Goal: Contribute content: Contribute content

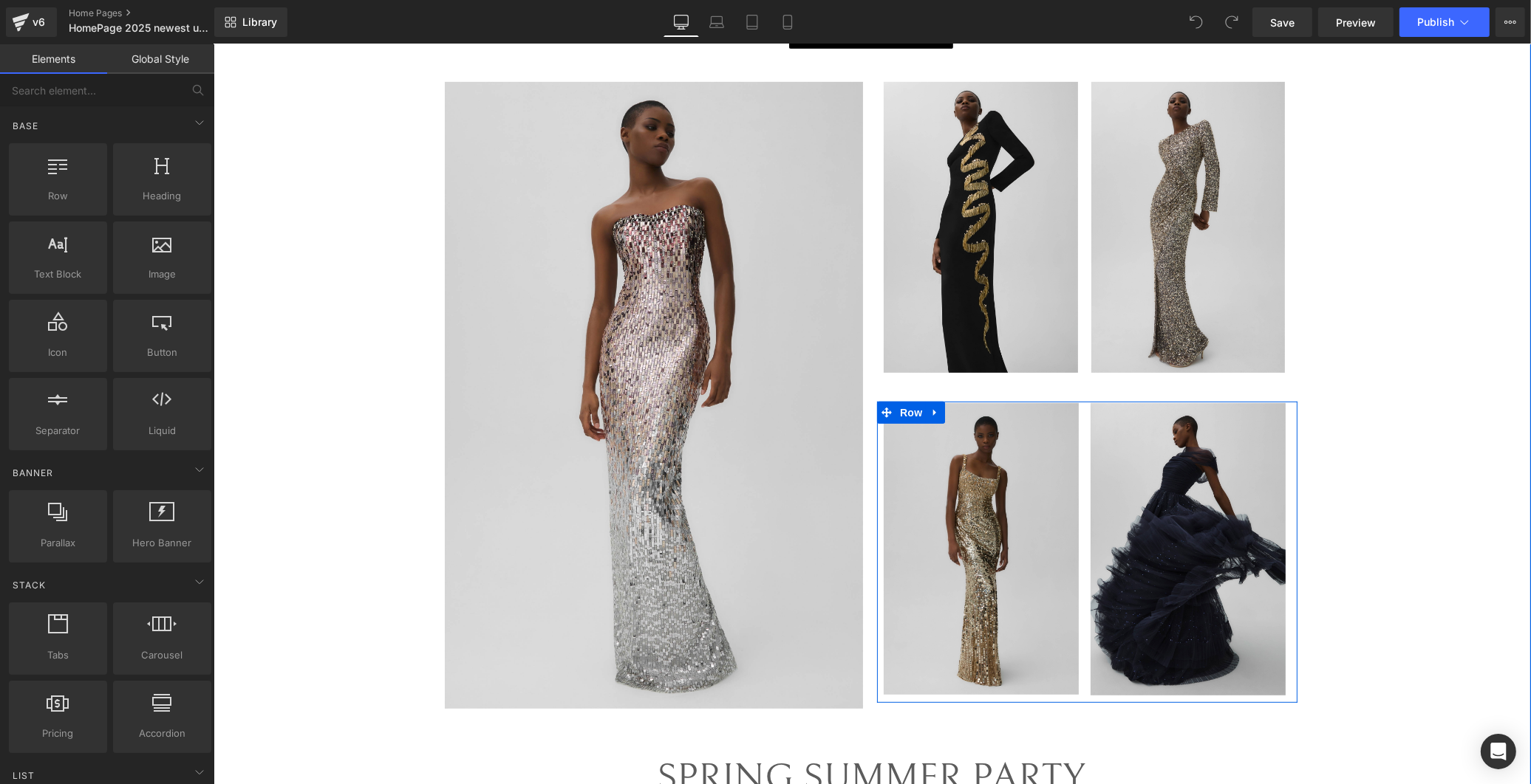
scroll to position [821, 0]
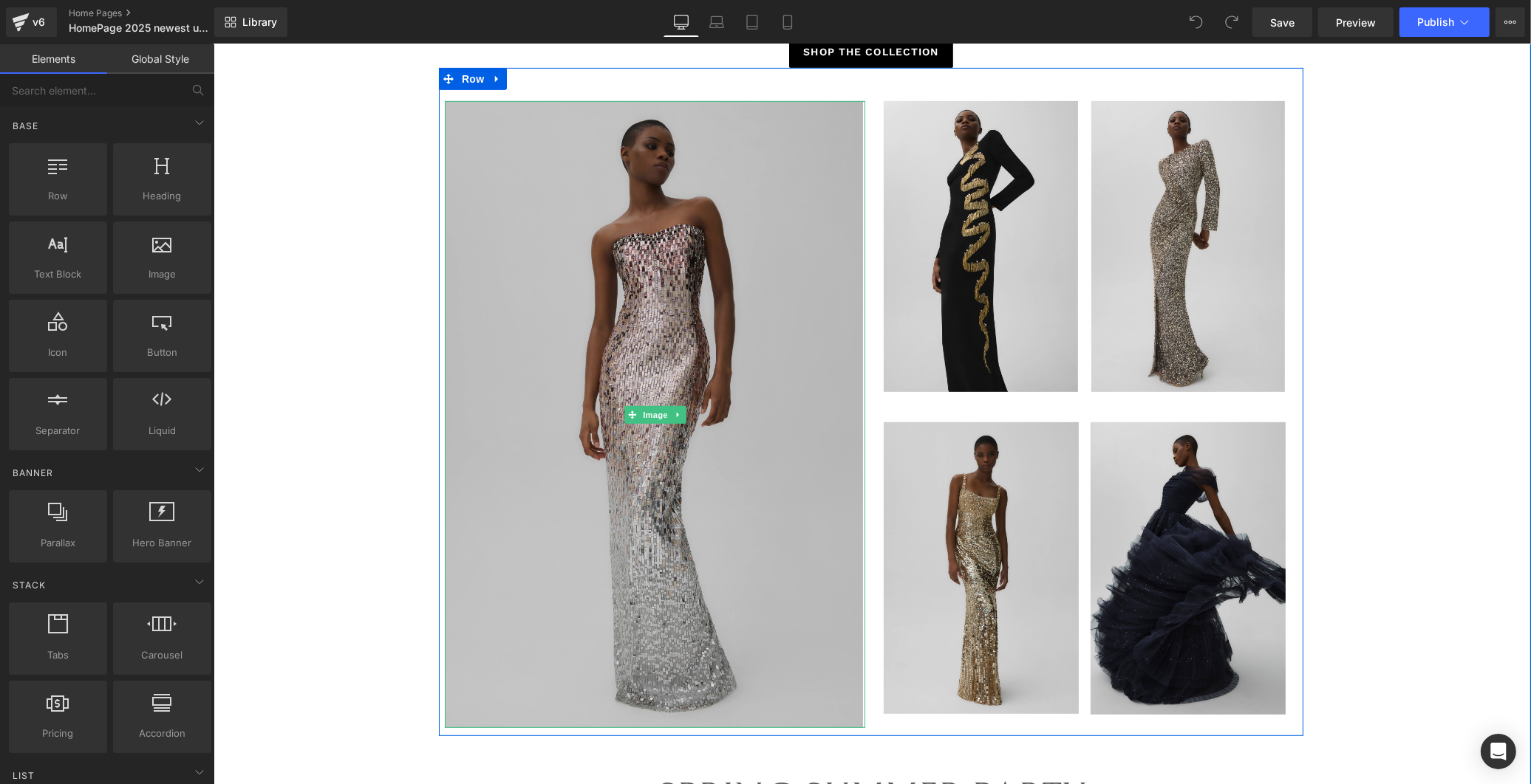
click at [815, 636] on img at bounding box center [654, 415] width 420 height 627
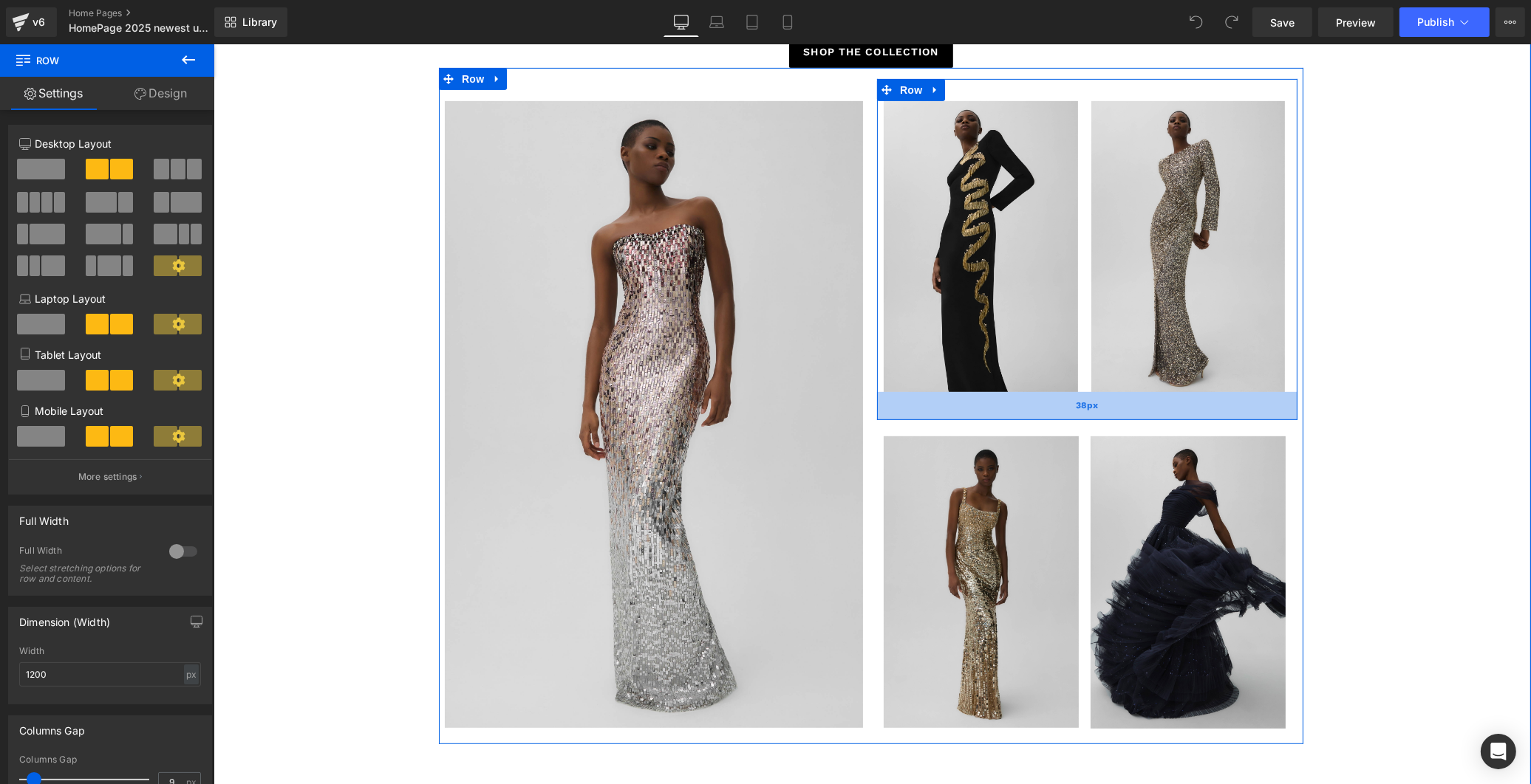
drag, startPoint x: 963, startPoint y: 401, endPoint x: 963, endPoint y: 414, distance: 13.0
click at [963, 414] on div "38px" at bounding box center [1086, 406] width 420 height 28
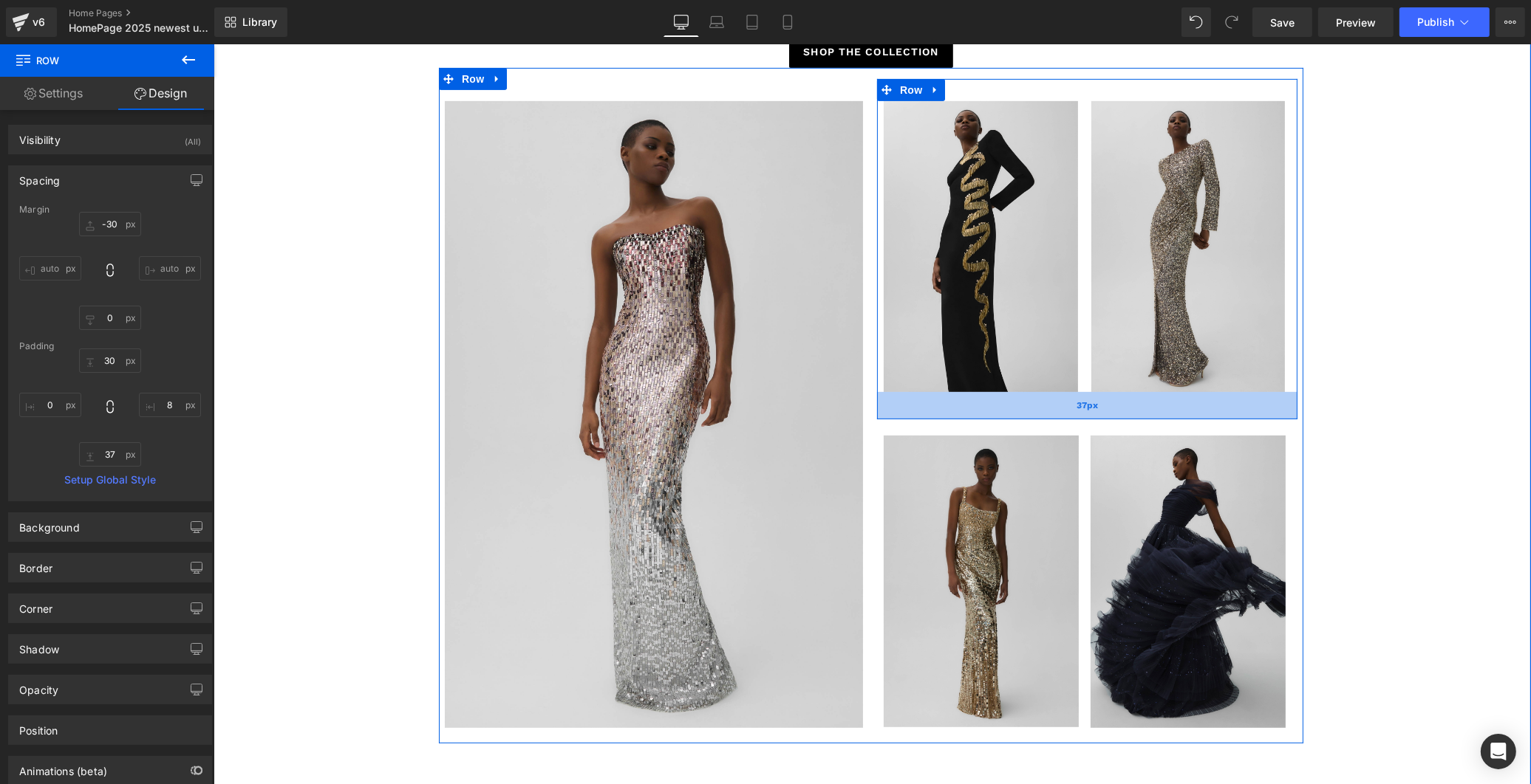
click at [1089, 403] on span "37px" at bounding box center [1087, 405] width 22 height 13
click at [1079, 403] on span "37px" at bounding box center [1087, 405] width 22 height 13
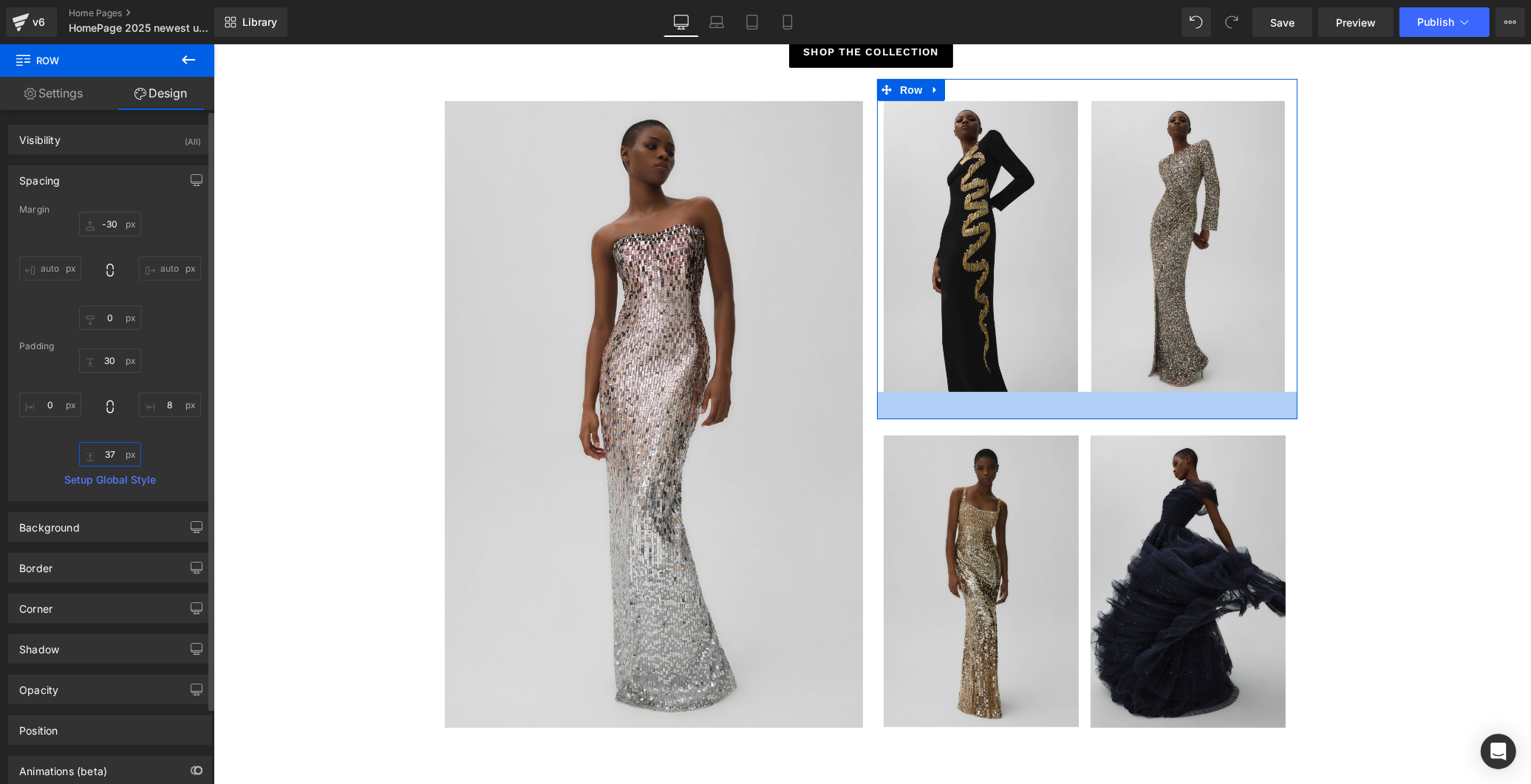
click at [114, 454] on input "37" at bounding box center [109, 455] width 62 height 24
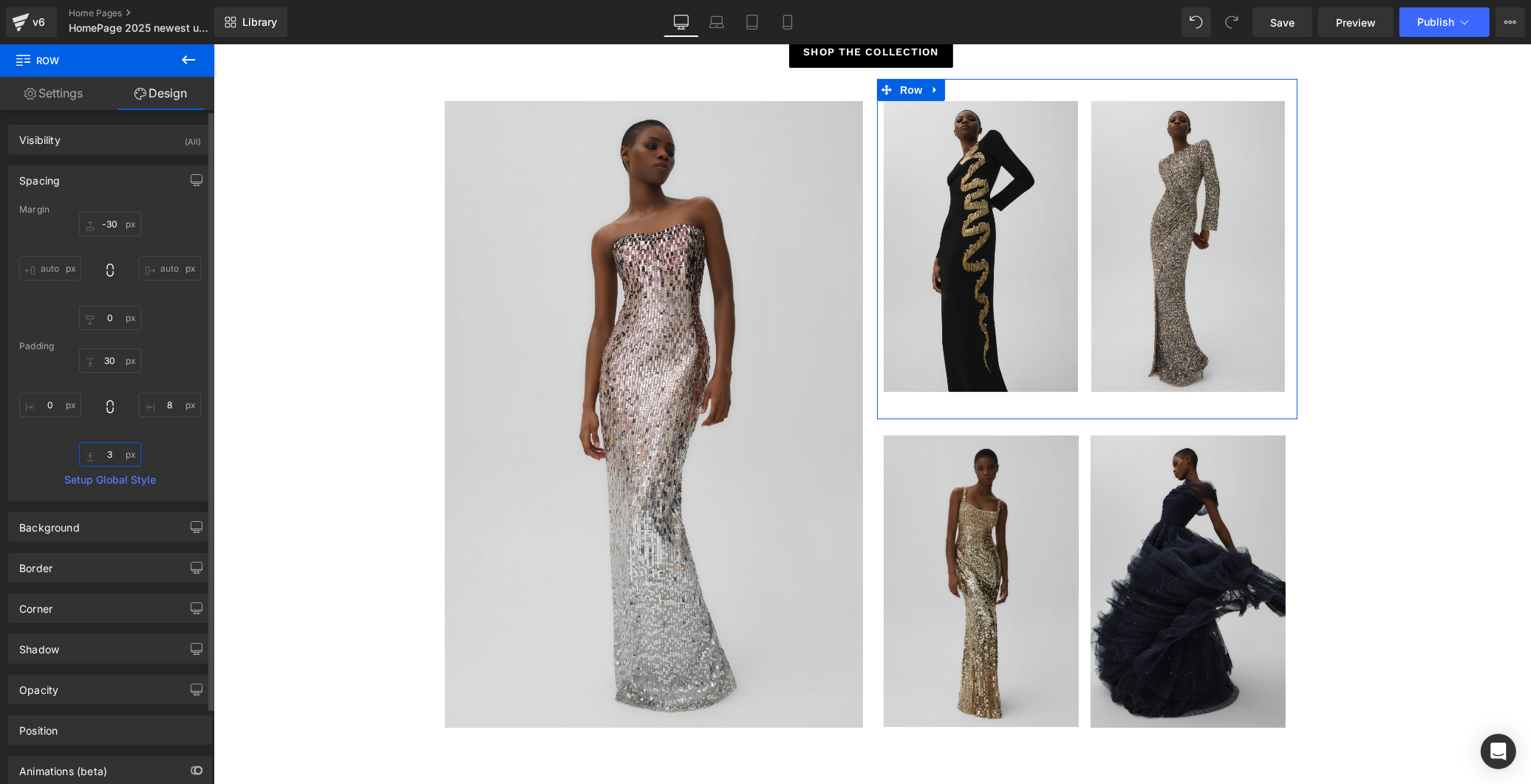
type input "38"
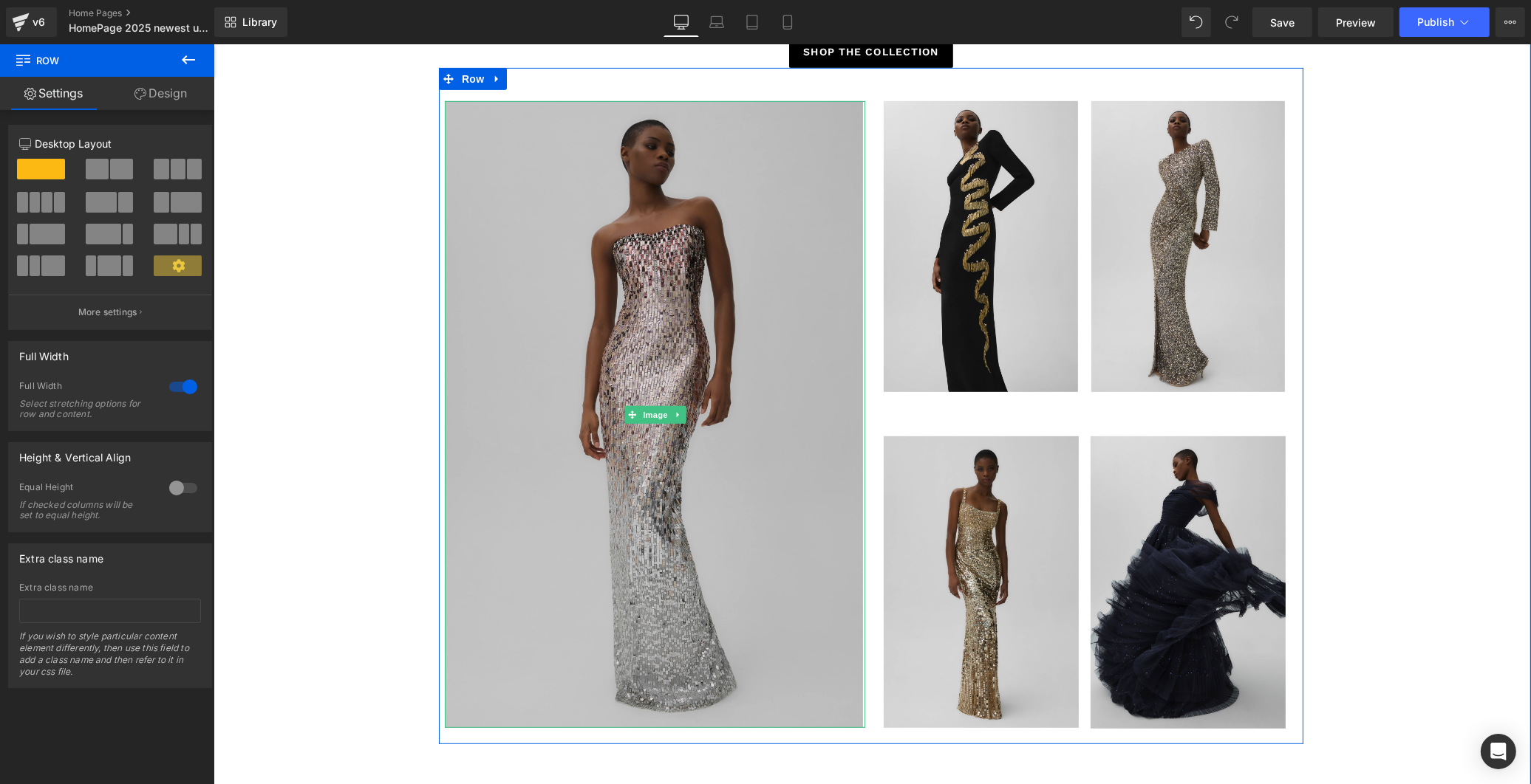
click at [712, 355] on img at bounding box center [654, 415] width 420 height 627
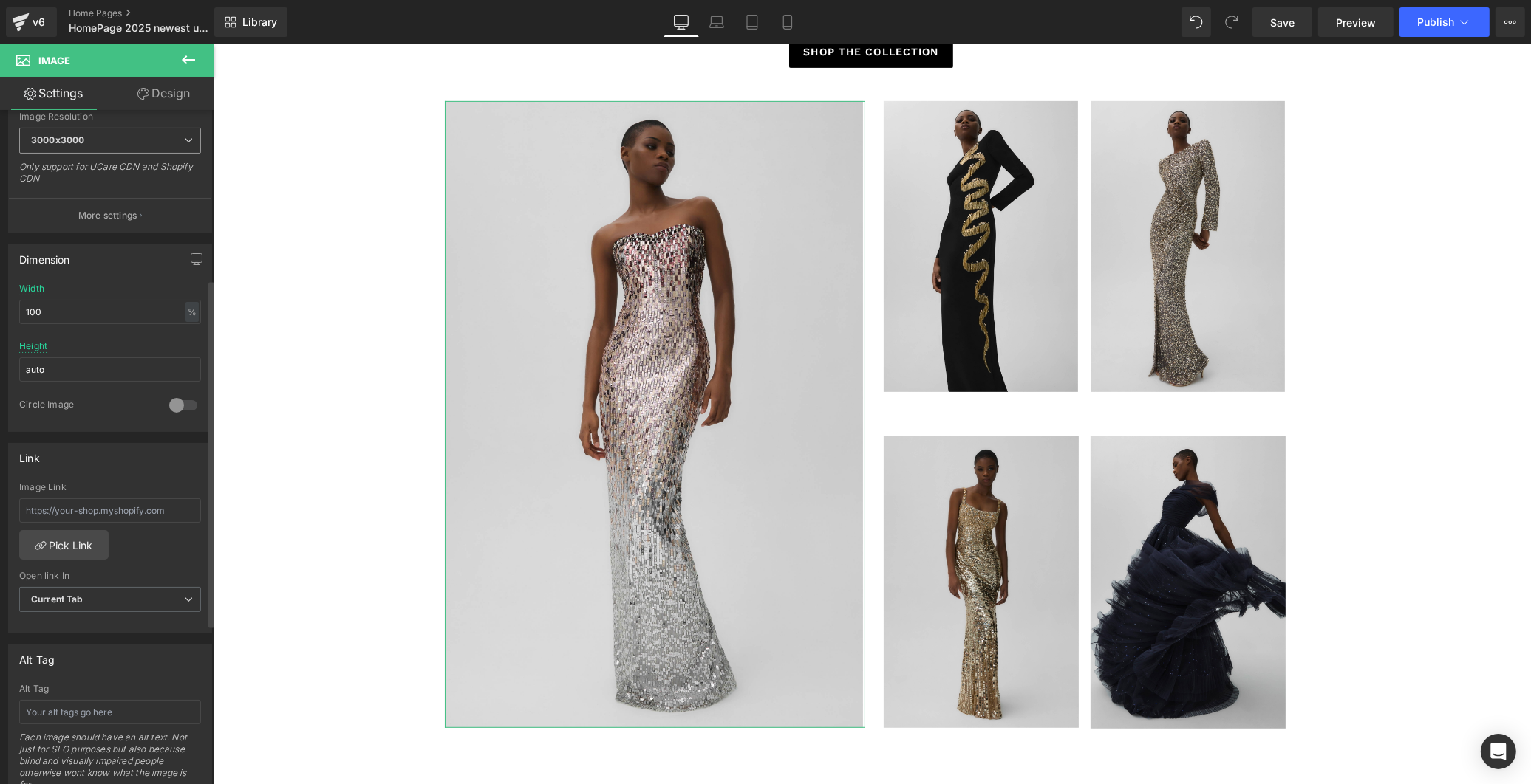
scroll to position [328, 0]
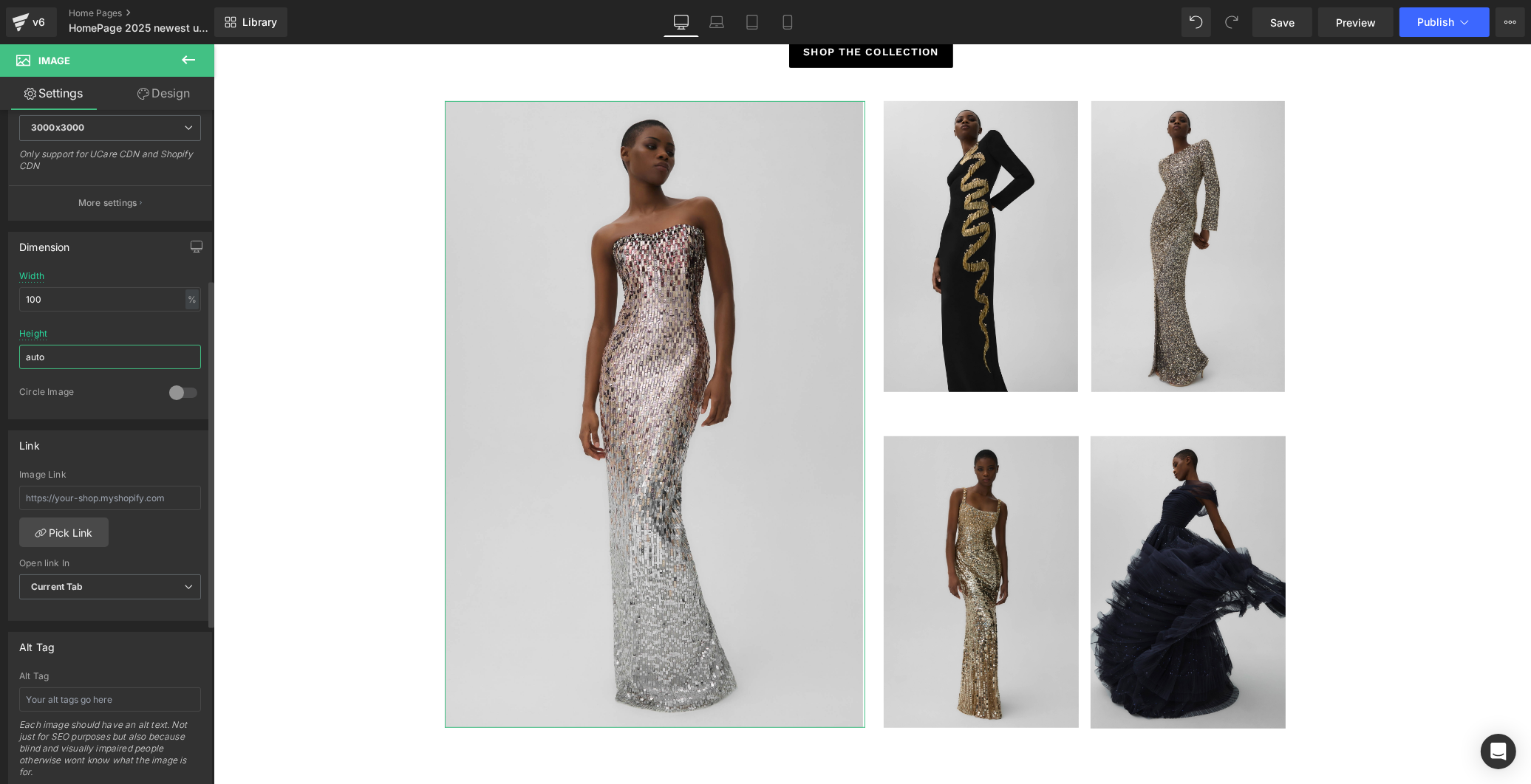
click at [82, 348] on input "auto" at bounding box center [109, 357] width 182 height 24
drag, startPoint x: 86, startPoint y: 300, endPoint x: -30, endPoint y: 294, distance: 116.2
click at [0, 294] on html "You are previewing how the will restyle your page. You can not edit Elements in…" at bounding box center [766, 392] width 1531 height 784
type input "90"
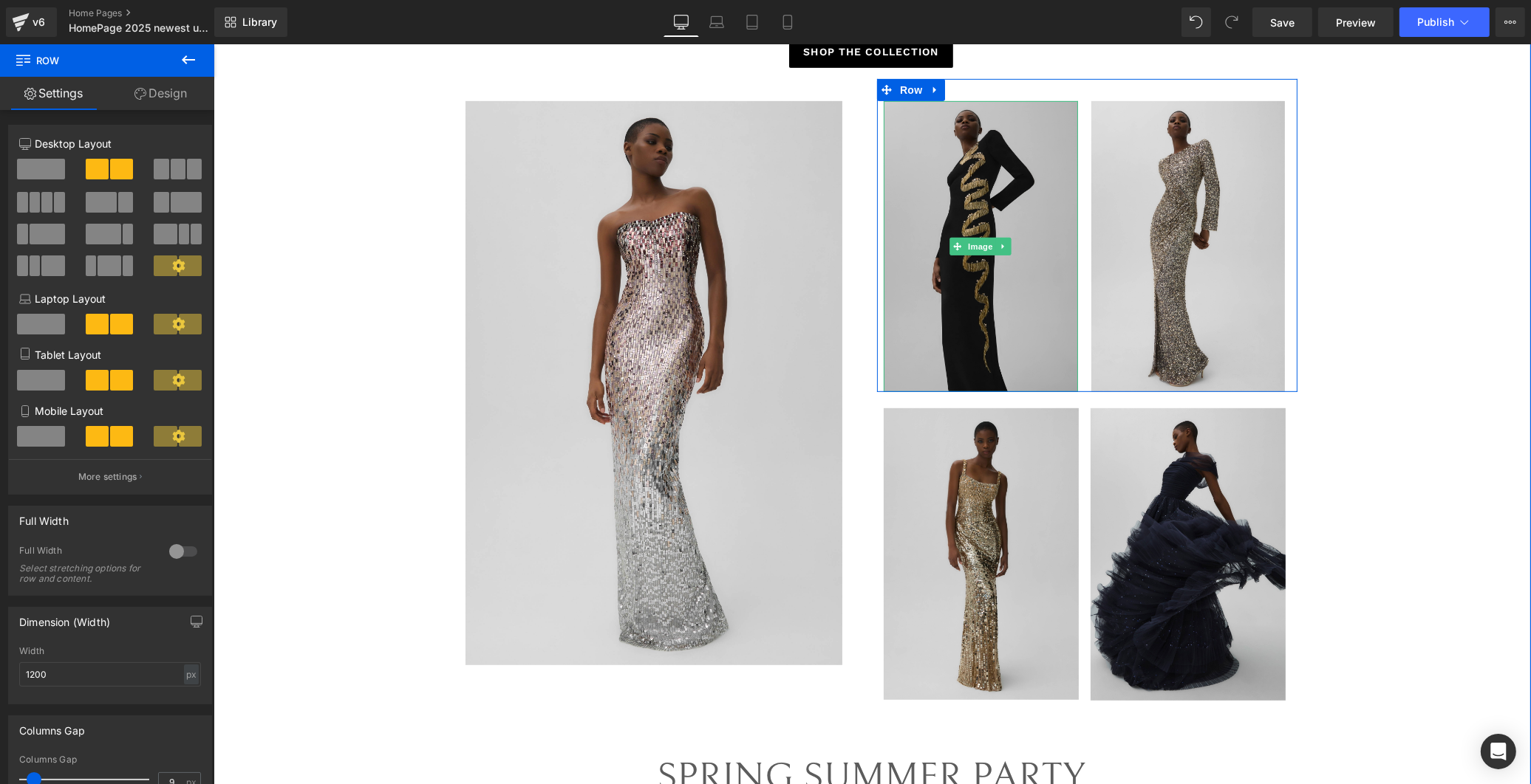
drag, startPoint x: 1053, startPoint y: 417, endPoint x: 1023, endPoint y: 394, distance: 37.8
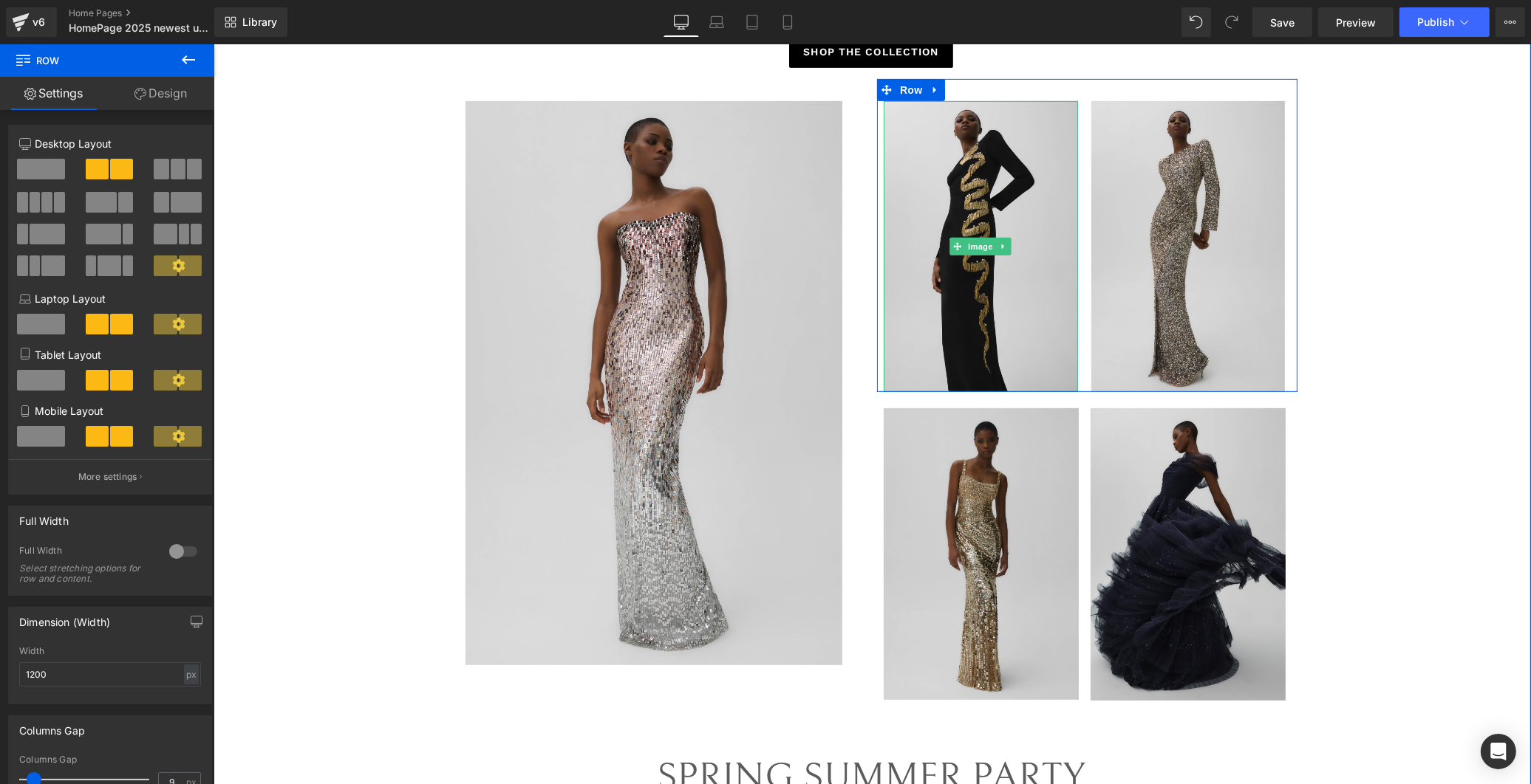
click at [1053, 377] on div "Image Image Row" at bounding box center [1086, 235] width 420 height 313
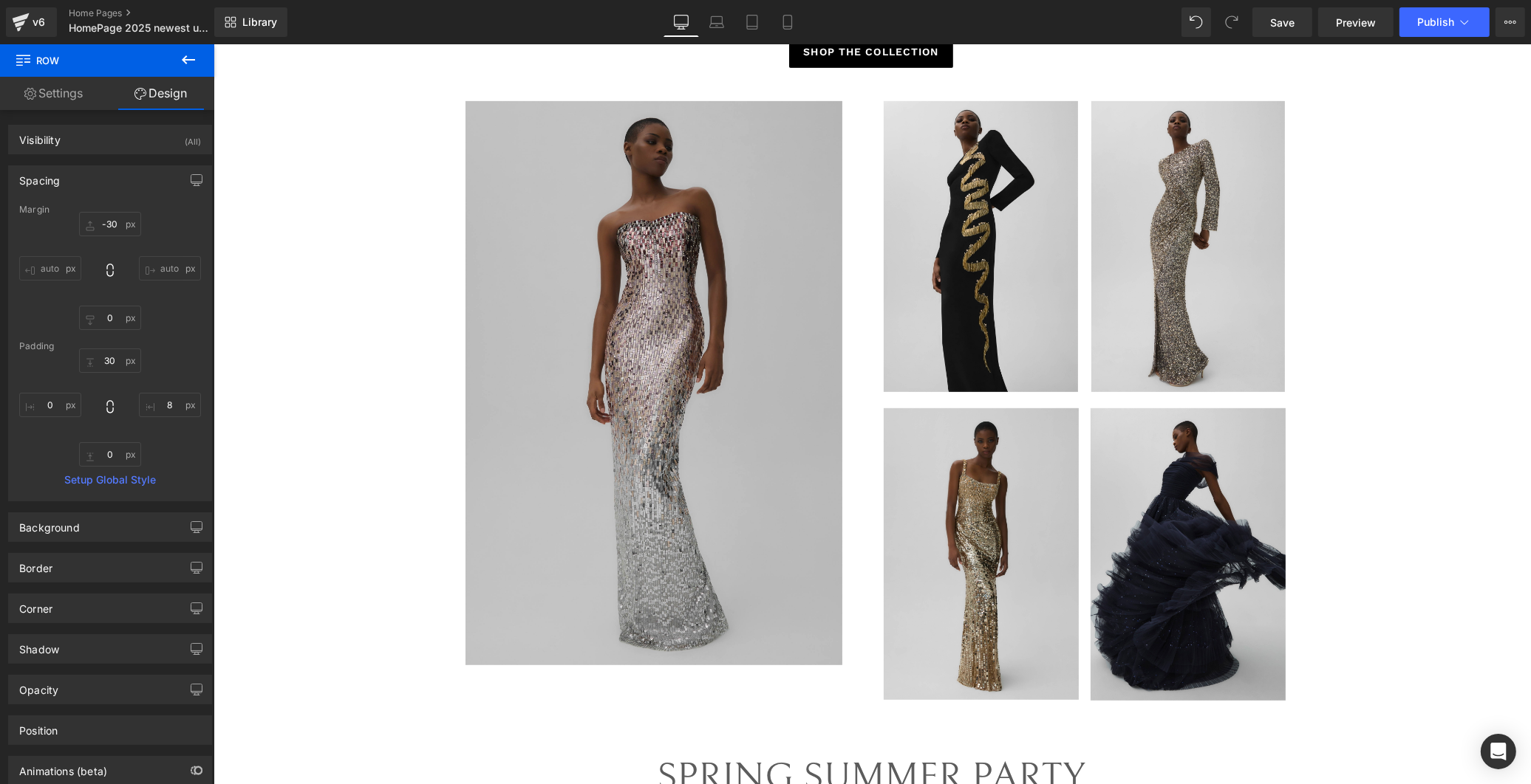
click at [577, 305] on img at bounding box center [654, 383] width 378 height 564
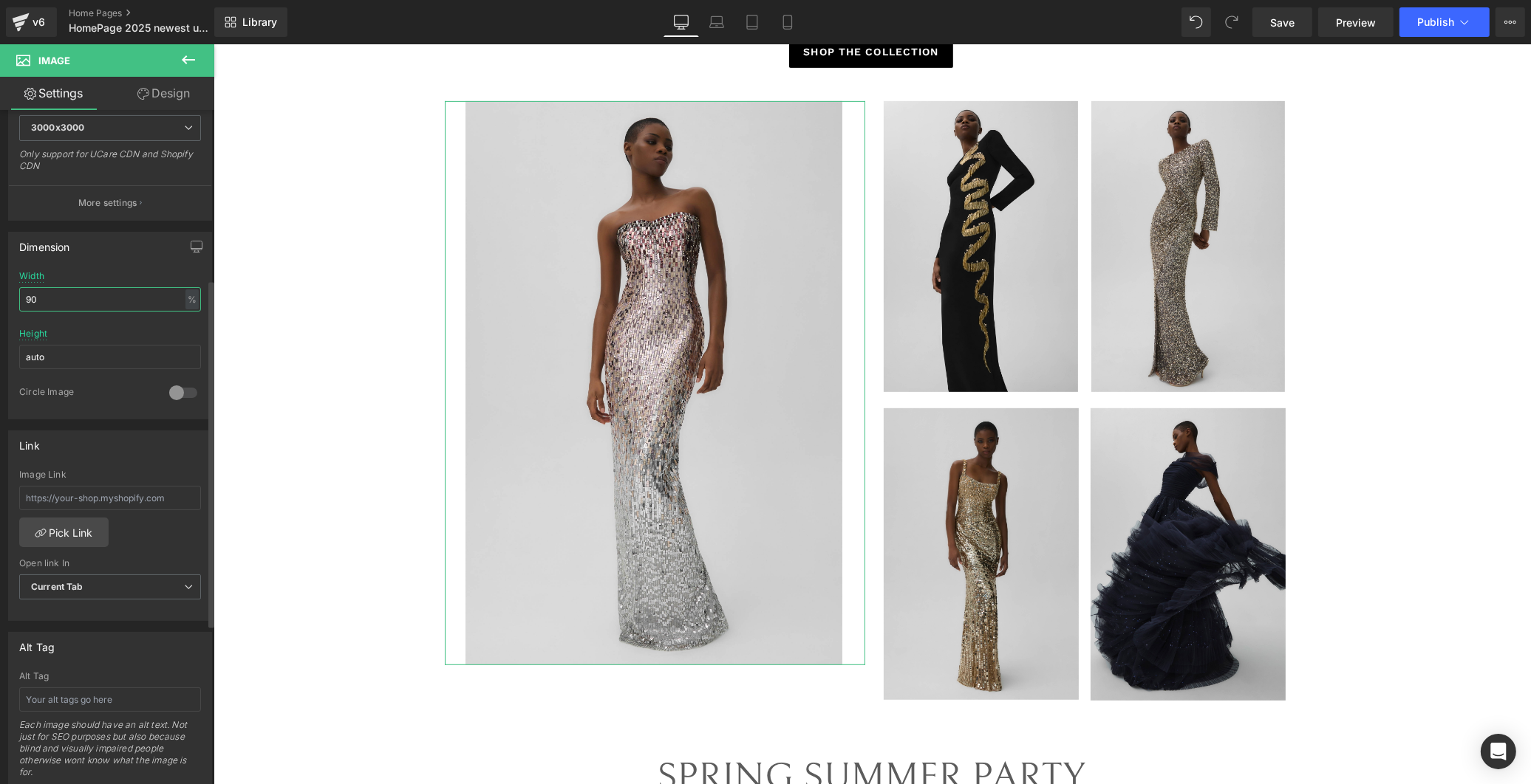
click at [58, 299] on input "90" at bounding box center [109, 299] width 182 height 24
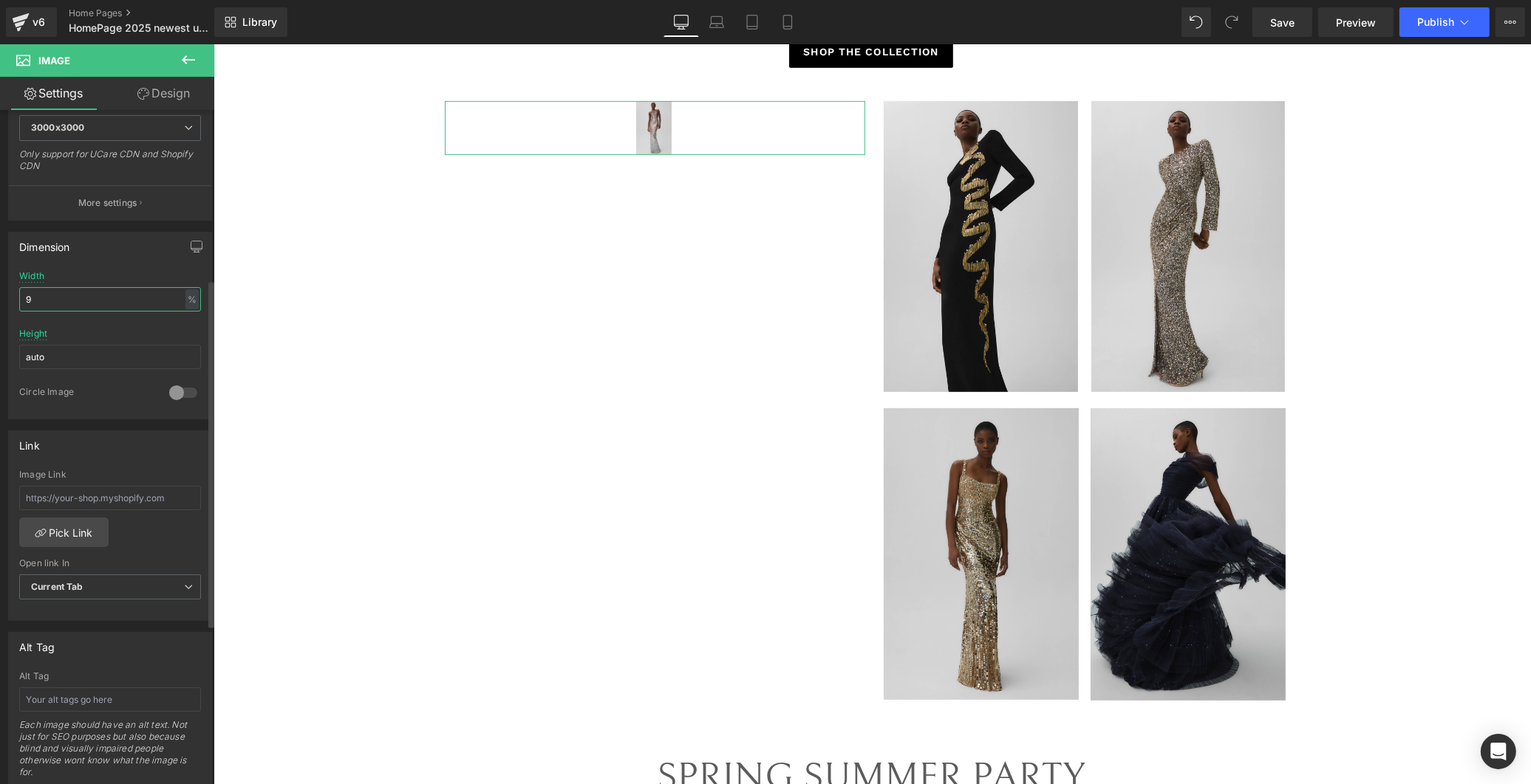
type input "95"
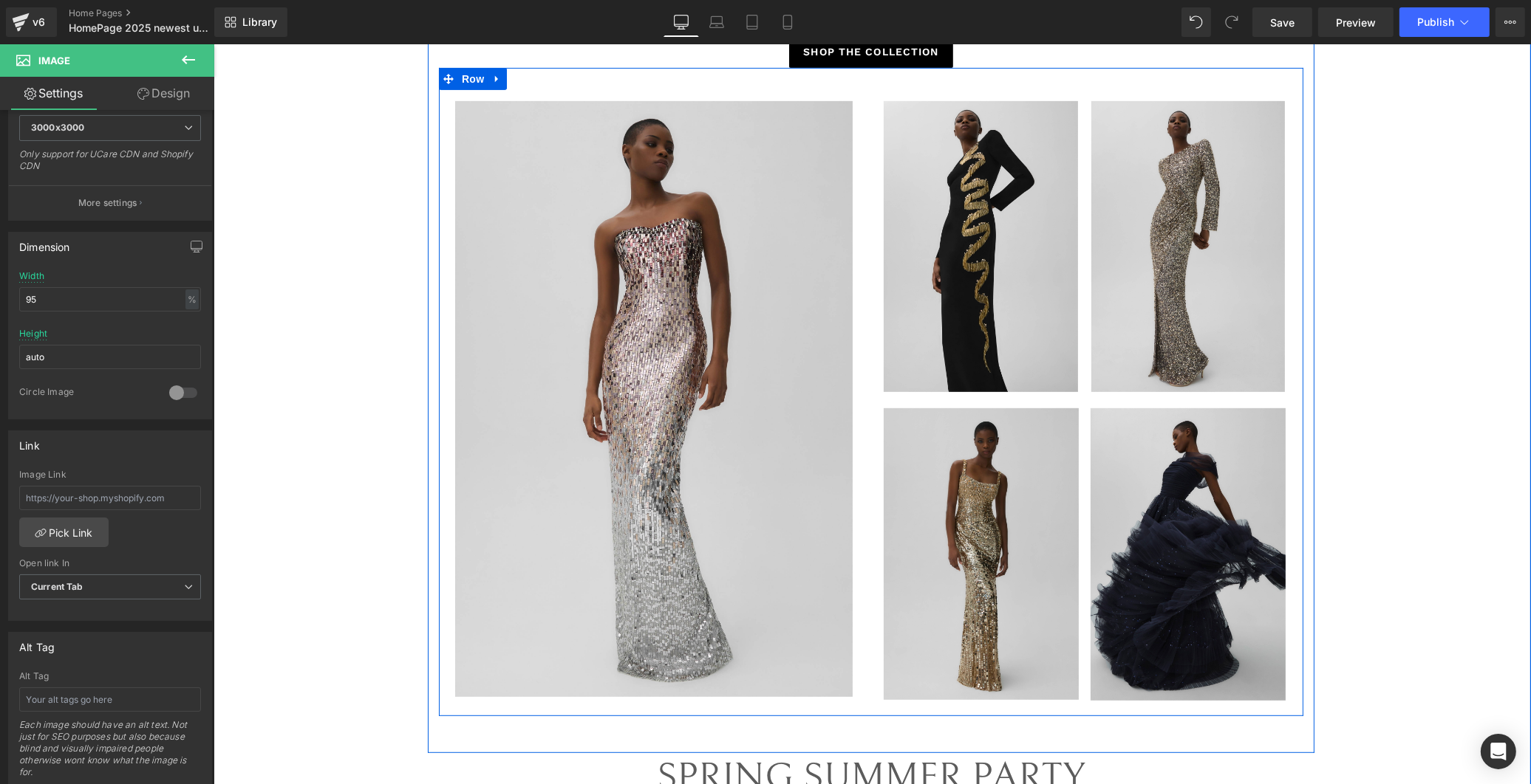
click at [1089, 402] on div "Image Image Row Image Image Row" at bounding box center [1086, 405] width 432 height 607
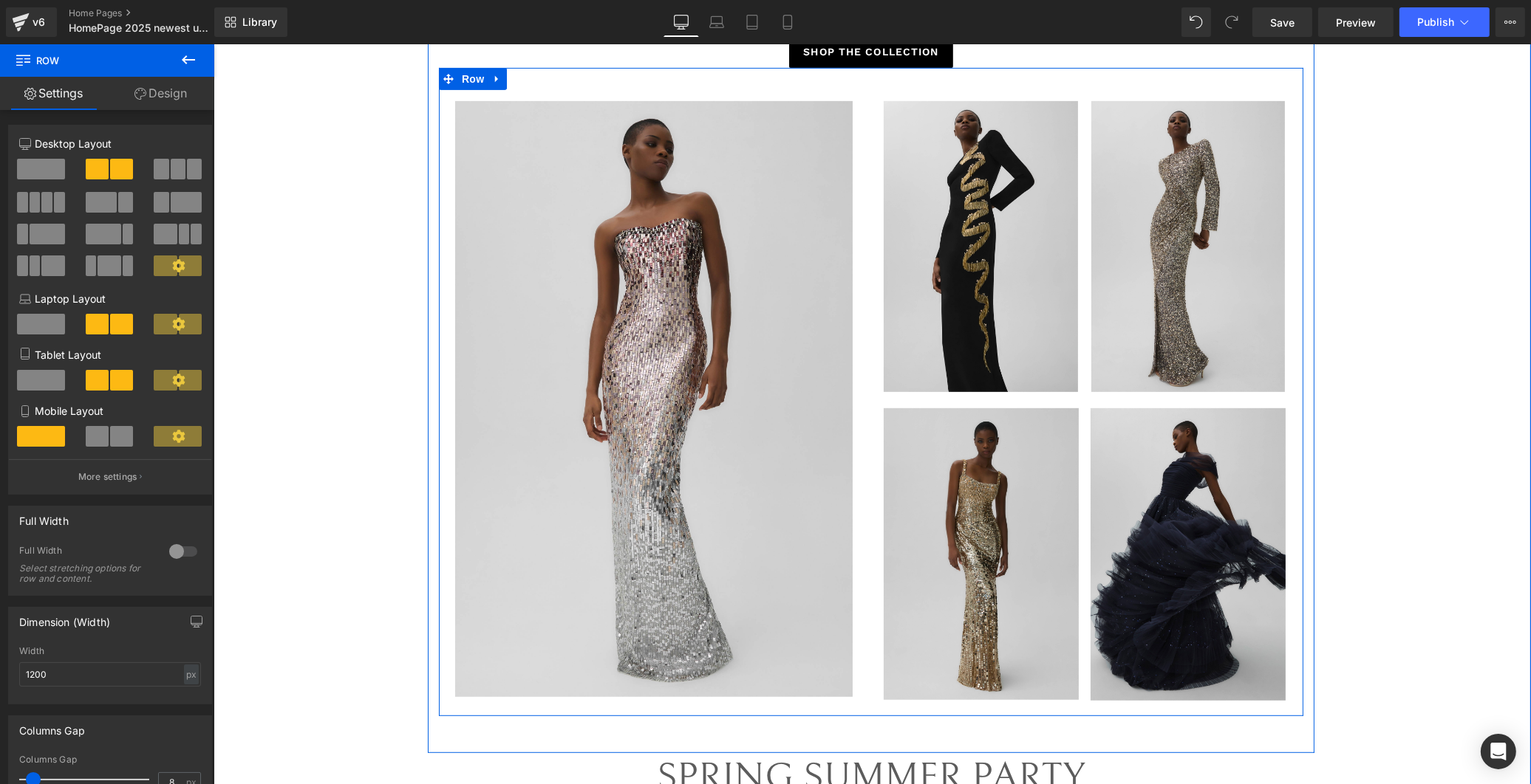
click at [213, 45] on div at bounding box center [213, 45] width 0 height 0
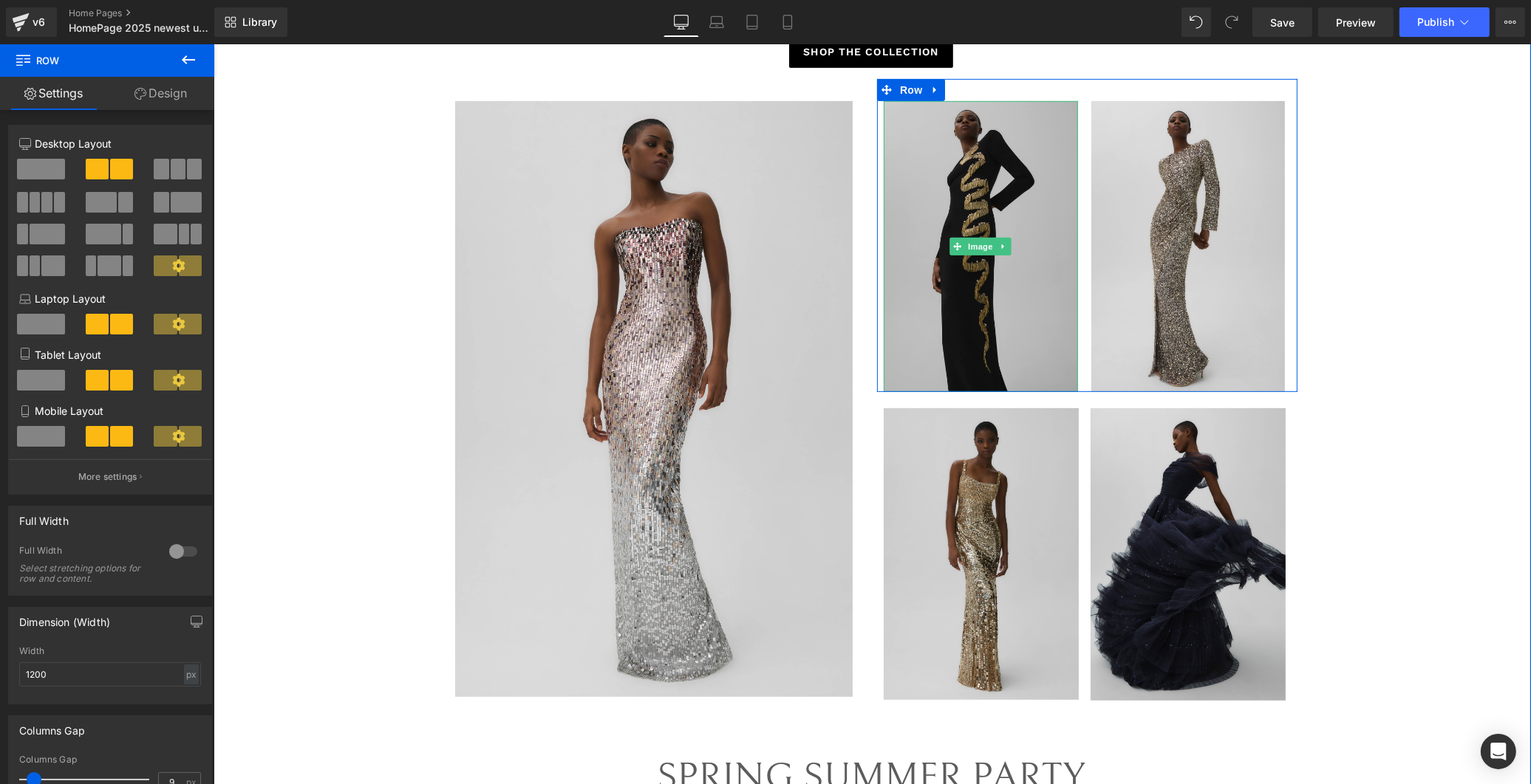
click at [1024, 377] on img at bounding box center [980, 247] width 194 height 291
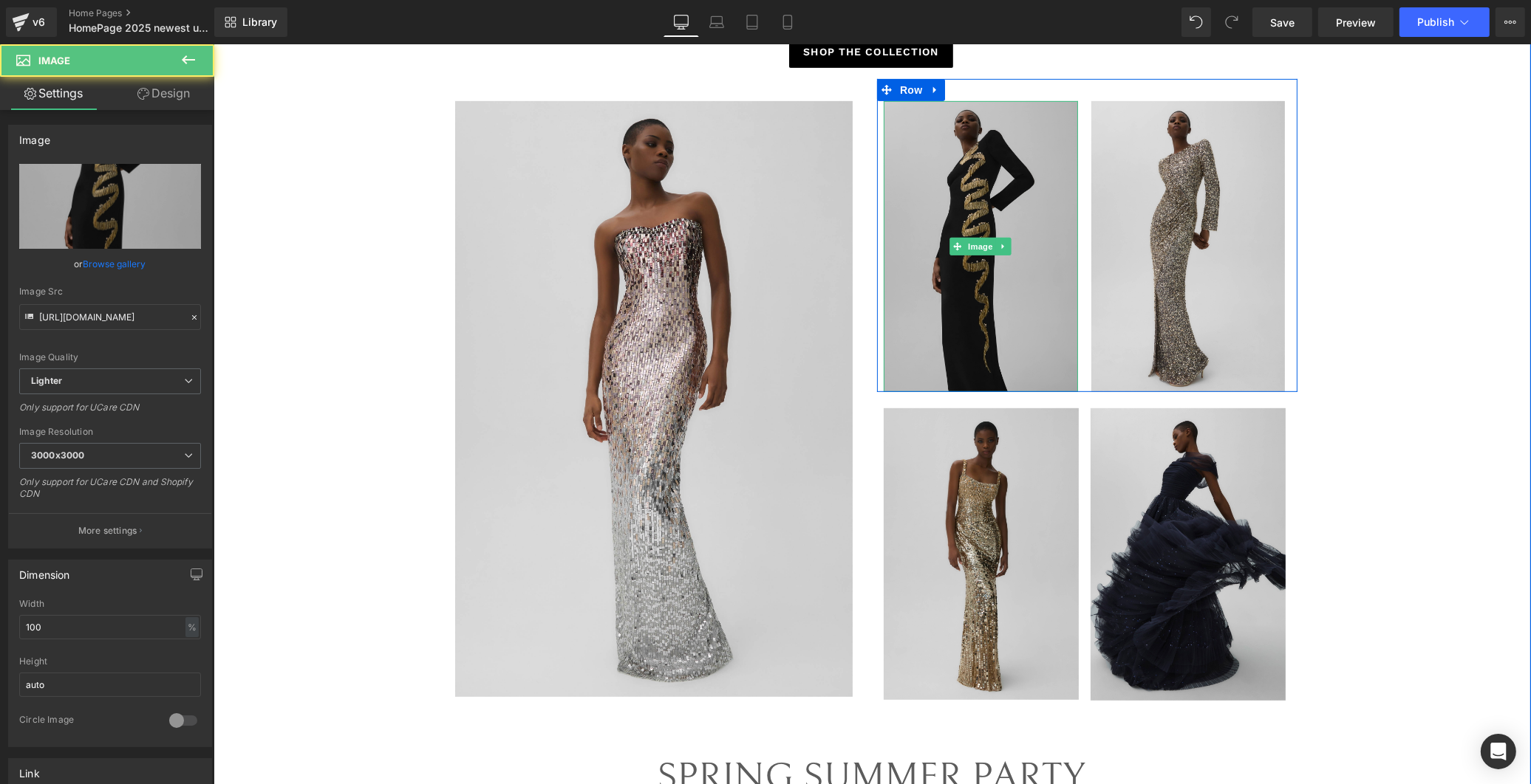
scroll to position [656, 0]
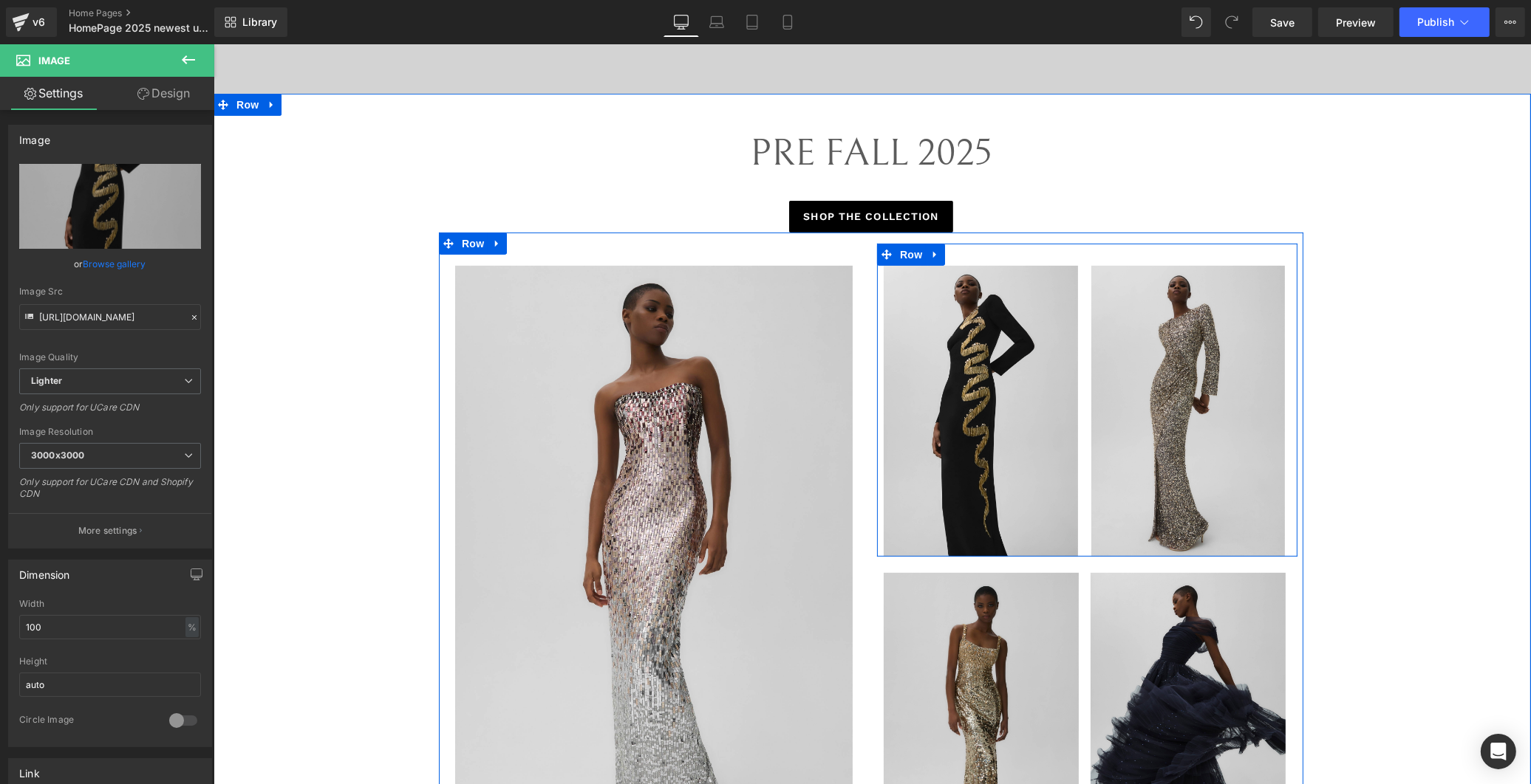
click at [1044, 254] on div "Image Image Row" at bounding box center [1086, 400] width 420 height 313
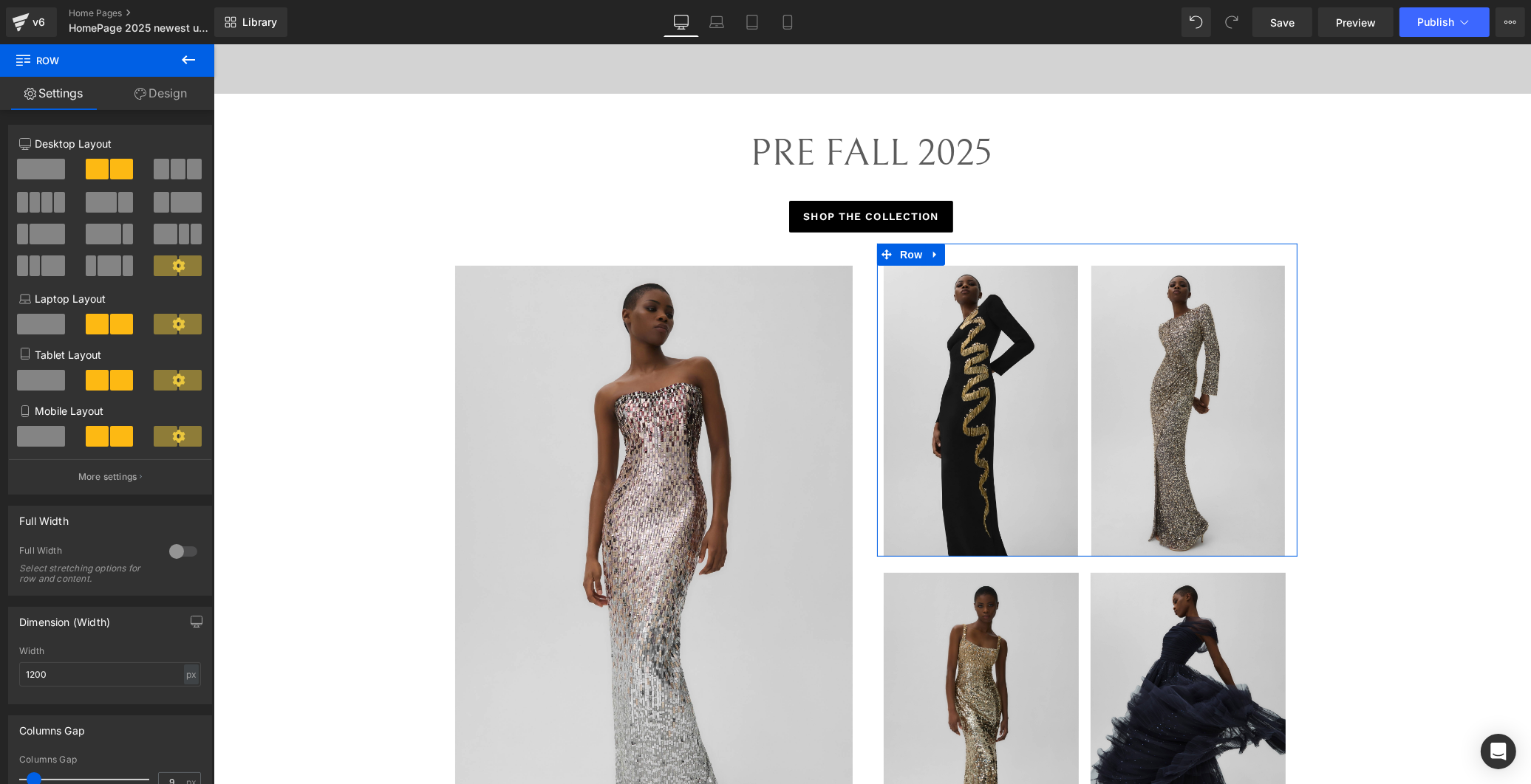
click at [163, 91] on link "Design" at bounding box center [161, 93] width 108 height 33
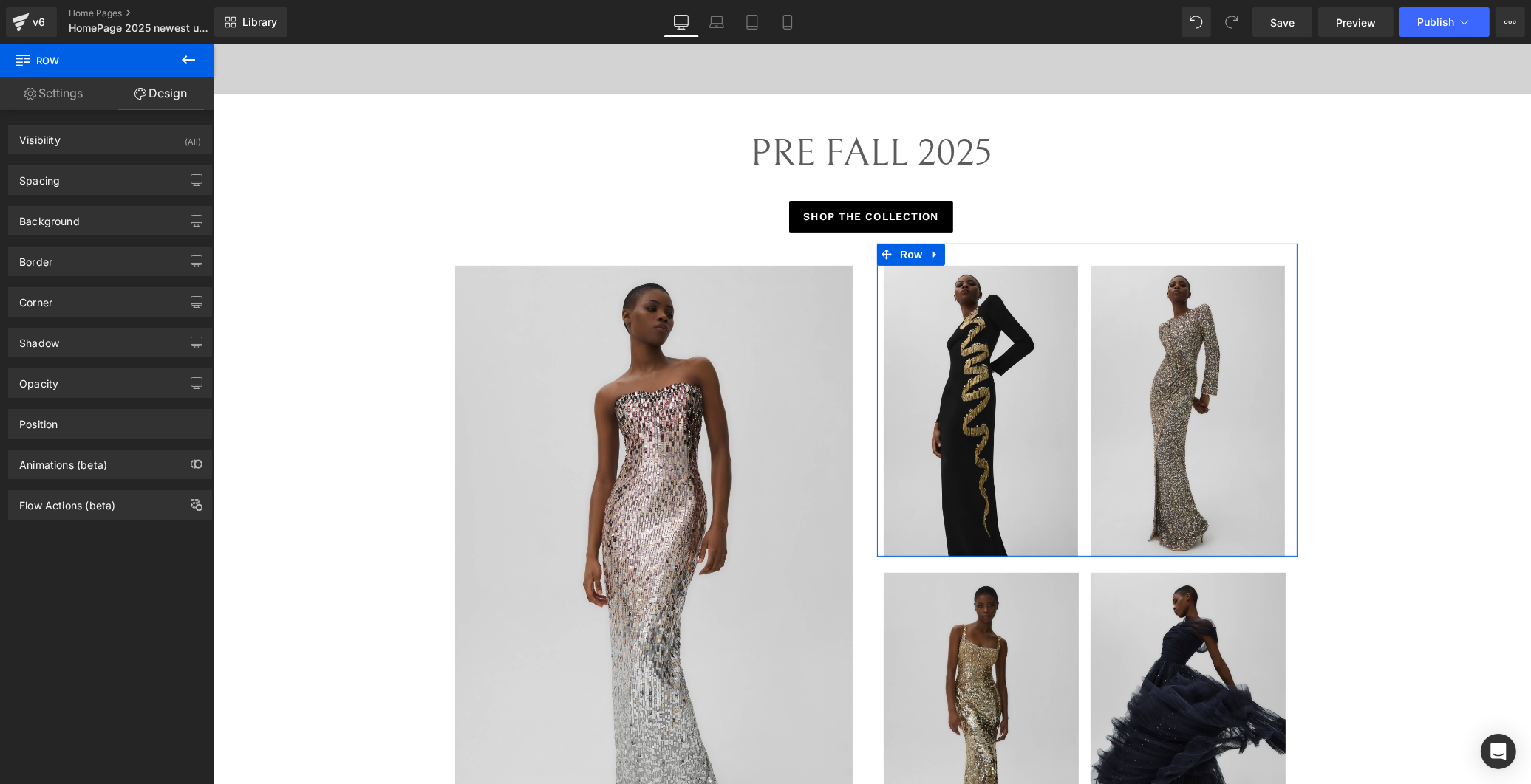
type input "-30"
type input "0"
type input "30"
type input "8"
type input "0"
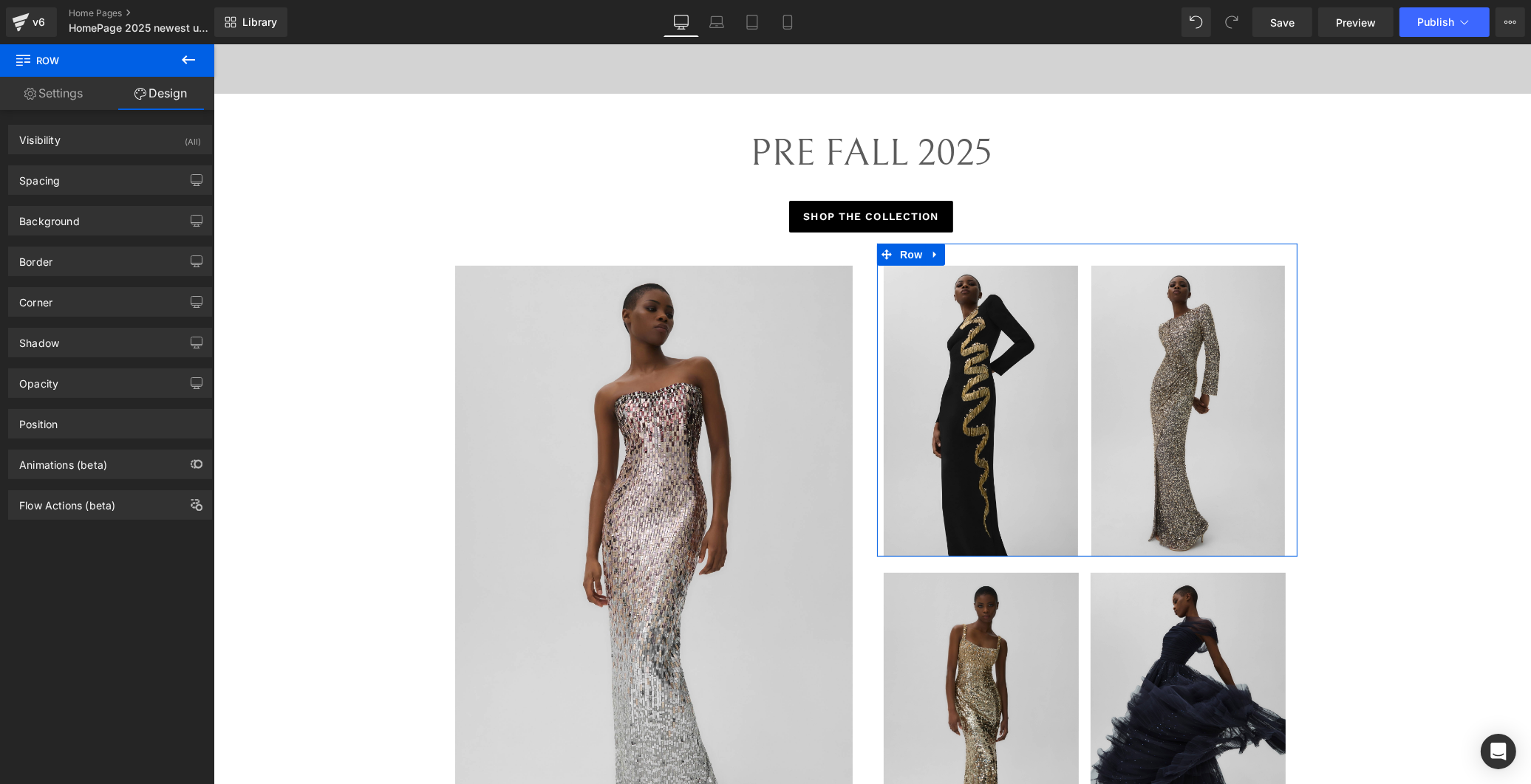
type input "0"
click at [94, 144] on div "Visibility (All)" at bounding box center [109, 139] width 202 height 28
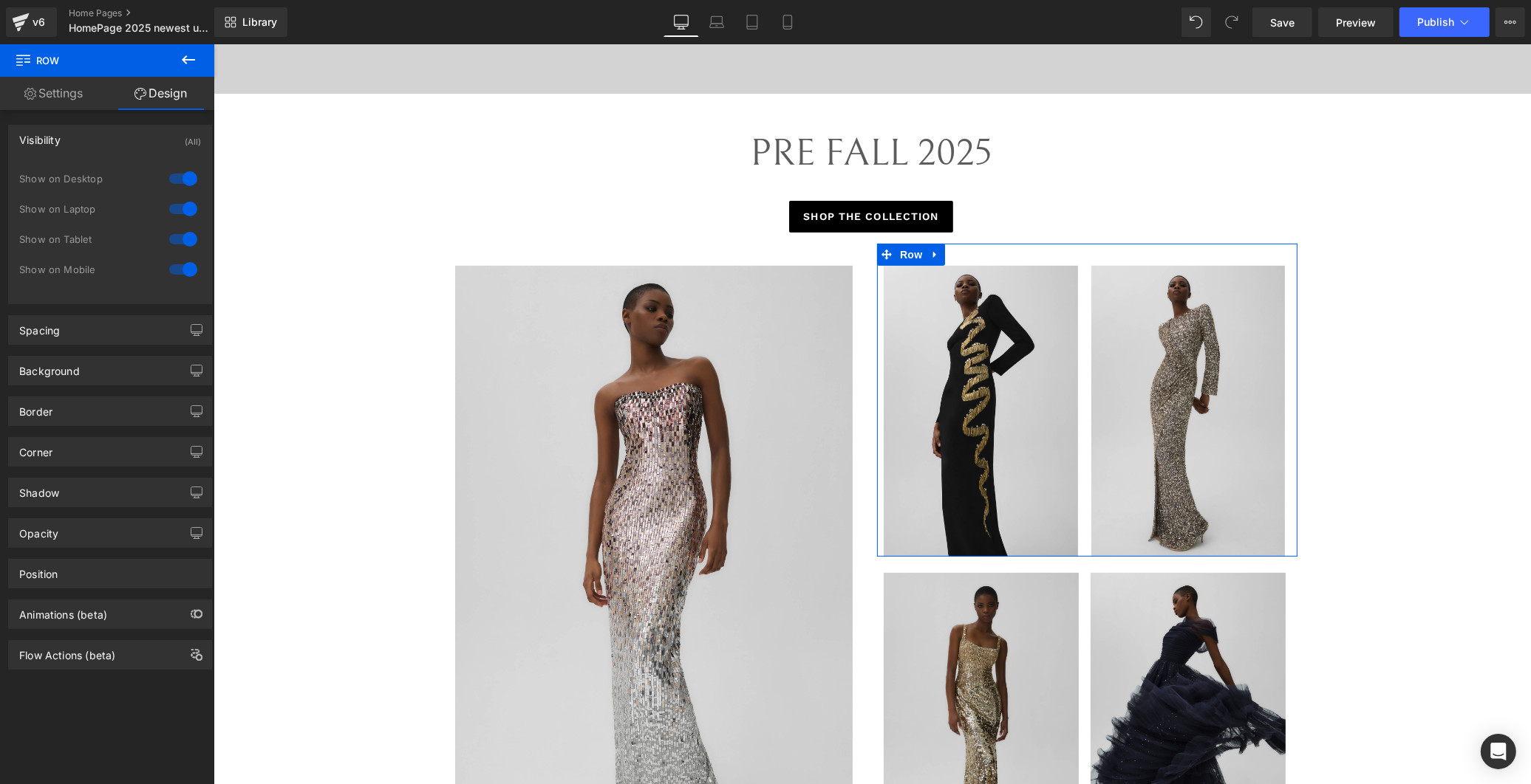
click at [105, 142] on div "Visibility (All)" at bounding box center [109, 139] width 202 height 28
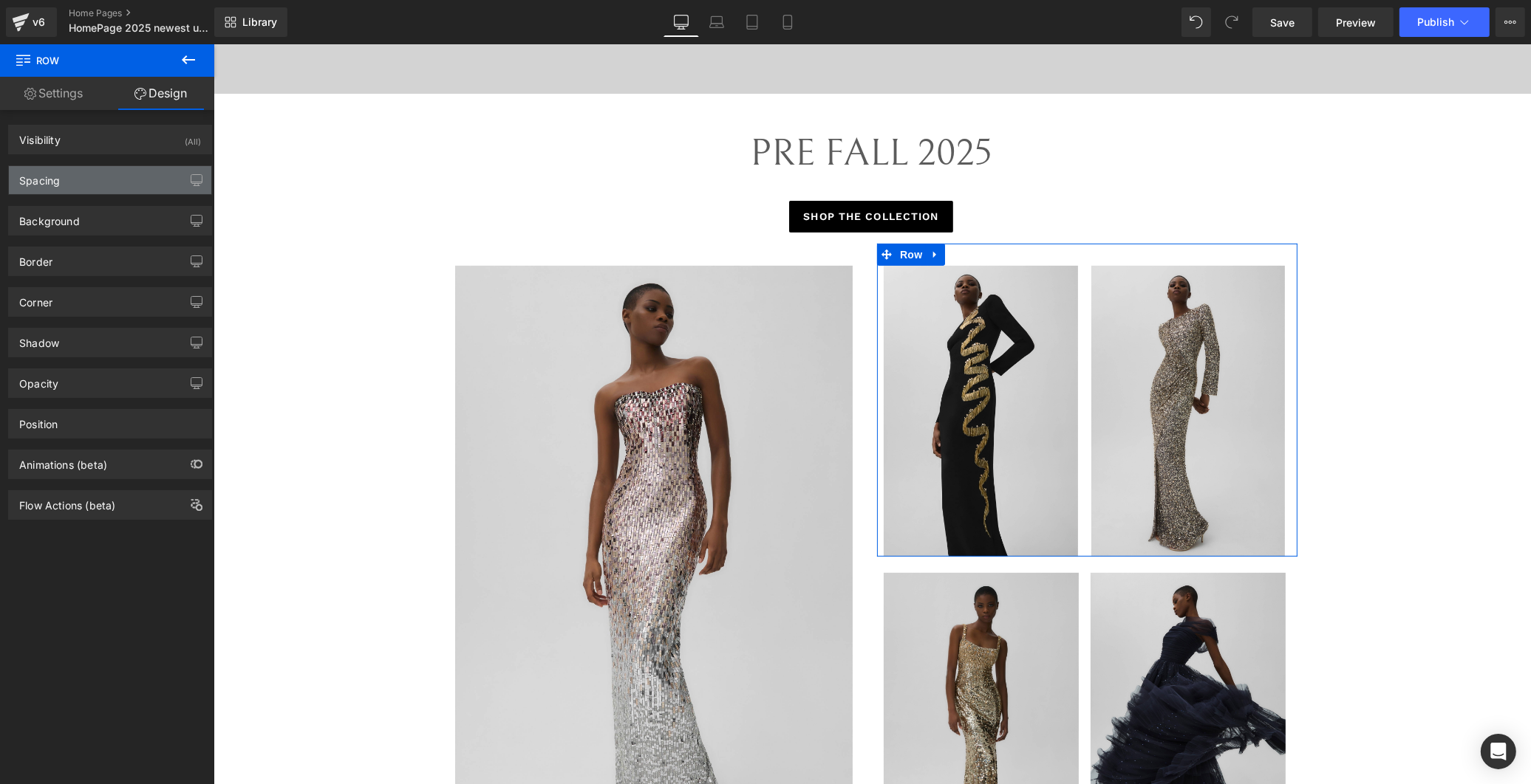
click at [92, 168] on div "Spacing" at bounding box center [109, 180] width 202 height 28
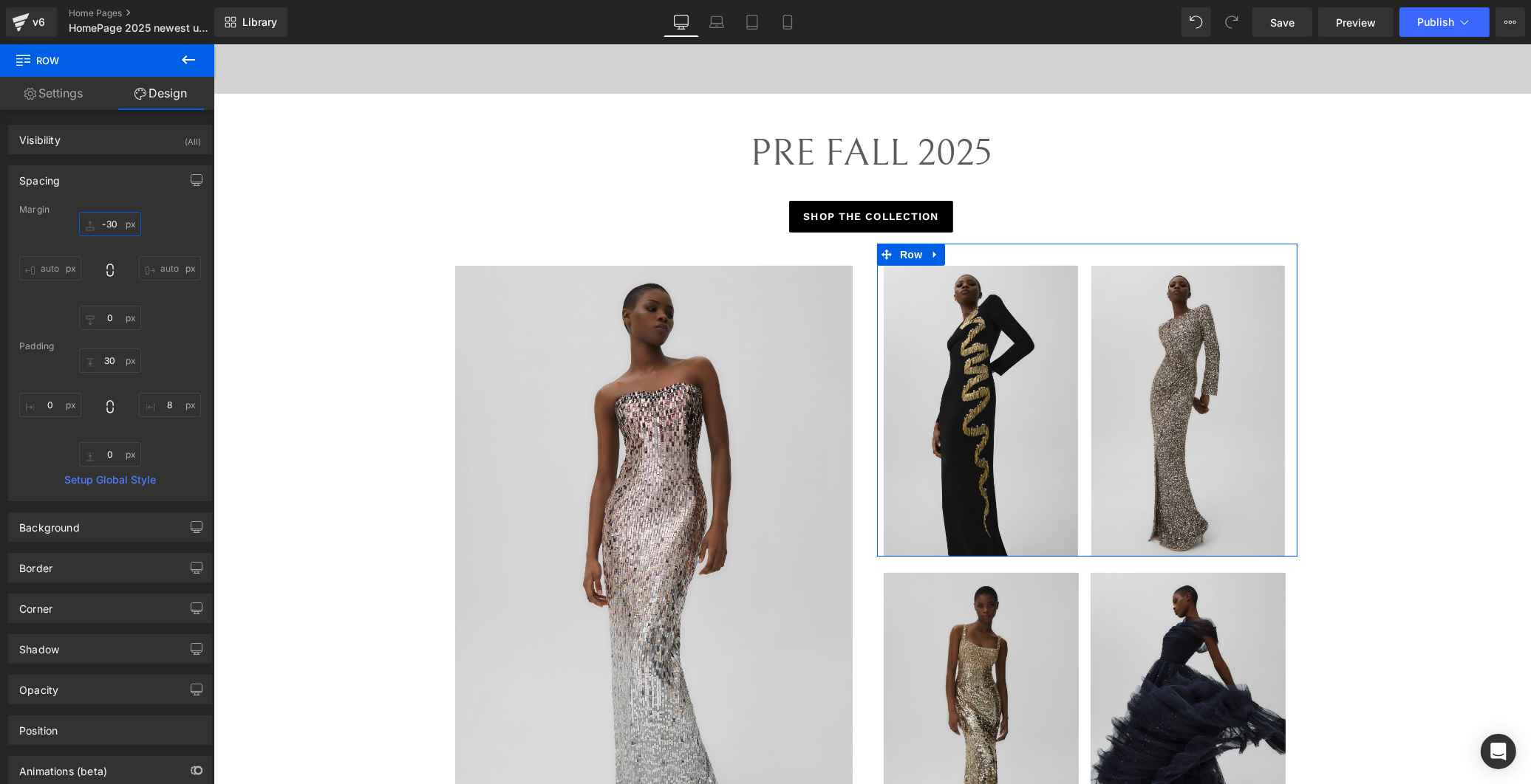
click at [107, 225] on input "-30" at bounding box center [109, 224] width 62 height 24
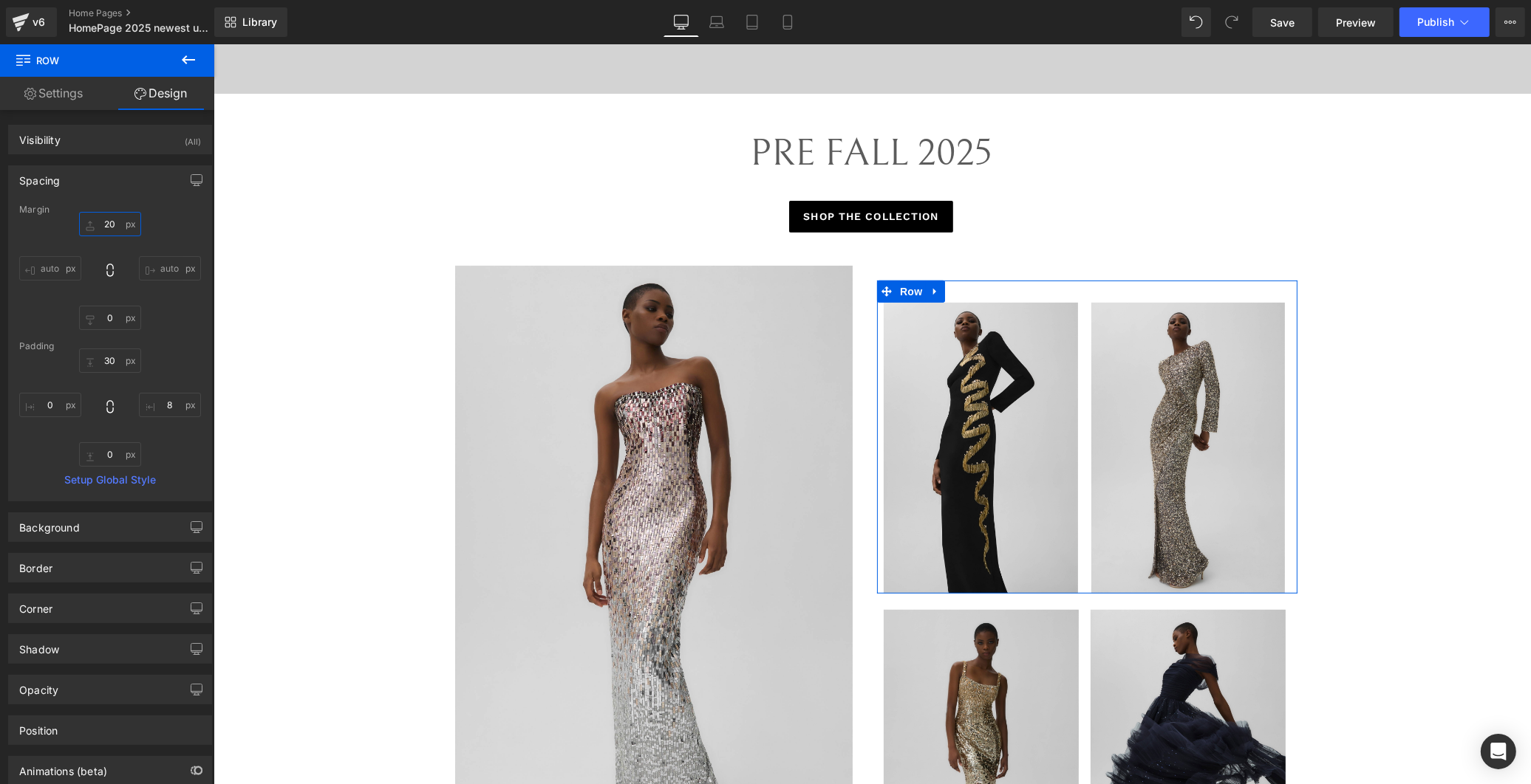
type input "2"
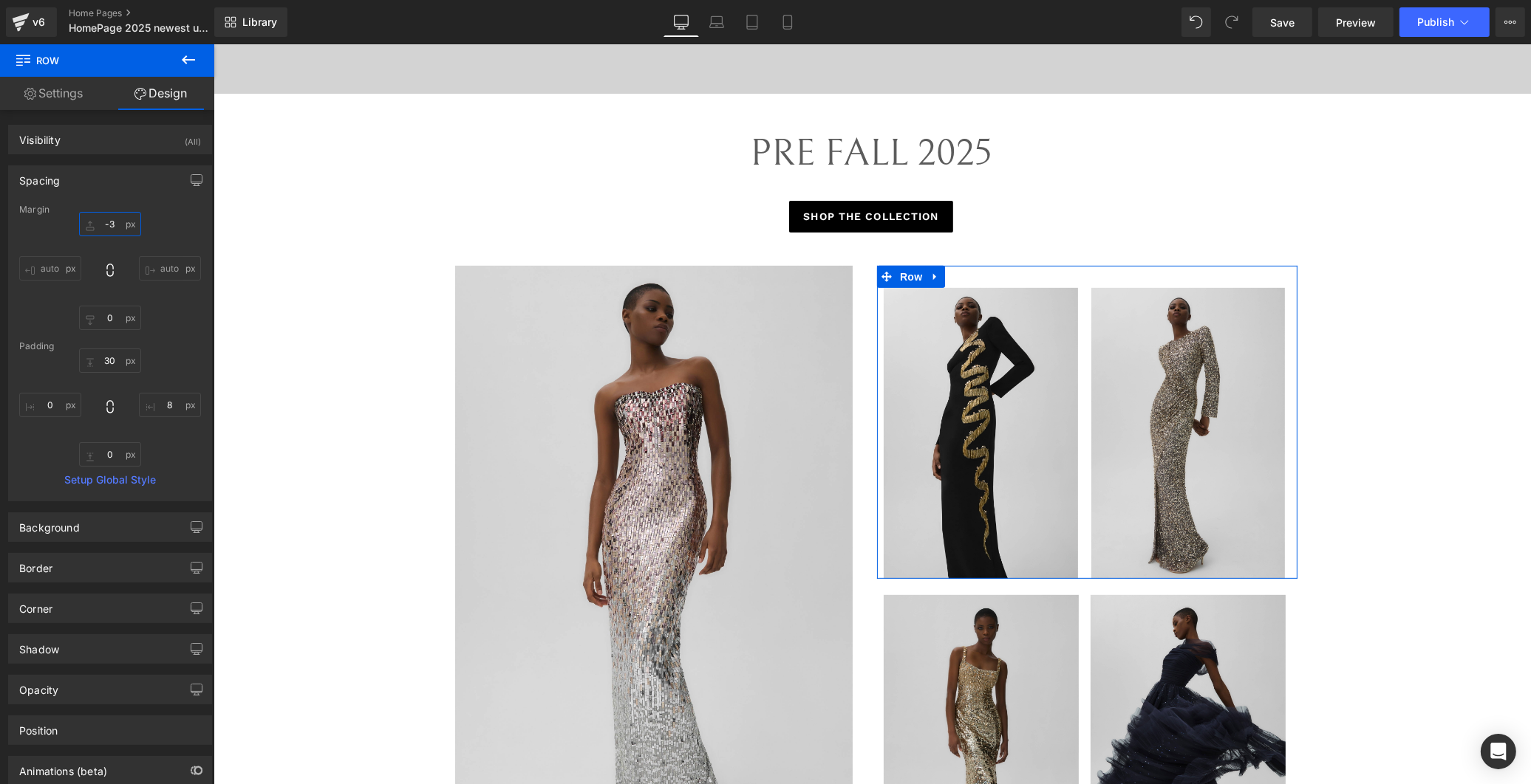
type input "-30"
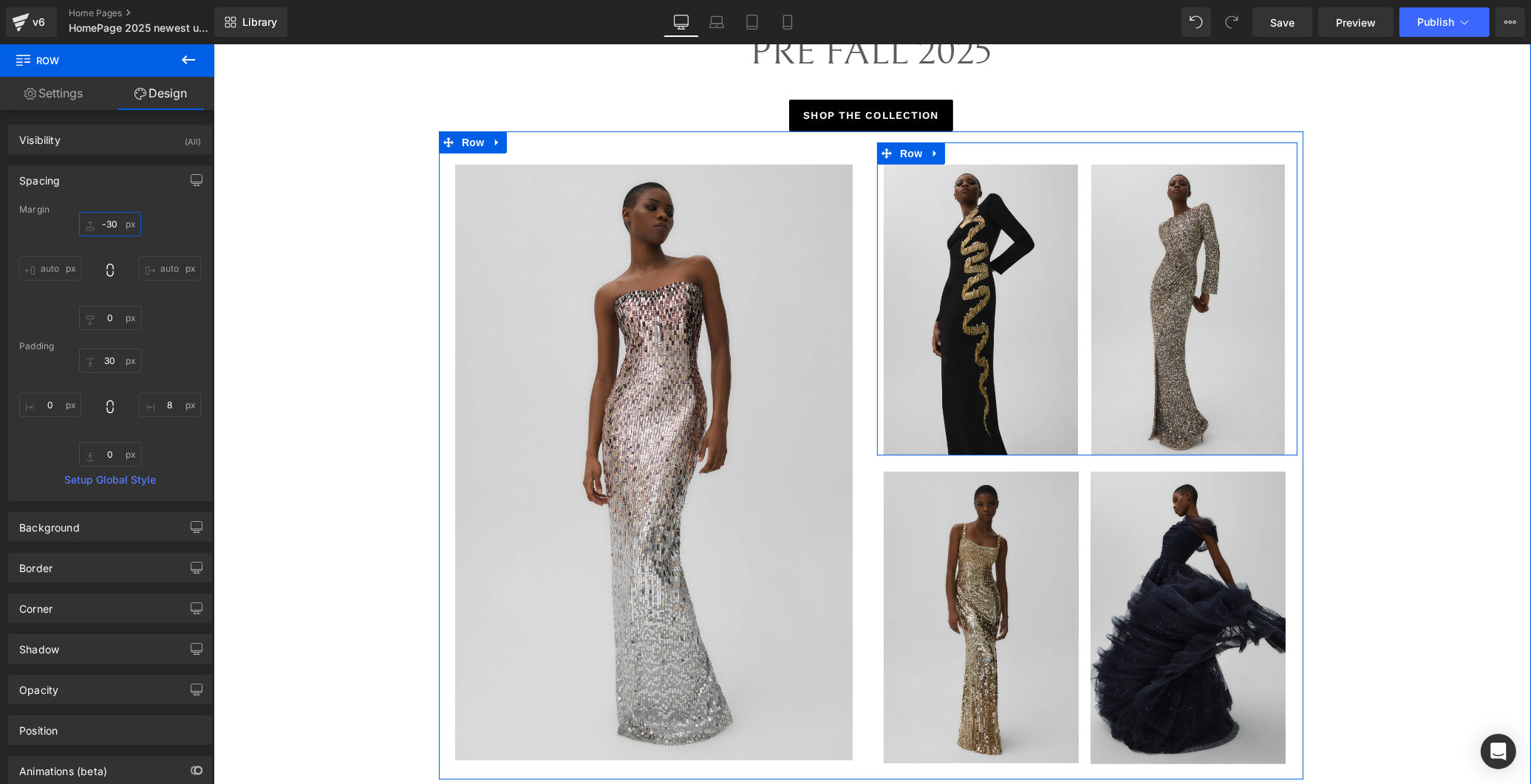
scroll to position [821, 0]
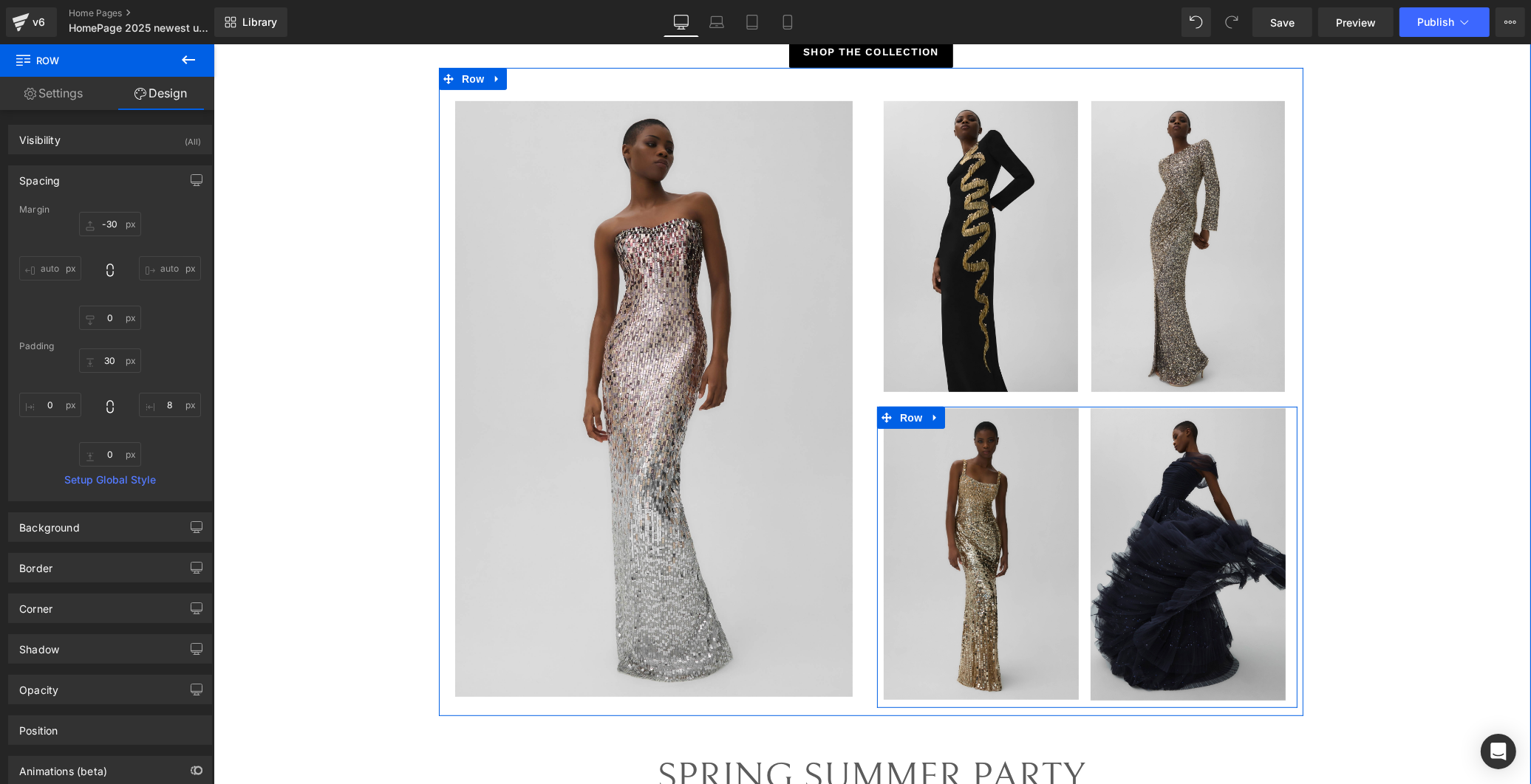
click at [1087, 437] on div "Image" at bounding box center [1193, 554] width 211 height 293
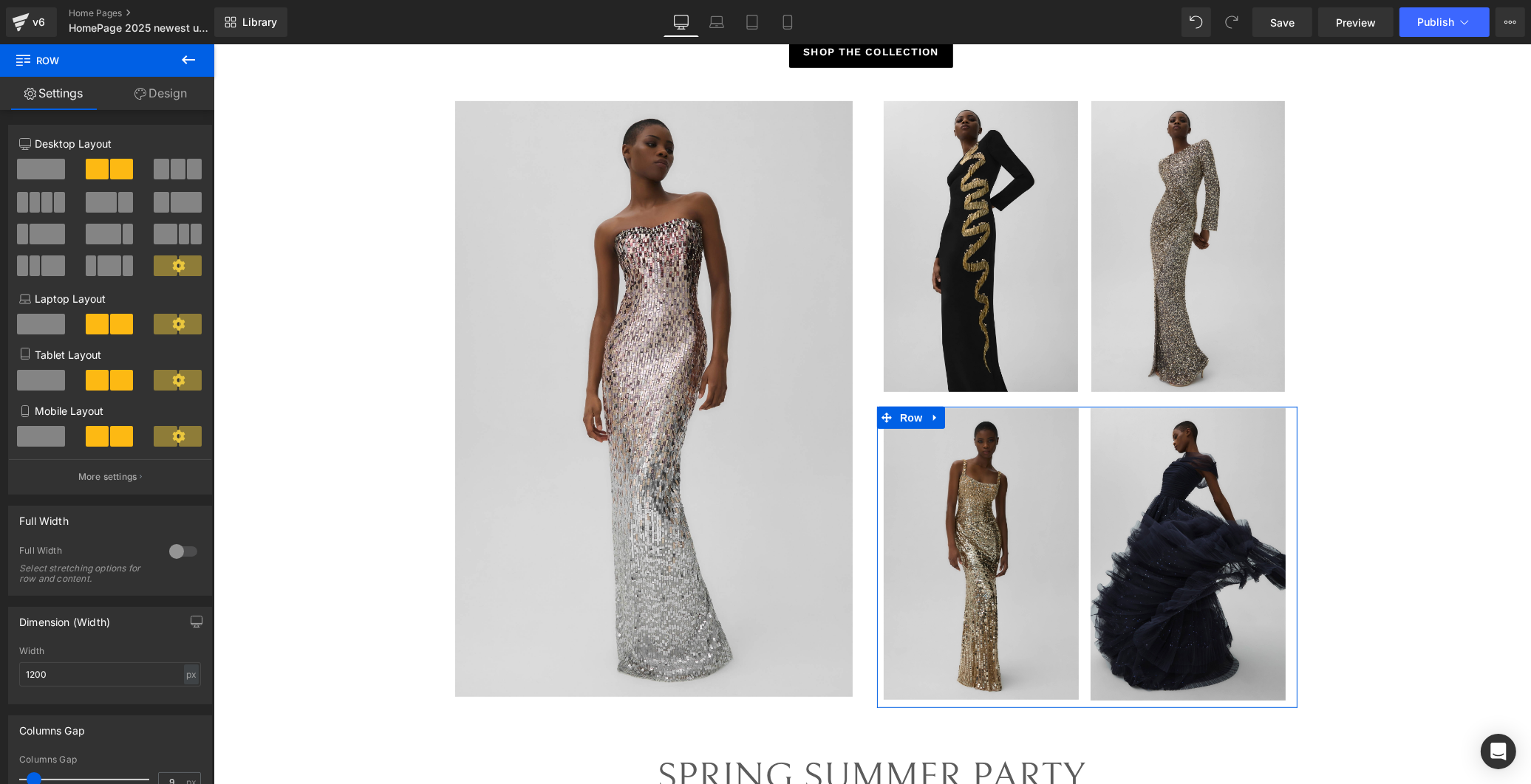
click at [174, 98] on link "Design" at bounding box center [161, 93] width 108 height 33
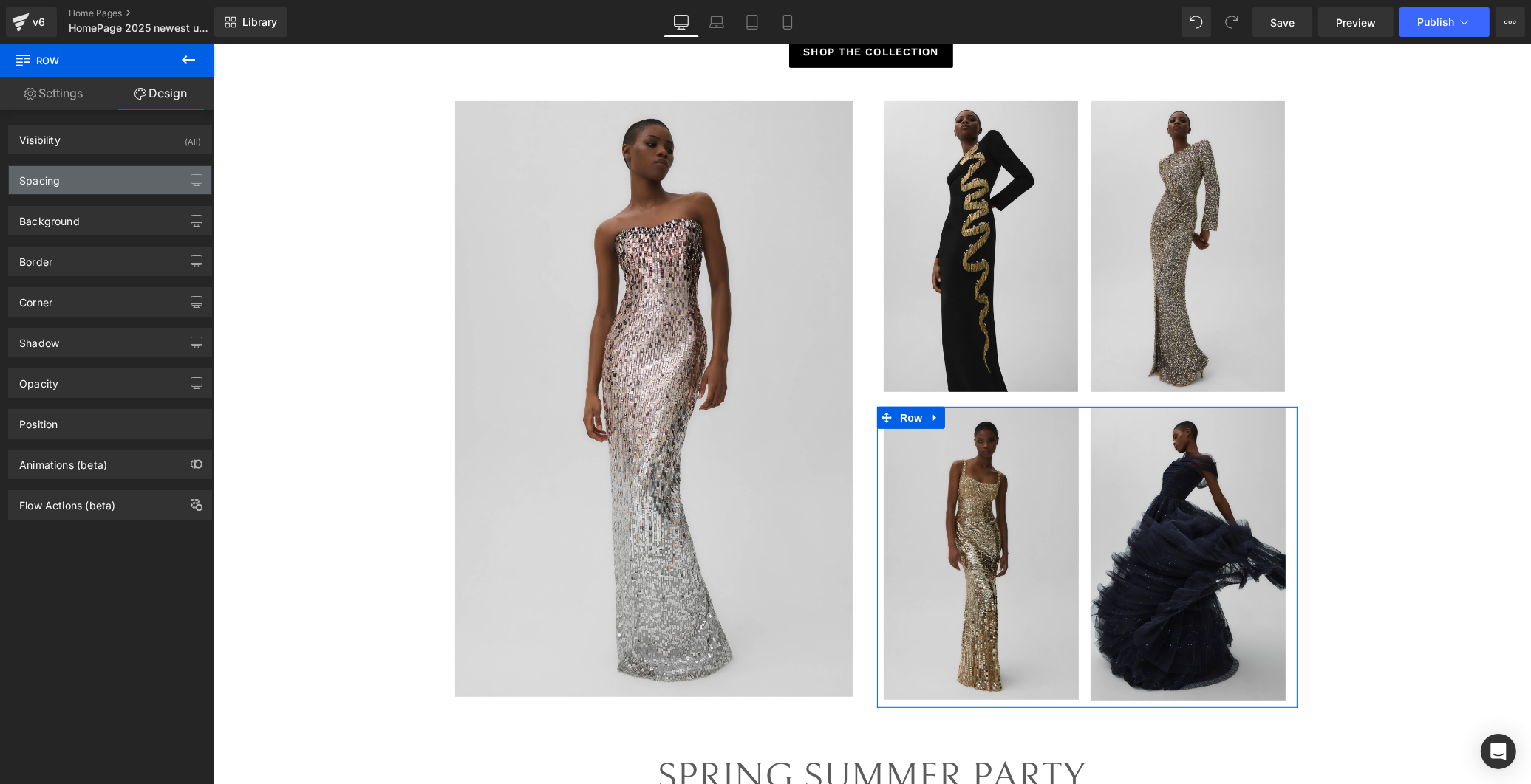
click at [83, 183] on div "Spacing" at bounding box center [109, 180] width 202 height 28
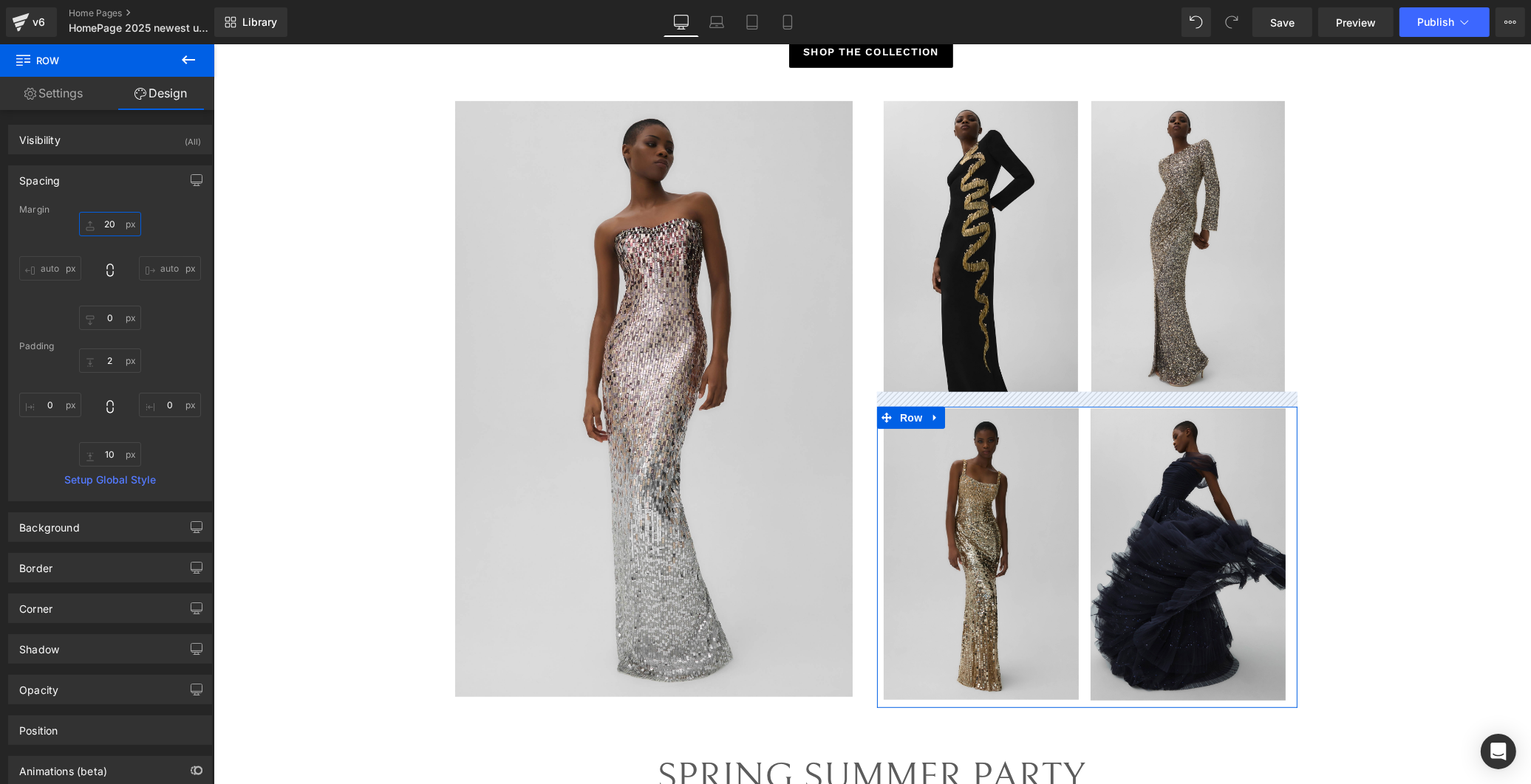
click at [119, 226] on input "20" at bounding box center [109, 224] width 62 height 24
click at [105, 227] on input "20" at bounding box center [109, 224] width 62 height 24
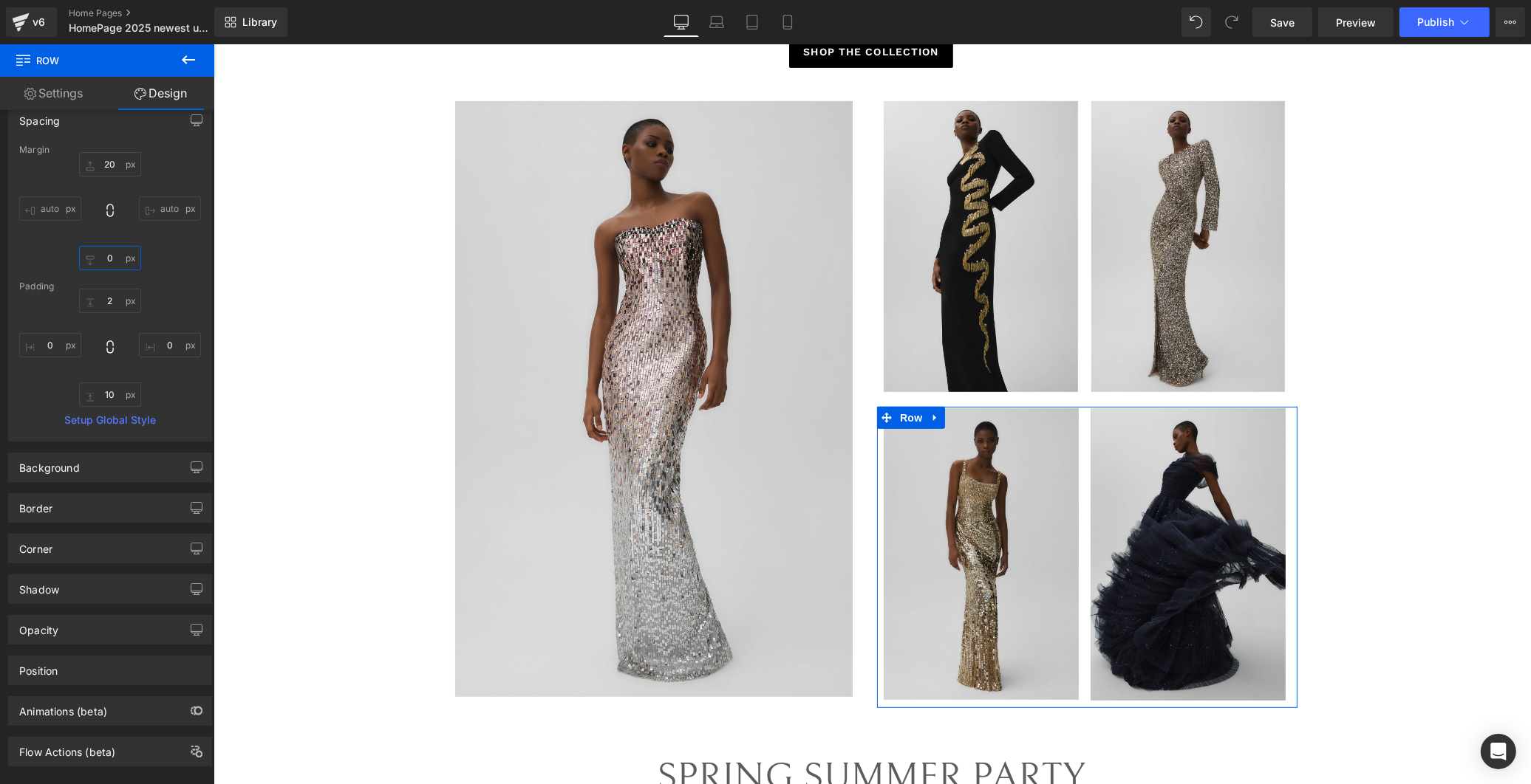
scroll to position [86, 0]
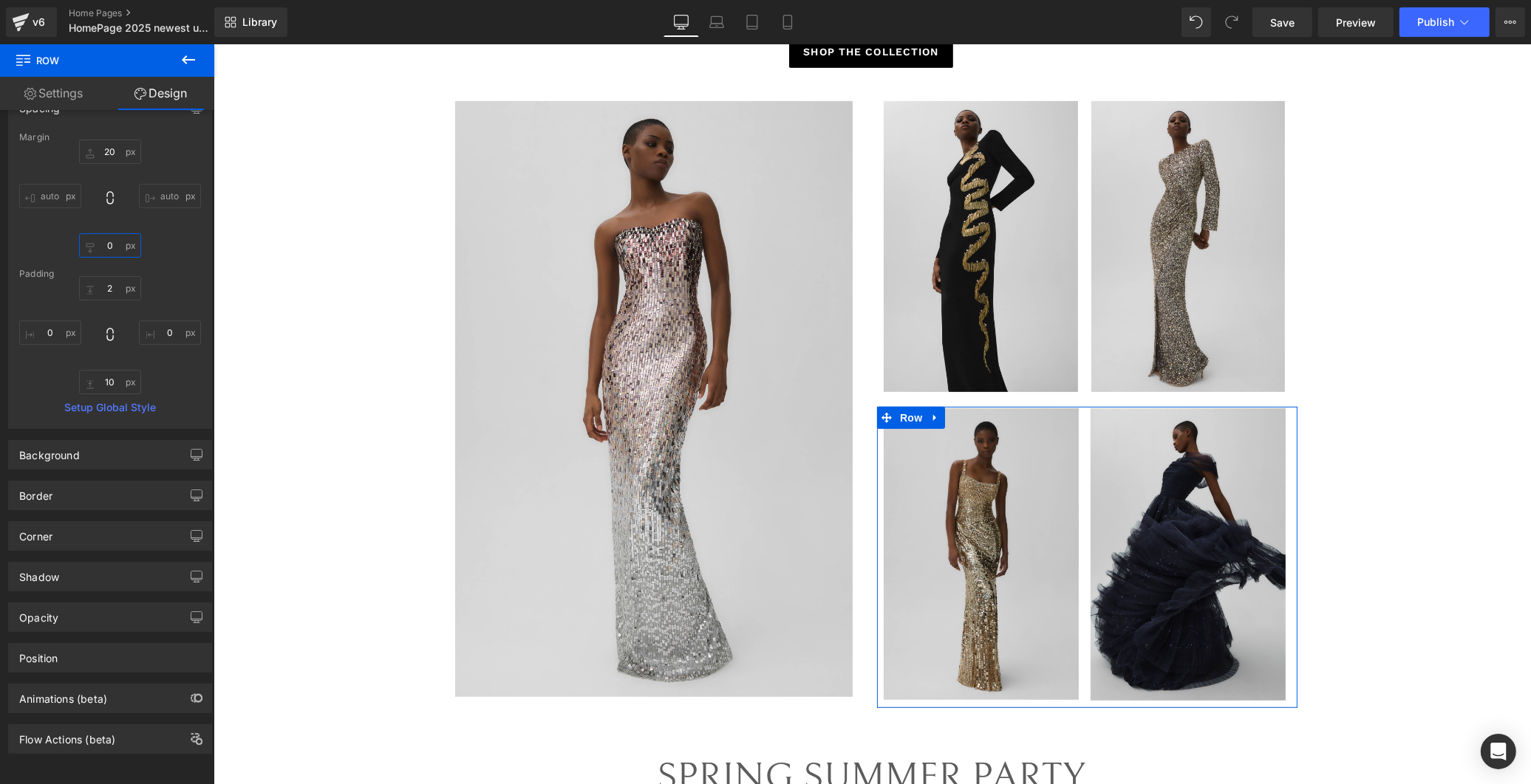
click at [114, 234] on input "0" at bounding box center [109, 246] width 62 height 24
click at [106, 139] on input "20" at bounding box center [109, 151] width 62 height 24
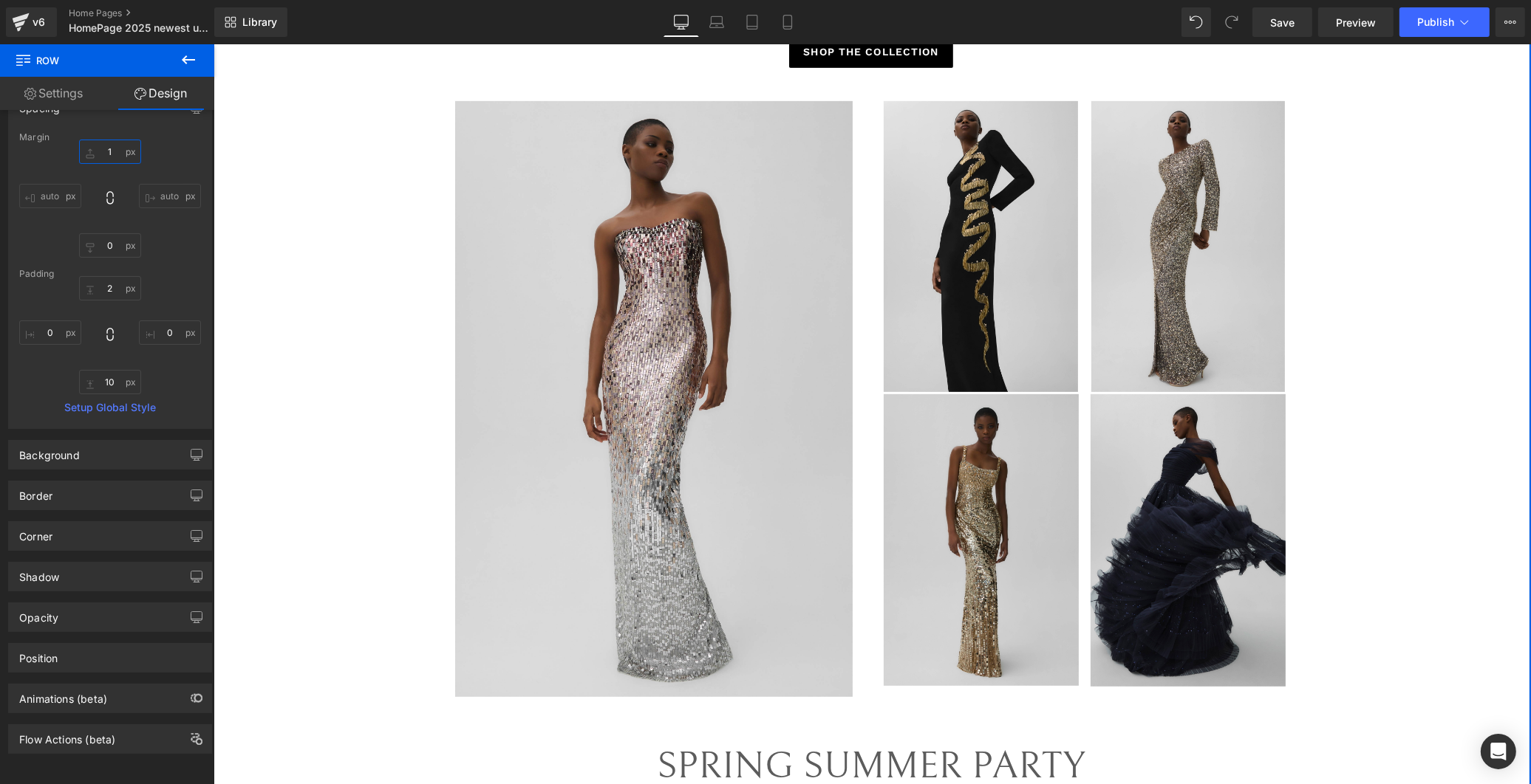
type input "14"
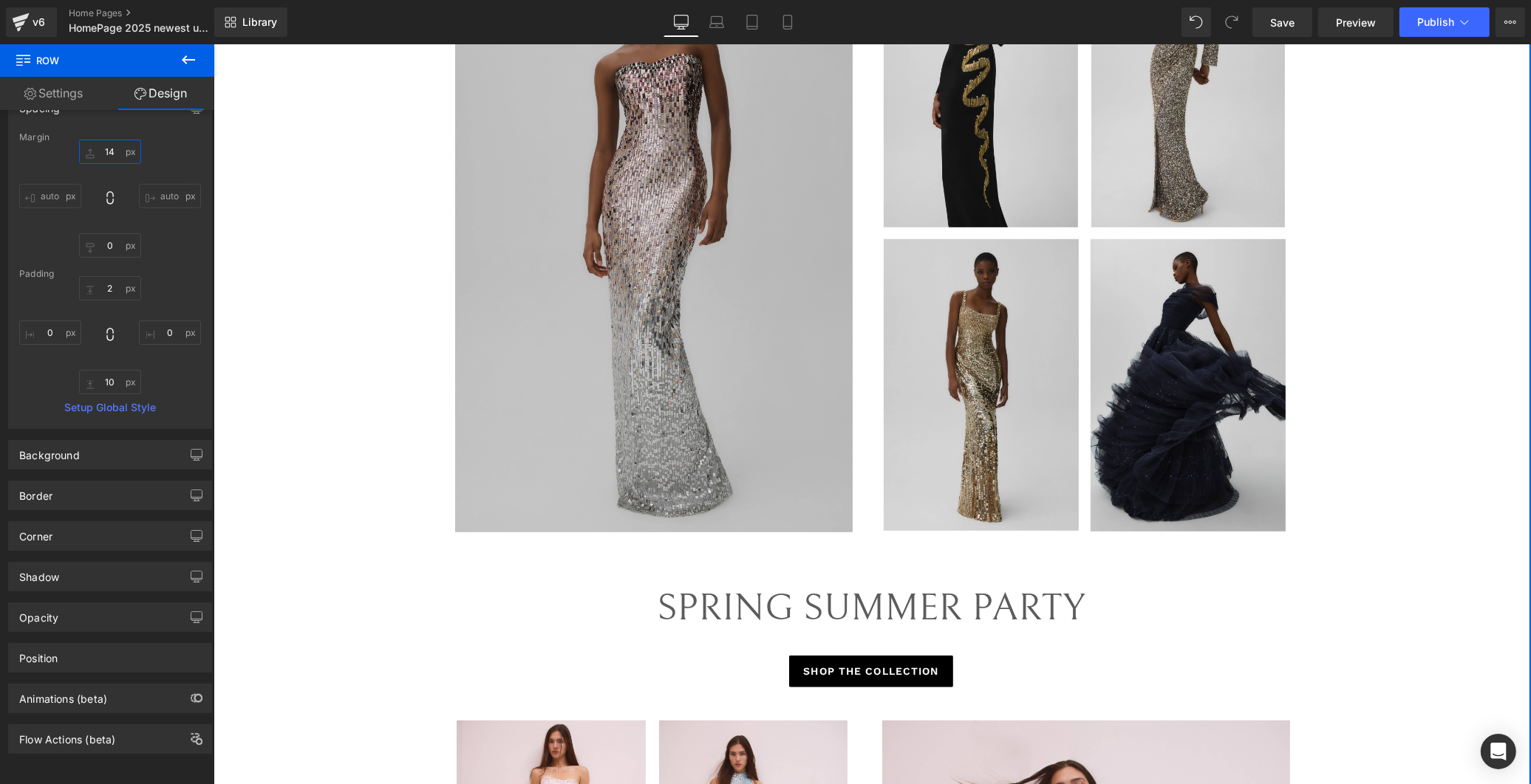
scroll to position [984, 0]
click at [685, 286] on img at bounding box center [654, 235] width 400 height 596
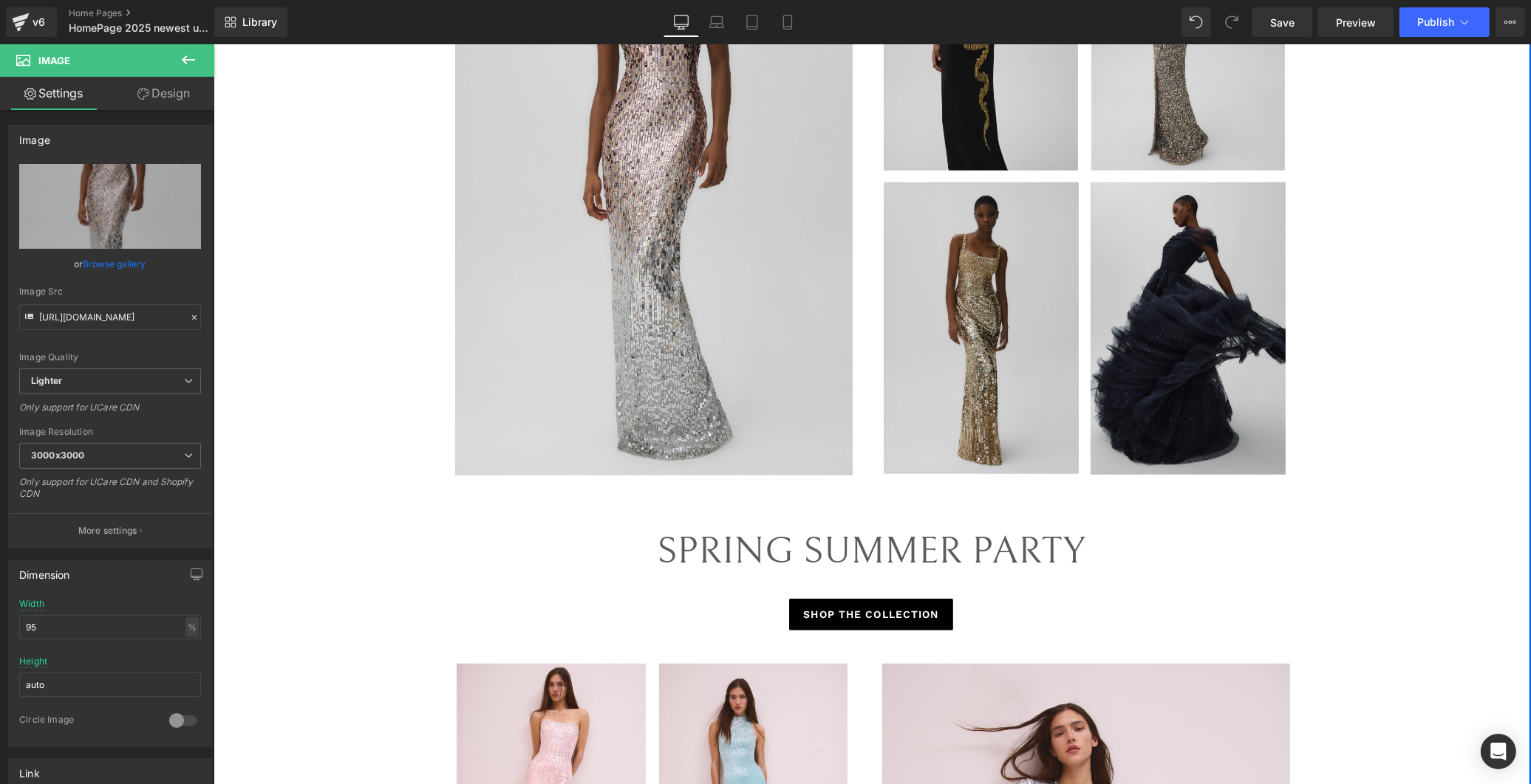
scroll to position [1312, 0]
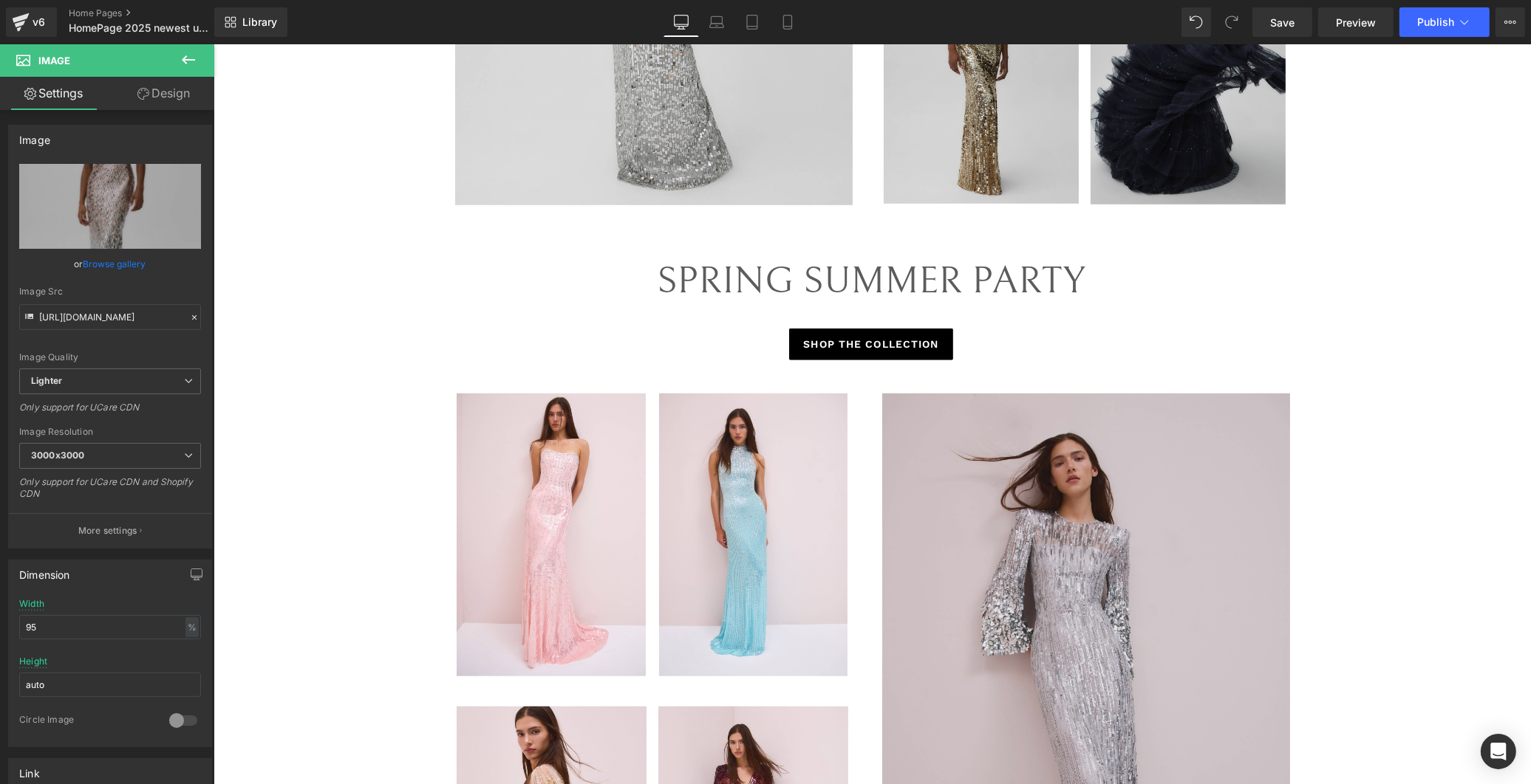
click at [949, 598] on img at bounding box center [1086, 699] width 410 height 612
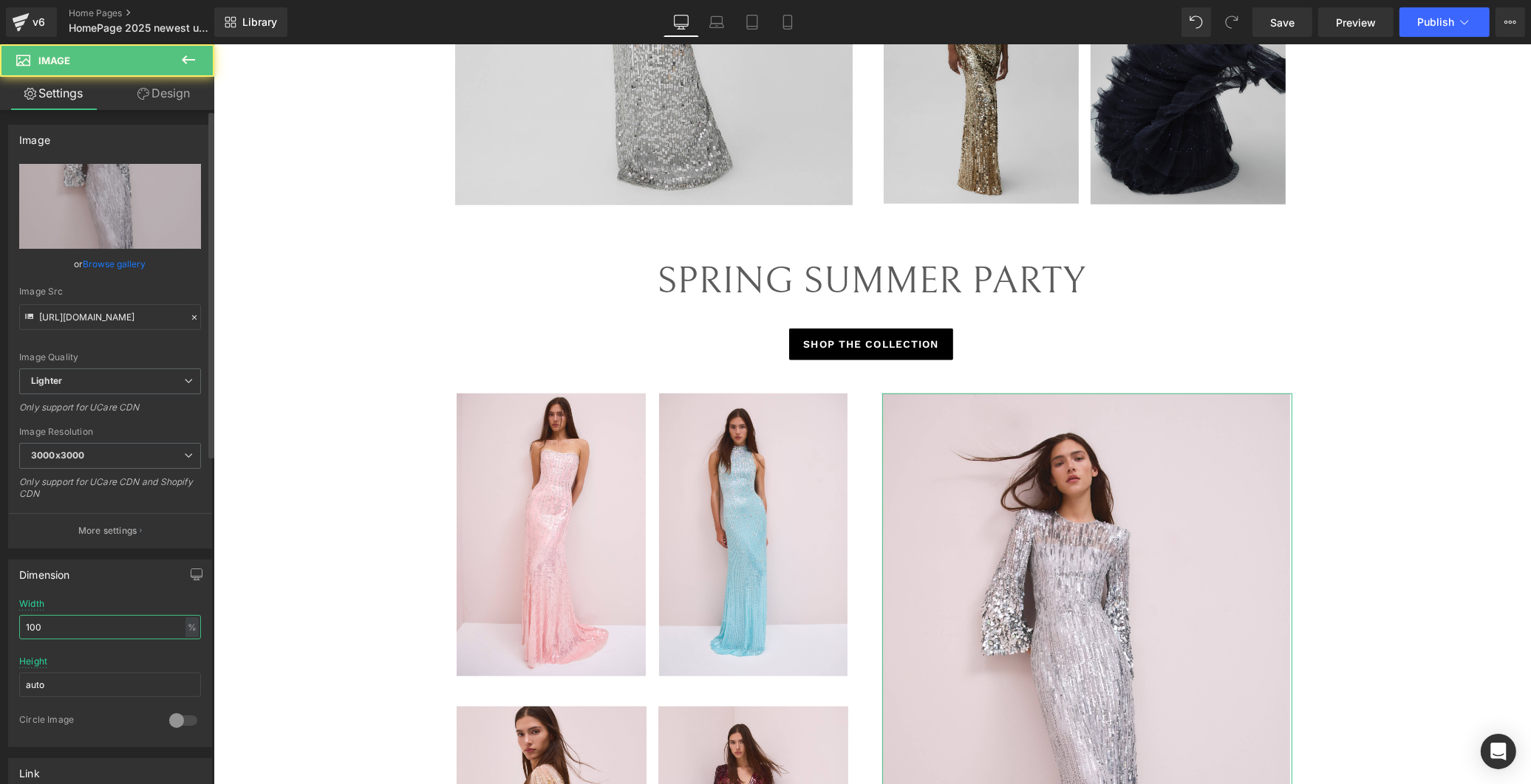
click at [65, 623] on input "100" at bounding box center [109, 627] width 182 height 24
drag, startPoint x: 62, startPoint y: 622, endPoint x: -32, endPoint y: 626, distance: 94.1
click at [0, 626] on html "You are previewing how the will restyle your page. You can not edit Elements in…" at bounding box center [766, 392] width 1531 height 784
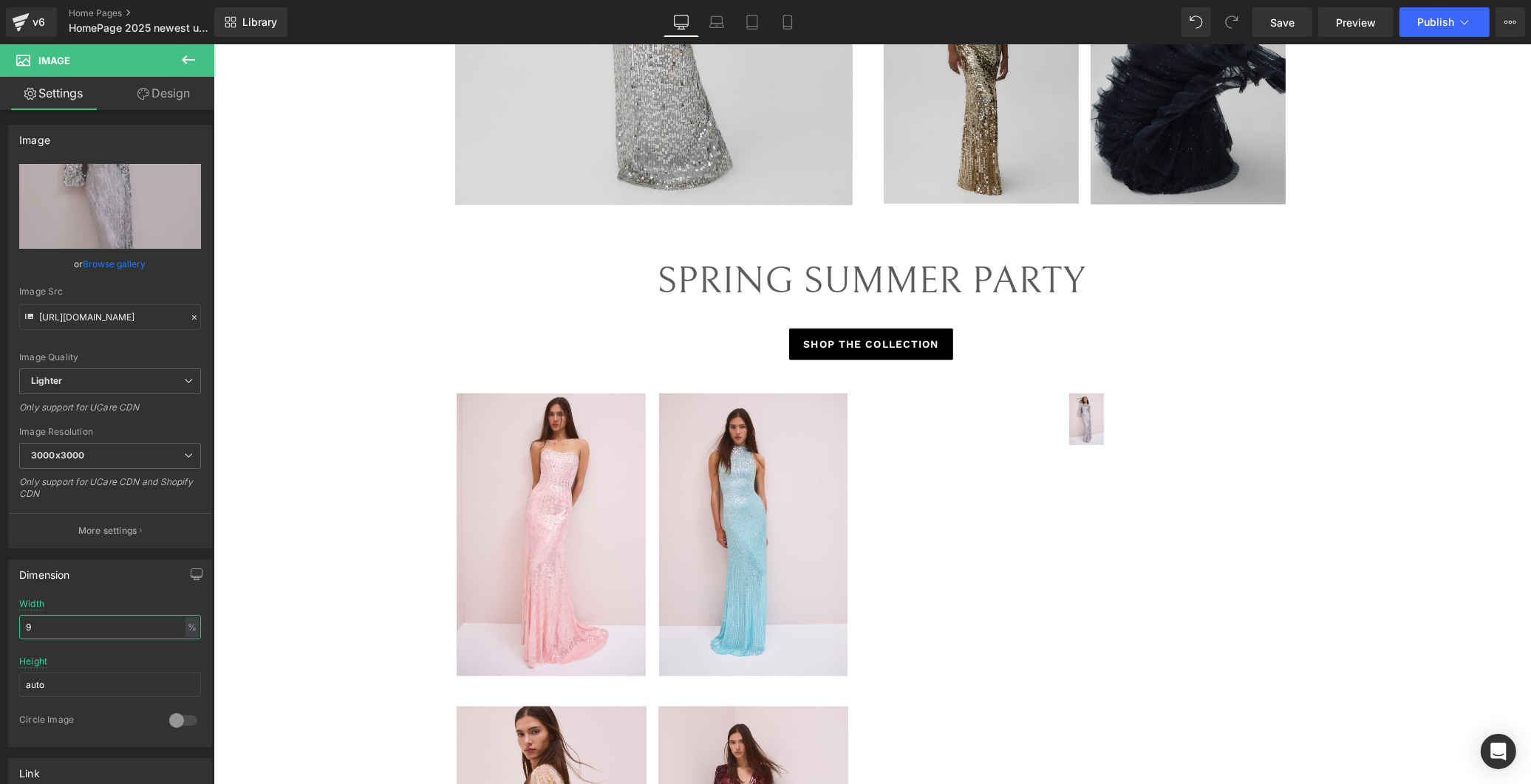
type input "95"
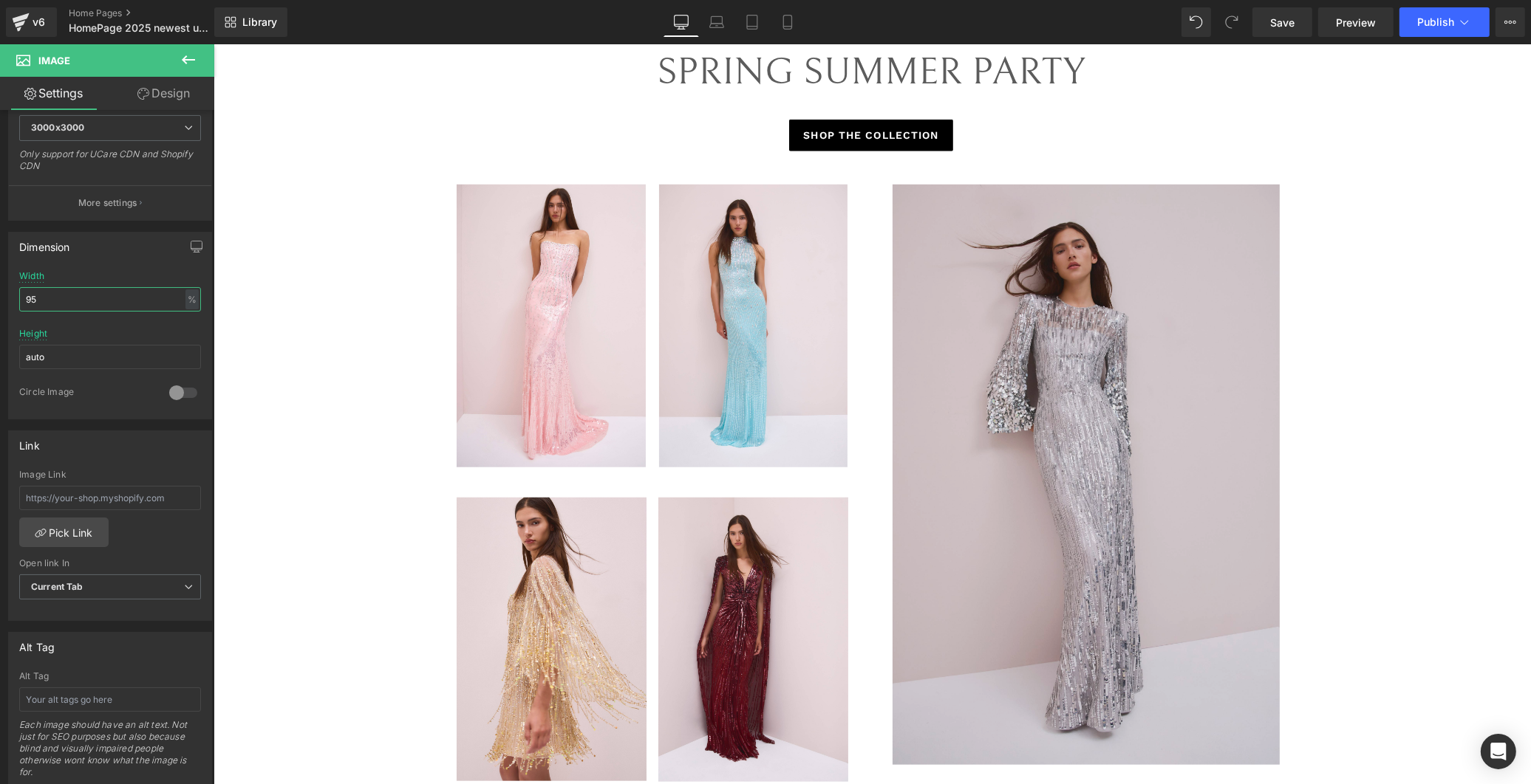
scroll to position [1641, 0]
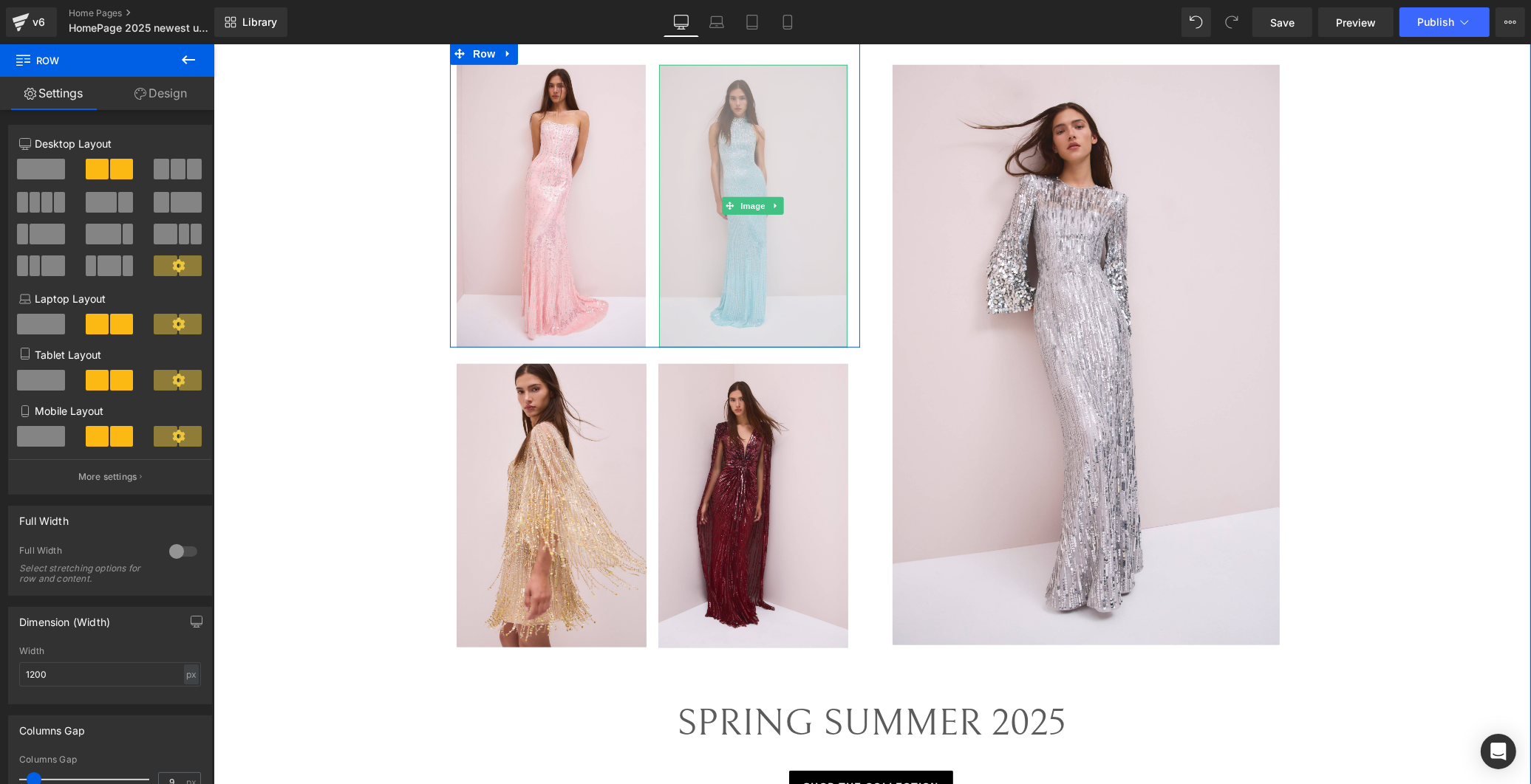
drag, startPoint x: 772, startPoint y: 359, endPoint x: 854, endPoint y: 418, distance: 101.0
click at [775, 336] on div "Image Image Row" at bounding box center [654, 195] width 410 height 305
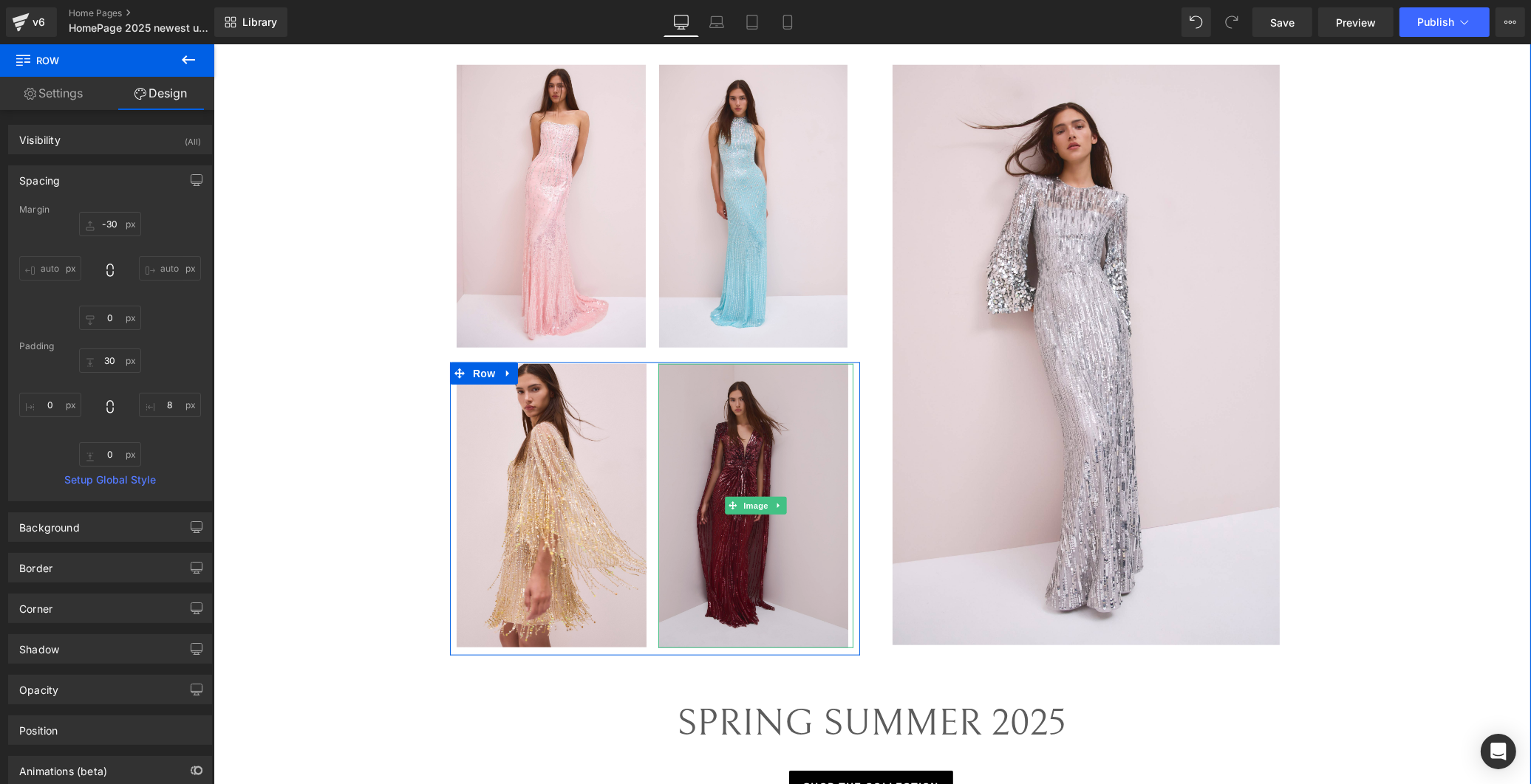
click at [792, 374] on img at bounding box center [756, 506] width 196 height 285
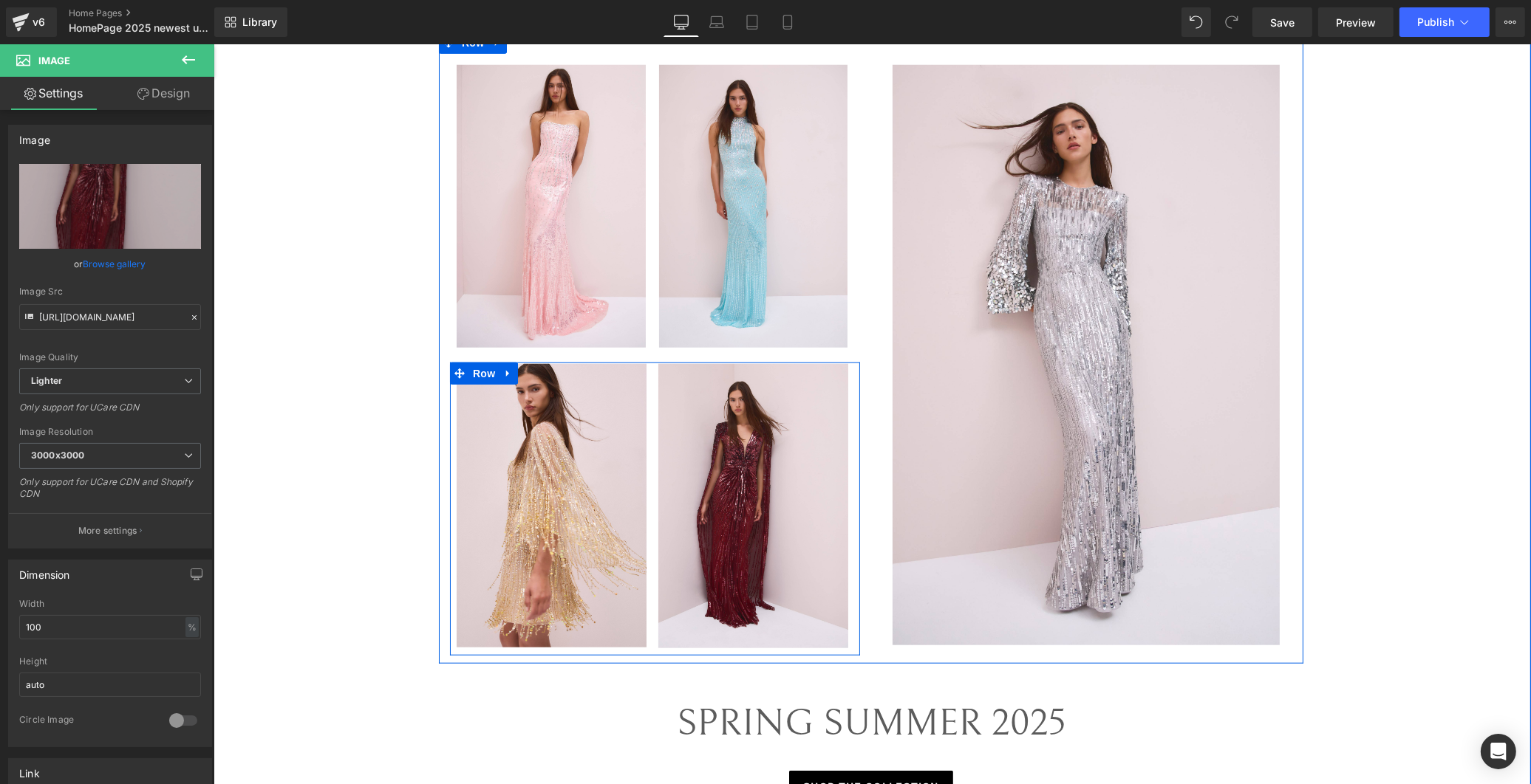
click at [642, 377] on div "Image" at bounding box center [551, 506] width 205 height 285
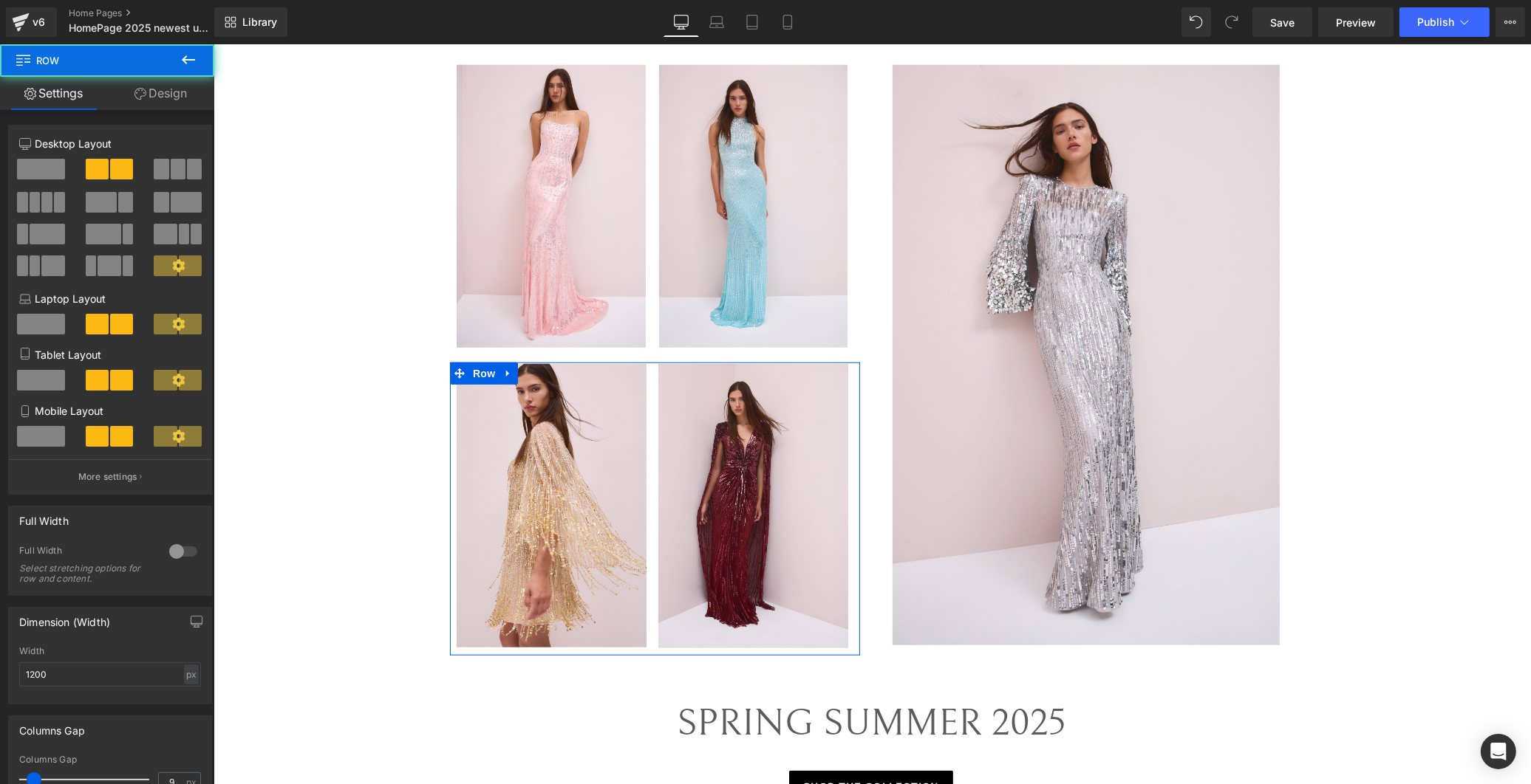
click at [182, 97] on link "Design" at bounding box center [161, 93] width 108 height 33
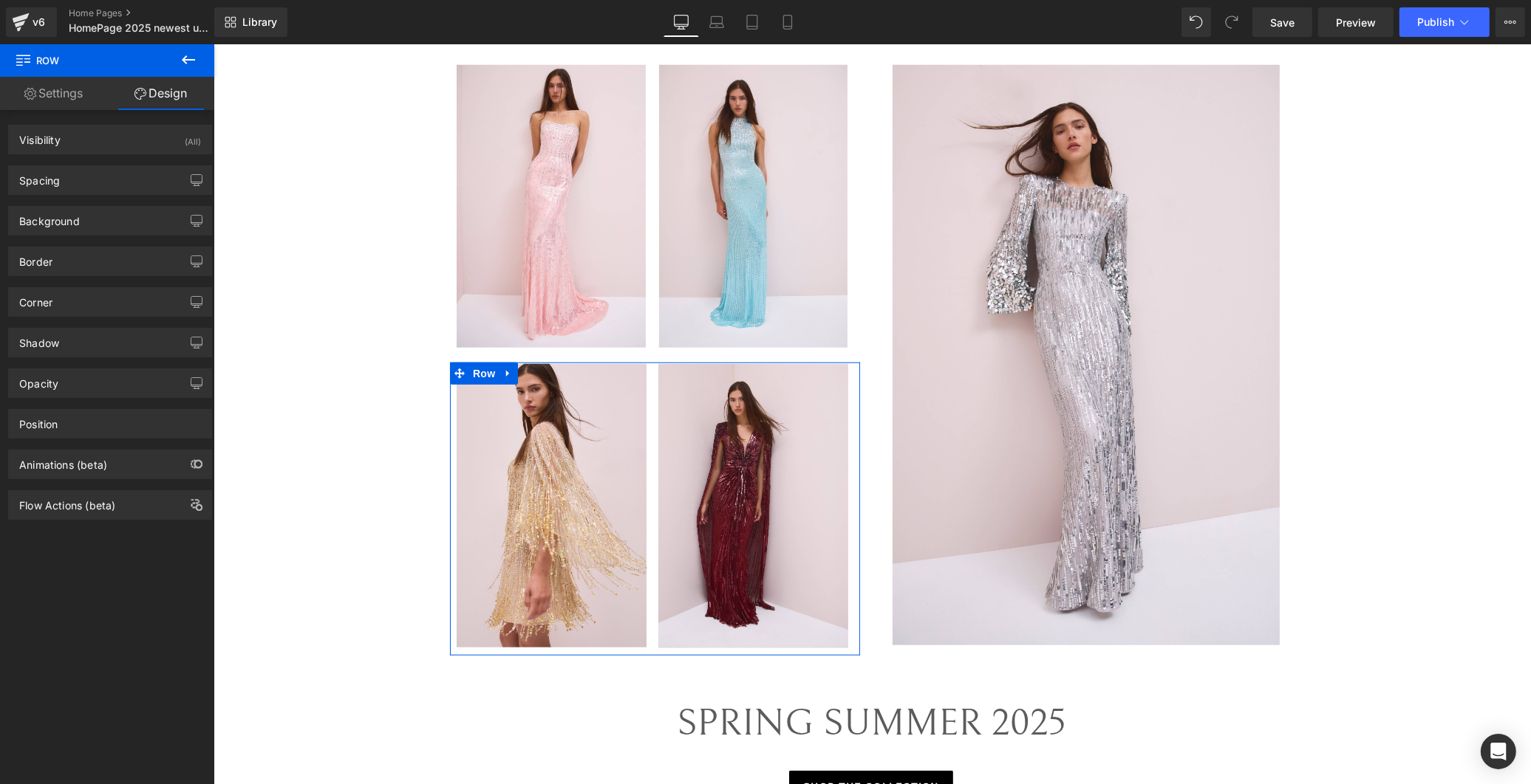
type input "20"
type input "0"
type input "2"
type input "0"
type input "10"
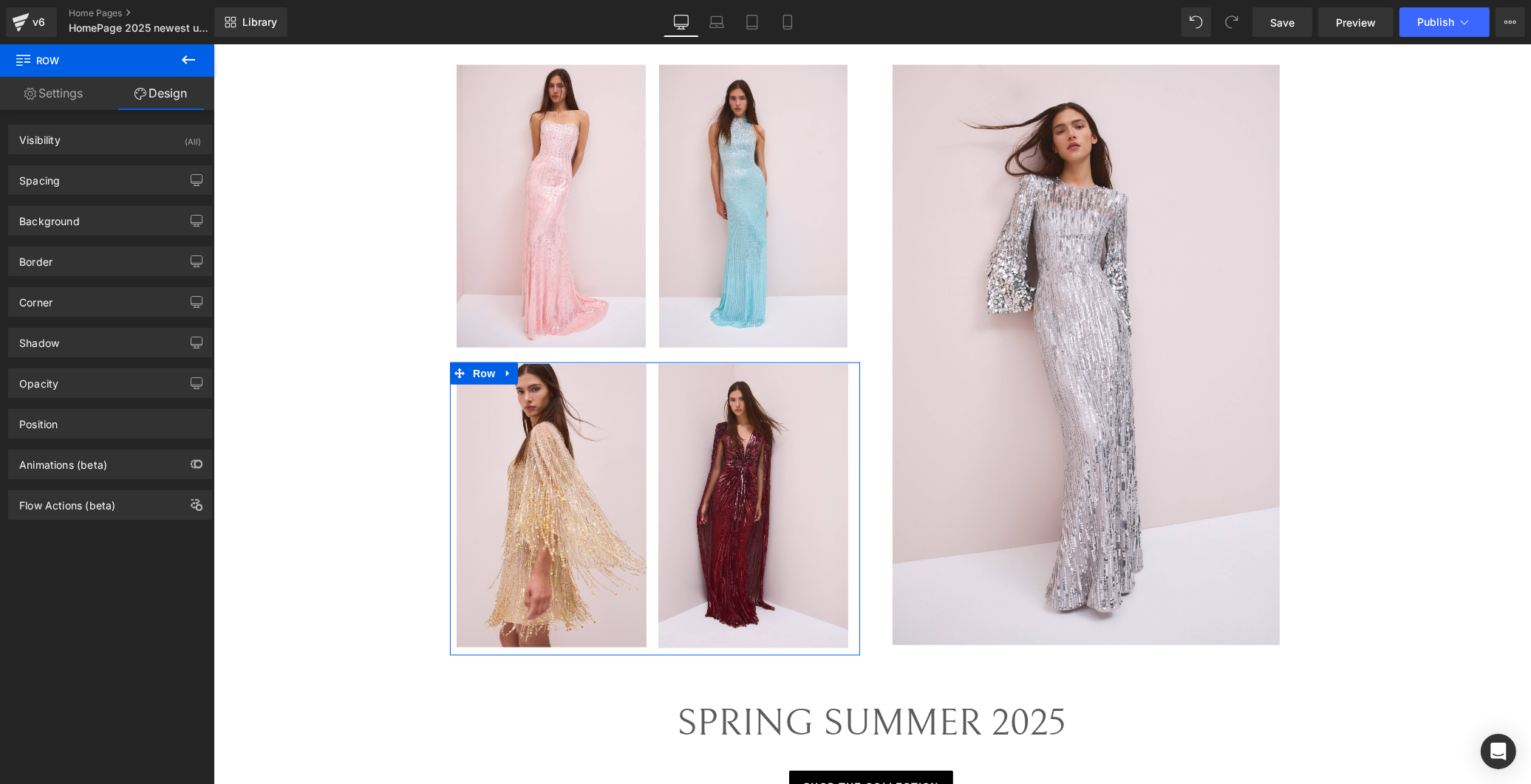
type input "0"
click at [91, 165] on div "Spacing [GEOGRAPHIC_DATA] 20px 20 auto auto 0px 0 auto auto [GEOGRAPHIC_DATA] 2…" at bounding box center [109, 180] width 204 height 30
click at [86, 178] on div "Spacing" at bounding box center [109, 180] width 202 height 28
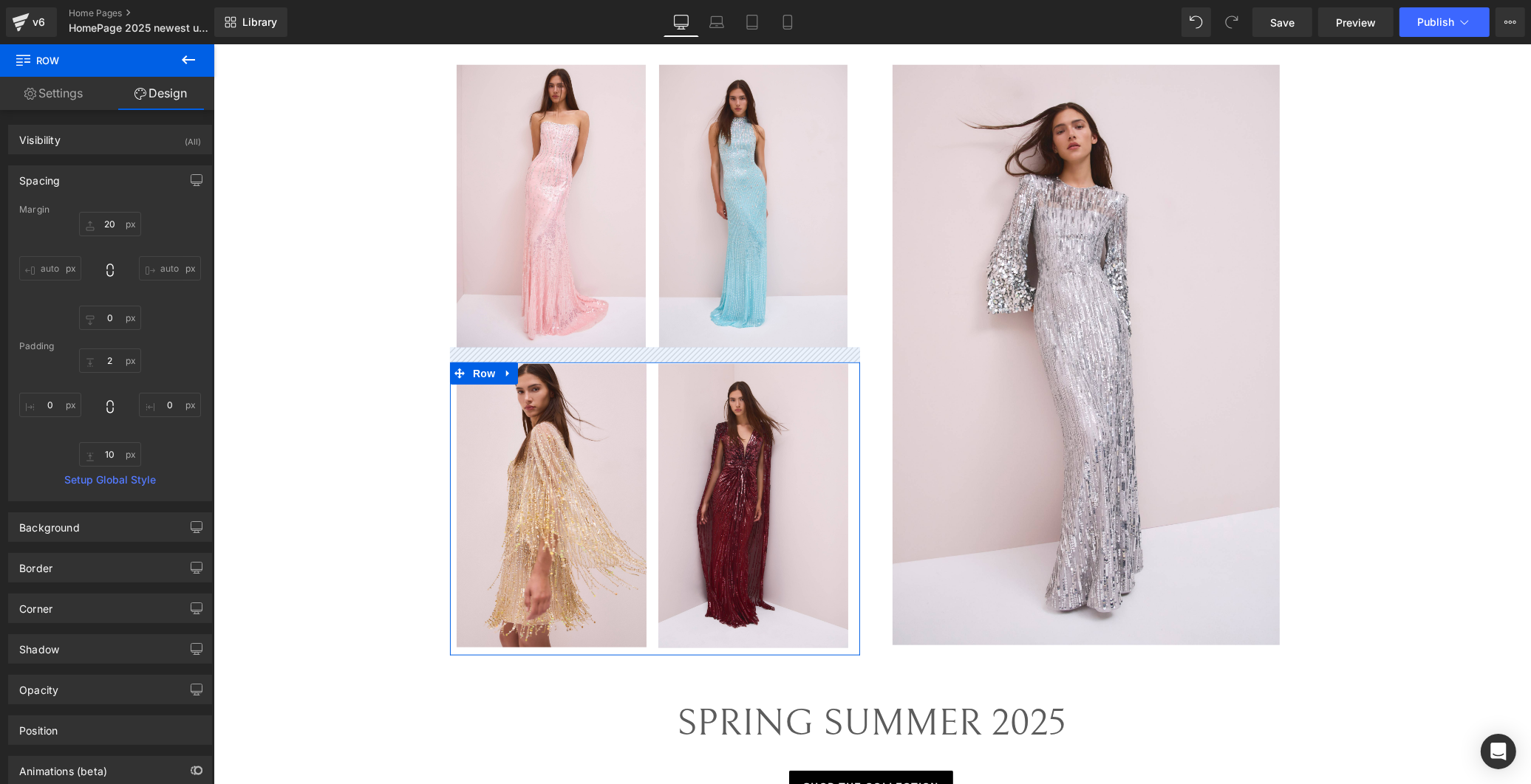
click at [111, 215] on div "Margin" at bounding box center [109, 210] width 182 height 10
click at [109, 219] on input "20" at bounding box center [109, 224] width 62 height 24
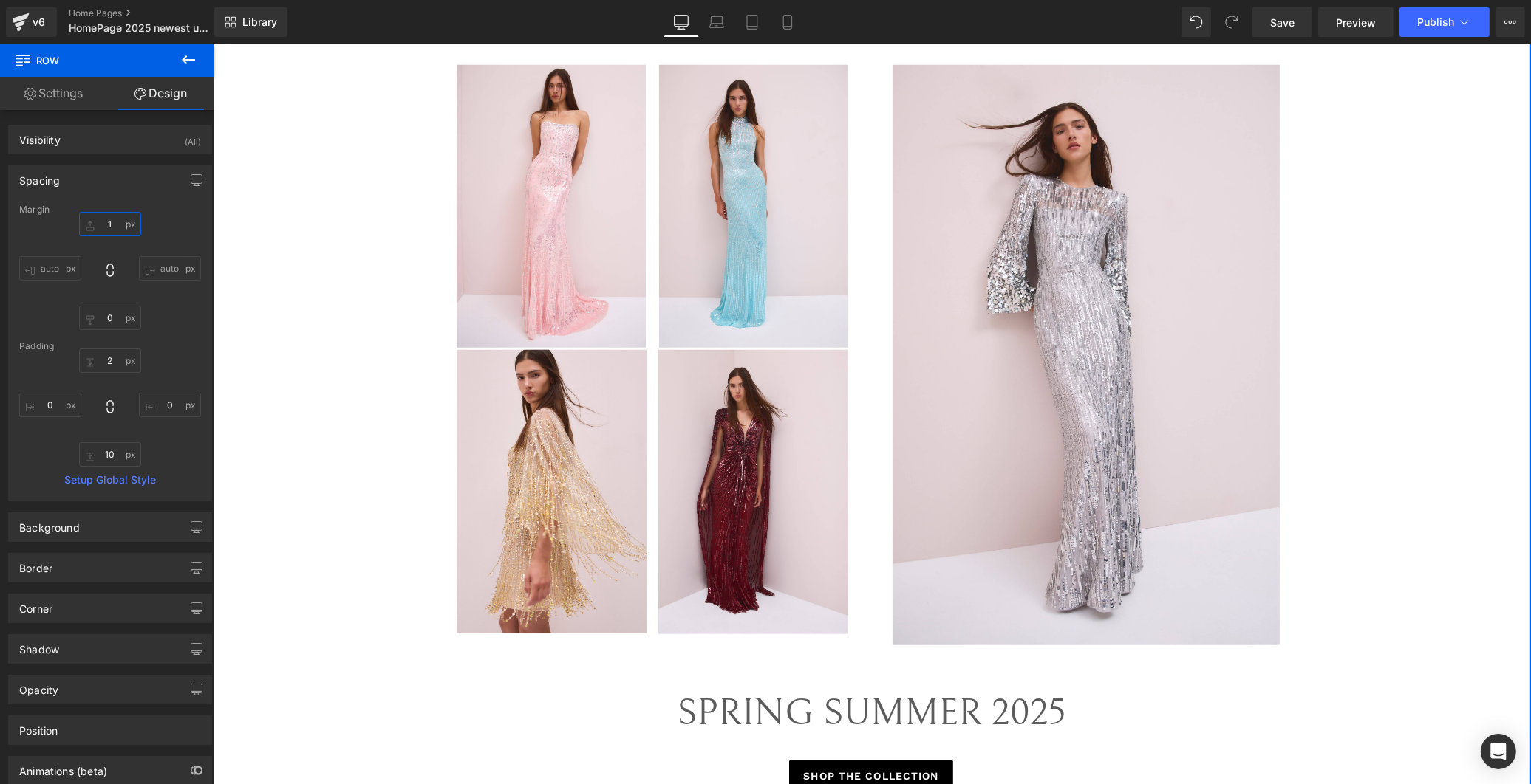
type input "16"
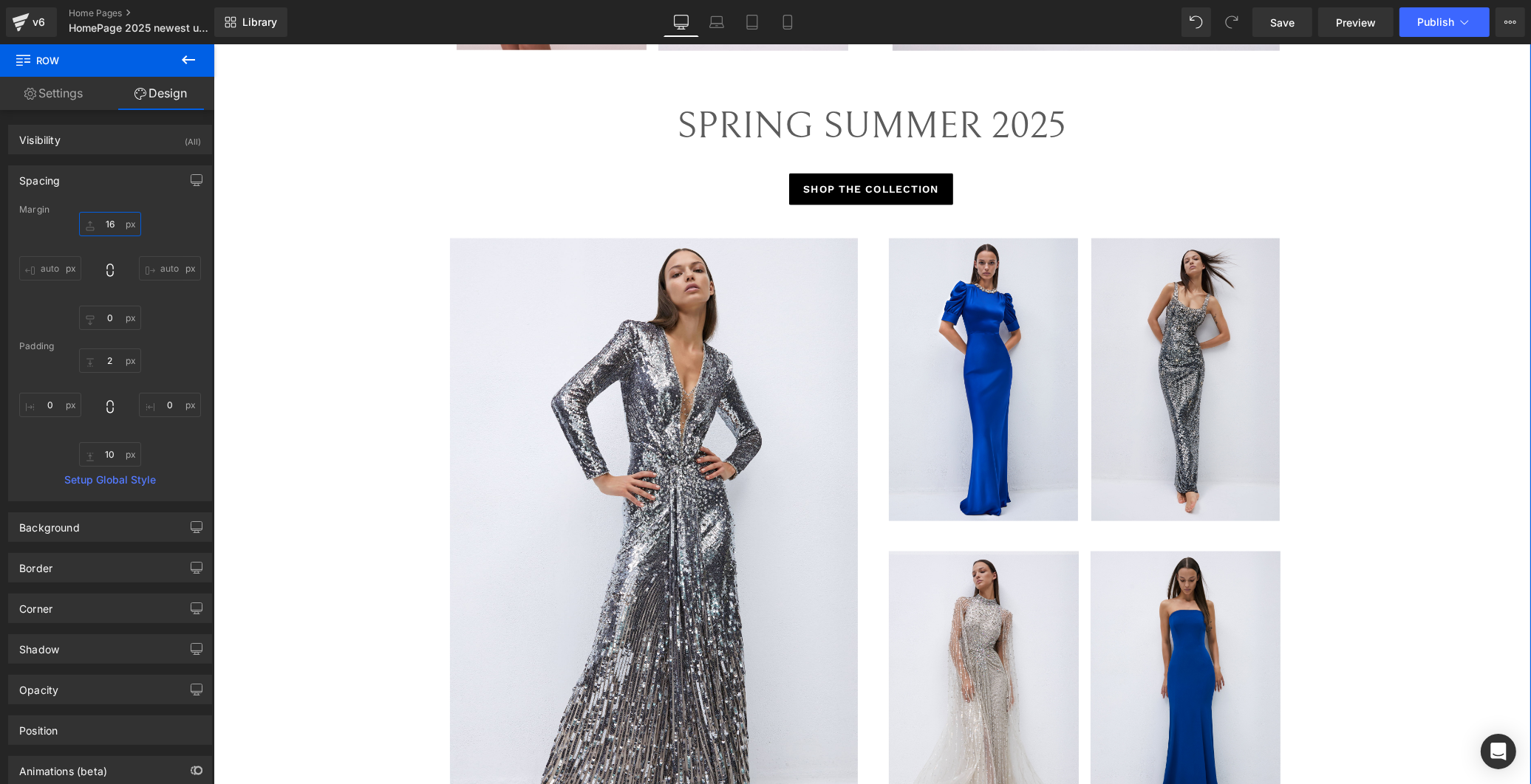
scroll to position [2297, 0]
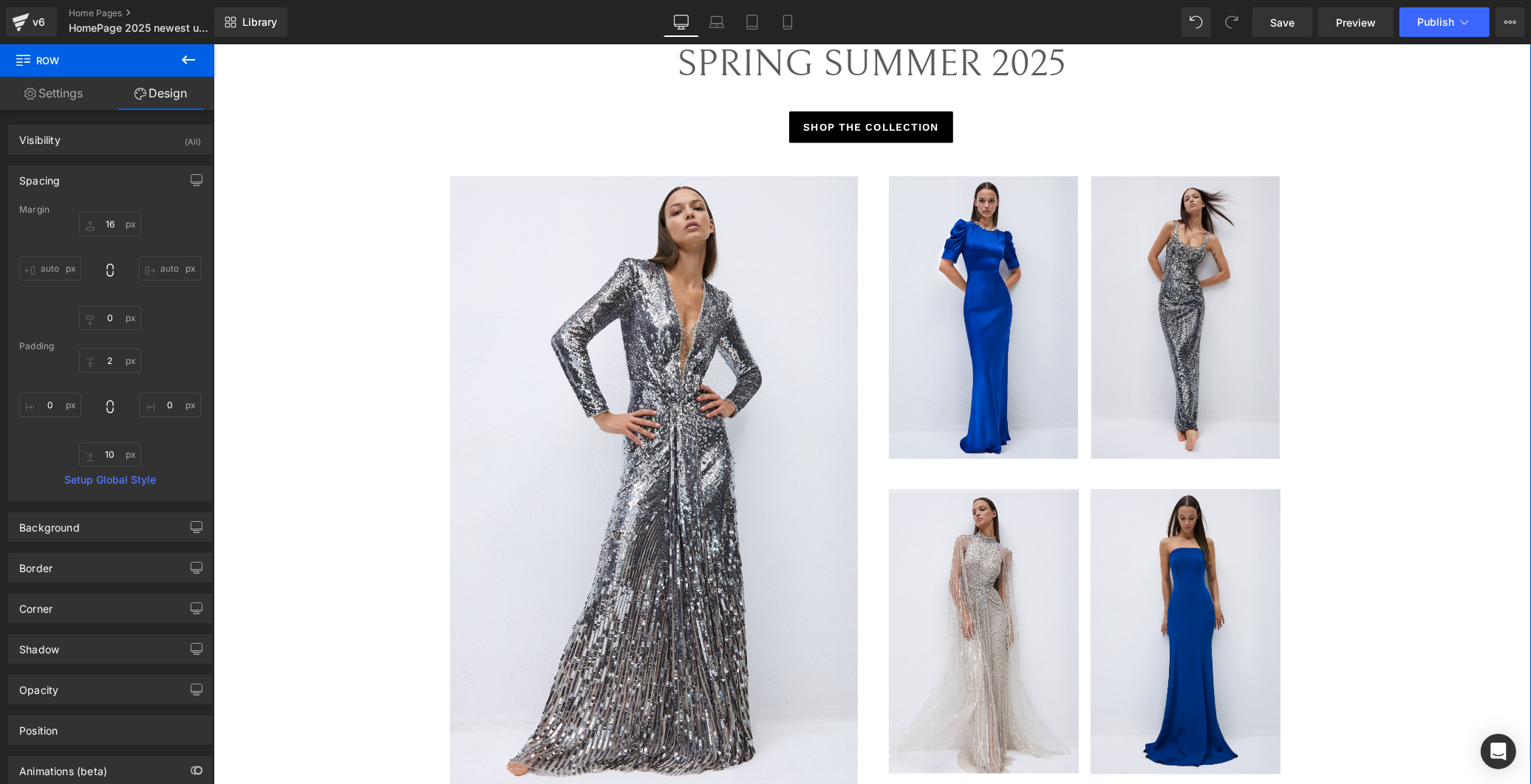
click at [1050, 479] on div "Image Image Row Image Image Row" at bounding box center [1086, 479] width 432 height 606
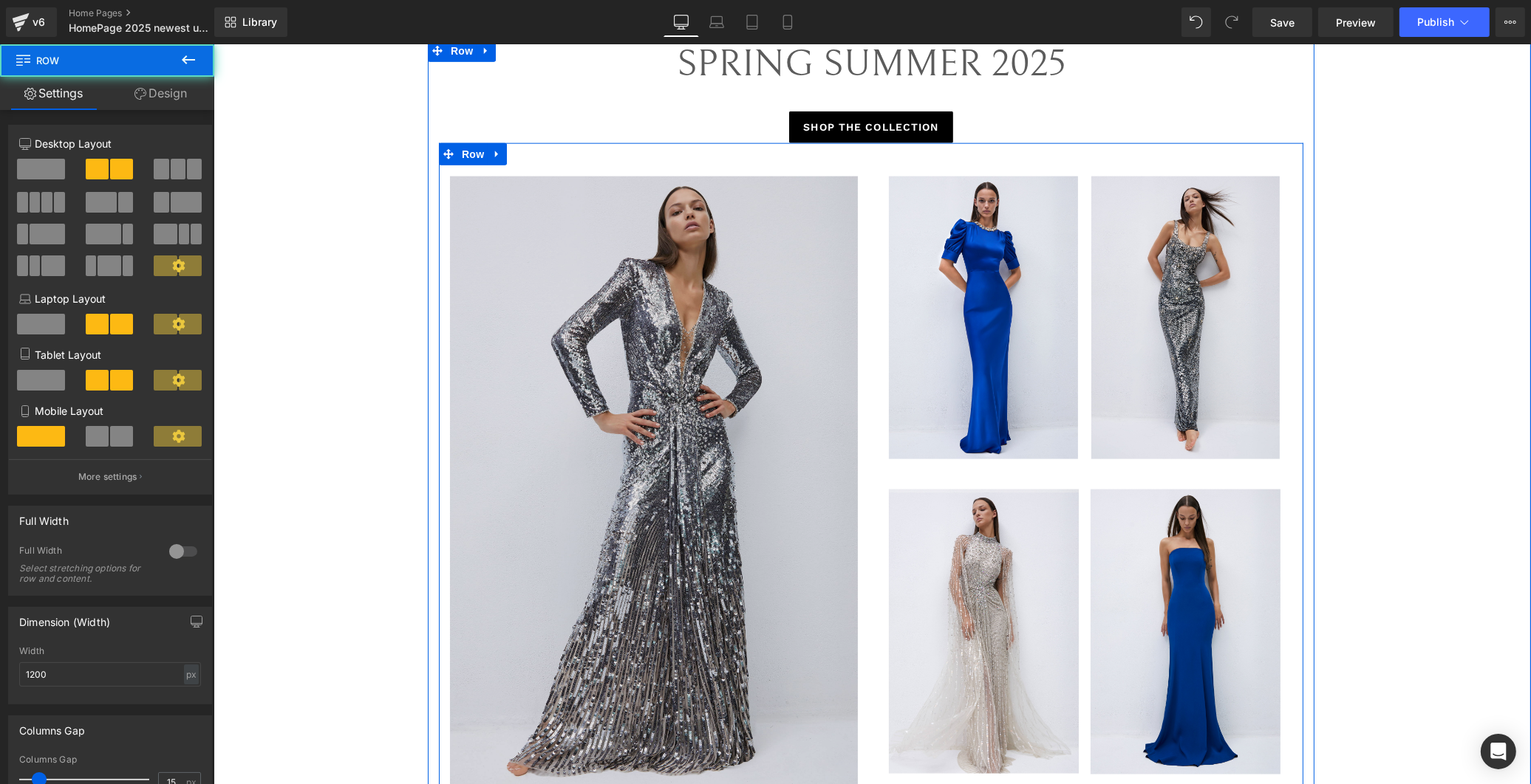
click at [733, 428] on img at bounding box center [654, 482] width 410 height 612
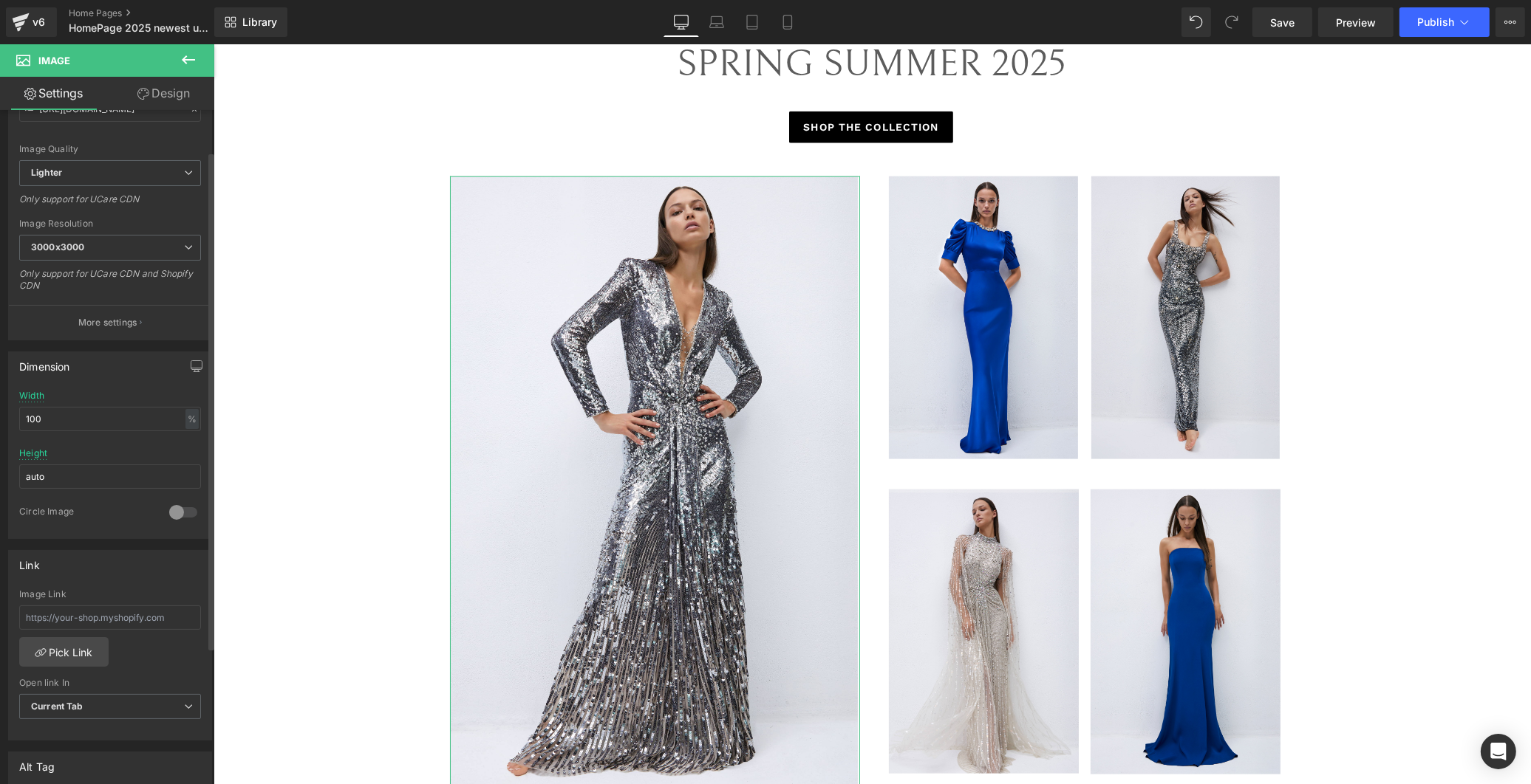
scroll to position [328, 0]
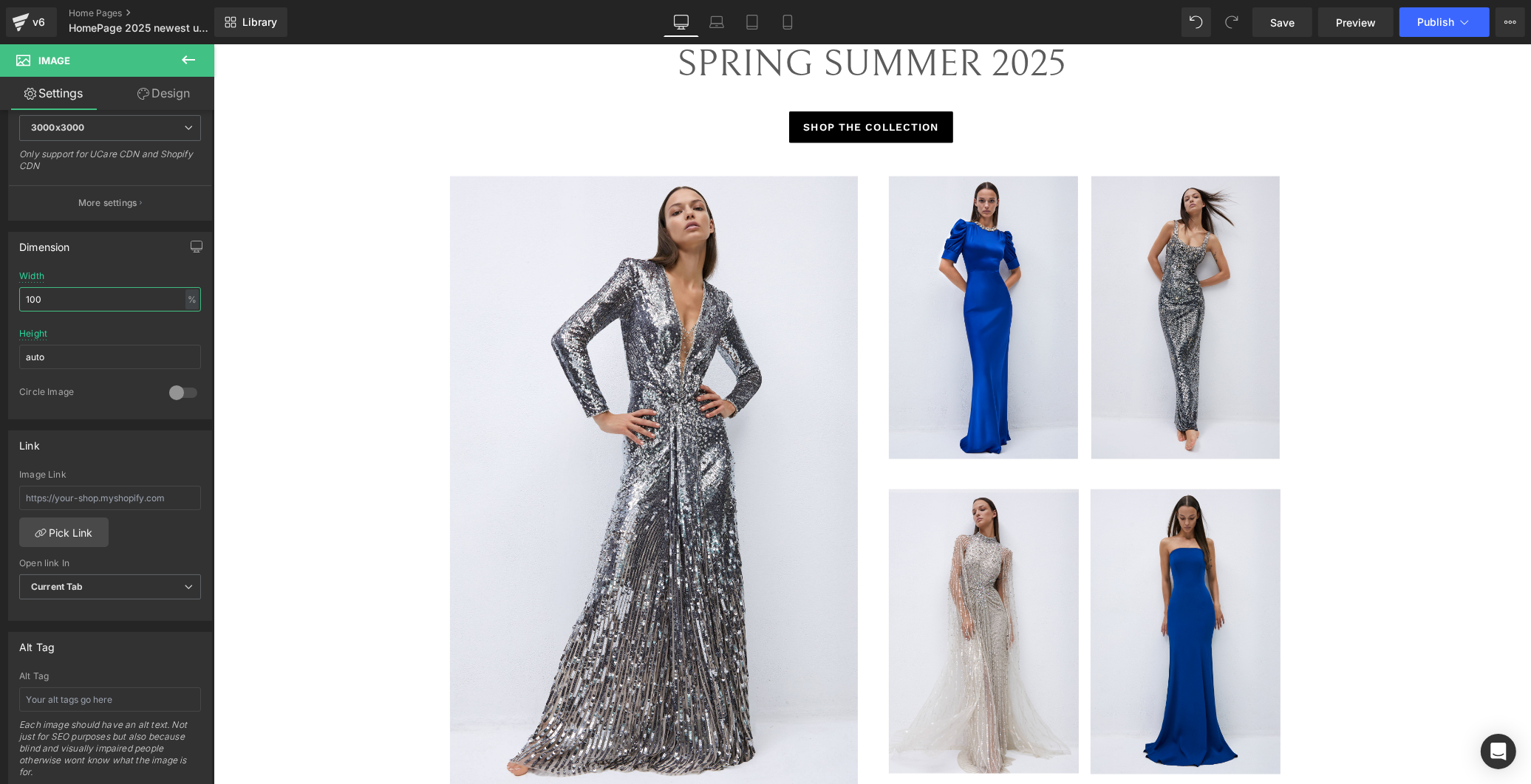
drag, startPoint x: 56, startPoint y: 288, endPoint x: -42, endPoint y: 298, distance: 98.5
click at [0, 298] on html "You are previewing how the will restyle your page. You can not edit Elements in…" at bounding box center [766, 392] width 1531 height 784
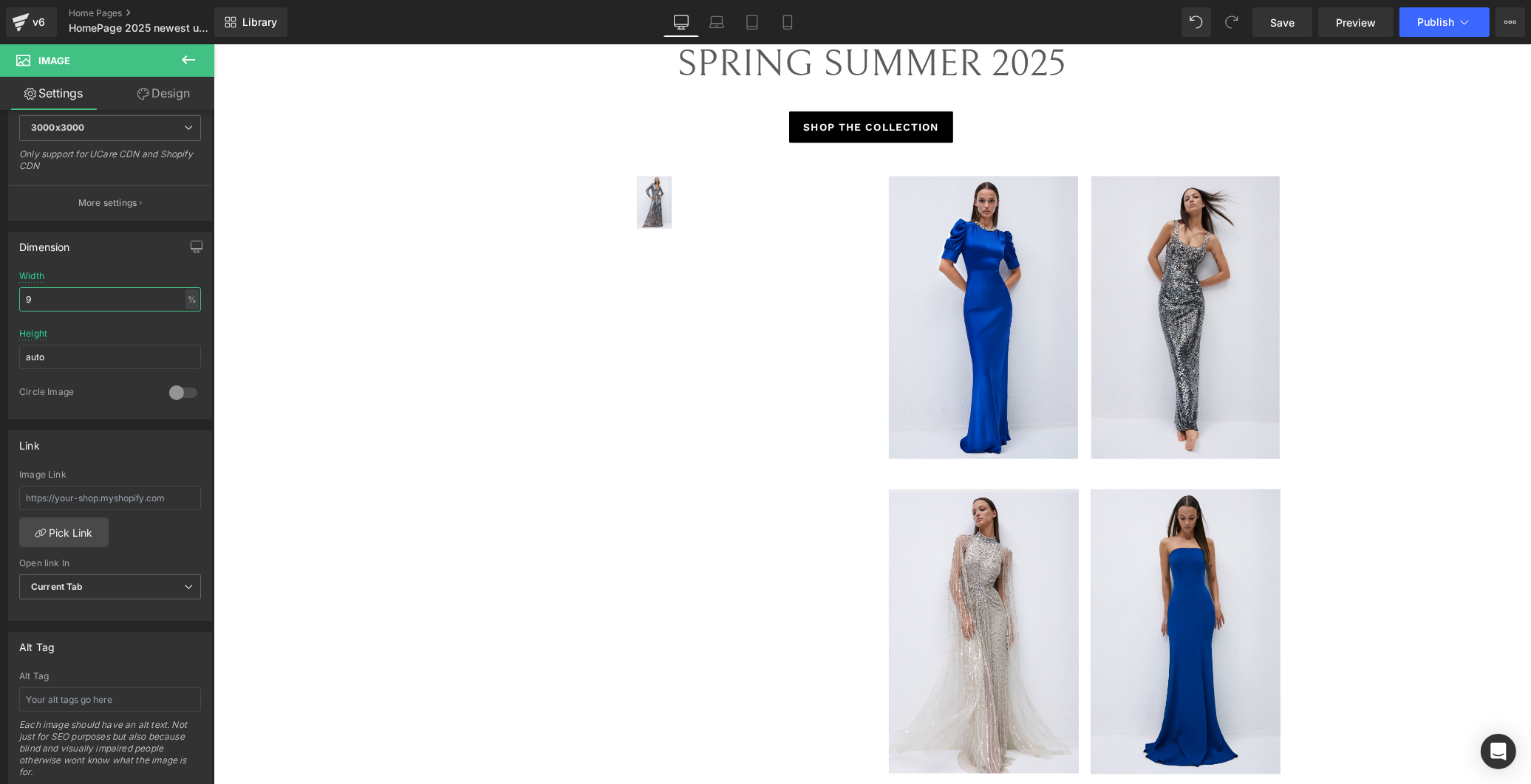
type input "95"
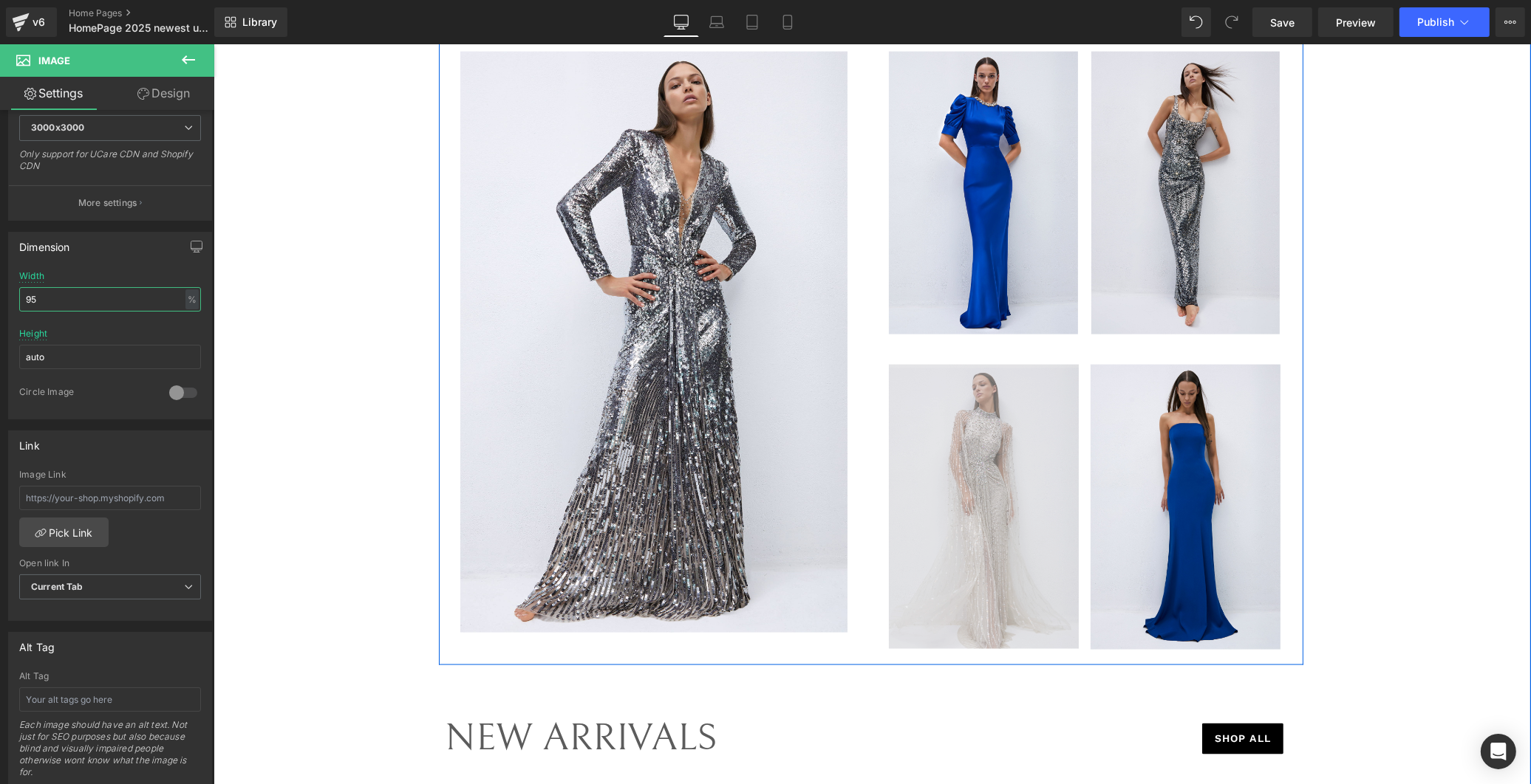
scroll to position [2461, 0]
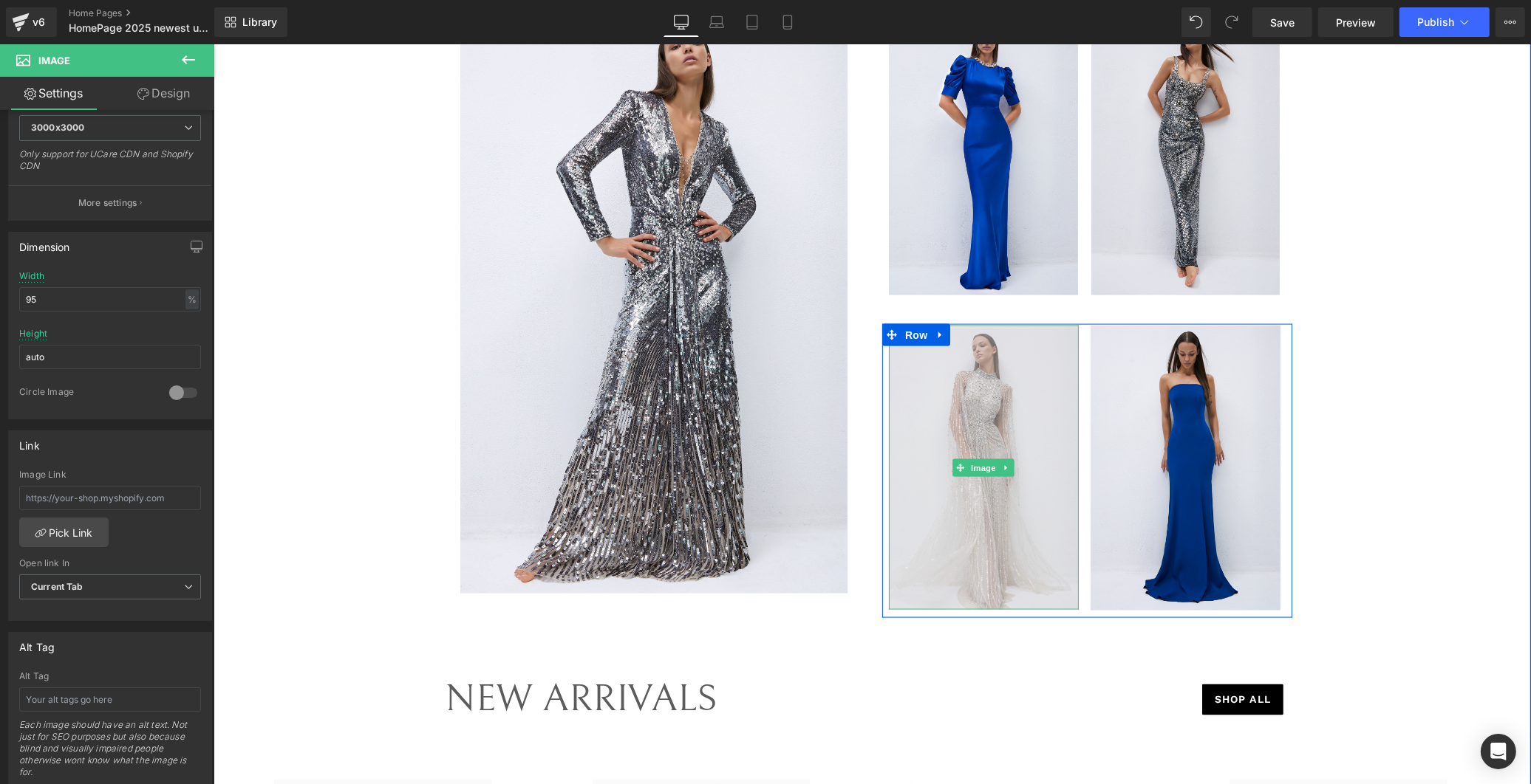
click at [962, 442] on img at bounding box center [983, 468] width 190 height 285
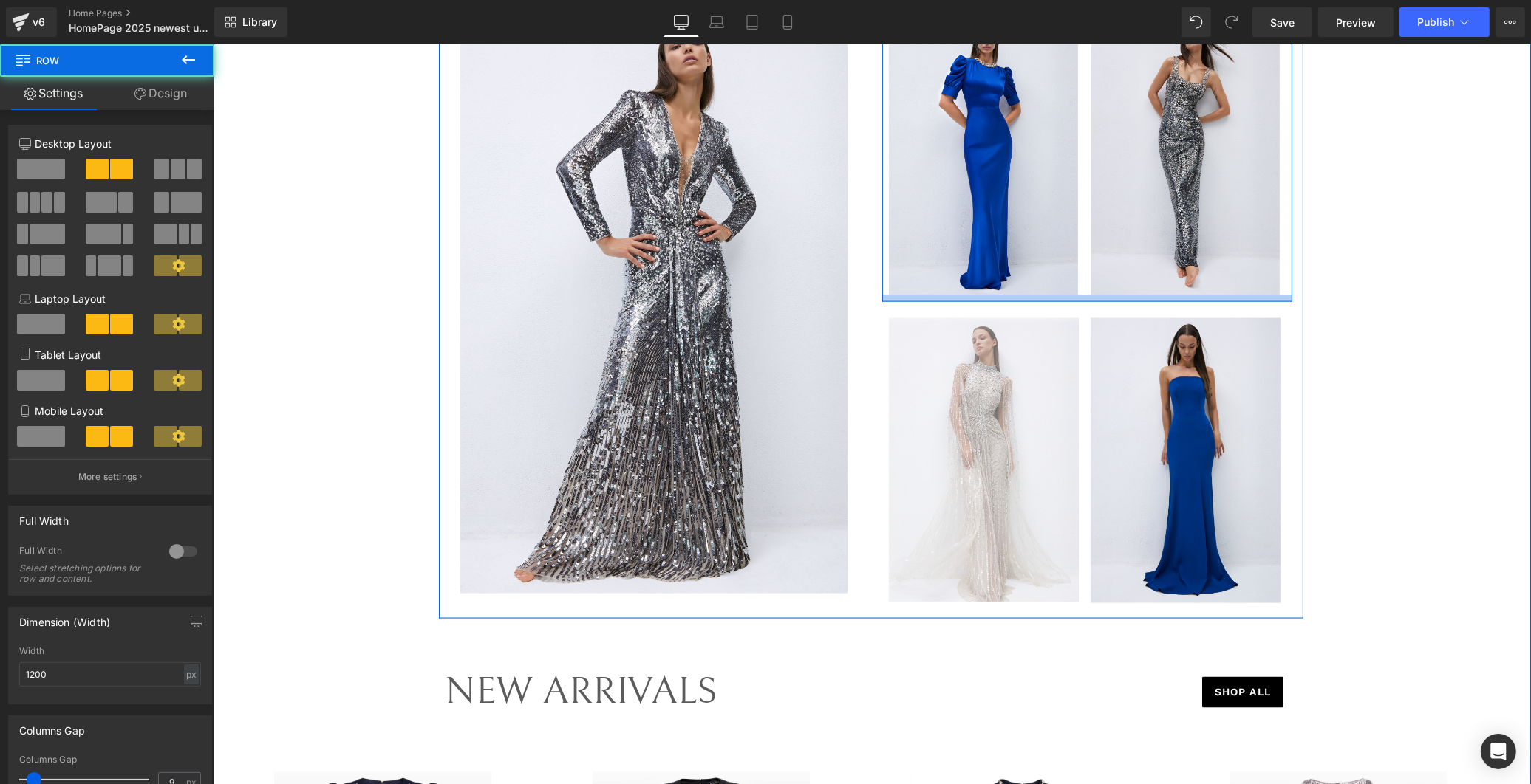
drag, startPoint x: 1076, startPoint y: 299, endPoint x: 1076, endPoint y: 291, distance: 8.0
click at [1076, 294] on div "Image Image Row" at bounding box center [1086, 145] width 410 height 311
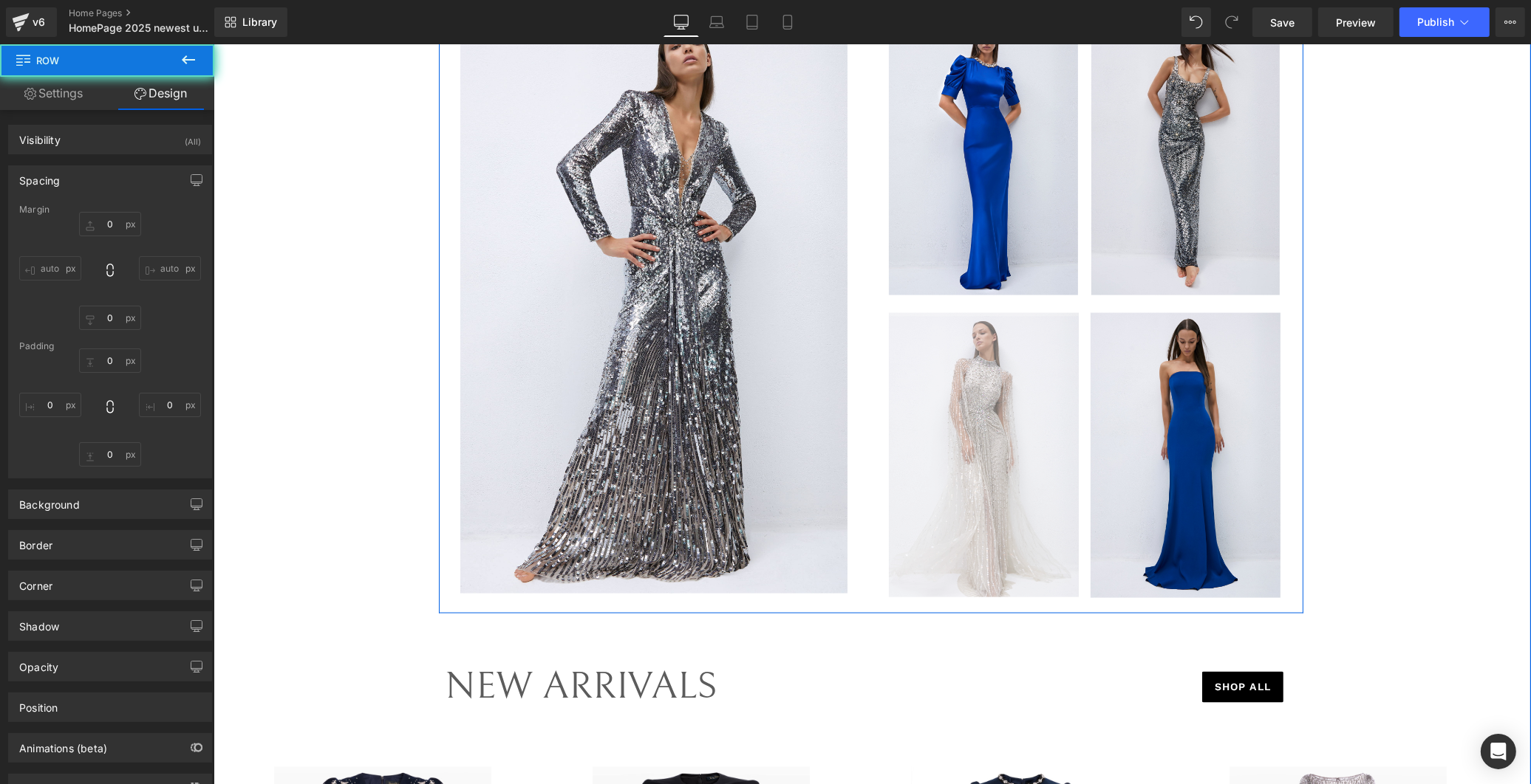
type input "-30"
type input "0"
type input "30"
type input "8"
type input "2"
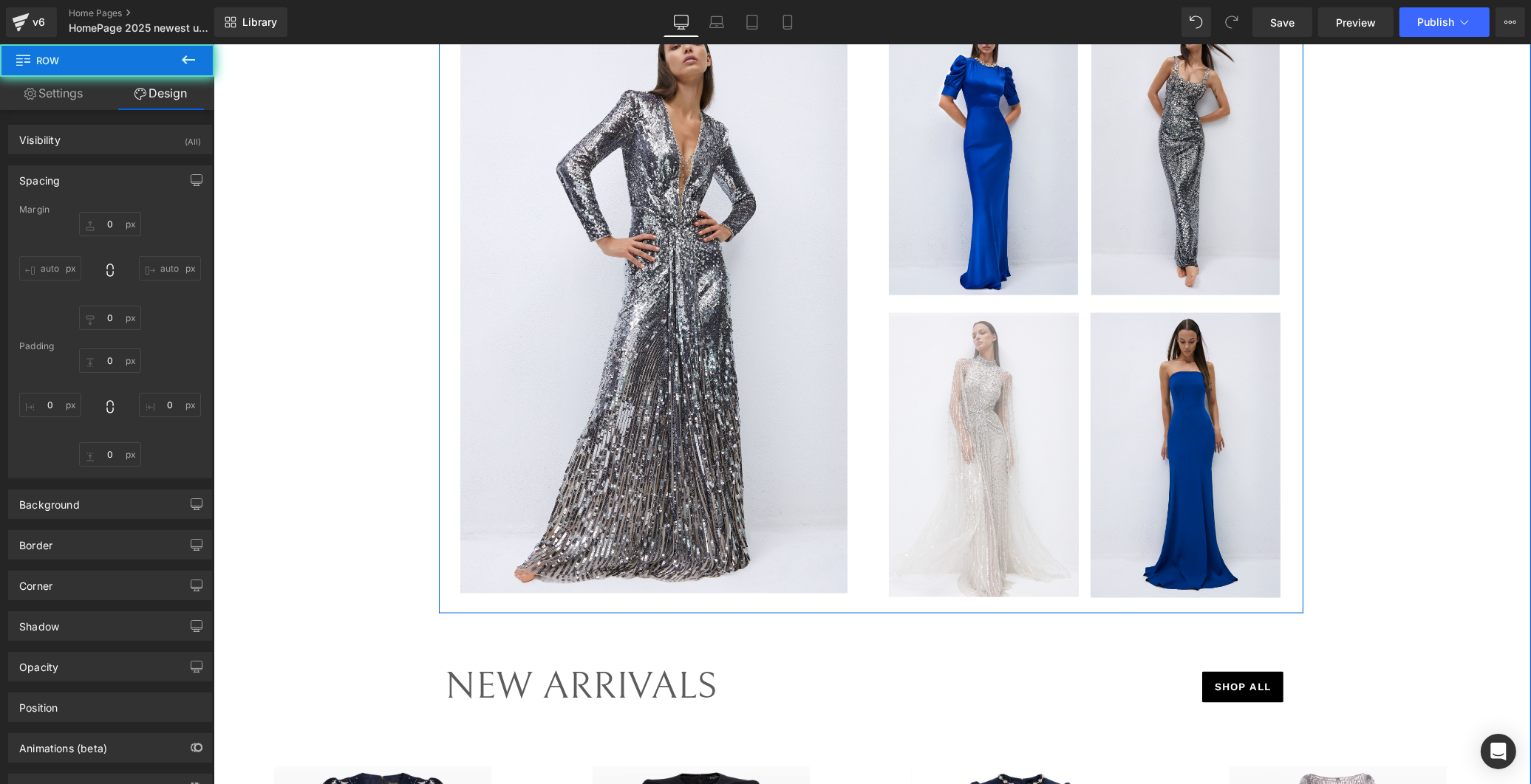
type input "0"
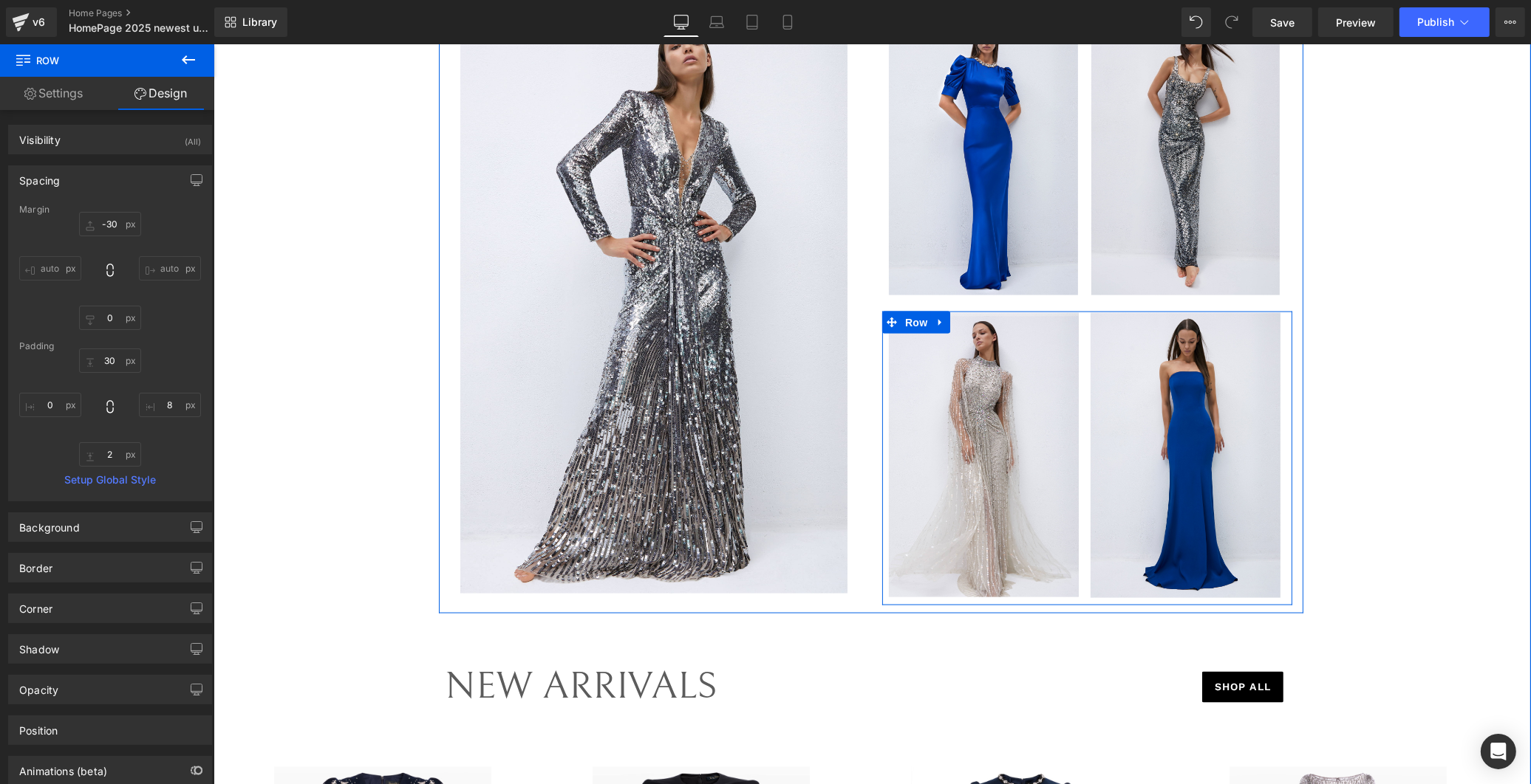
click at [1076, 333] on div "Image" at bounding box center [984, 456] width 205 height 285
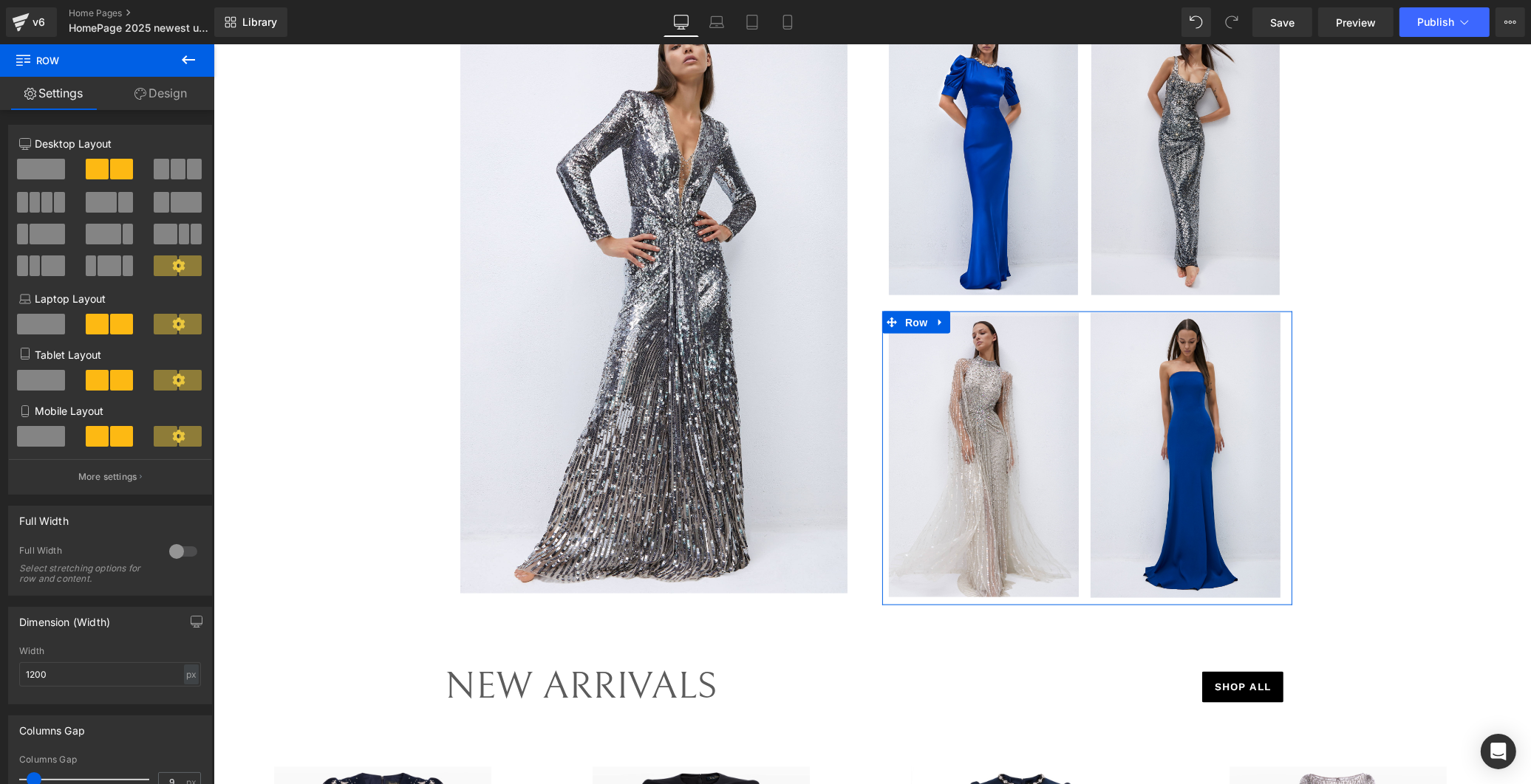
click at [173, 100] on link "Design" at bounding box center [161, 93] width 108 height 33
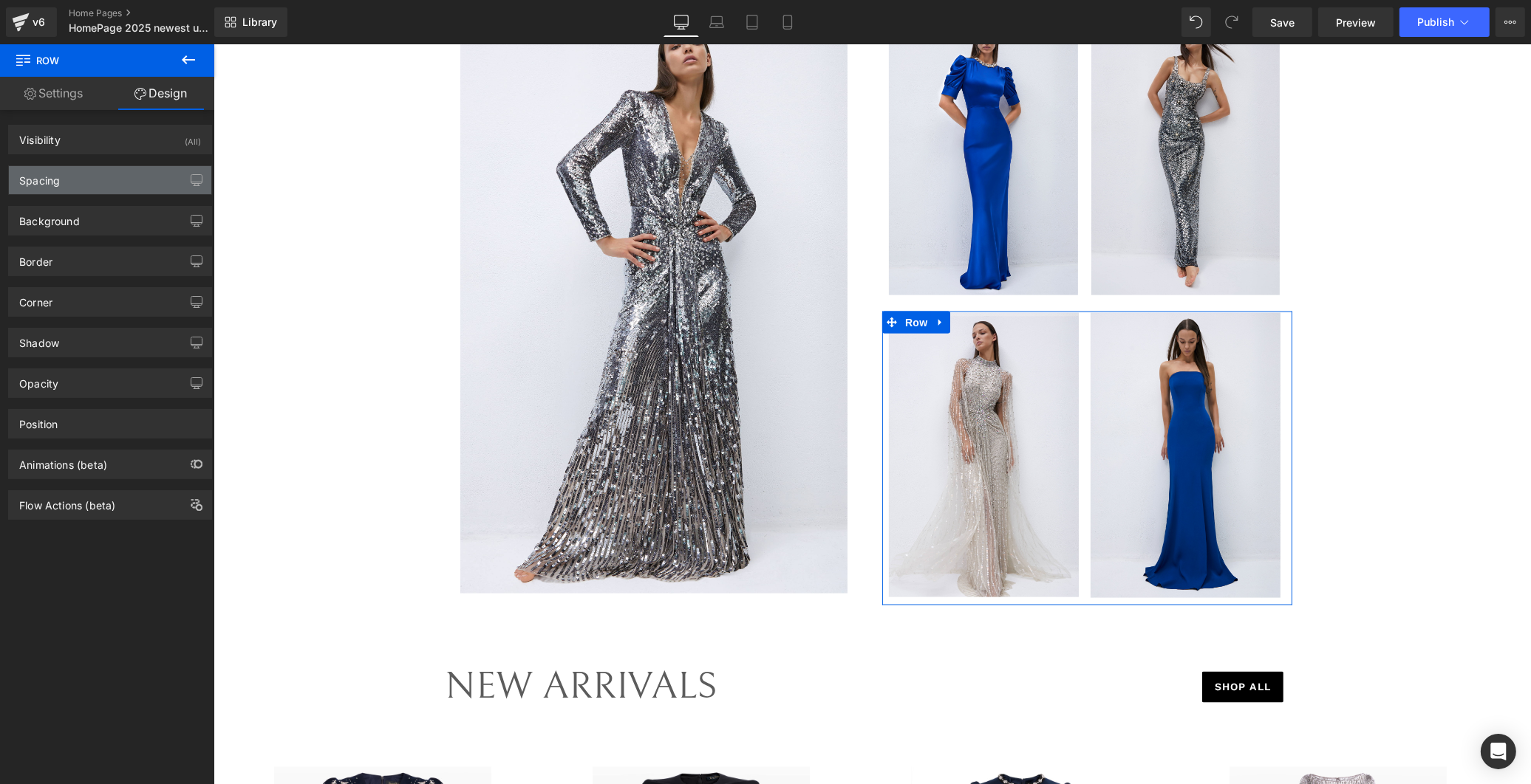
click at [88, 179] on div "Spacing" at bounding box center [109, 180] width 202 height 28
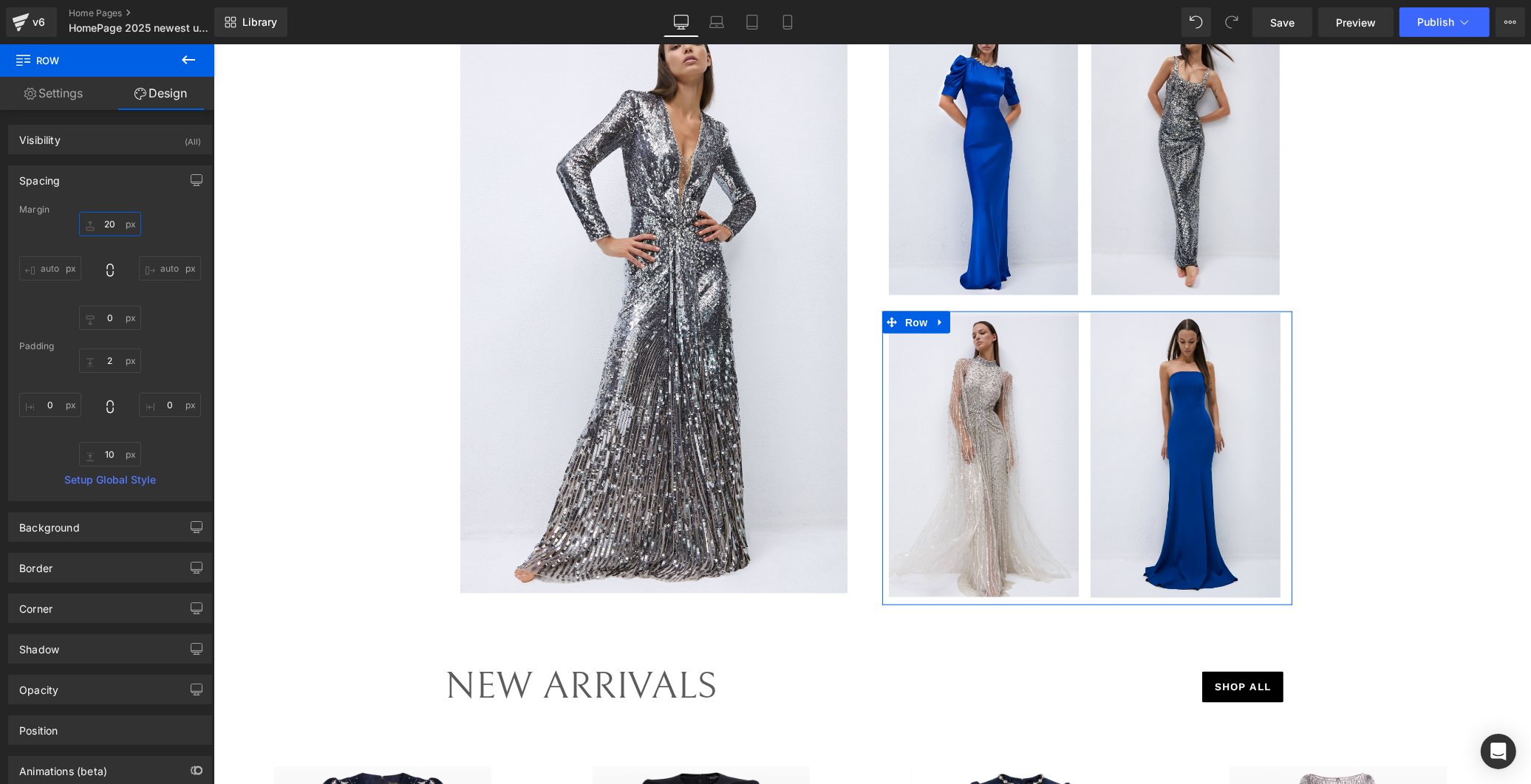
click at [114, 220] on input "20" at bounding box center [109, 224] width 62 height 24
type input "16"
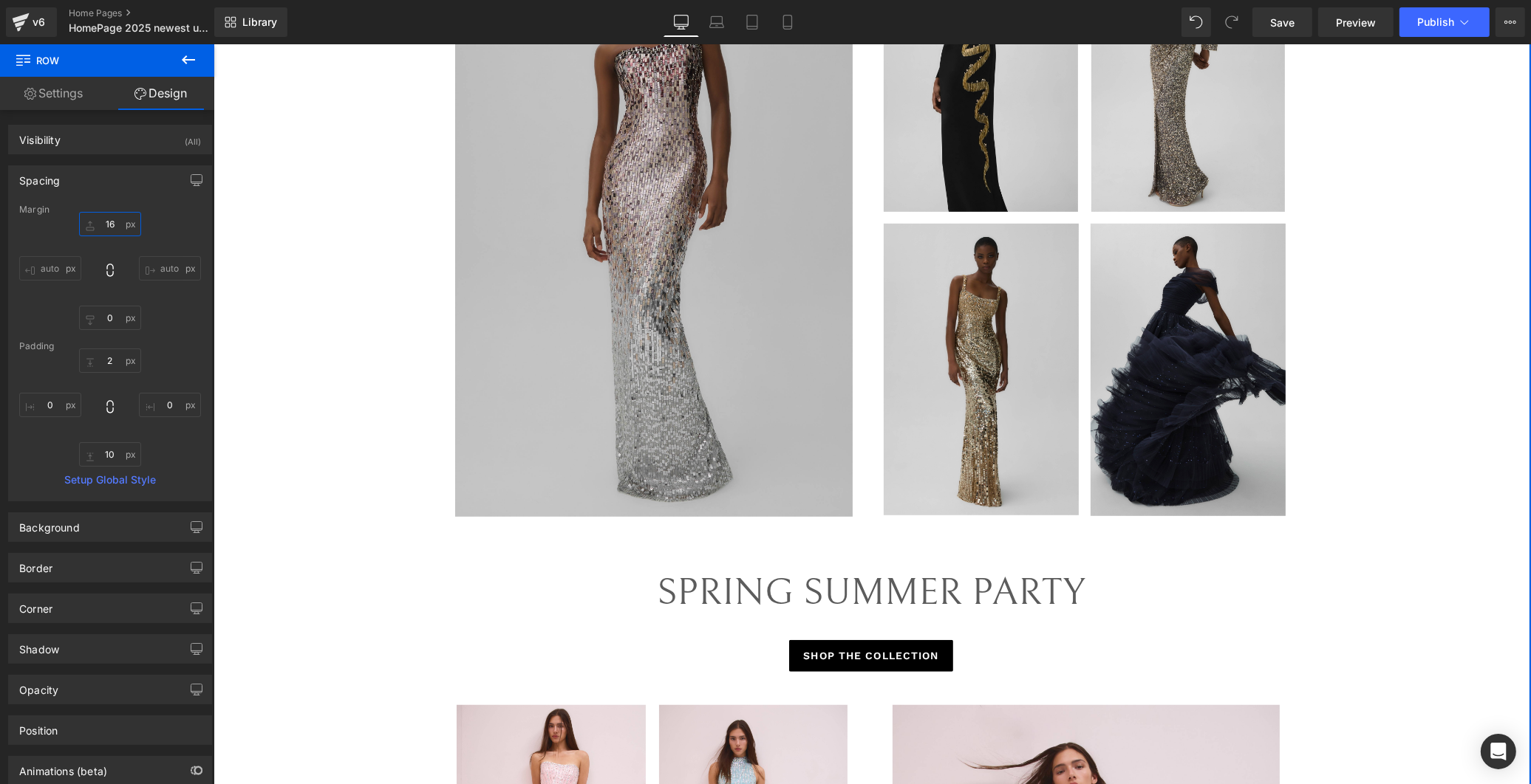
scroll to position [984, 0]
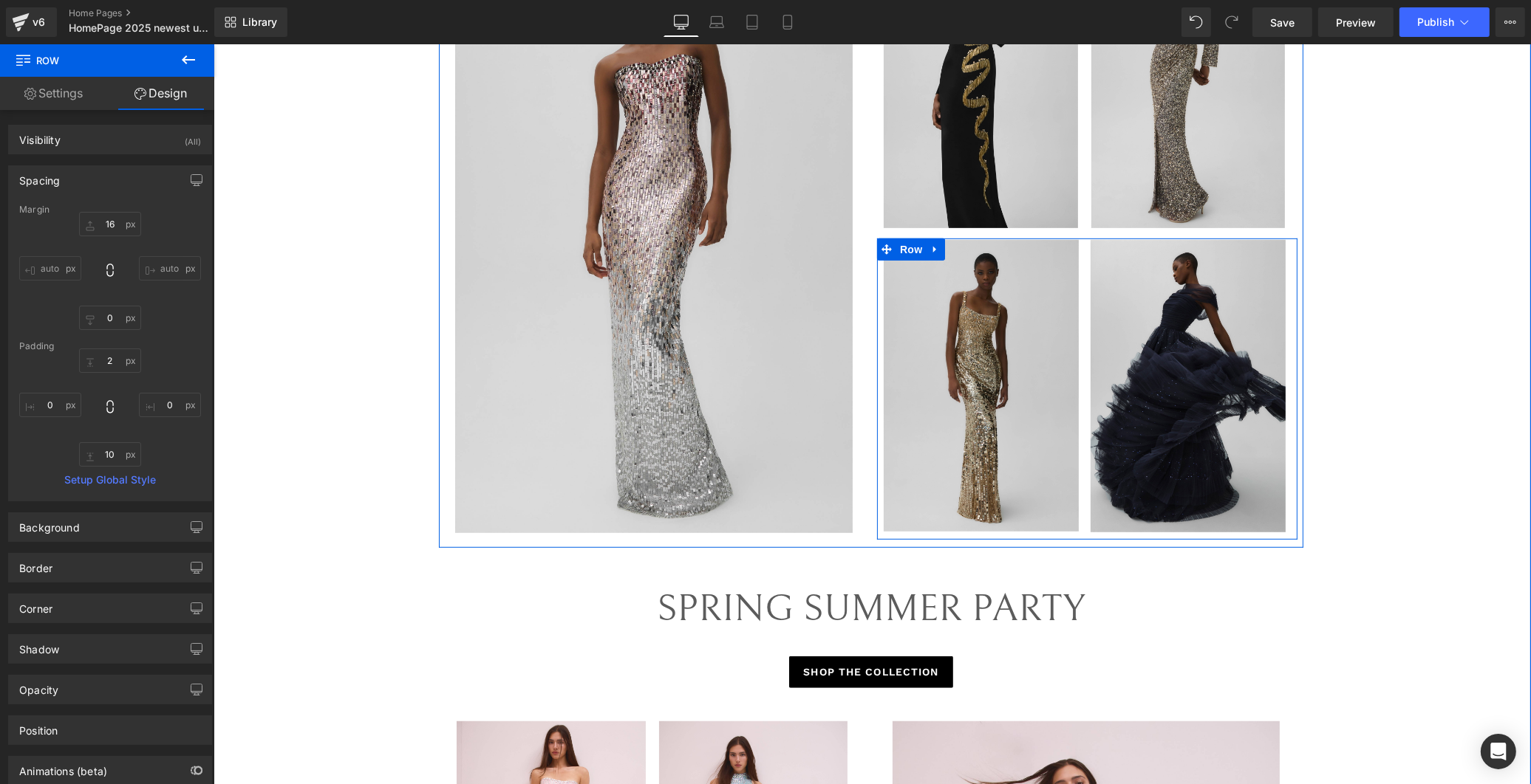
click at [1076, 248] on div "Image" at bounding box center [982, 385] width 211 height 292
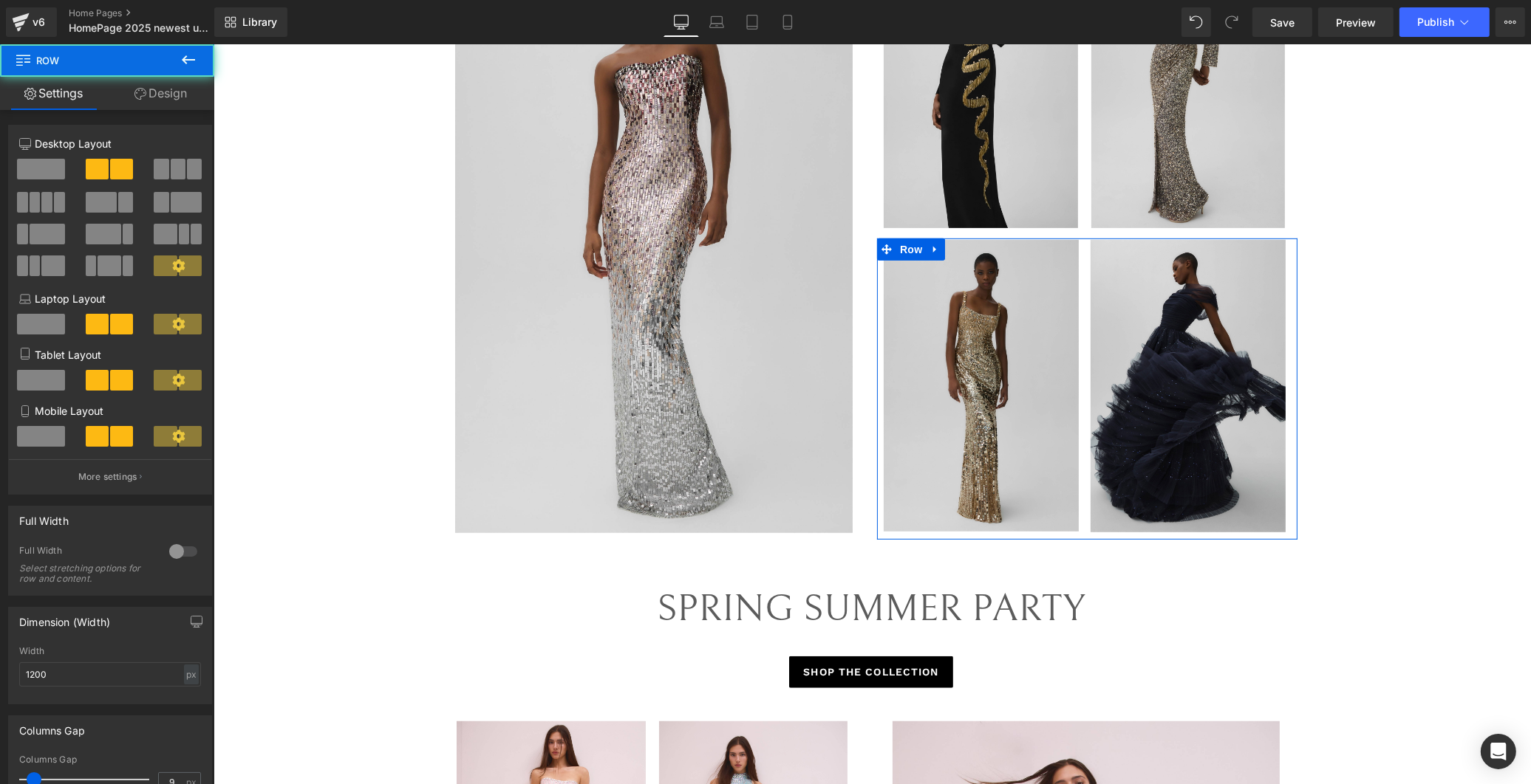
click at [179, 98] on link "Design" at bounding box center [161, 93] width 108 height 33
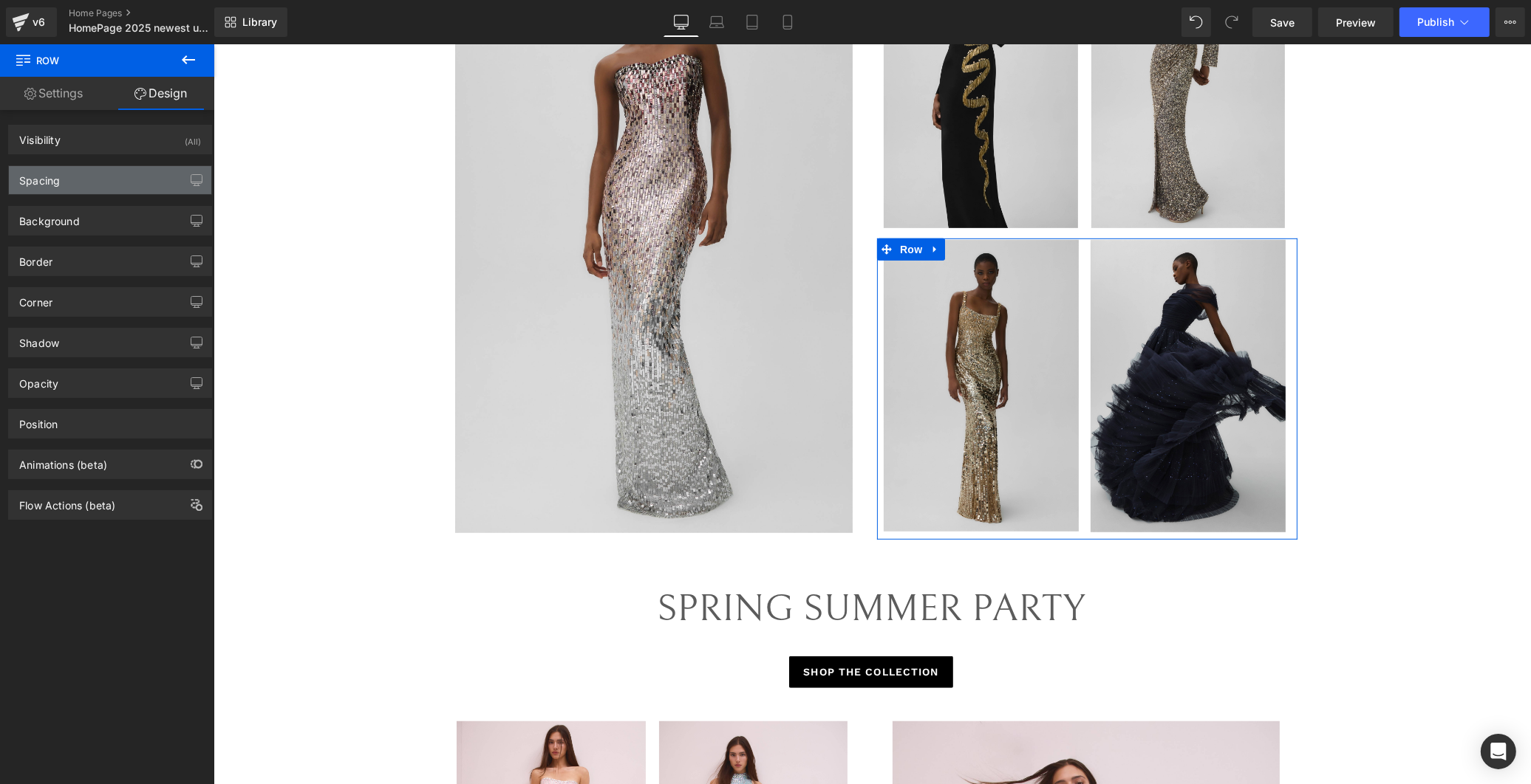
click at [108, 185] on div "Spacing" at bounding box center [109, 180] width 202 height 28
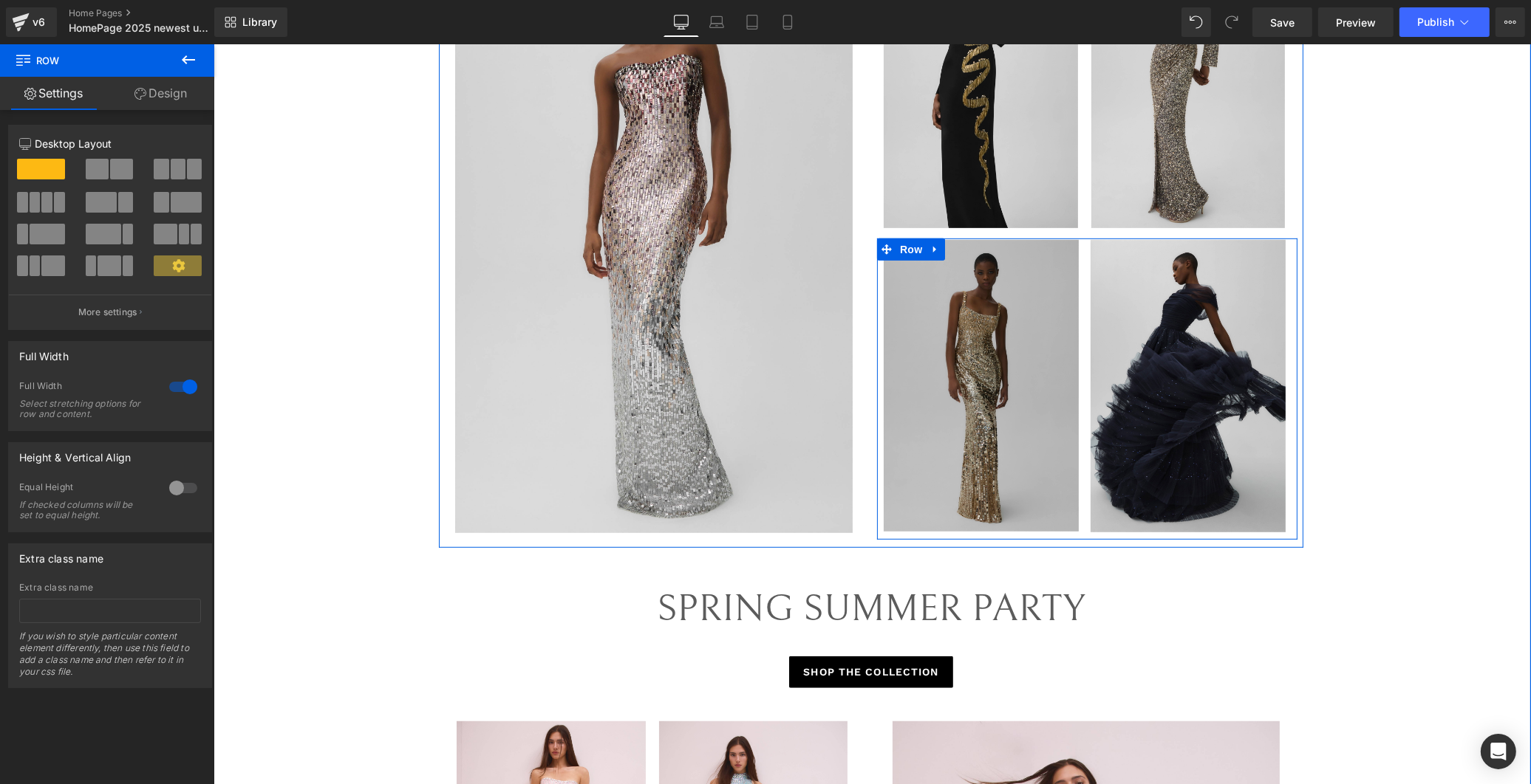
click at [1078, 257] on div "Image" at bounding box center [982, 385] width 211 height 292
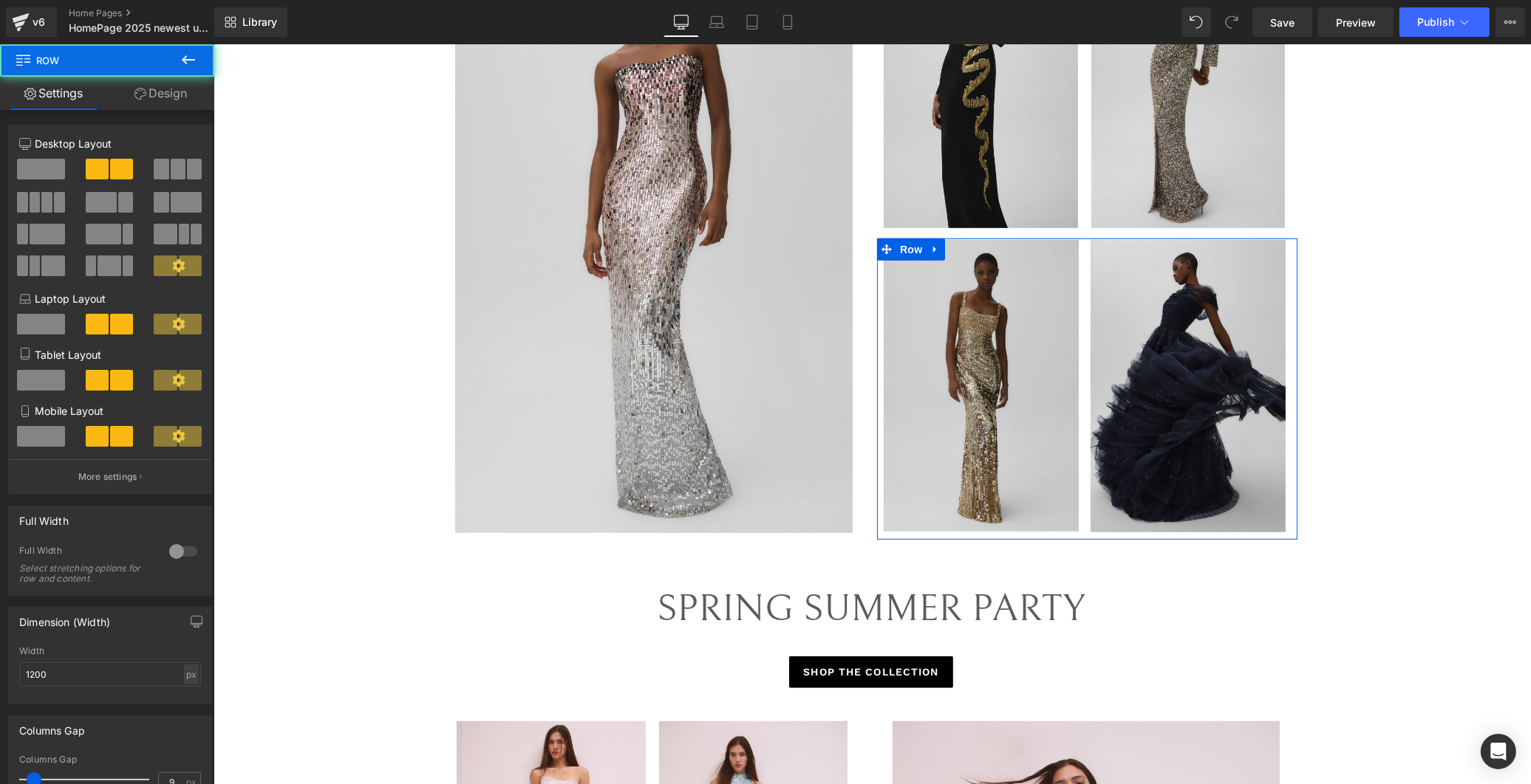
click at [140, 91] on icon at bounding box center [140, 94] width 12 height 12
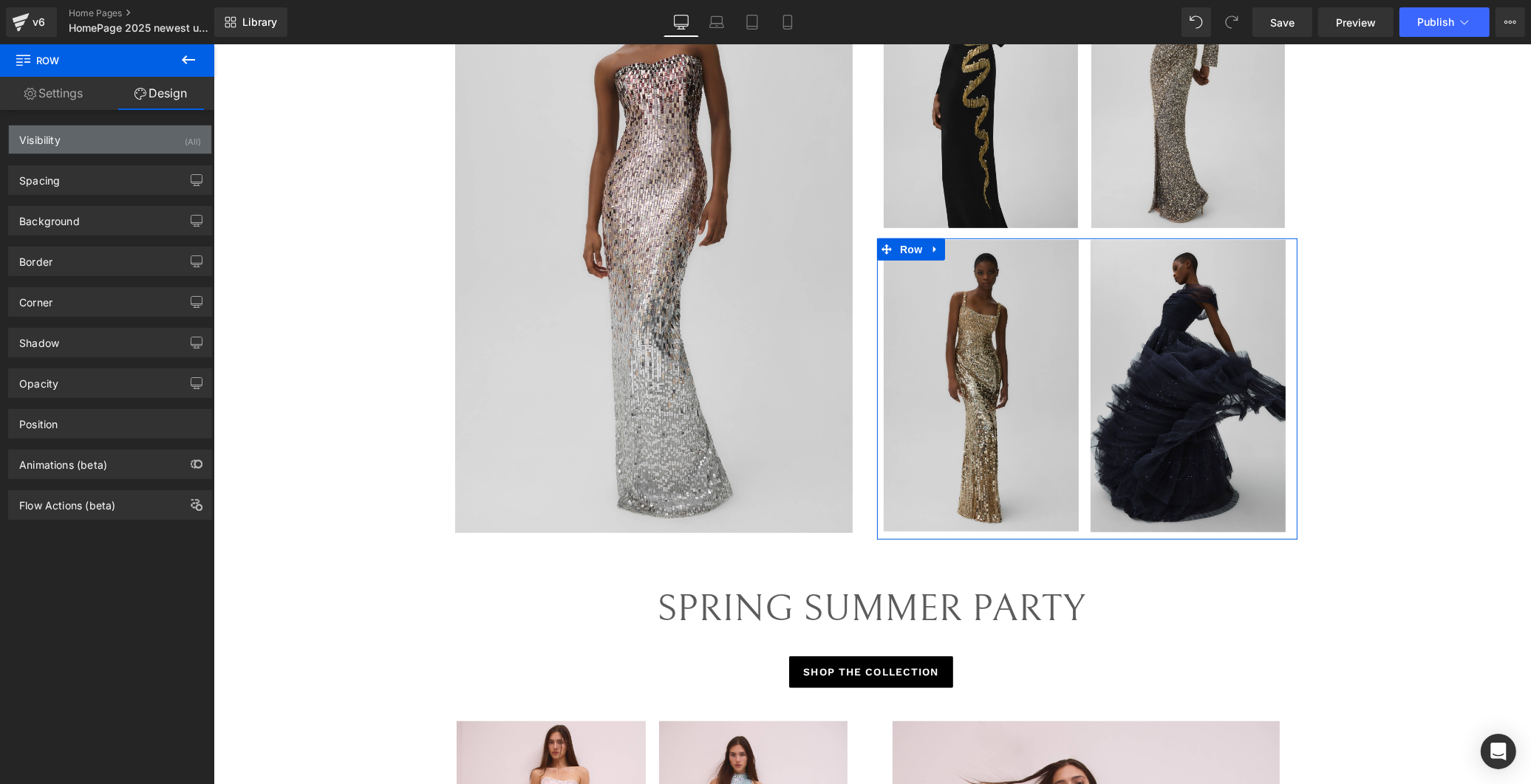
type input "14"
type input "0"
type input "2"
type input "0"
type input "10"
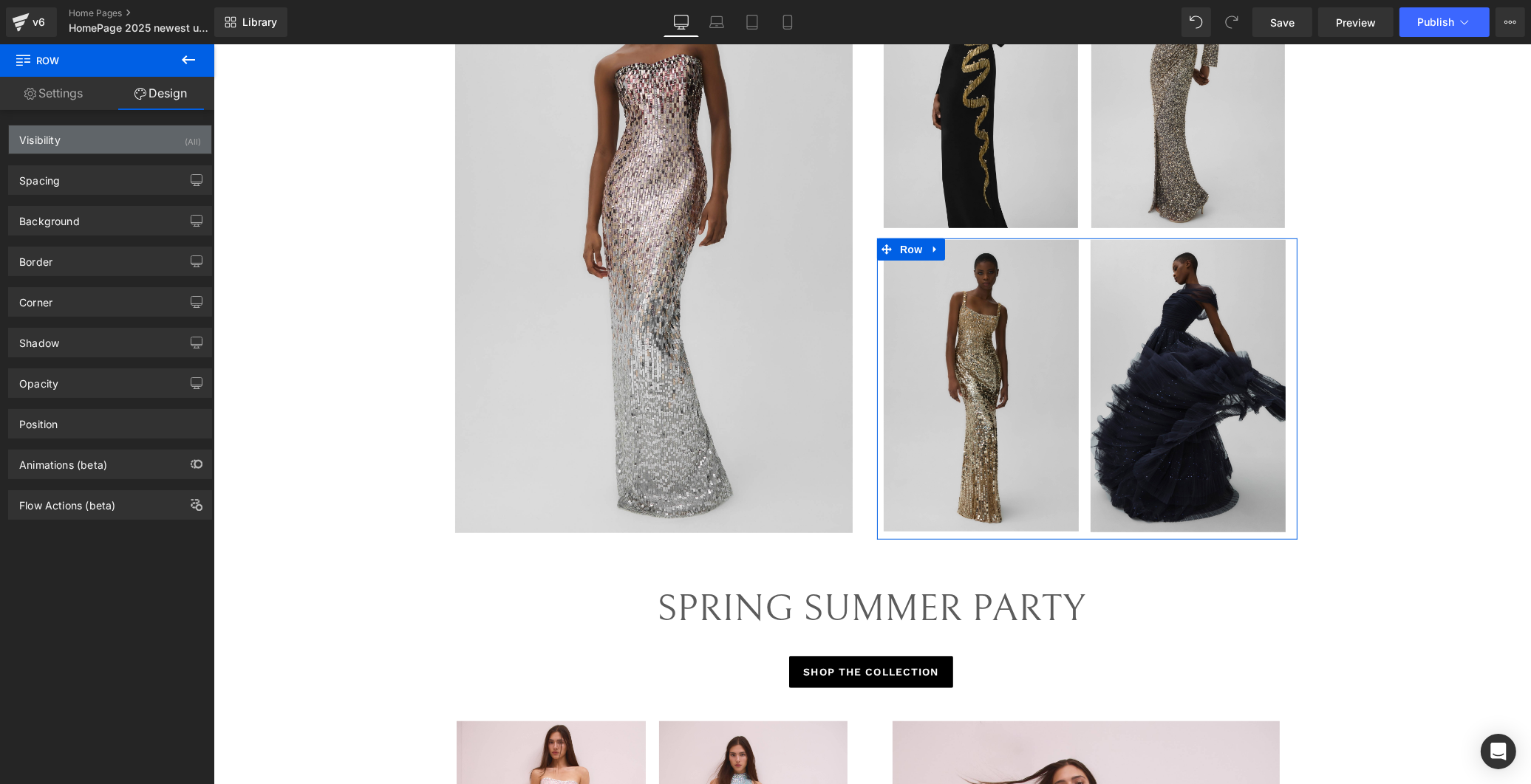
type input "0"
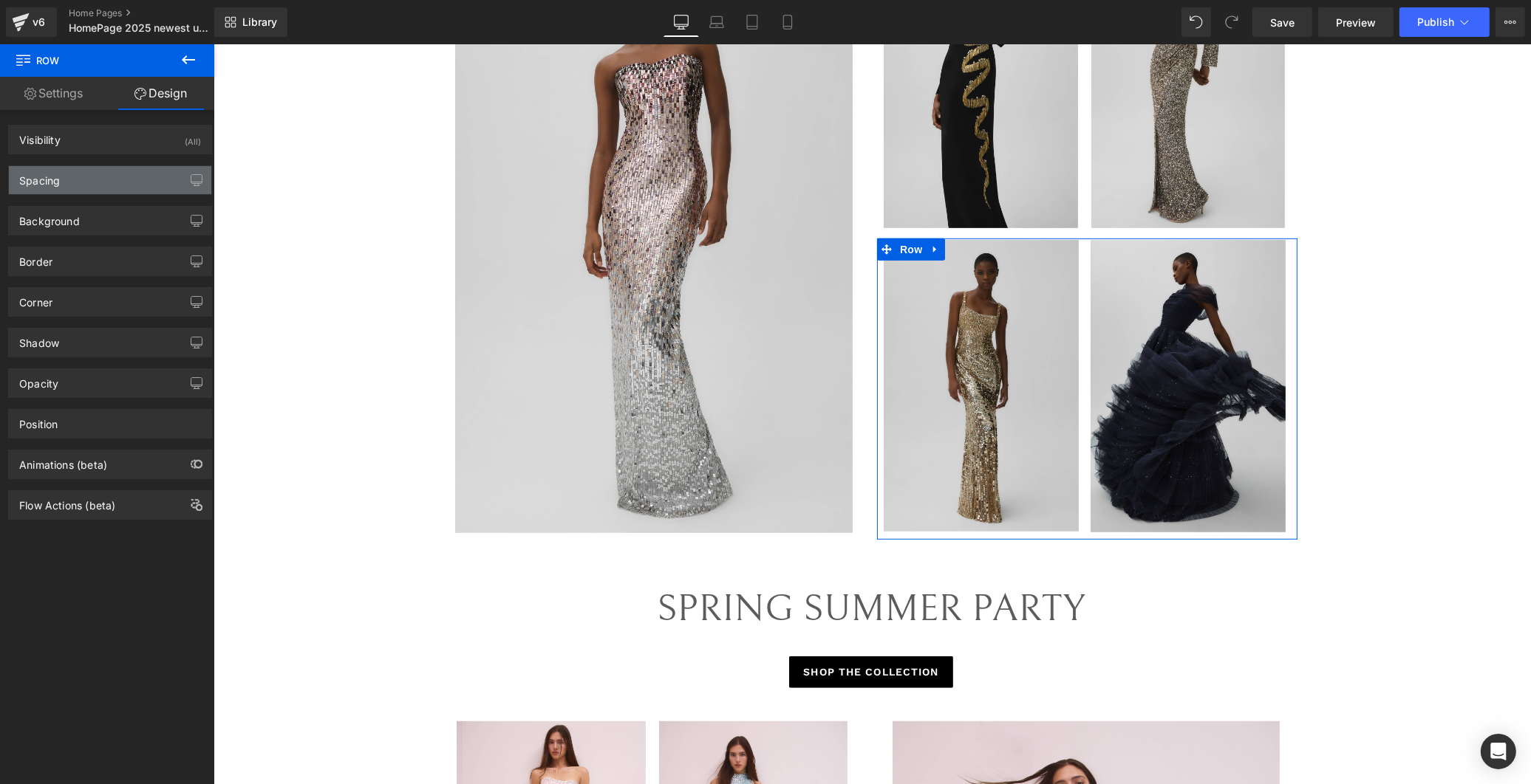
click at [93, 173] on div "Spacing" at bounding box center [109, 180] width 202 height 28
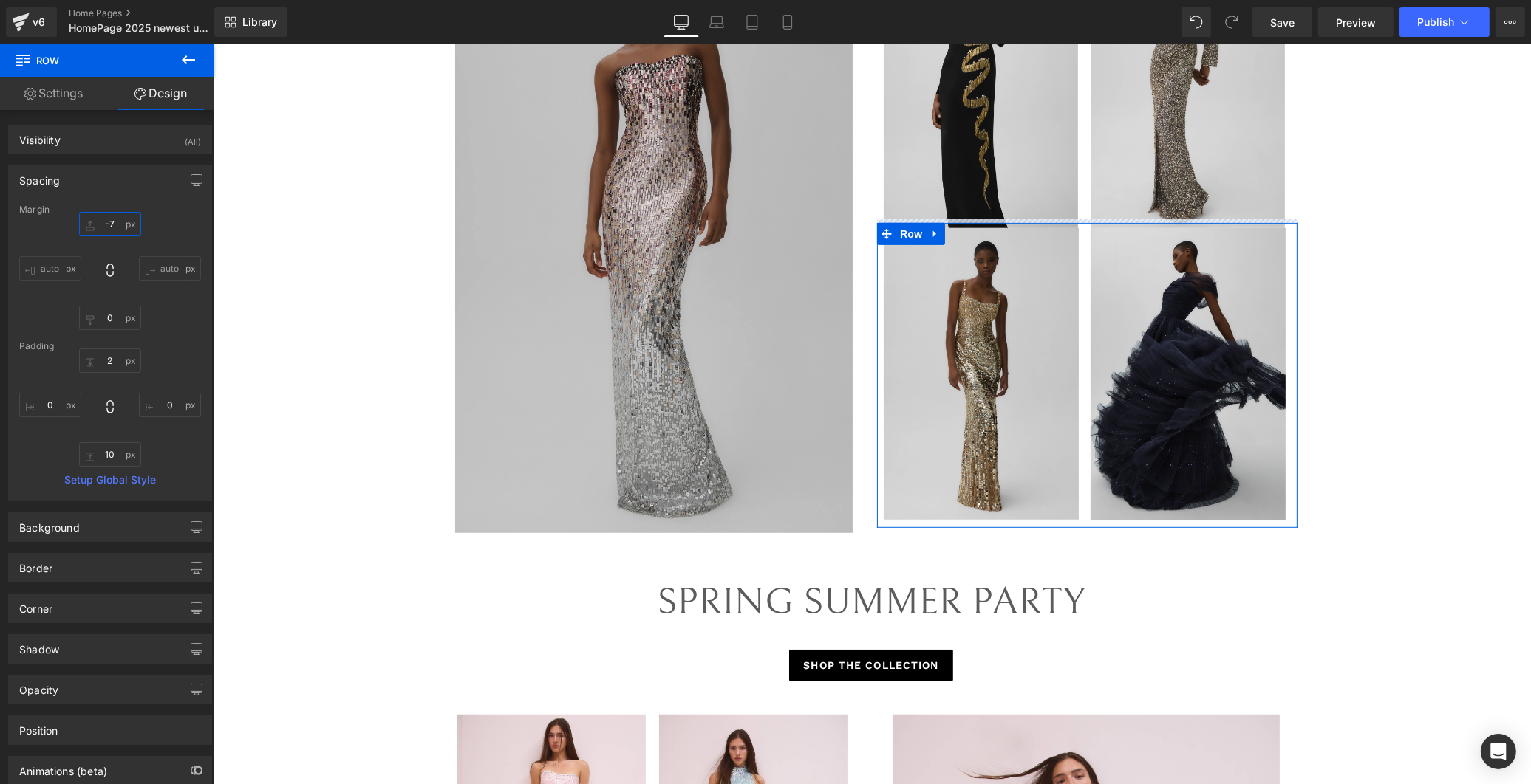
type input "-"
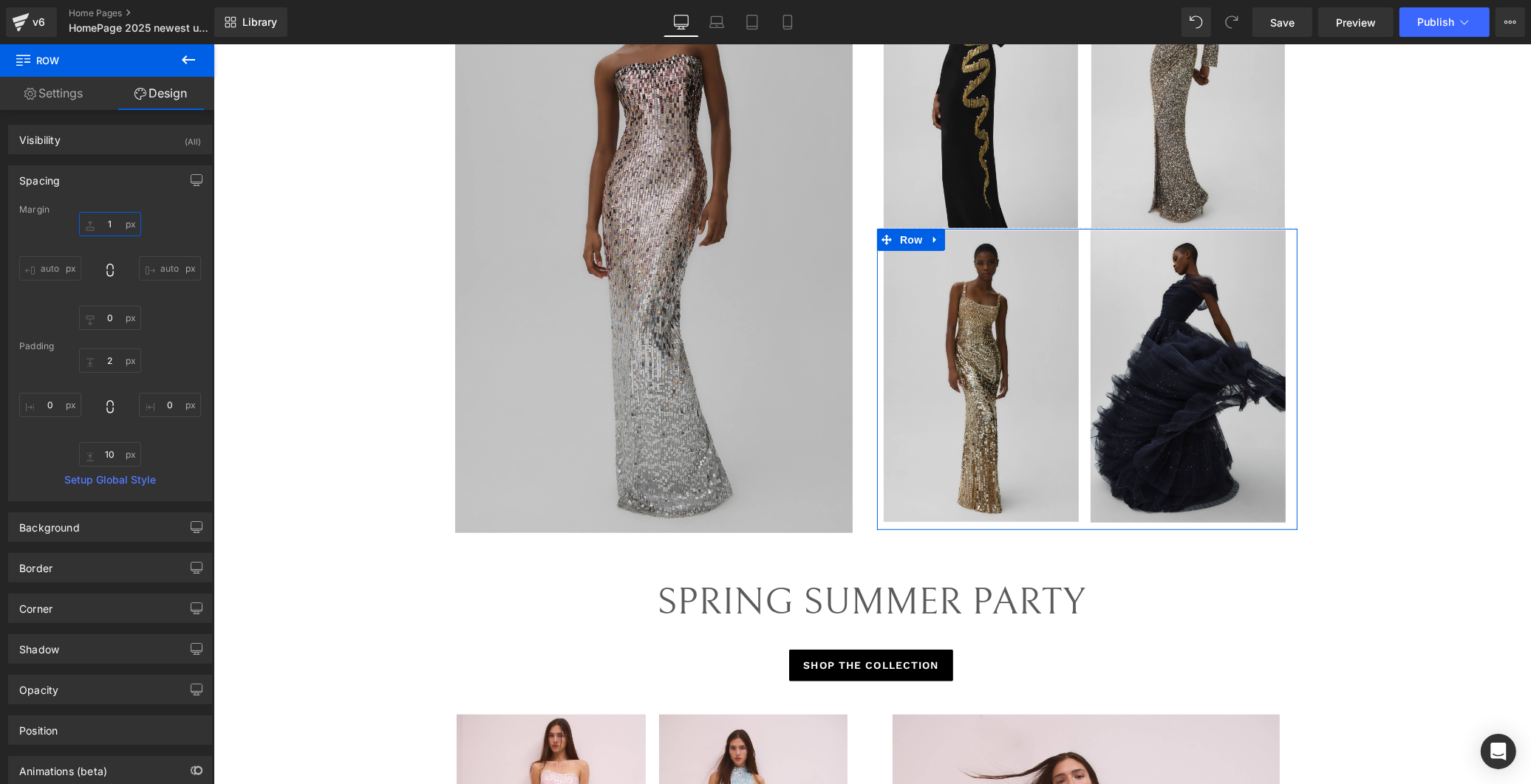
type input "16"
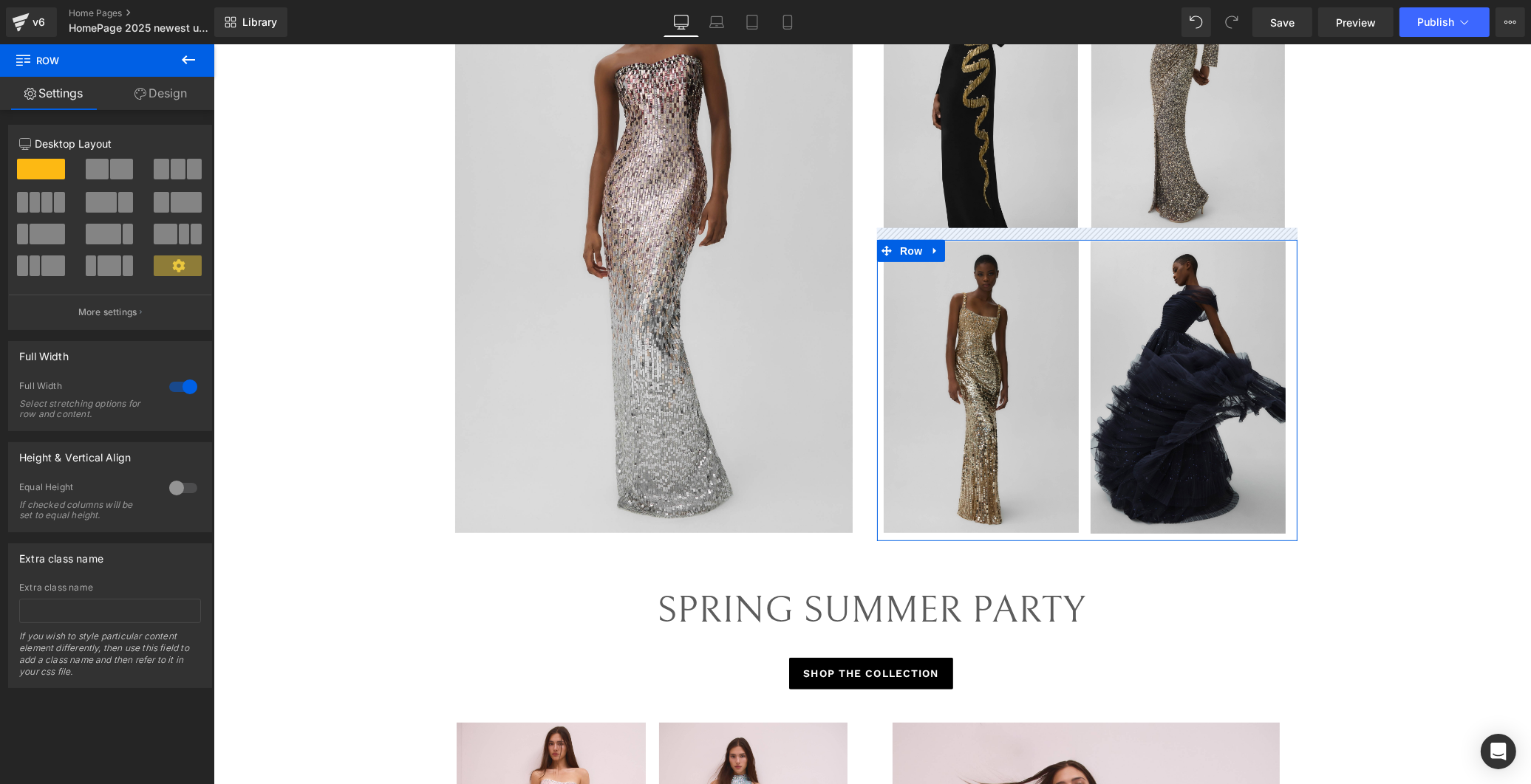
click at [856, 481] on div "Image" at bounding box center [654, 235] width 420 height 596
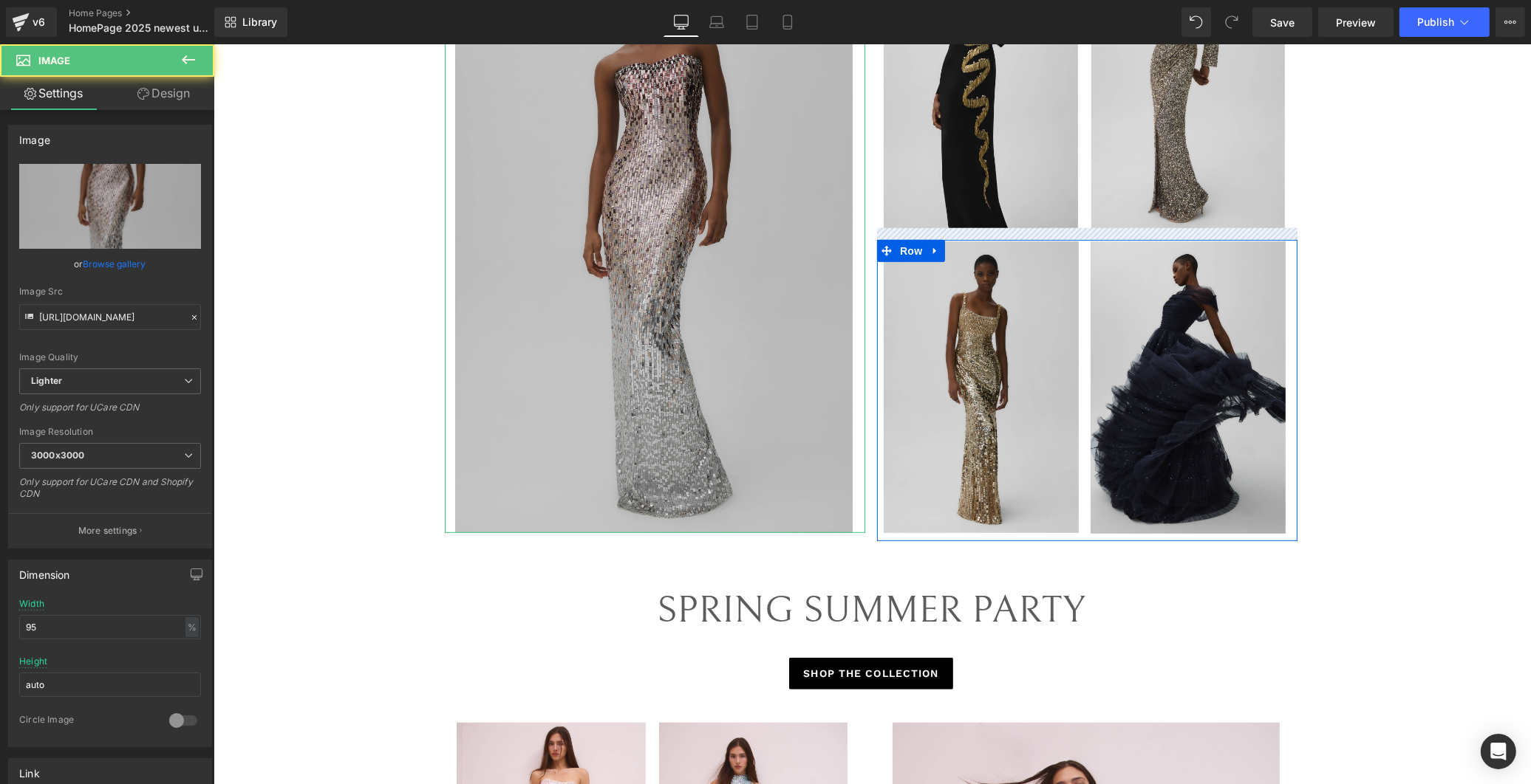
click at [806, 507] on img at bounding box center [654, 235] width 400 height 596
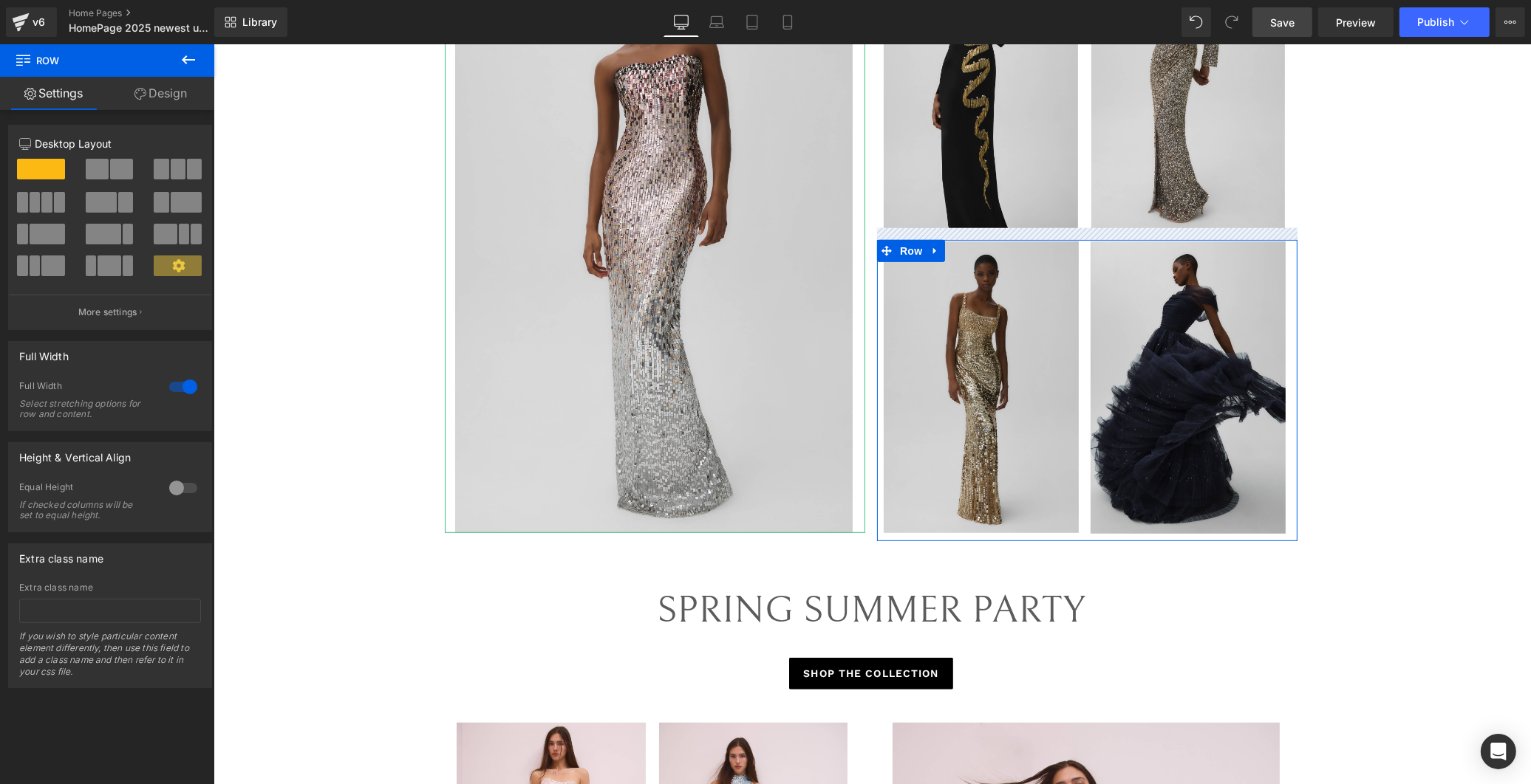
click at [1303, 34] on link "Save" at bounding box center [1282, 22] width 60 height 30
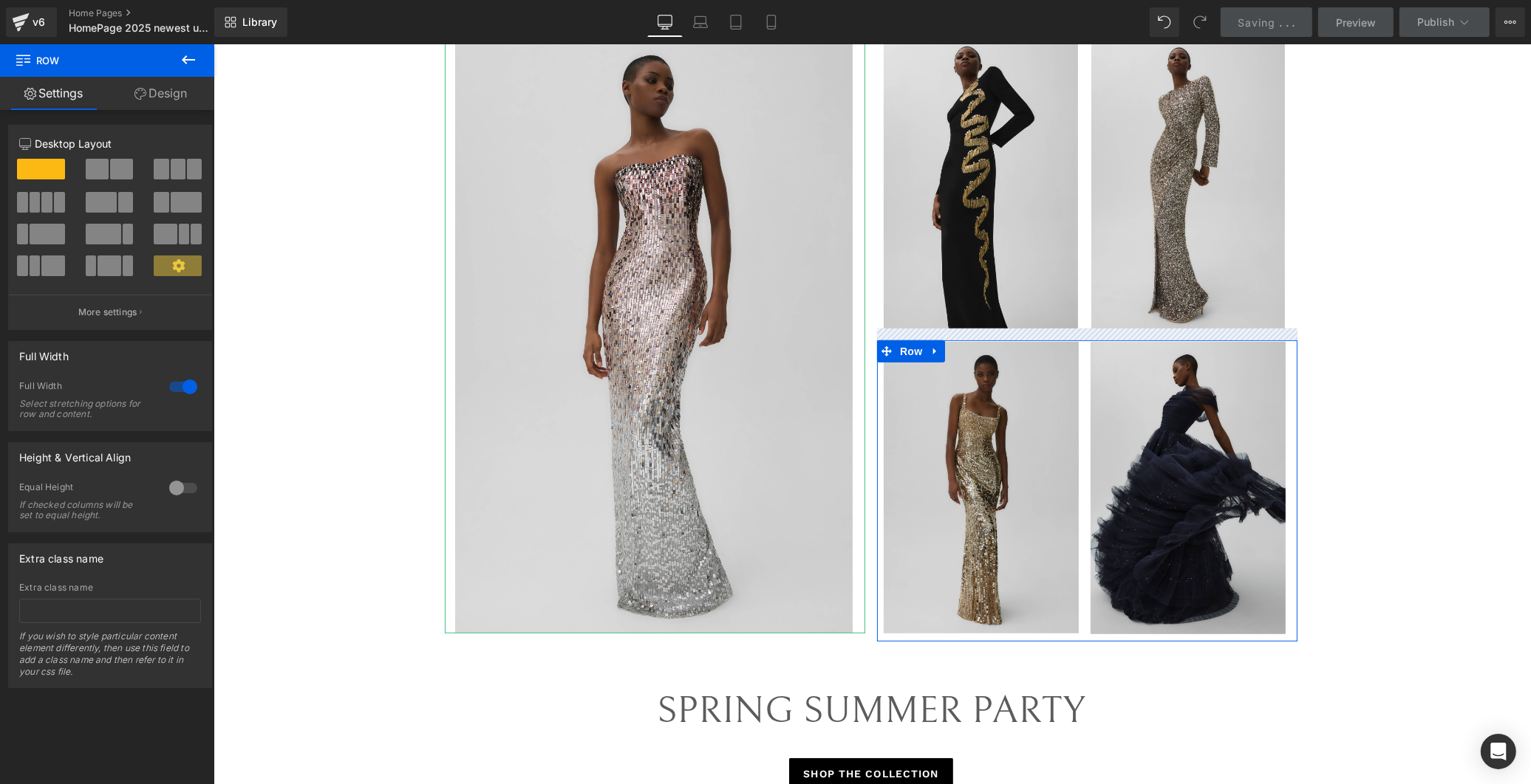
scroll to position [821, 0]
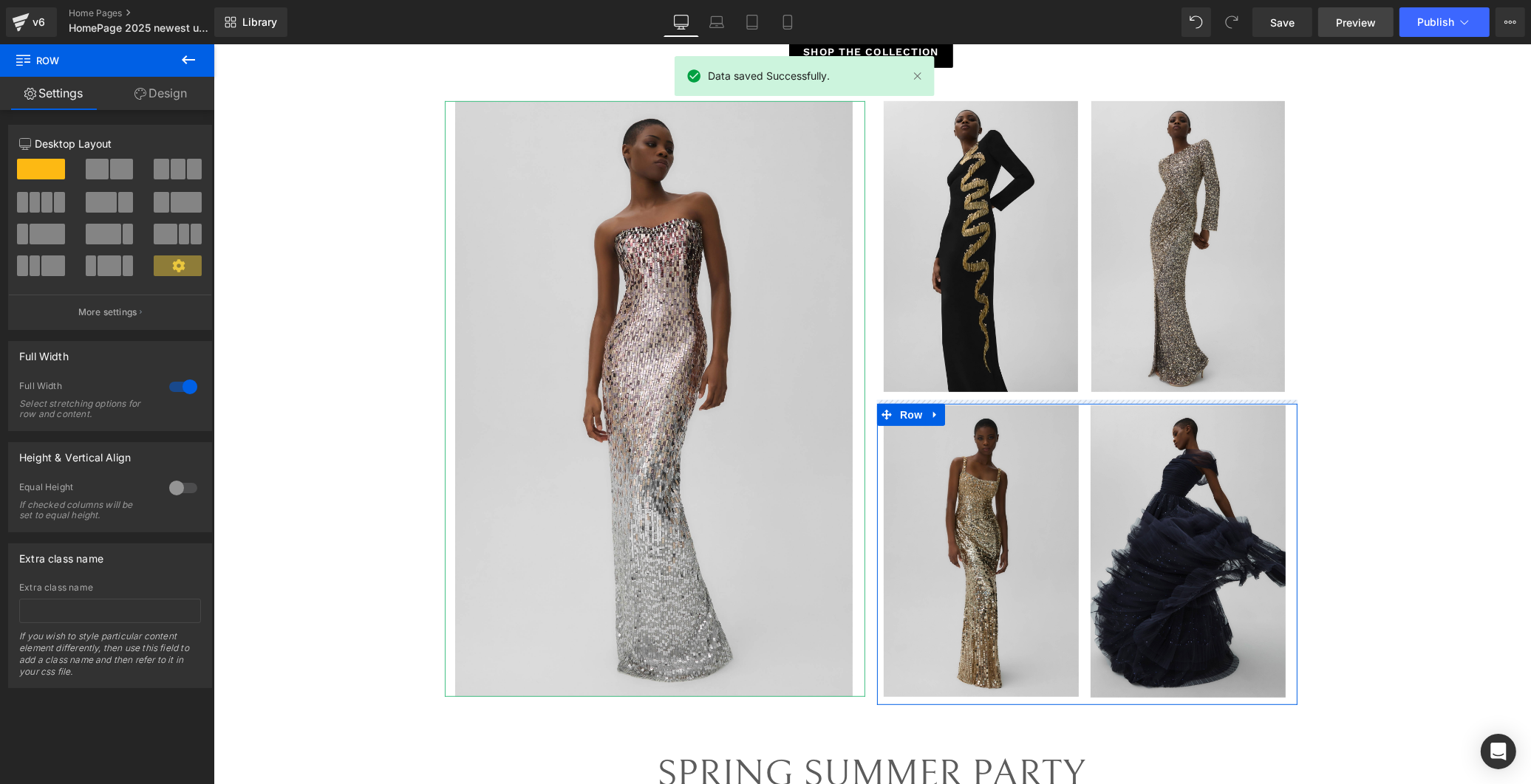
click at [1349, 21] on span "Preview" at bounding box center [1356, 23] width 40 height 16
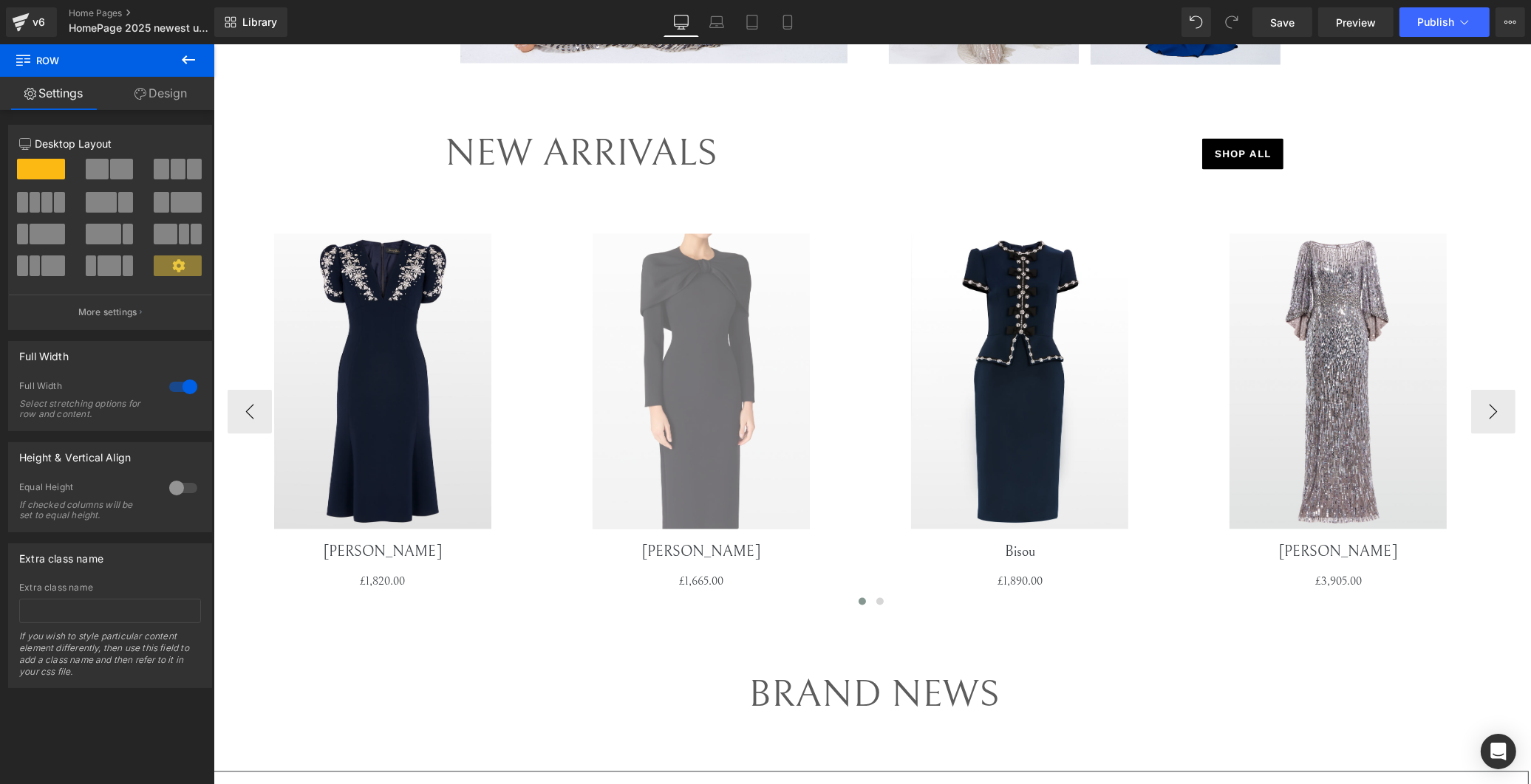
scroll to position [2954, 0]
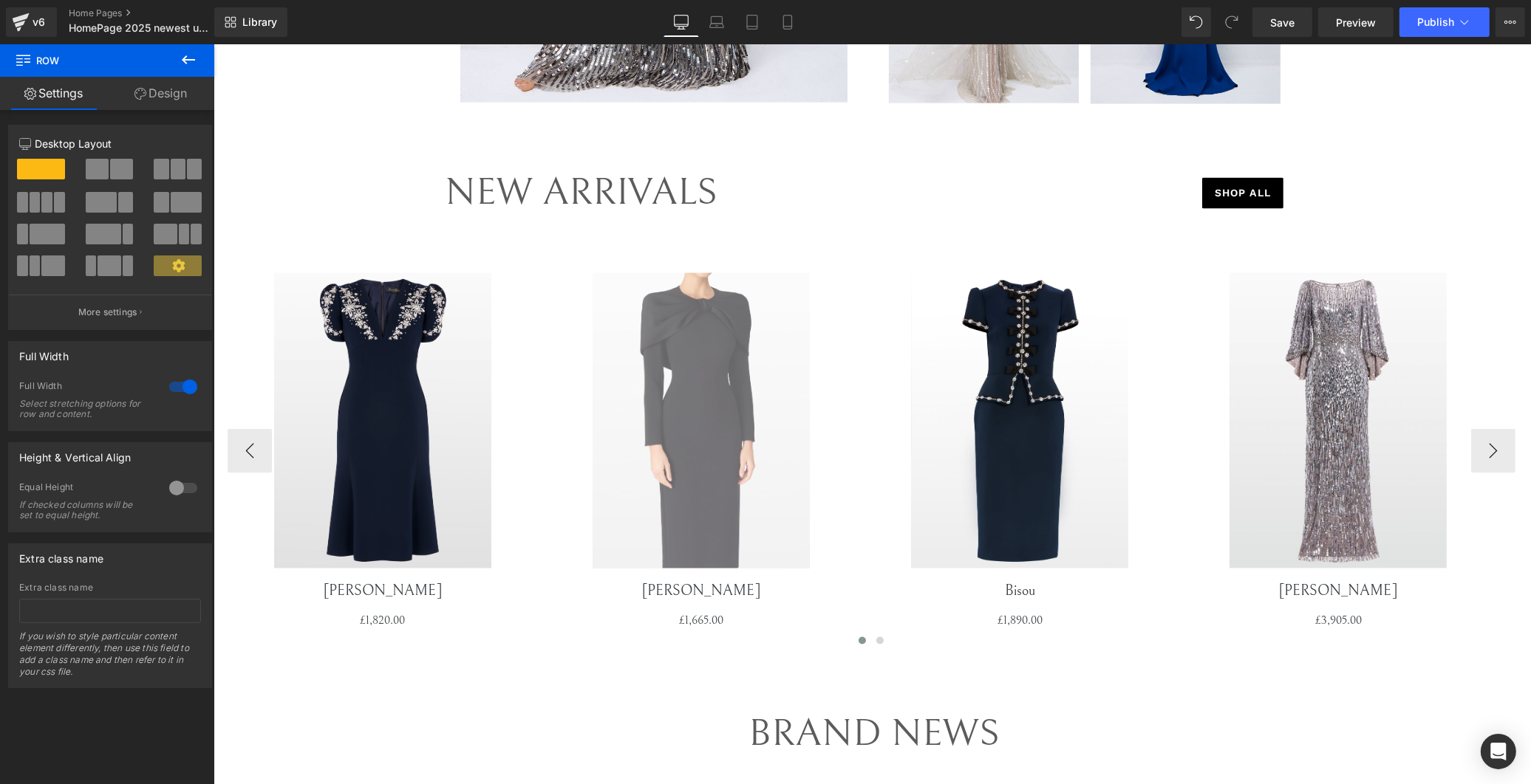
click at [547, 462] on link "Sale Off" at bounding box center [701, 421] width 311 height 295
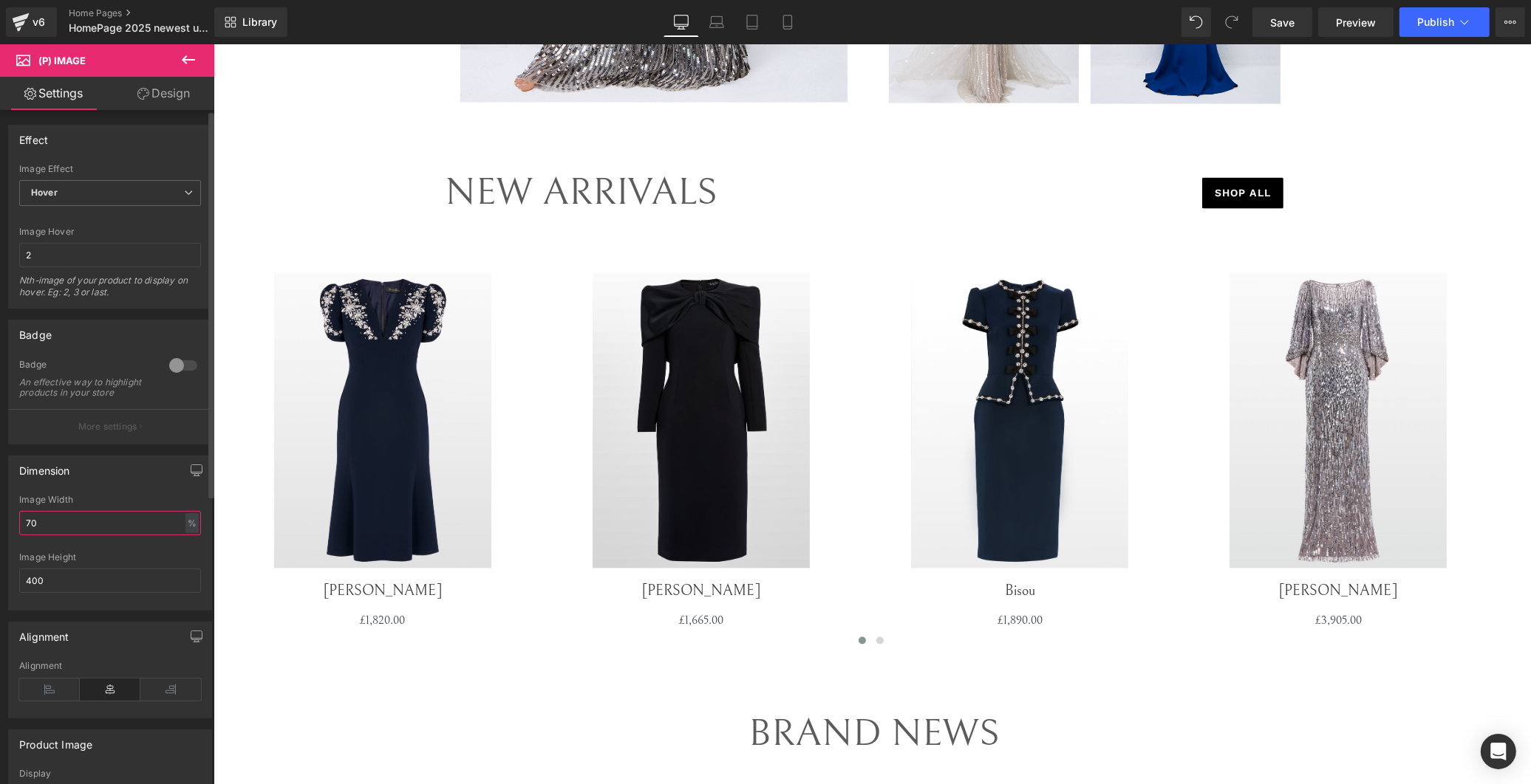
click at [115, 533] on input "70" at bounding box center [109, 523] width 182 height 24
type input "7"
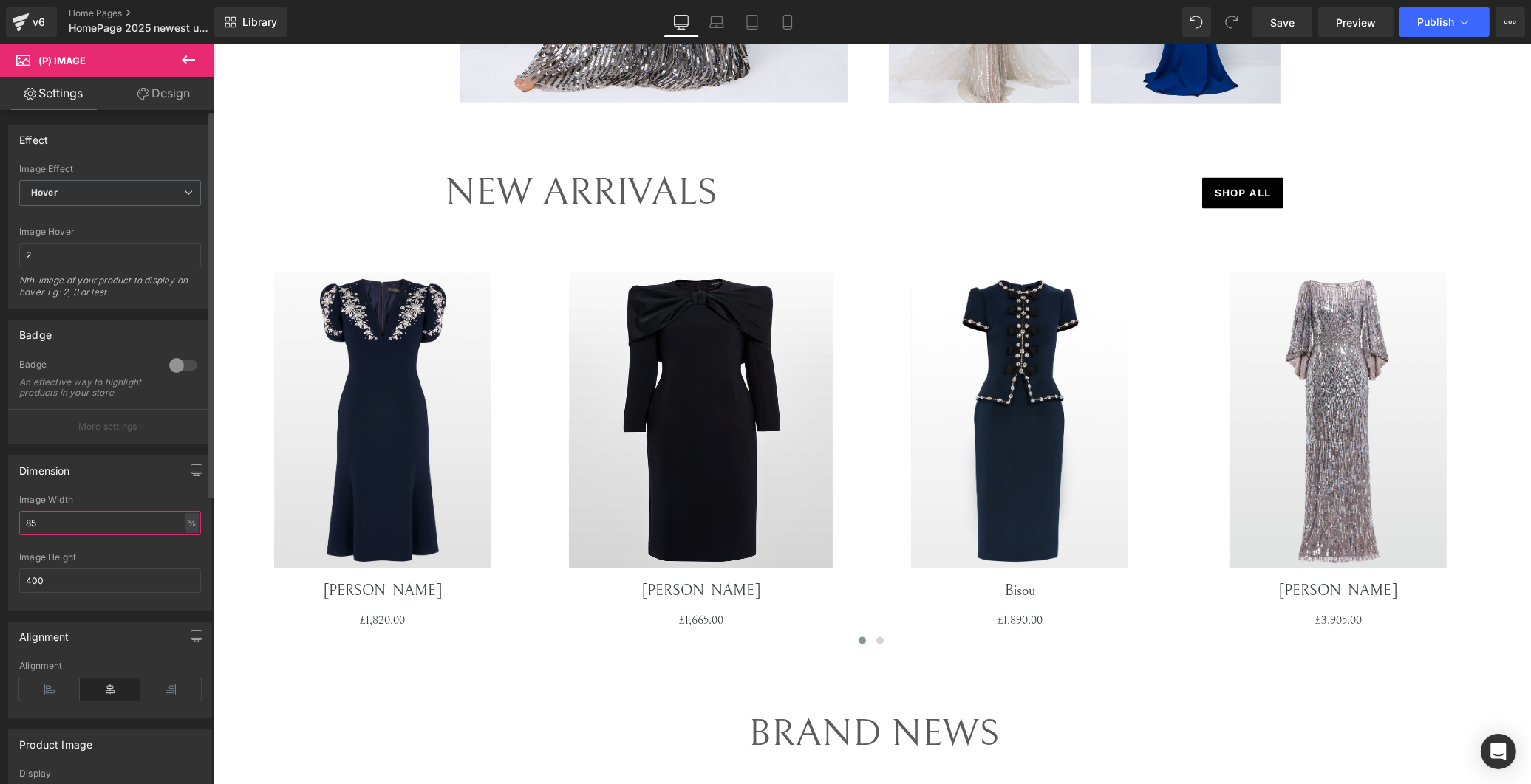
type input "8"
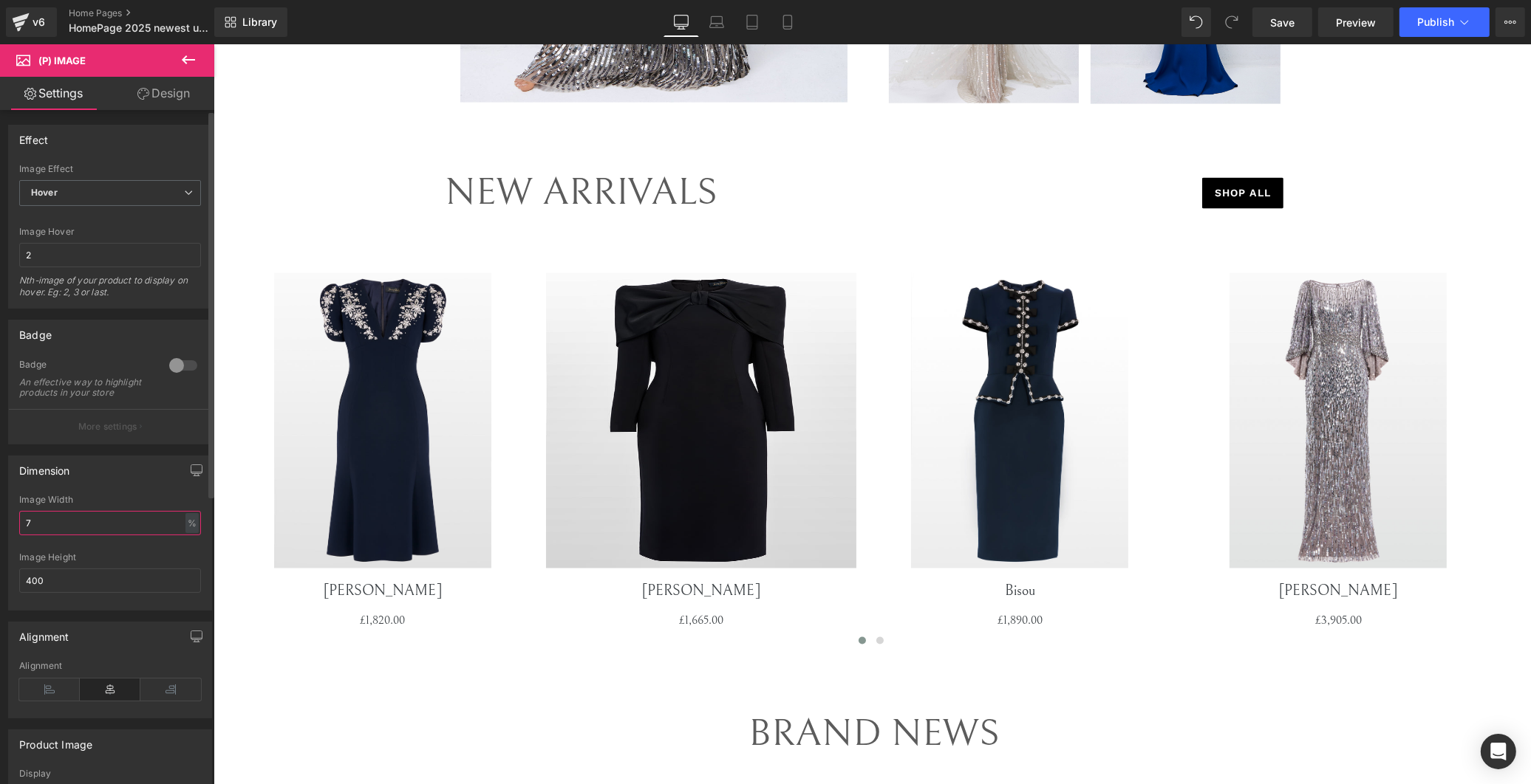
type input "70"
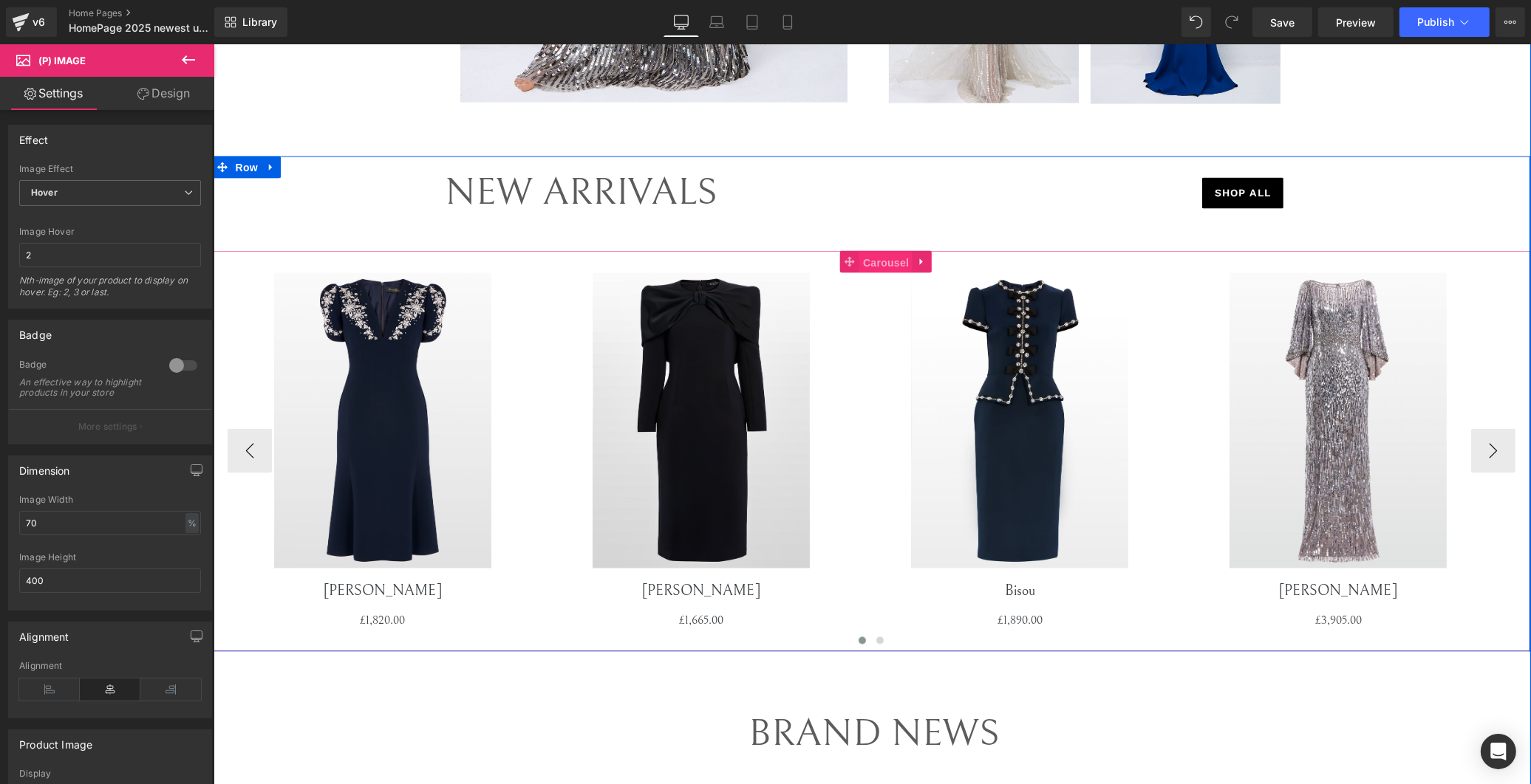
click at [861, 260] on span "Carousel" at bounding box center [884, 263] width 53 height 22
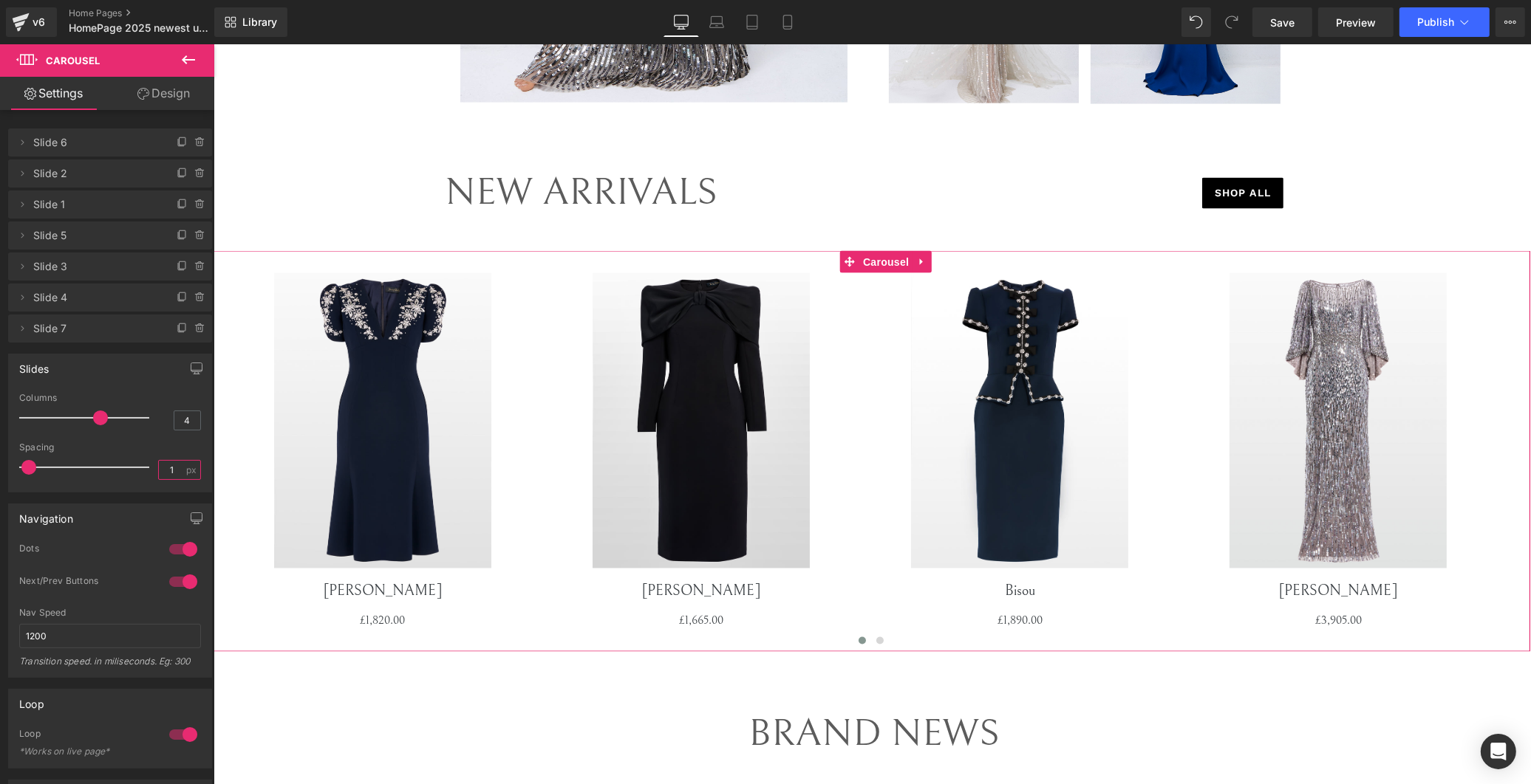
click at [172, 466] on input "1" at bounding box center [172, 470] width 26 height 19
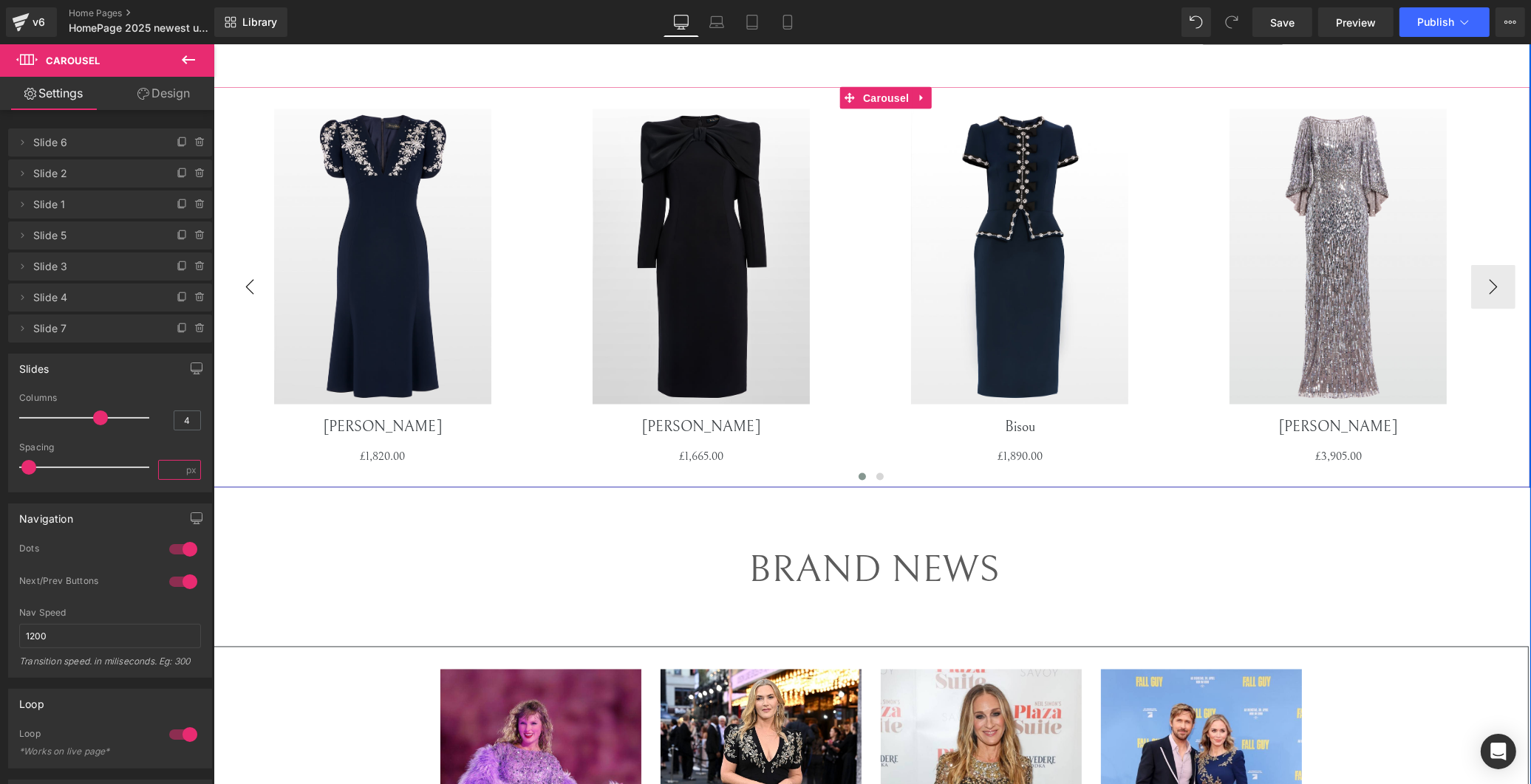
type input "4"
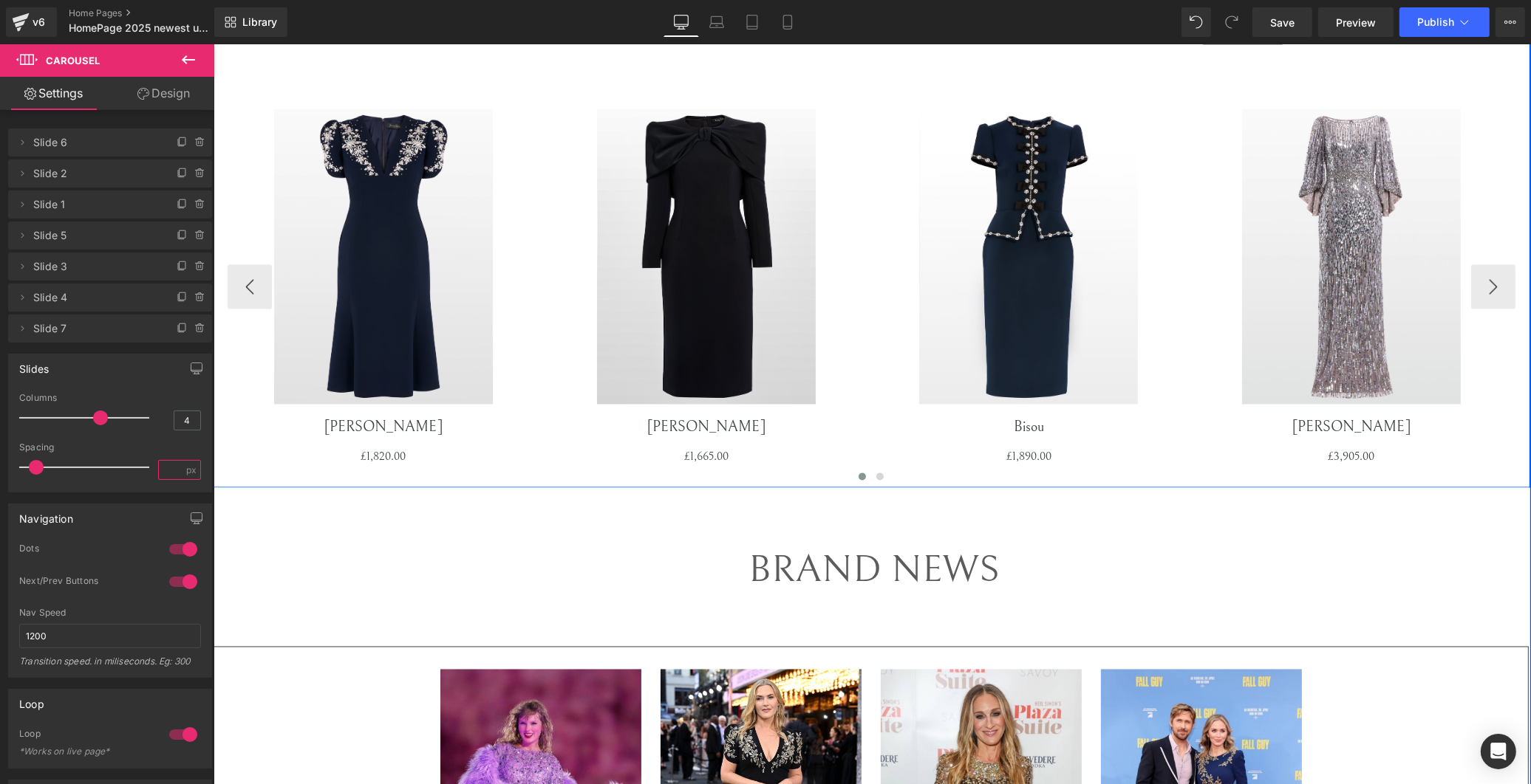
type input "5"
type input "6"
type input "7"
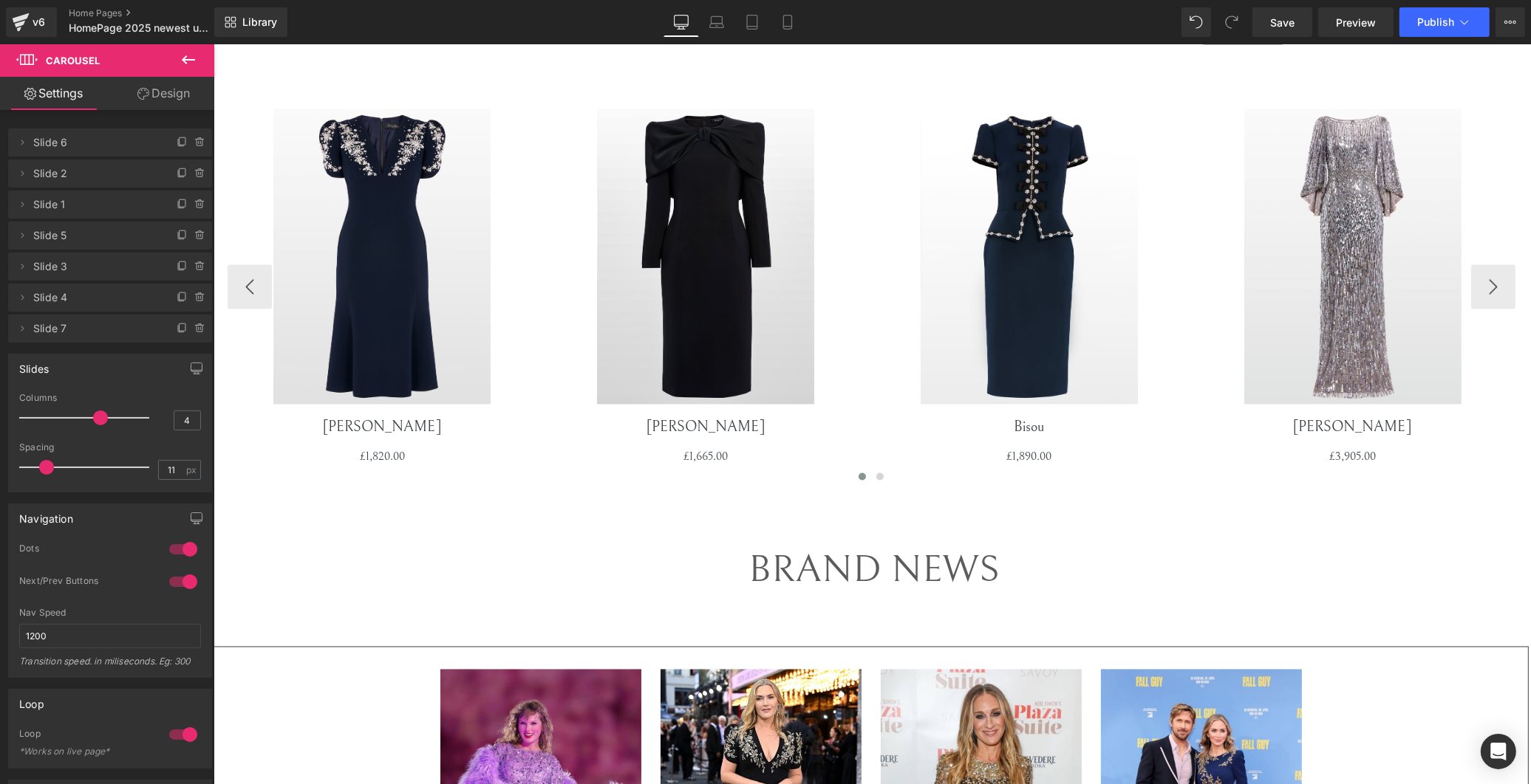
drag, startPoint x: 42, startPoint y: 467, endPoint x: 112, endPoint y: 478, distance: 70.9
click at [54, 463] on span at bounding box center [46, 467] width 15 height 15
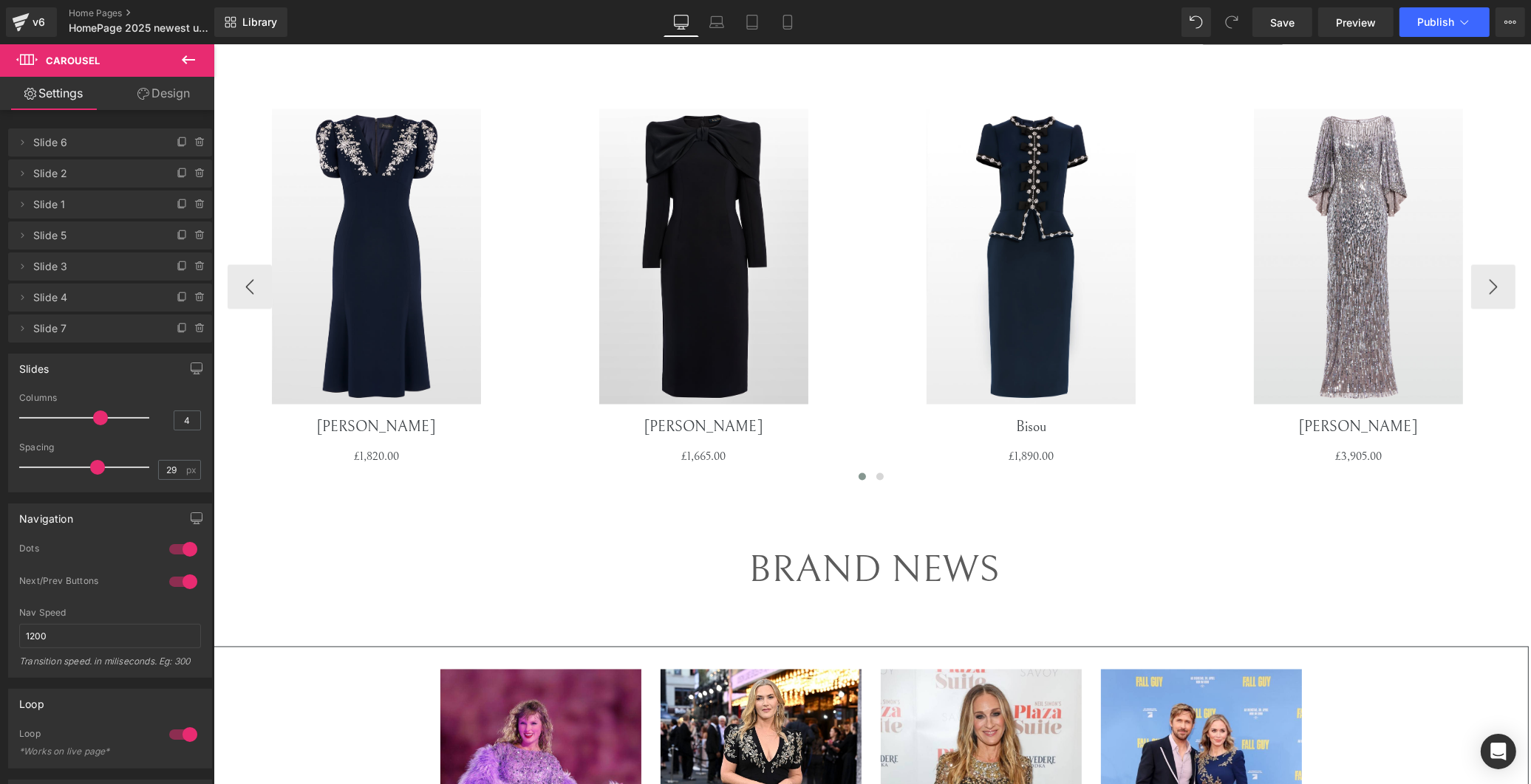
click at [94, 466] on span at bounding box center [98, 467] width 15 height 15
click at [91, 461] on span at bounding box center [98, 467] width 15 height 15
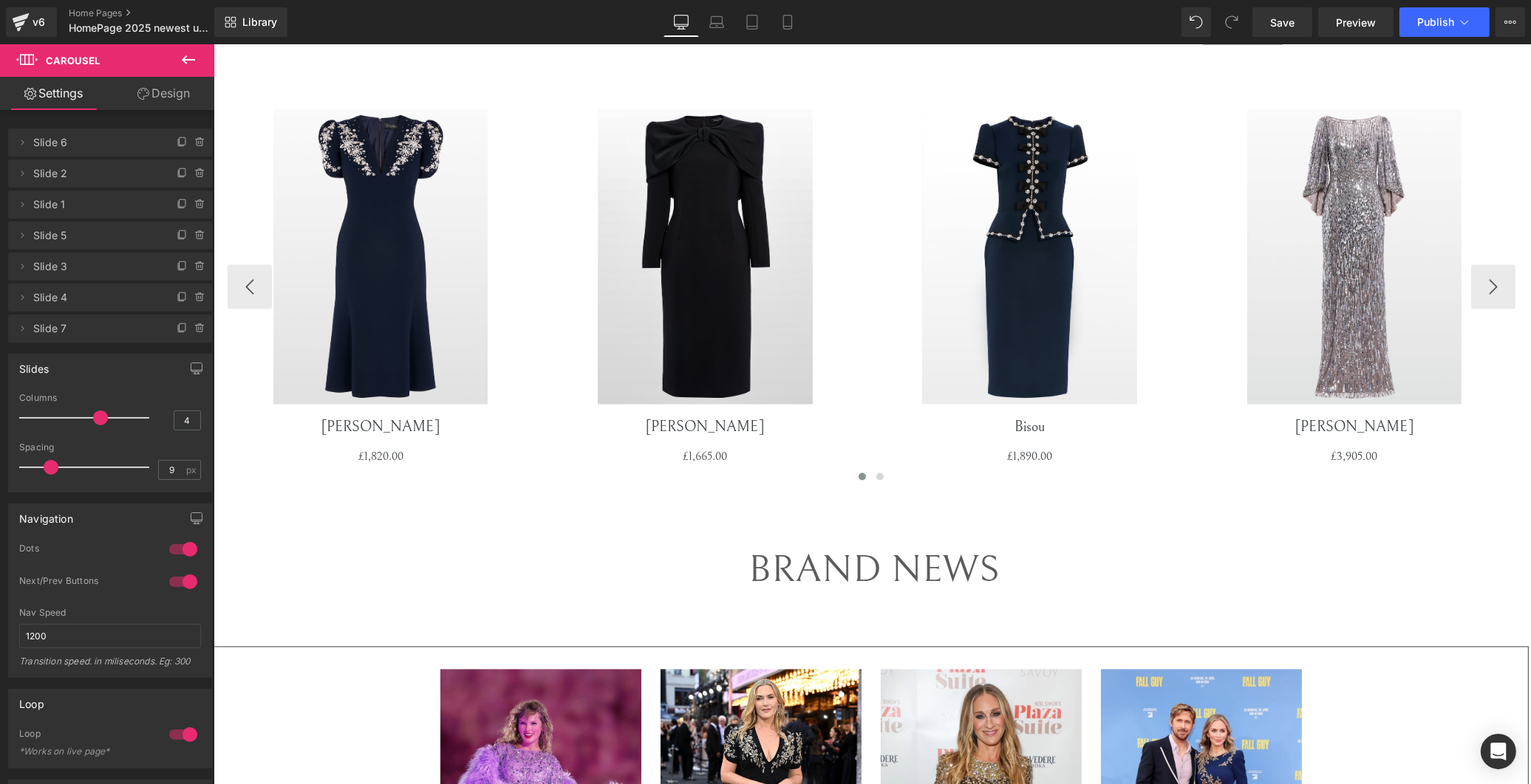
drag, startPoint x: 50, startPoint y: 468, endPoint x: 30, endPoint y: 470, distance: 20.1
click at [28, 468] on div at bounding box center [88, 468] width 122 height 30
click at [12, 468] on div "4 Columns 4 3 Columns 3 3 Columns 3 2 Columns 2 9px Spacing 9 px 5px Spacing 5 …" at bounding box center [109, 442] width 202 height 98
type input "0"
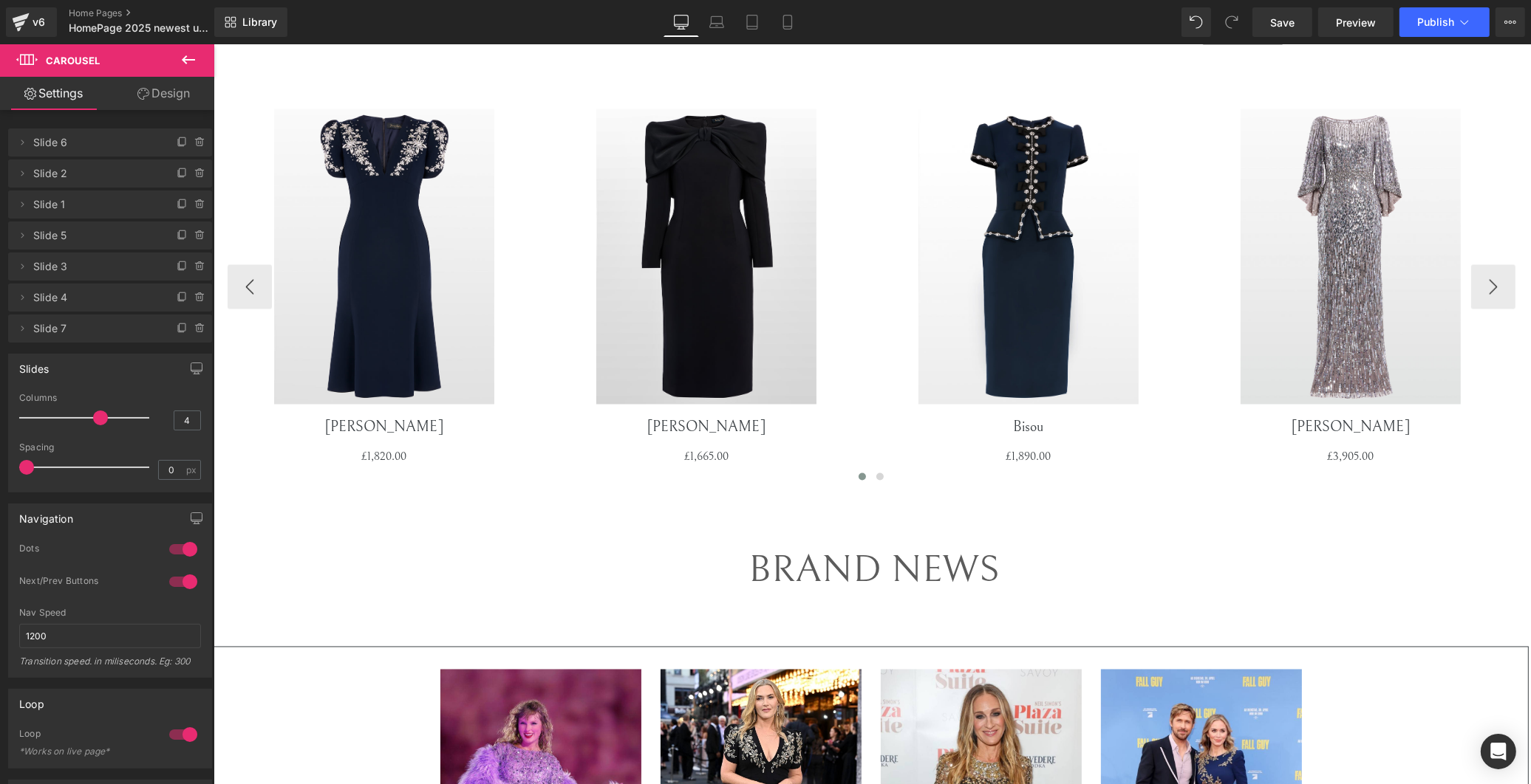
click at [10, 470] on div "4 Columns 4 3 Columns 3 3 Columns 3 2 Columns 2 0px Spacing 0 px 5px Spacing 5 …" at bounding box center [109, 442] width 202 height 98
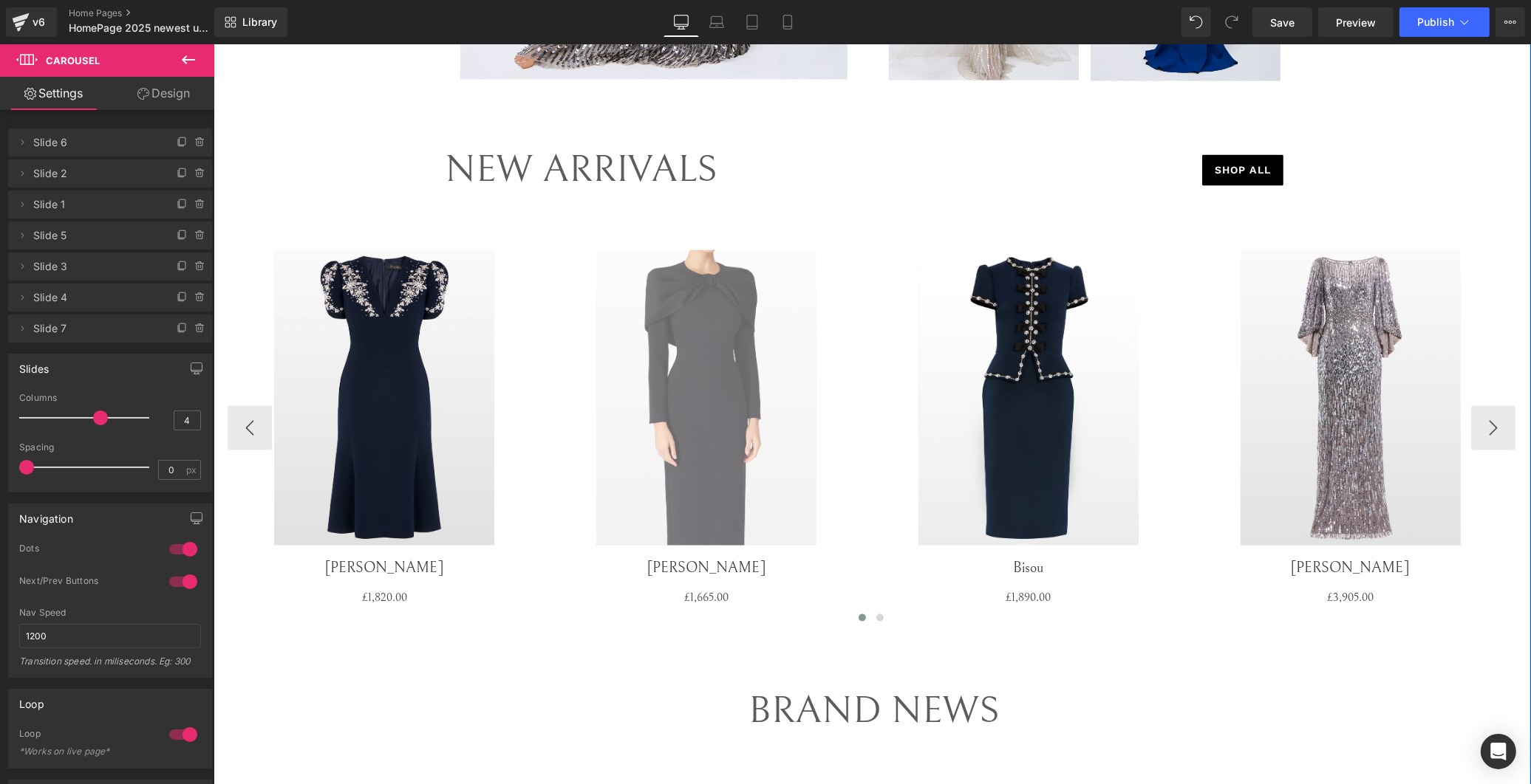
scroll to position [2954, 0]
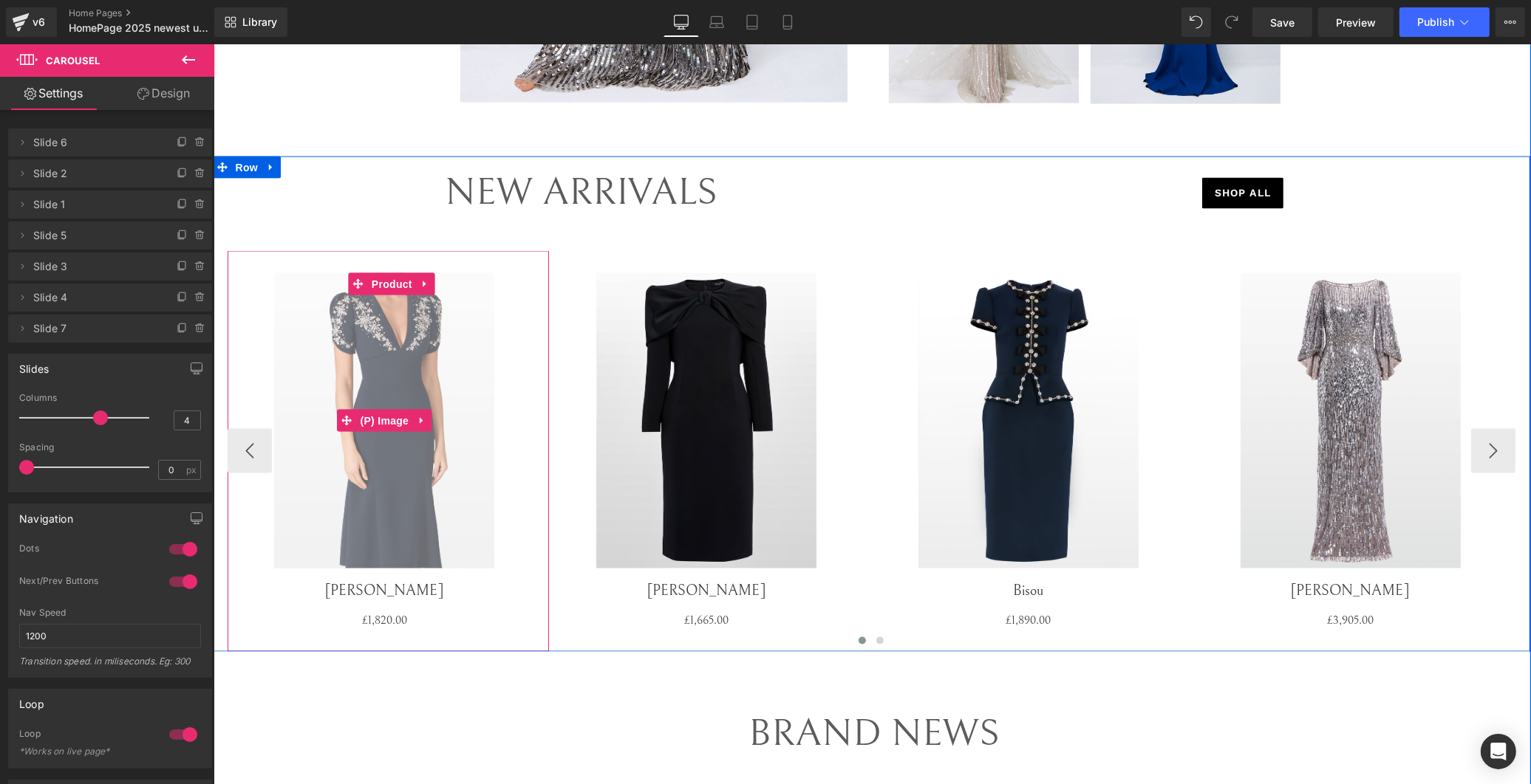
drag, startPoint x: 514, startPoint y: 372, endPoint x: 531, endPoint y: 348, distance: 29.4
click at [514, 372] on link "Sale Off" at bounding box center [384, 421] width 315 height 295
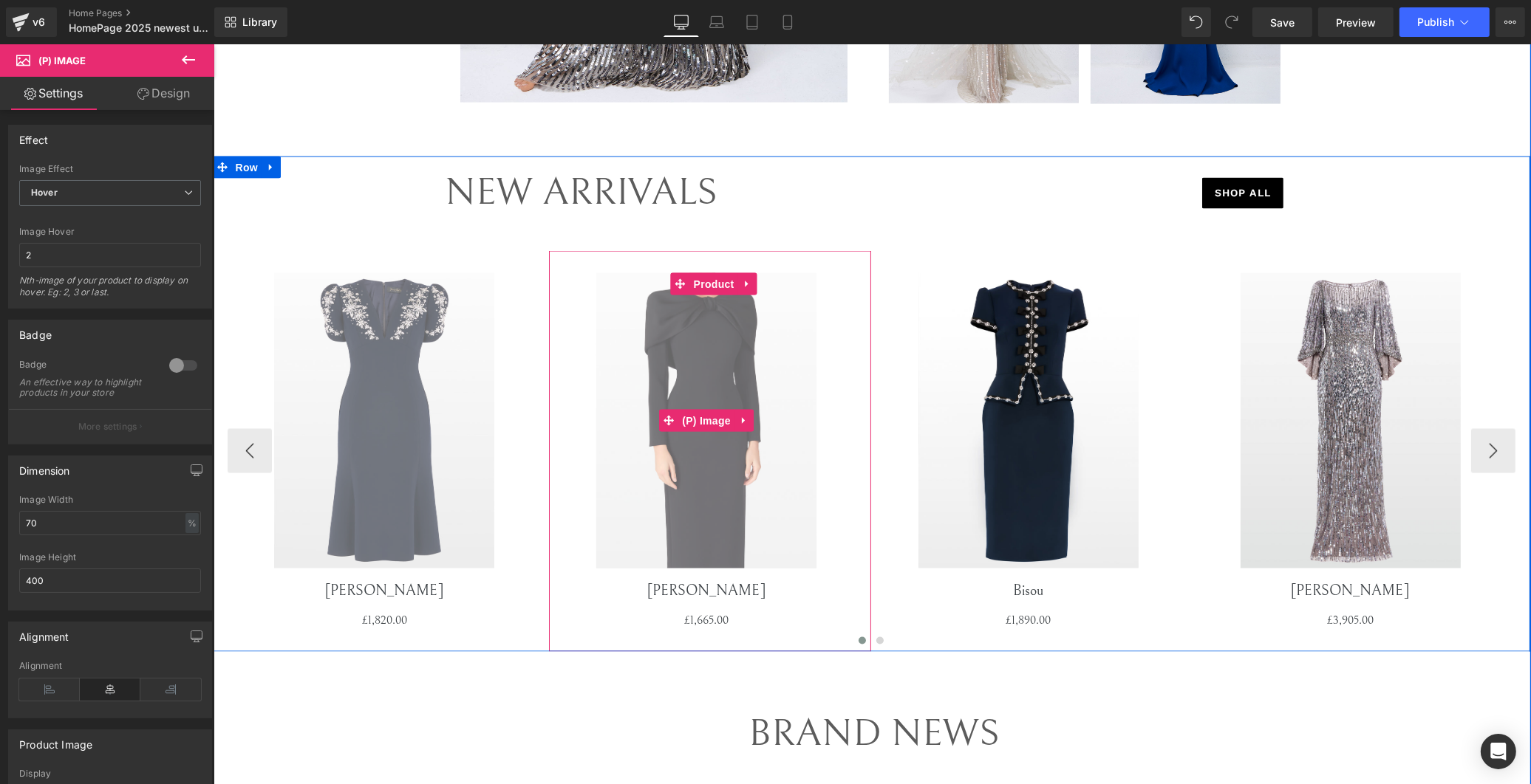
scroll to position [3118, 0]
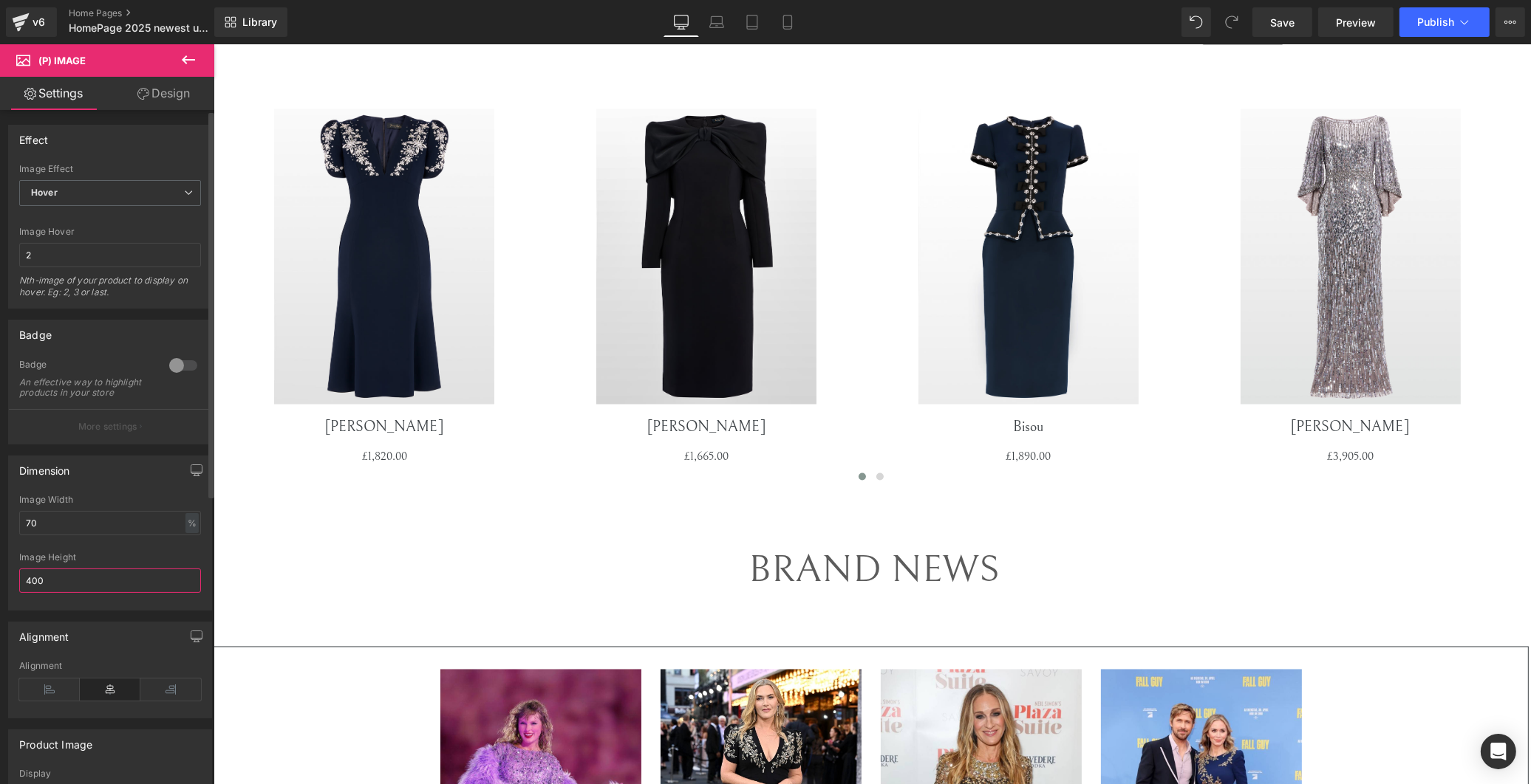
click at [78, 587] on input "400" at bounding box center [109, 580] width 182 height 24
drag, startPoint x: 74, startPoint y: 585, endPoint x: -17, endPoint y: 579, distance: 91.2
click at [0, 579] on html "Carousel You are previewing how the will restyle your page. You can not edit El…" at bounding box center [766, 392] width 1531 height 784
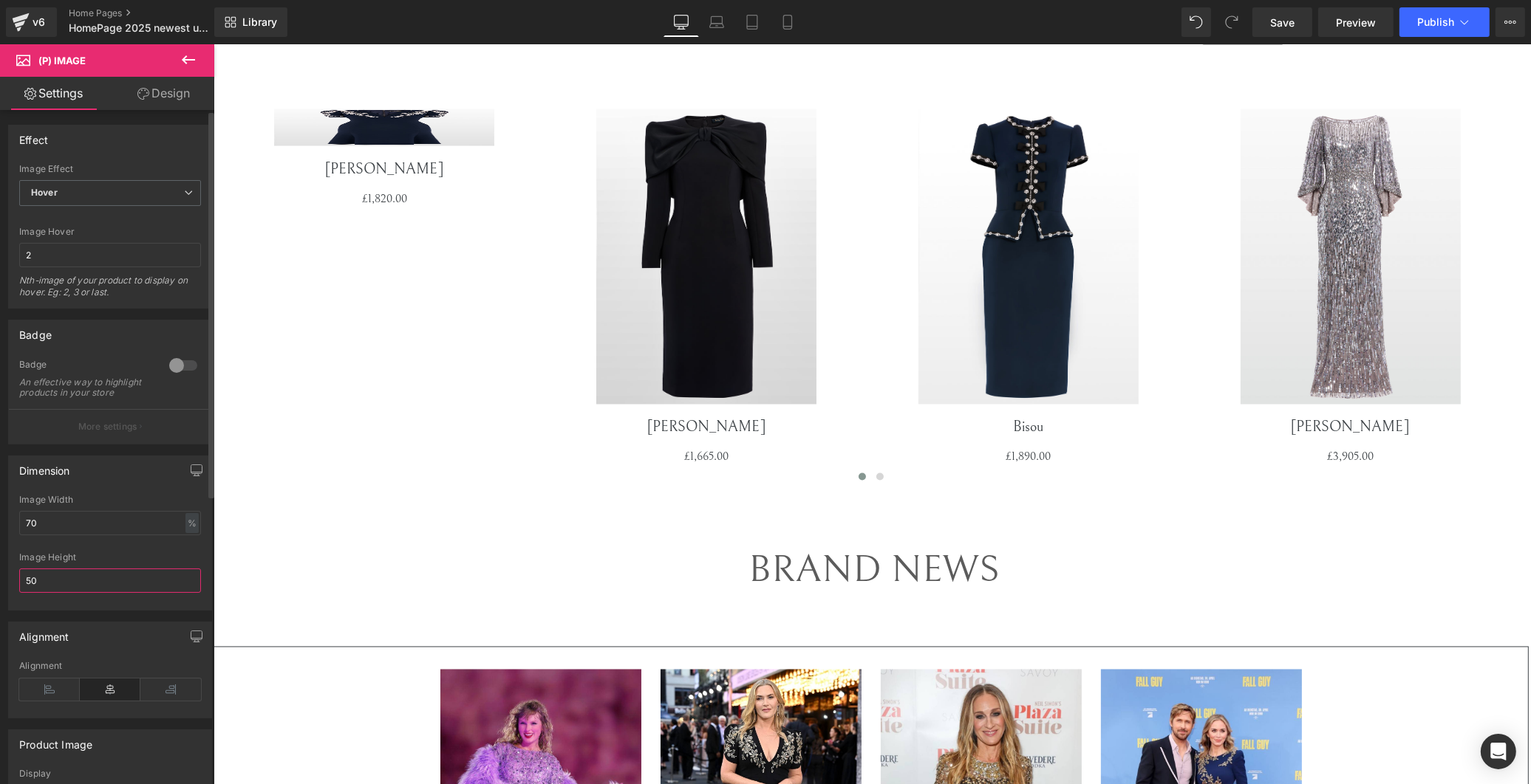
type input "500"
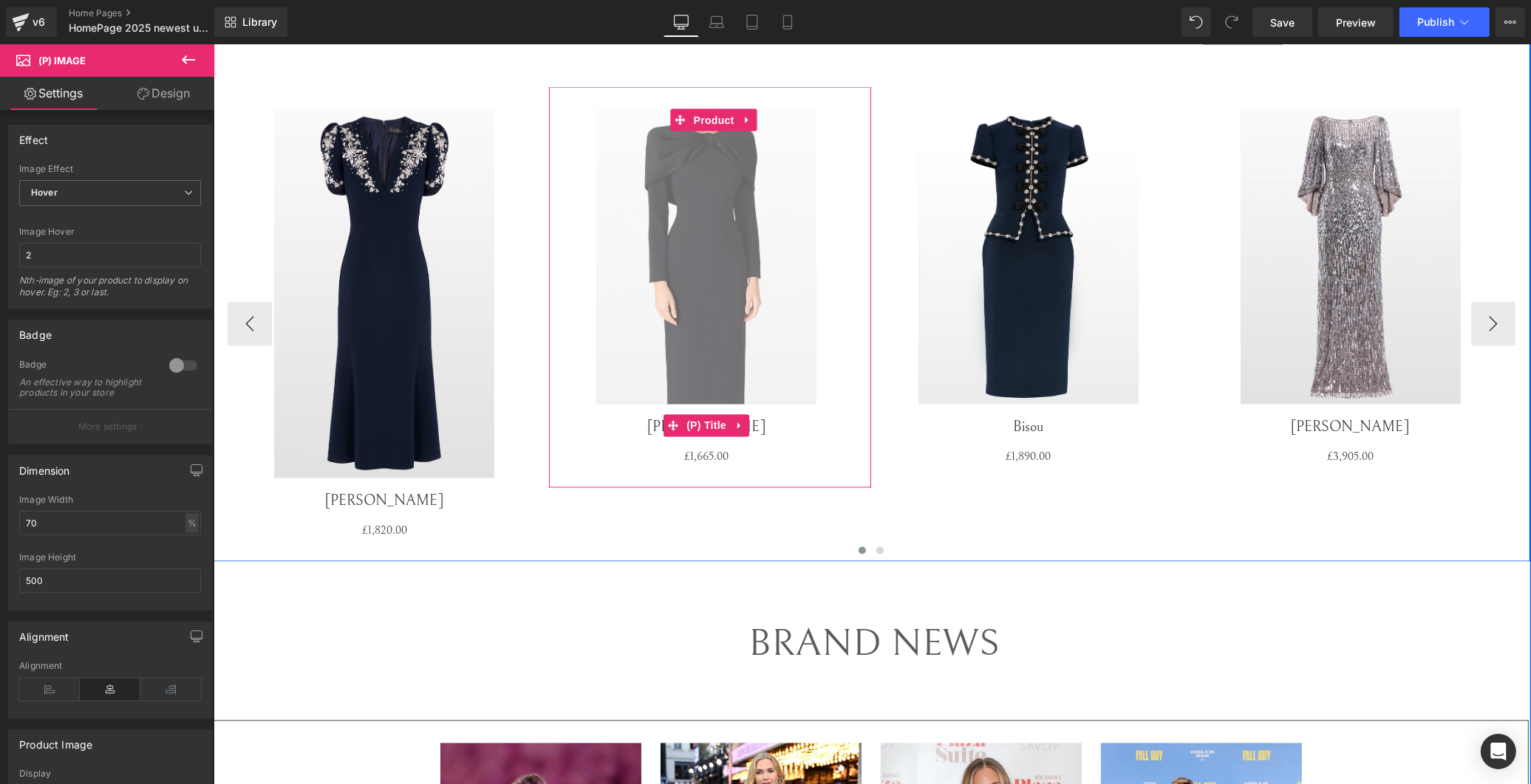
click at [641, 371] on img at bounding box center [705, 257] width 220 height 295
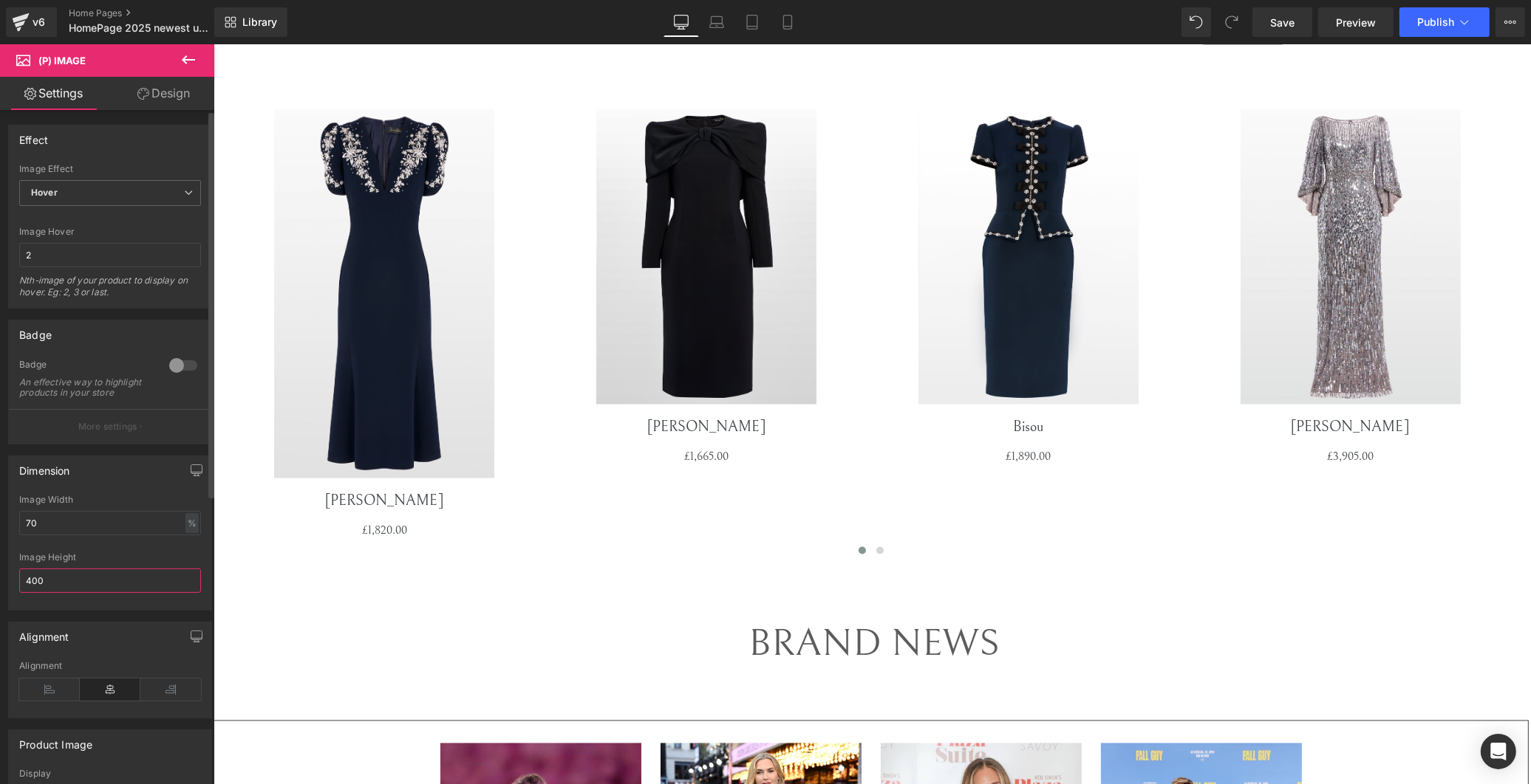
click at [83, 585] on input "400" at bounding box center [109, 580] width 182 height 24
click at [0, 594] on html "Carousel You are previewing how the will restyle your page. You can not edit El…" at bounding box center [766, 392] width 1531 height 784
click at [1291, 26] on span "Save" at bounding box center [1282, 23] width 24 height 16
click at [1367, 19] on span "Preview" at bounding box center [1356, 23] width 40 height 16
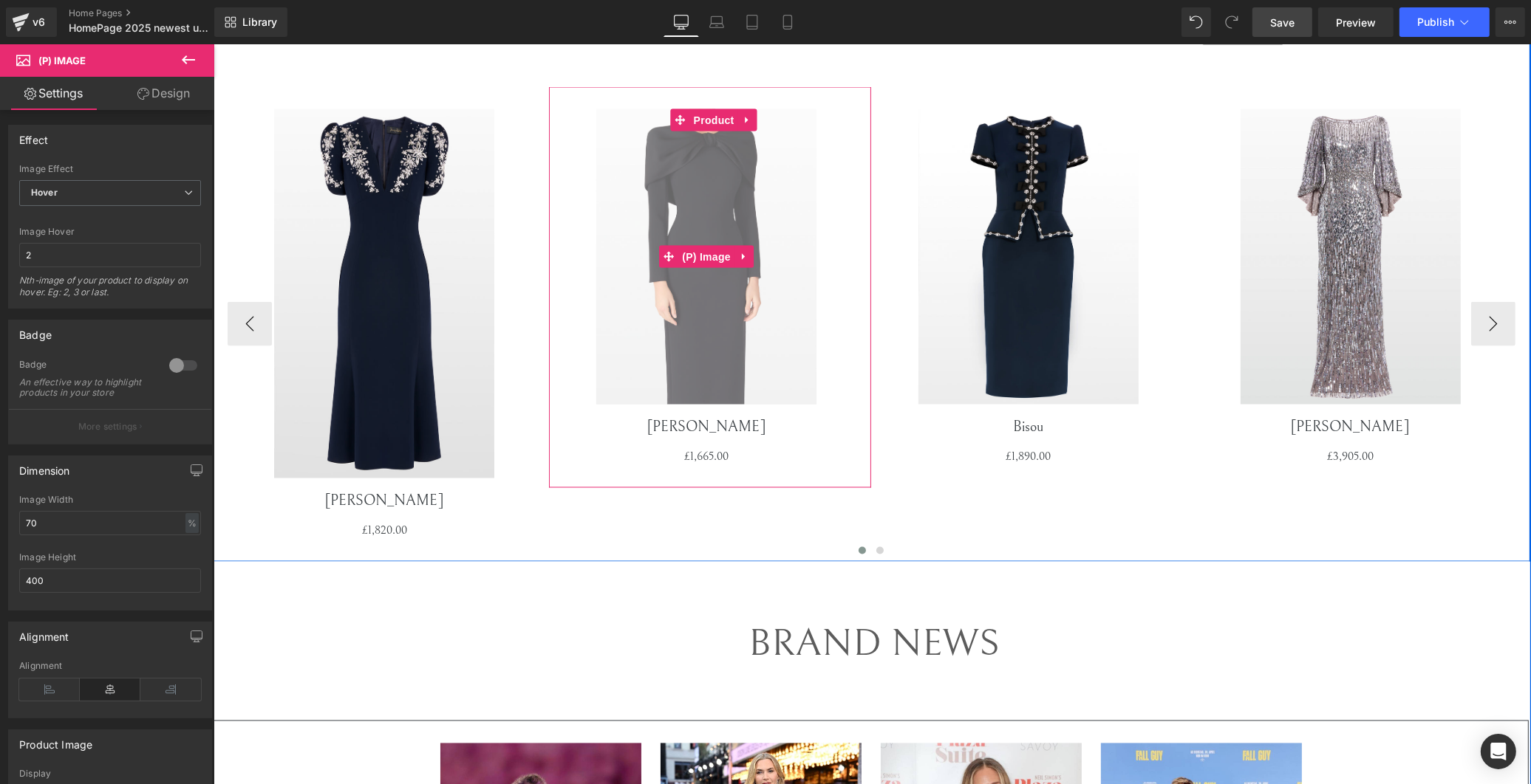
click at [632, 348] on img at bounding box center [705, 257] width 220 height 295
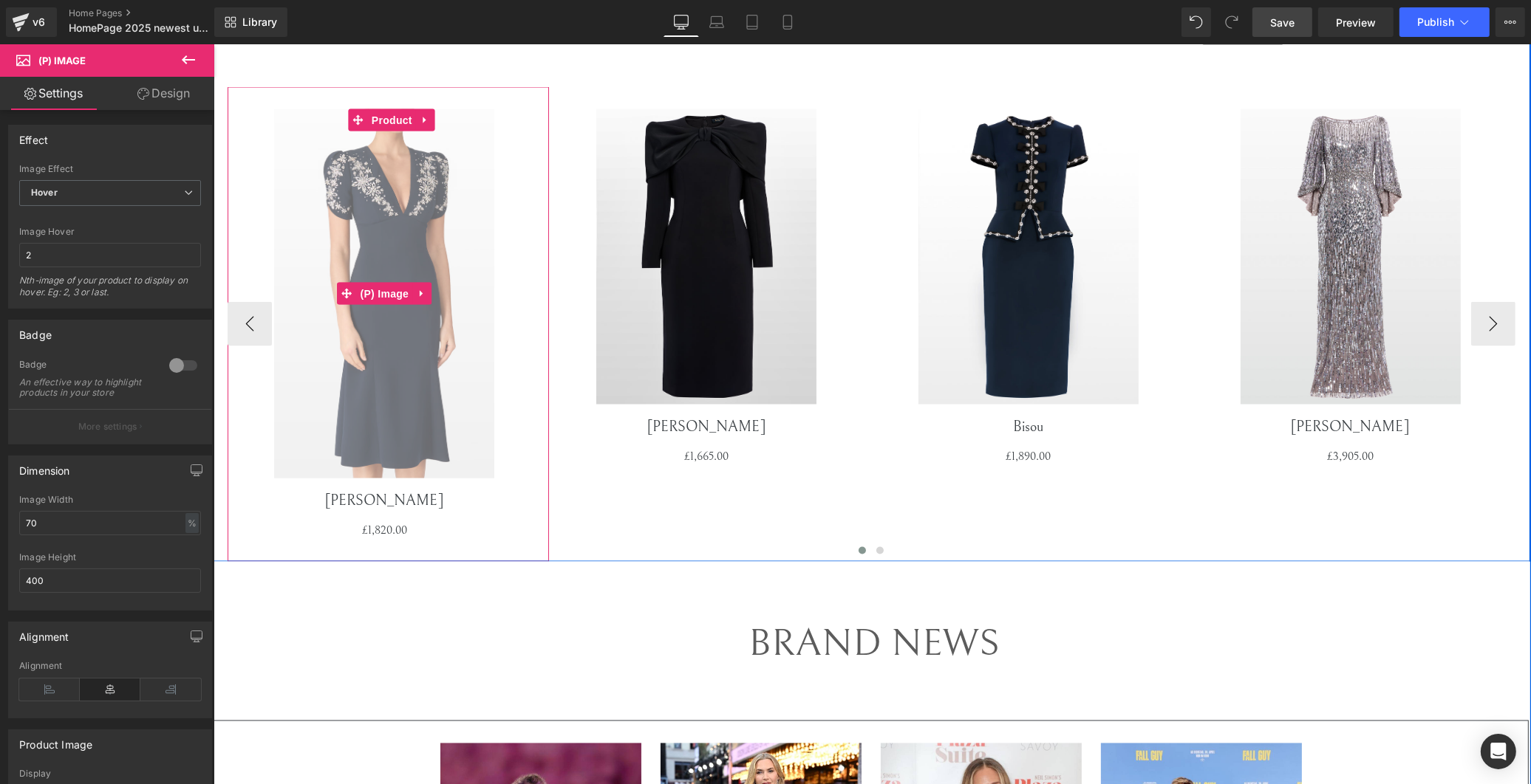
click at [379, 385] on img at bounding box center [383, 294] width 220 height 369
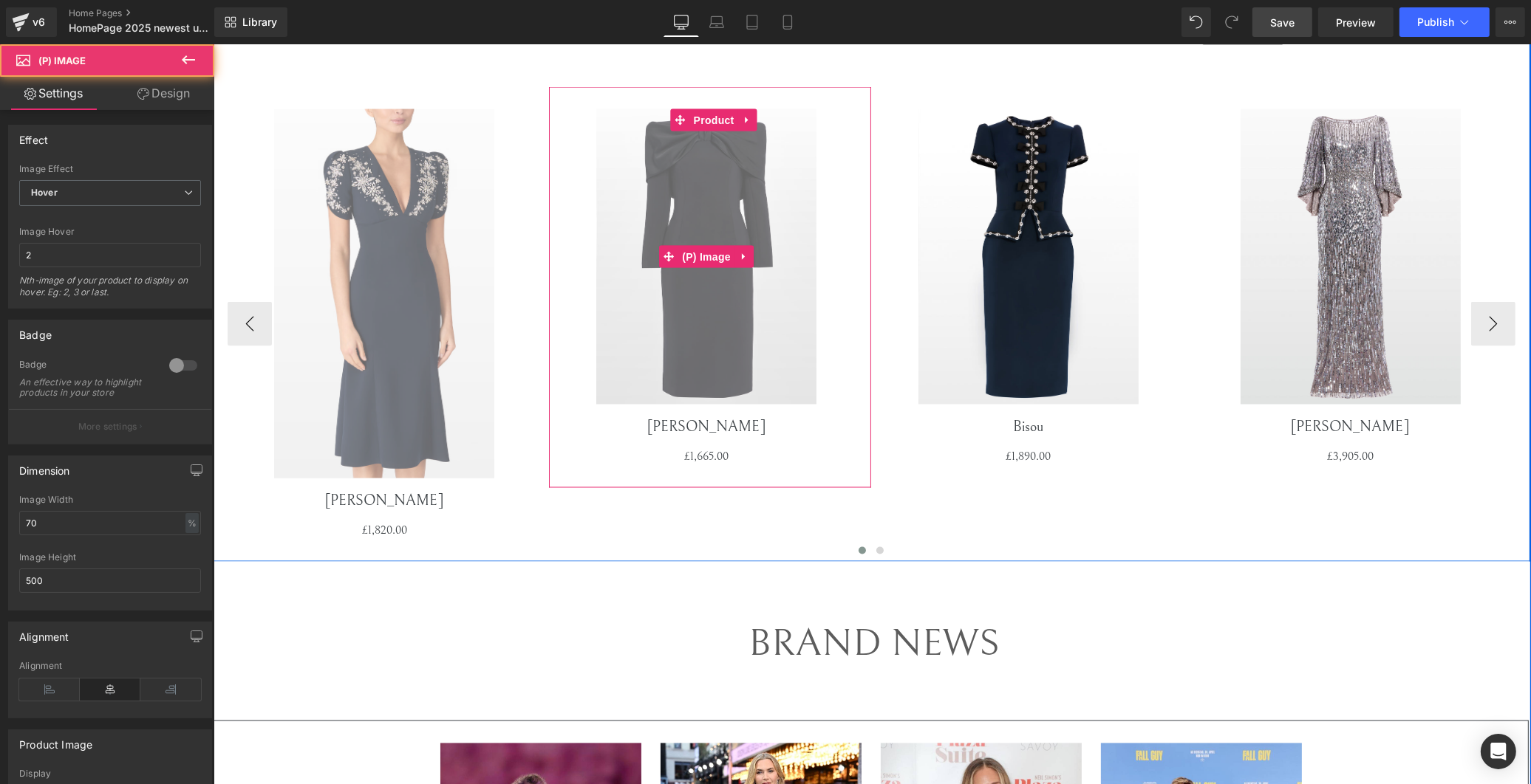
click at [712, 315] on img at bounding box center [705, 257] width 220 height 295
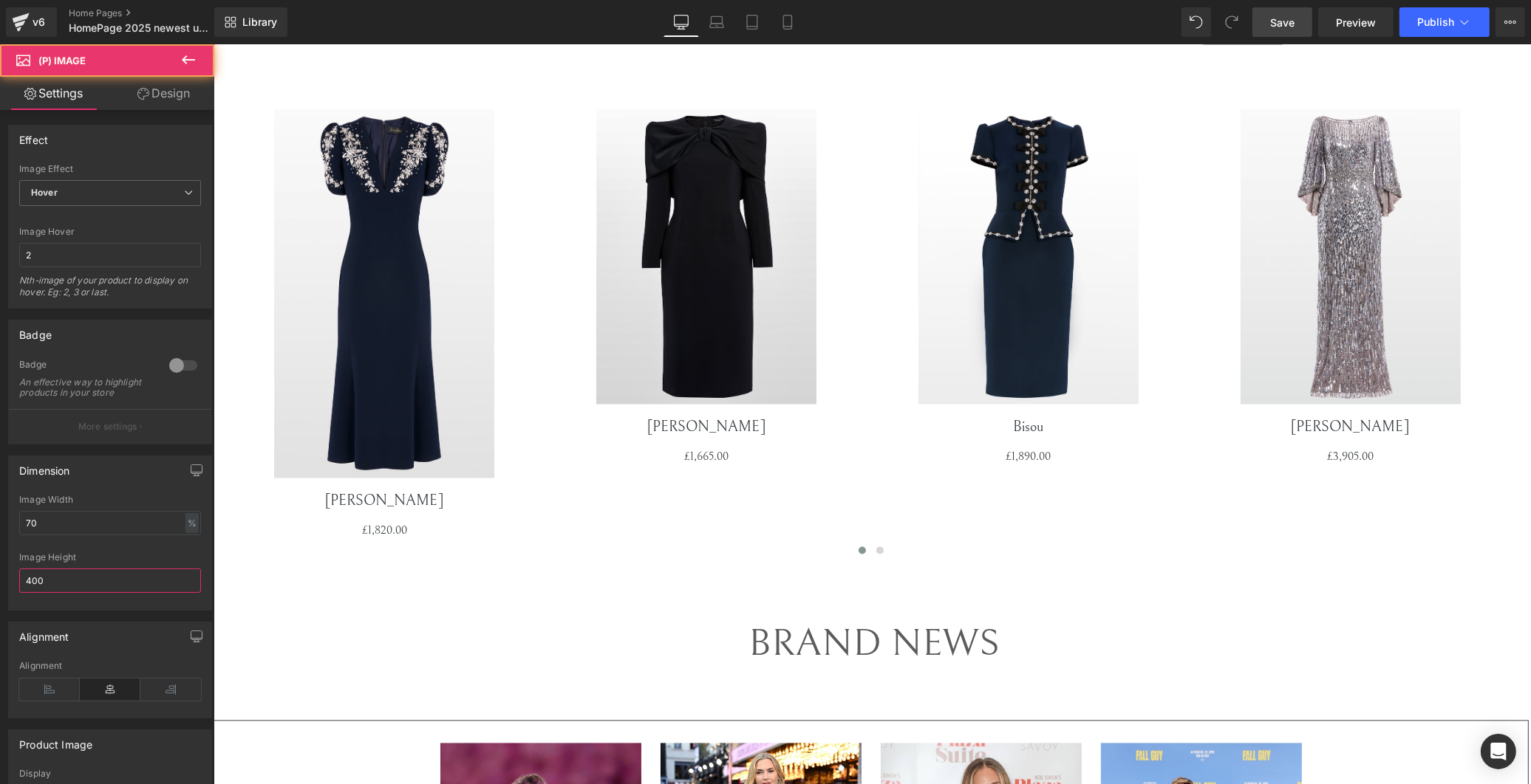
drag, startPoint x: 99, startPoint y: 586, endPoint x: -33, endPoint y: 591, distance: 132.1
click at [0, 591] on html "Carousel You are previewing how the will restyle your page. You can not edit El…" at bounding box center [766, 392] width 1531 height 784
type input "500"
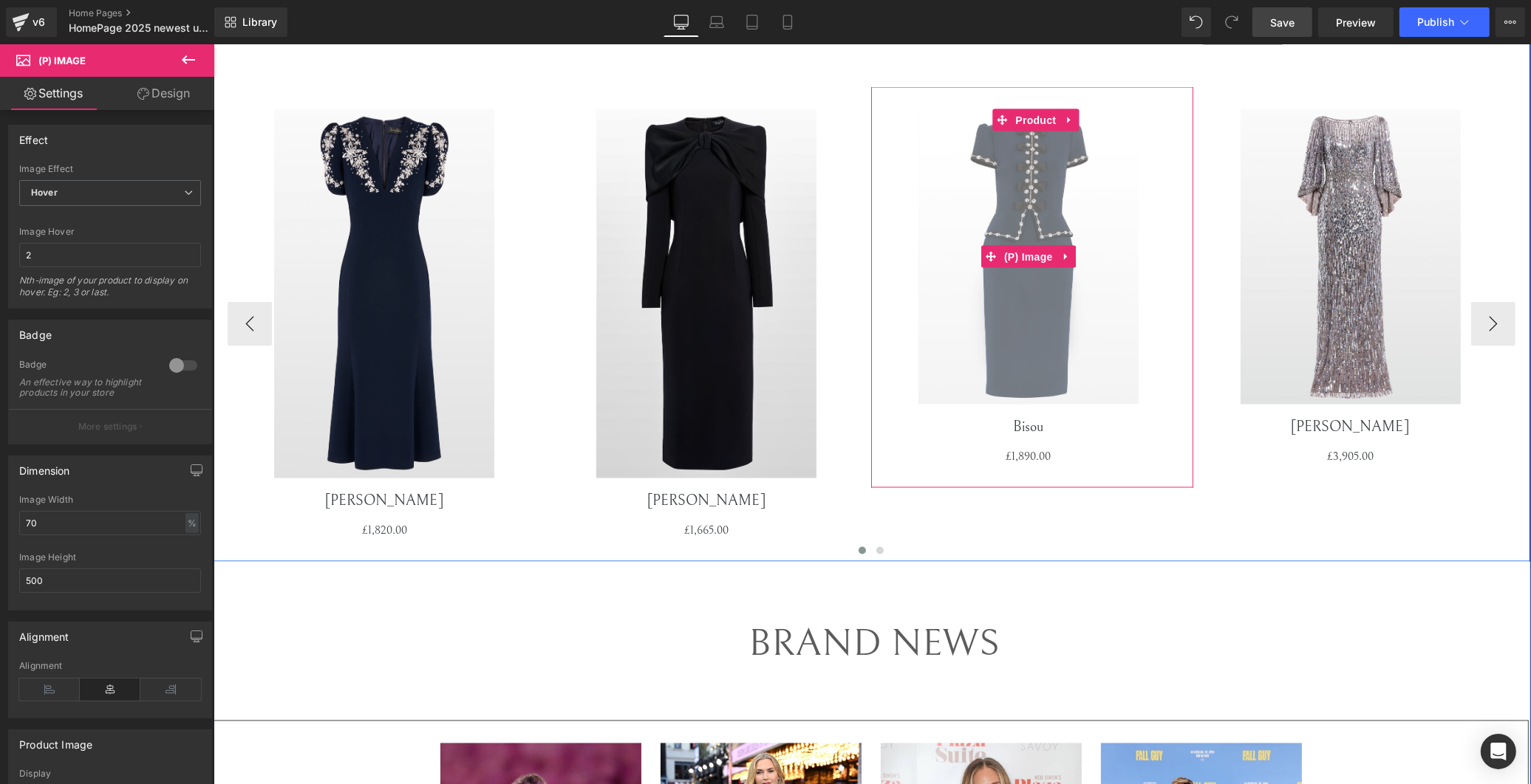
click at [1009, 342] on img at bounding box center [1027, 257] width 220 height 295
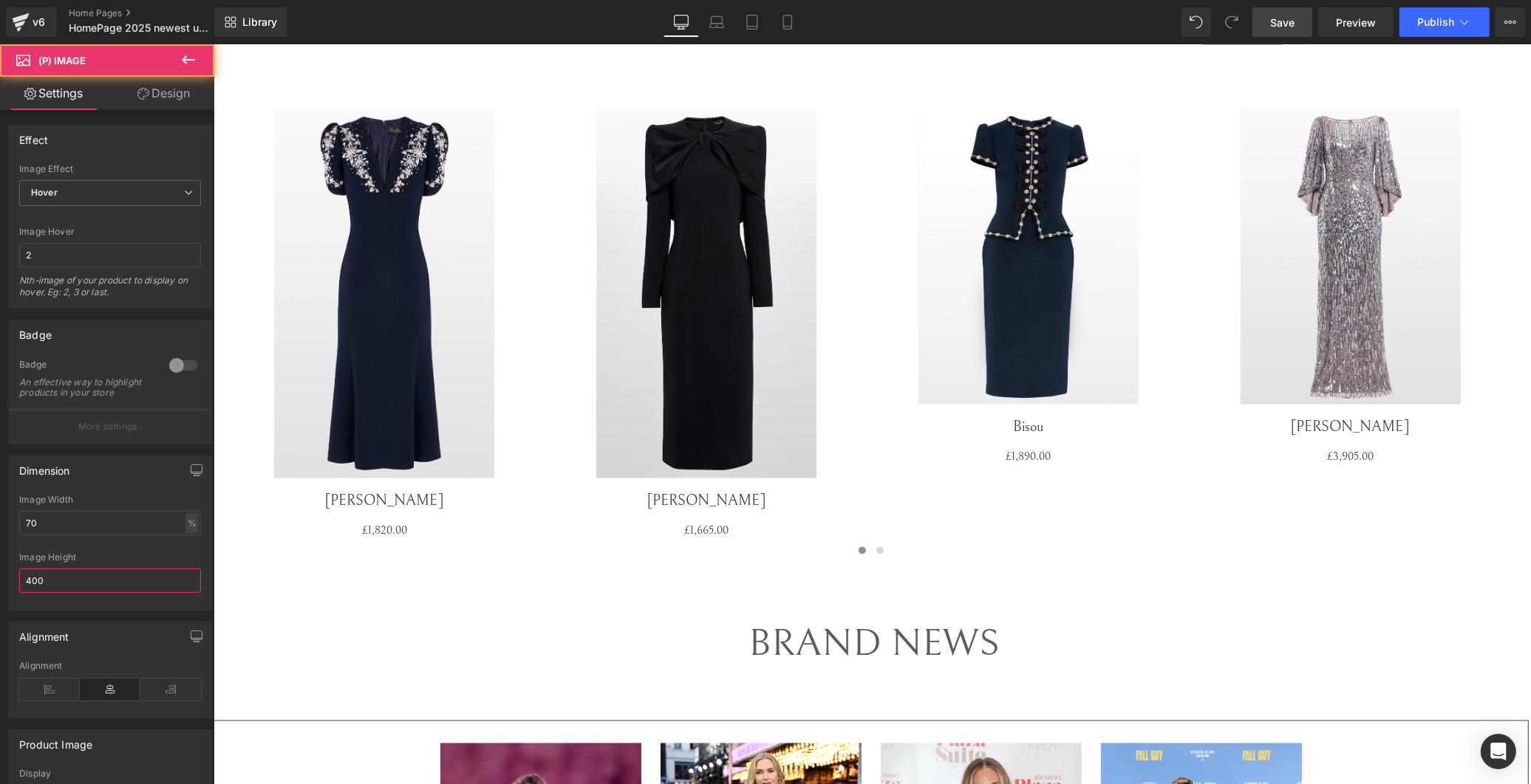
drag, startPoint x: 99, startPoint y: 591, endPoint x: -42, endPoint y: 573, distance: 142.1
click at [0, 573] on html "Carousel You are previewing how the will restyle your page. You can not edit El…" at bounding box center [766, 392] width 1531 height 784
type input "500"
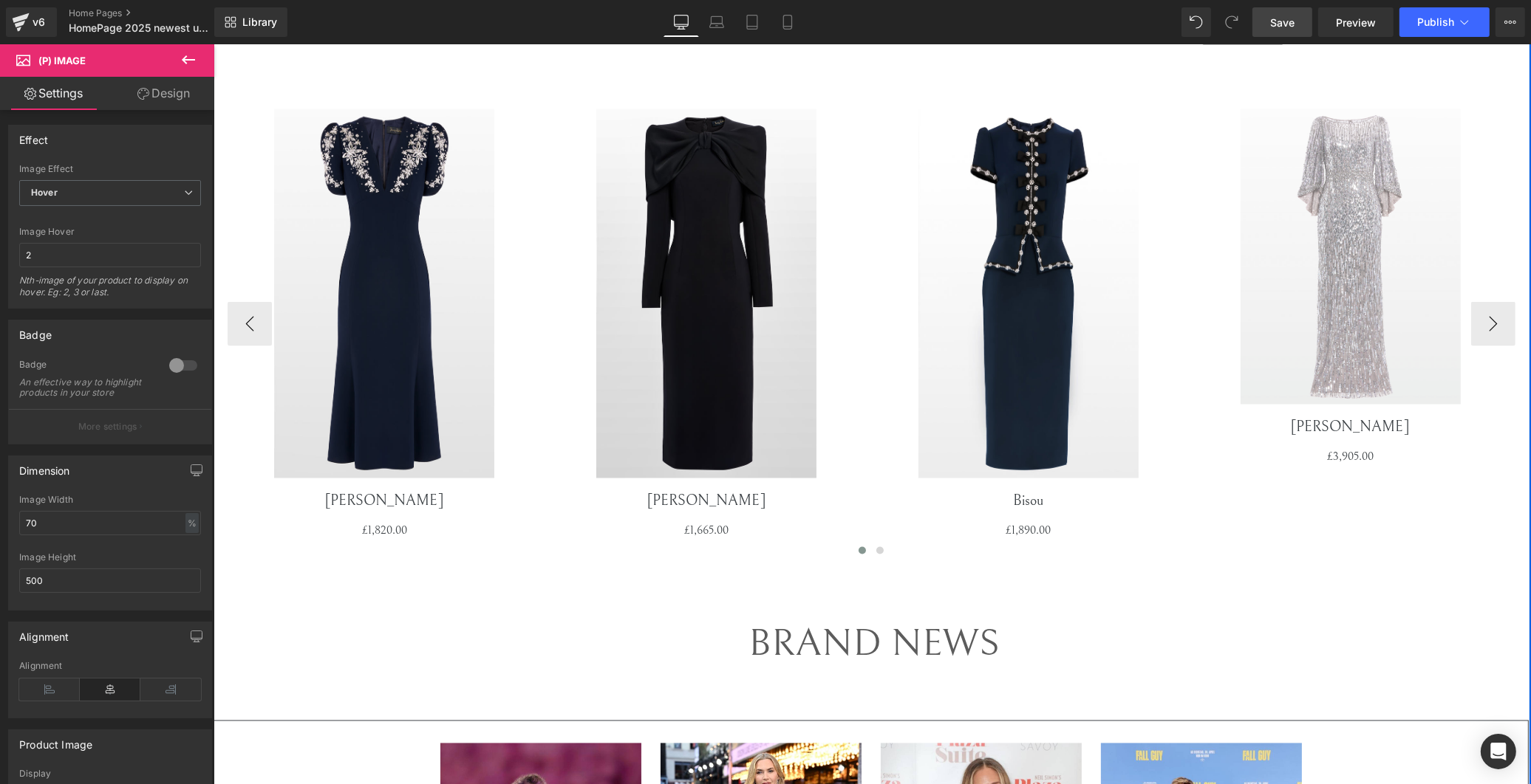
click at [1371, 347] on img at bounding box center [1349, 257] width 220 height 295
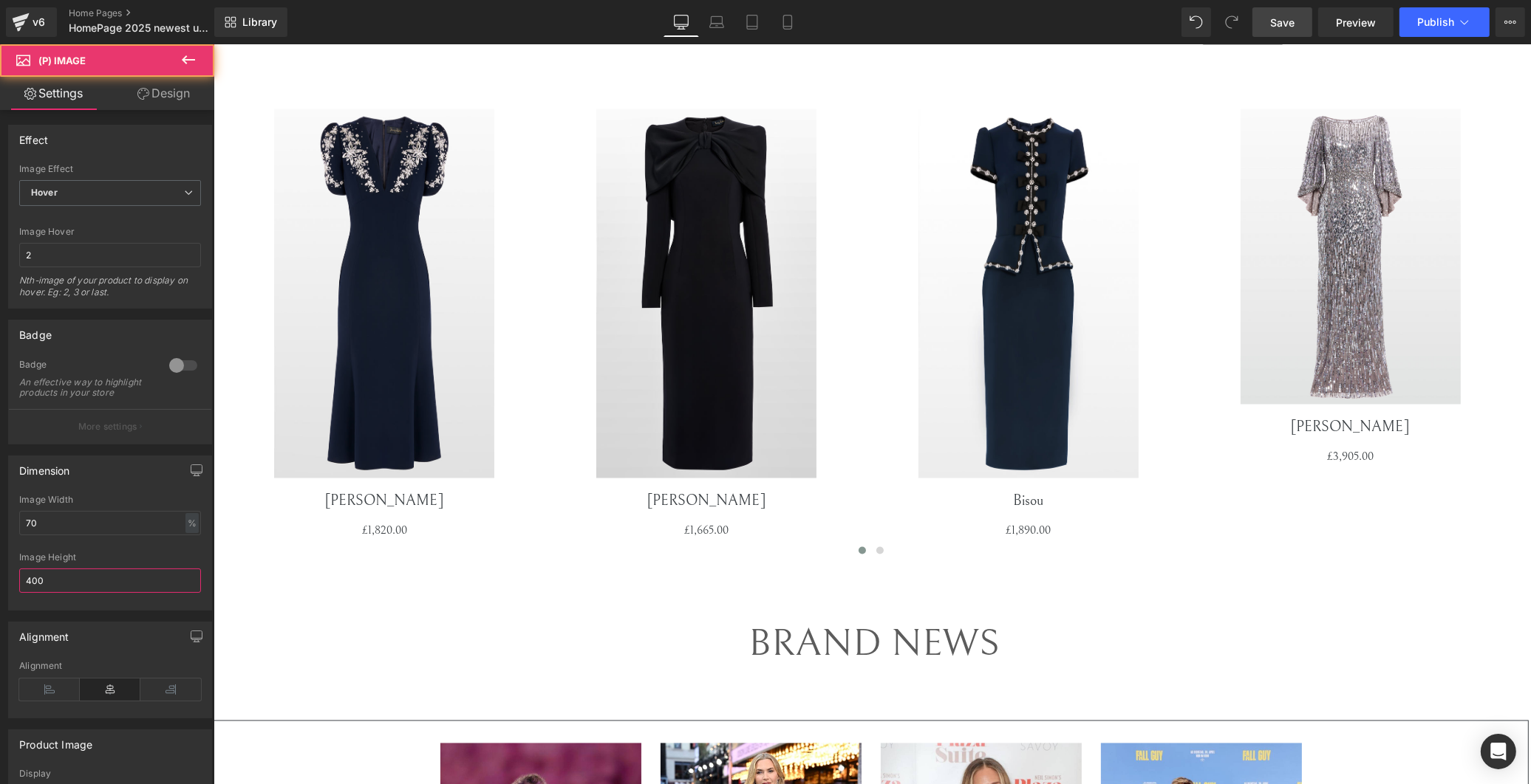
drag, startPoint x: 76, startPoint y: 586, endPoint x: -41, endPoint y: 572, distance: 117.8
click at [0, 572] on html "Carousel You are previewing how the will restyle your page. You can not edit El…" at bounding box center [766, 392] width 1531 height 784
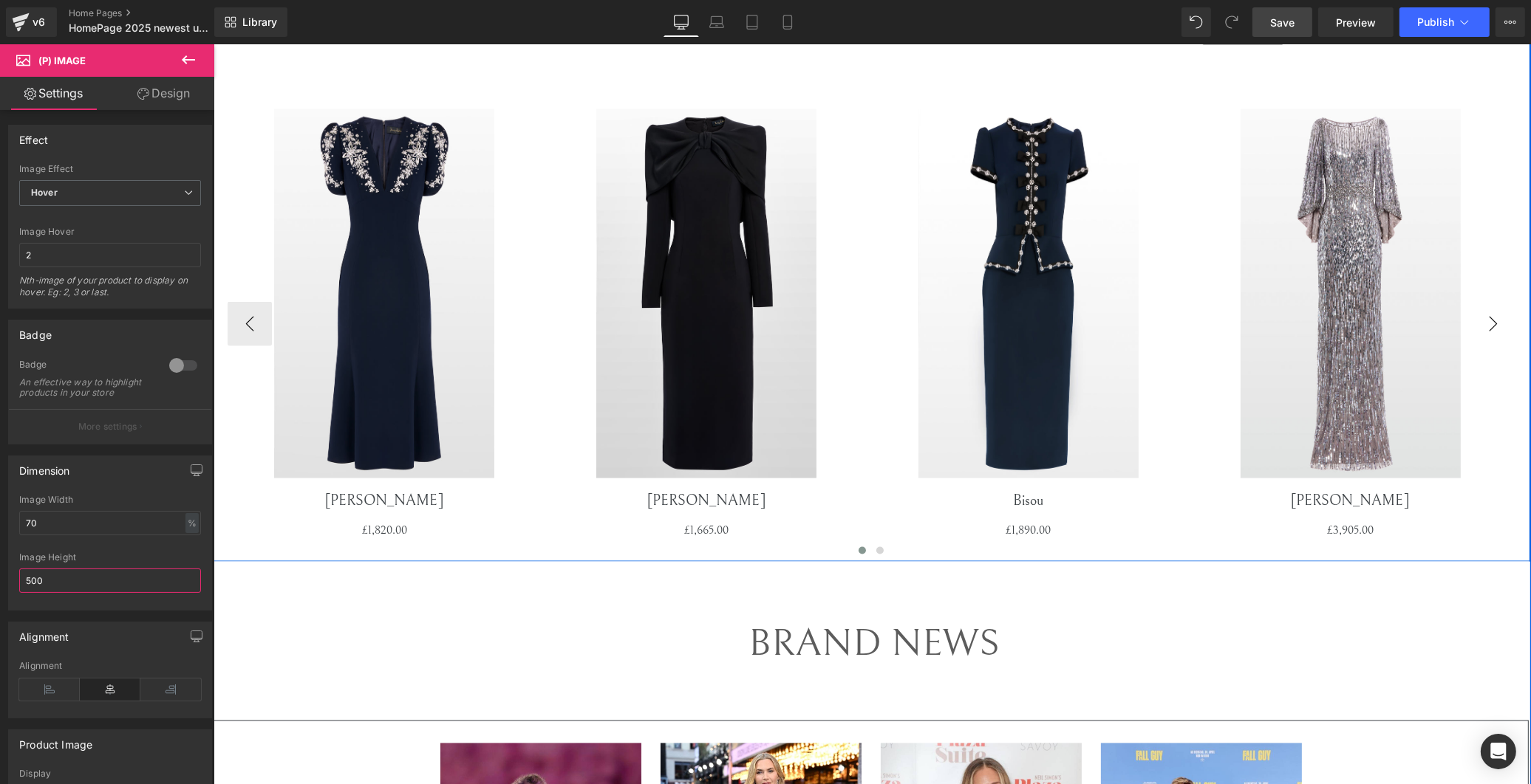
type input "500"
click at [1490, 333] on button "›" at bounding box center [1492, 324] width 45 height 45
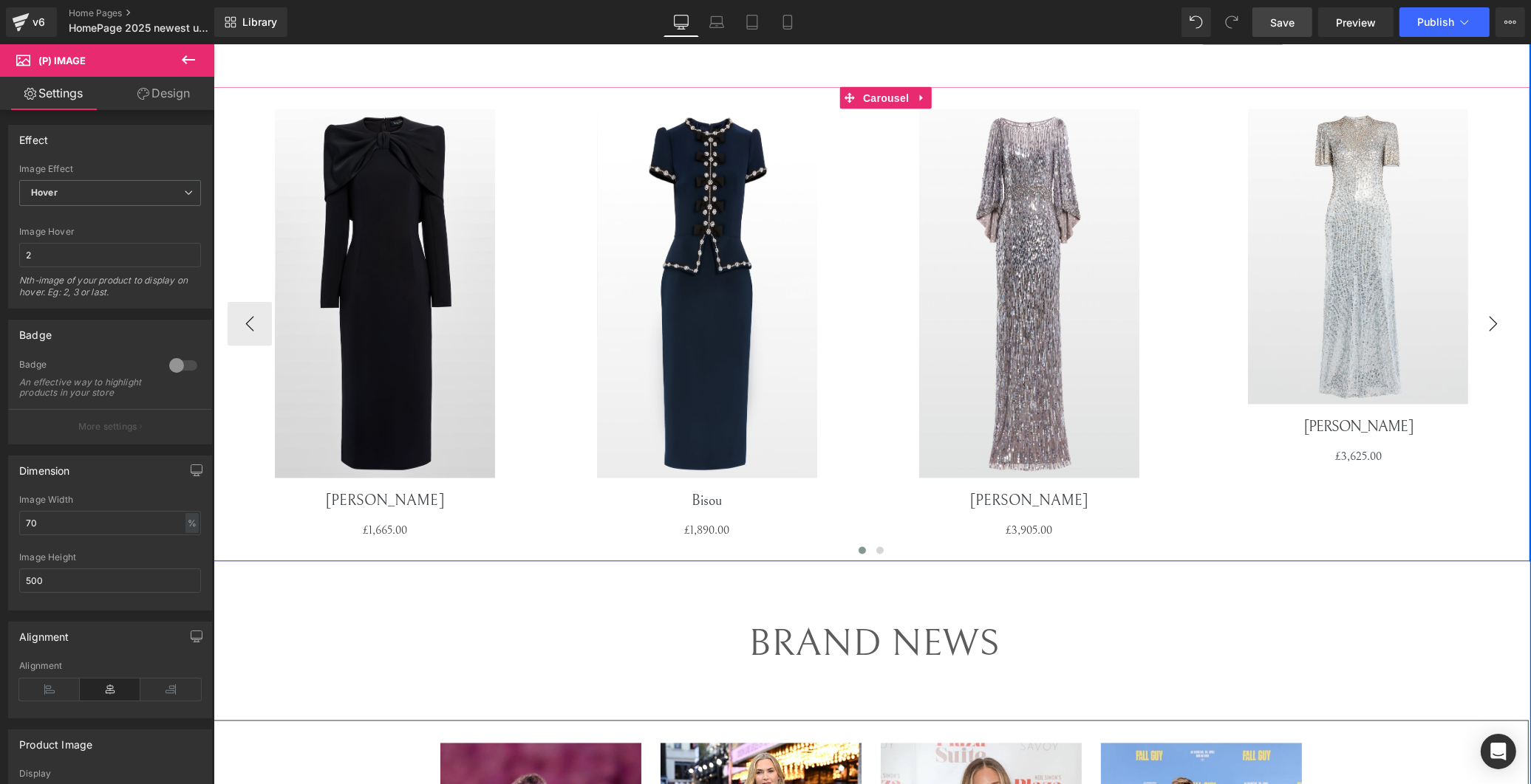
click at [1490, 333] on button "›" at bounding box center [1492, 324] width 45 height 45
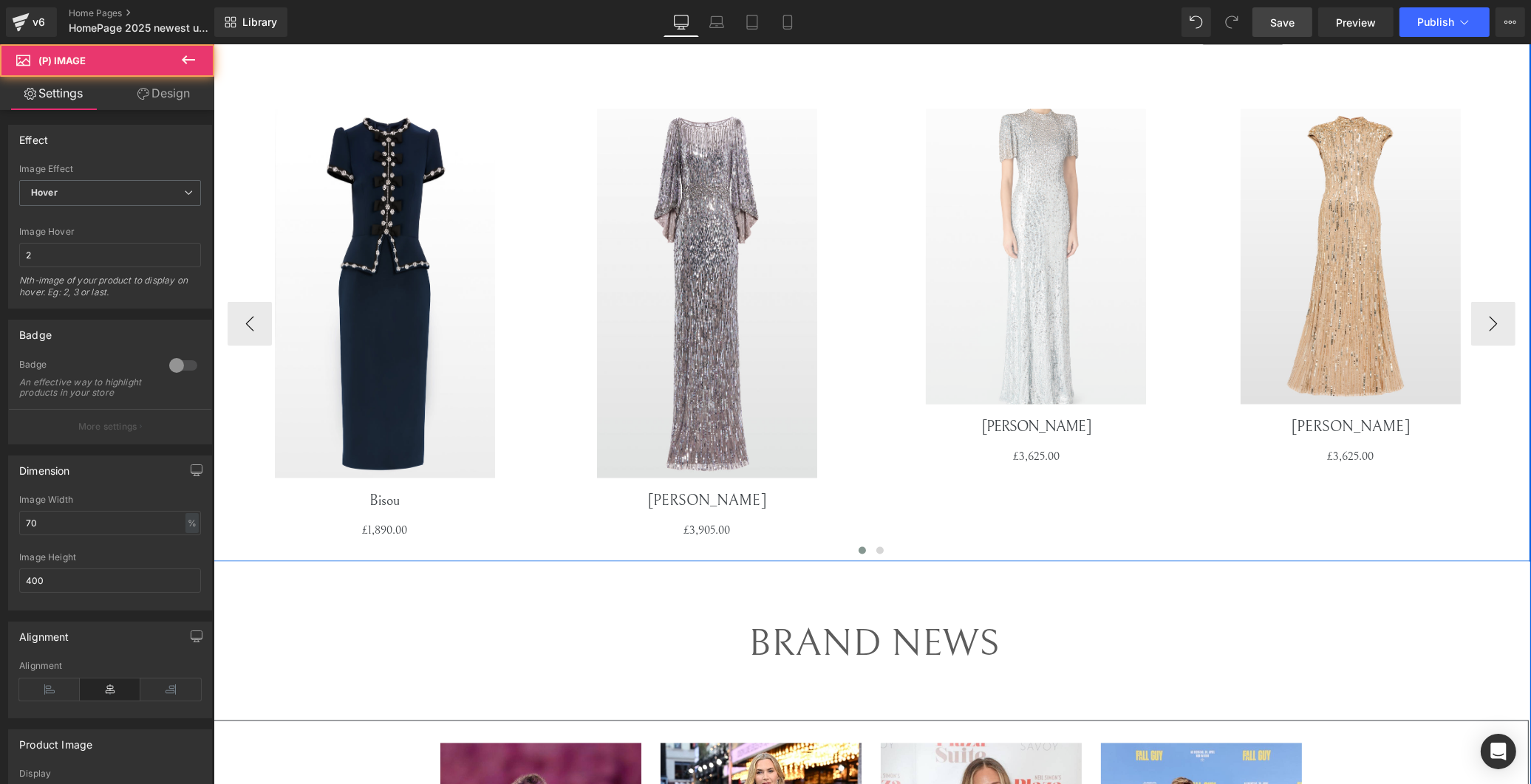
drag, startPoint x: 1266, startPoint y: 293, endPoint x: 1125, endPoint y: 290, distance: 141.0
click at [1126, 290] on img at bounding box center [1034, 257] width 220 height 295
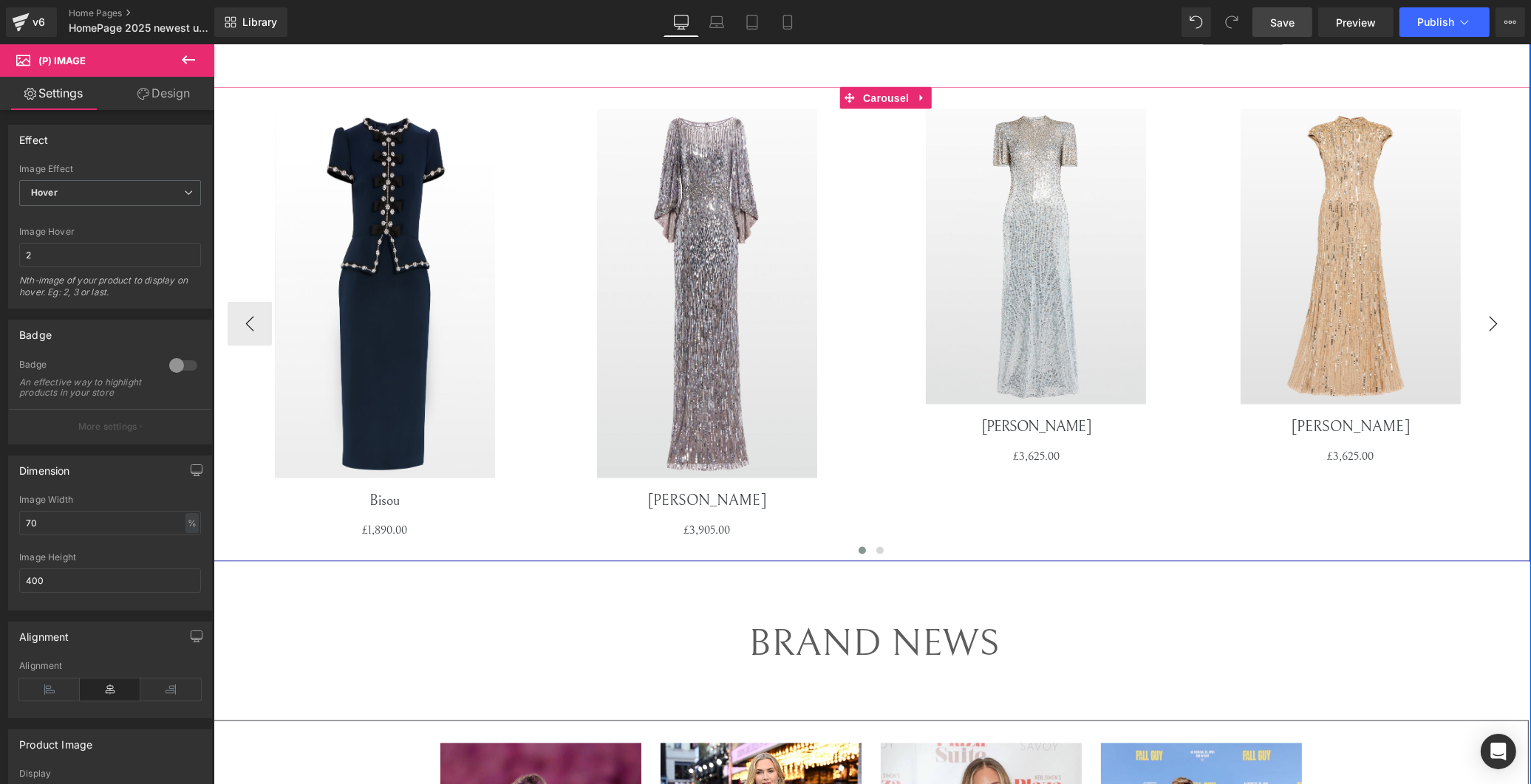
click at [1491, 328] on button "›" at bounding box center [1492, 324] width 45 height 45
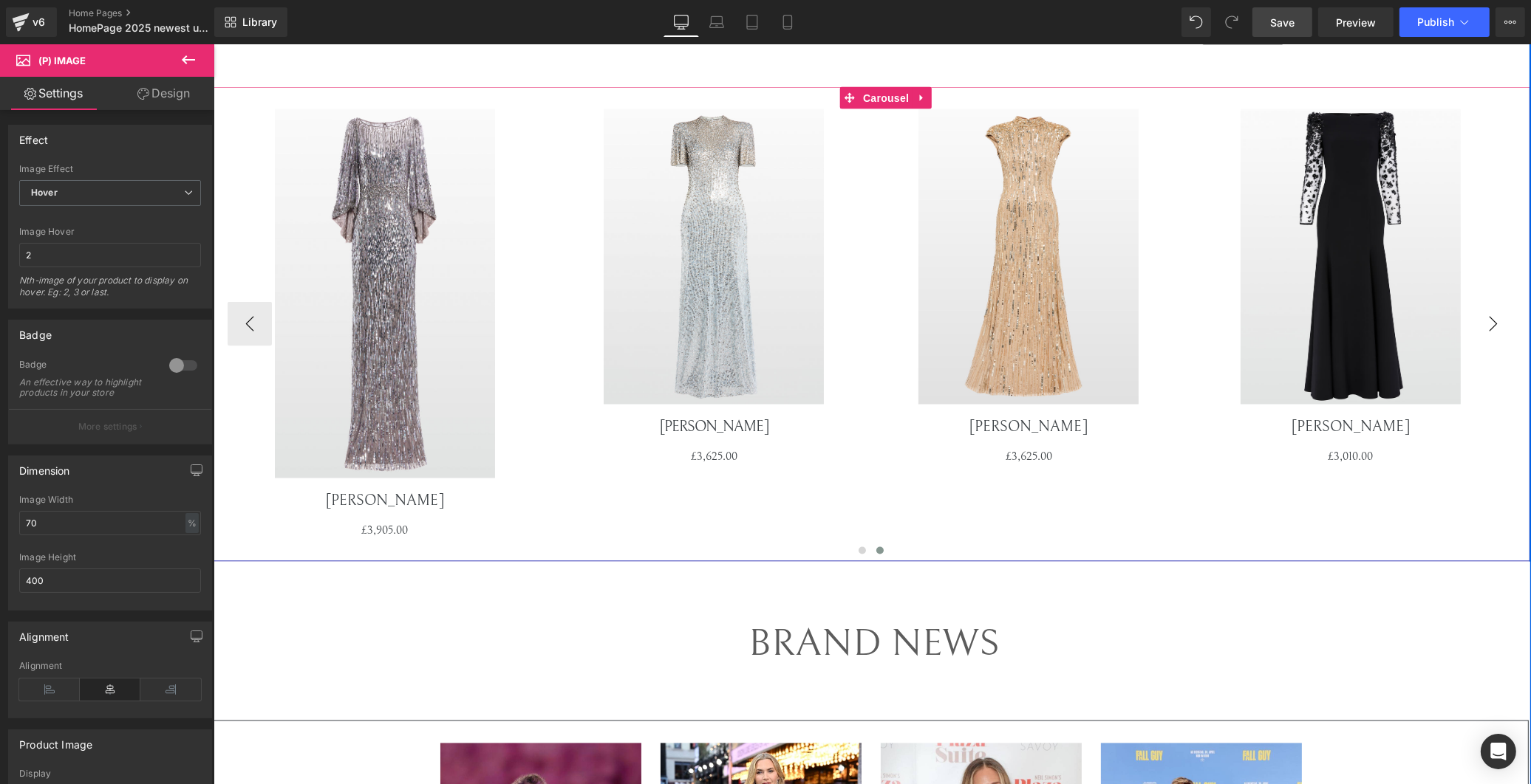
click at [1491, 328] on button "›" at bounding box center [1492, 324] width 45 height 45
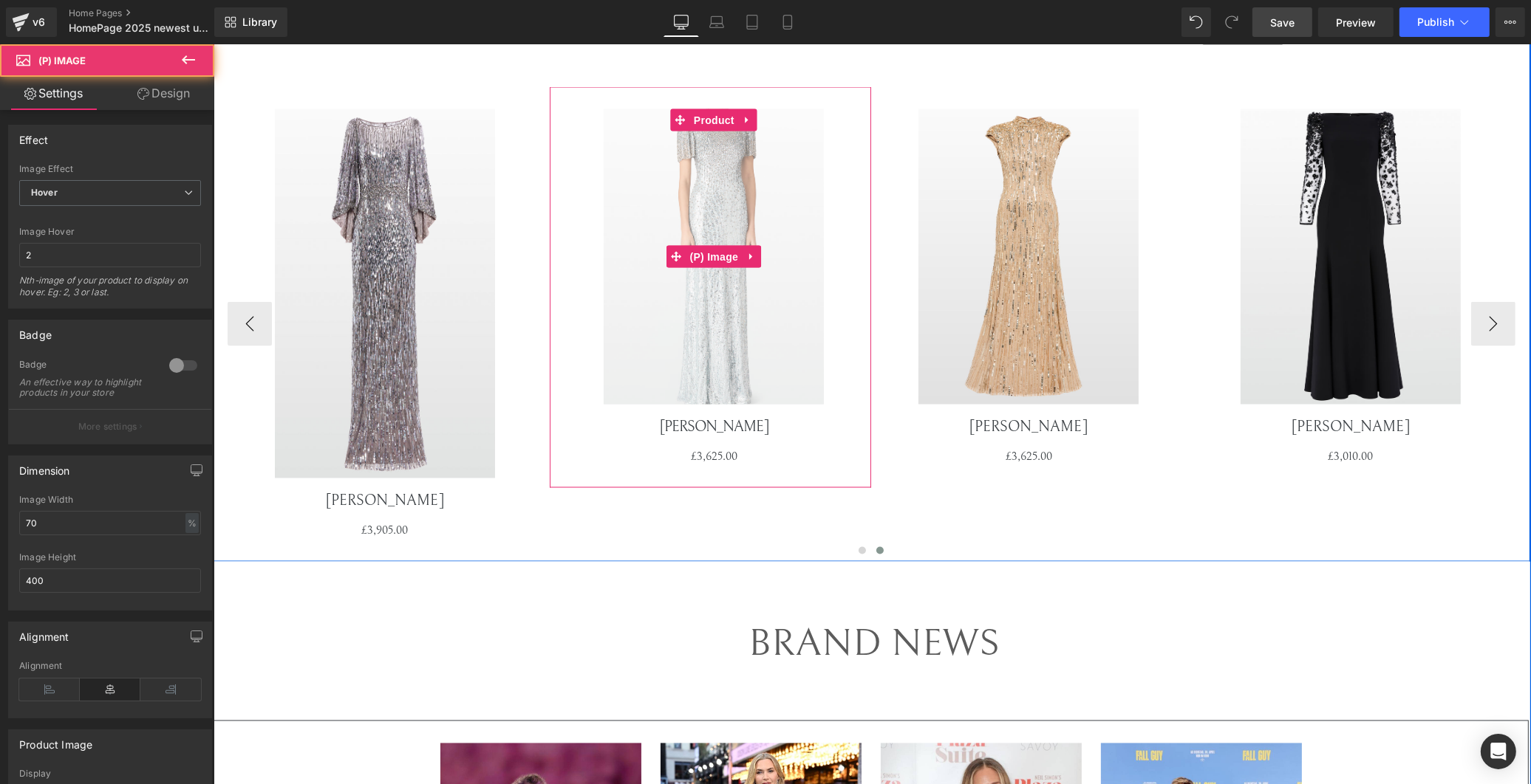
click at [750, 320] on img at bounding box center [713, 257] width 220 height 295
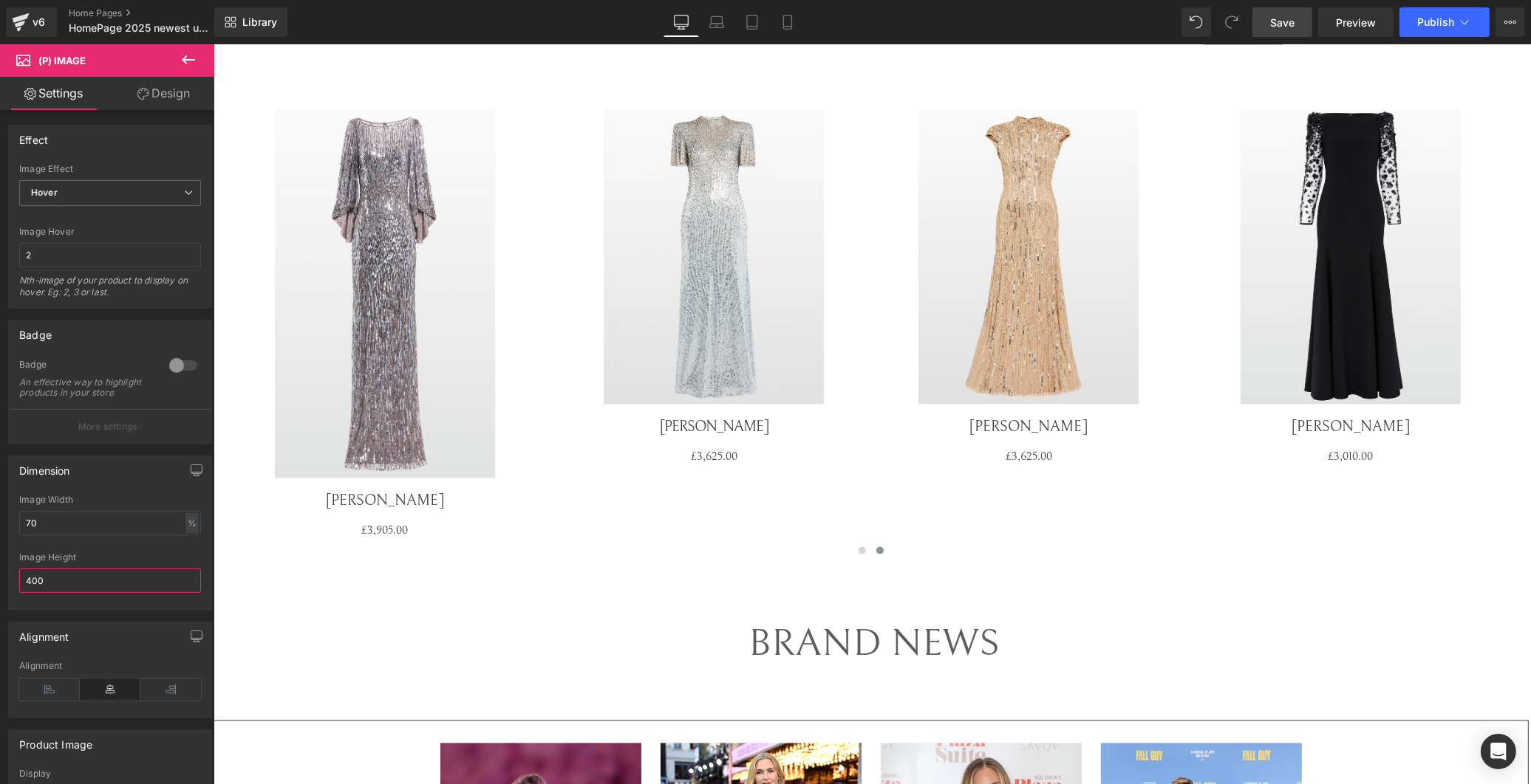
drag, startPoint x: 71, startPoint y: 601, endPoint x: -41, endPoint y: 588, distance: 112.8
click at [0, 588] on html "Carousel You are previewing how the will restyle your page. You can not edit El…" at bounding box center [766, 392] width 1531 height 784
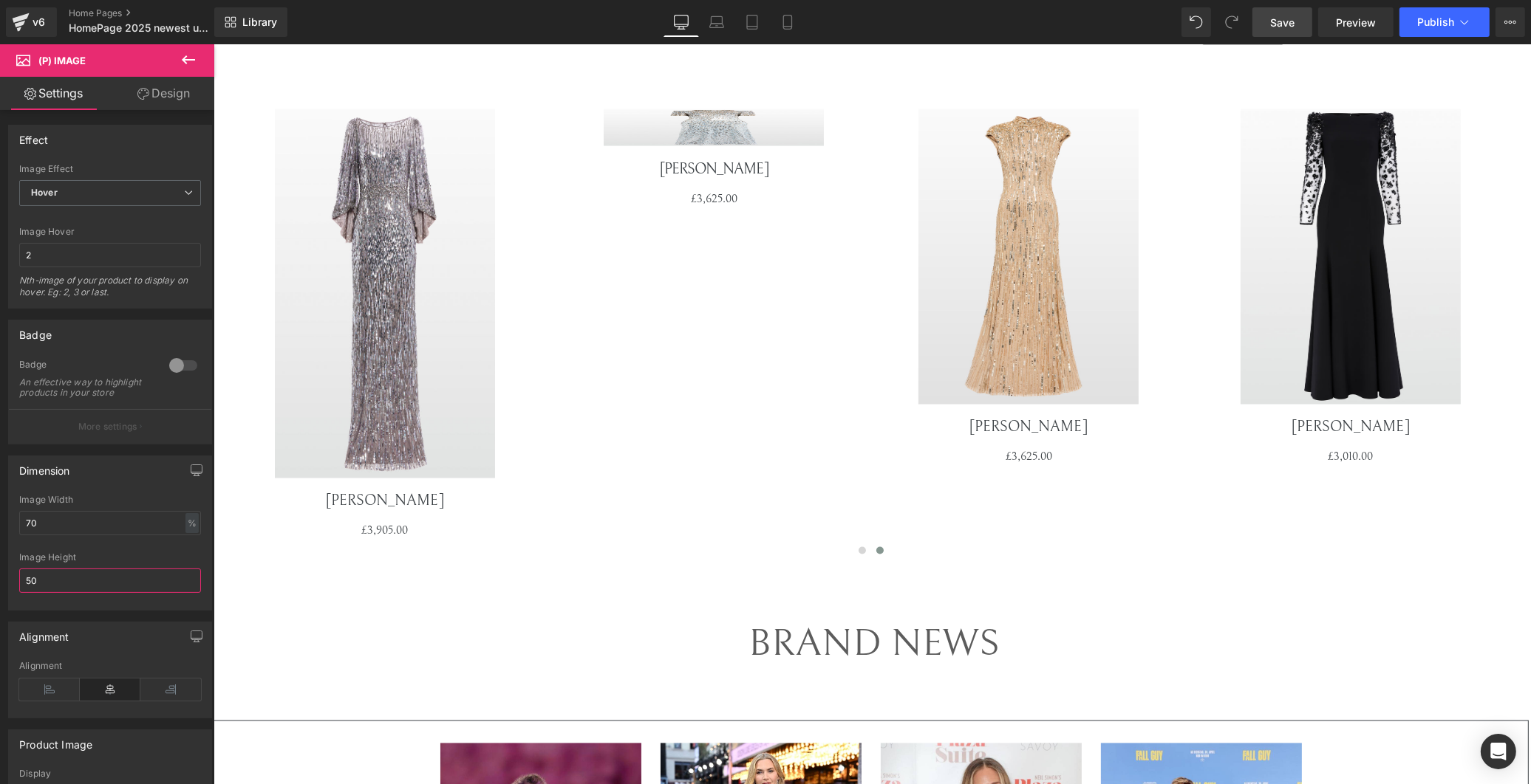
type input "500"
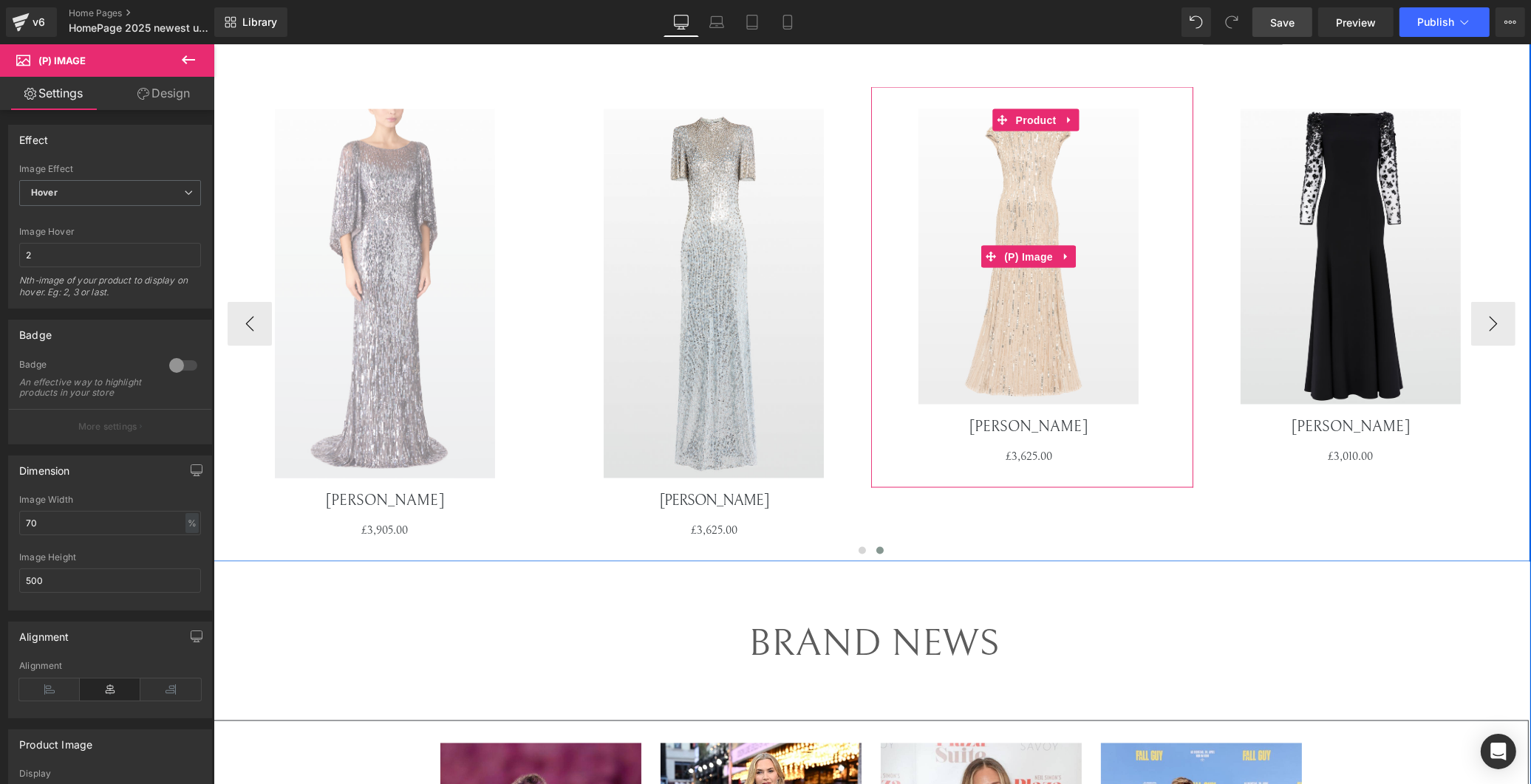
click at [1021, 356] on img at bounding box center [1027, 257] width 220 height 295
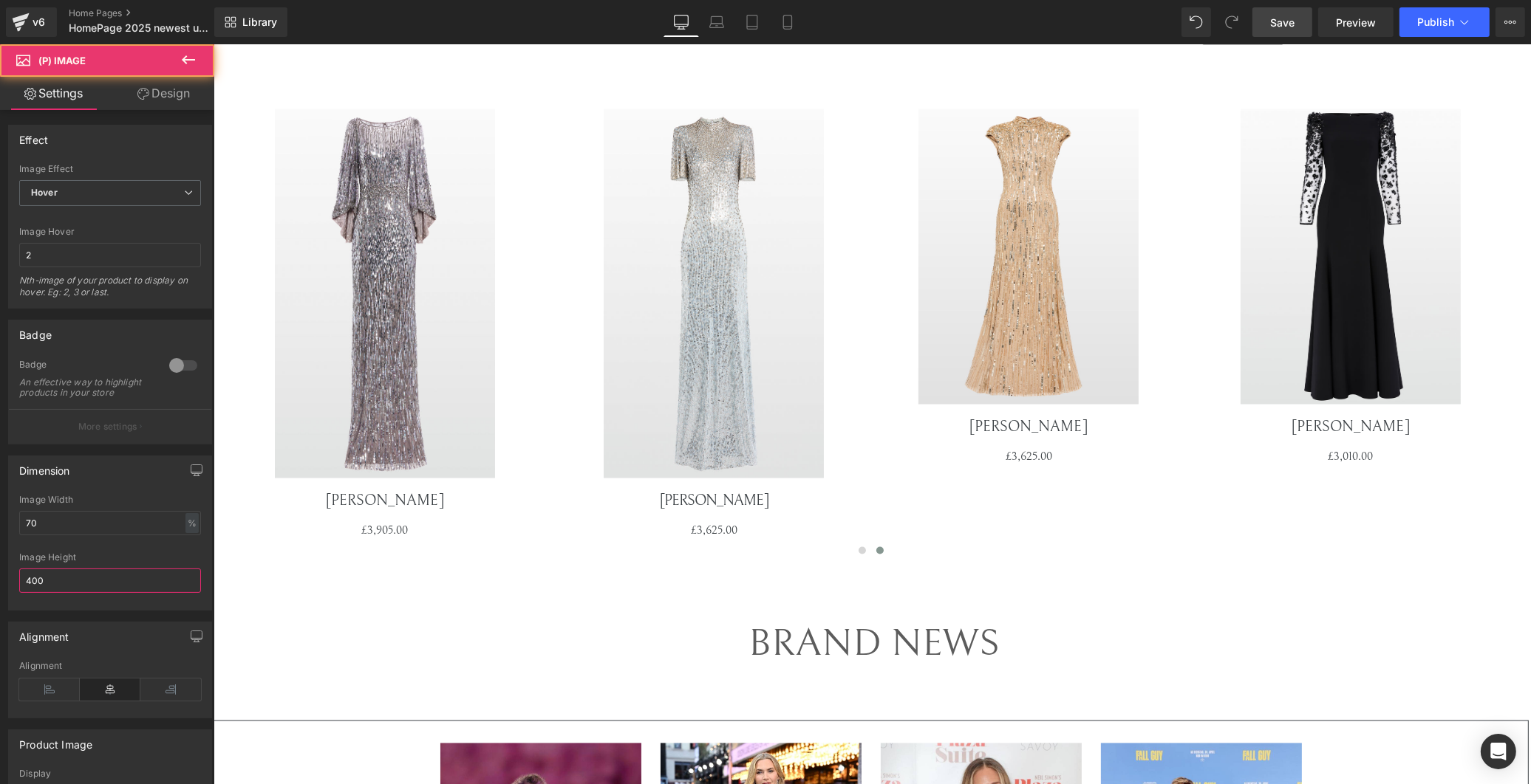
click at [0, 586] on html "Carousel You are previewing how the will restyle your page. You can not edit El…" at bounding box center [766, 392] width 1531 height 784
type input "500"
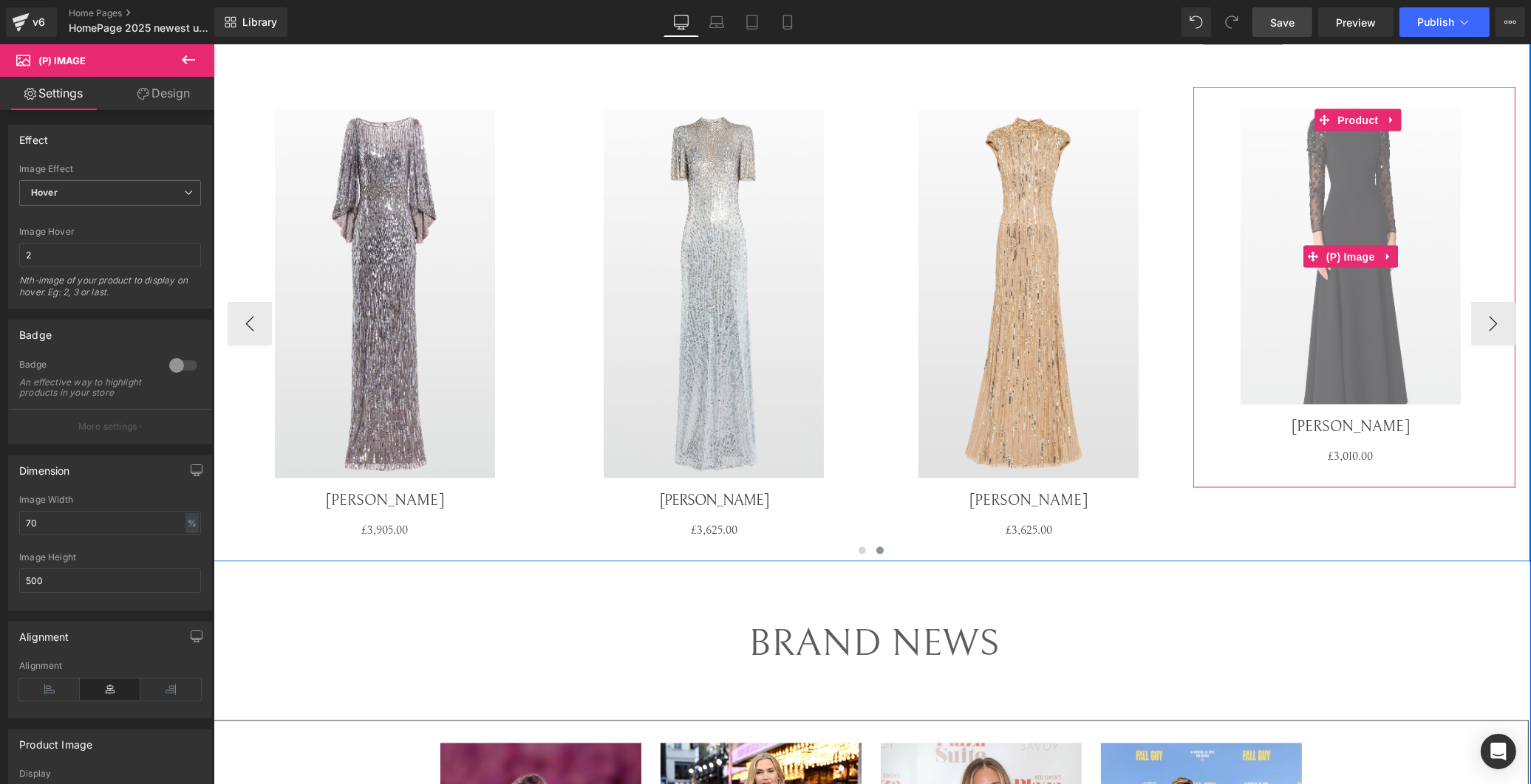
click at [1274, 356] on img at bounding box center [1349, 257] width 220 height 295
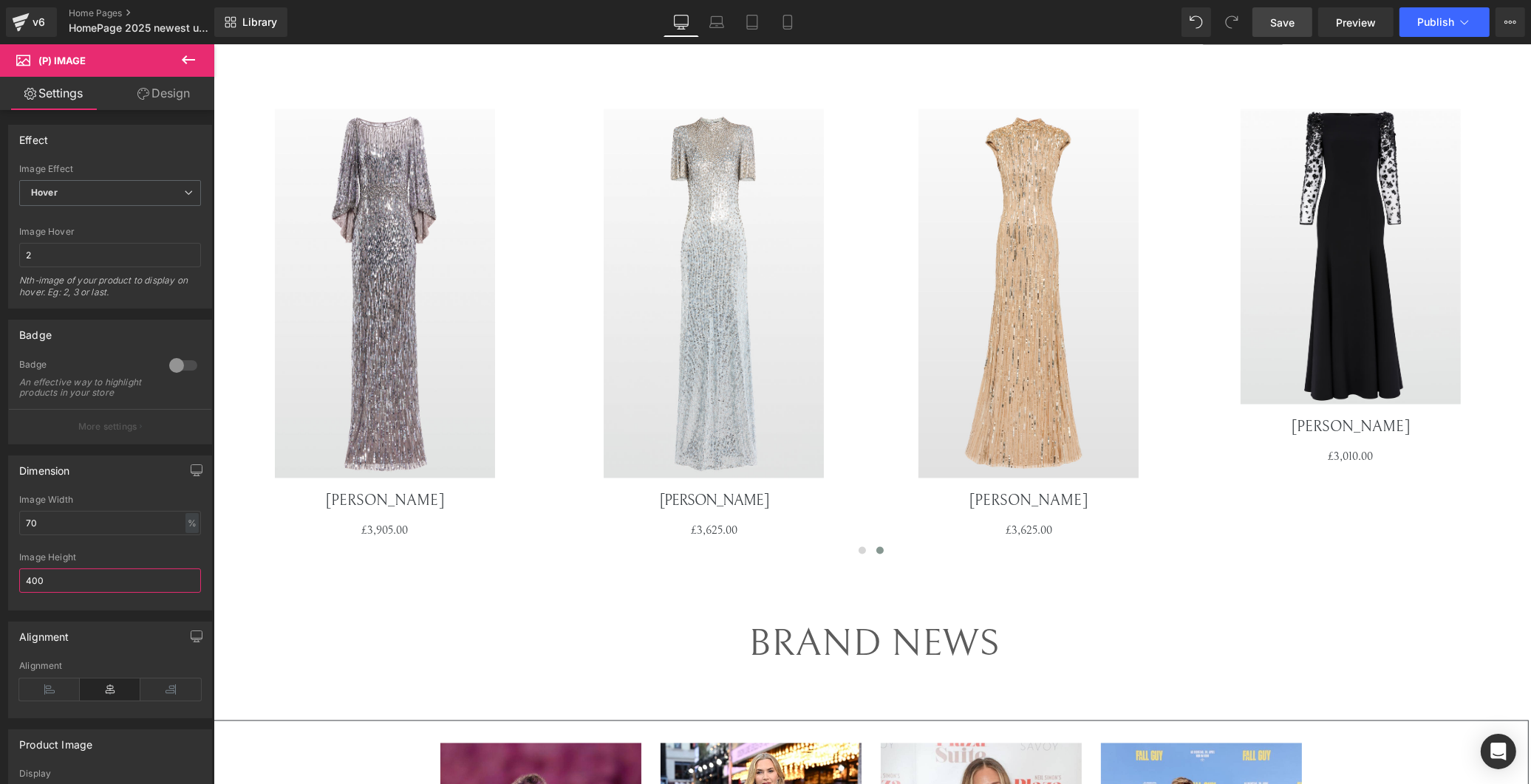
drag, startPoint x: 76, startPoint y: 589, endPoint x: -42, endPoint y: 586, distance: 118.0
click at [0, 586] on html "Carousel You are previewing how the will restyle your page. You can not edit El…" at bounding box center [766, 392] width 1531 height 784
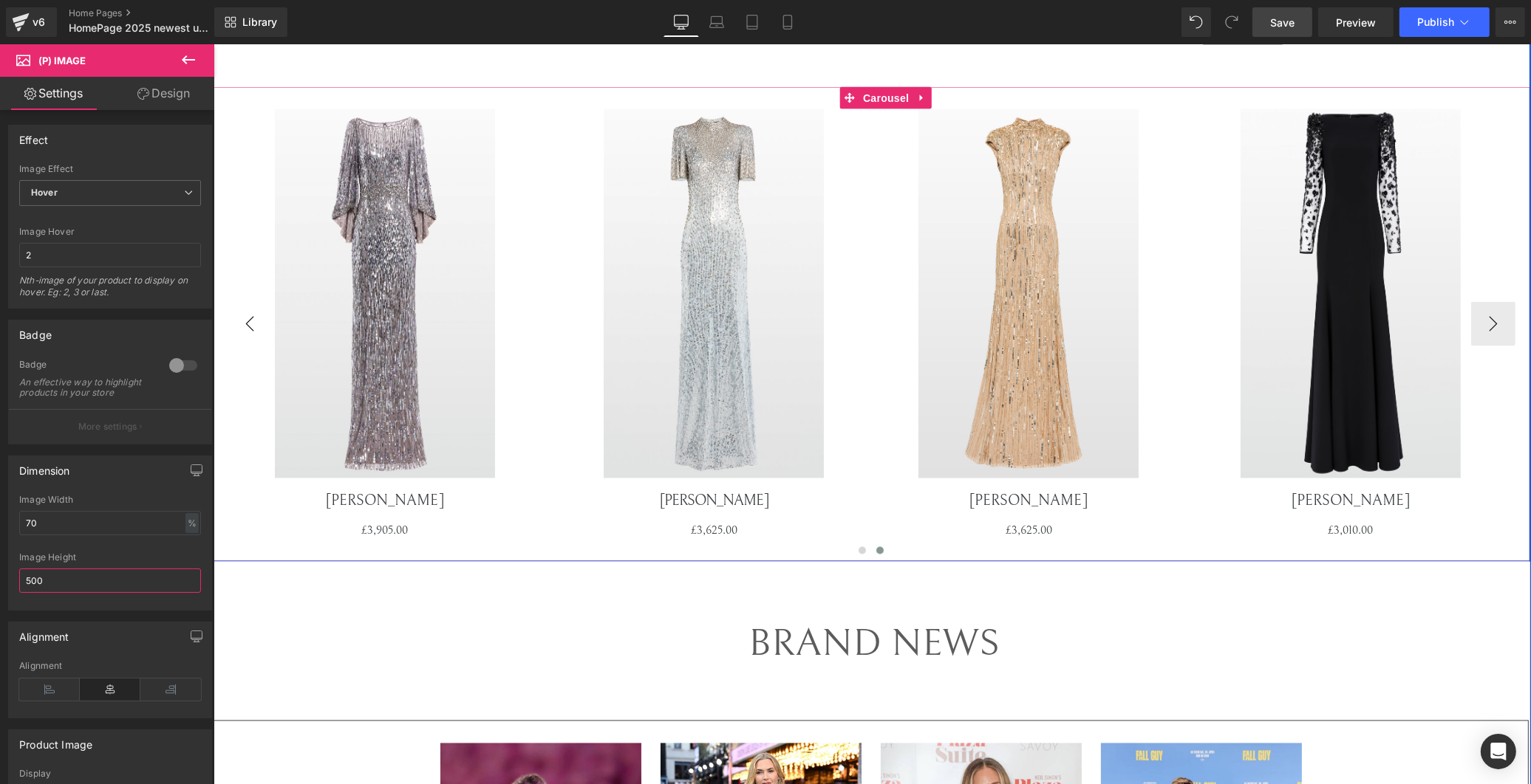
type input "500"
click at [232, 325] on button "‹" at bounding box center [249, 324] width 45 height 45
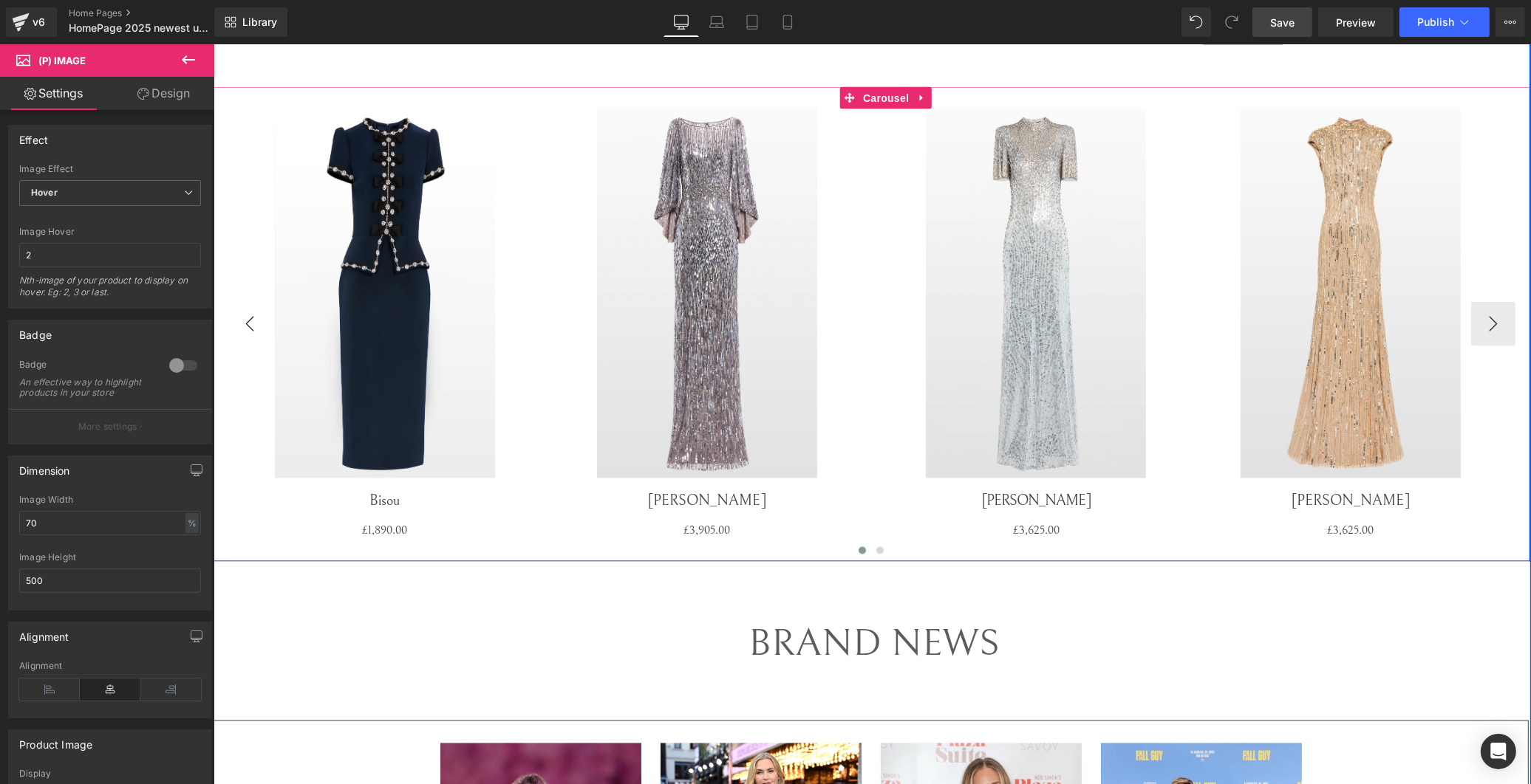
click at [235, 323] on button "‹" at bounding box center [249, 324] width 45 height 45
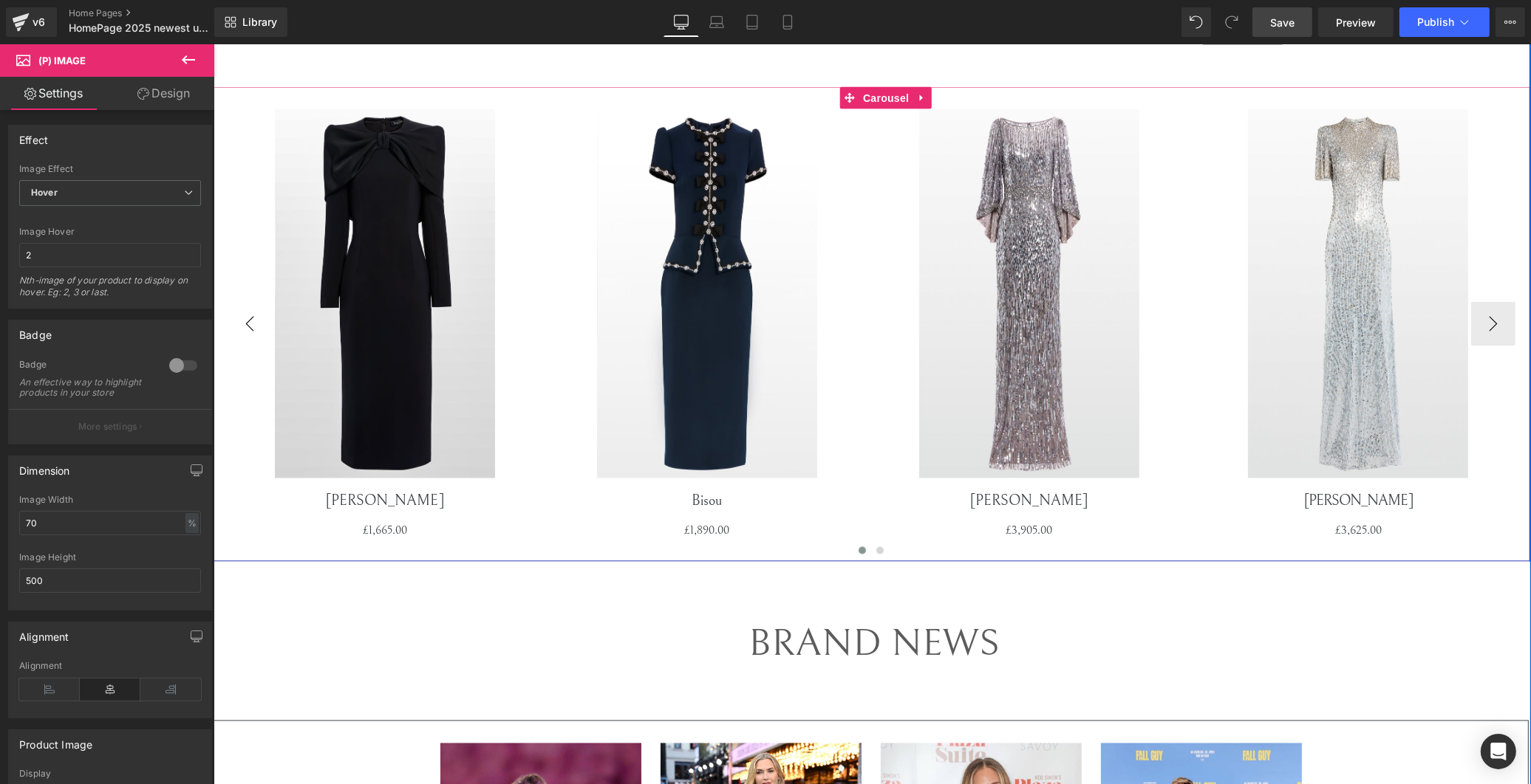
click at [235, 323] on button "‹" at bounding box center [249, 324] width 45 height 45
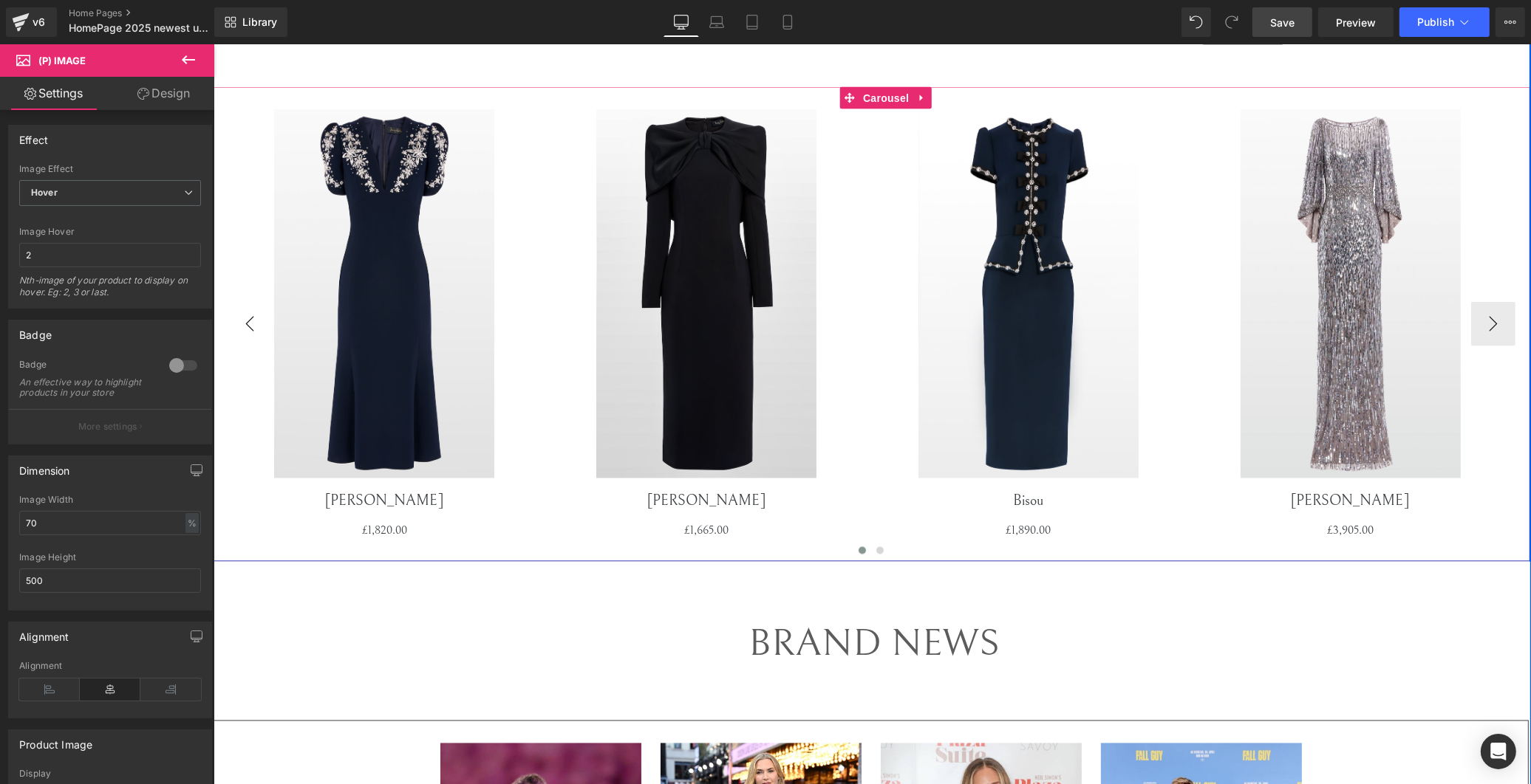
click at [235, 323] on button "‹" at bounding box center [249, 324] width 45 height 45
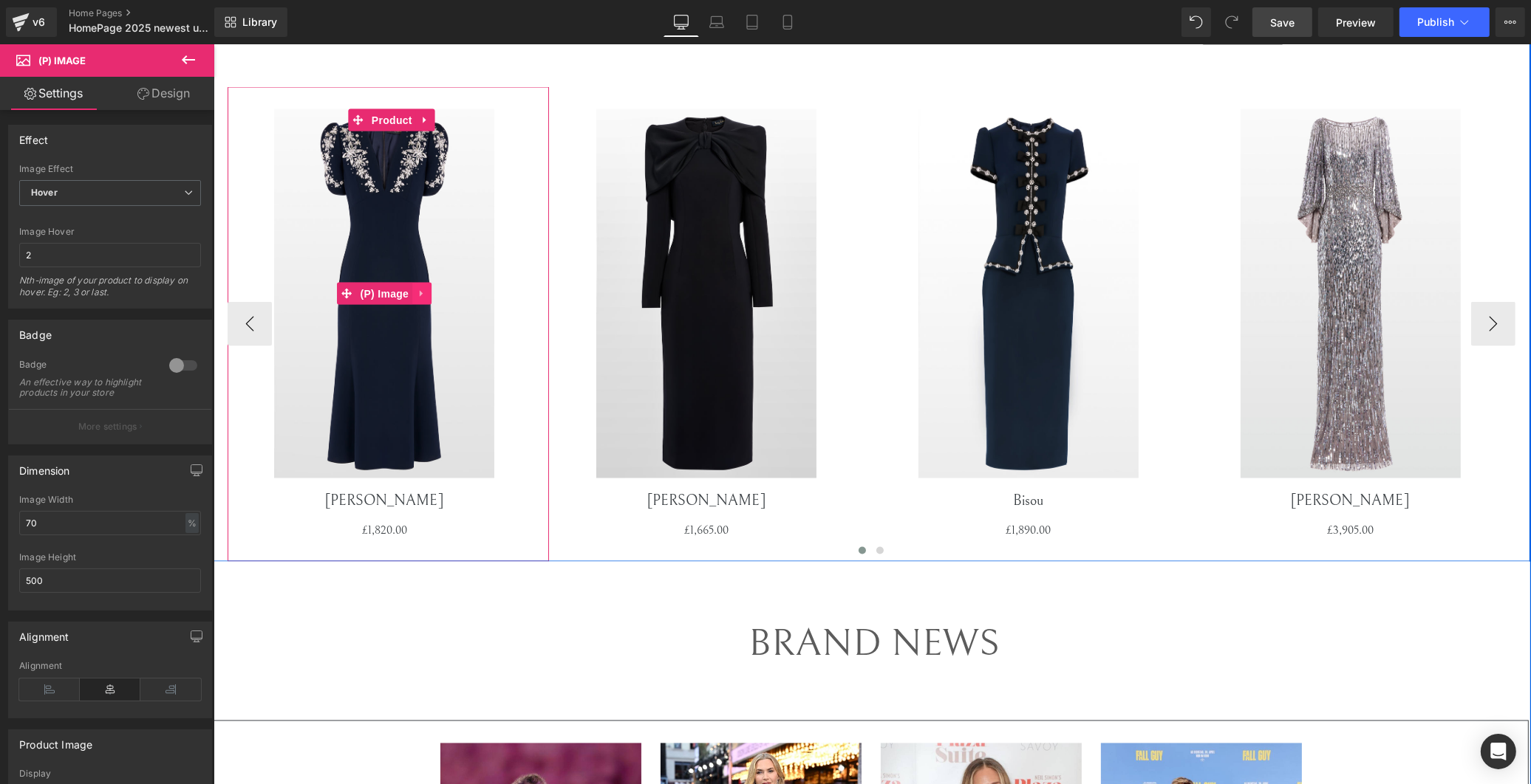
click at [411, 285] on link at bounding box center [420, 294] width 19 height 22
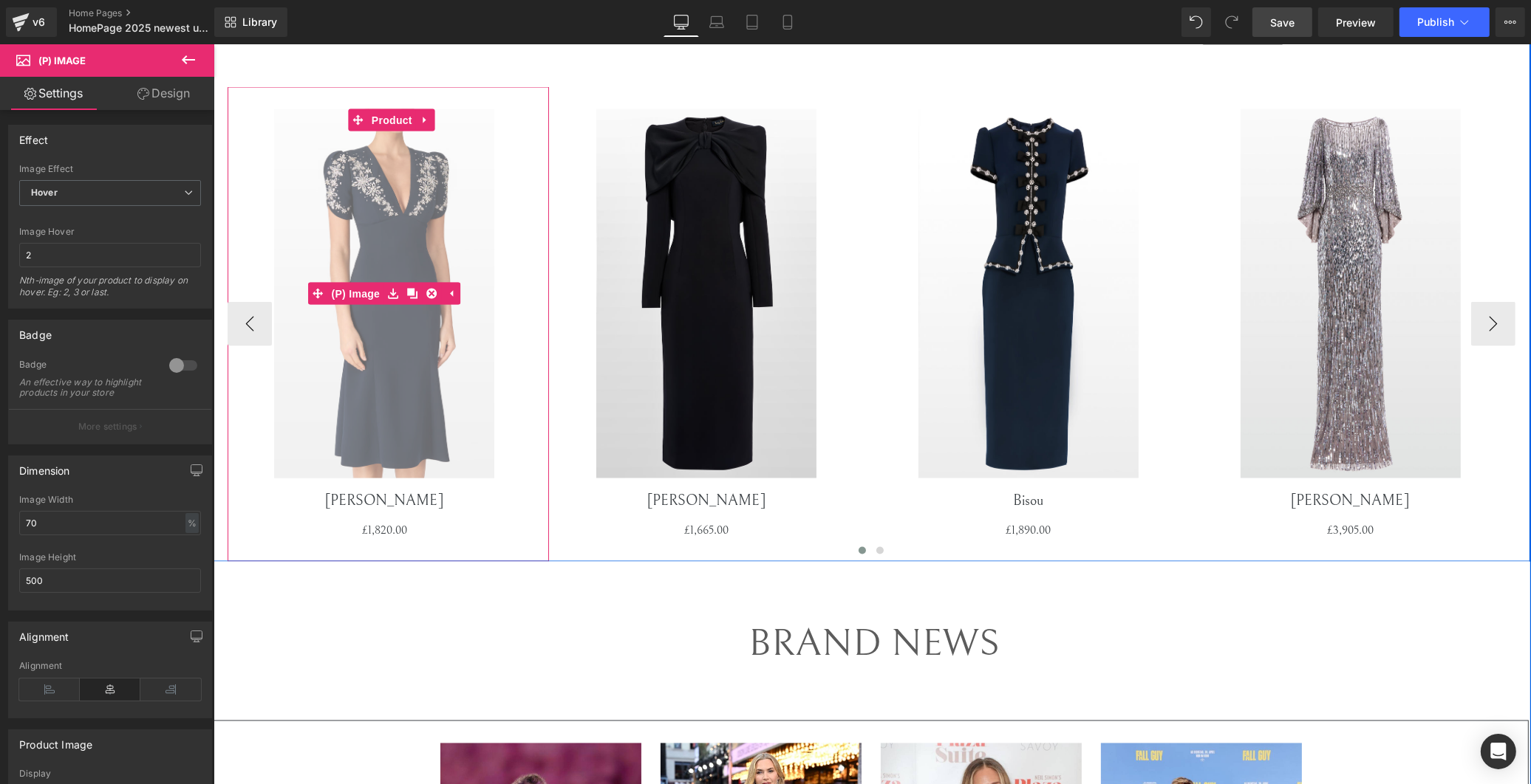
click at [415, 241] on img at bounding box center [383, 294] width 220 height 369
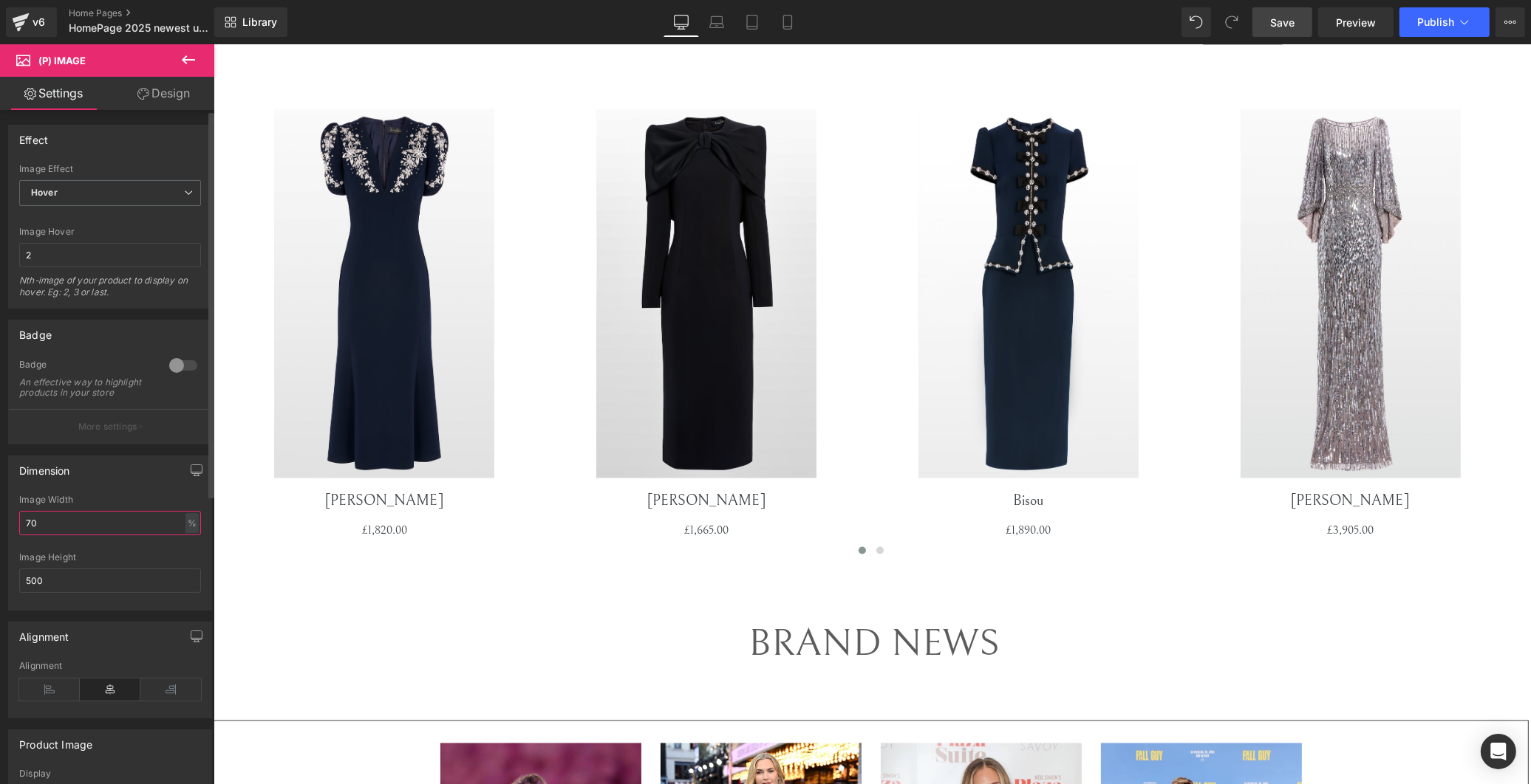
click at [100, 531] on input "70" at bounding box center [109, 523] width 182 height 24
type input "75"
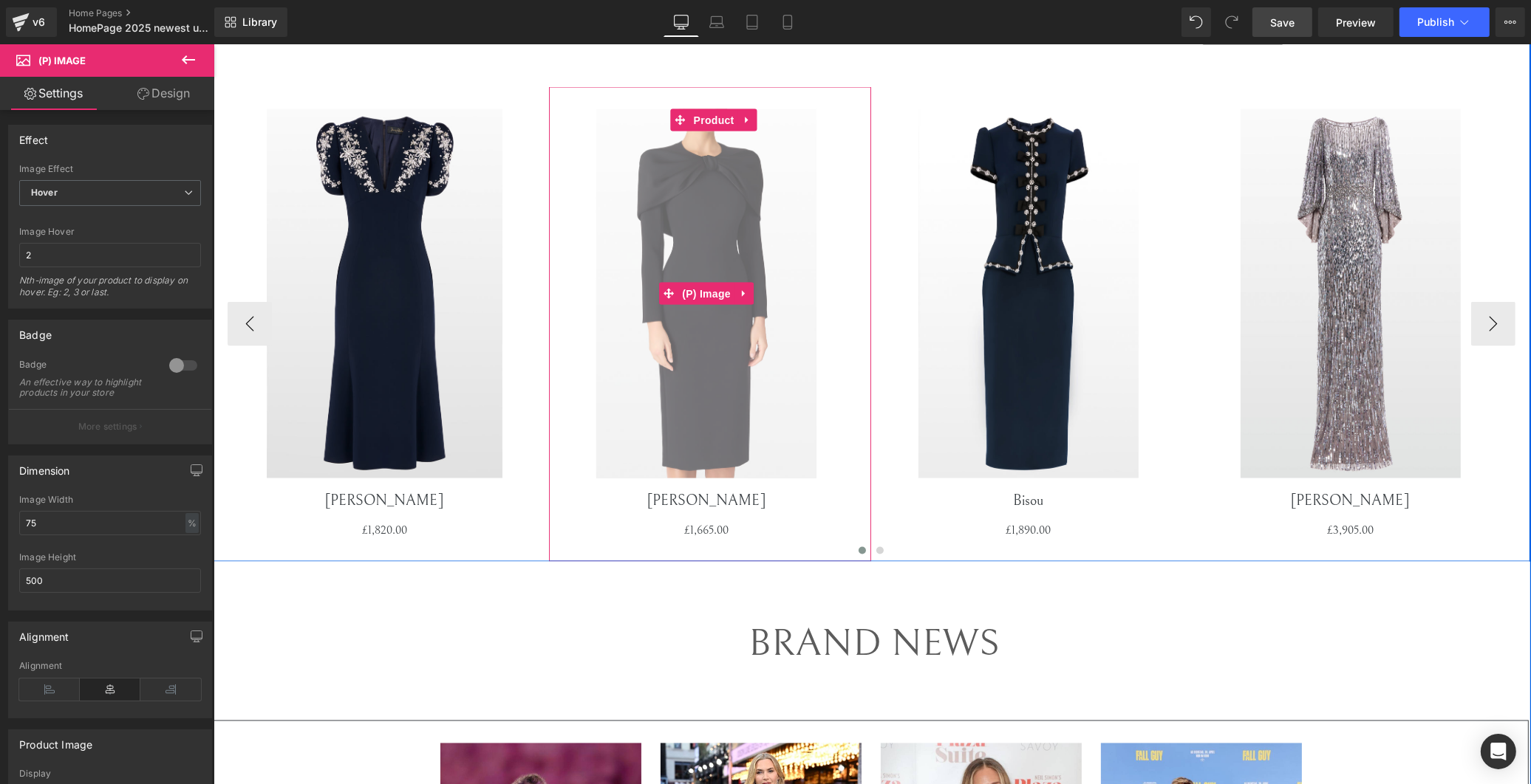
click at [705, 369] on img at bounding box center [705, 294] width 220 height 369
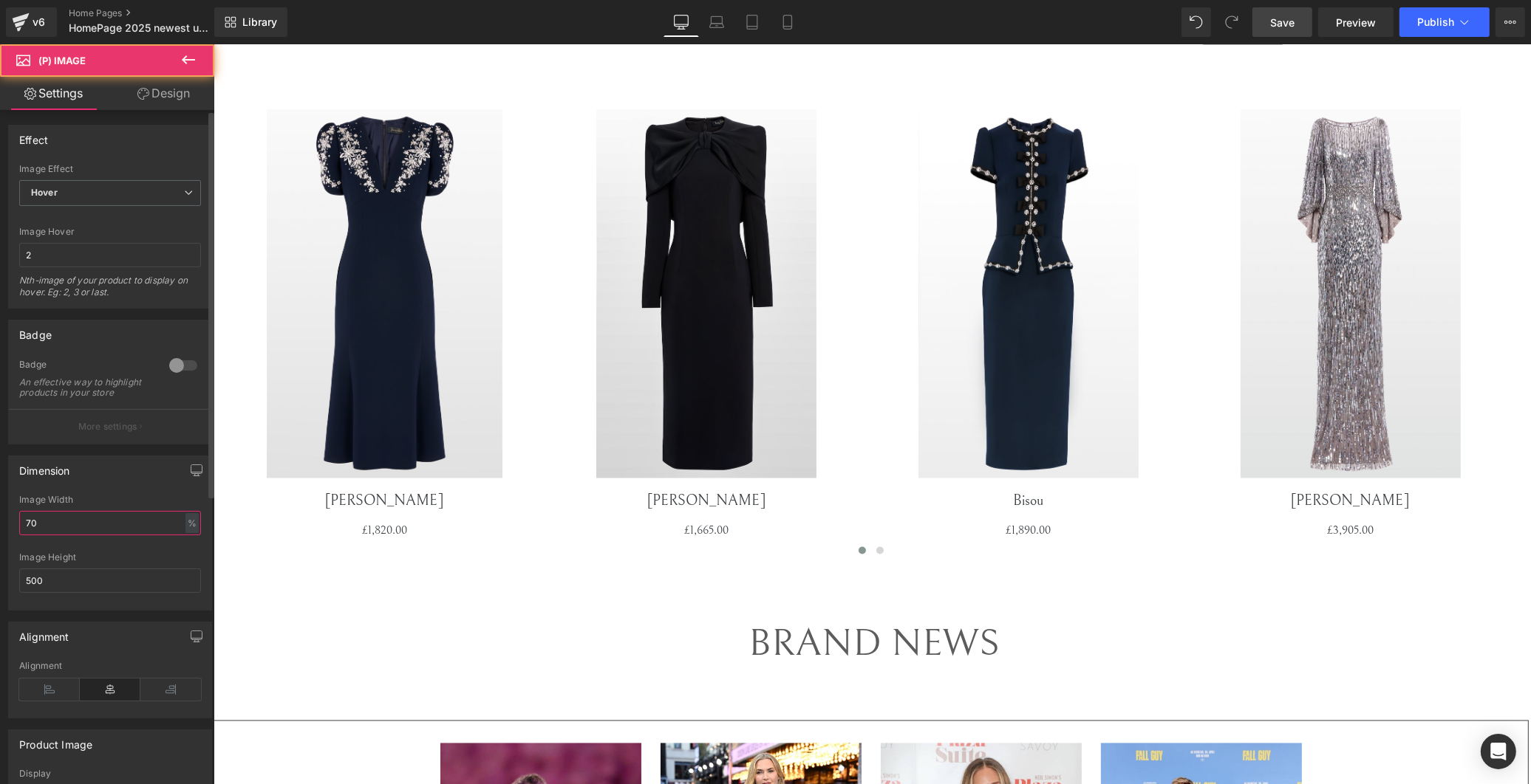
click at [76, 524] on input "70" at bounding box center [109, 523] width 182 height 24
type input "75"
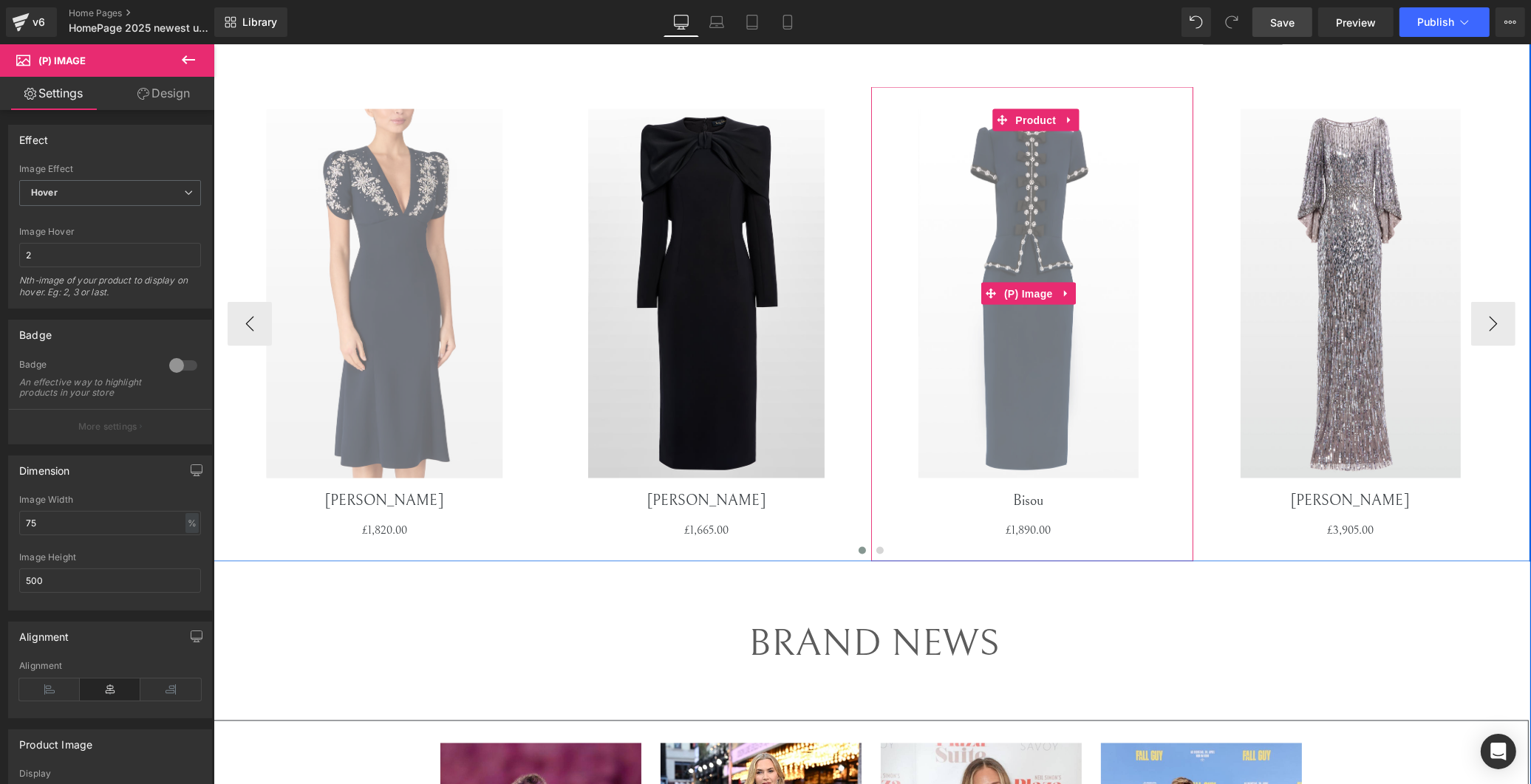
click at [1054, 326] on img at bounding box center [1027, 294] width 220 height 369
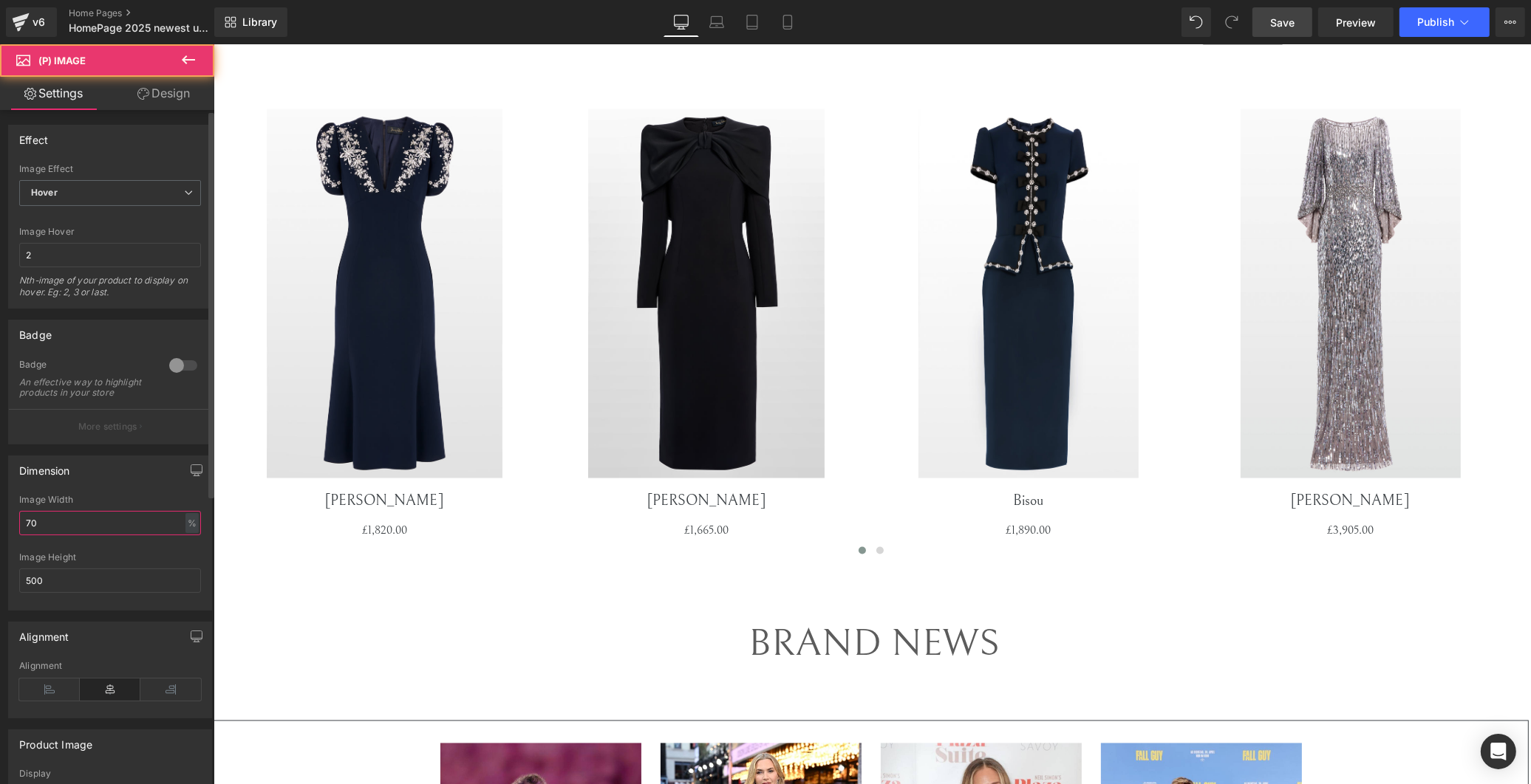
click at [116, 530] on input "70" at bounding box center [109, 523] width 182 height 24
type input "75"
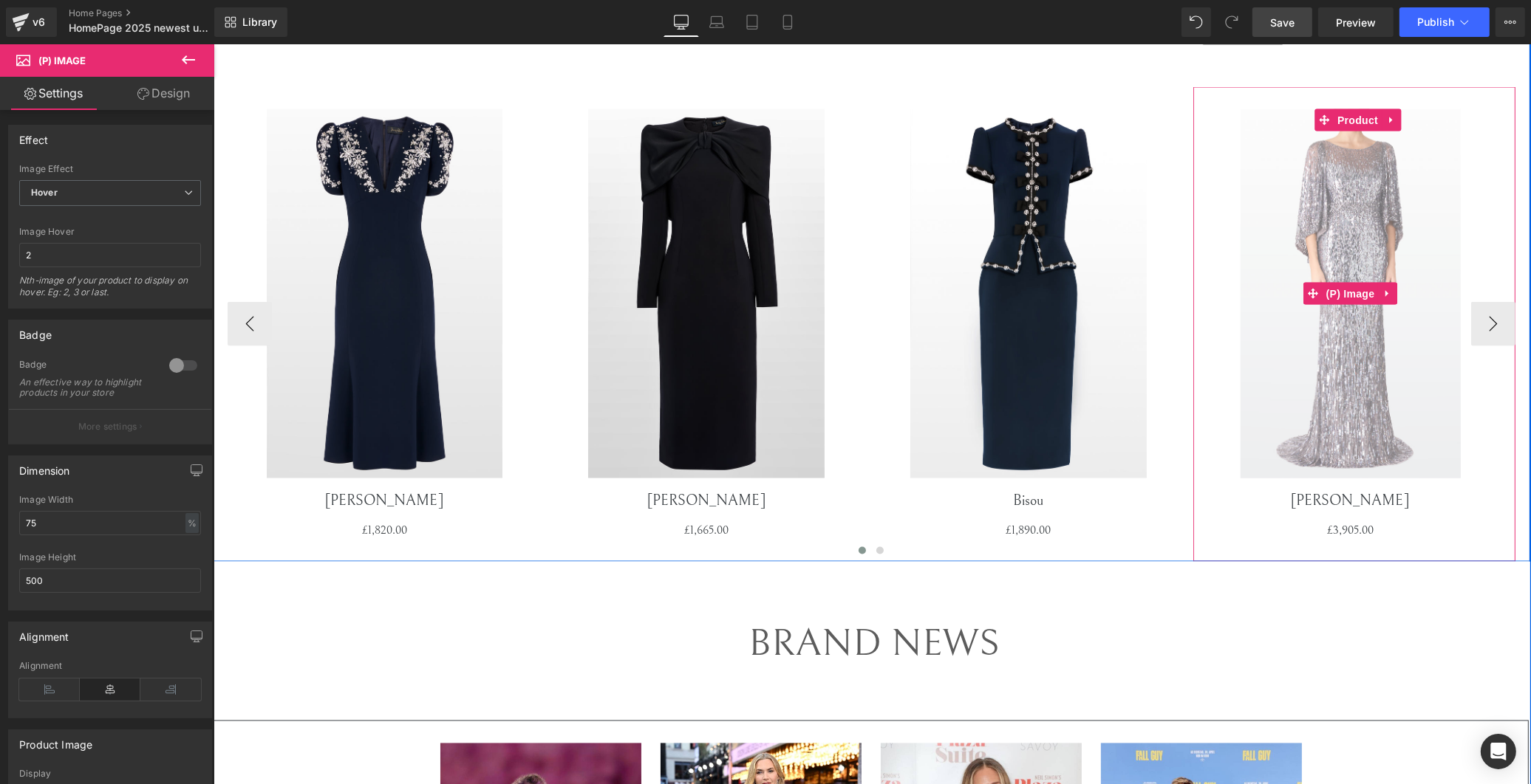
click at [1305, 371] on img at bounding box center [1349, 294] width 220 height 369
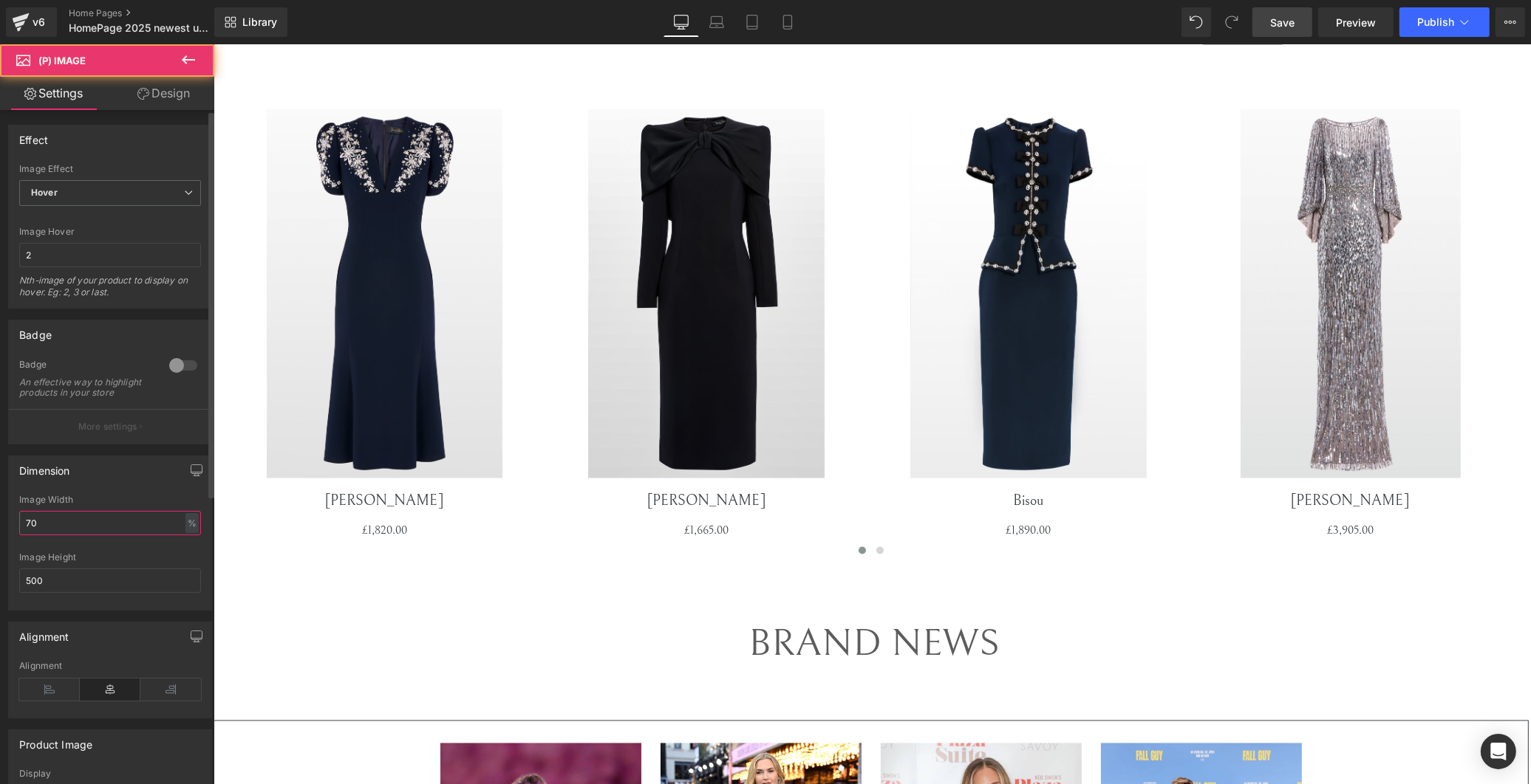
drag, startPoint x: 75, startPoint y: 540, endPoint x: 95, endPoint y: 522, distance: 26.9
click at [82, 535] on input "70" at bounding box center [109, 523] width 182 height 24
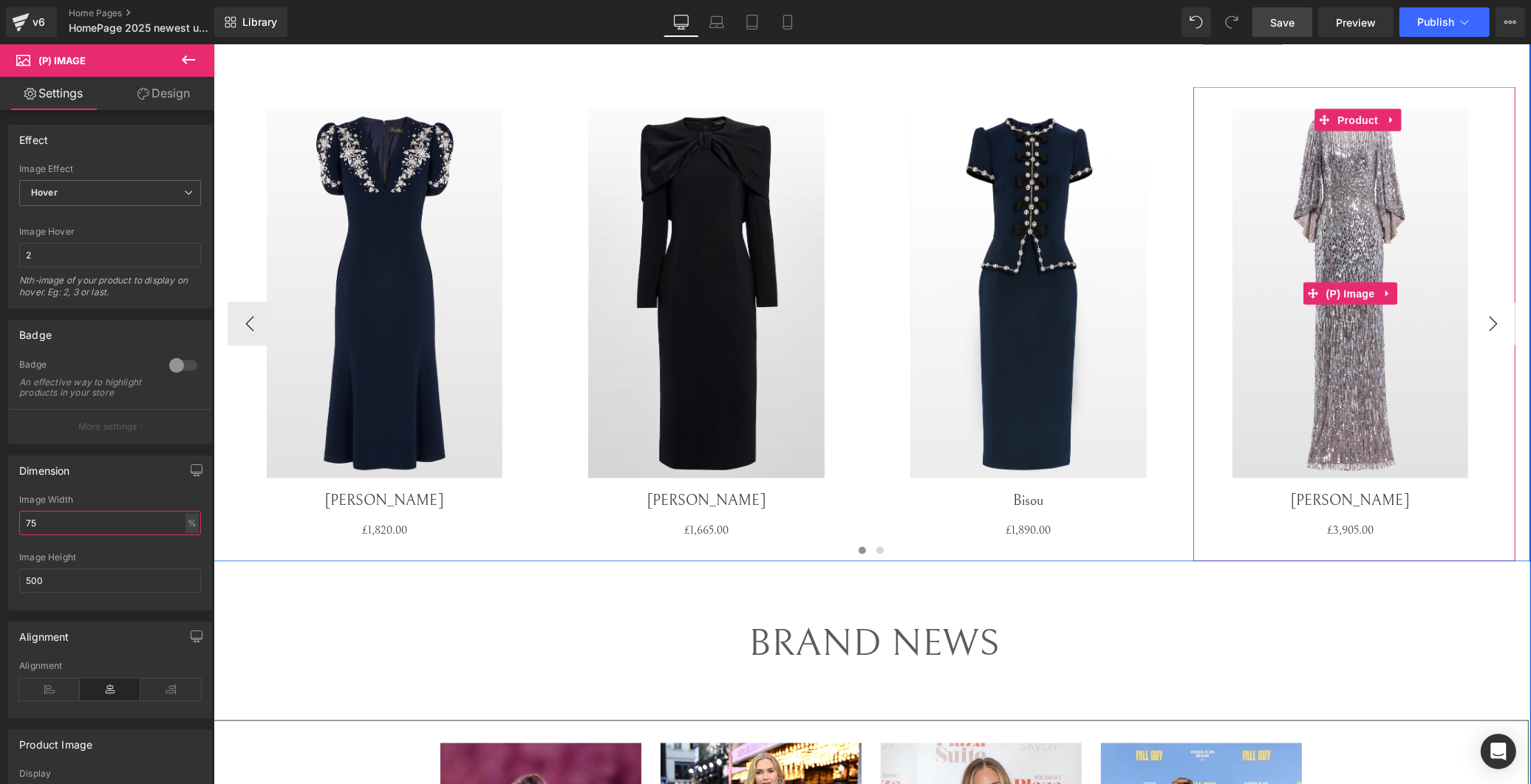
type input "75"
click at [1482, 336] on button "›" at bounding box center [1492, 324] width 45 height 45
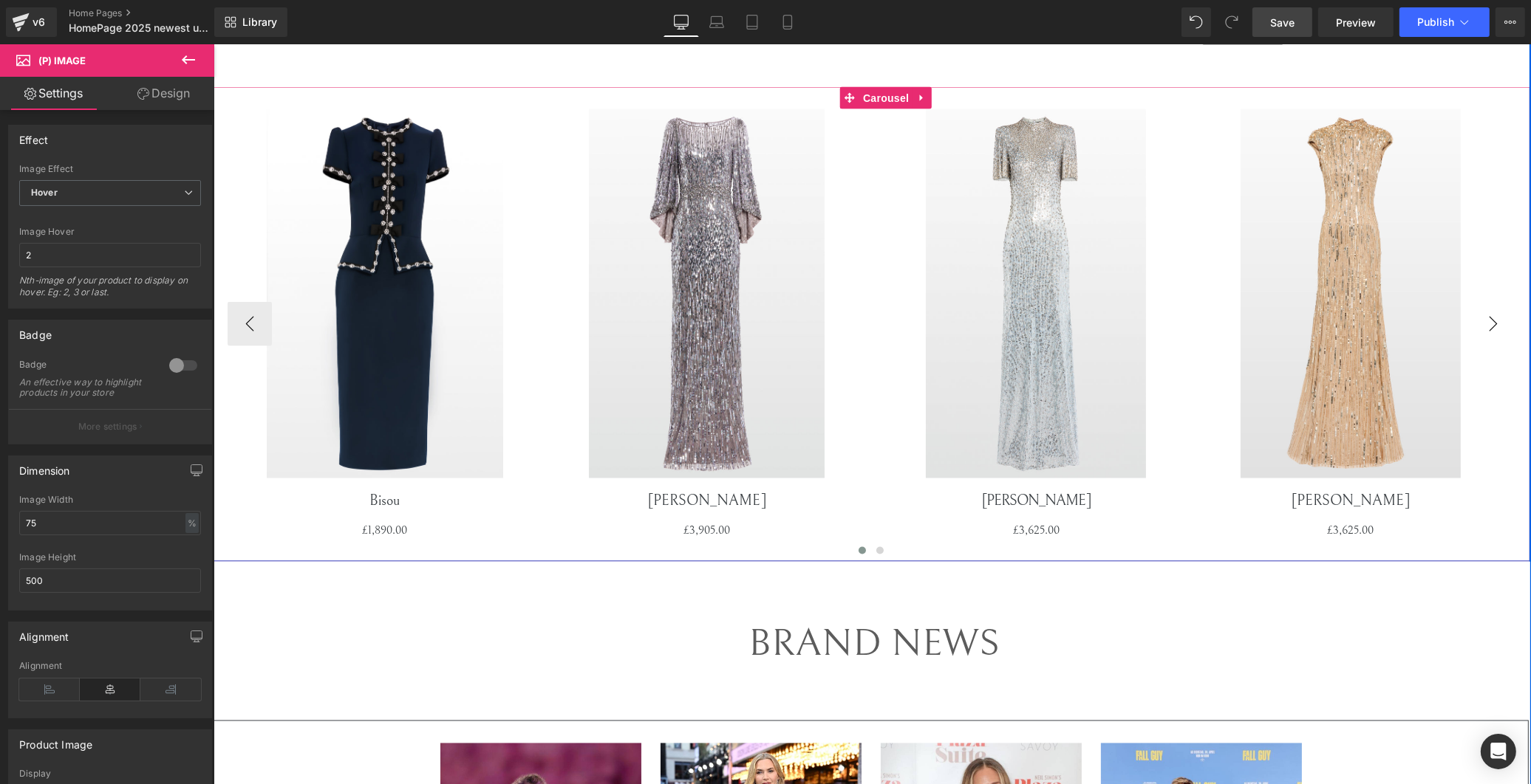
click at [1482, 336] on button "›" at bounding box center [1492, 324] width 45 height 45
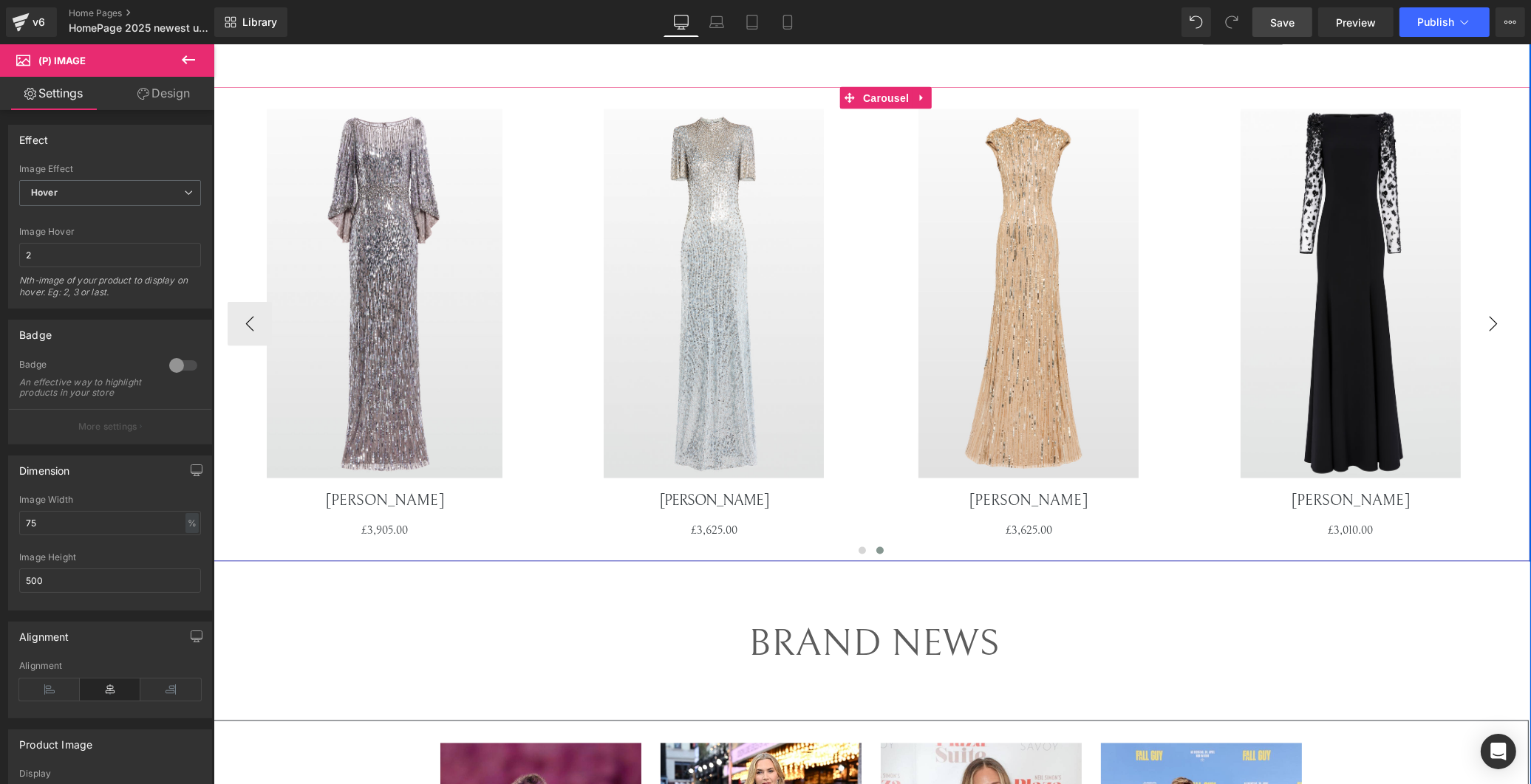
click at [1482, 336] on button "›" at bounding box center [1492, 324] width 45 height 45
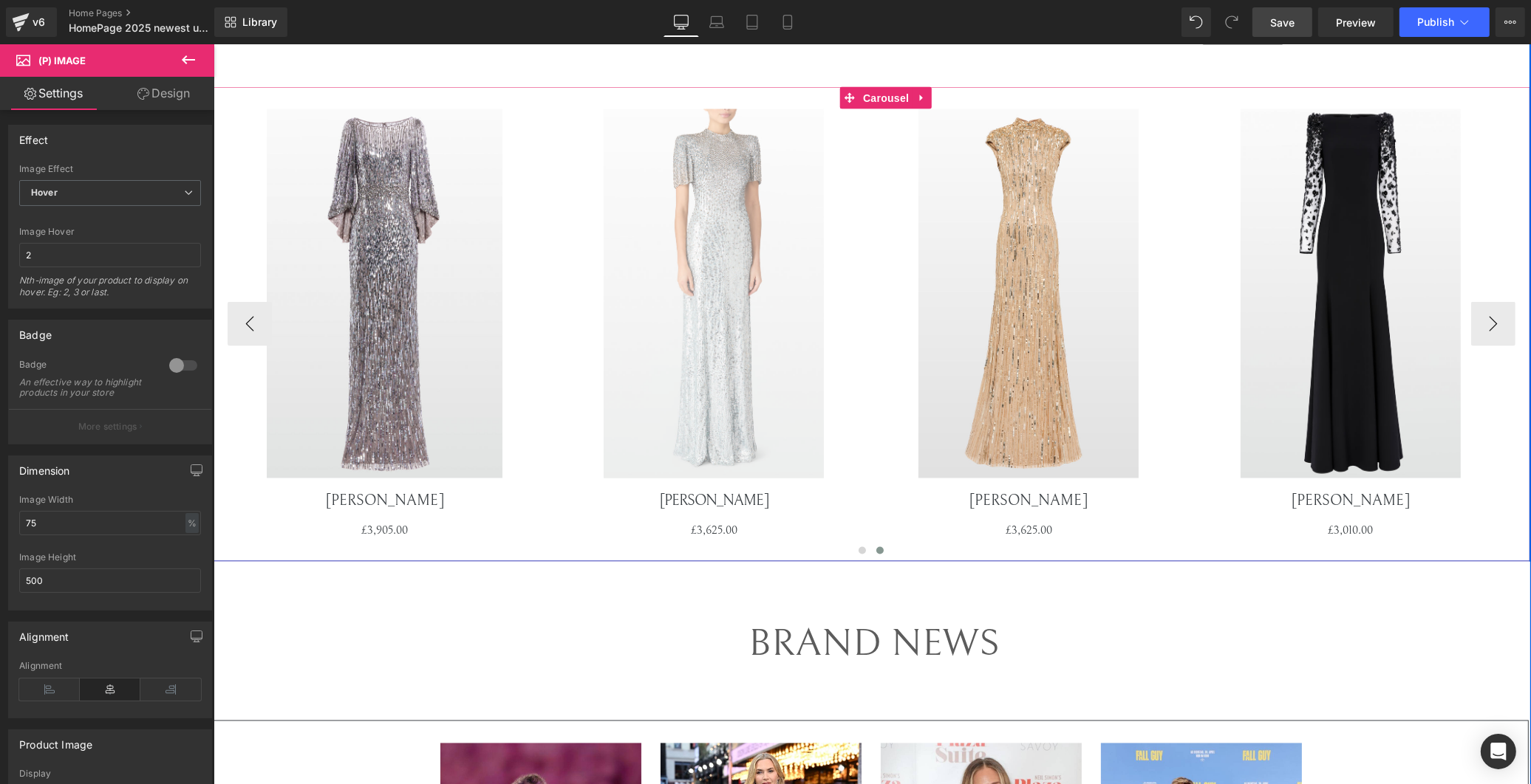
click at [747, 345] on img at bounding box center [713, 294] width 220 height 369
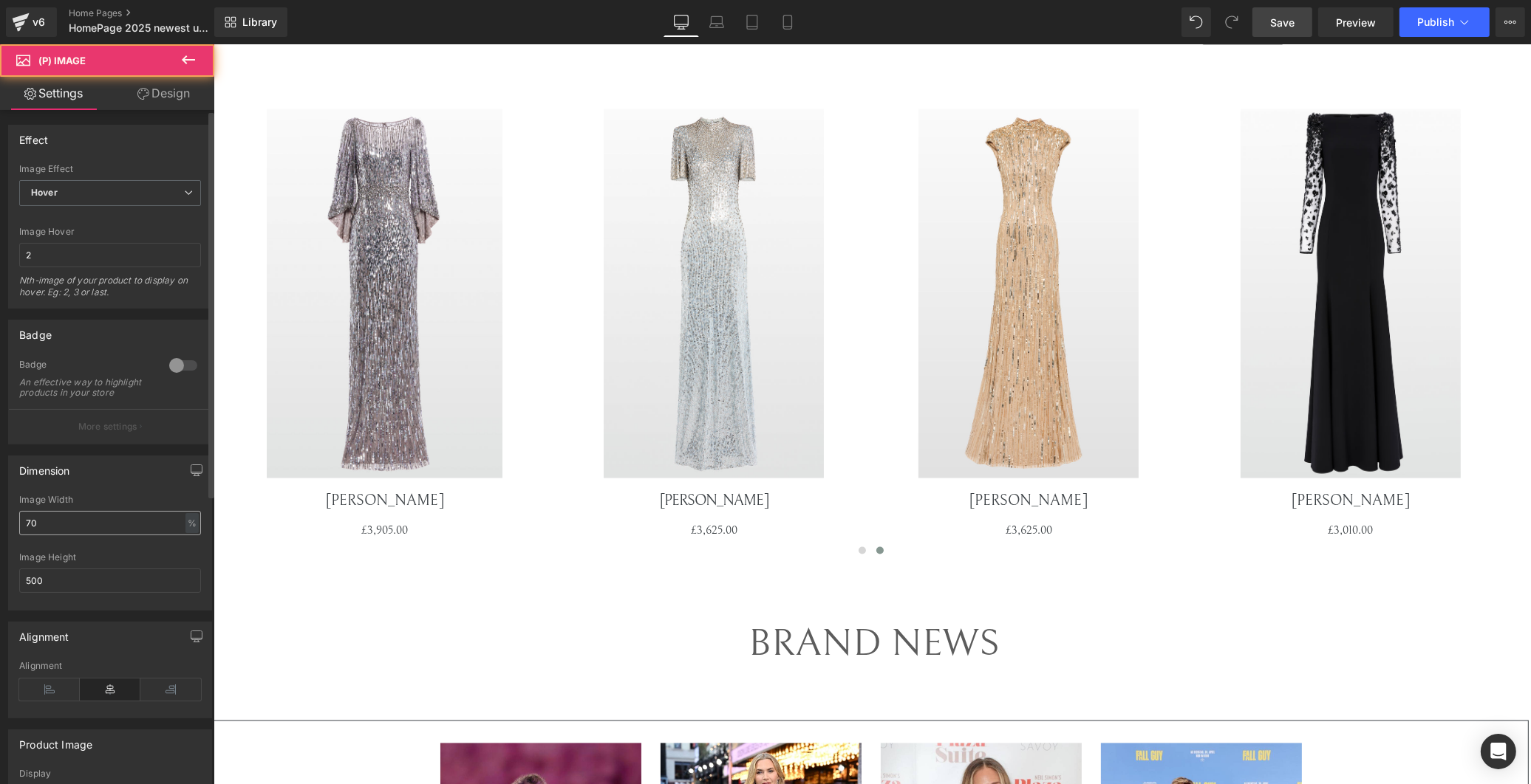
click at [87, 525] on input "70" at bounding box center [109, 523] width 182 height 24
type input "75"
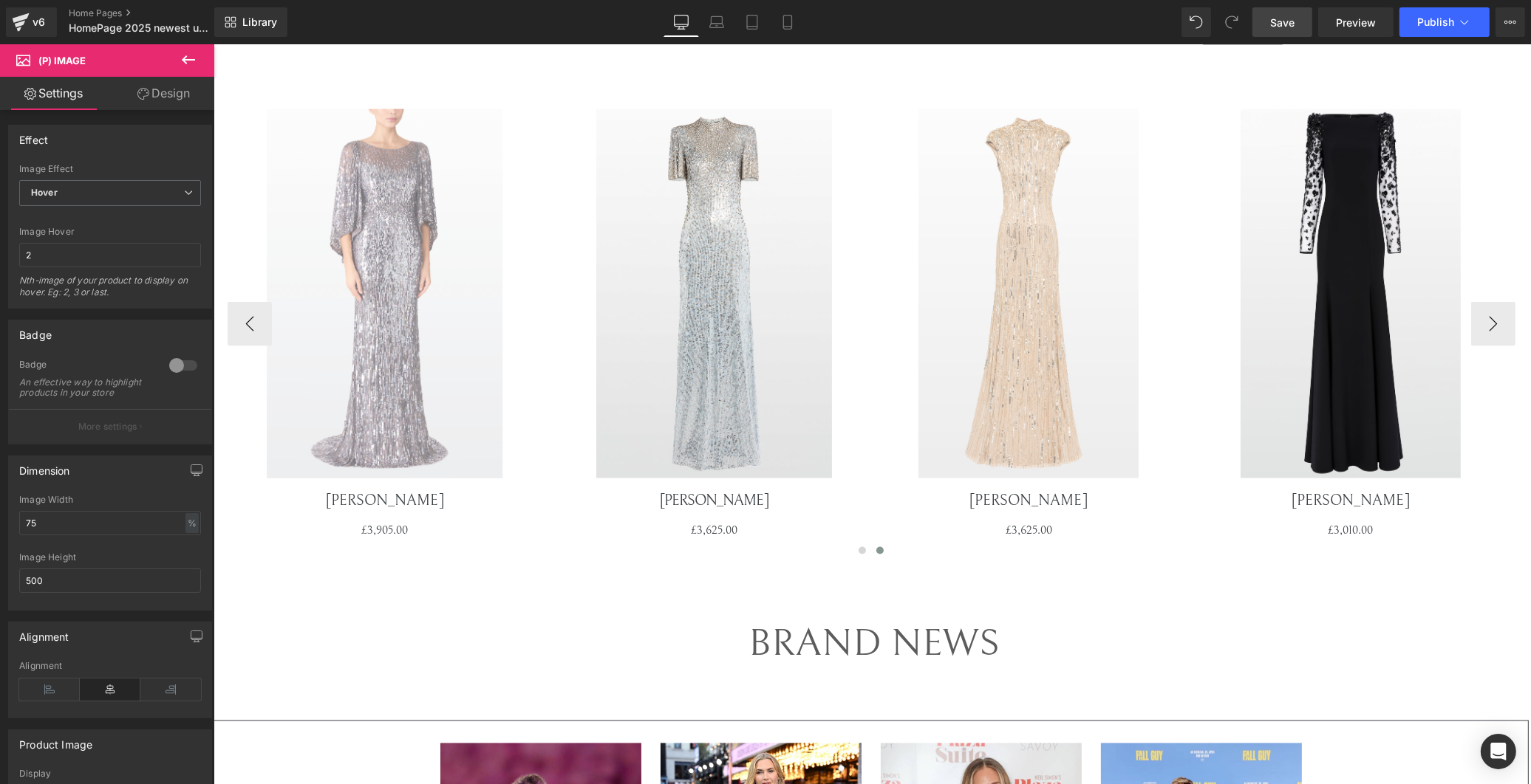
click at [1000, 397] on img at bounding box center [1027, 294] width 220 height 369
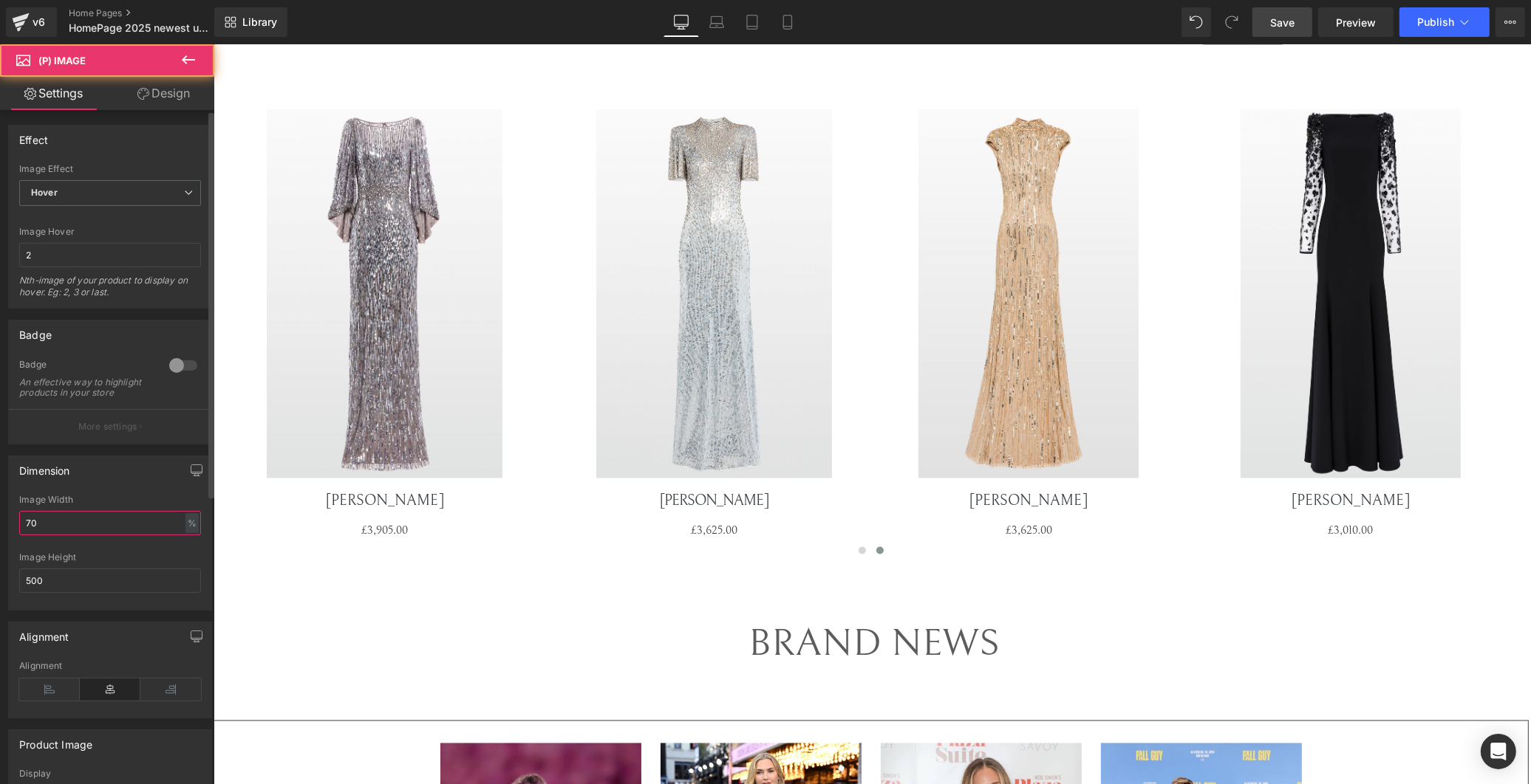
drag, startPoint x: 115, startPoint y: 537, endPoint x: 121, endPoint y: 528, distance: 10.8
click at [118, 533] on input "70" at bounding box center [109, 523] width 182 height 24
type input "75"
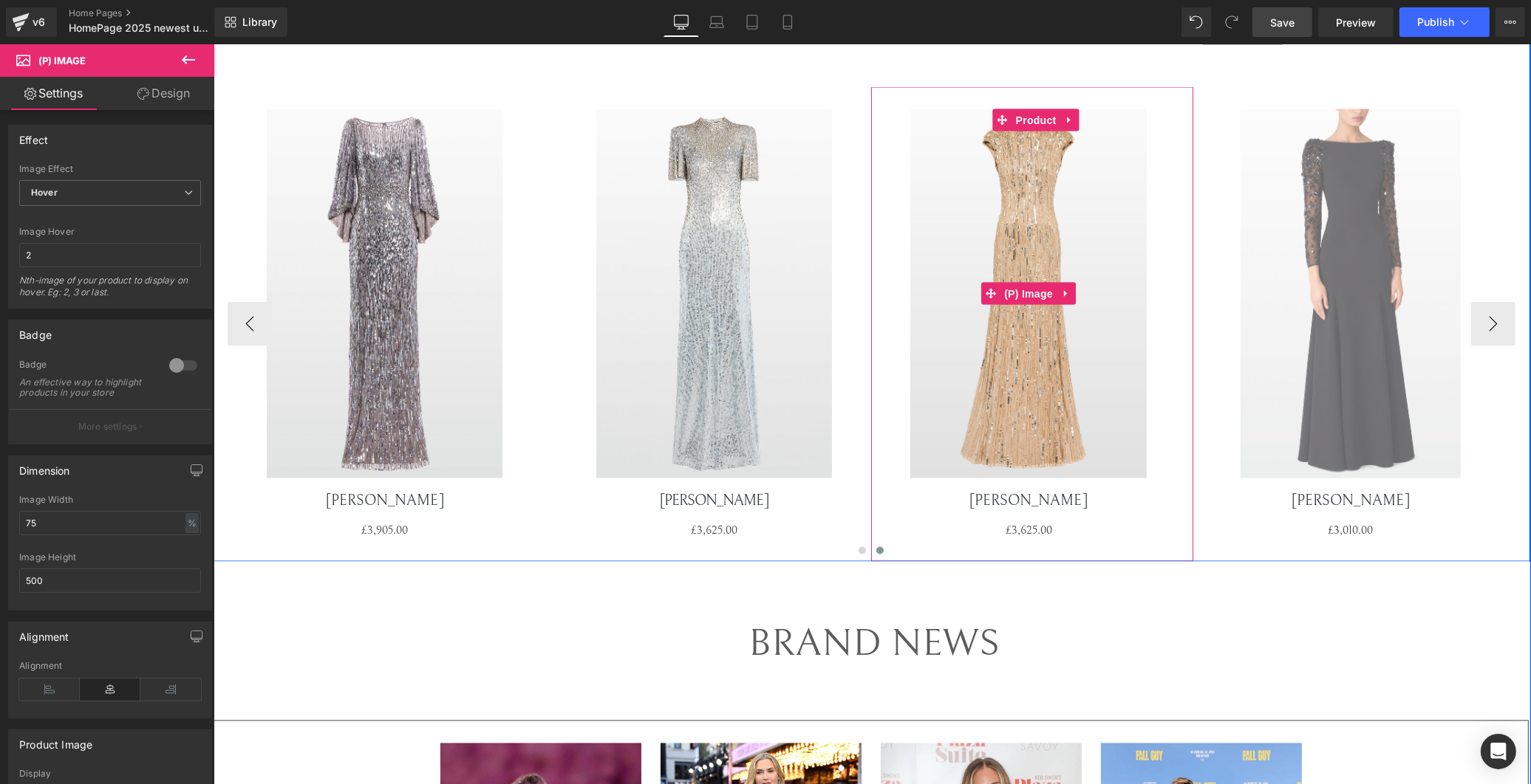
click at [1287, 357] on img at bounding box center [1349, 294] width 220 height 369
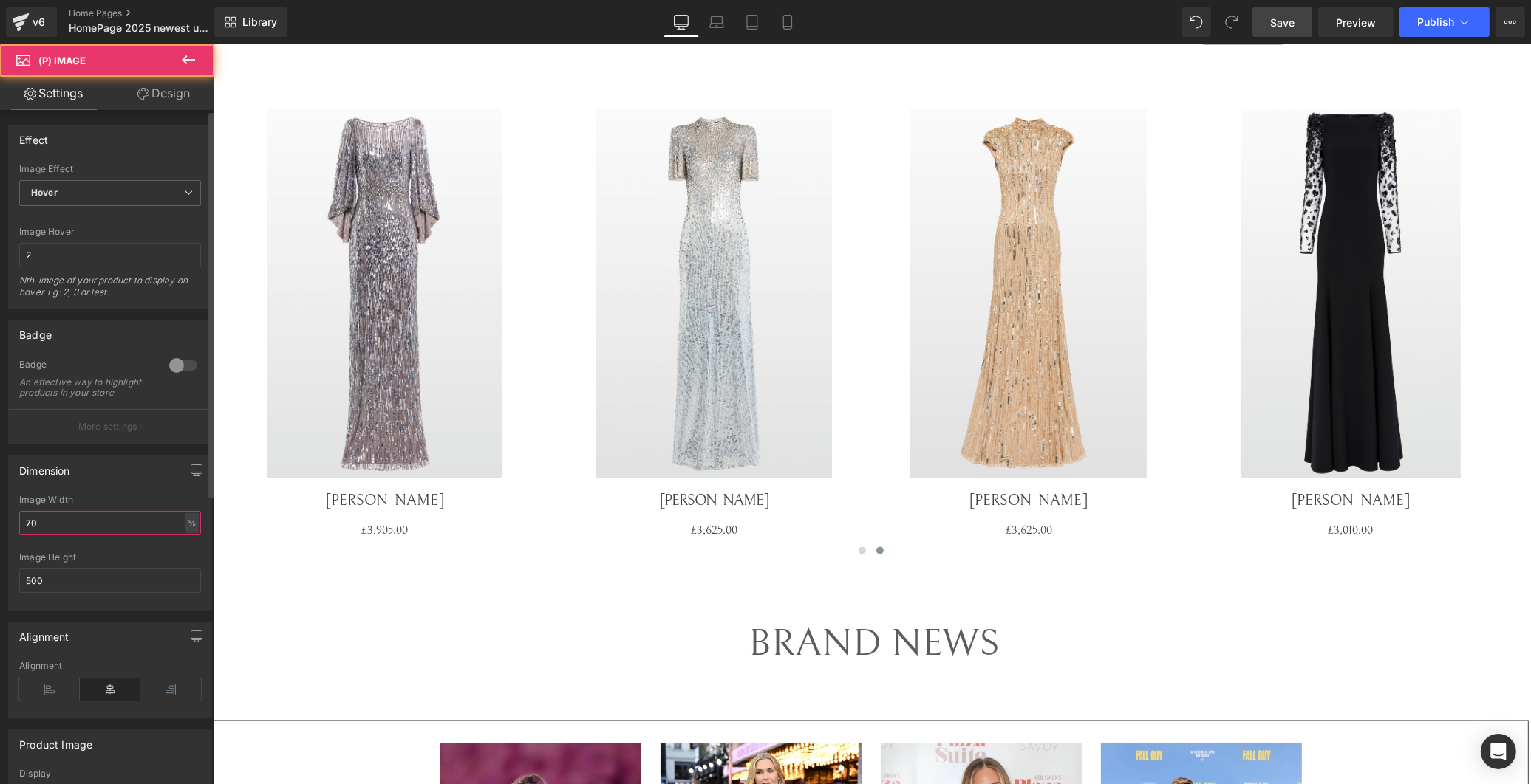
drag, startPoint x: 85, startPoint y: 526, endPoint x: 115, endPoint y: 514, distance: 32.3
click at [96, 522] on input "70" at bounding box center [109, 523] width 182 height 24
type input "75"
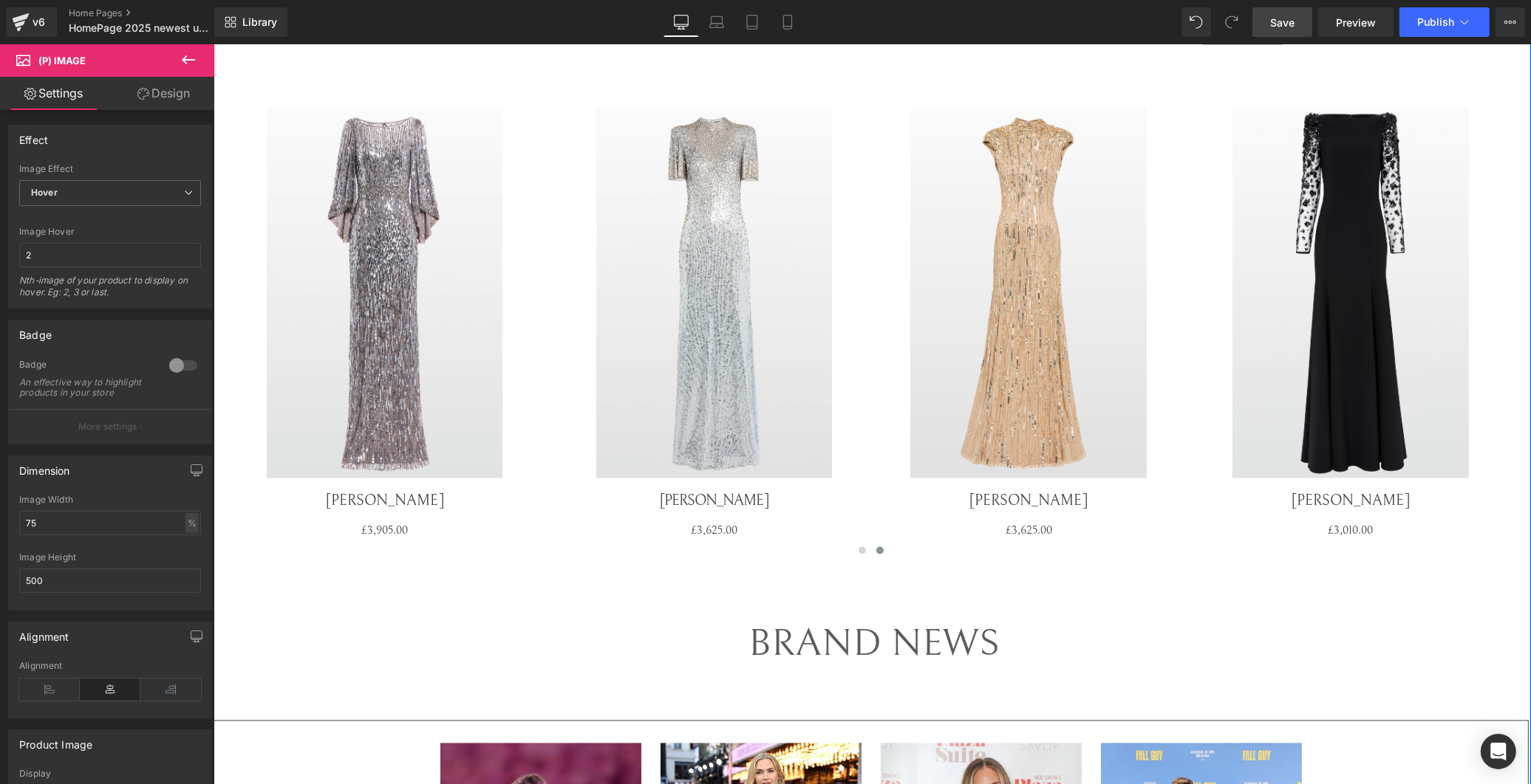
click at [568, 539] on div "£0 £3,625.00" at bounding box center [714, 531] width 315 height 18
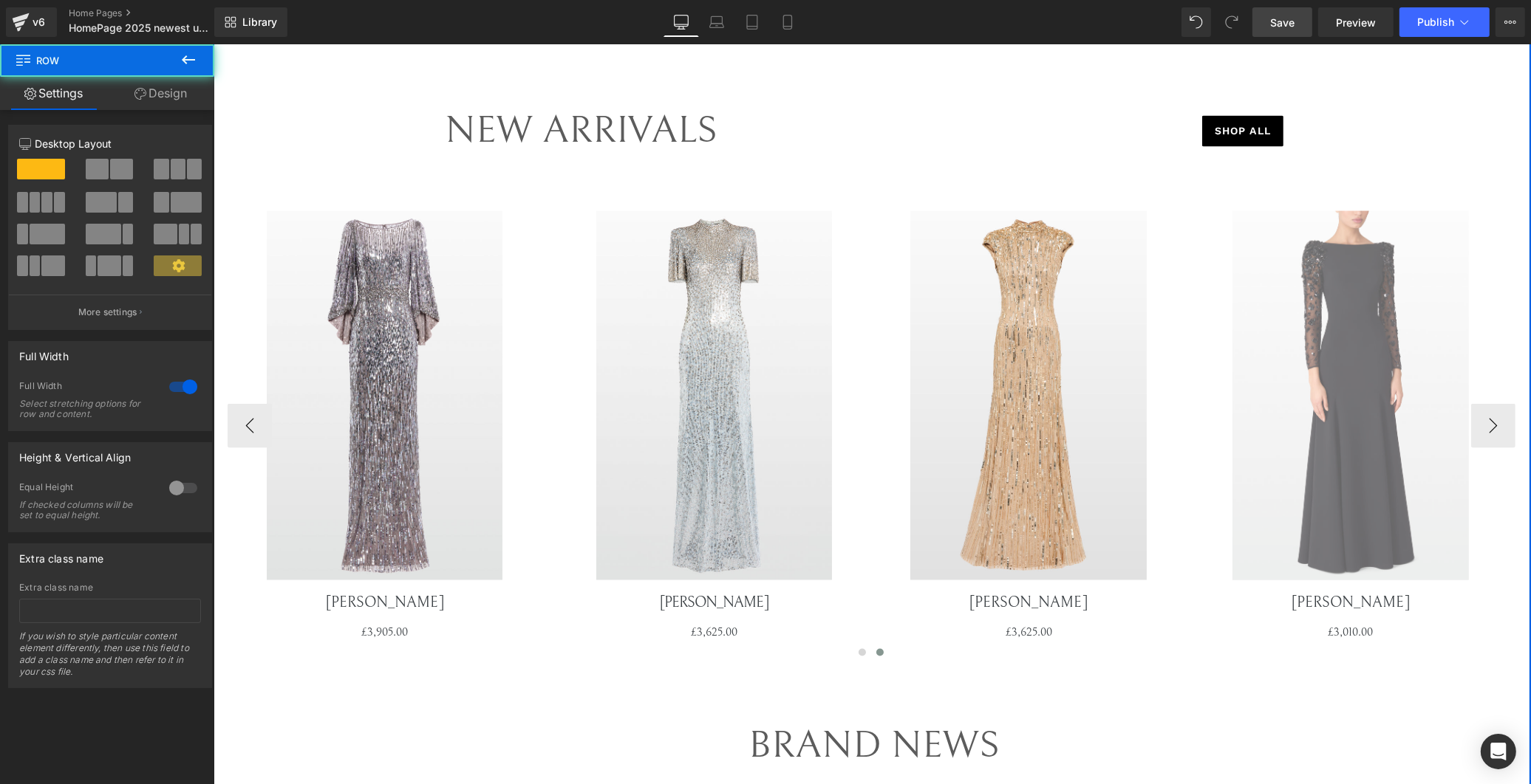
scroll to position [2789, 0]
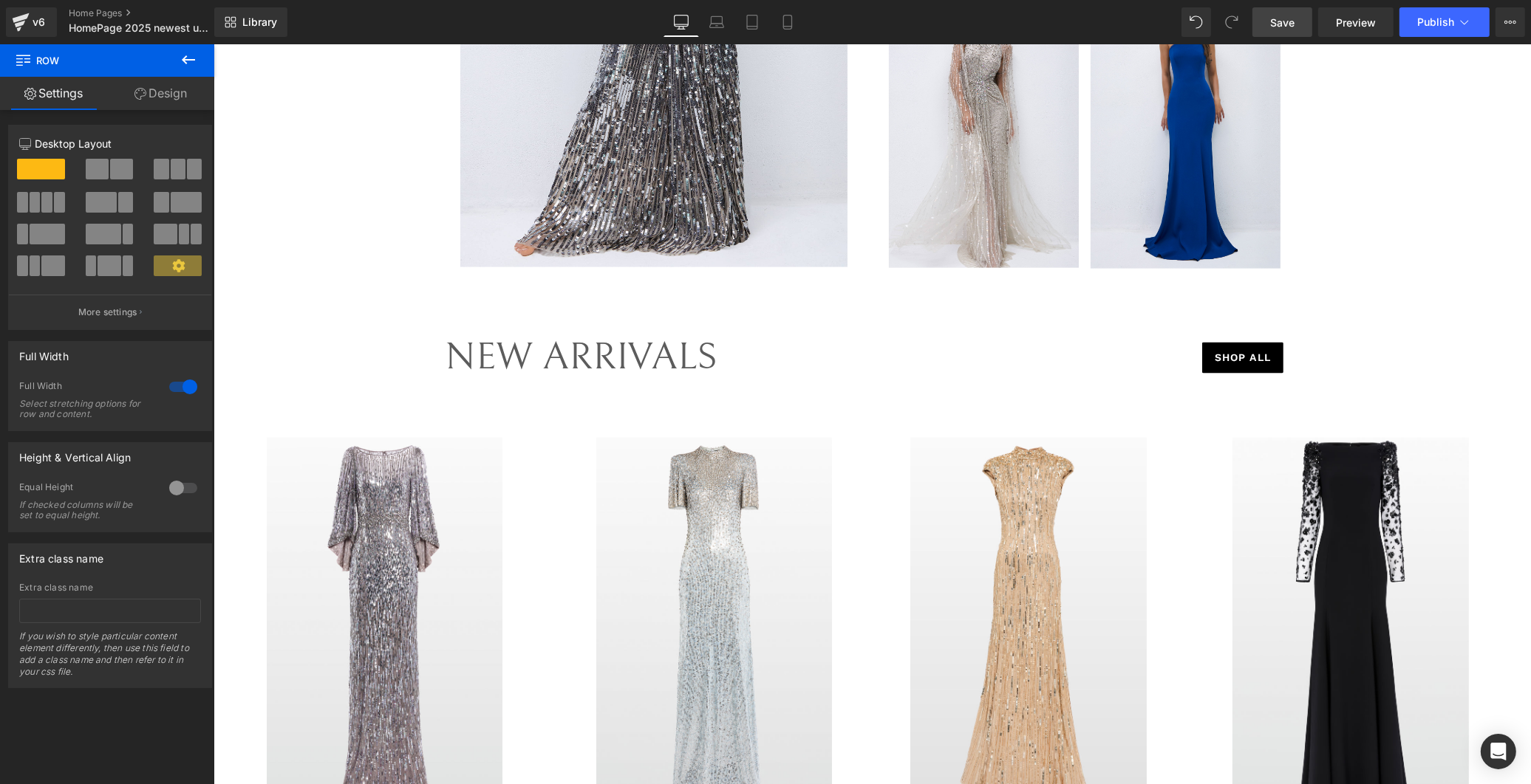
drag, startPoint x: 1273, startPoint y: 24, endPoint x: 985, endPoint y: 242, distance: 361.2
click at [1273, 24] on span "Save" at bounding box center [1282, 23] width 24 height 16
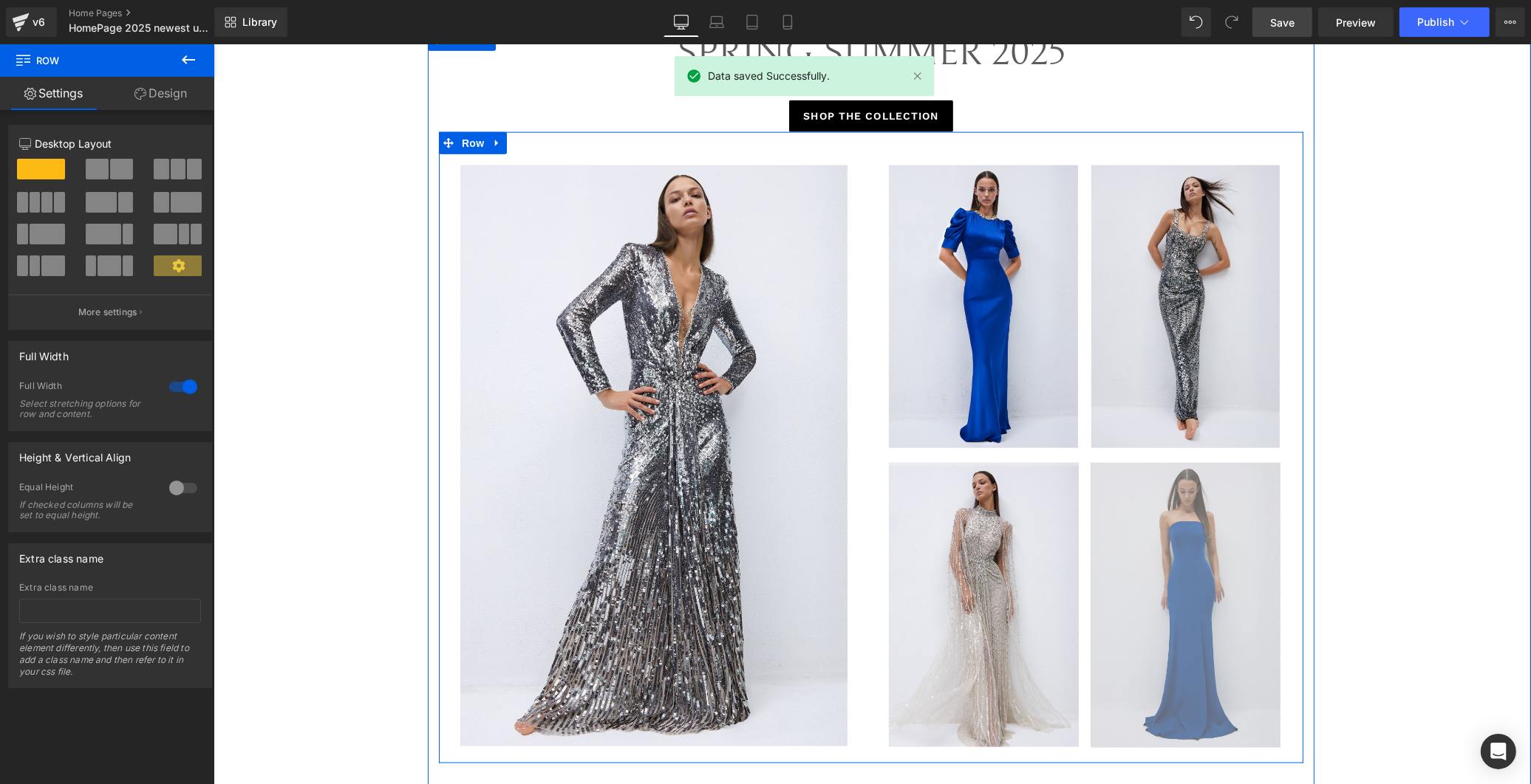
scroll to position [2461, 0]
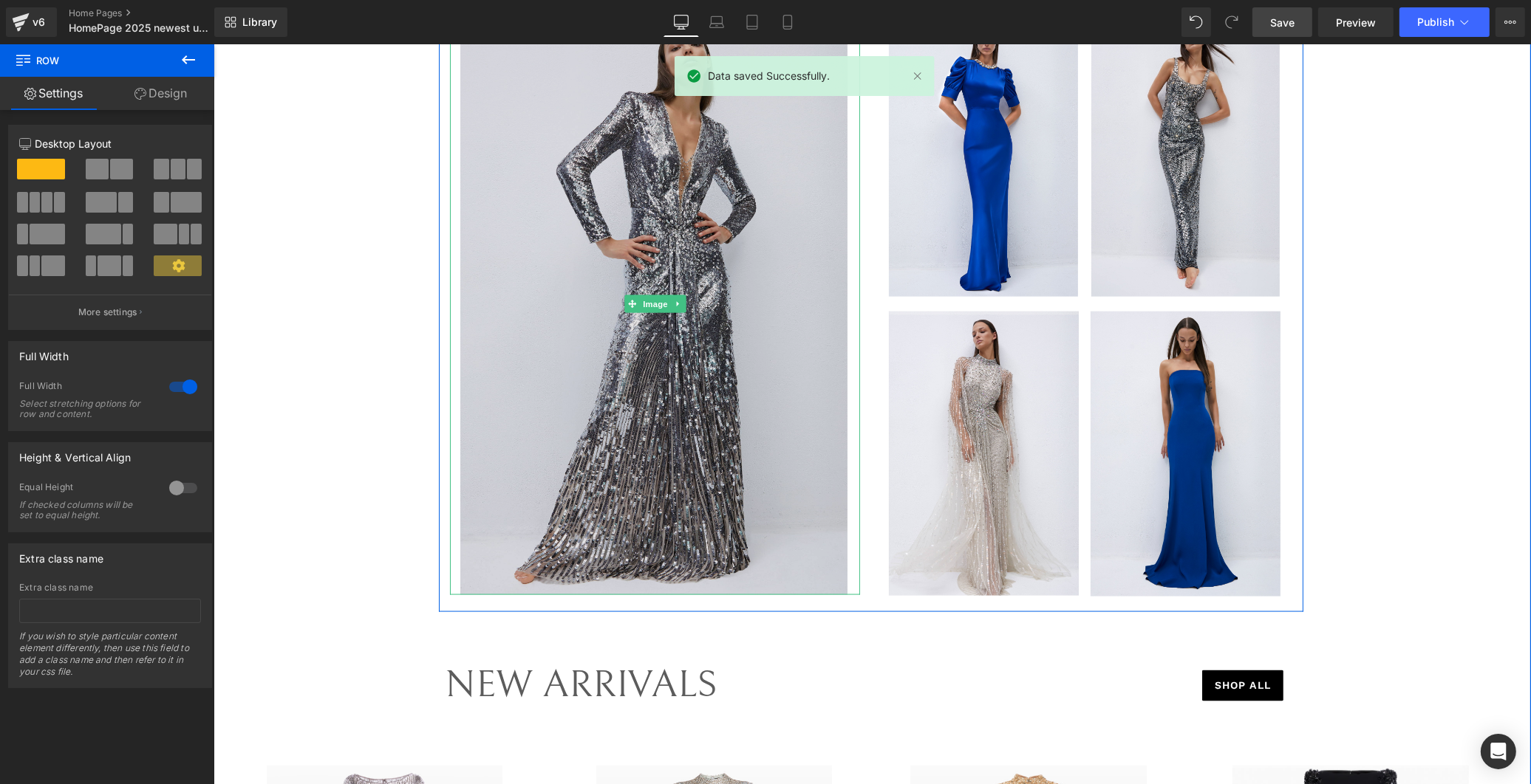
click at [662, 420] on img at bounding box center [654, 304] width 389 height 581
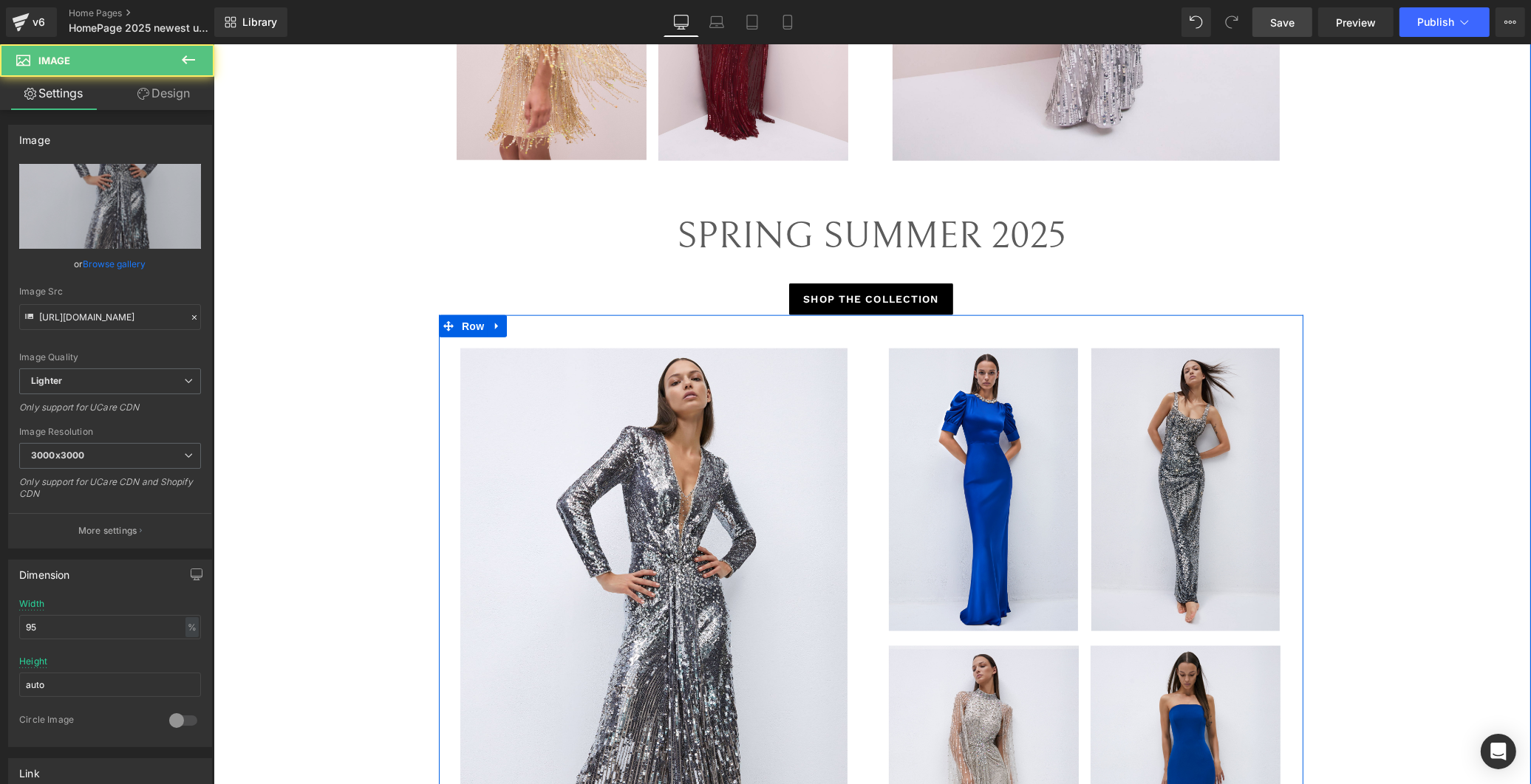
scroll to position [1969, 0]
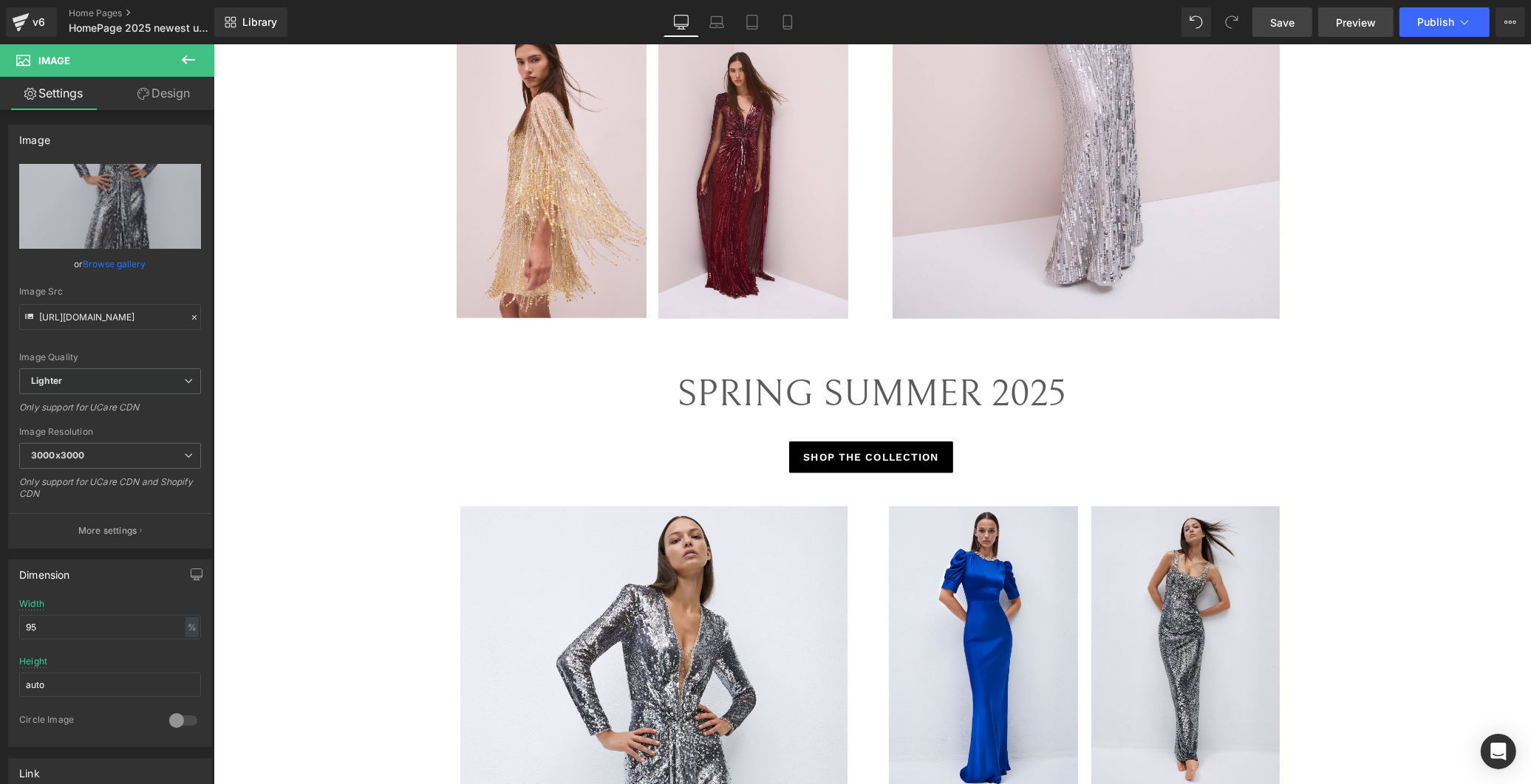
click at [1361, 17] on span "Preview" at bounding box center [1356, 23] width 40 height 16
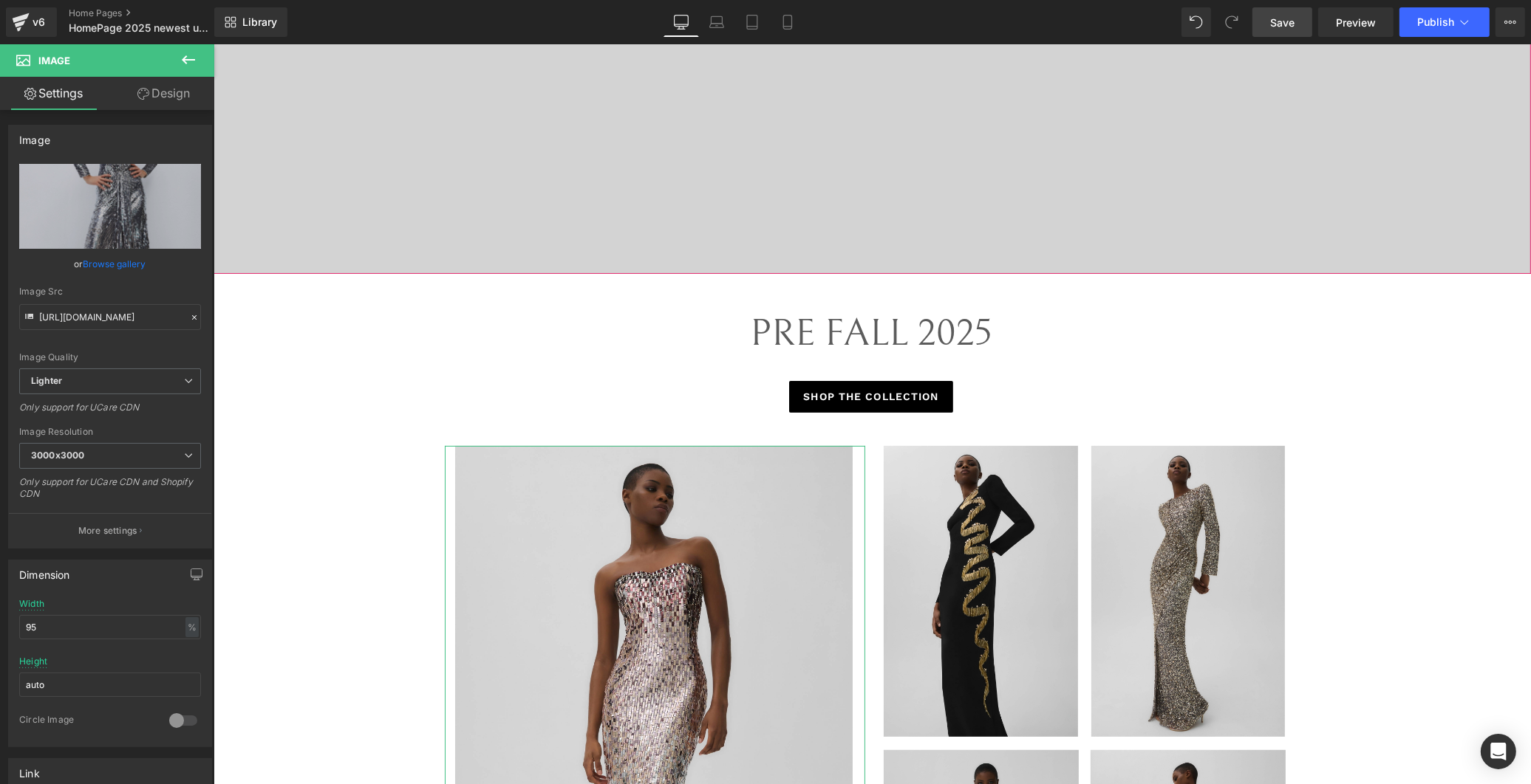
scroll to position [0, 0]
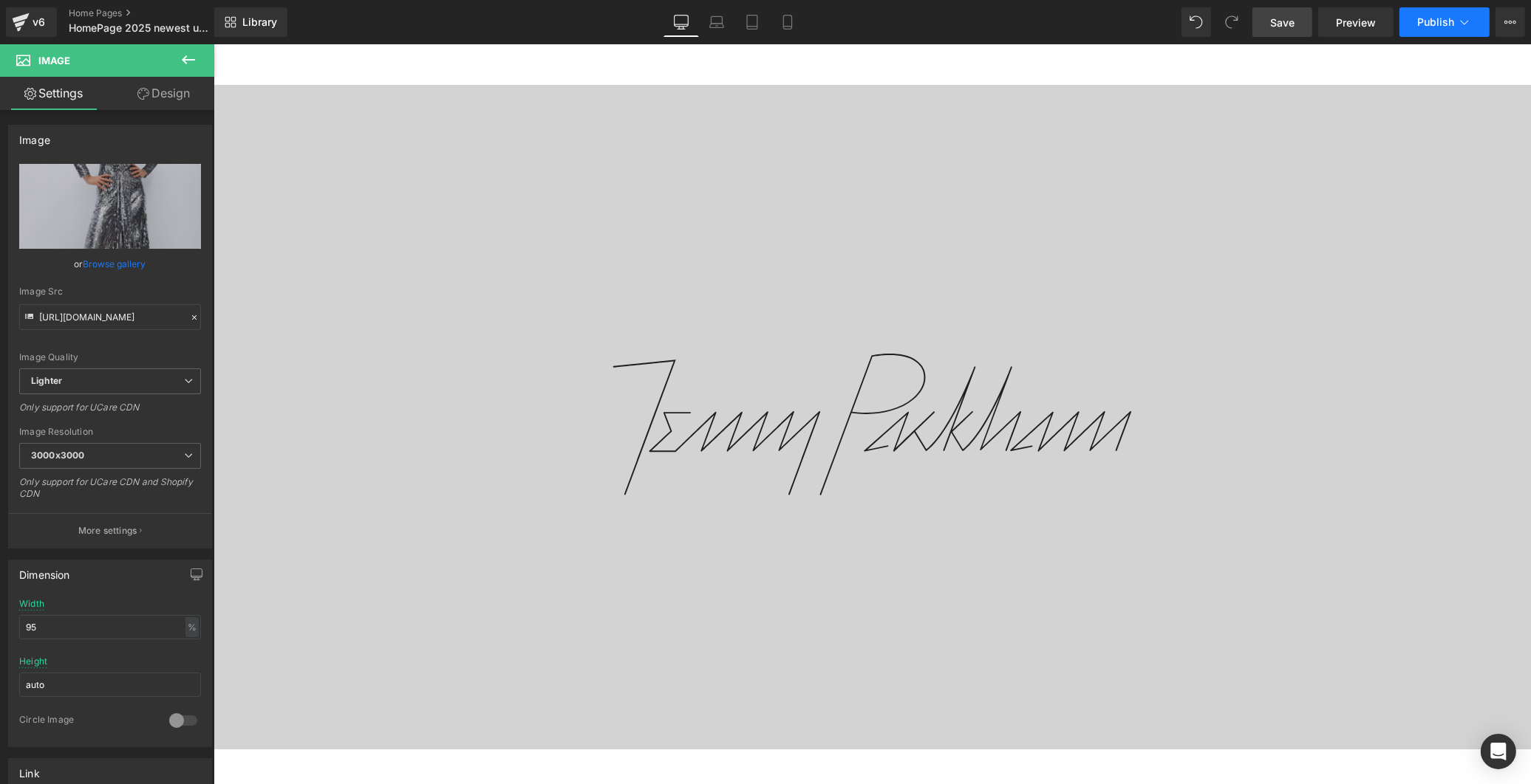
click at [1421, 23] on span "Publish" at bounding box center [1435, 22] width 37 height 12
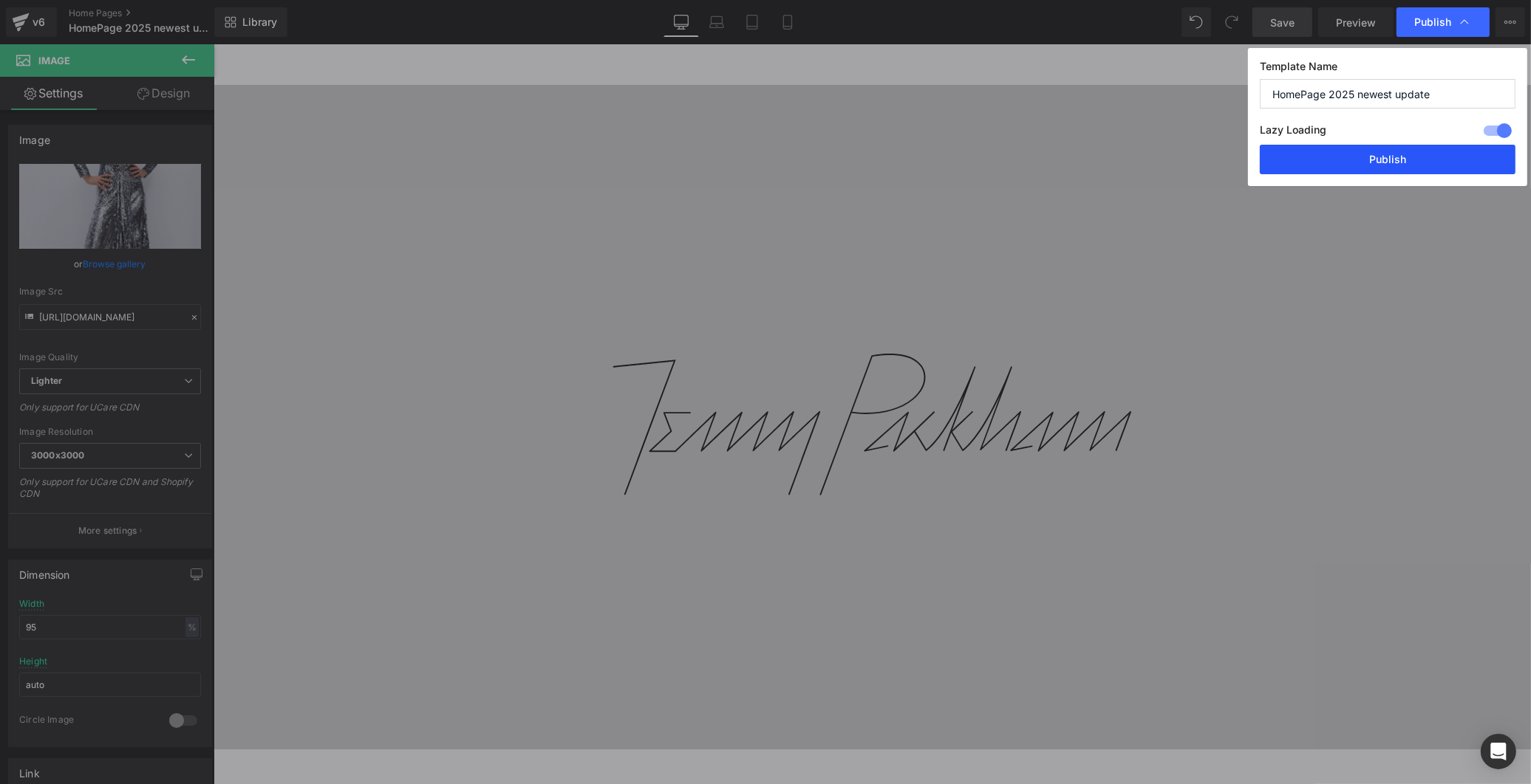
click at [1386, 159] on button "Publish" at bounding box center [1387, 159] width 256 height 30
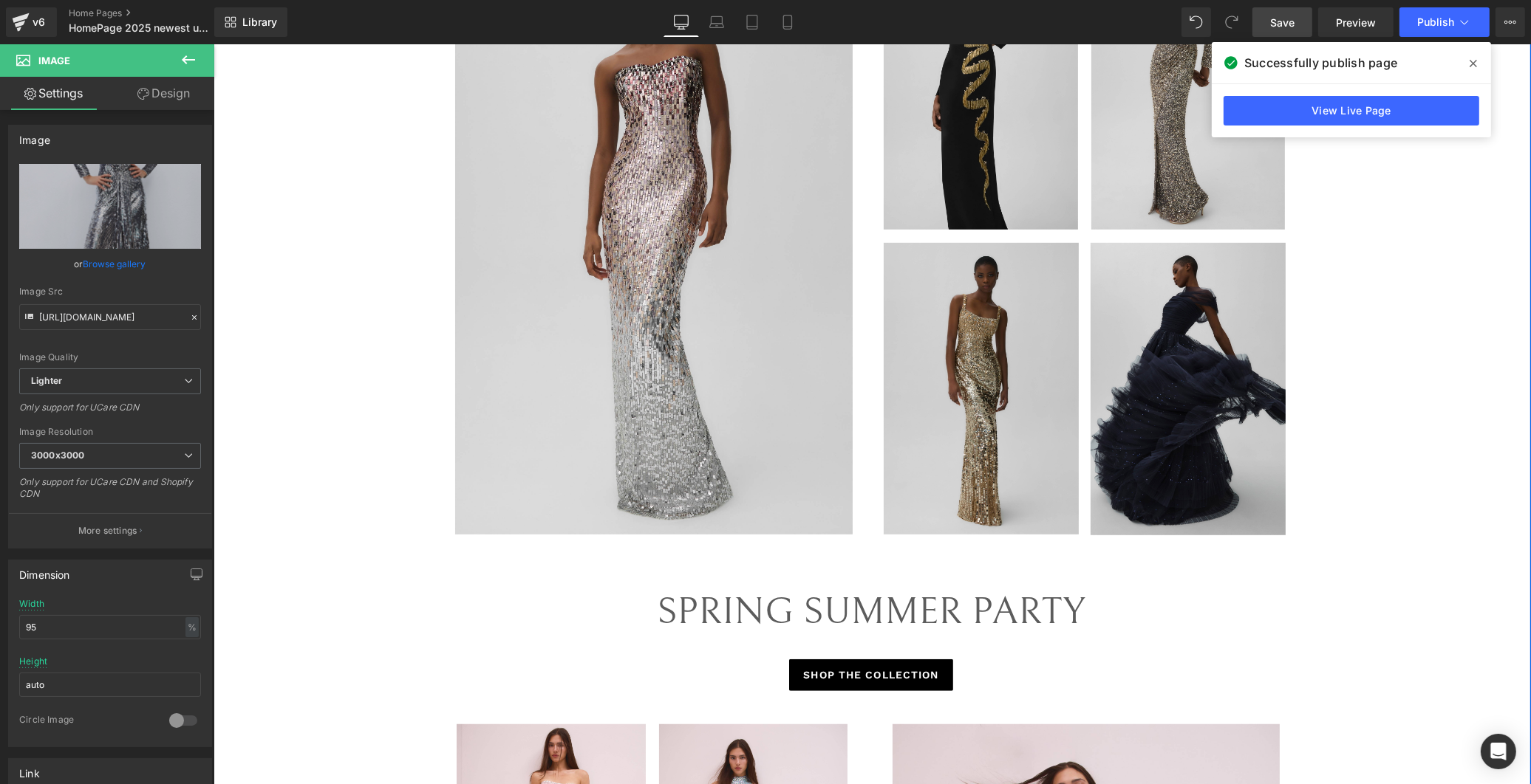
scroll to position [656, 0]
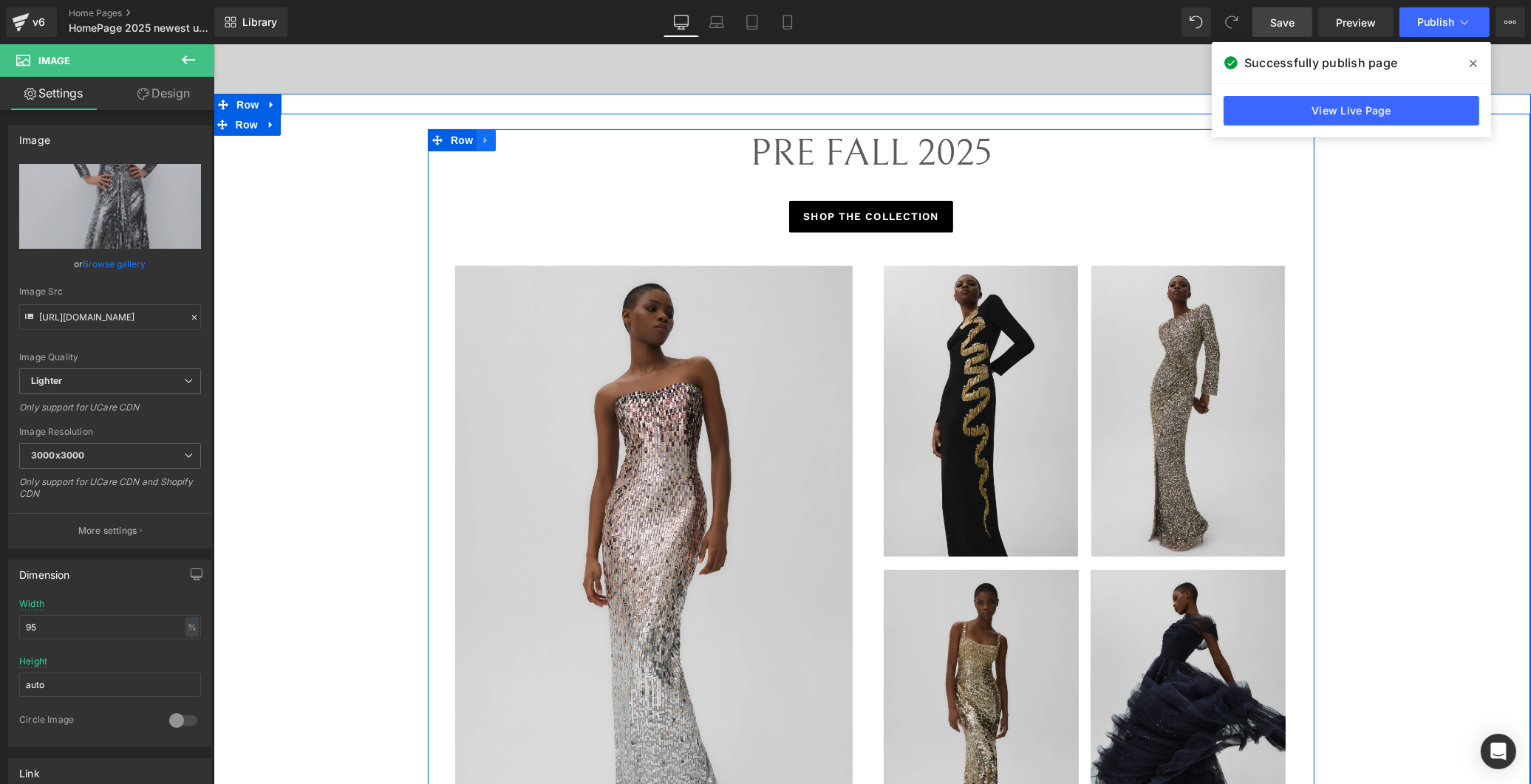
click at [479, 144] on link at bounding box center [485, 140] width 19 height 22
click at [500, 142] on icon at bounding box center [505, 140] width 10 height 10
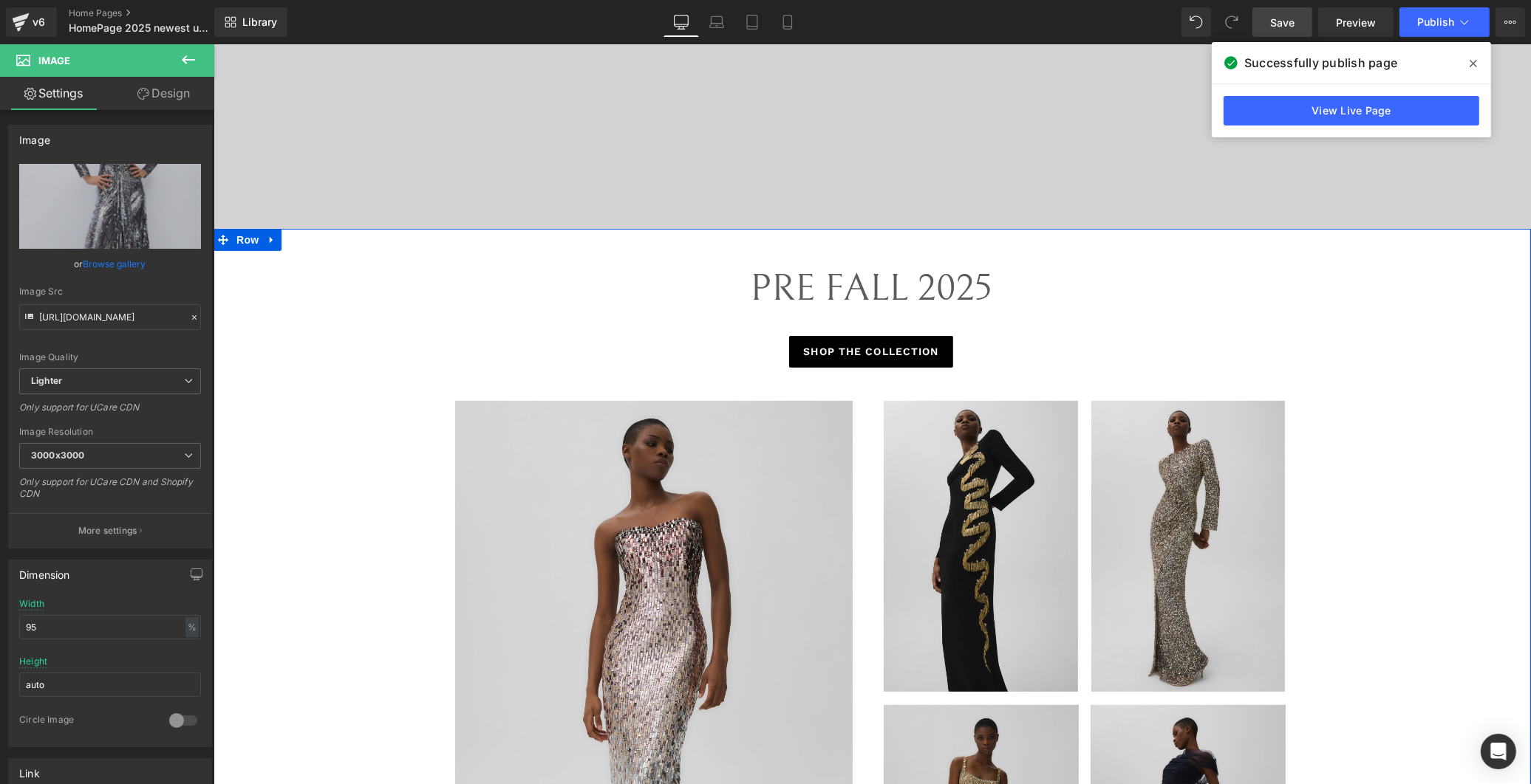
scroll to position [483, 0]
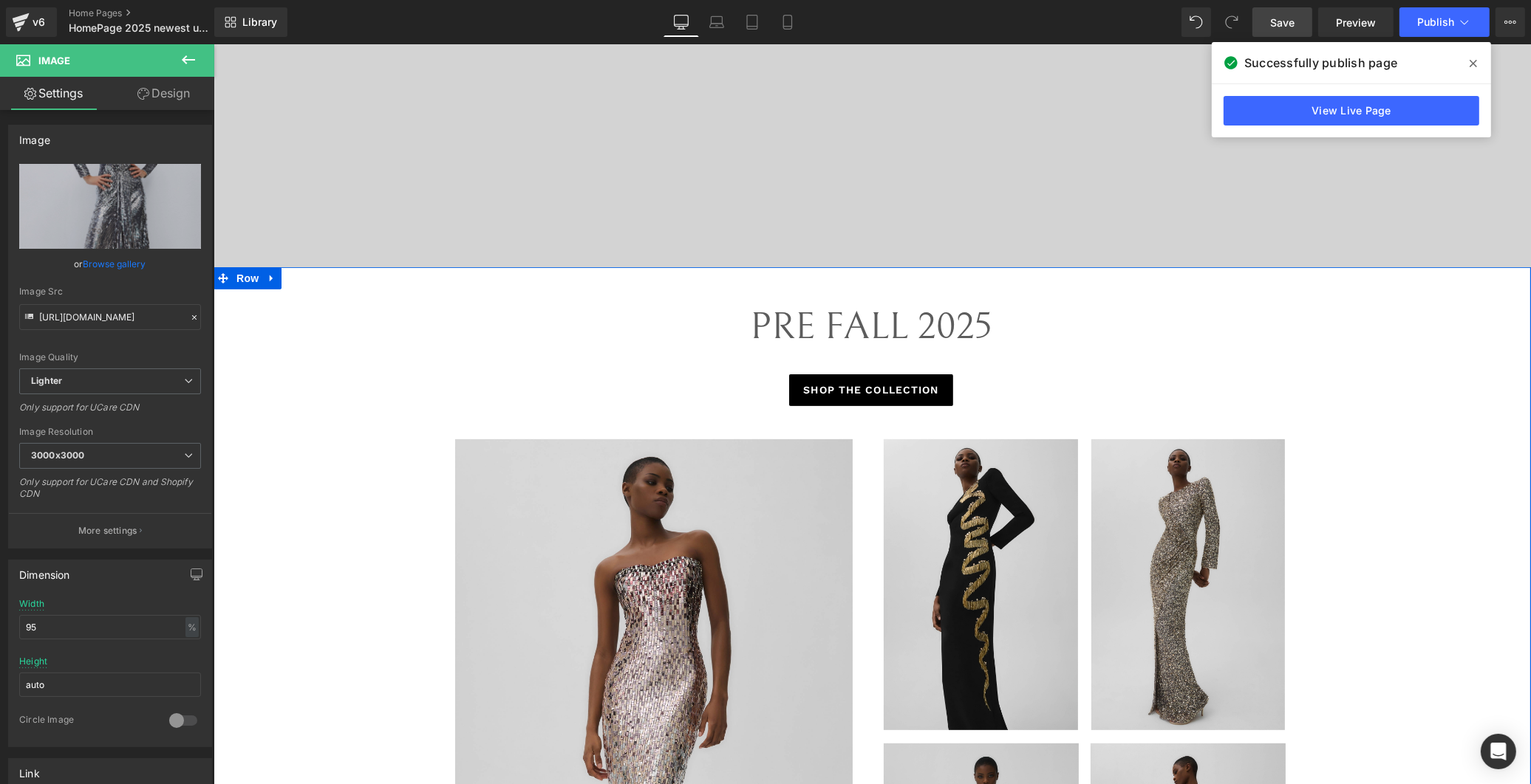
click at [826, 313] on span "PRE FALL 2025" at bounding box center [870, 327] width 242 height 44
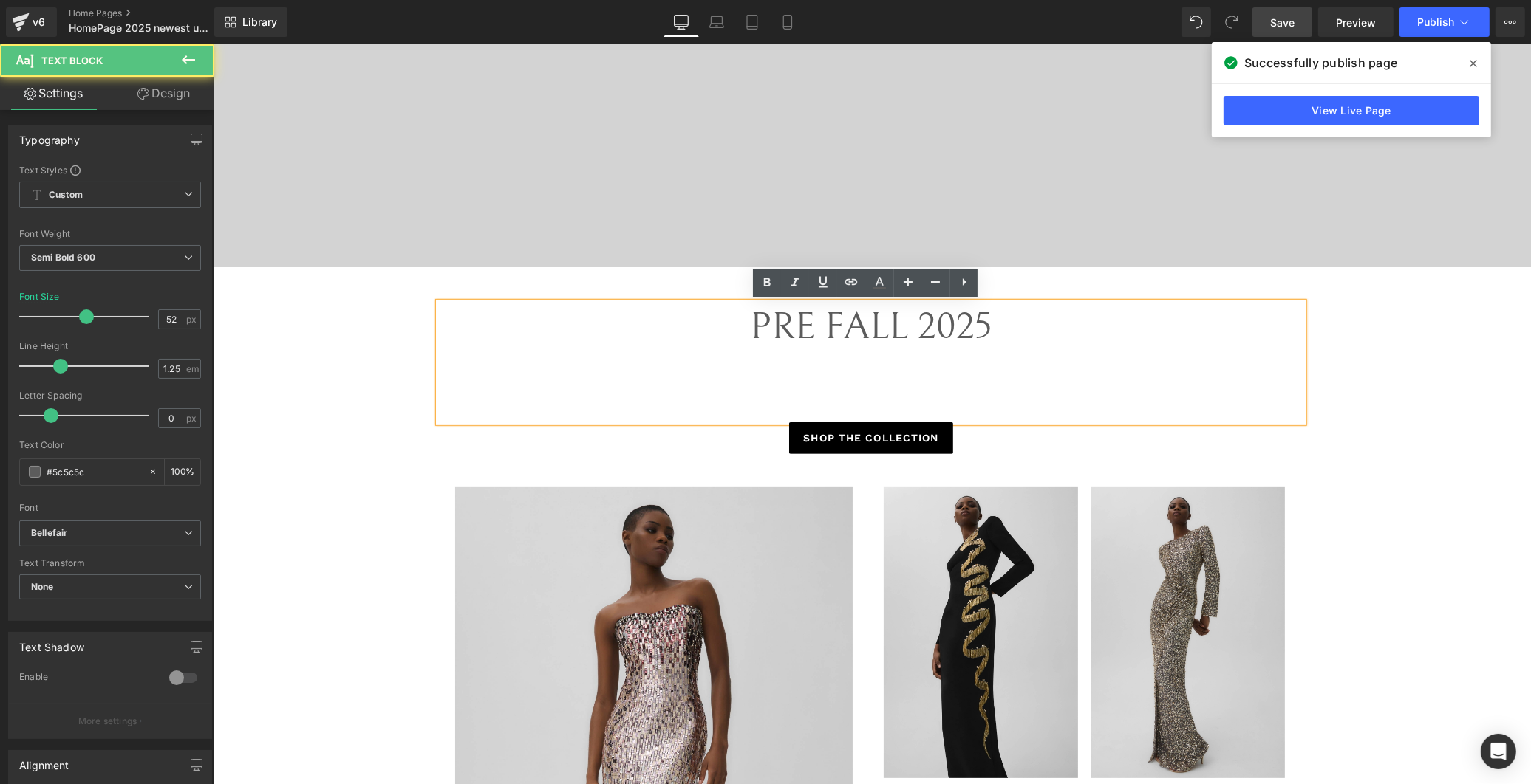
click at [810, 313] on span "PRE FALL 2025" at bounding box center [870, 327] width 242 height 44
click at [778, 325] on span "PRE FALL 2025" at bounding box center [870, 327] width 242 height 44
drag, startPoint x: 891, startPoint y: 326, endPoint x: 724, endPoint y: 310, distance: 167.8
click at [724, 310] on div "PRE FALL 2025" at bounding box center [870, 362] width 864 height 119
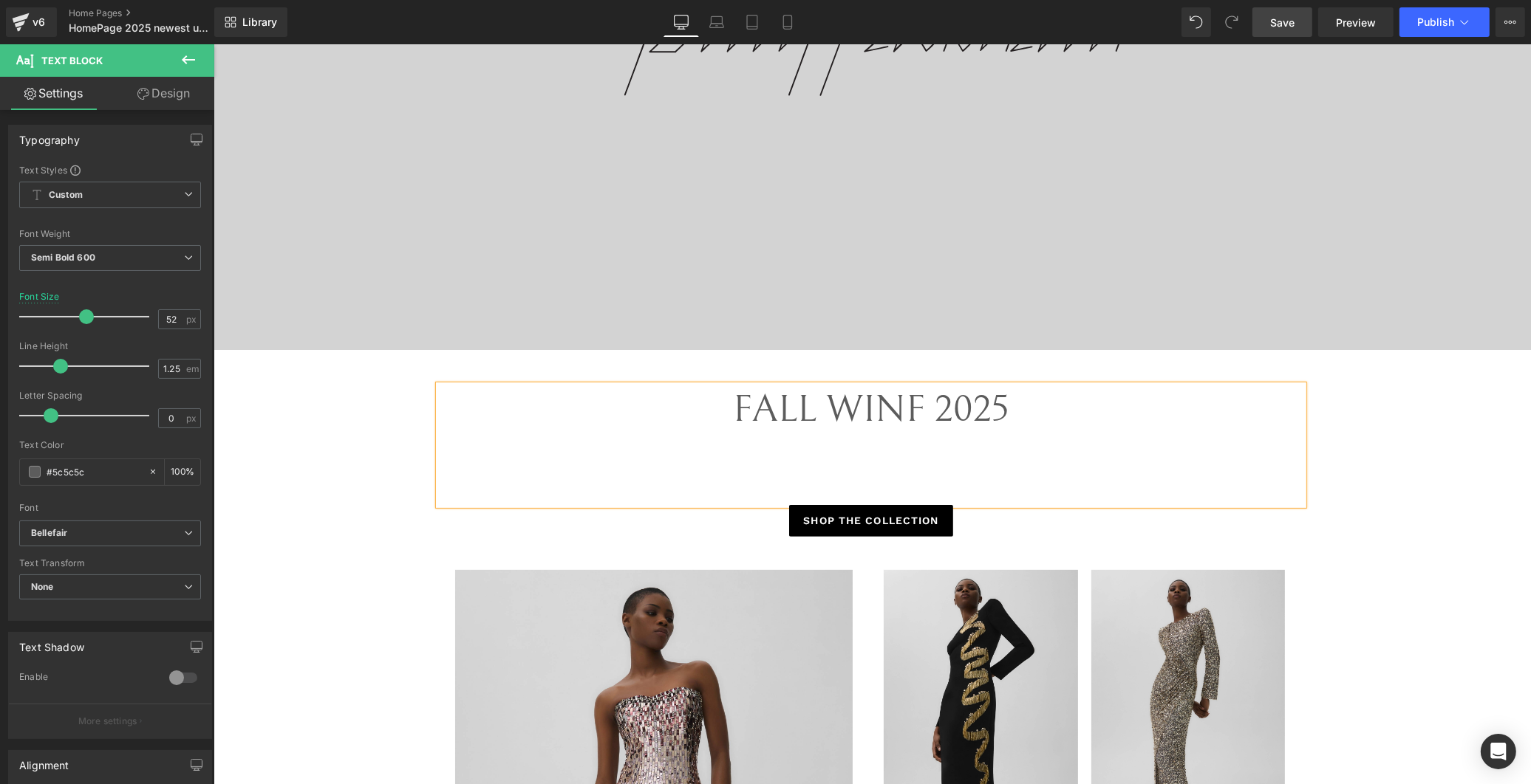
scroll to position [318, 0]
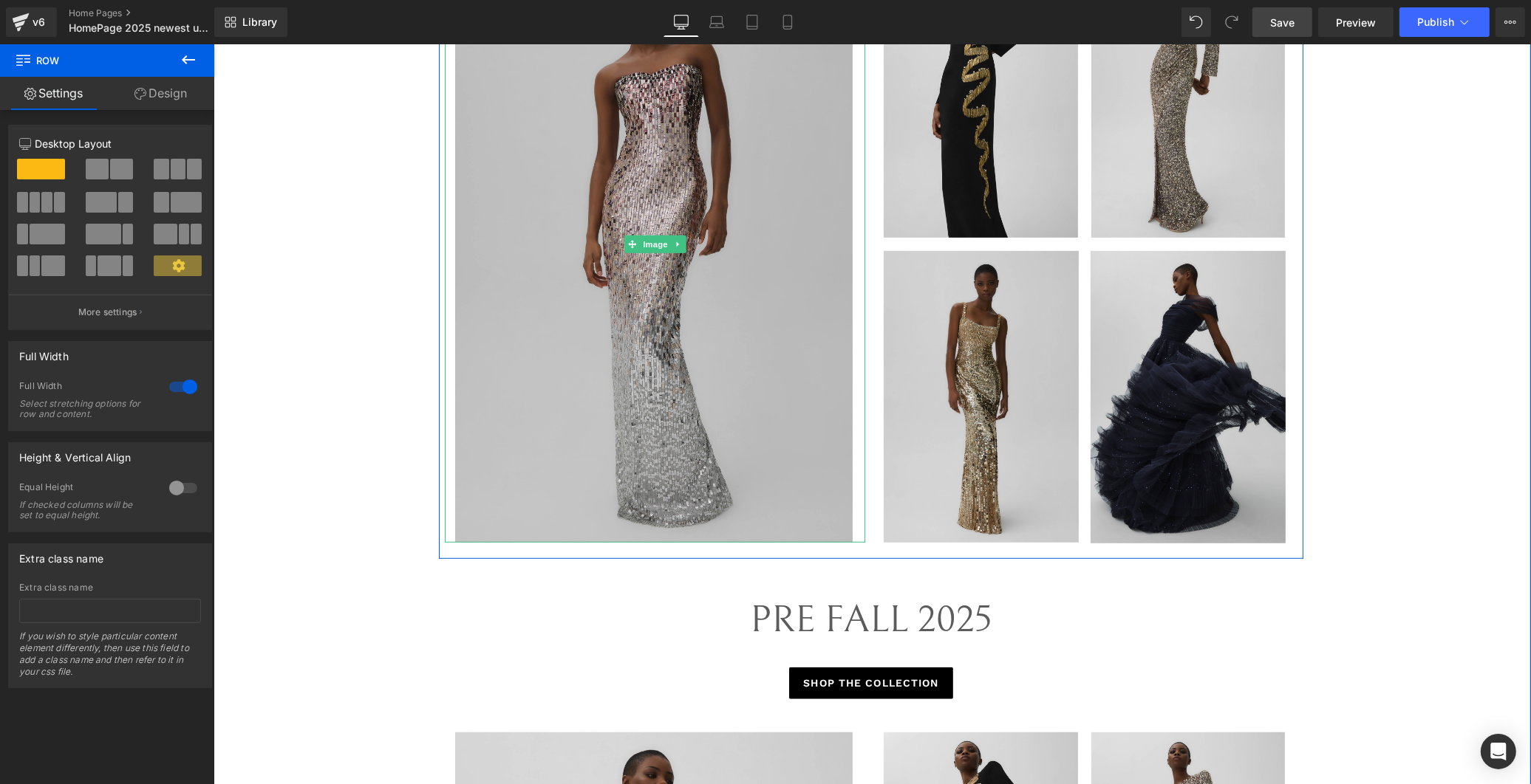
scroll to position [646, 0]
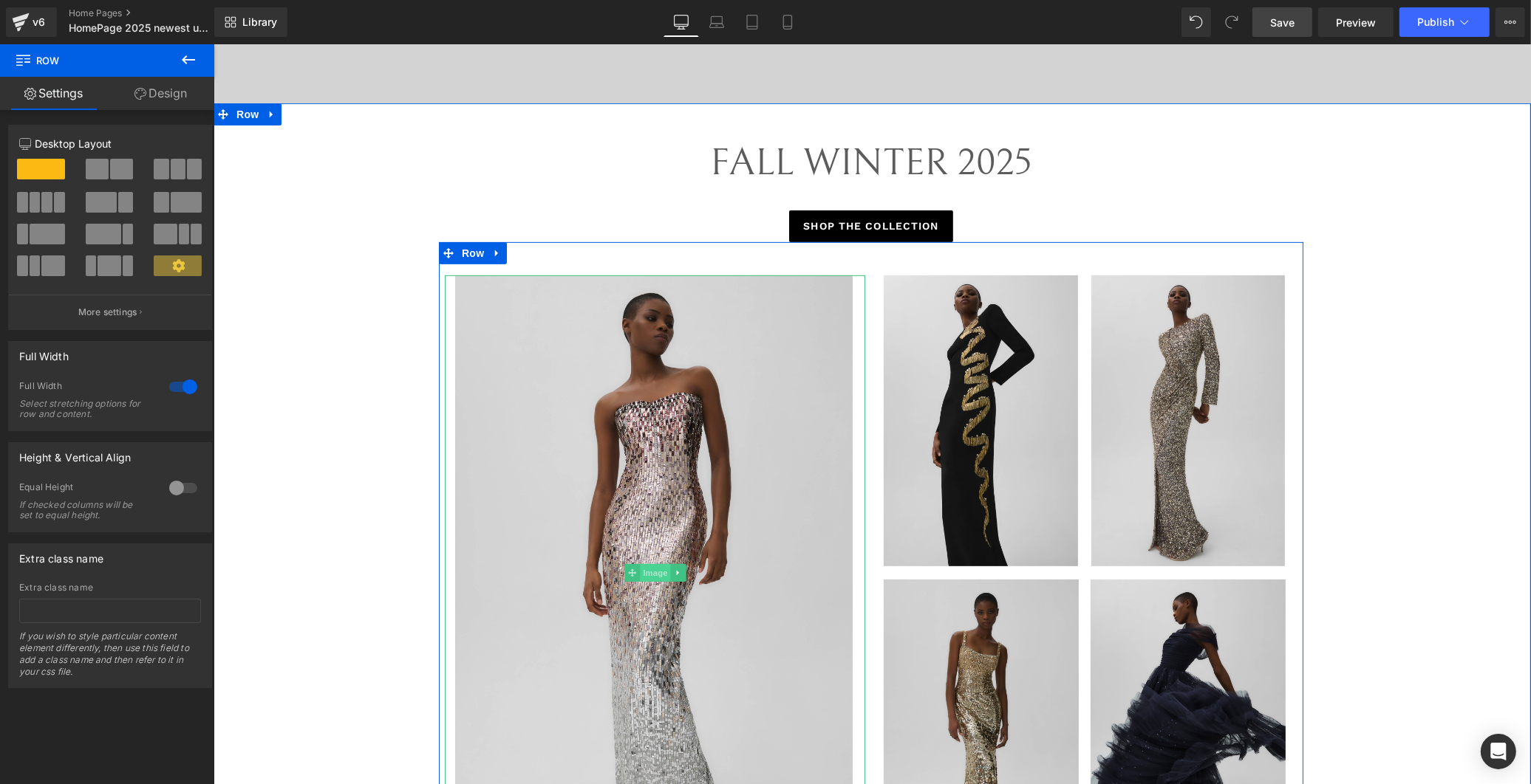
click at [647, 566] on span "Image" at bounding box center [654, 573] width 31 height 18
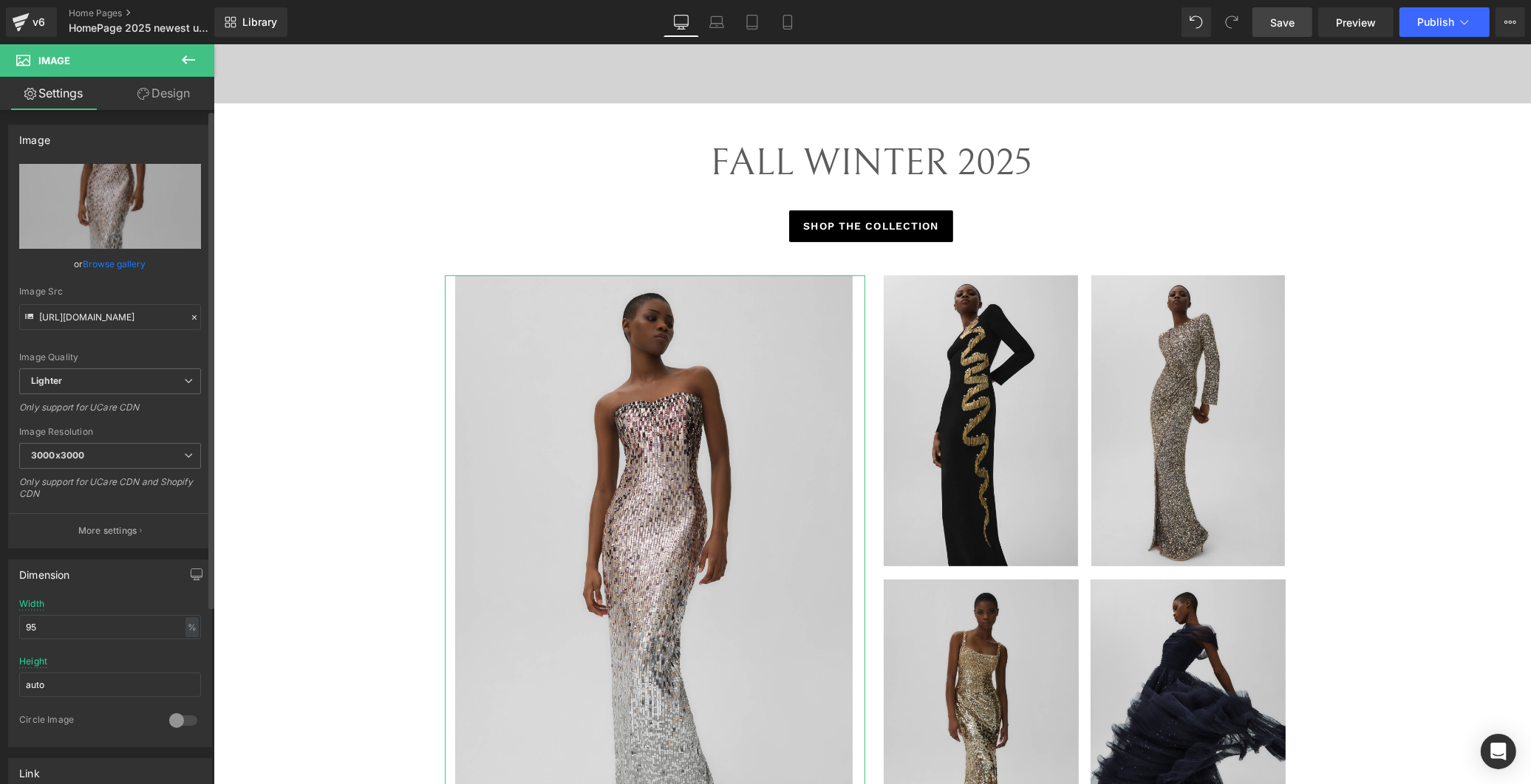
click at [127, 265] on link "Browse gallery" at bounding box center [114, 264] width 63 height 26
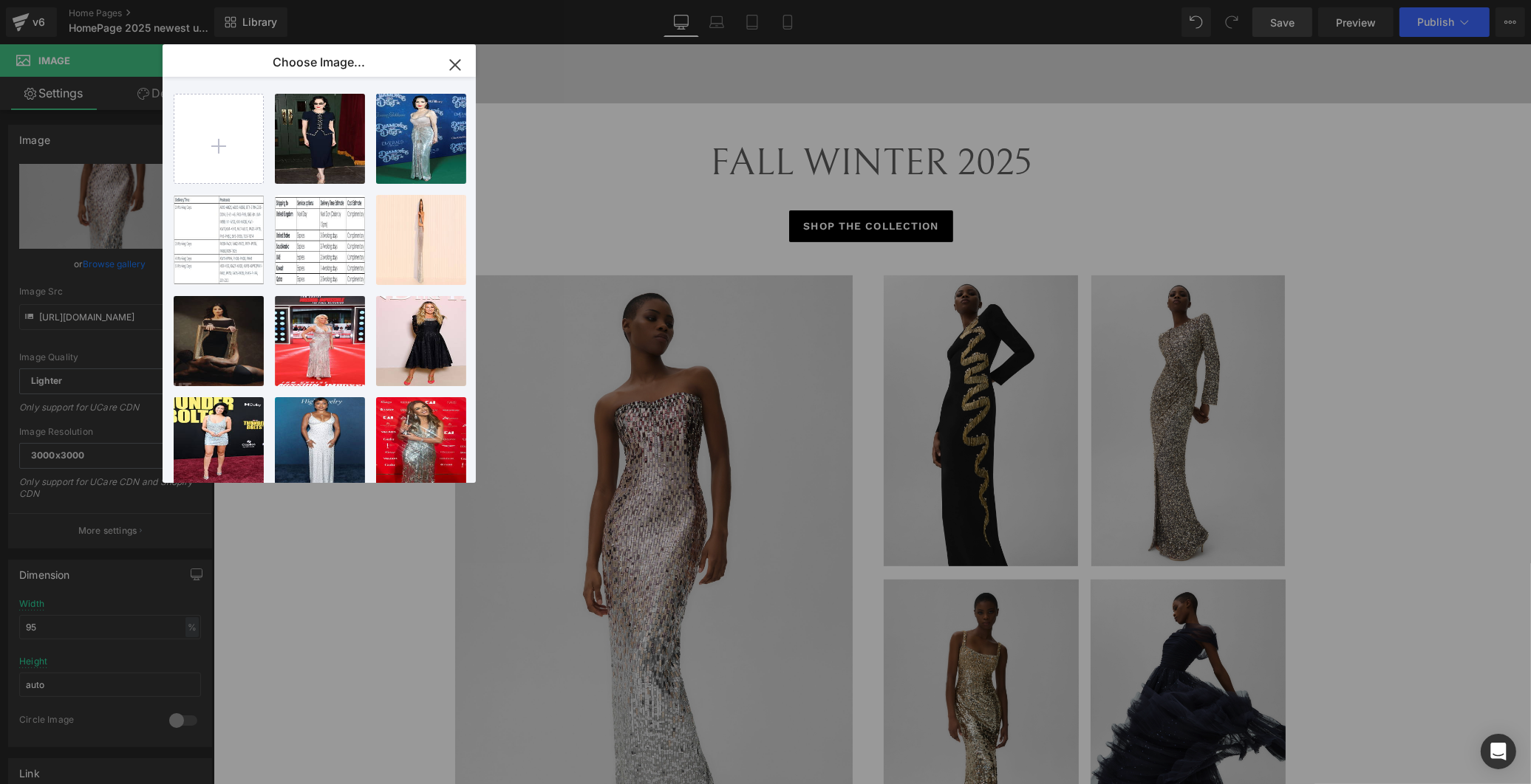
type input "C:\fakepath\9. Lilou - ZCD138L.jpg"
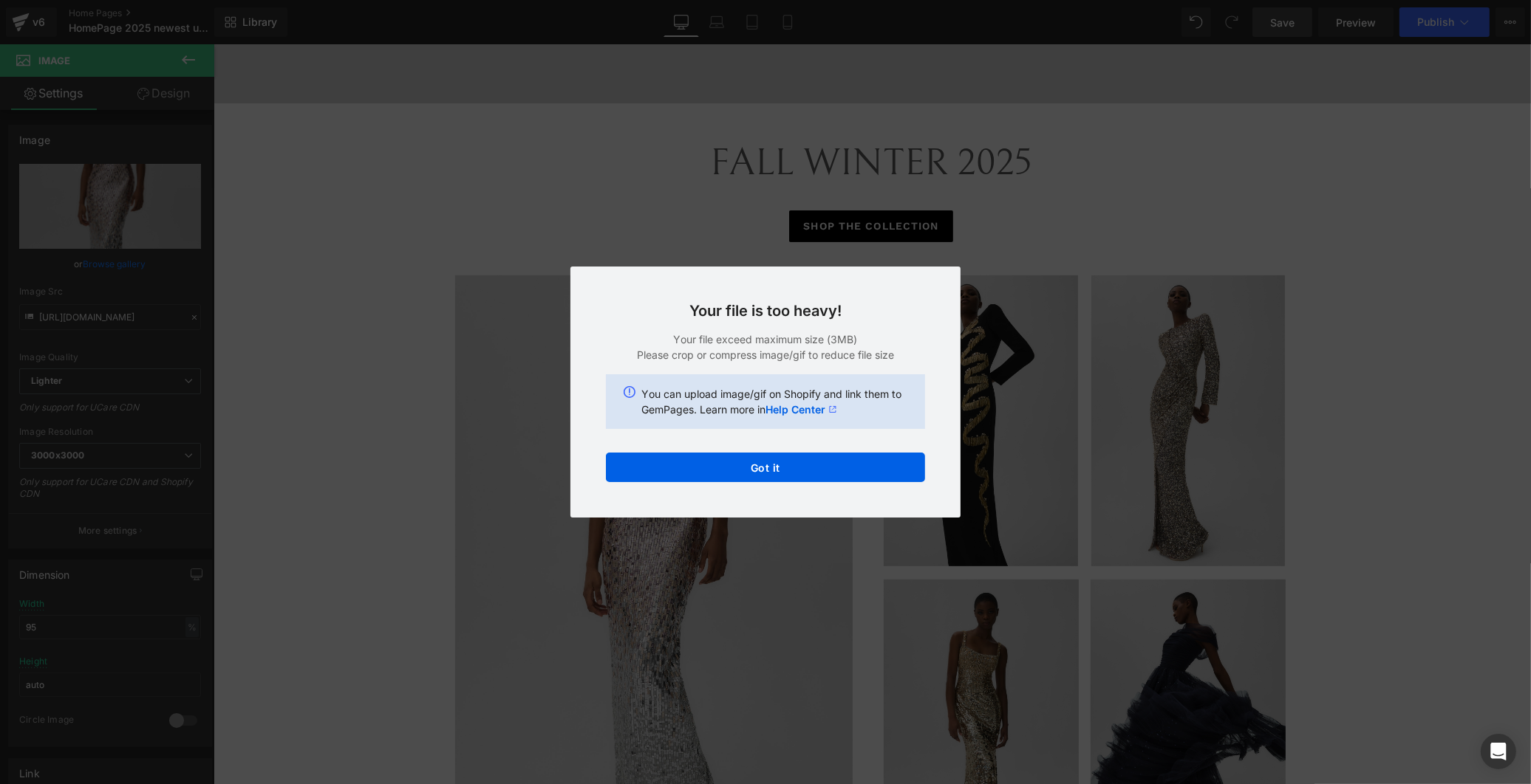
click at [743, 0] on div "Text Color Highlight Color #333333 Edit or remove link: Edit - Unlink - Cancel …" at bounding box center [766, 0] width 1531 height 0
click at [743, 464] on button "Got it" at bounding box center [766, 468] width 320 height 30
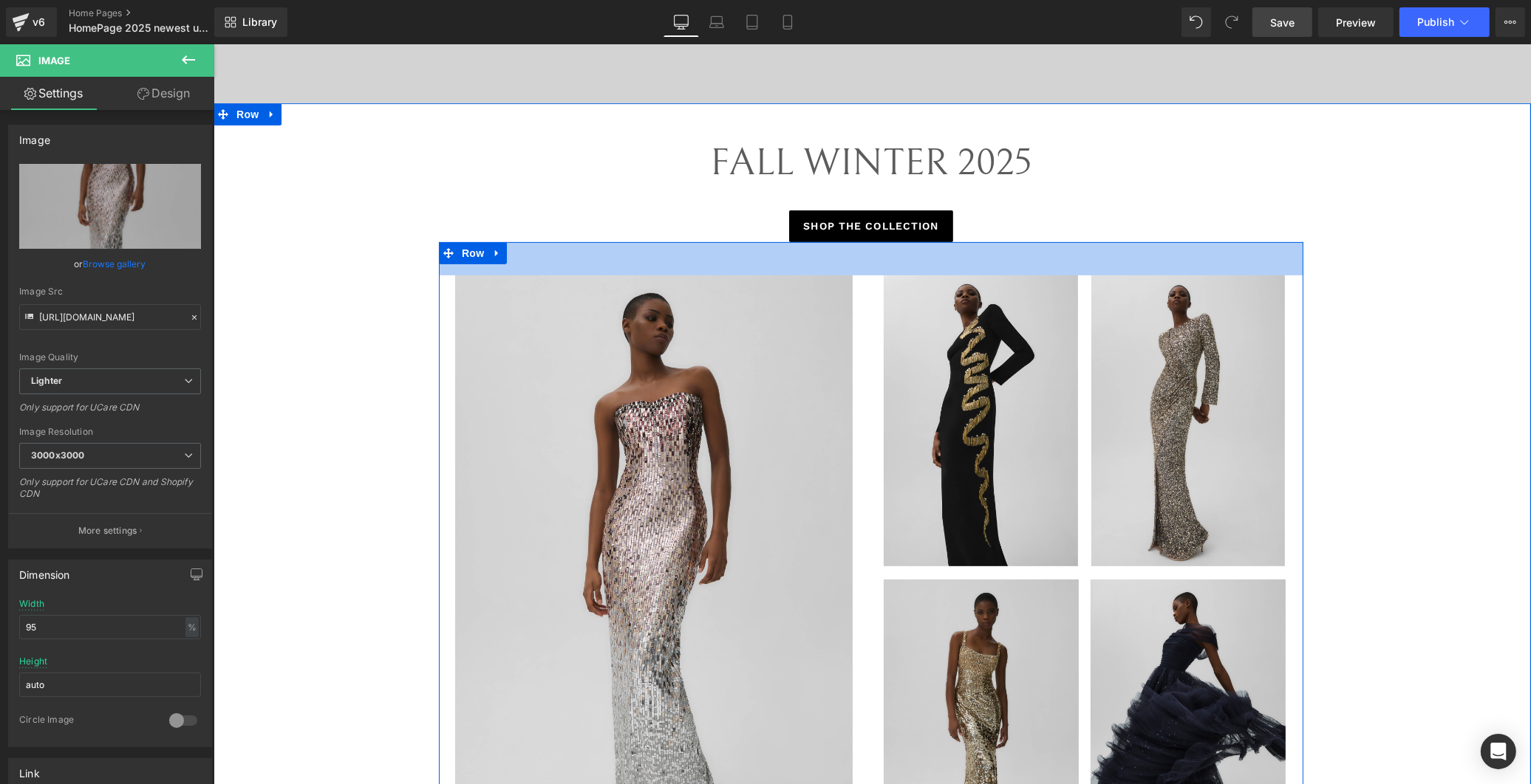
click at [881, 267] on div "45px" at bounding box center [870, 258] width 864 height 33
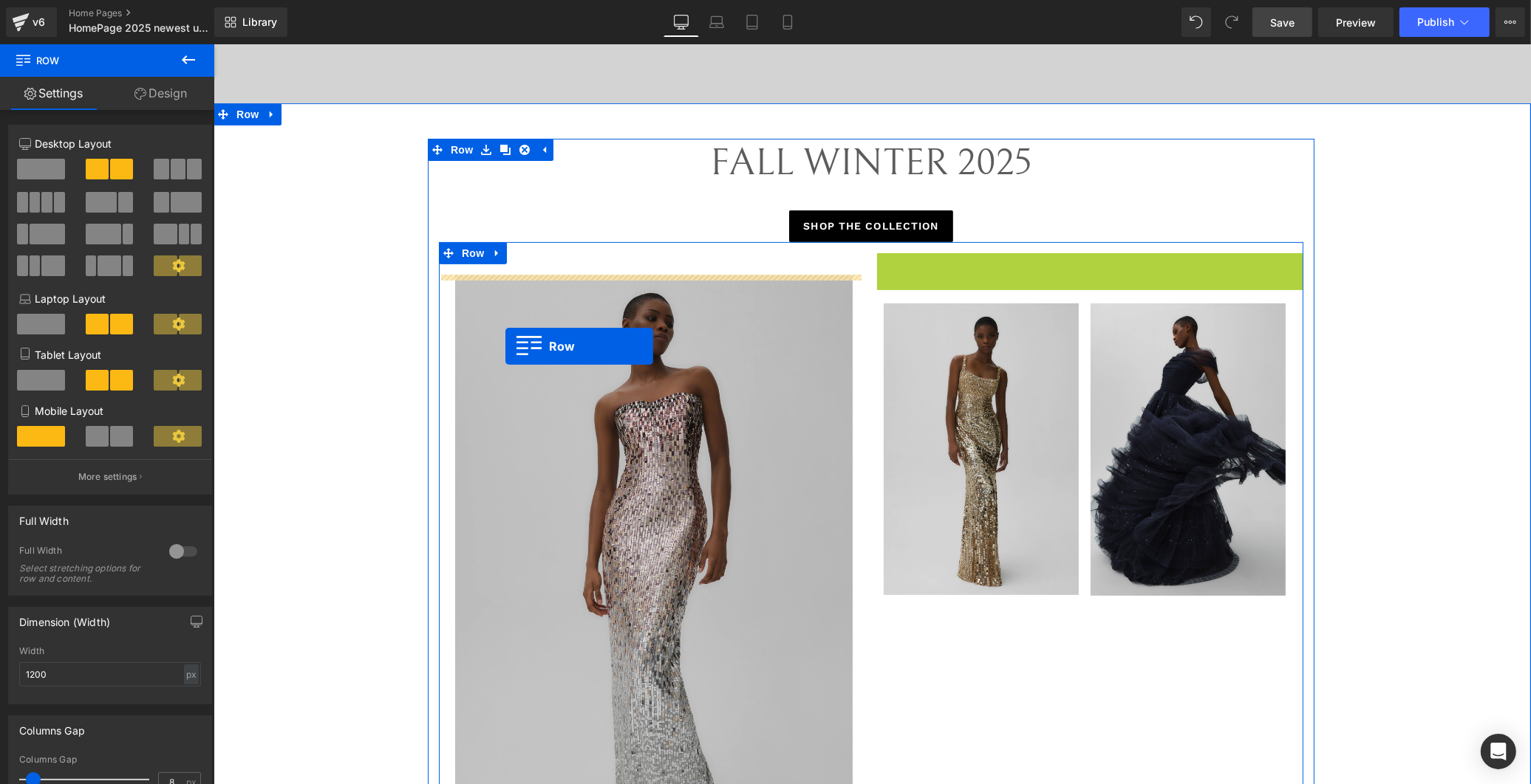
drag, startPoint x: 878, startPoint y: 263, endPoint x: 507, endPoint y: 336, distance: 378.1
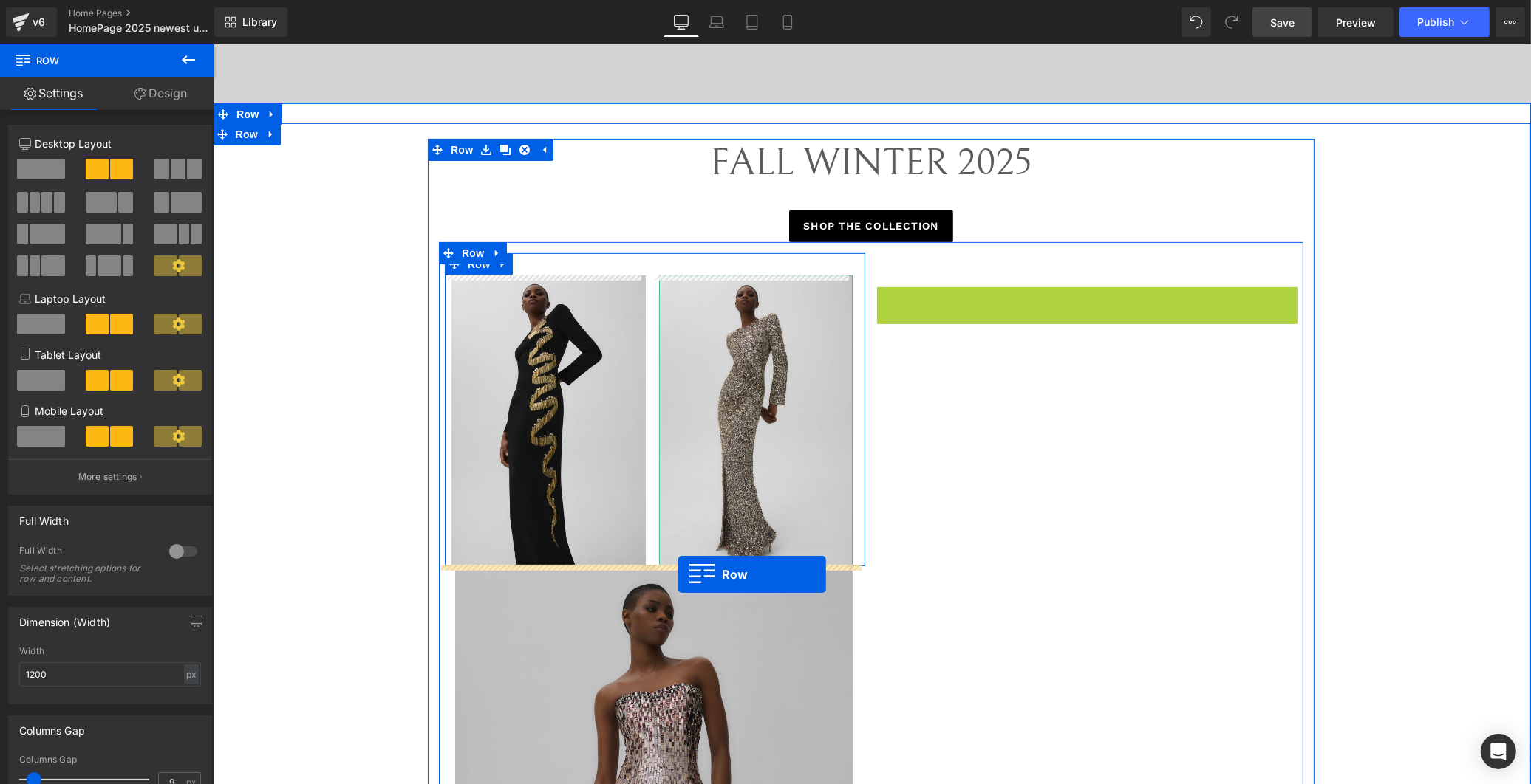
drag, startPoint x: 878, startPoint y: 296, endPoint x: 678, endPoint y: 574, distance: 342.5
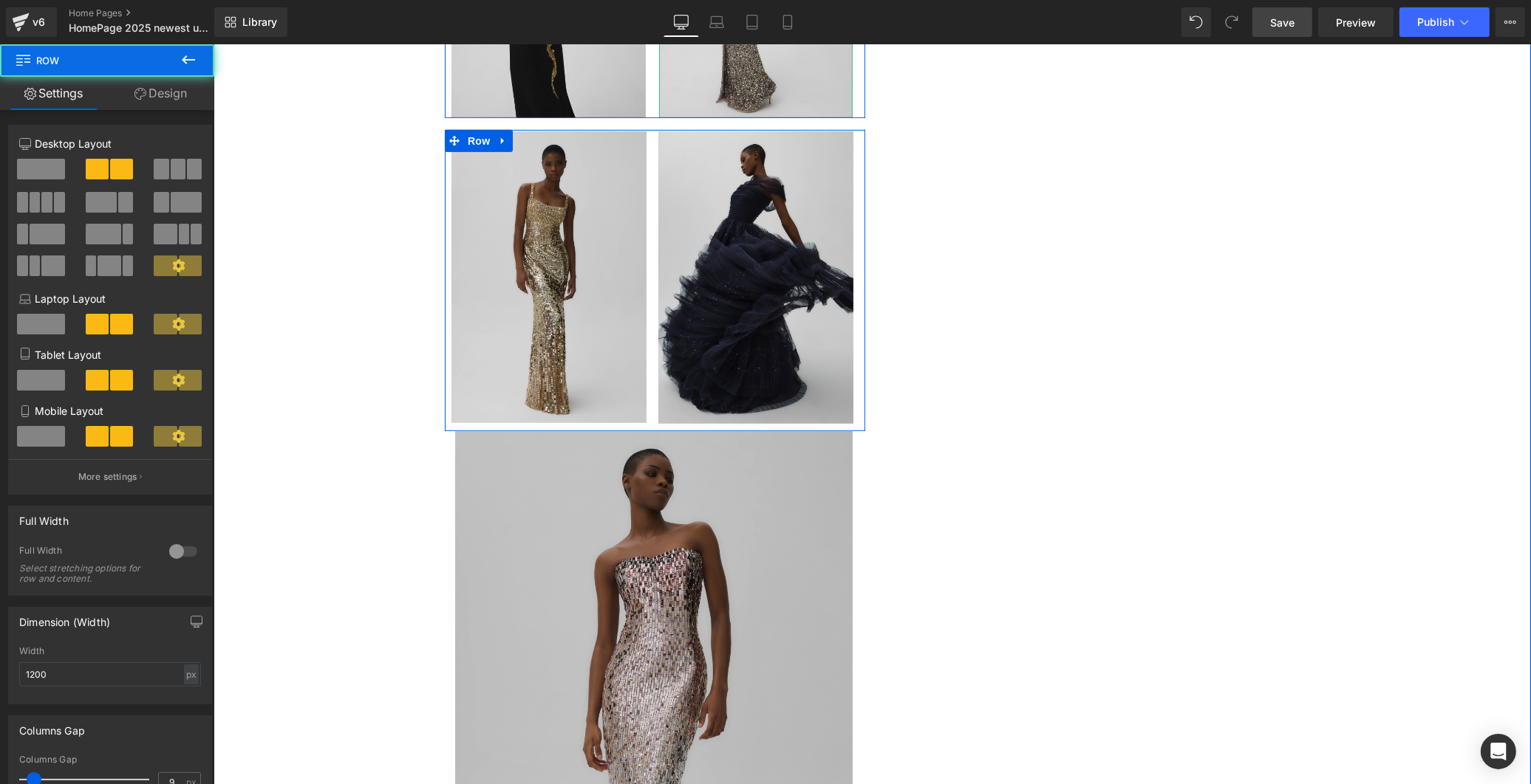
scroll to position [1138, 0]
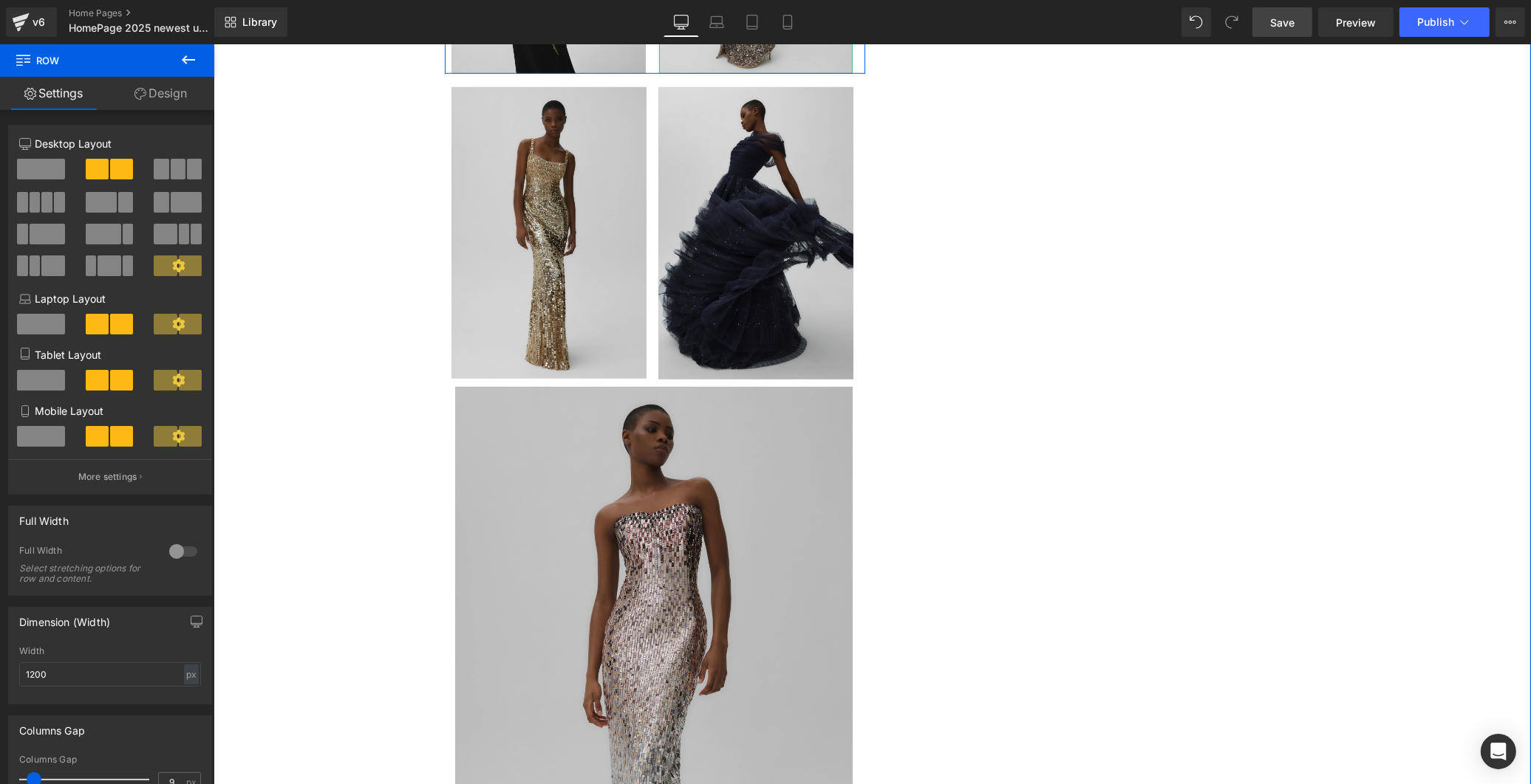
click at [555, 471] on img at bounding box center [654, 685] width 400 height 596
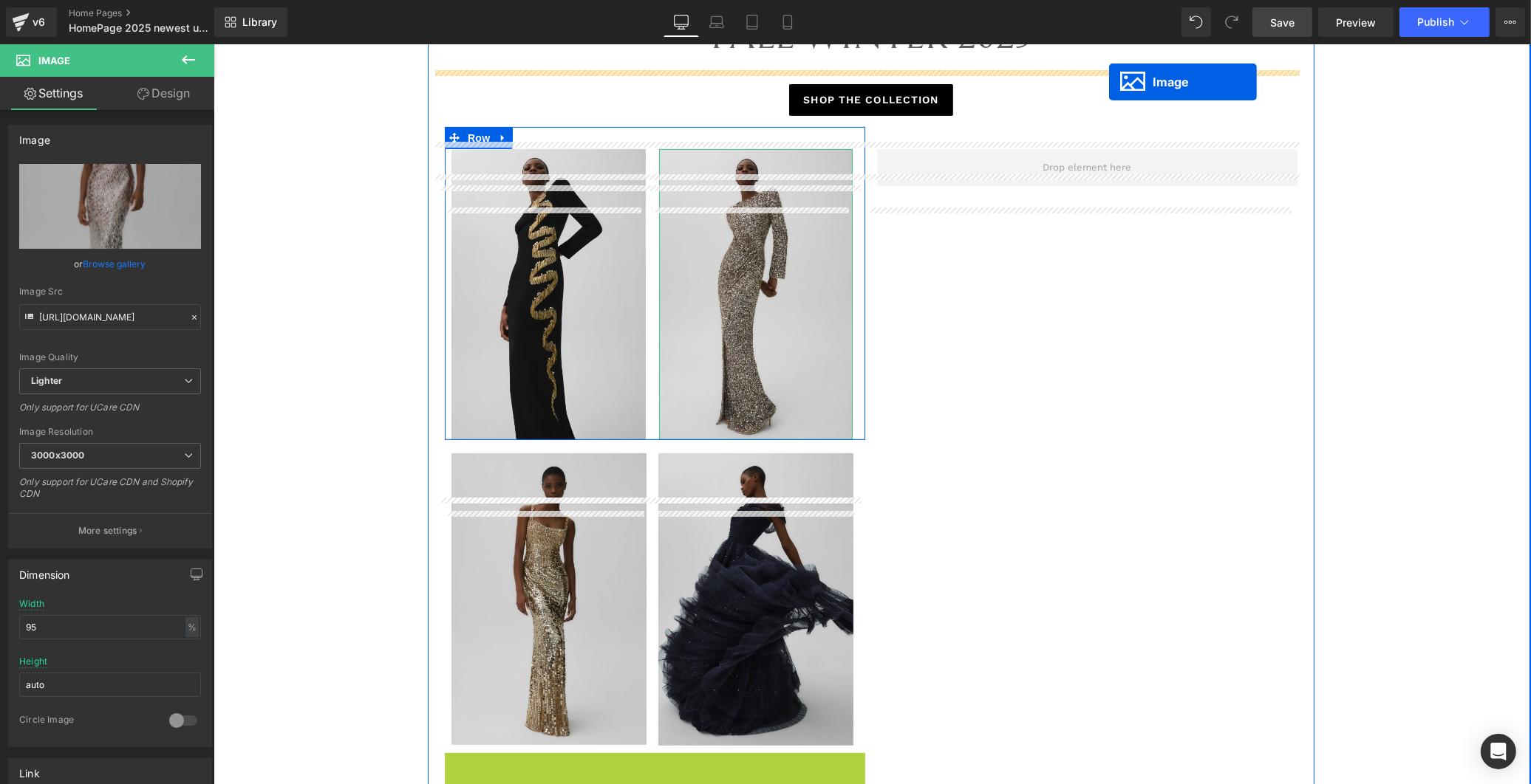
scroll to position [669, 0]
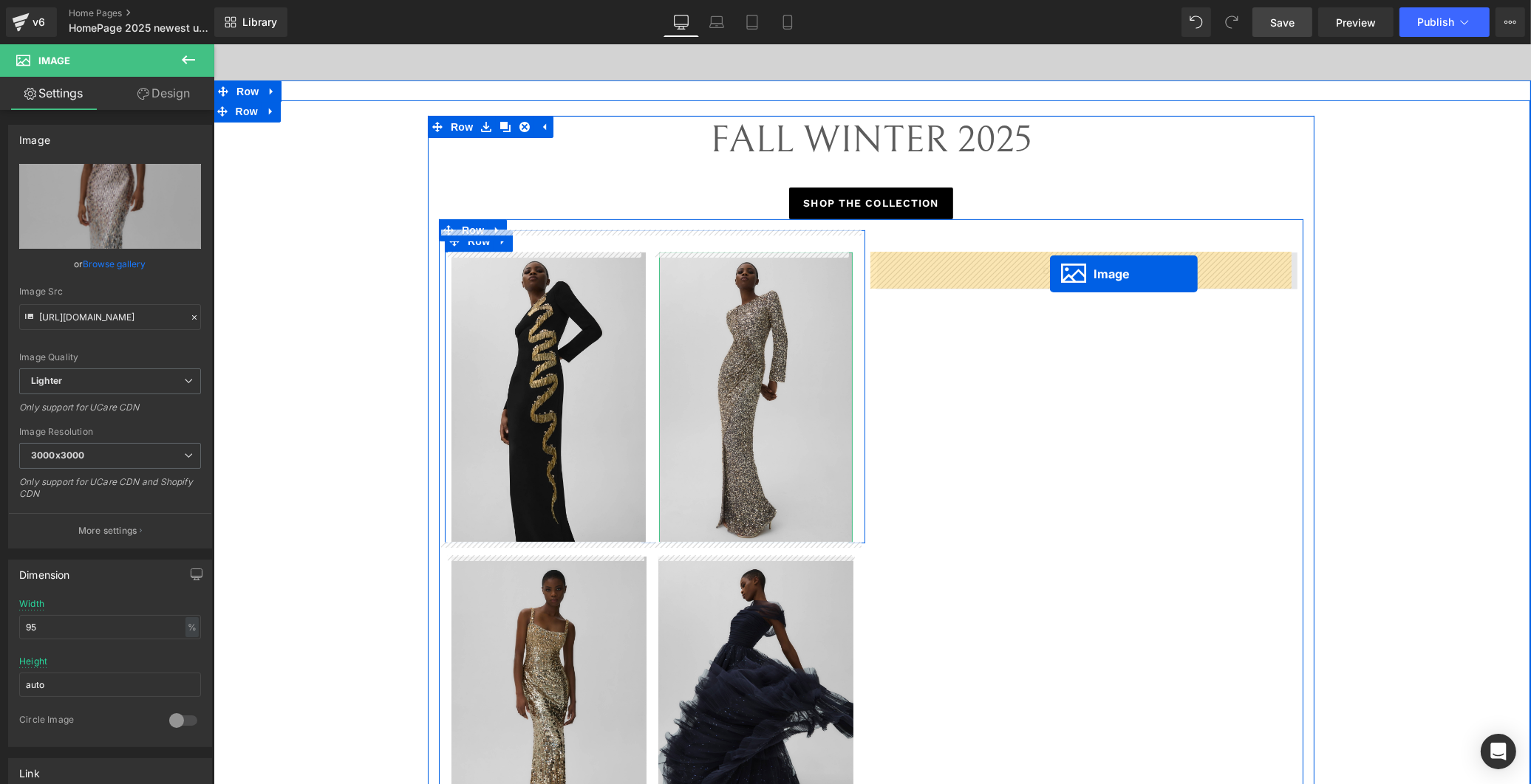
drag, startPoint x: 625, startPoint y: 351, endPoint x: 1049, endPoint y: 275, distance: 430.8
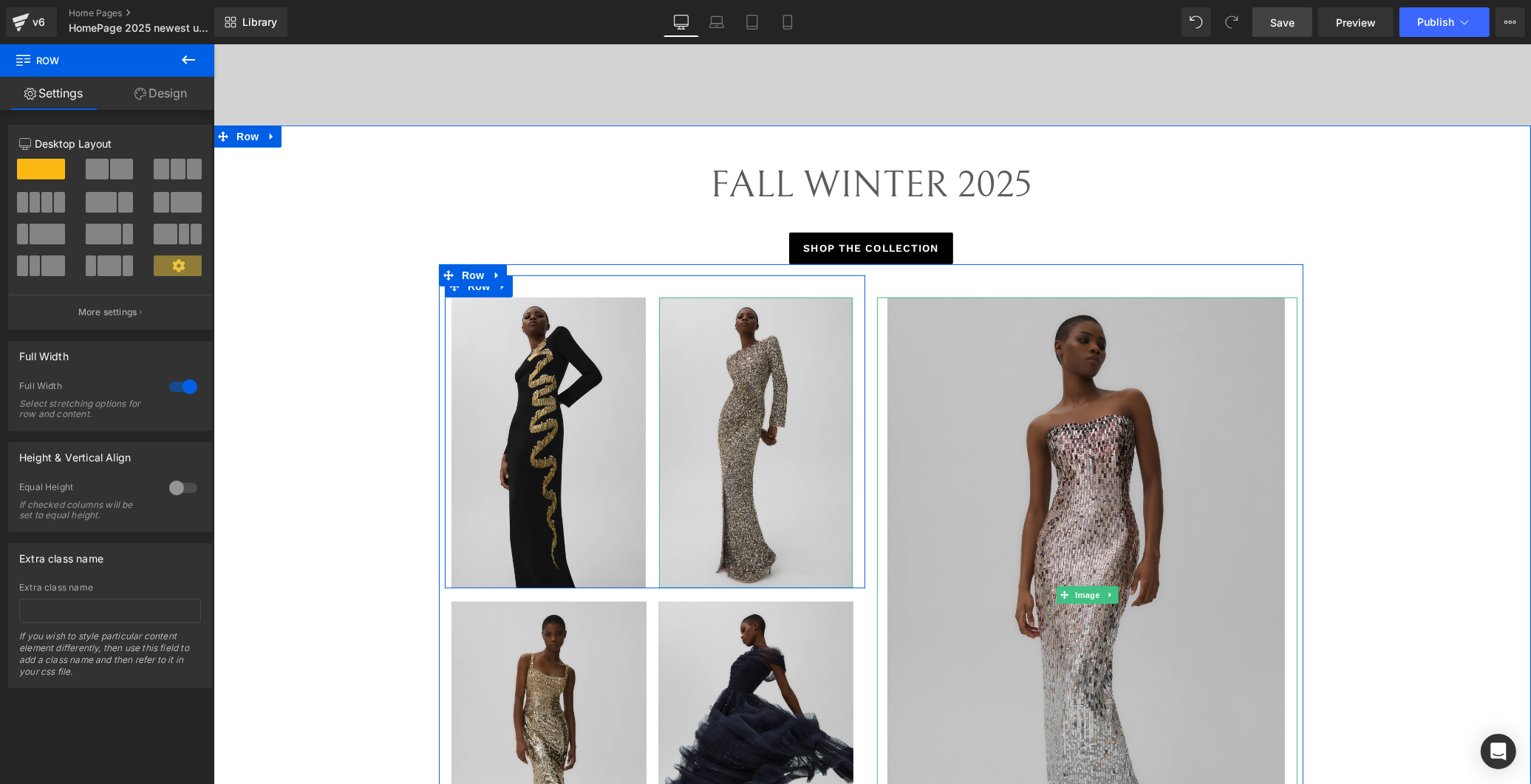
scroll to position [505, 0]
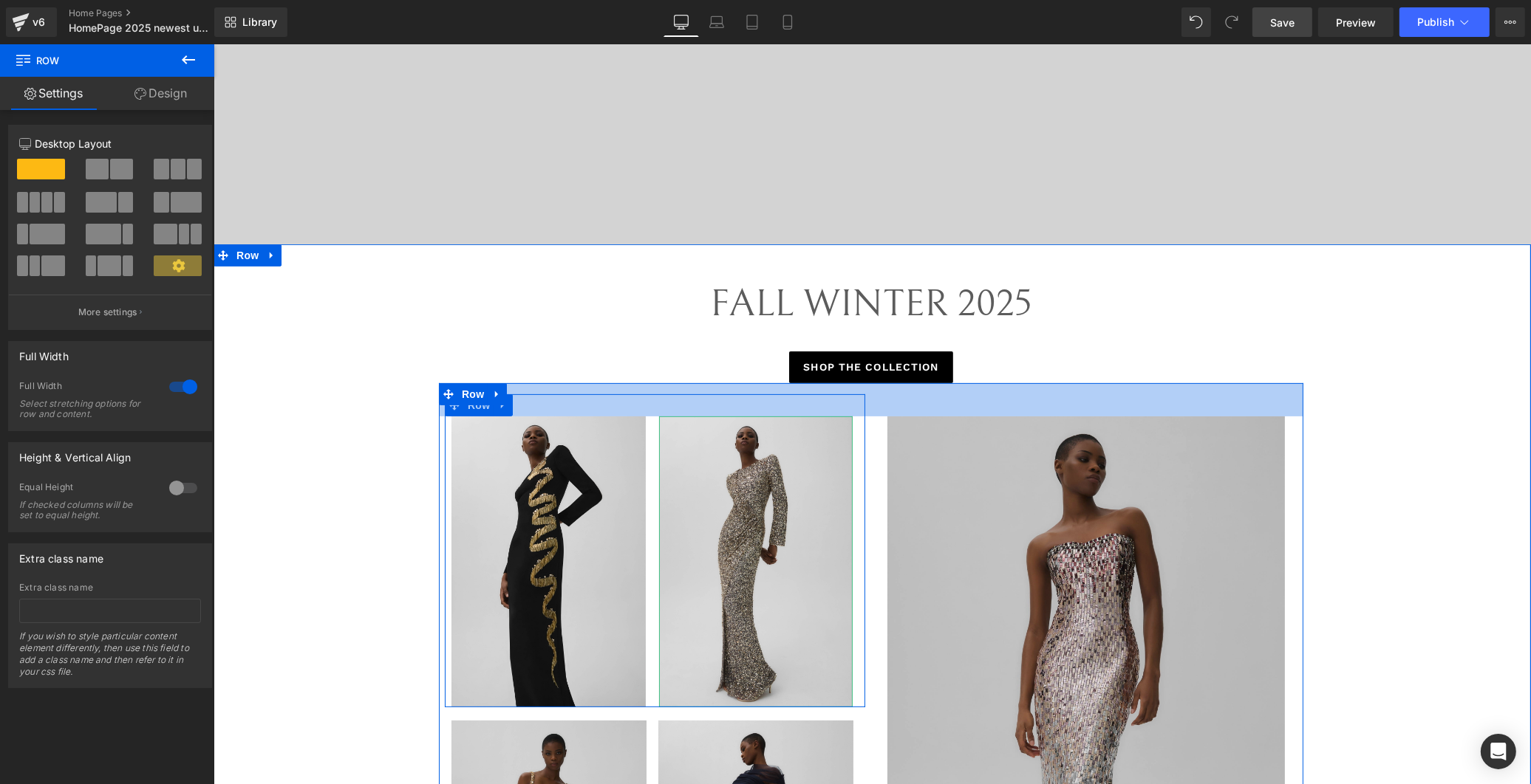
click at [1078, 336] on div "FALL WINTER 2025" at bounding box center [870, 315] width 864 height 72
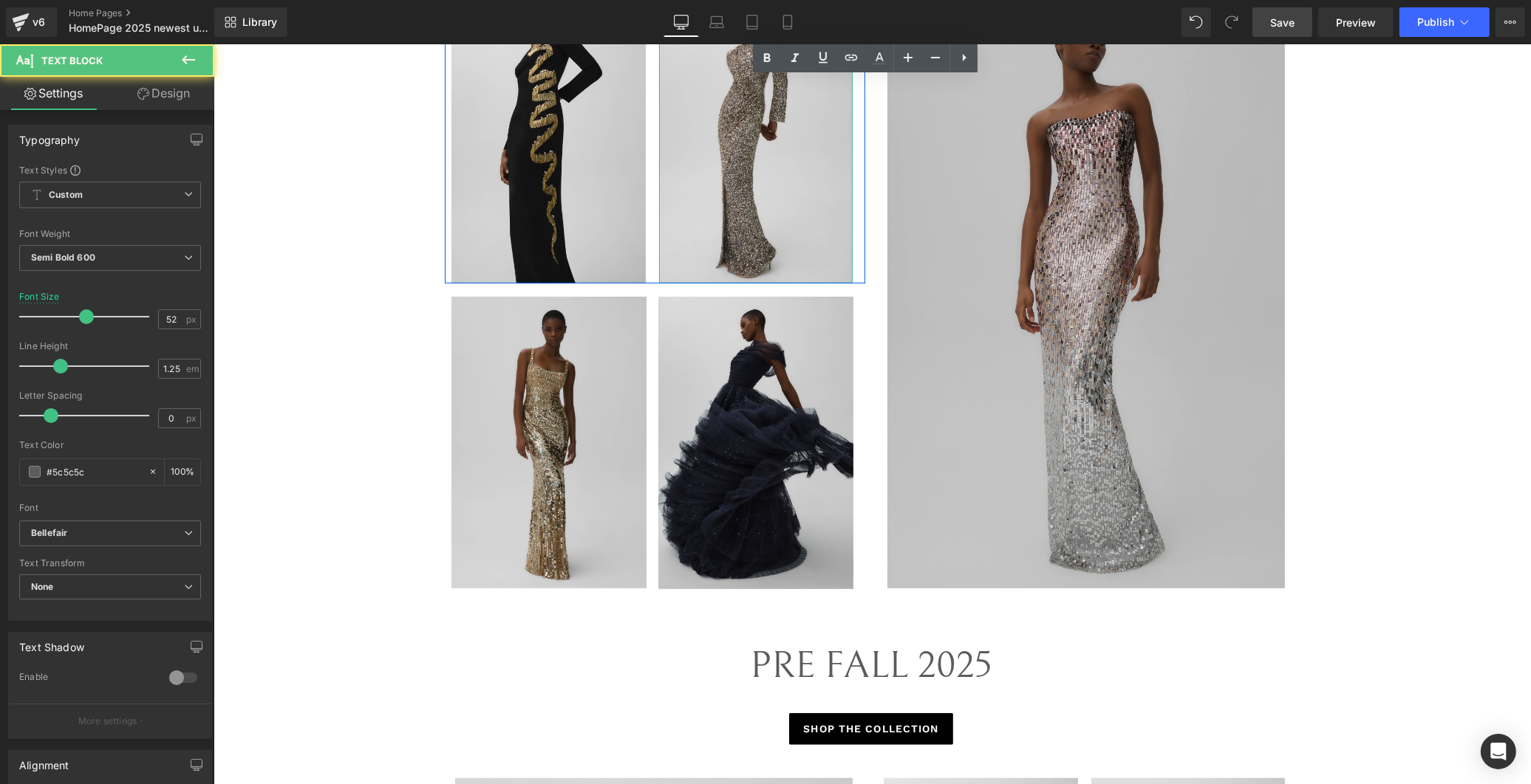
scroll to position [998, 0]
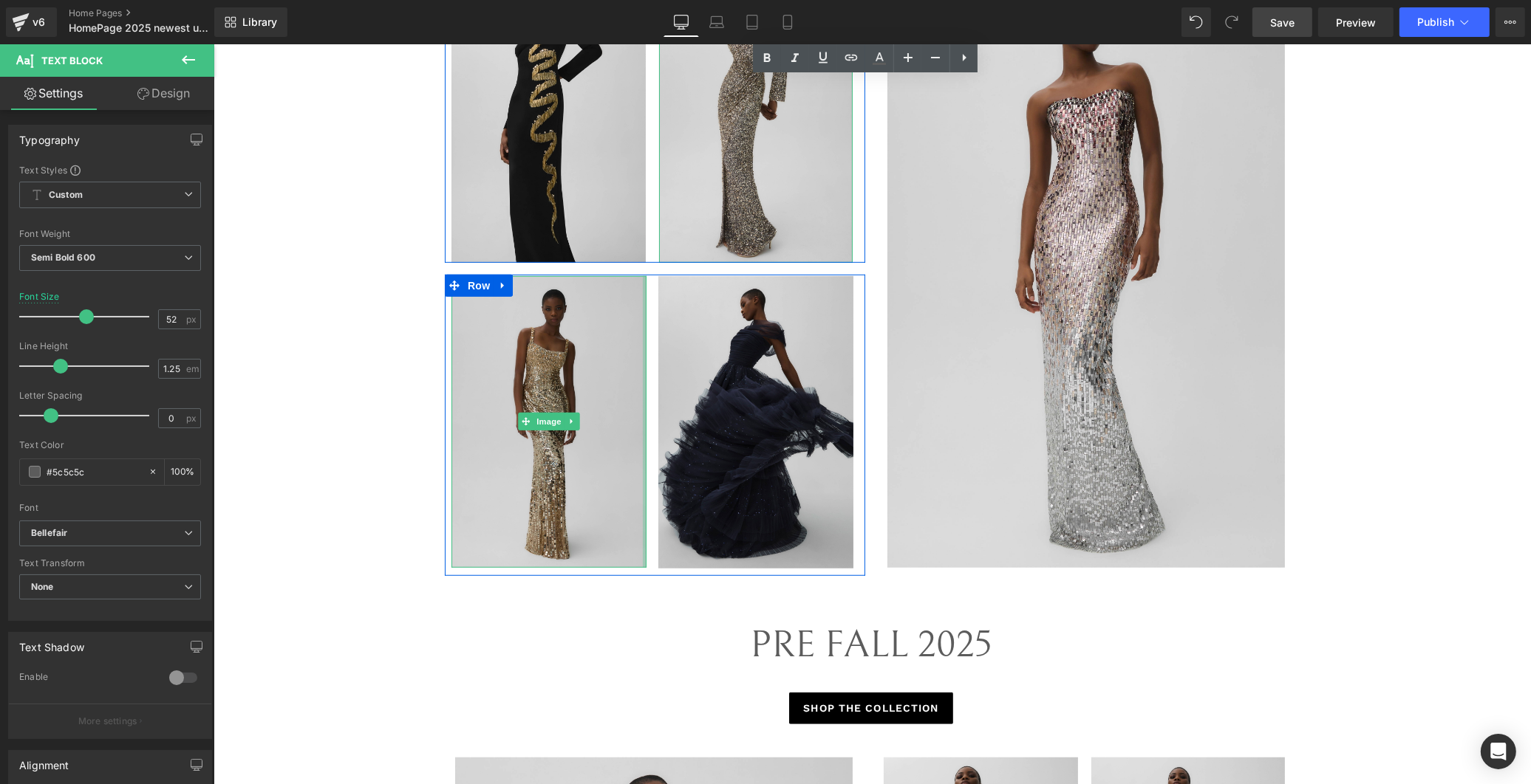
click at [640, 286] on div "Image" at bounding box center [549, 422] width 211 height 292
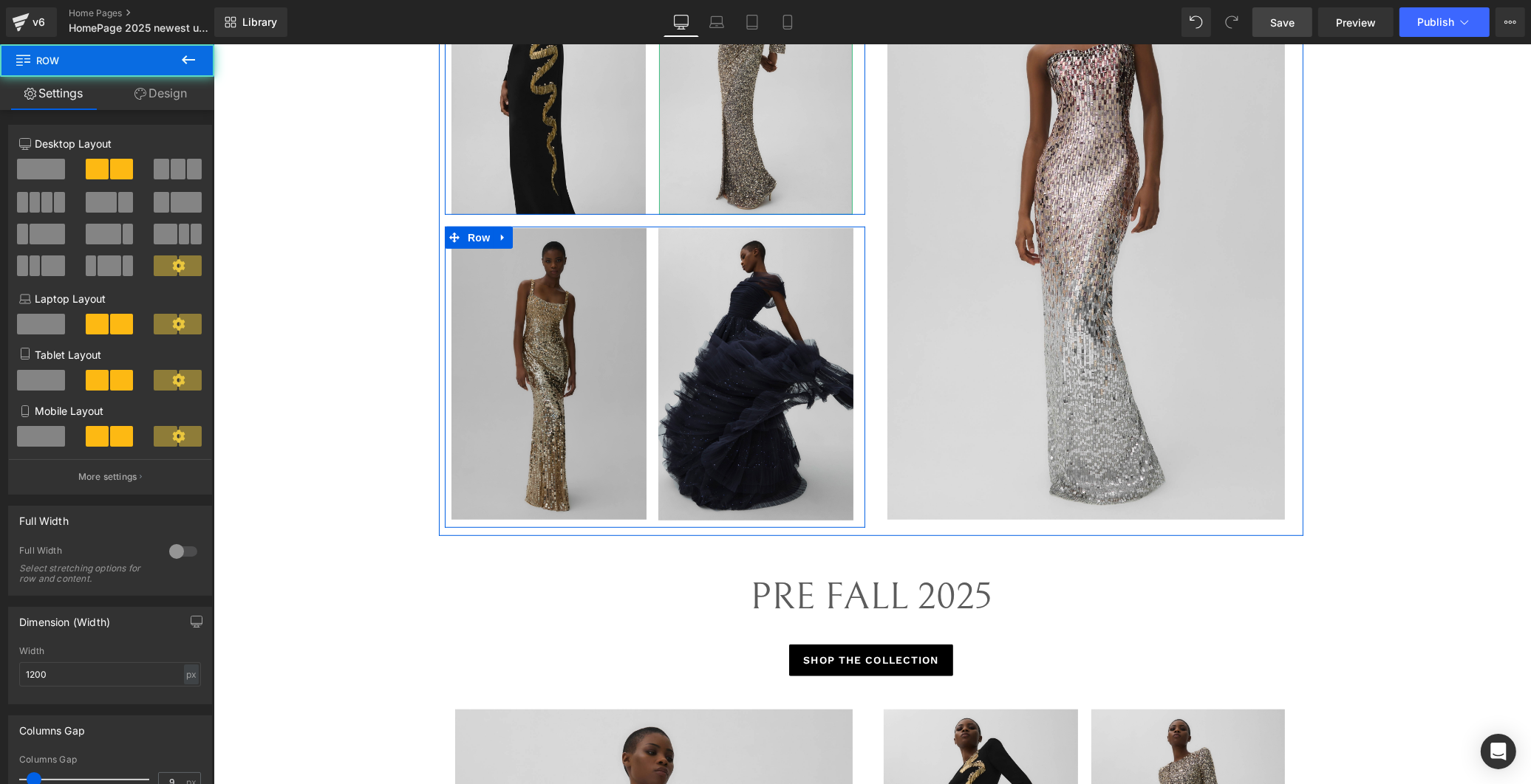
scroll to position [949, 0]
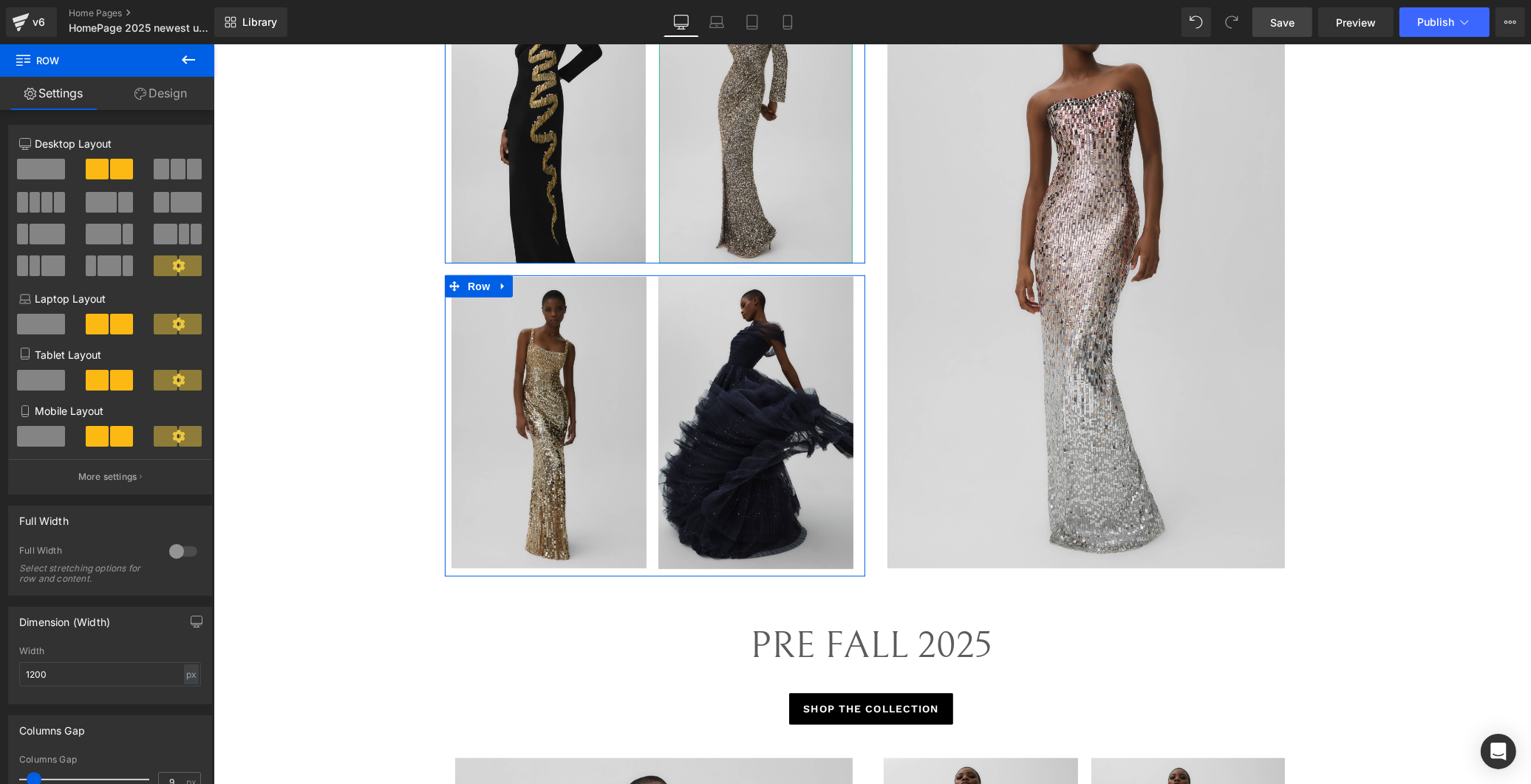
click at [149, 91] on link "Design" at bounding box center [161, 93] width 108 height 33
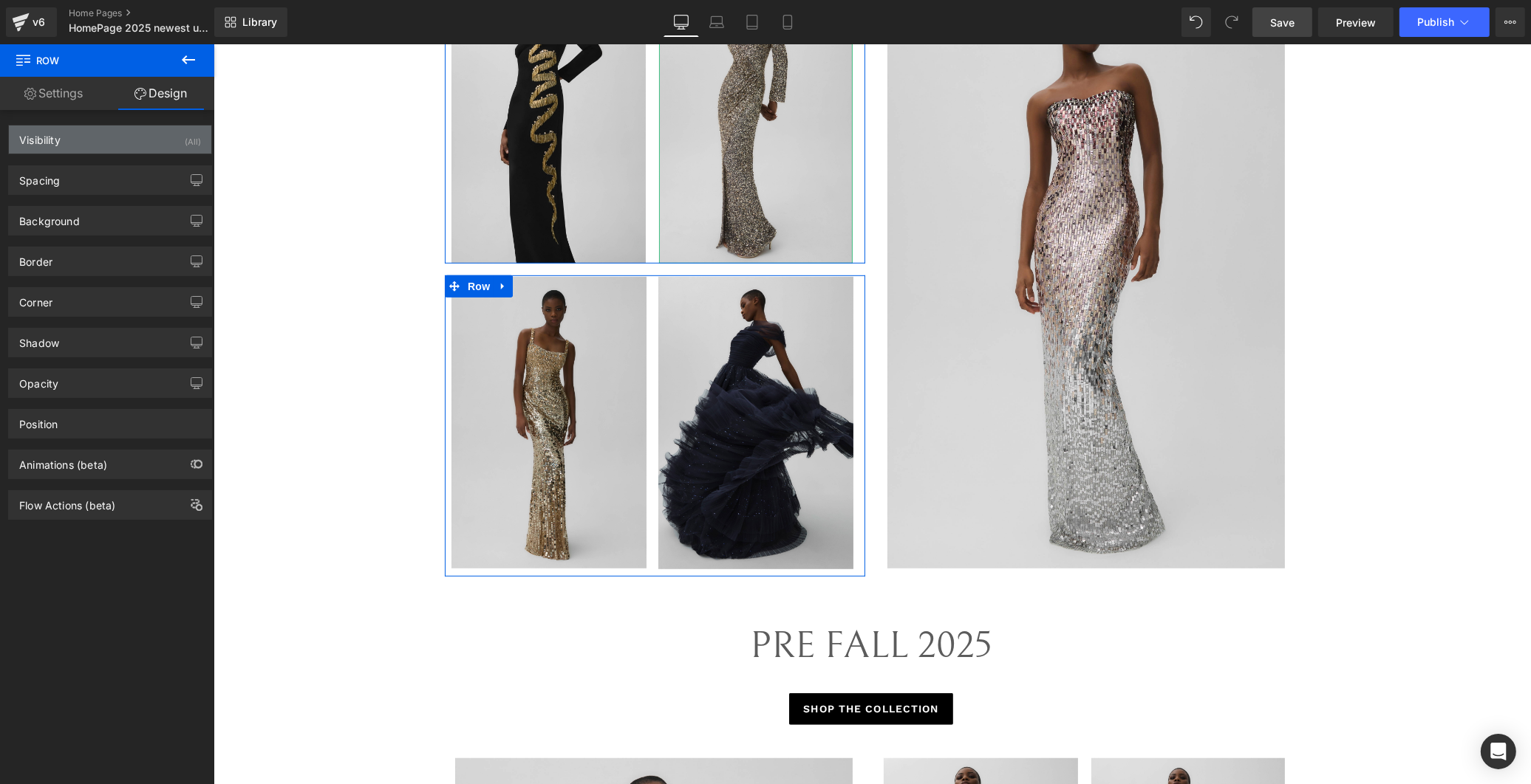
click at [101, 138] on div "Visibility (All)" at bounding box center [109, 139] width 202 height 28
type input "16"
type input "0"
type input "2"
type input "0"
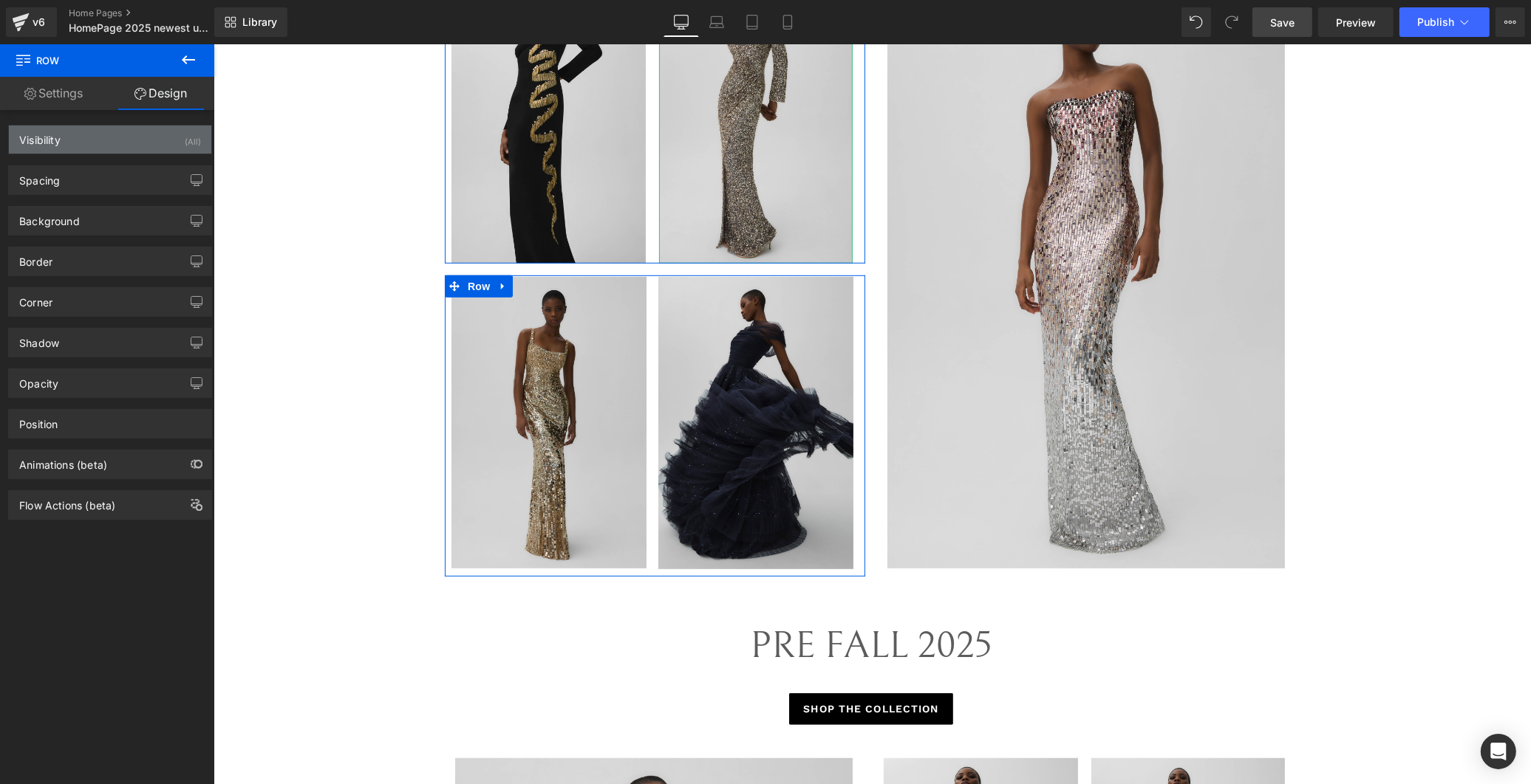
type input "10"
type input "0"
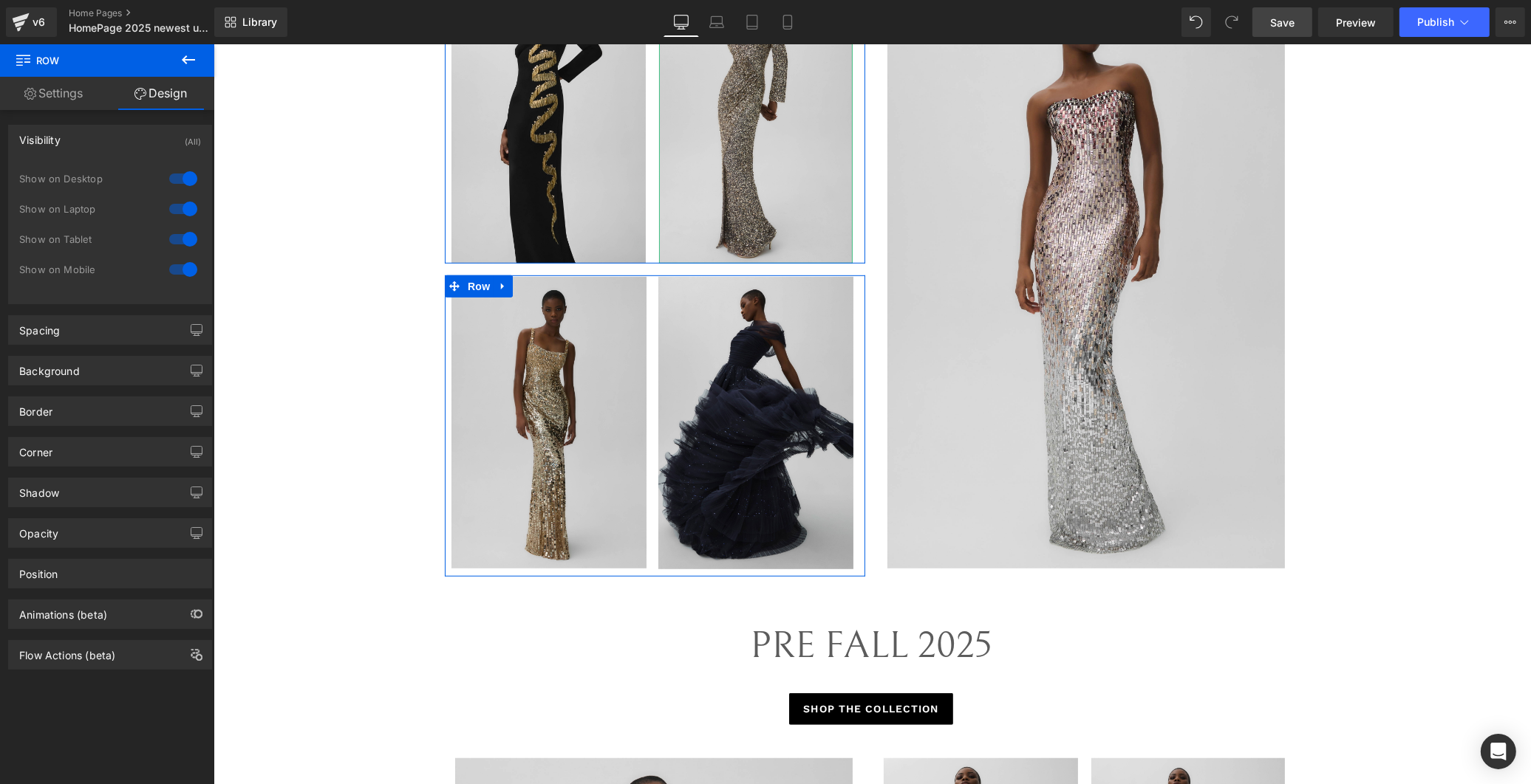
click at [101, 138] on div "Visibility (All)" at bounding box center [109, 139] width 202 height 28
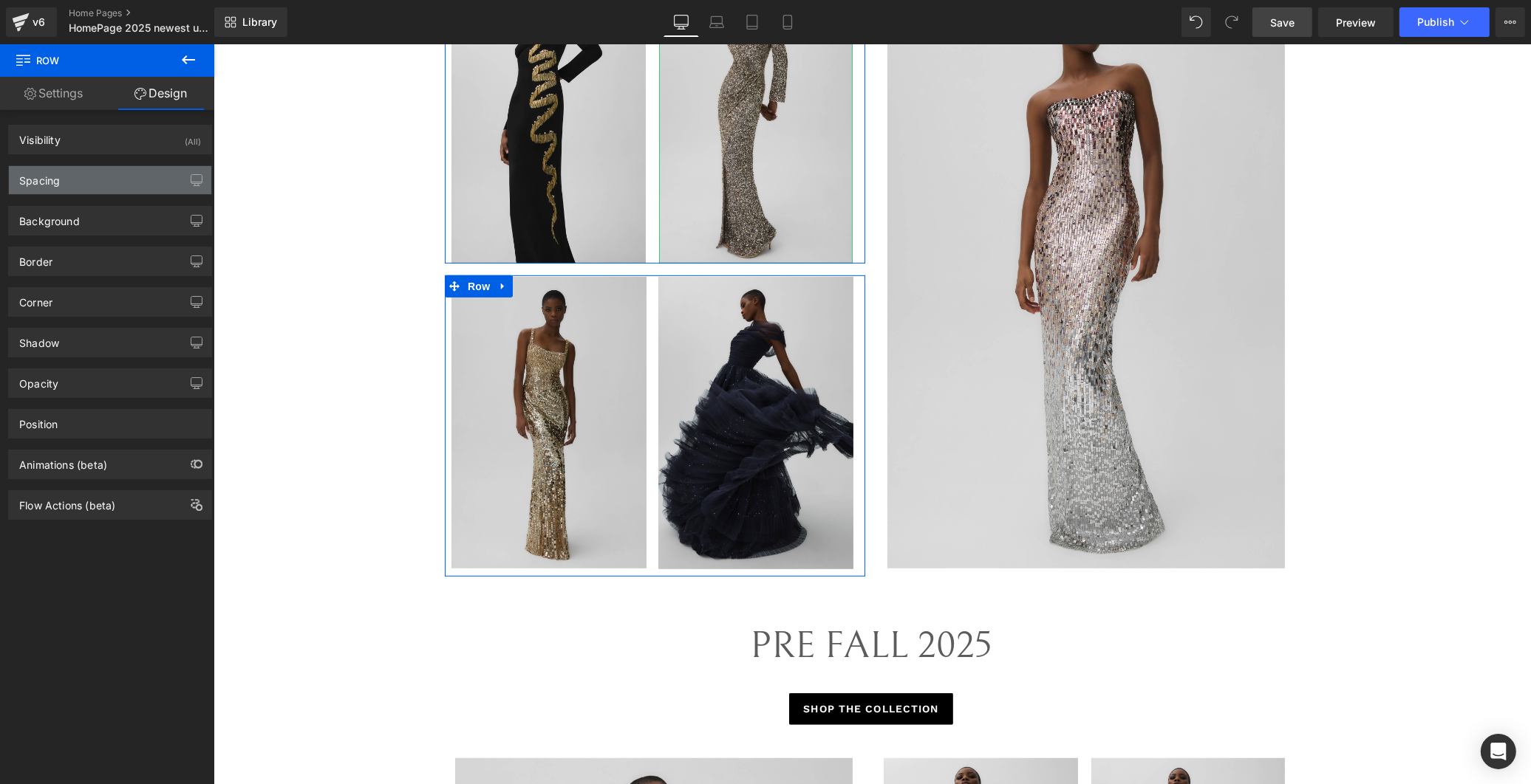
click at [82, 190] on div "Spacing" at bounding box center [109, 180] width 202 height 28
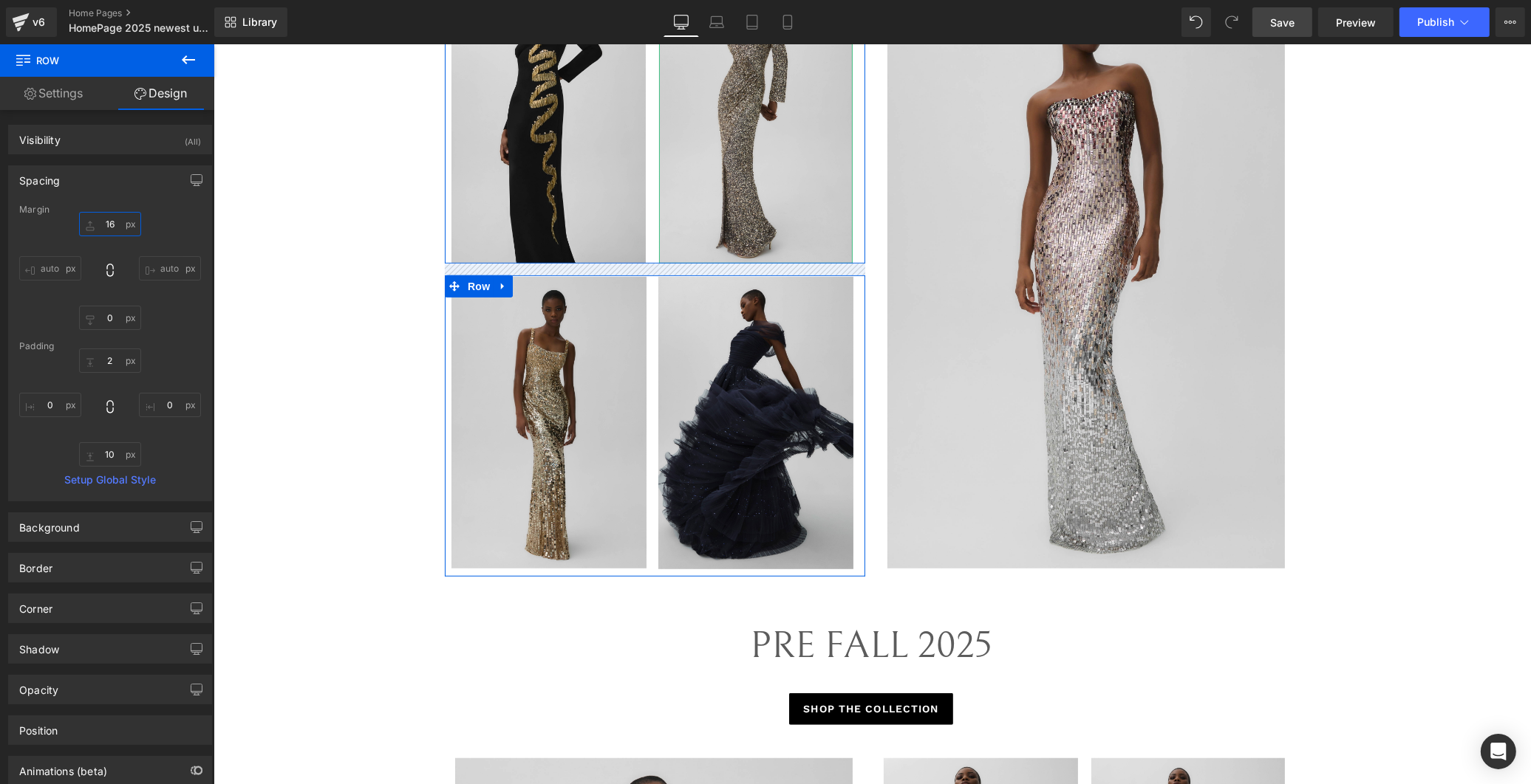
click at [119, 229] on input "16" at bounding box center [109, 224] width 62 height 24
click at [116, 223] on input "16" at bounding box center [109, 224] width 62 height 24
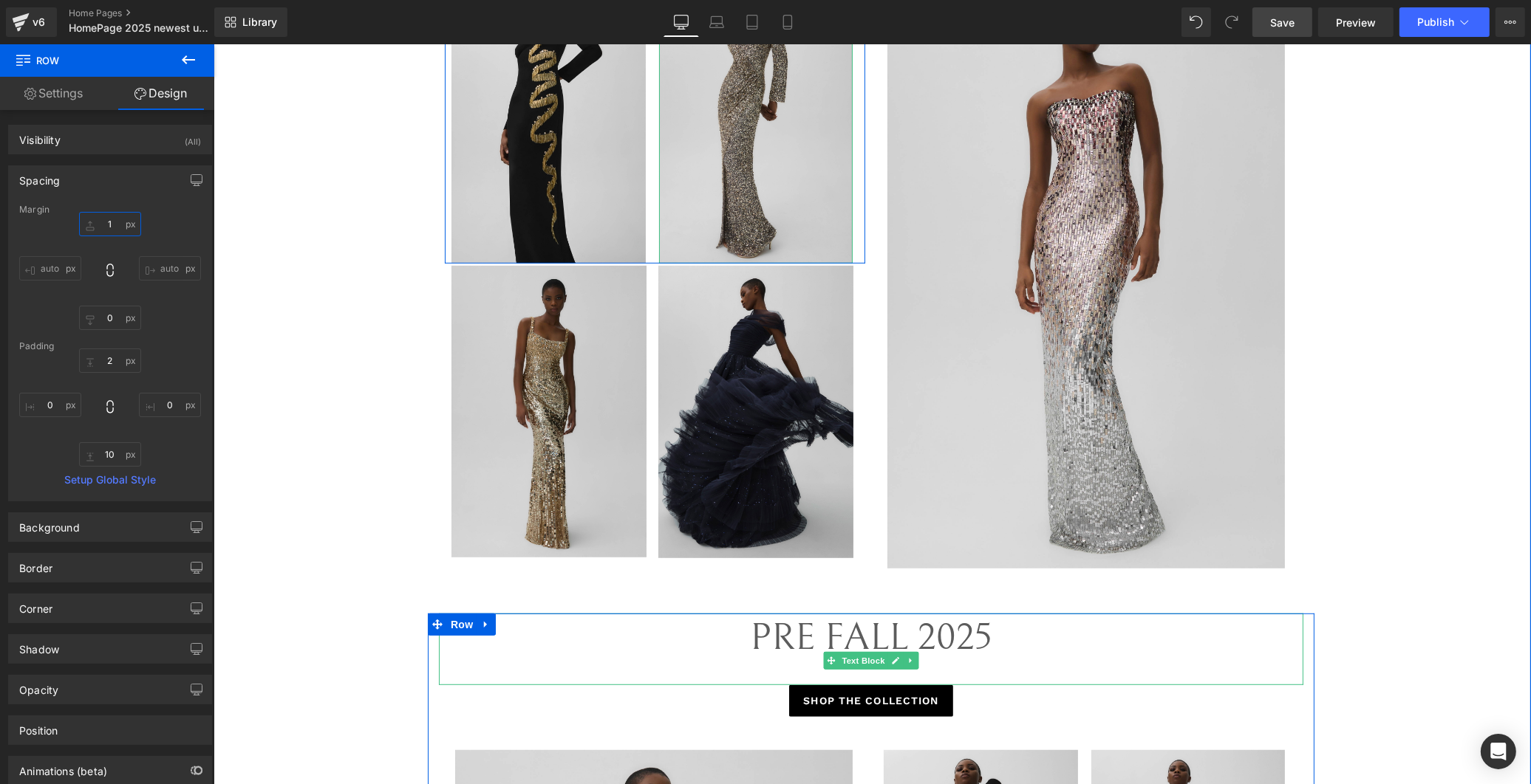
type input "14"
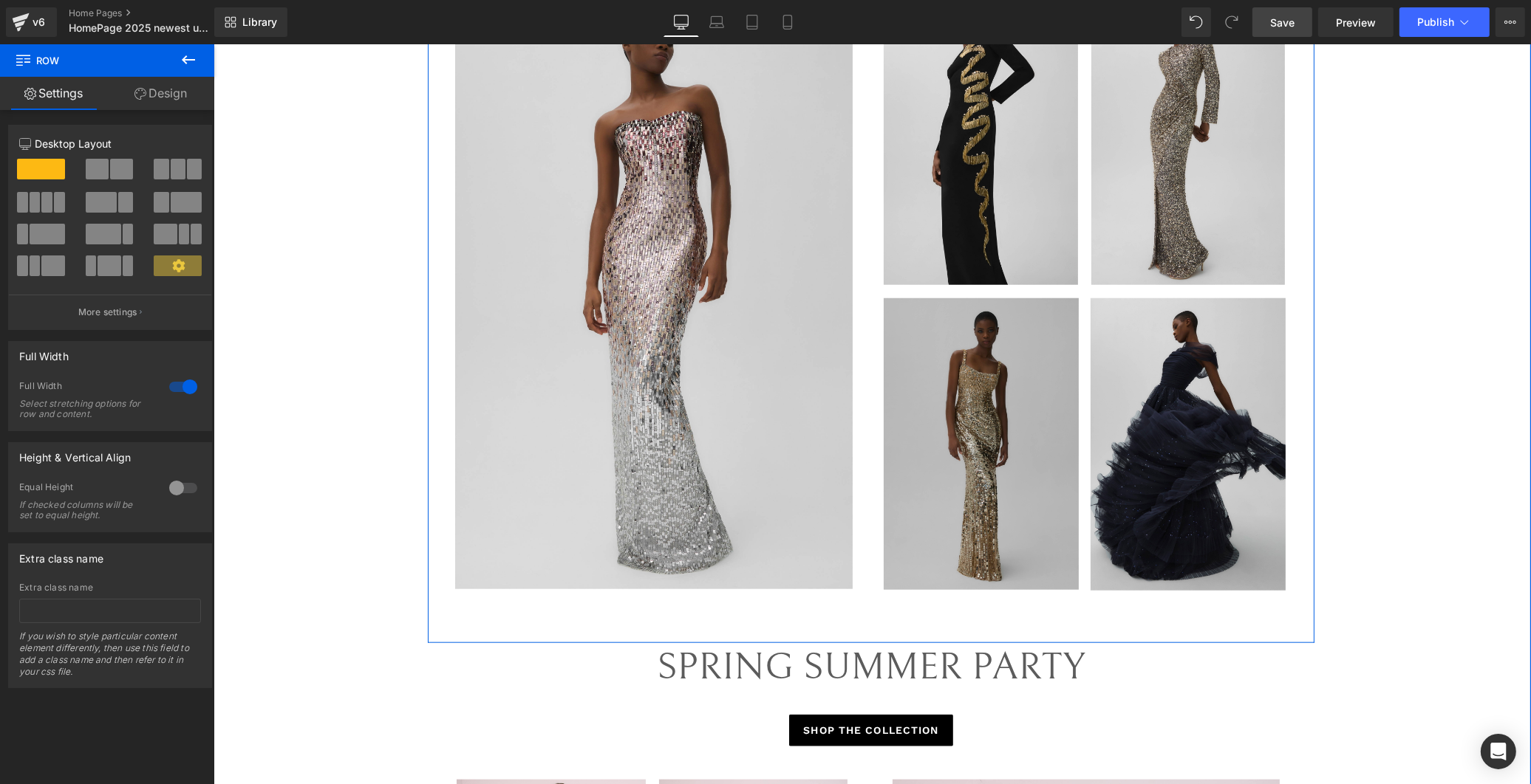
scroll to position [1769, 0]
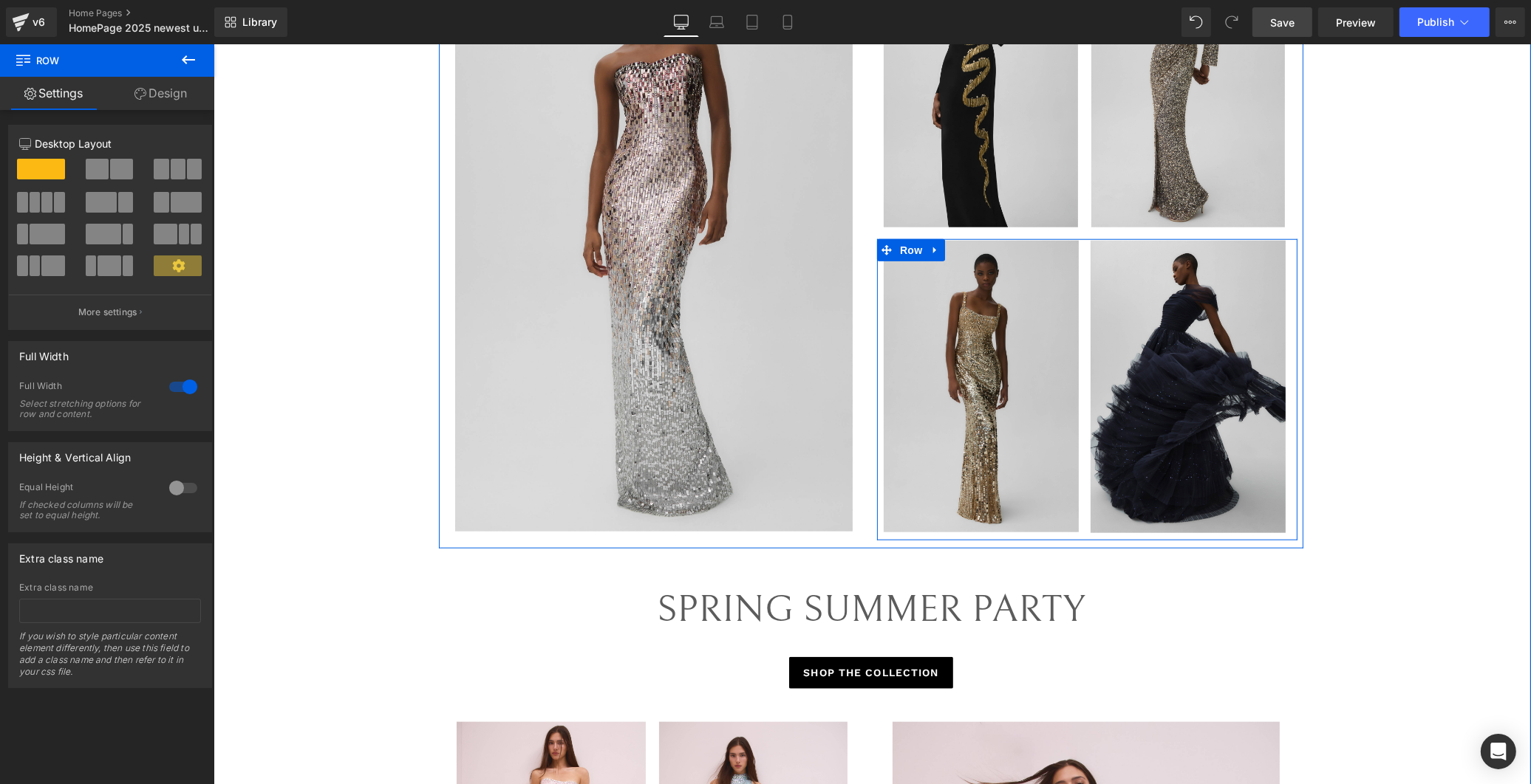
click at [1076, 522] on div "Image" at bounding box center [982, 386] width 211 height 292
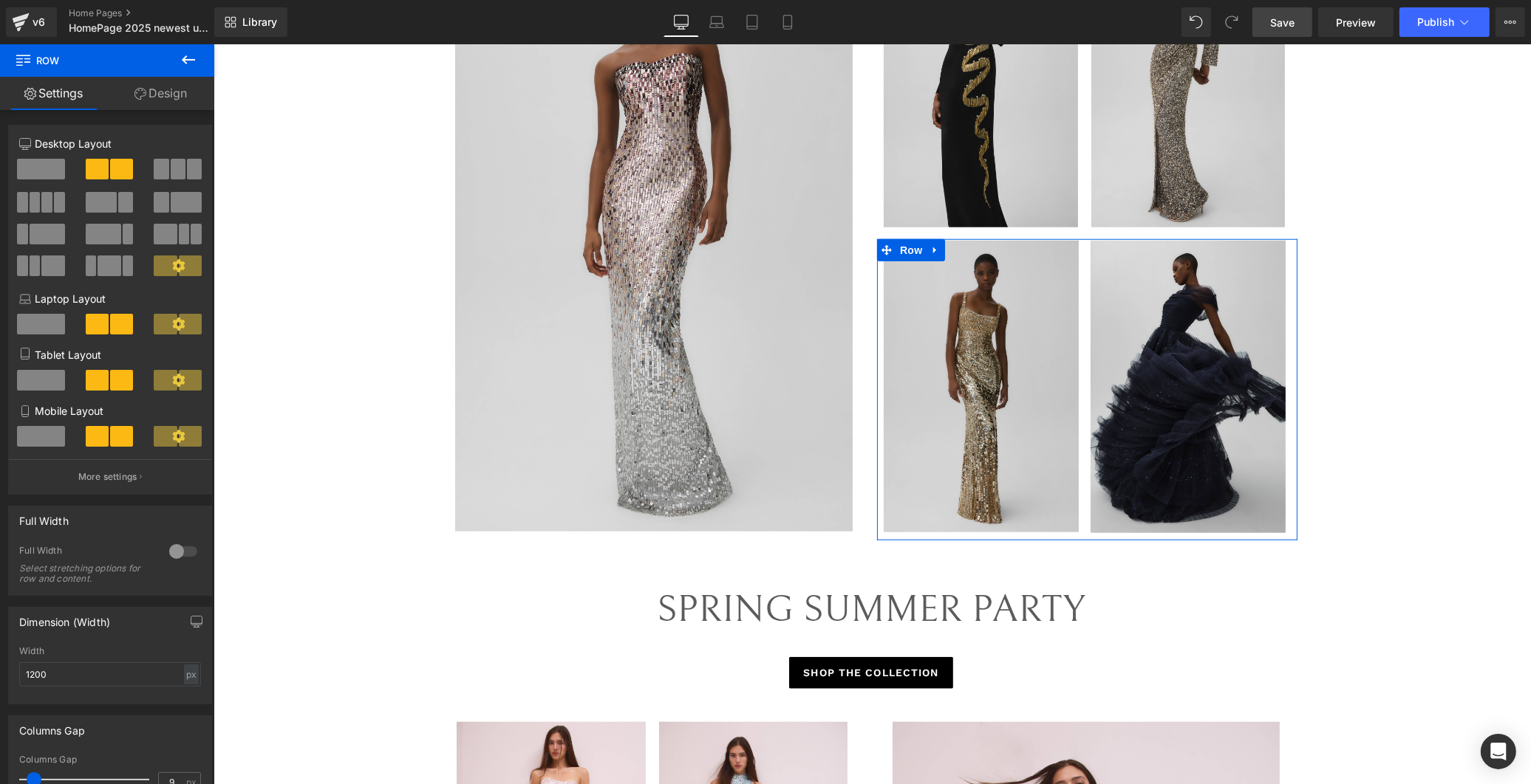
click at [161, 101] on link "Design" at bounding box center [161, 93] width 108 height 33
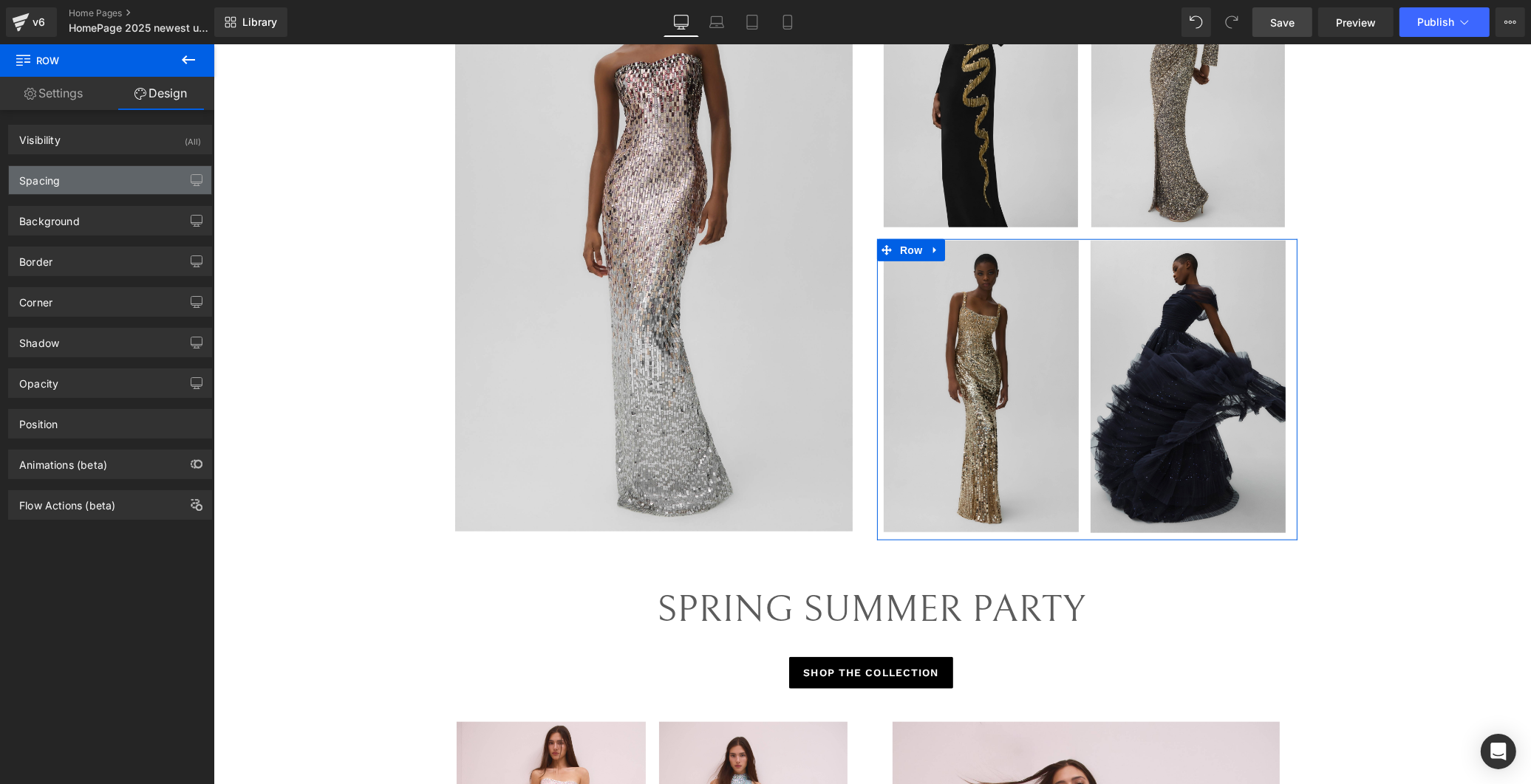
type input "16"
type input "0"
type input "2"
type input "0"
type input "10"
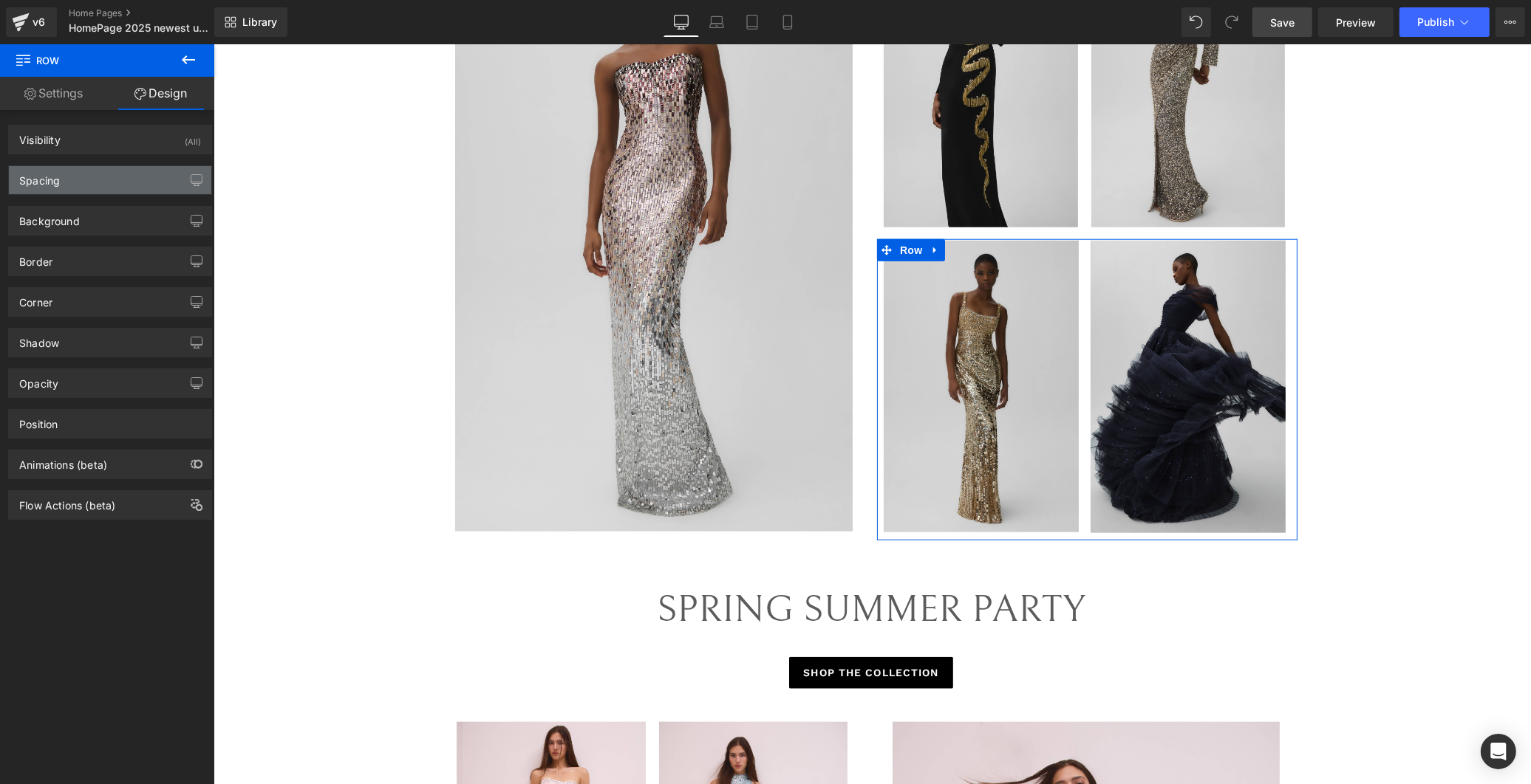
type input "0"
click at [85, 177] on div "Spacing" at bounding box center [109, 180] width 202 height 28
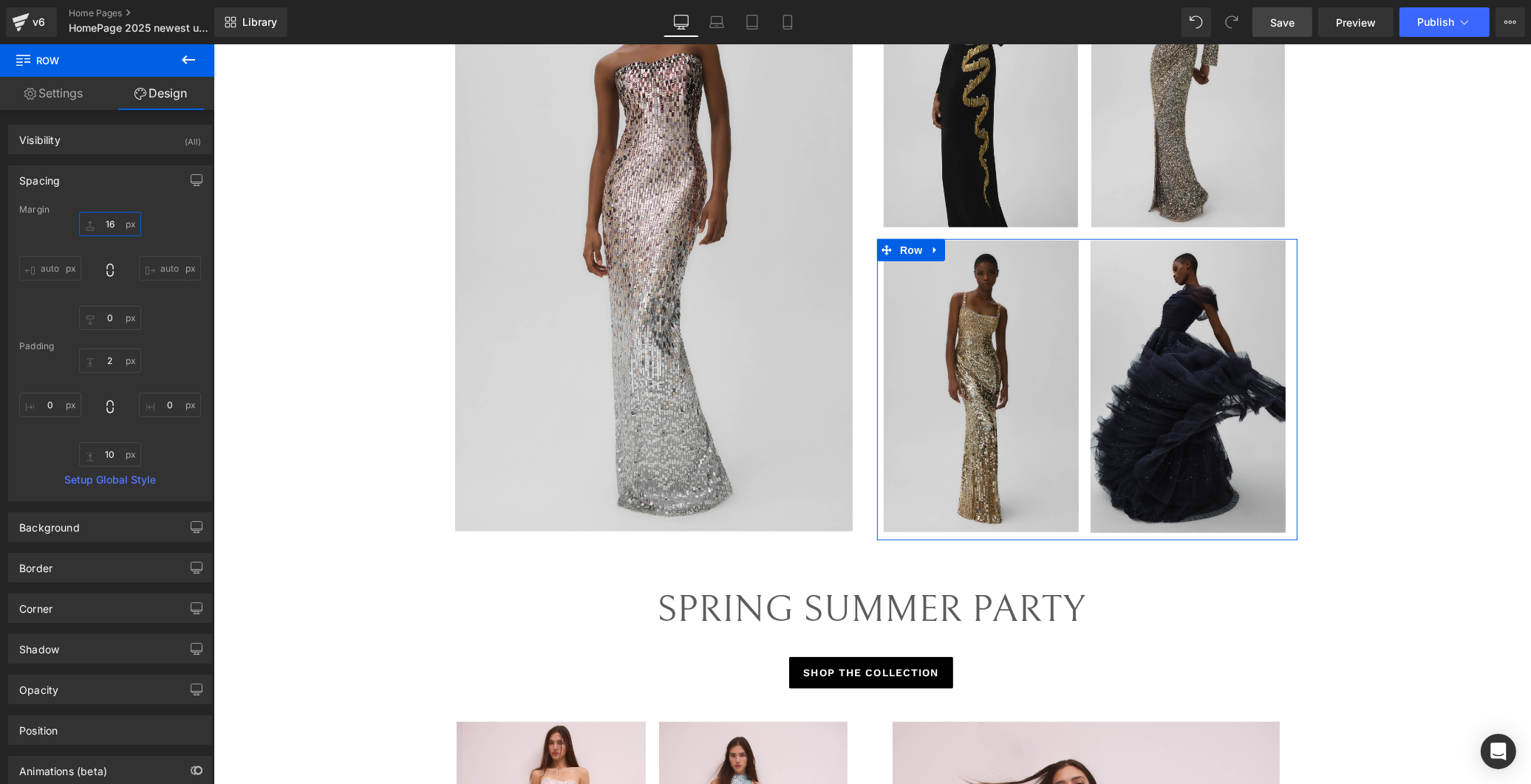
click at [116, 225] on input "16" at bounding box center [109, 224] width 62 height 24
type input "15"
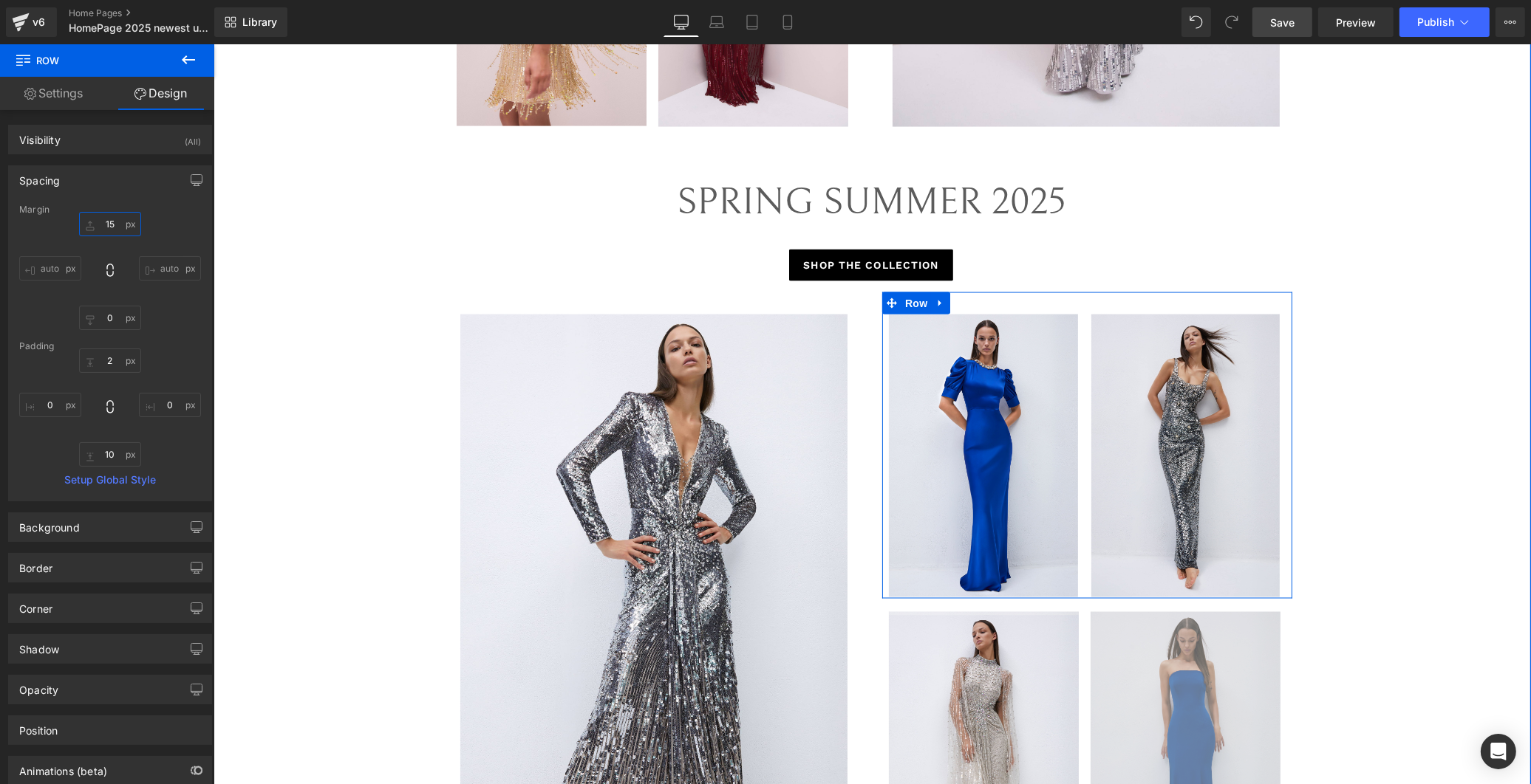
scroll to position [3246, 0]
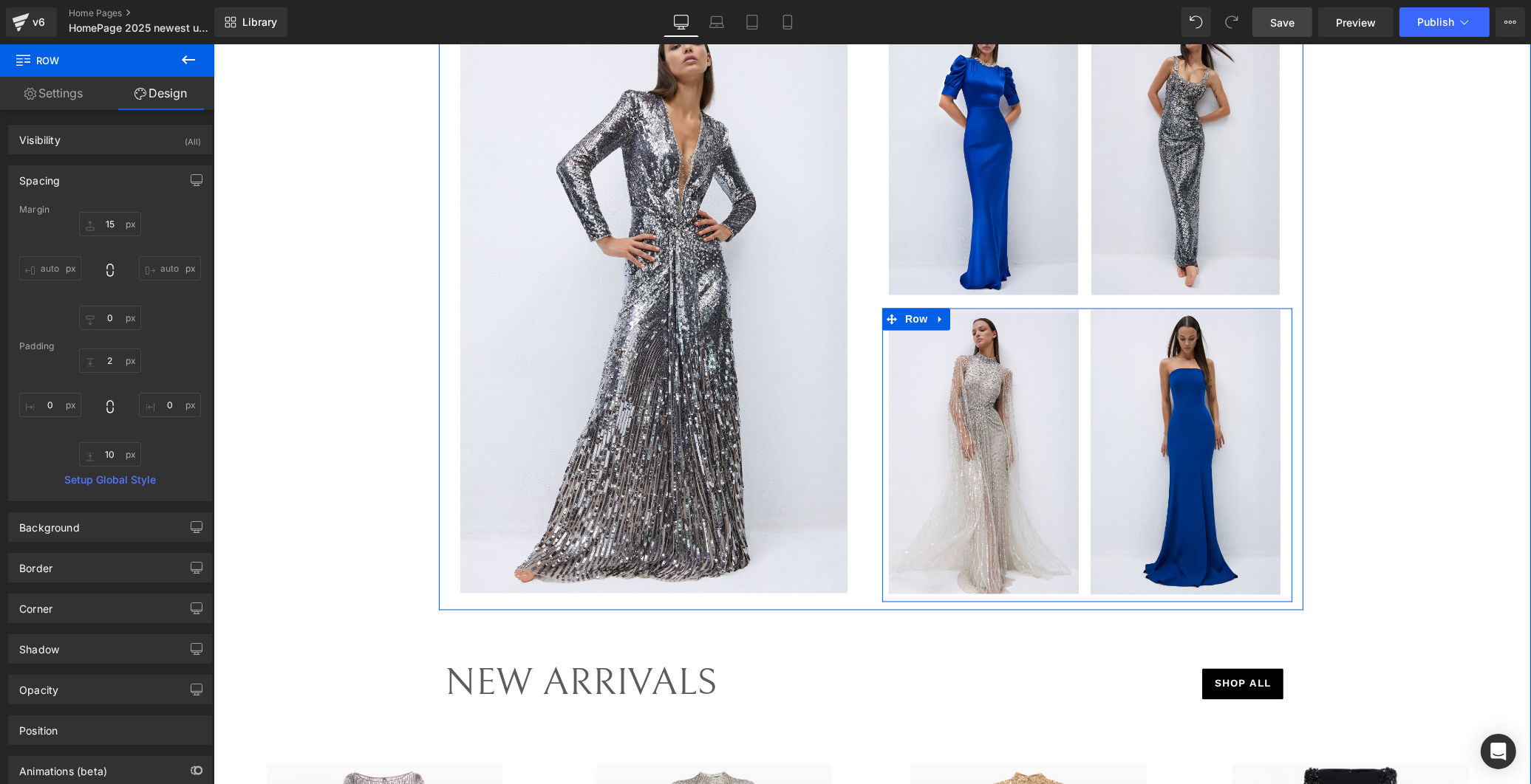
click at [1076, 592] on div "Image" at bounding box center [984, 453] width 205 height 285
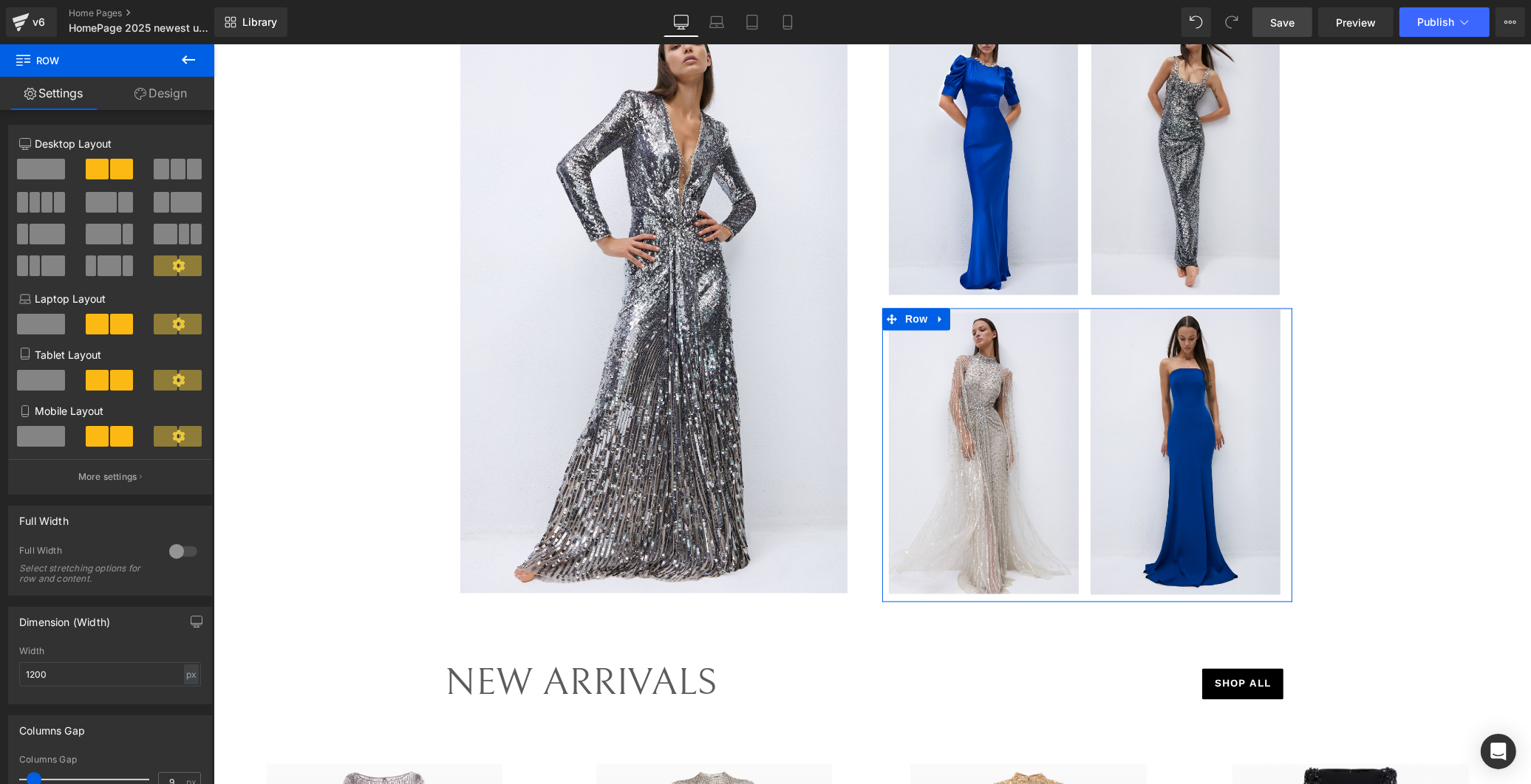
click at [159, 85] on link "Design" at bounding box center [161, 93] width 108 height 33
click at [0, 0] on div "Spacing" at bounding box center [0, 0] width 0 height 0
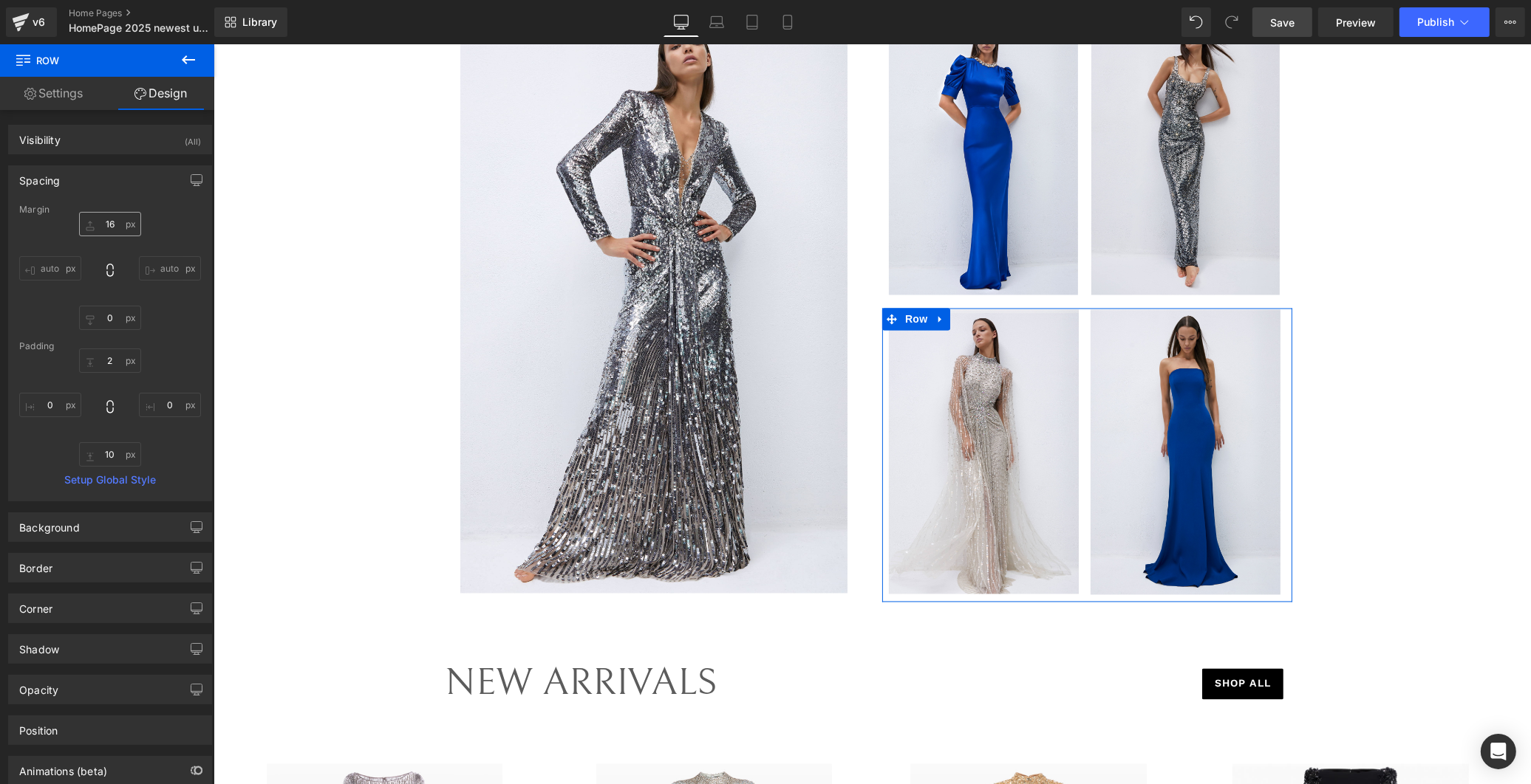
type input "16"
type input "0"
type input "2"
type input "0"
type input "10"
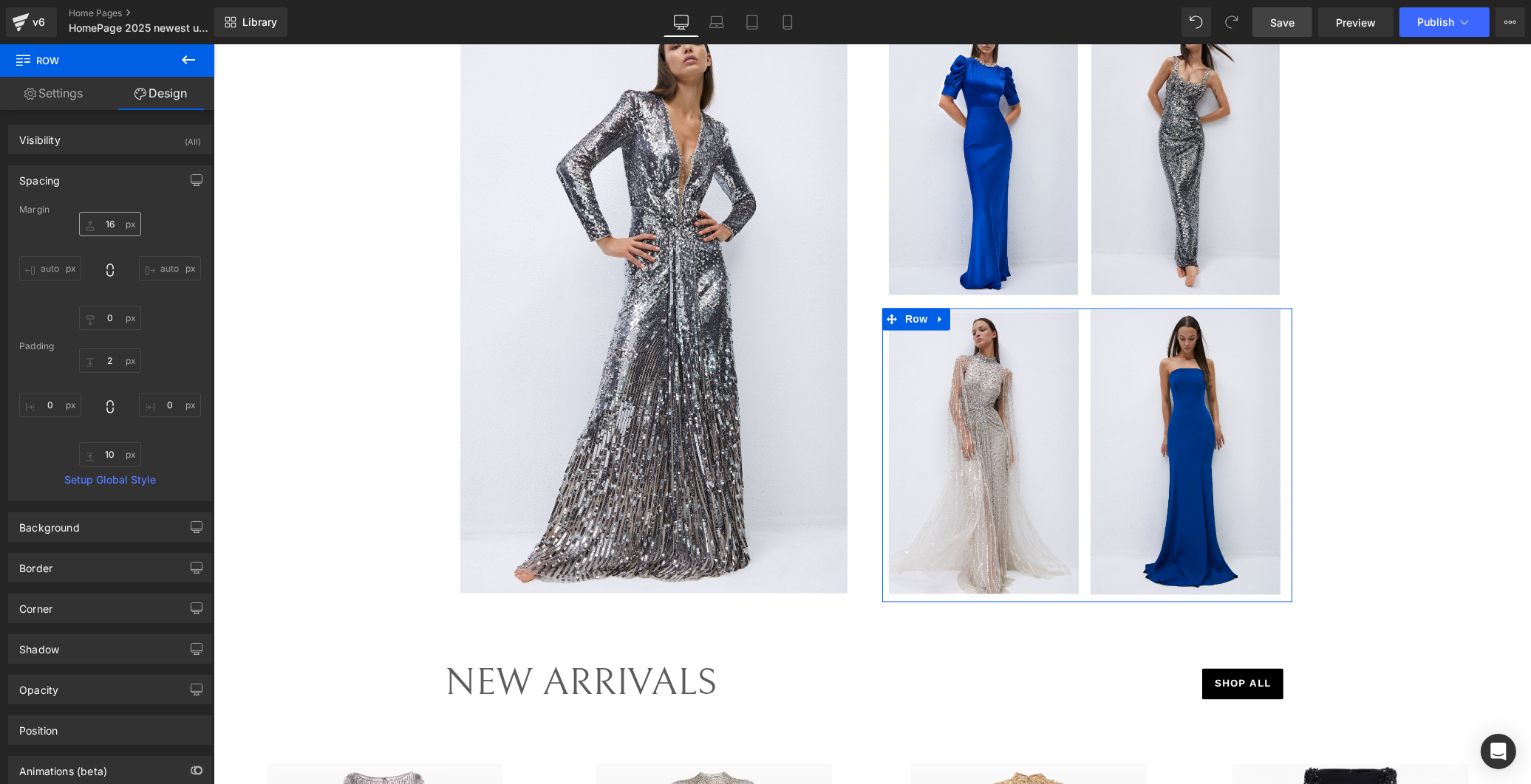
type input "0"
click at [111, 220] on input "16" at bounding box center [109, 224] width 62 height 24
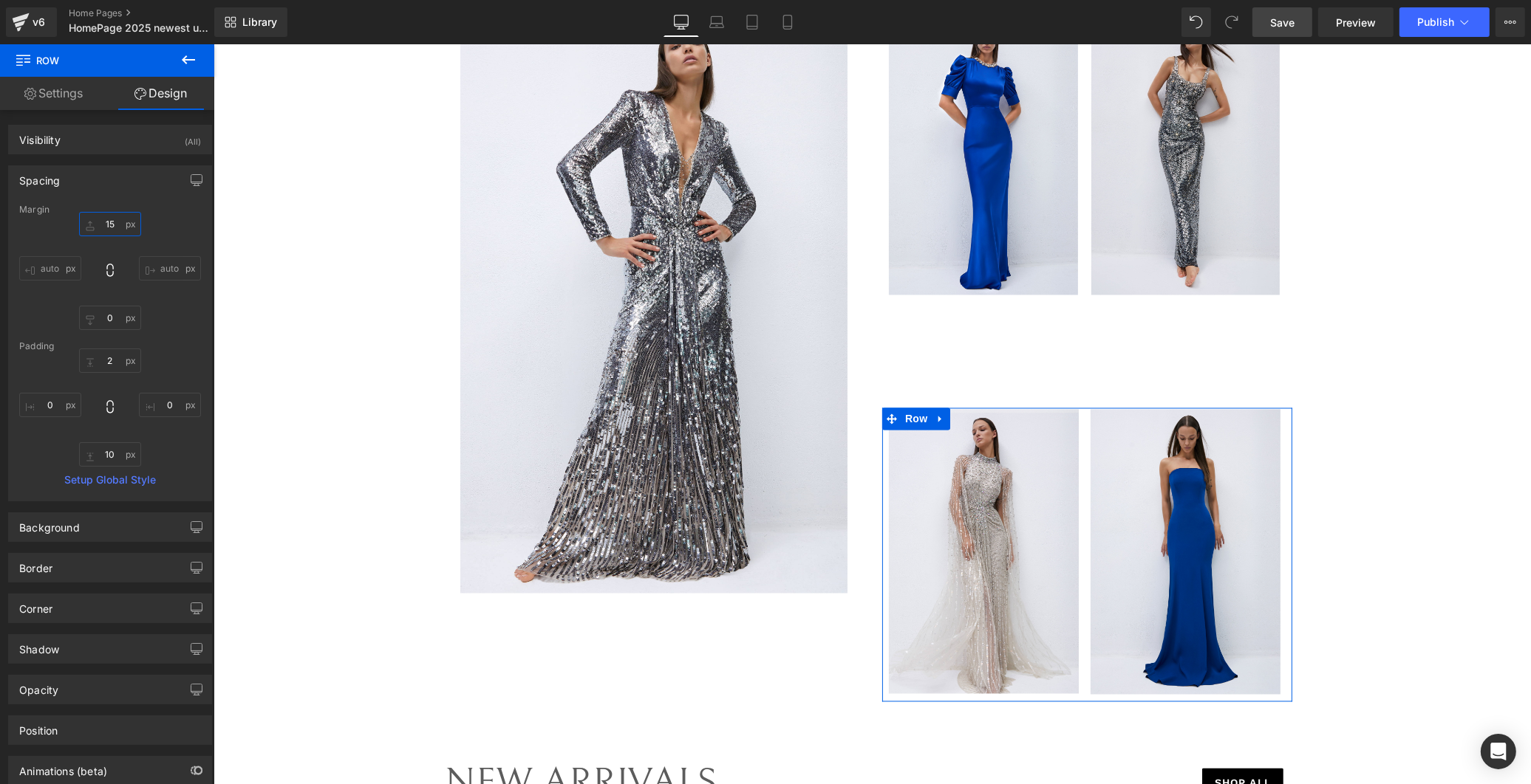
type input "1"
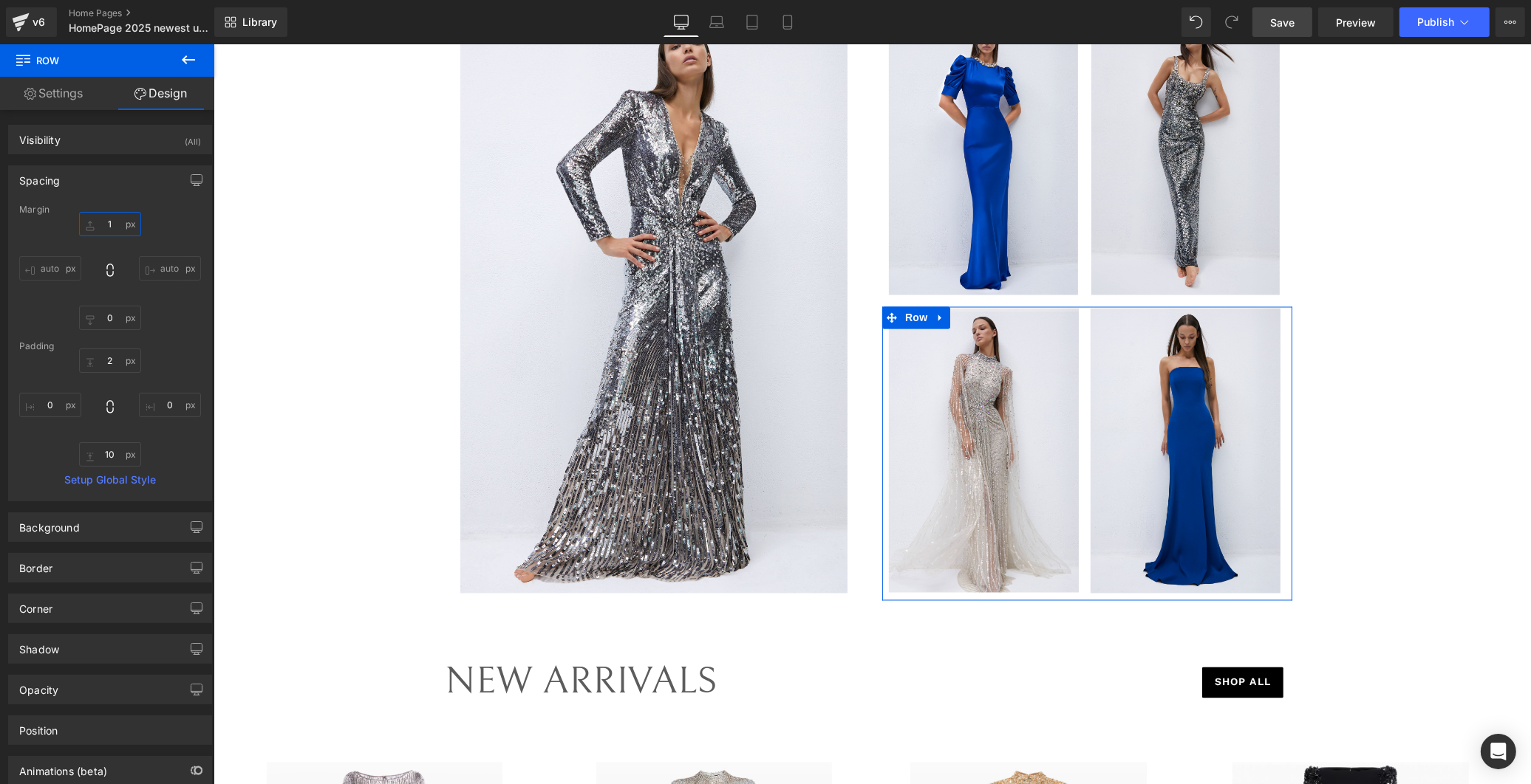
type input "13"
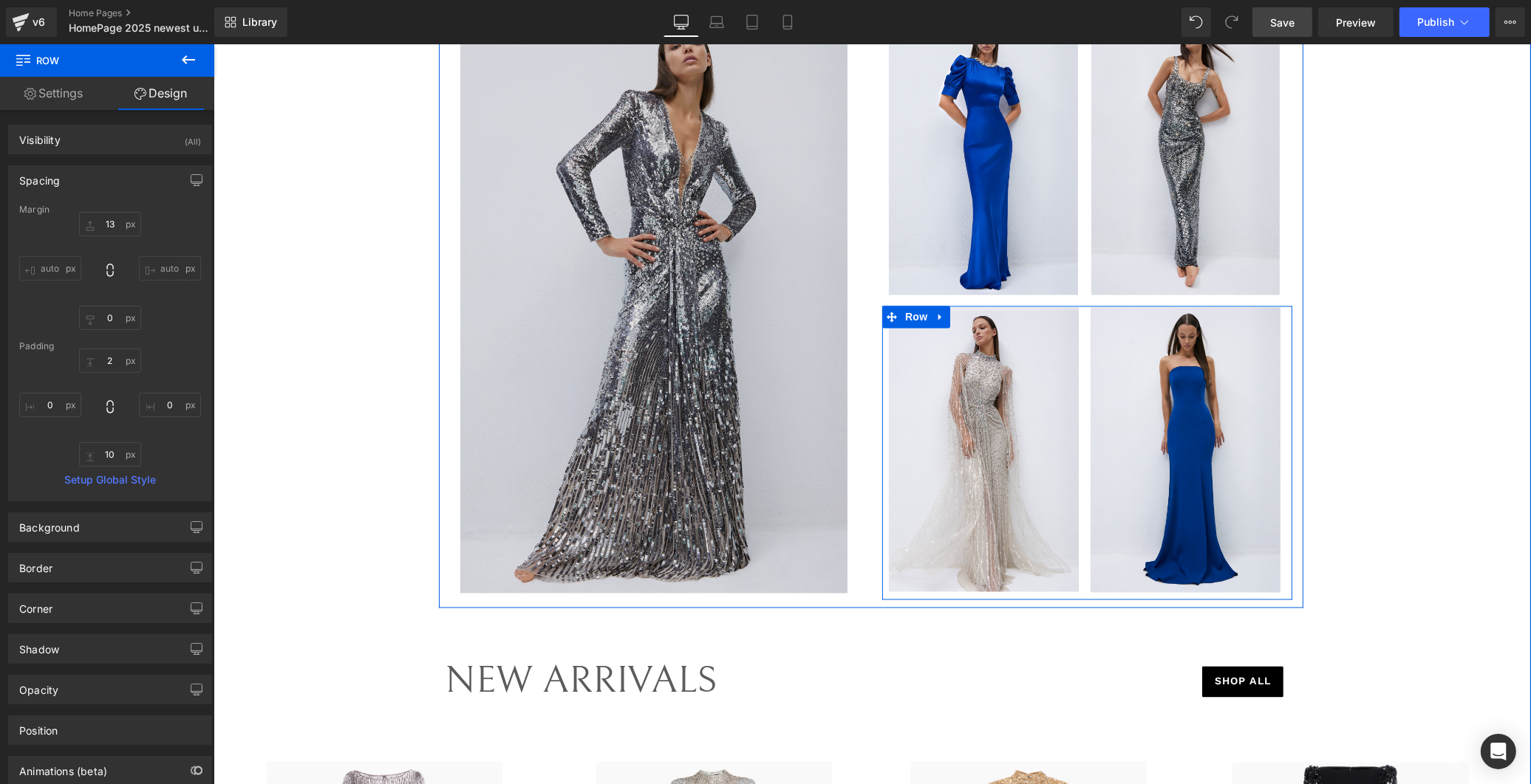
click at [1078, 362] on div "Image" at bounding box center [984, 450] width 205 height 285
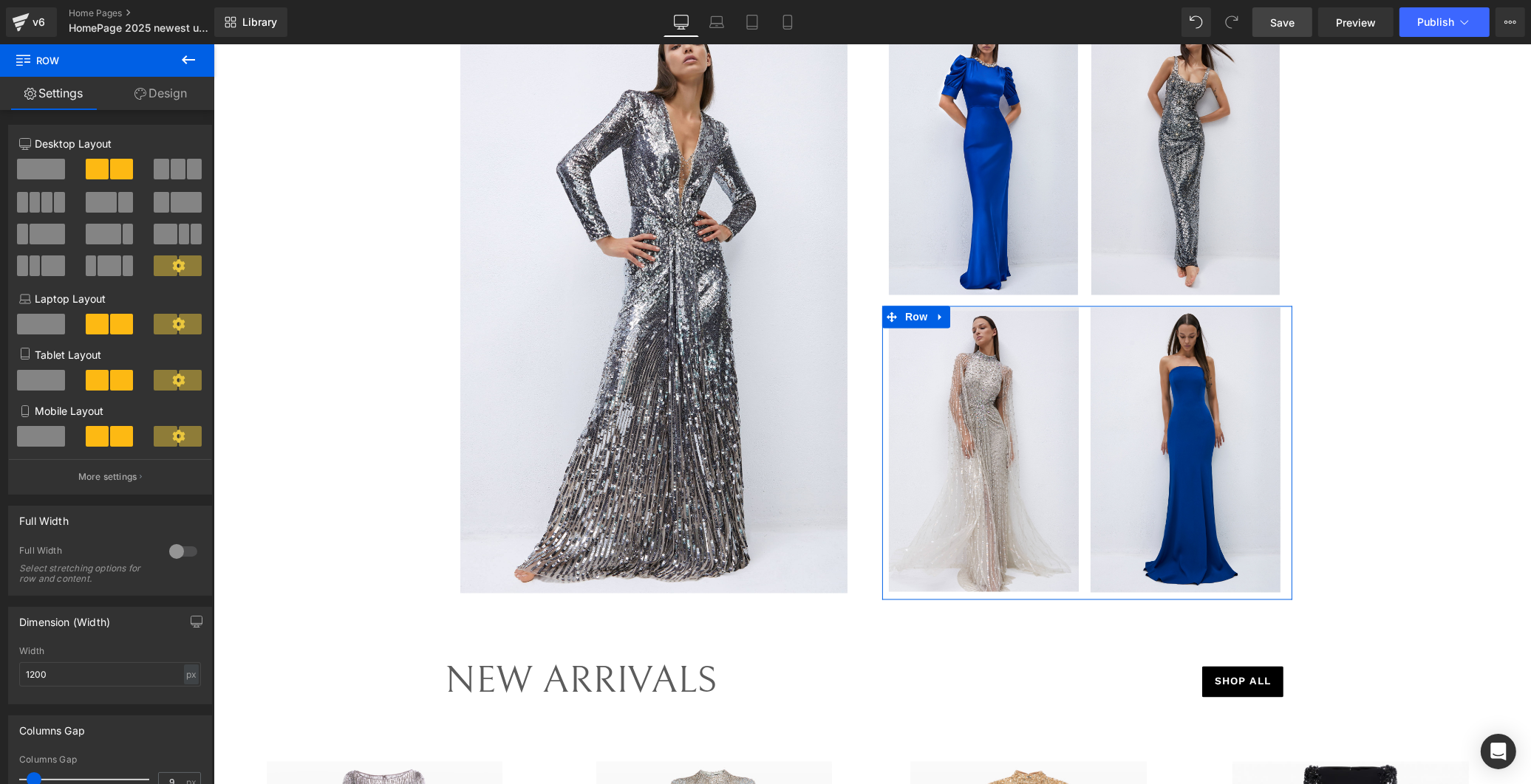
click at [146, 94] on link "Design" at bounding box center [161, 93] width 108 height 33
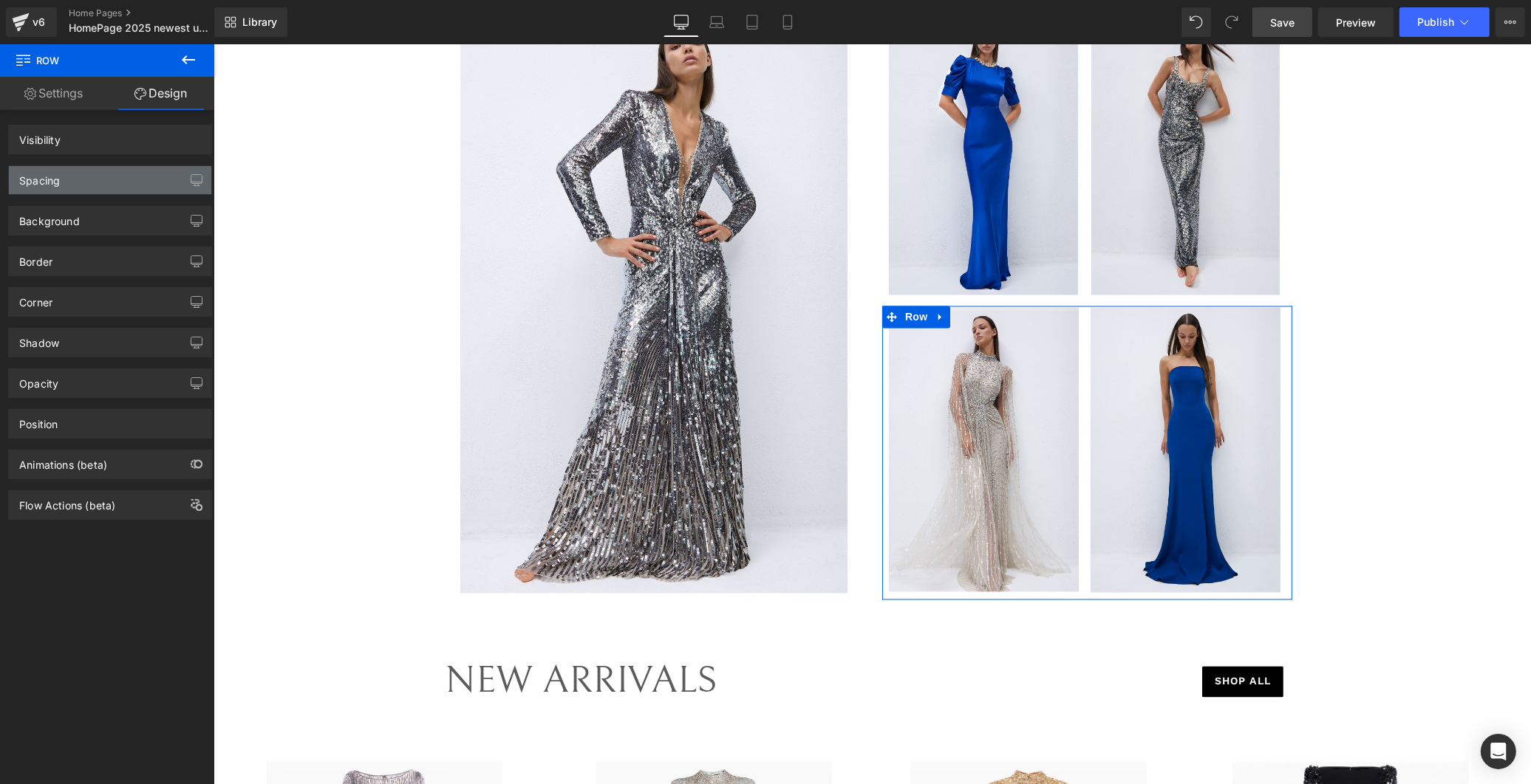
click at [122, 173] on div "Spacing" at bounding box center [109, 180] width 202 height 28
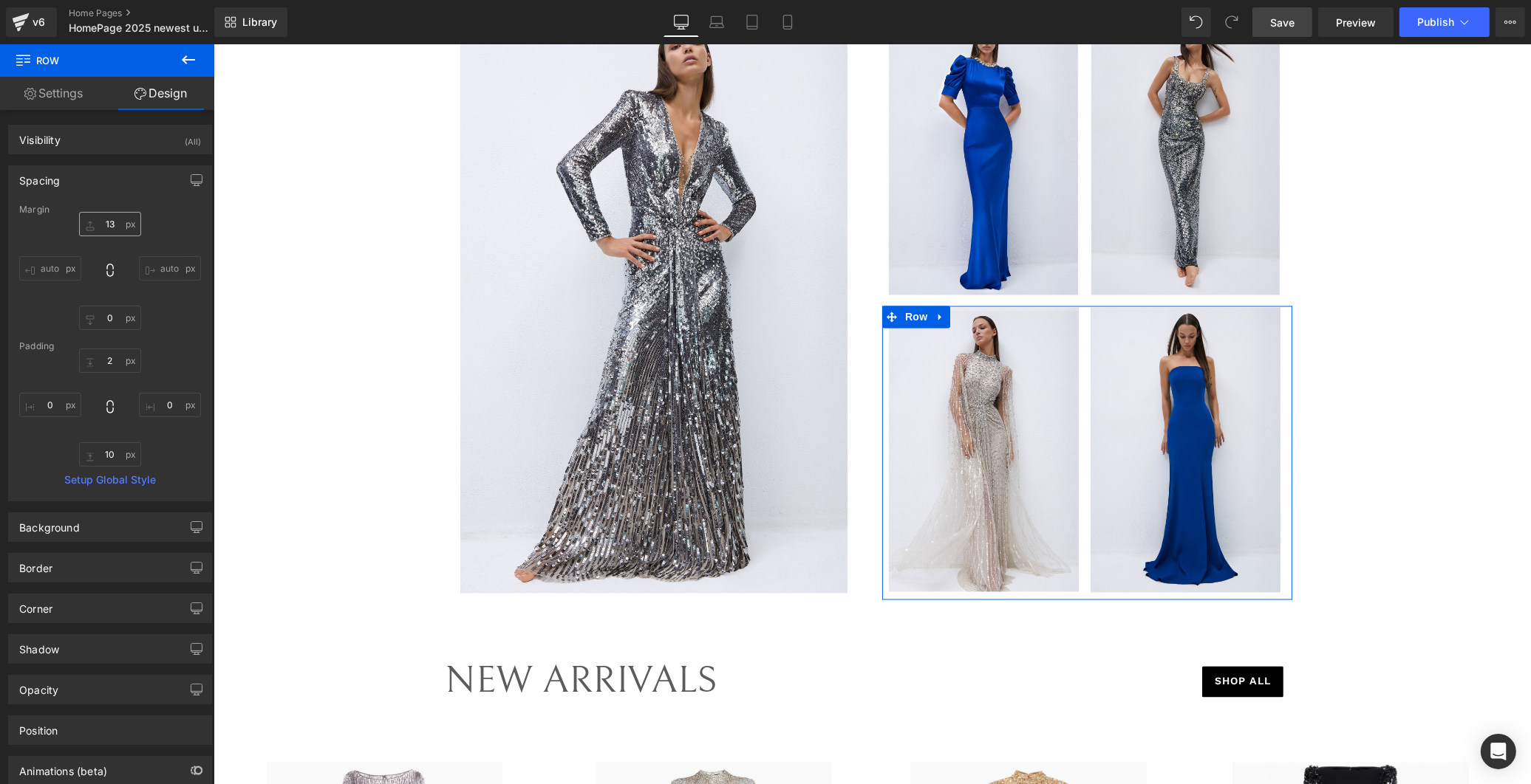
type input "13"
type input "0"
type input "2"
type input "0"
type input "10"
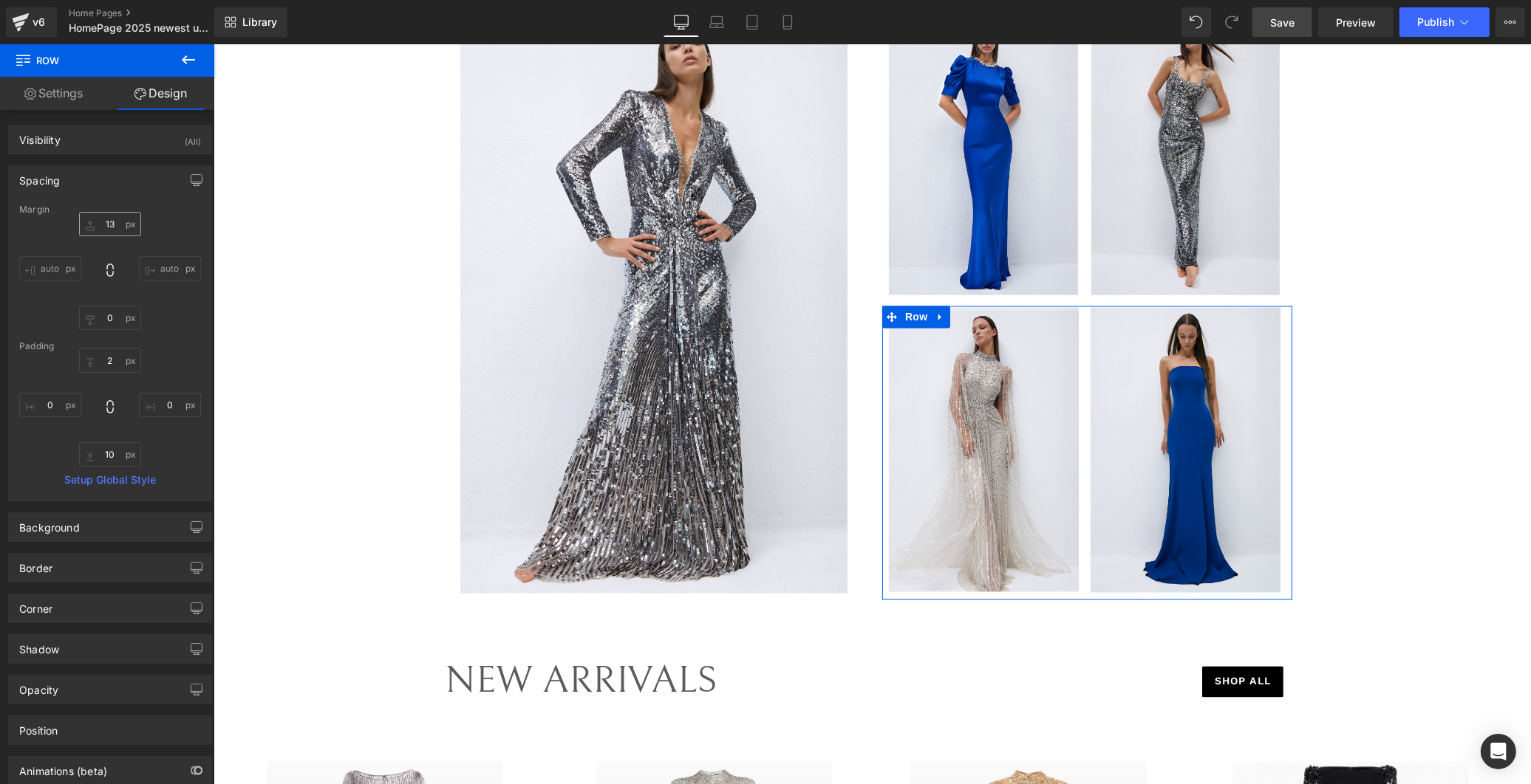
type input "0"
click at [112, 226] on input "13" at bounding box center [109, 224] width 62 height 24
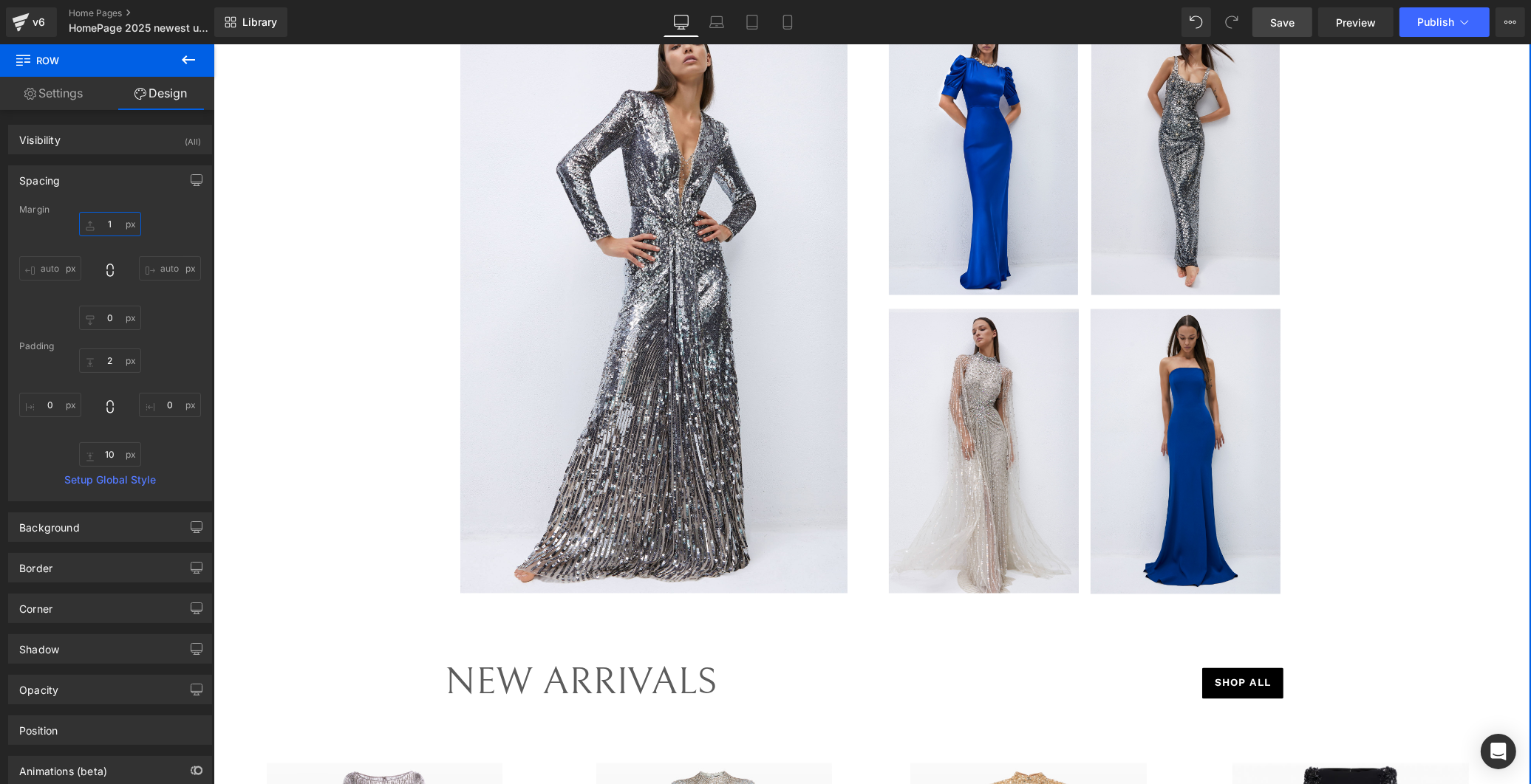
type input "14"
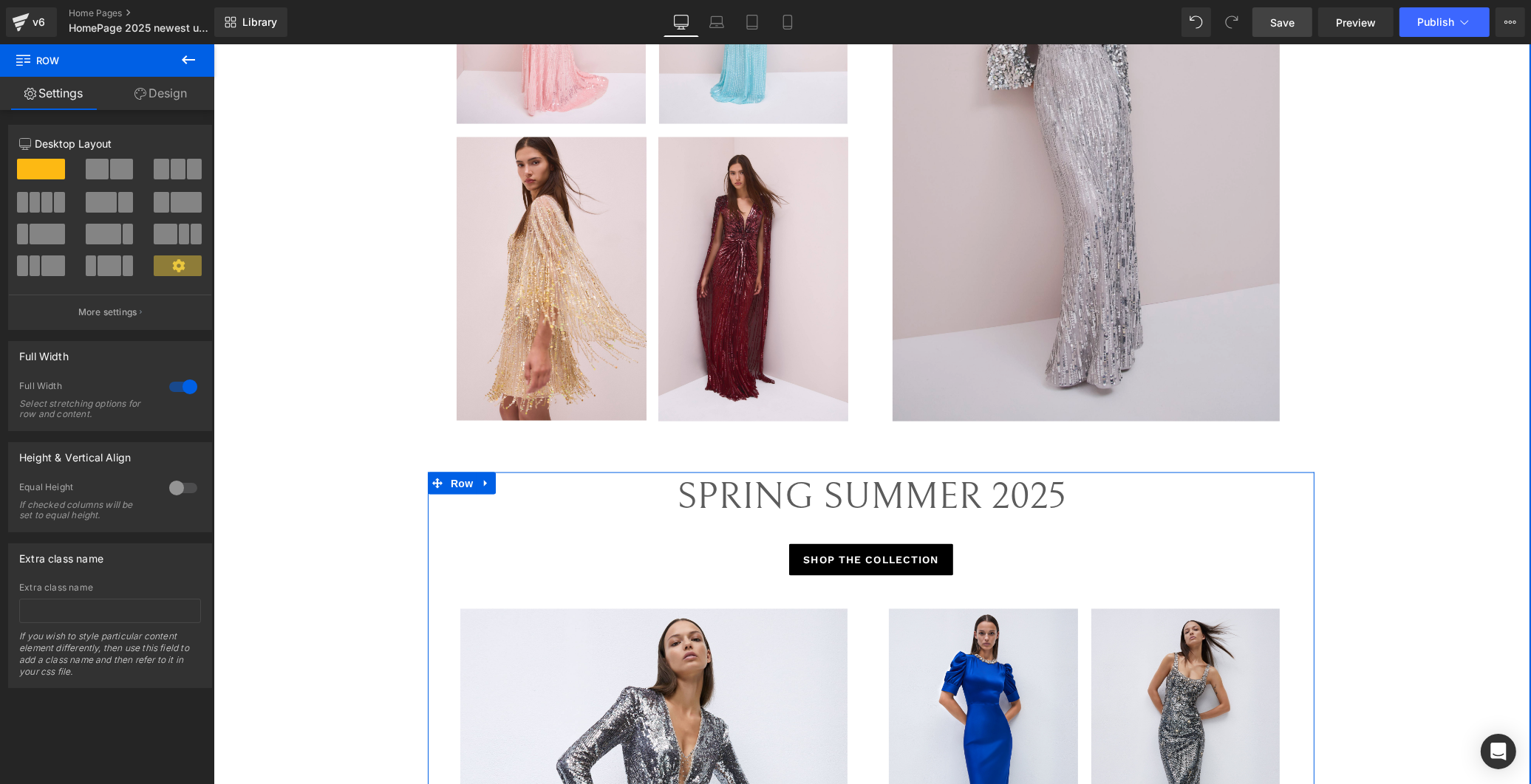
scroll to position [2426, 0]
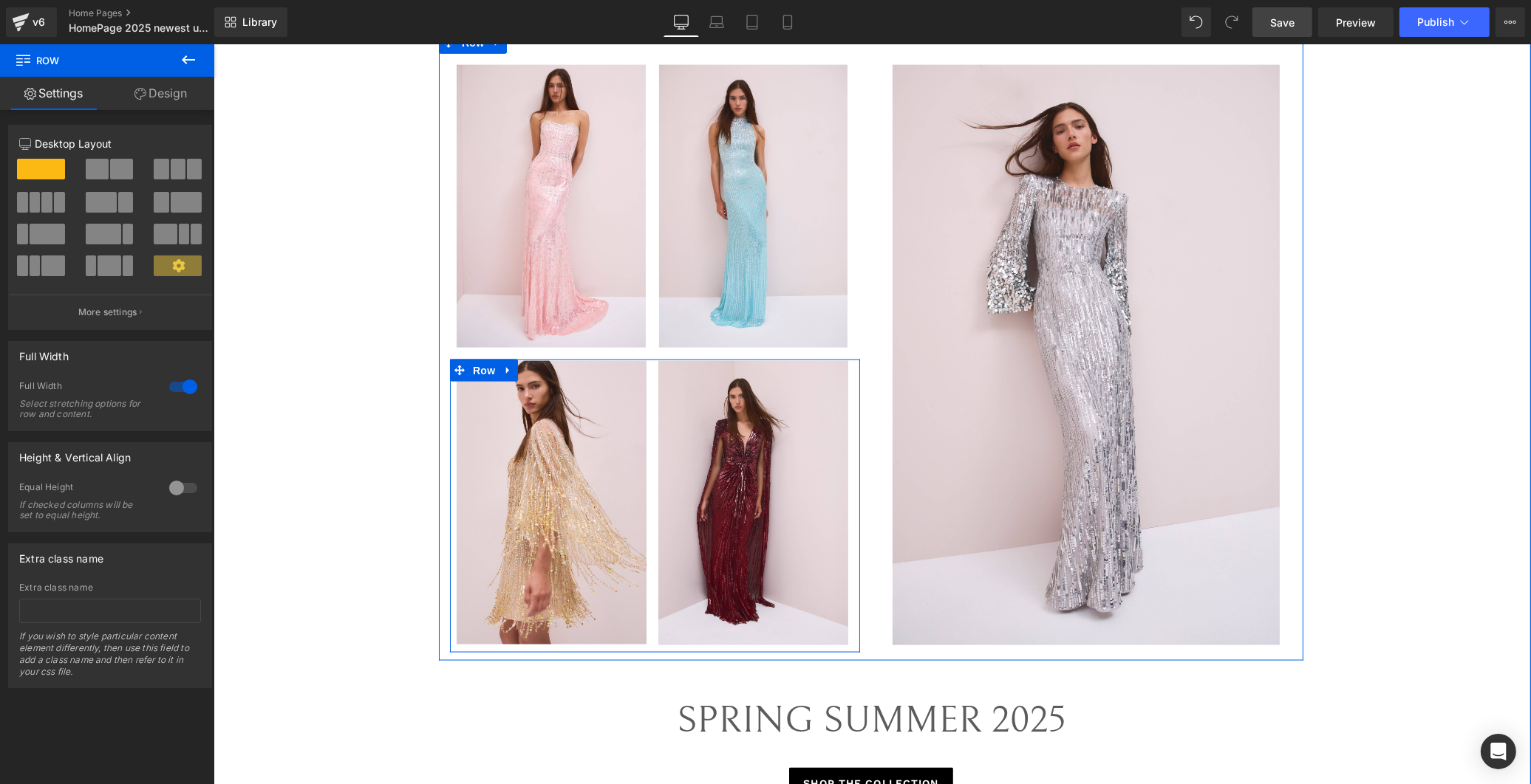
click at [646, 512] on div "Image" at bounding box center [551, 503] width 205 height 285
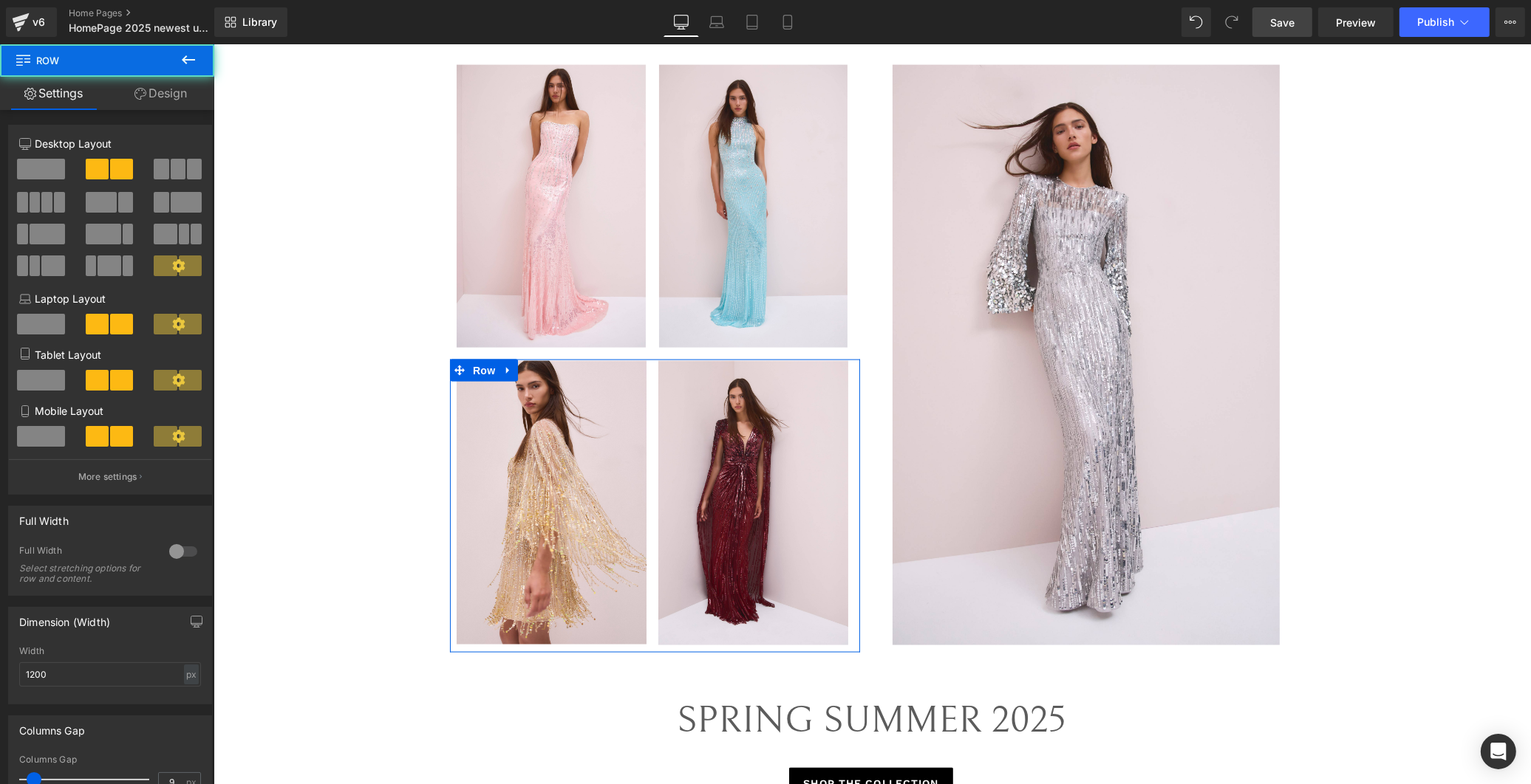
click at [134, 88] on icon at bounding box center [140, 94] width 12 height 12
click at [0, 0] on div "Spacing" at bounding box center [0, 0] width 0 height 0
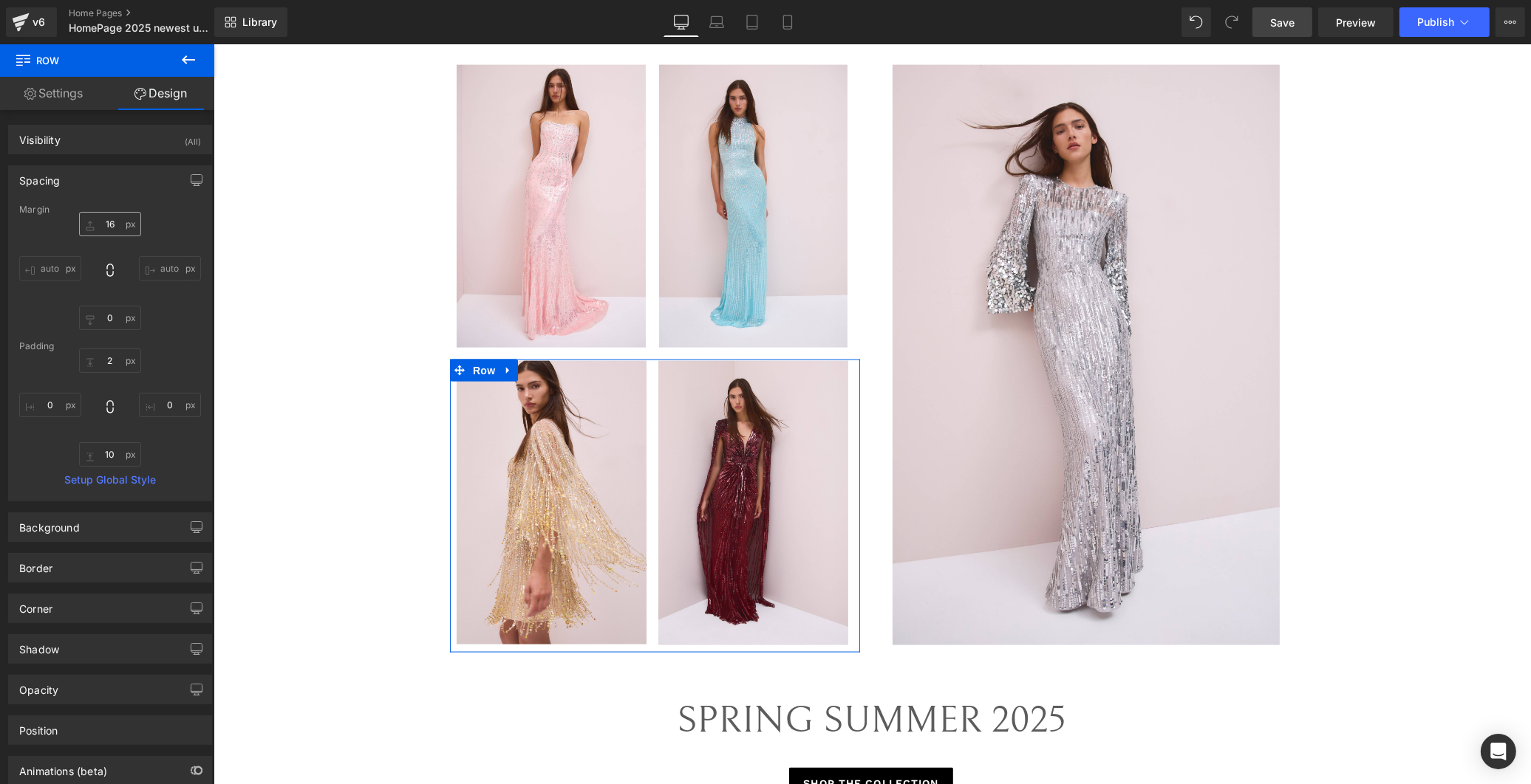
type input "16"
type input "0"
type input "2"
type input "0"
type input "10"
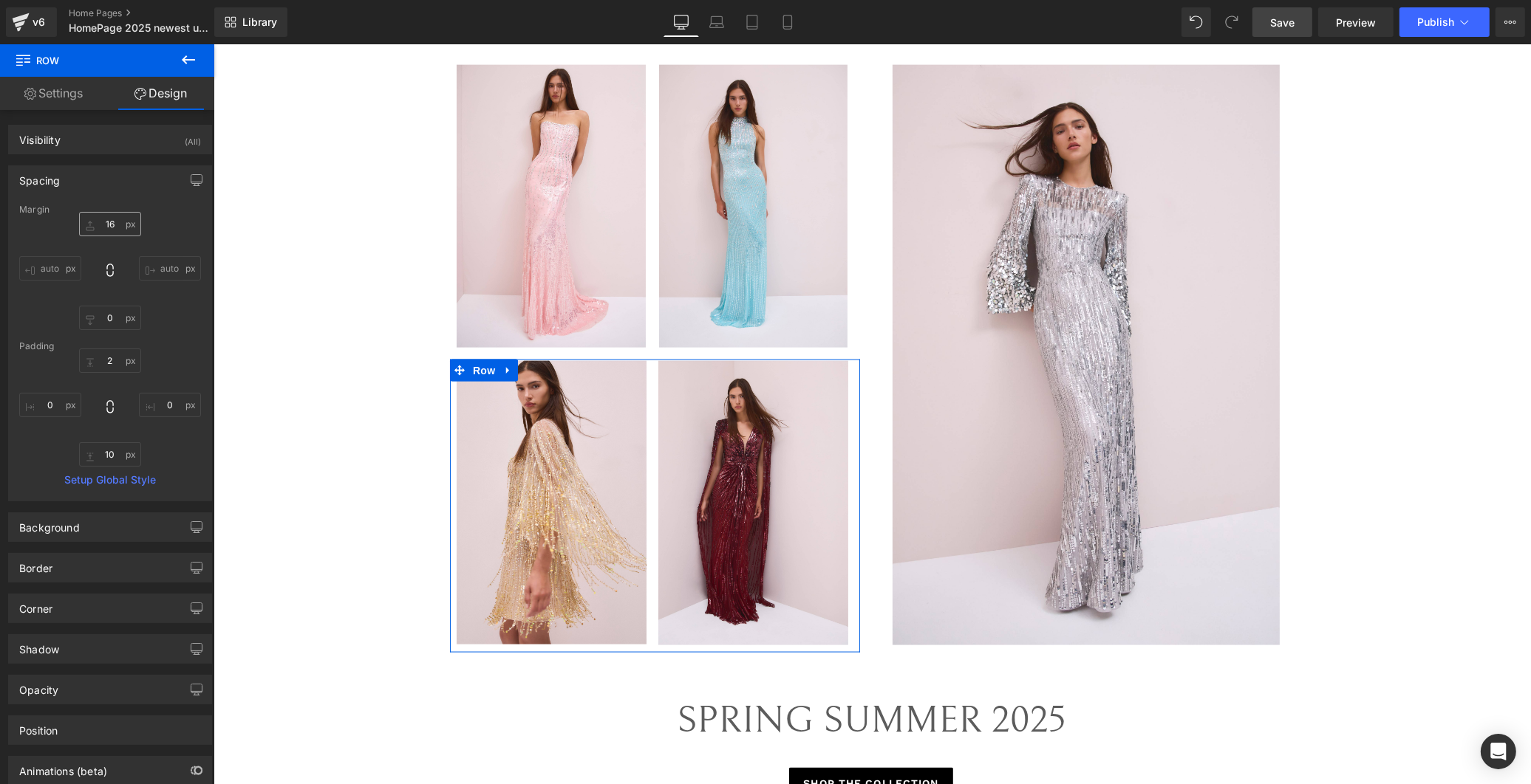
type input "0"
click at [118, 222] on input "16" at bounding box center [109, 224] width 62 height 24
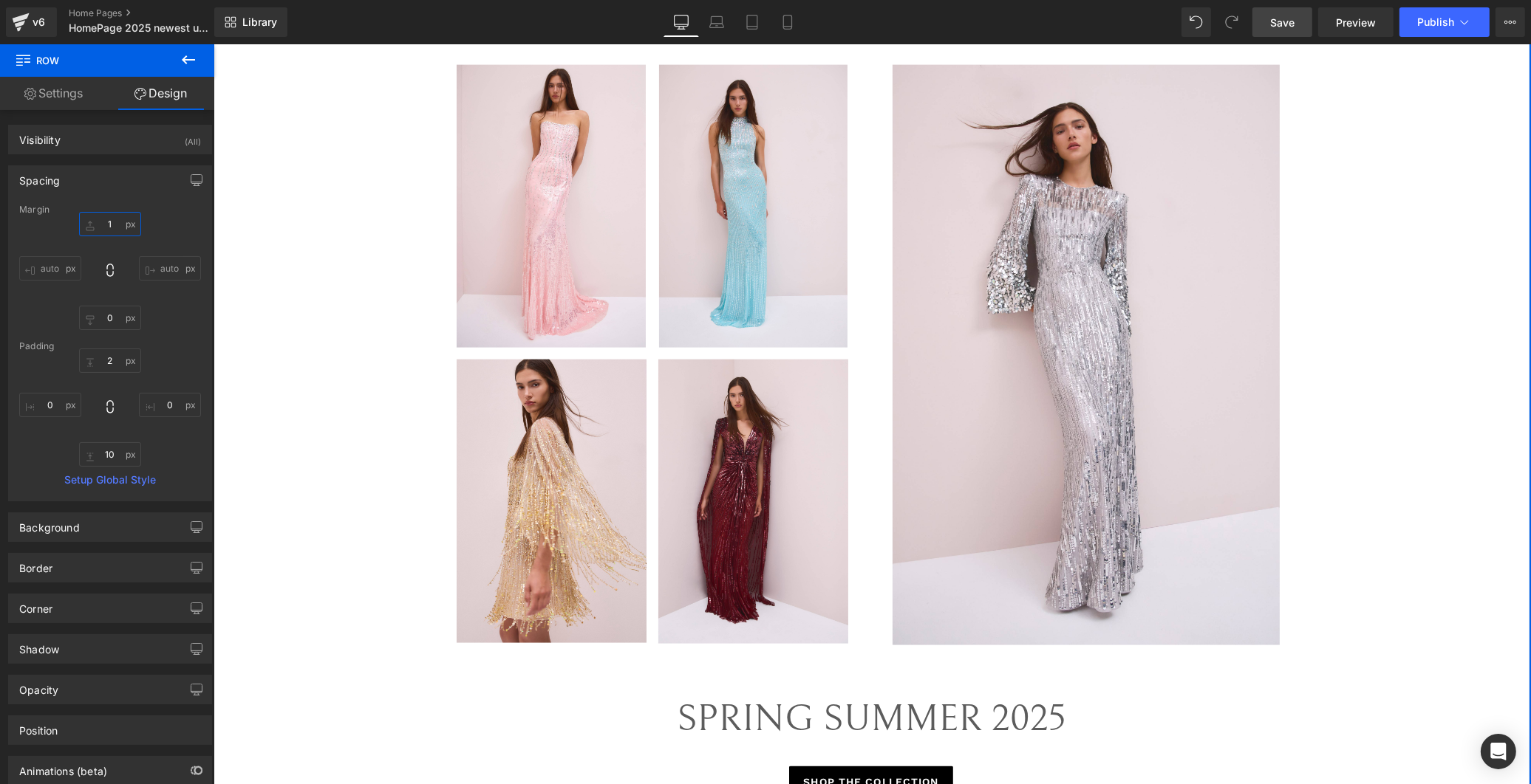
type input "15"
click at [1387, 412] on div "FALL WINTER 2025 Text Block SHOP THE COLLECTION Button Image Image Row Image Im…" at bounding box center [870, 732] width 1317 height 4746
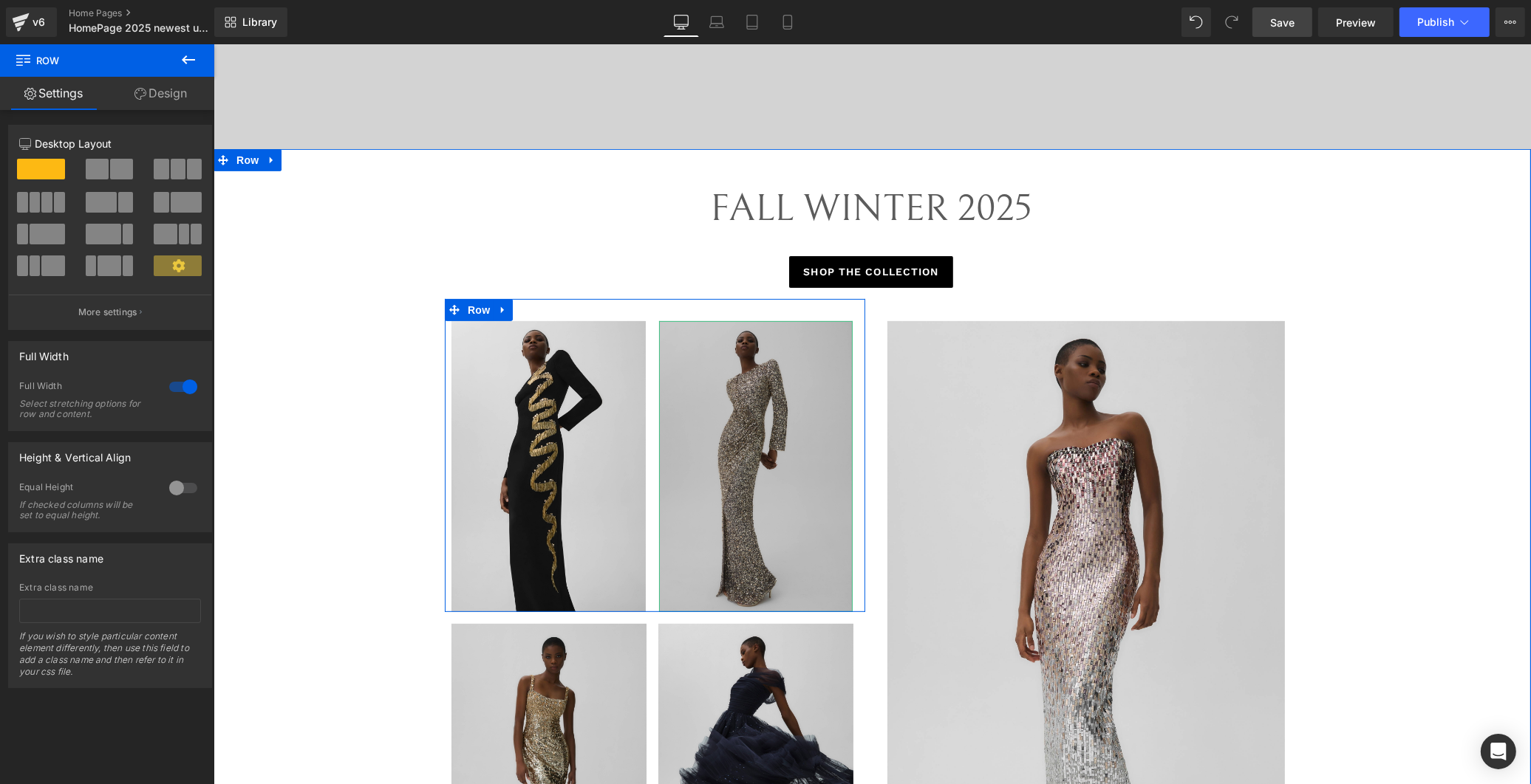
scroll to position [621, 0]
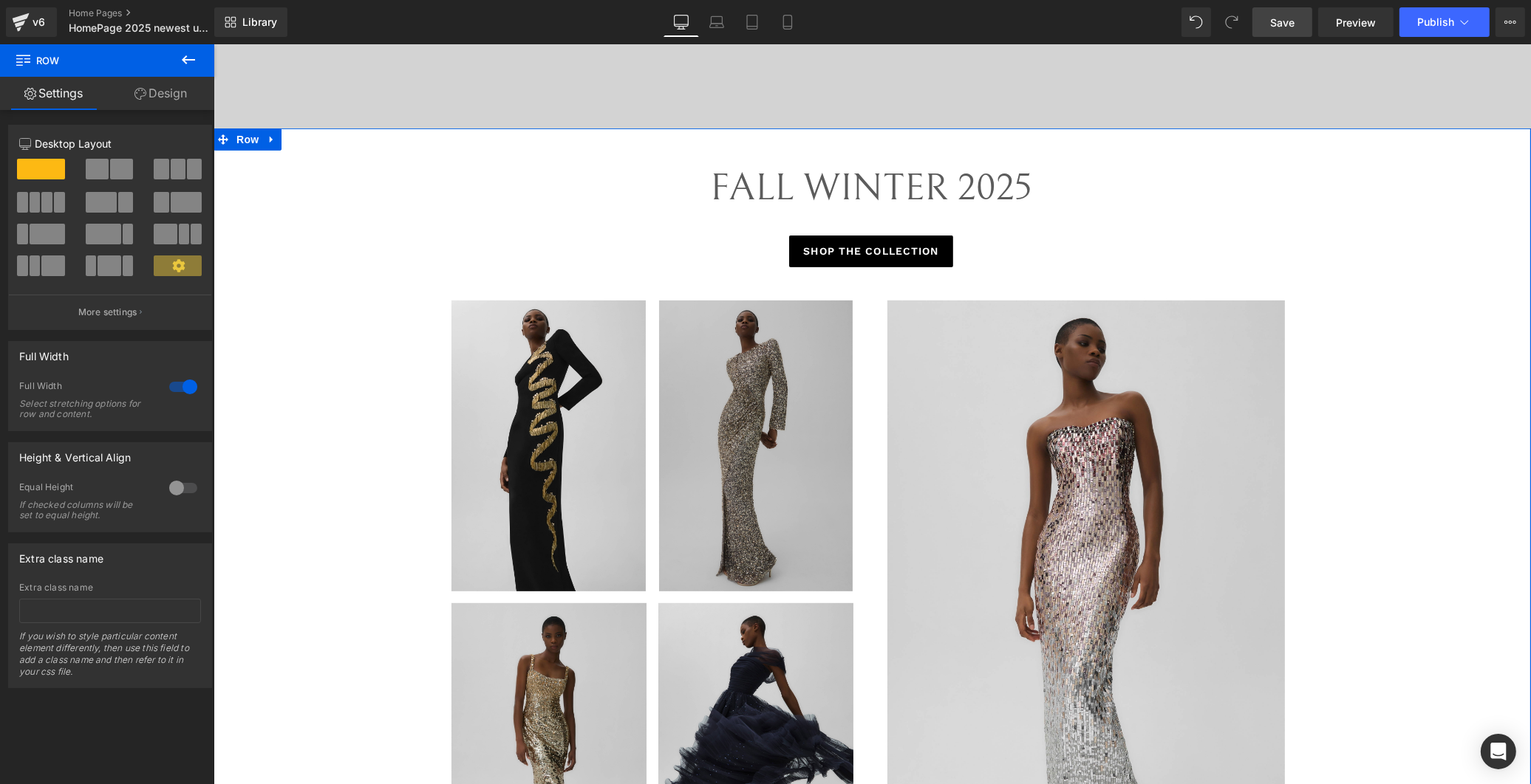
click at [1103, 460] on img at bounding box center [1087, 598] width 400 height 596
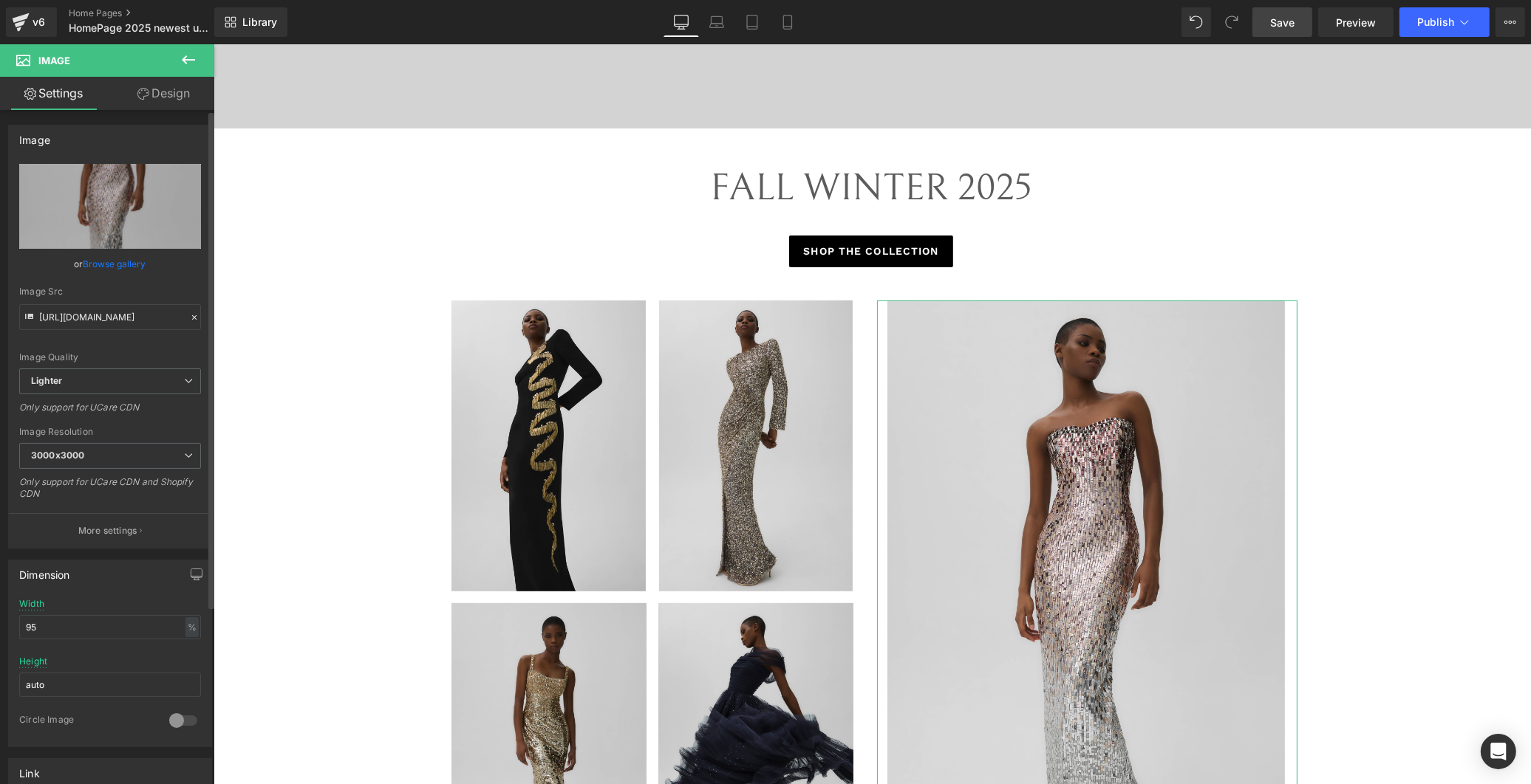
click at [129, 260] on link "Browse gallery" at bounding box center [114, 264] width 63 height 26
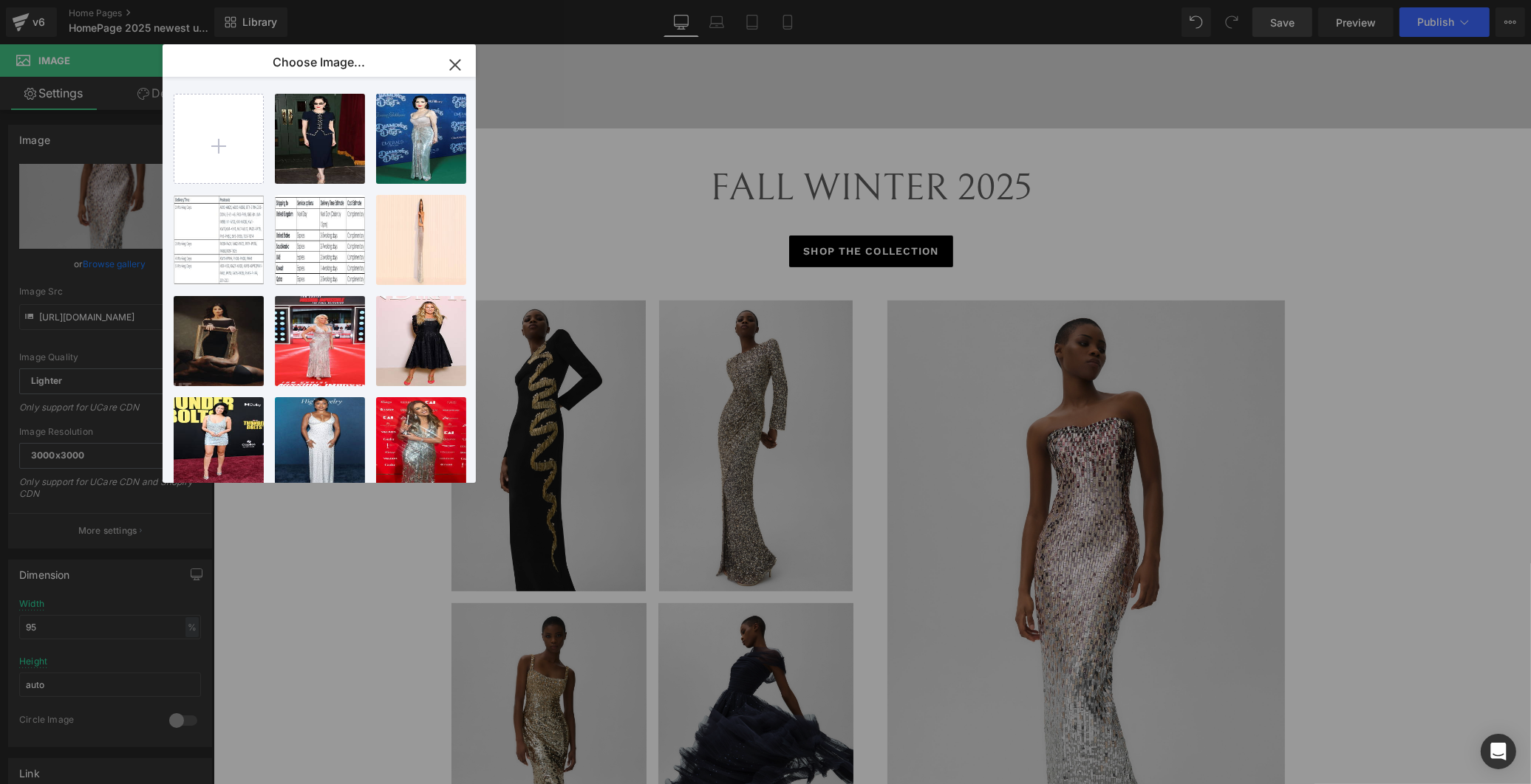
click at [449, 59] on icon "button" at bounding box center [455, 65] width 24 height 24
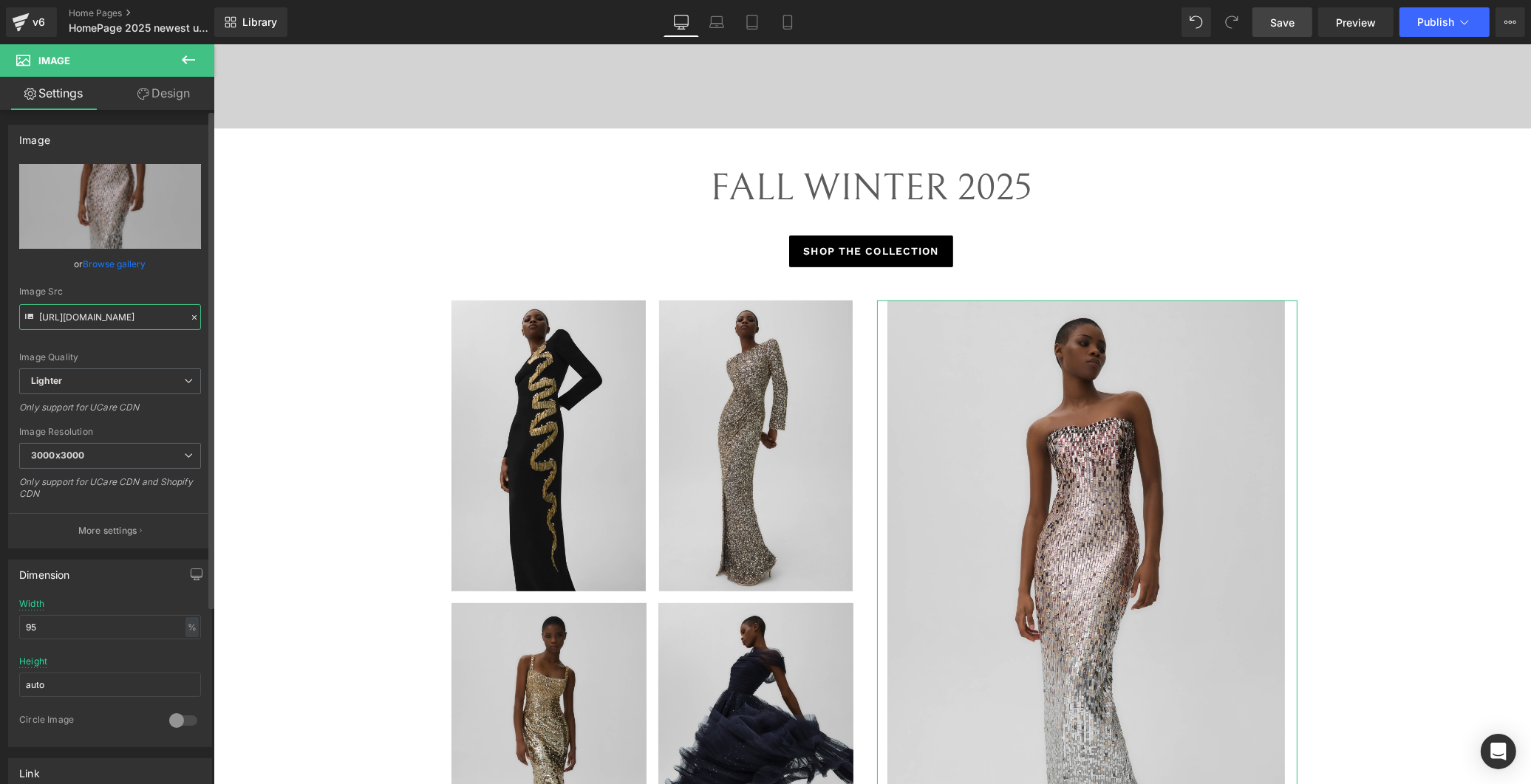
click at [105, 307] on input "[URL][DOMAIN_NAME]" at bounding box center [109, 317] width 182 height 26
paste input "[DOMAIN_NAME][URL]"
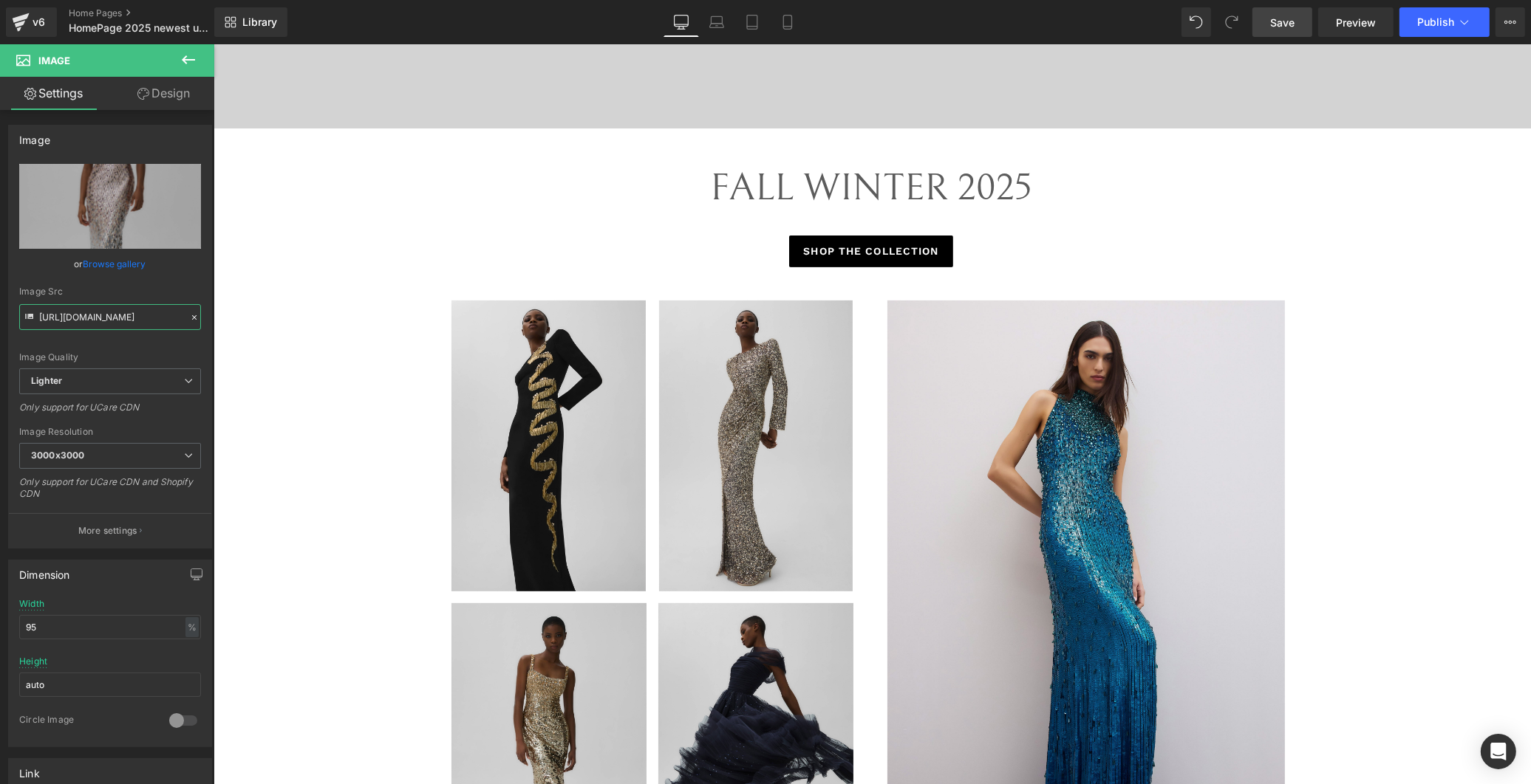
scroll to position [0, 0]
drag, startPoint x: 108, startPoint y: 317, endPoint x: -42, endPoint y: 322, distance: 150.1
click at [0, 322] on html "Image You are previewing how the will restyle your page. You can not edit Eleme…" at bounding box center [766, 392] width 1531 height 784
type input "[URL][DOMAIN_NAME]"
click at [170, 285] on div "Image Quality Lighter Lightest Lighter Lighter Lightest Only support for UCare …" at bounding box center [109, 267] width 182 height 205
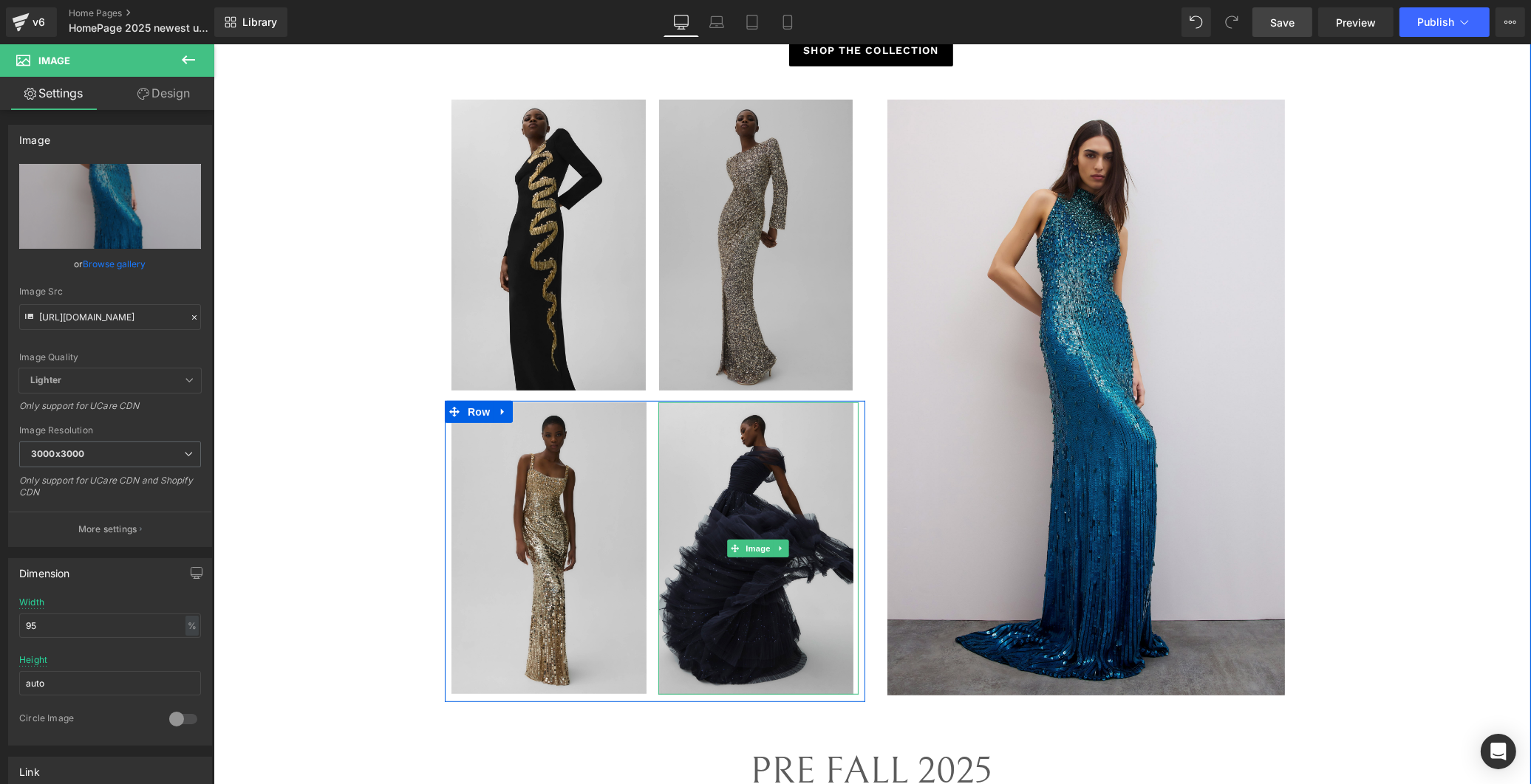
scroll to position [785, 0]
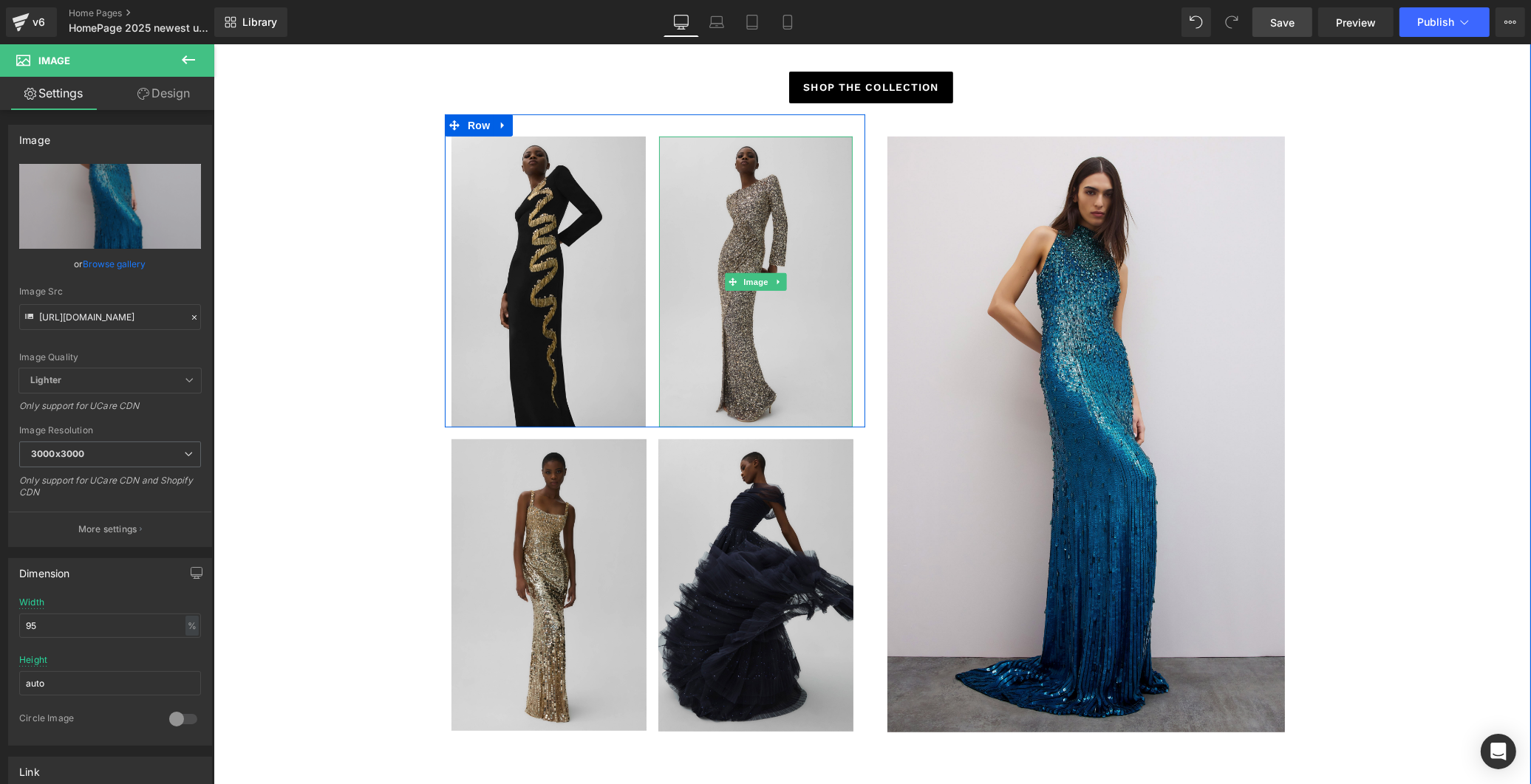
click at [723, 297] on img at bounding box center [755, 282] width 194 height 291
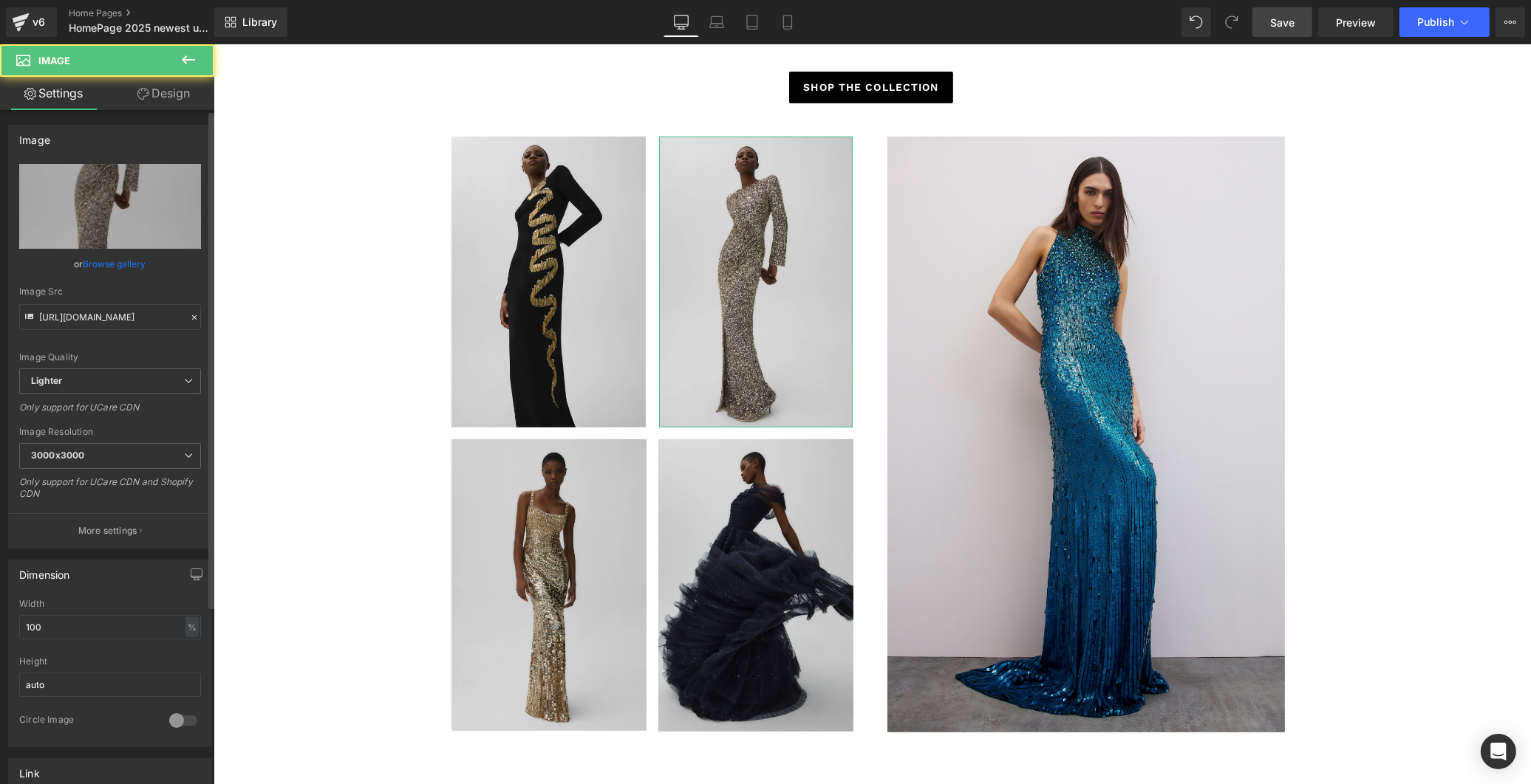
click at [113, 261] on link "Browse gallery" at bounding box center [114, 264] width 63 height 26
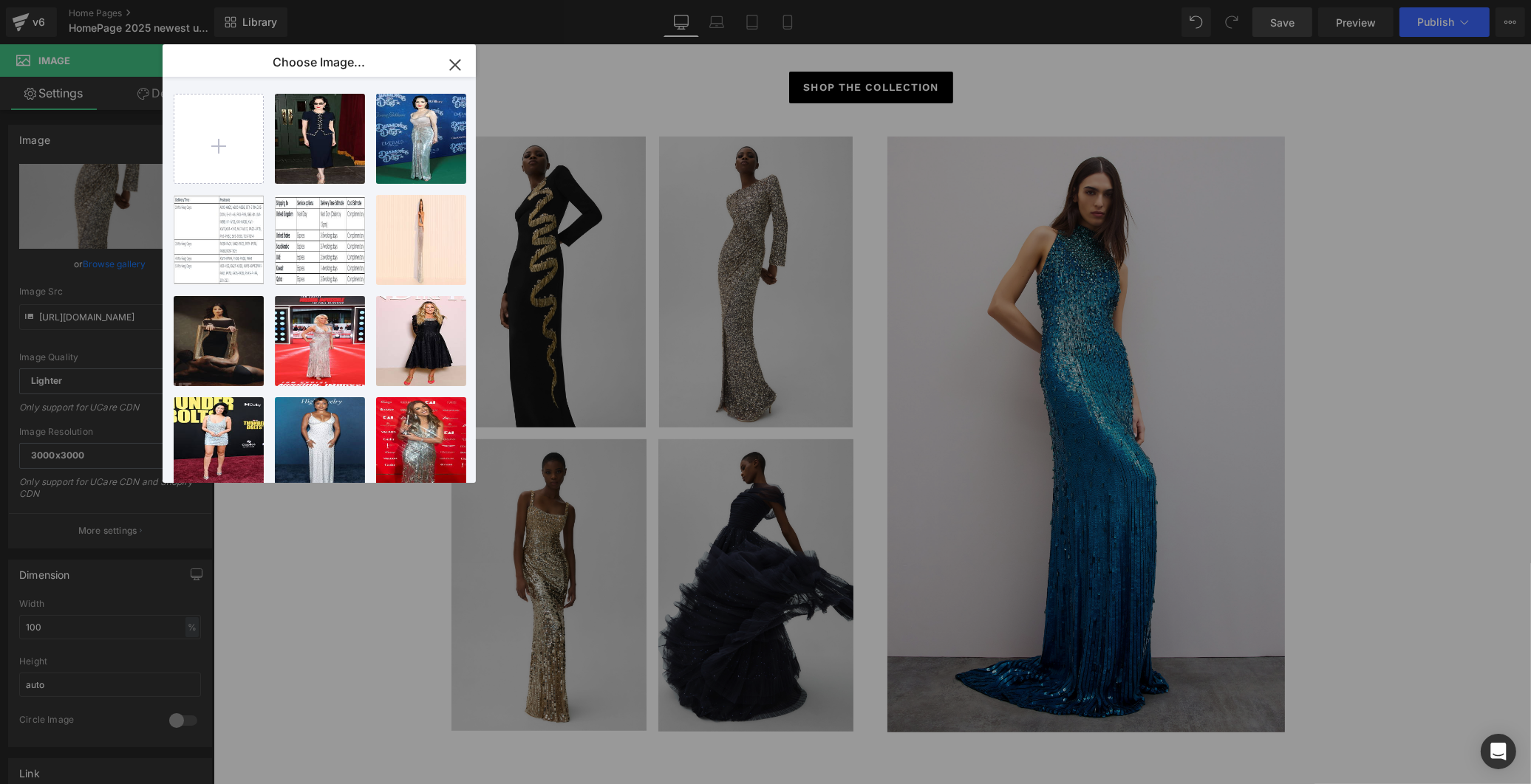
type input "C:\fakepath\24. Snowdrop - ZCD147L.jpg"
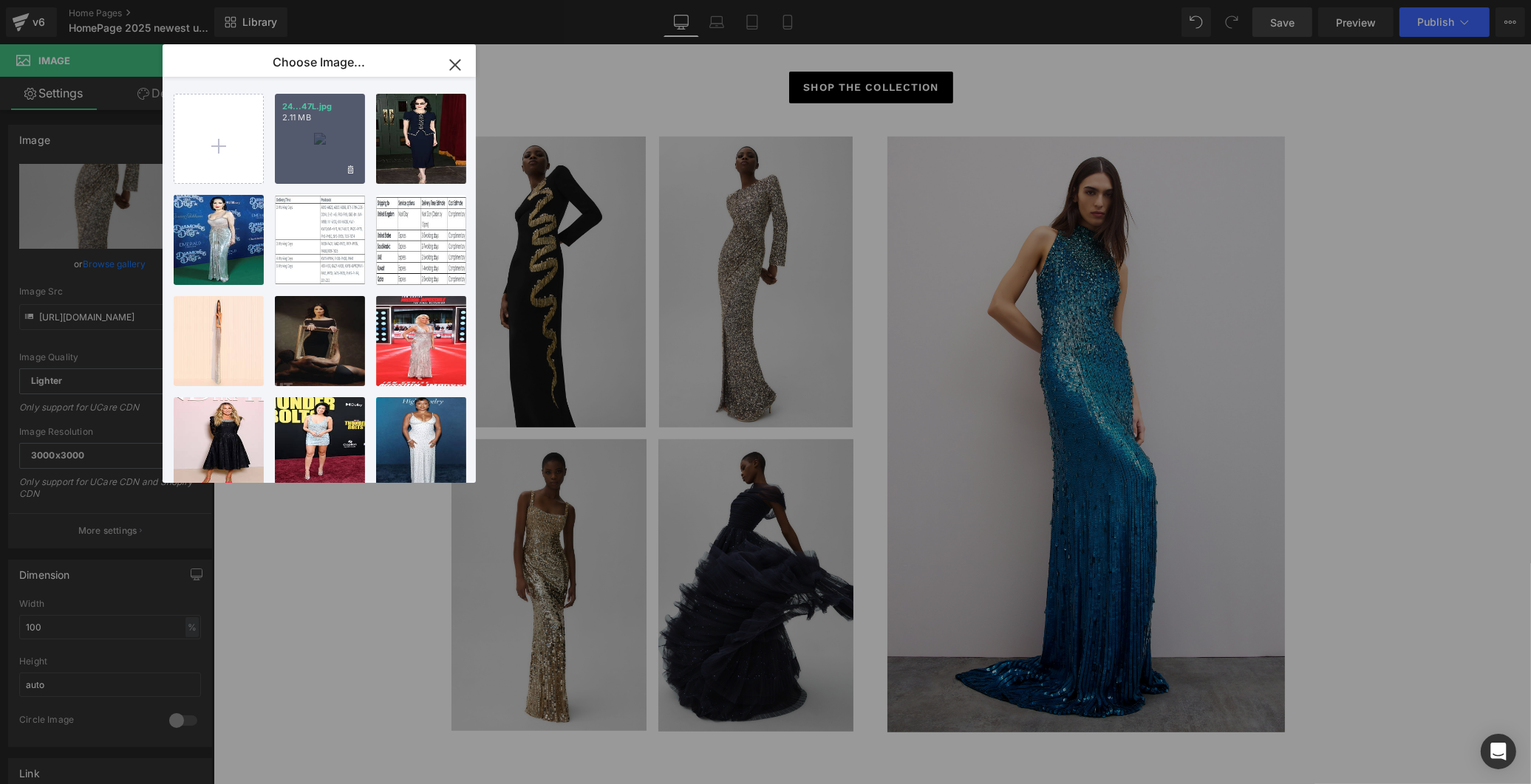
click at [311, 146] on div "24...47L.jpg 2.11 MB" at bounding box center [320, 138] width 91 height 91
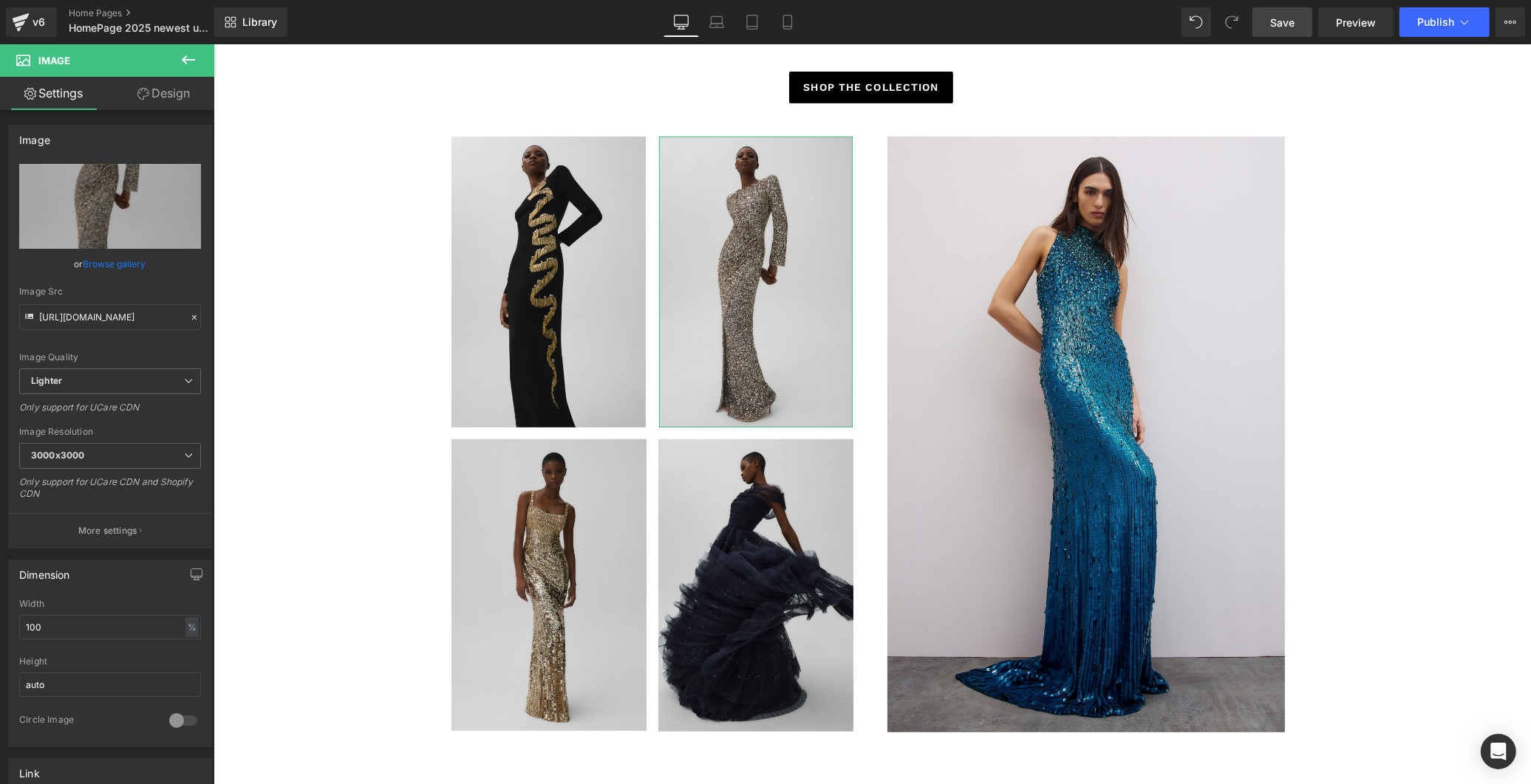
click at [115, 262] on link "Browse gallery" at bounding box center [114, 264] width 63 height 26
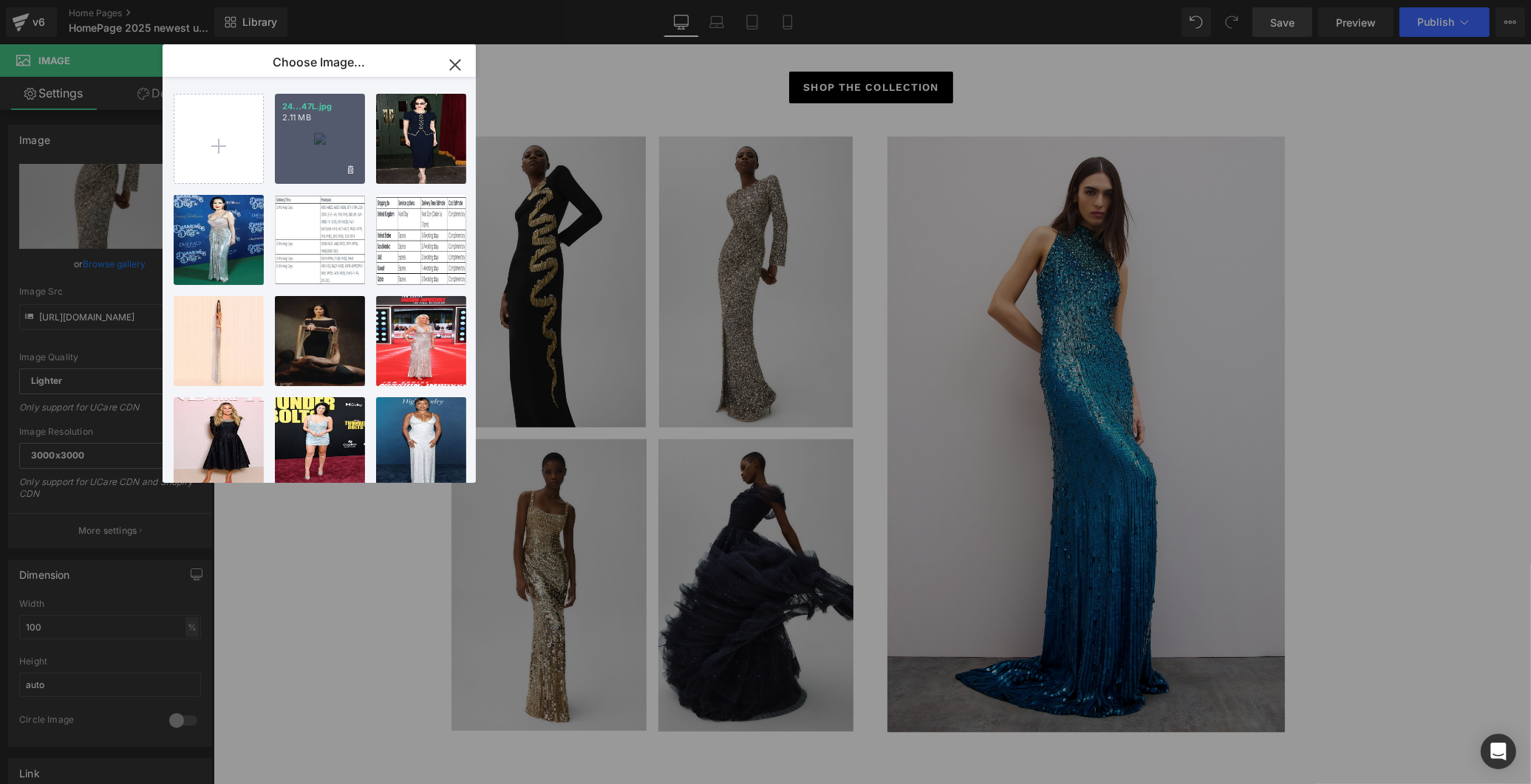
click at [308, 162] on div "24...47L.jpg 2.11 MB" at bounding box center [320, 138] width 91 height 91
type input "[URL][DOMAIN_NAME]"
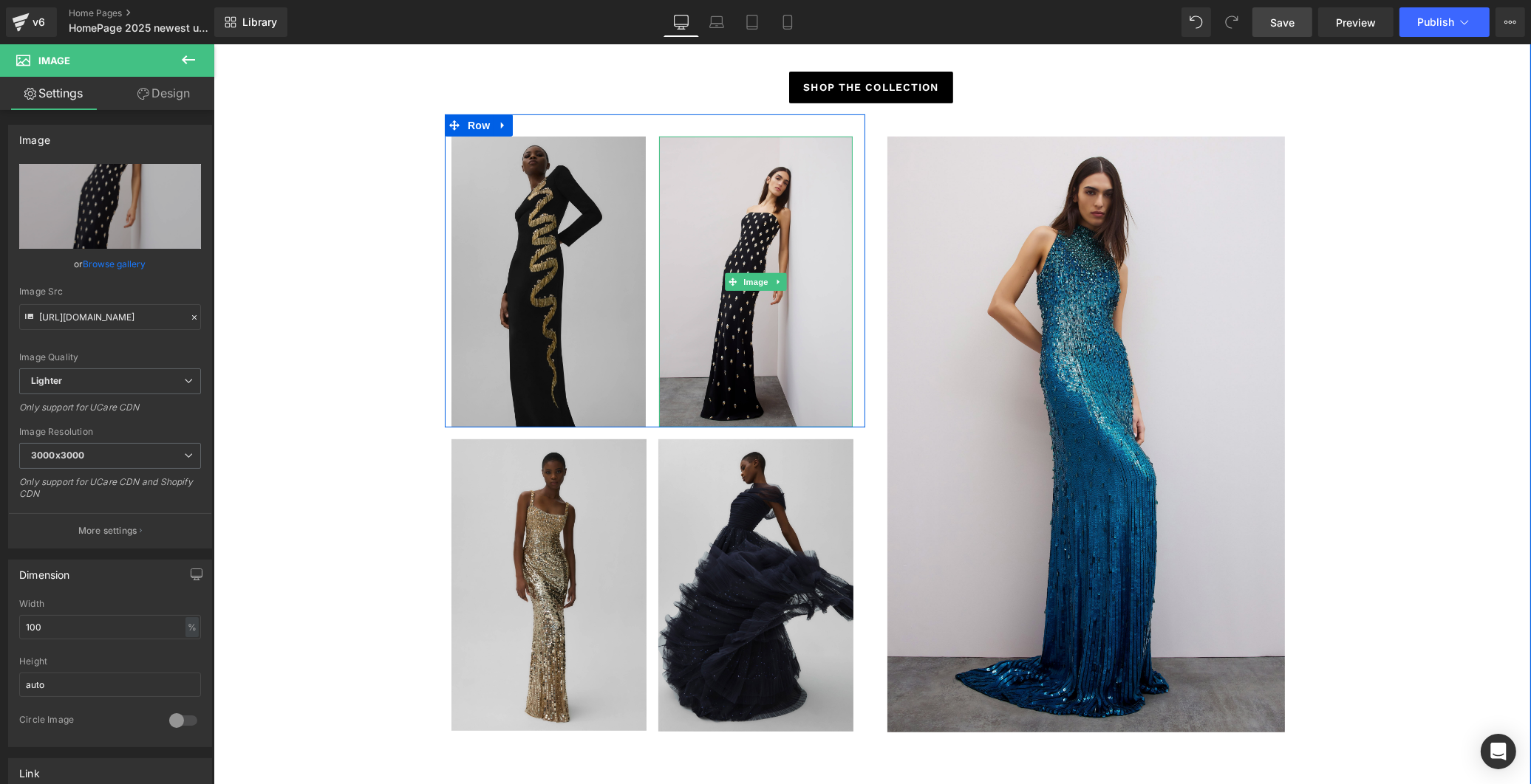
click at [565, 322] on img at bounding box center [547, 282] width 194 height 291
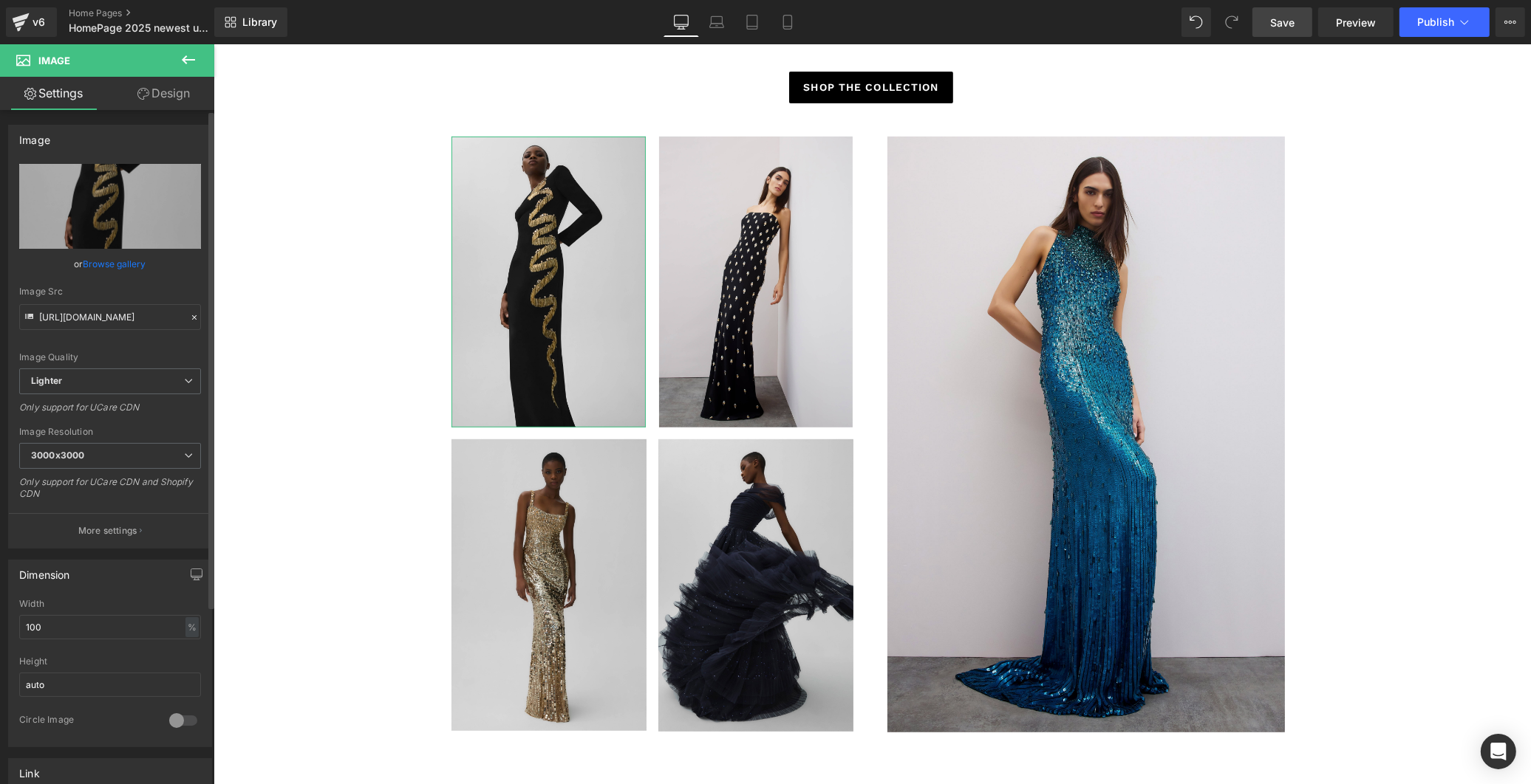
click at [130, 268] on link "Browse gallery" at bounding box center [114, 264] width 63 height 26
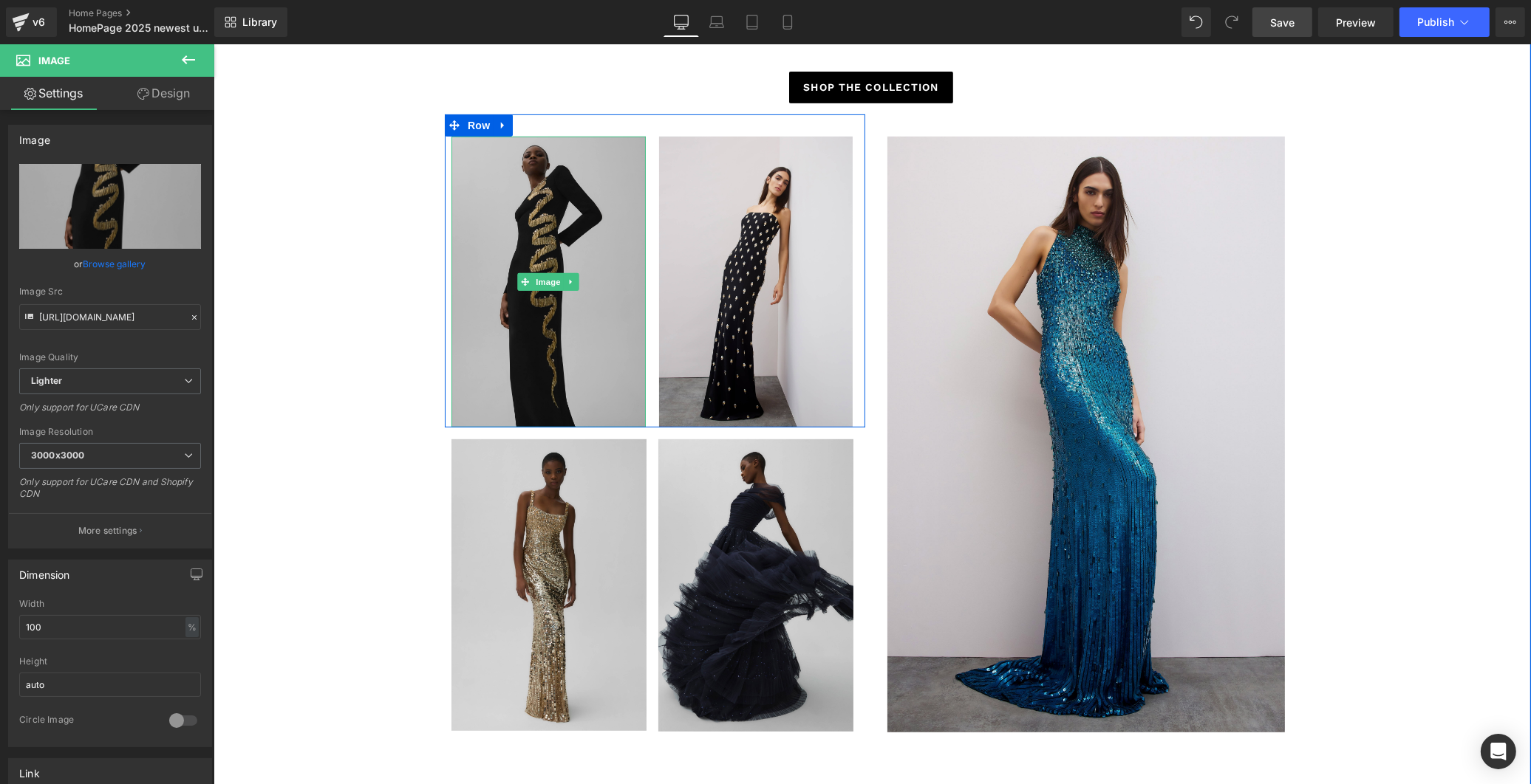
click at [529, 294] on img at bounding box center [547, 282] width 194 height 291
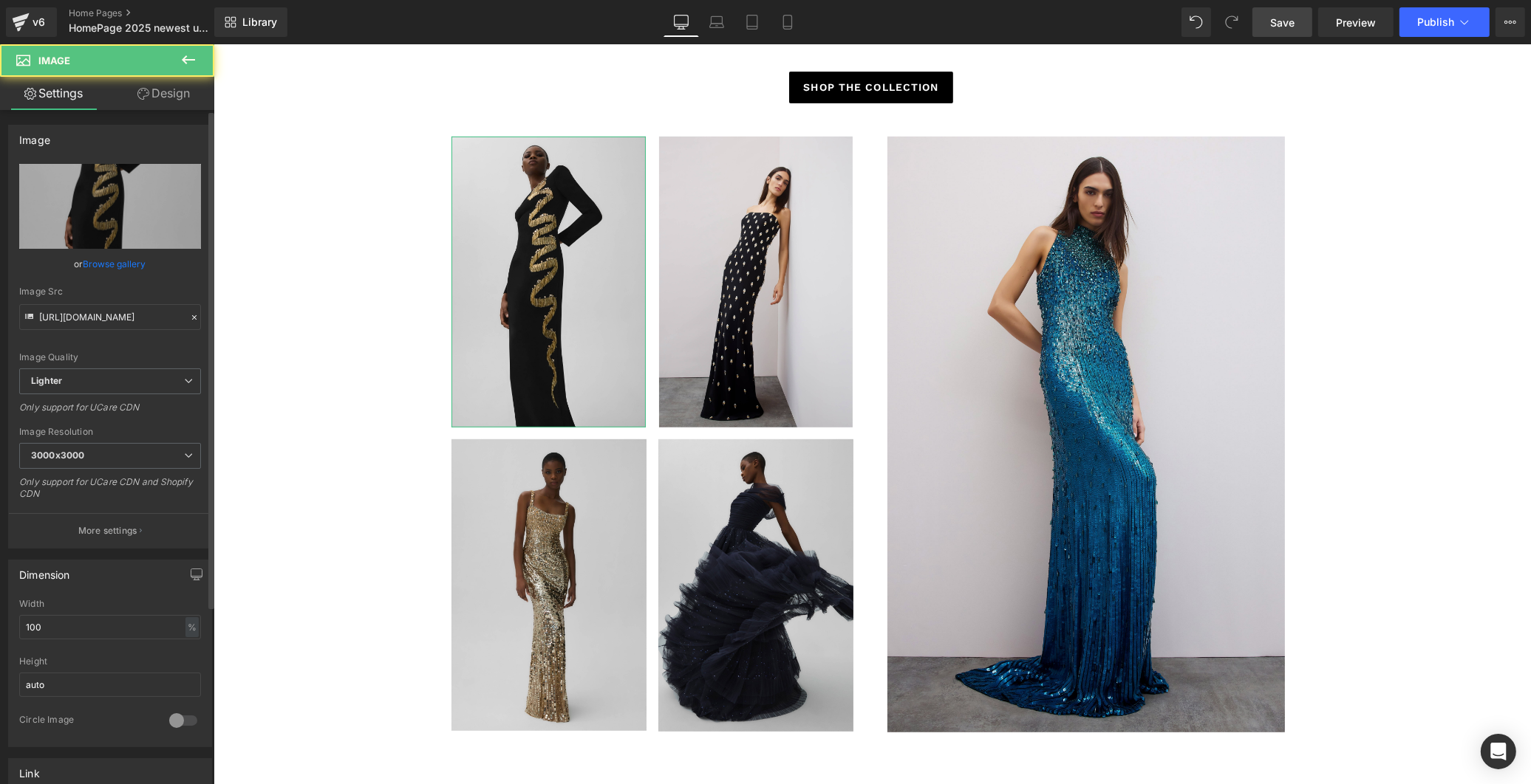
click at [119, 262] on link "Browse gallery" at bounding box center [114, 264] width 63 height 26
drag, startPoint x: 133, startPoint y: 261, endPoint x: 165, endPoint y: 262, distance: 32.0
click at [133, 261] on link "Browse gallery" at bounding box center [114, 264] width 63 height 26
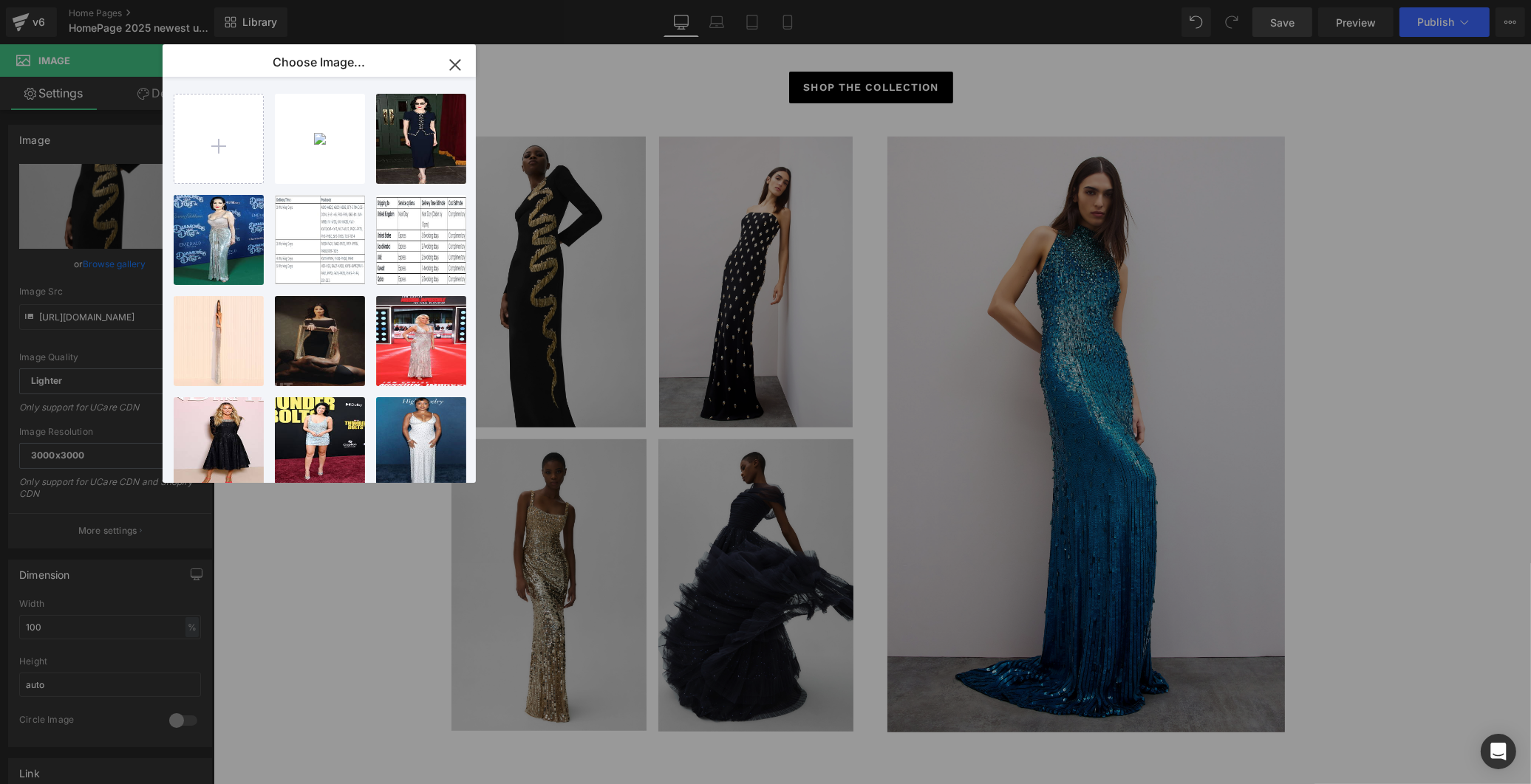
type input "C:\fakepath\1. [PERSON_NAME] - ZCD133L.jpg"
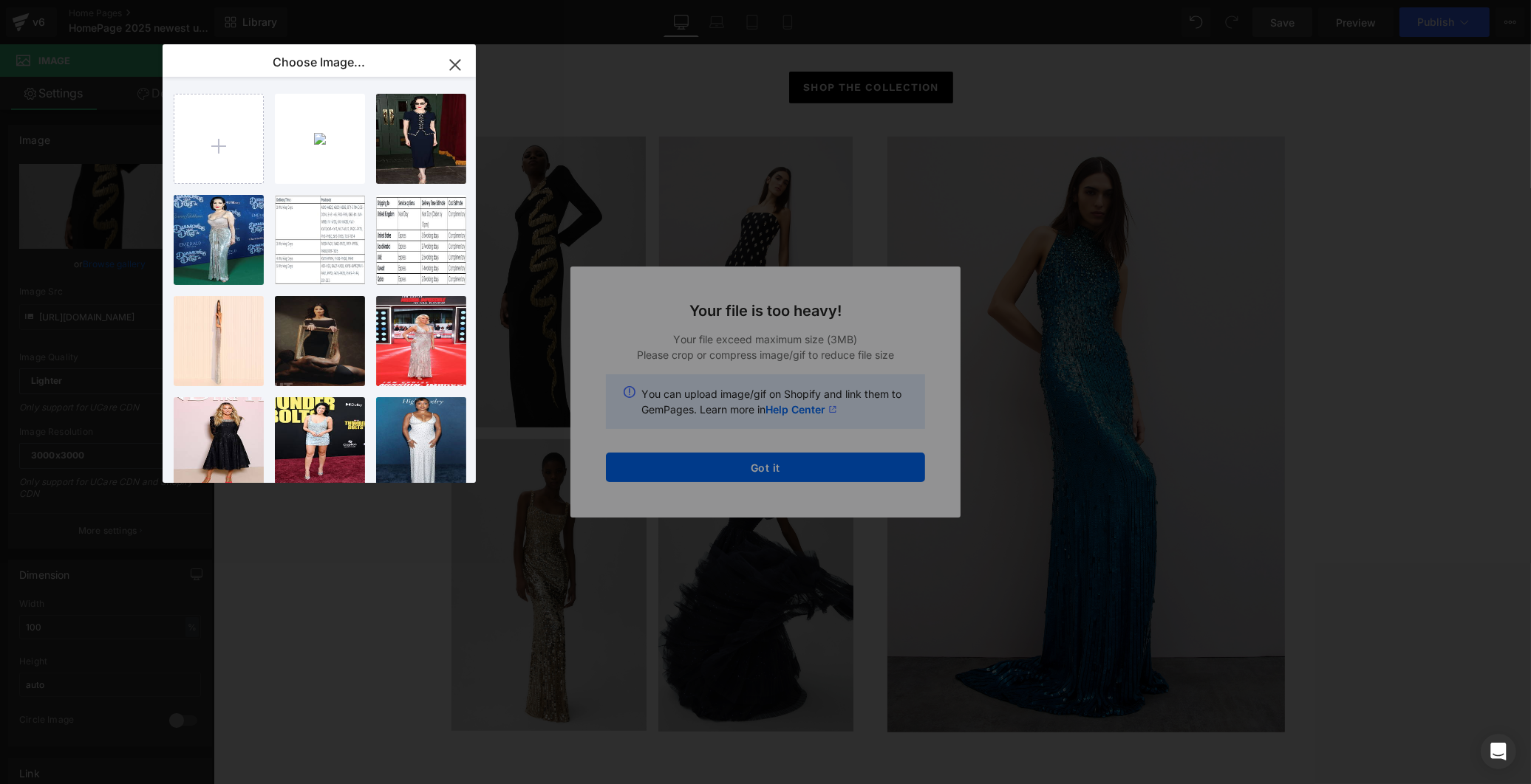
drag, startPoint x: 446, startPoint y: 71, endPoint x: 454, endPoint y: 70, distance: 8.1
click at [447, 71] on icon "button" at bounding box center [455, 65] width 24 height 24
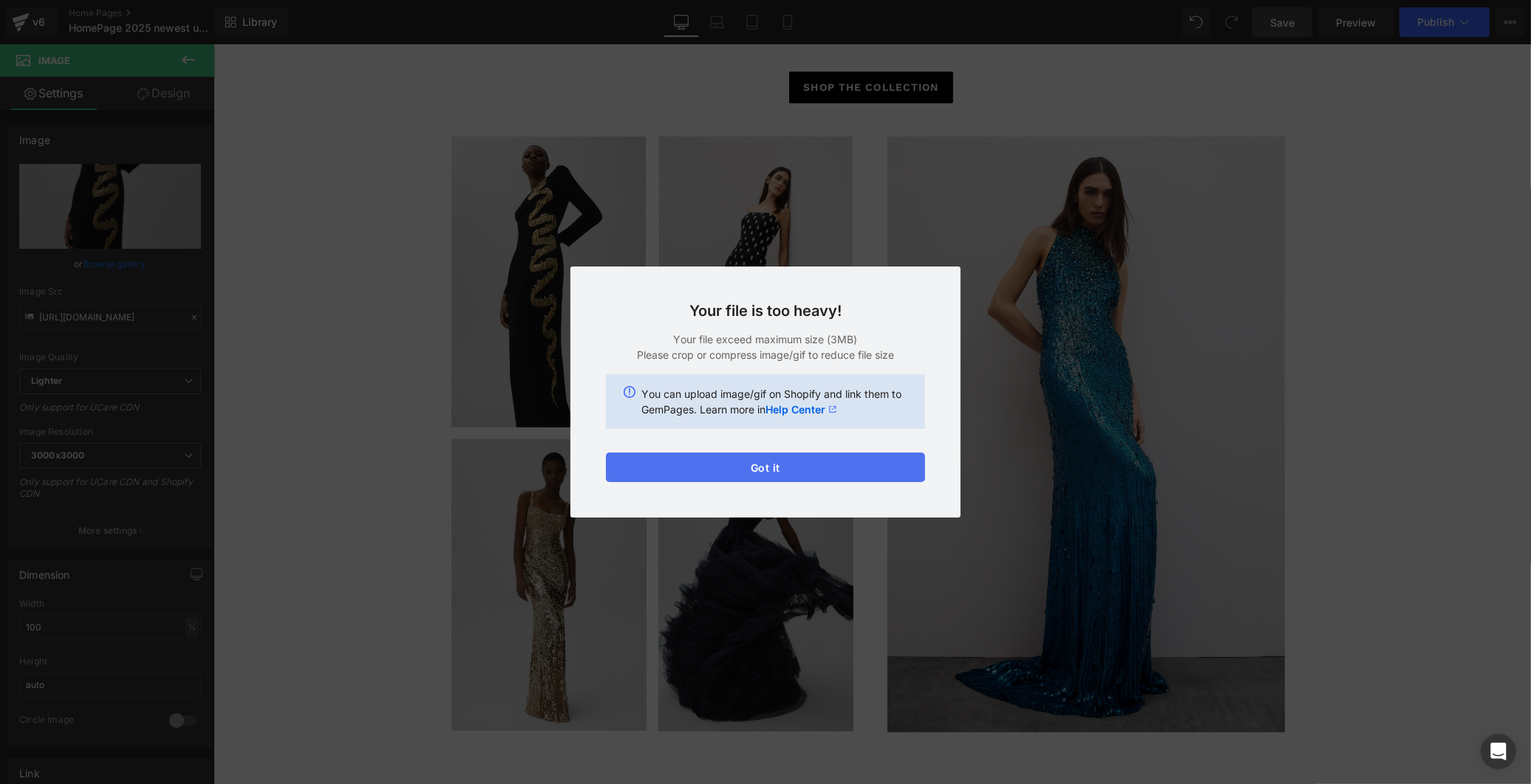
click at [838, 466] on button "Got it" at bounding box center [766, 468] width 320 height 30
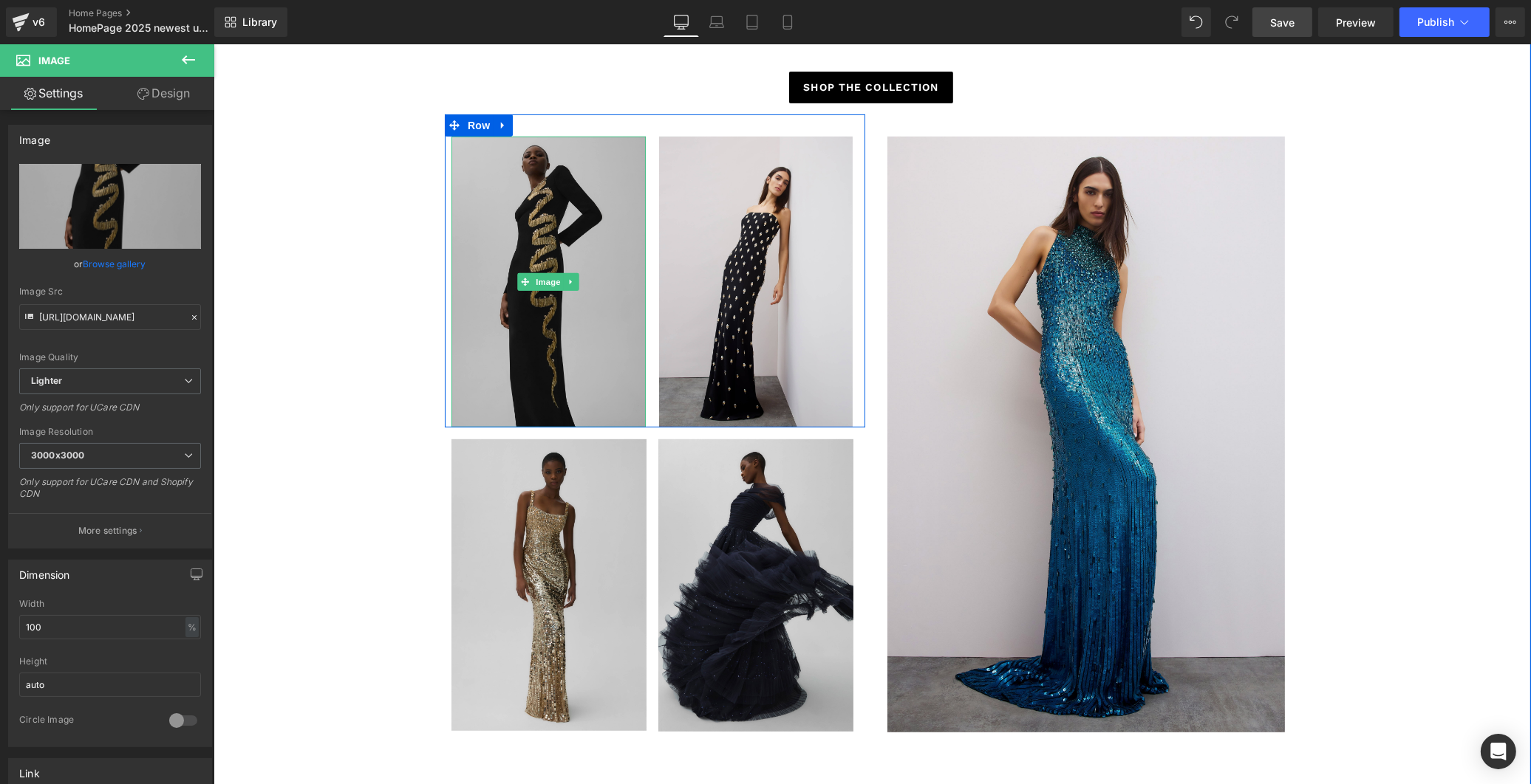
click at [586, 222] on img at bounding box center [547, 282] width 194 height 291
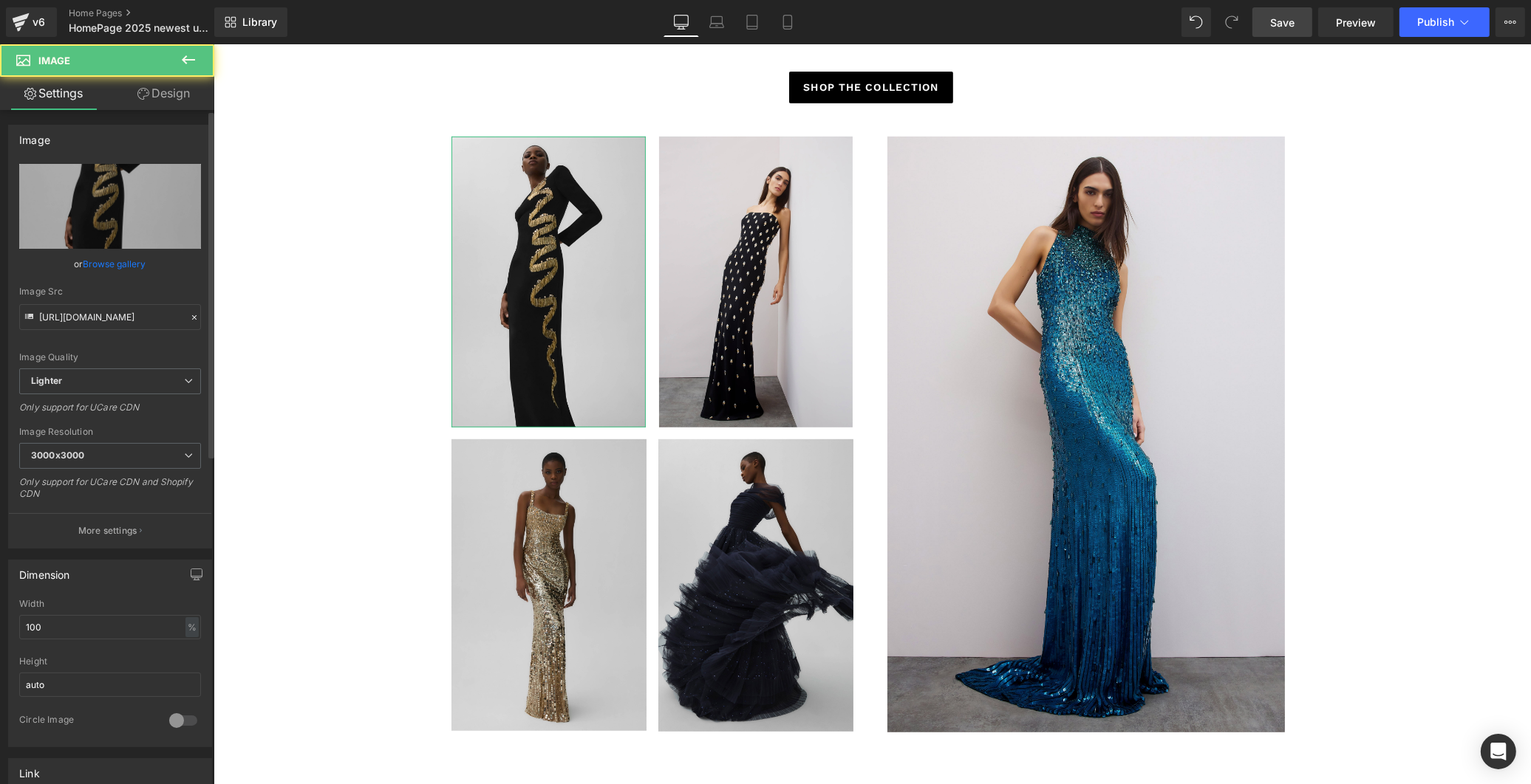
click at [99, 262] on link "Browse gallery" at bounding box center [114, 264] width 63 height 26
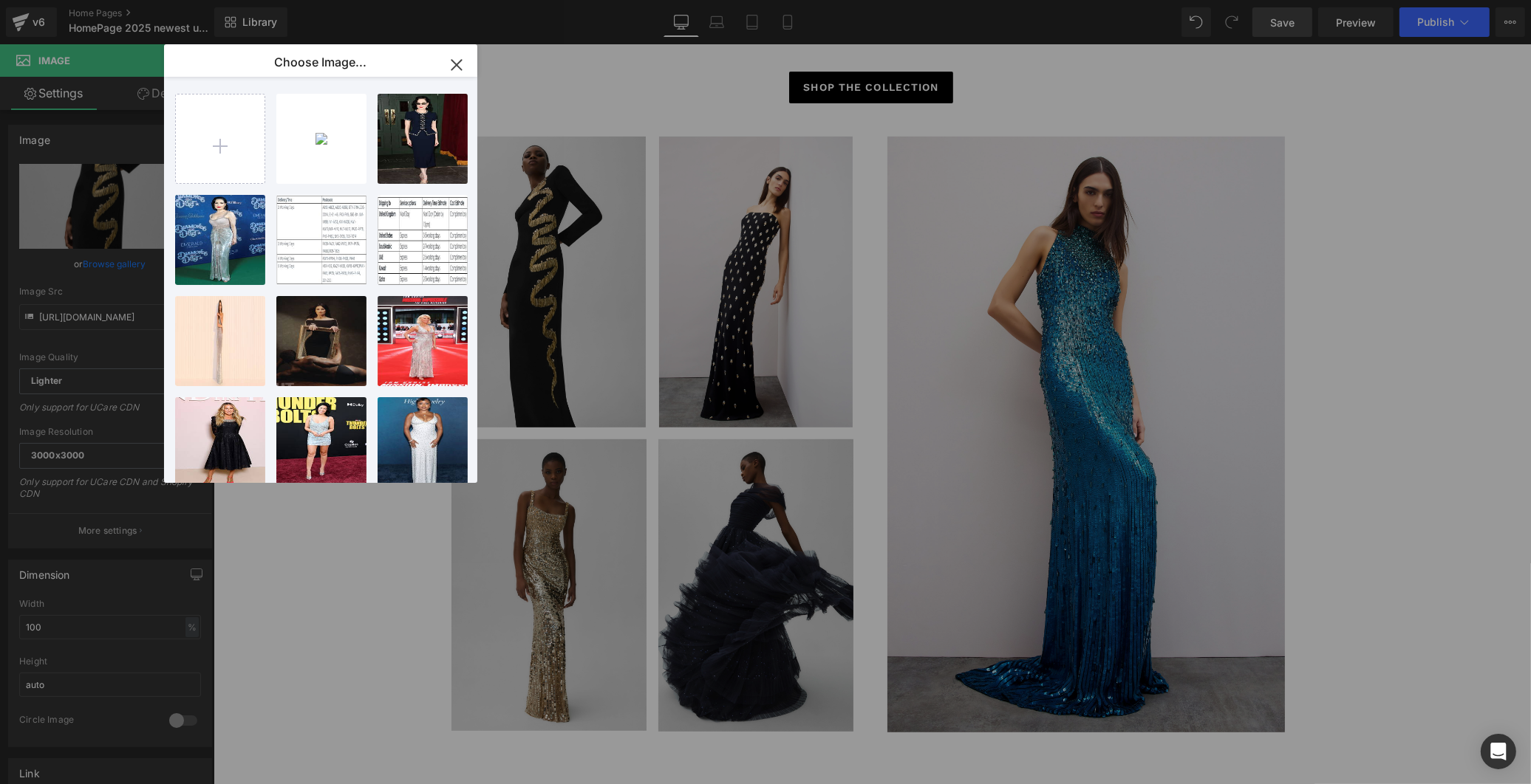
click at [463, 59] on icon "button" at bounding box center [457, 65] width 24 height 24
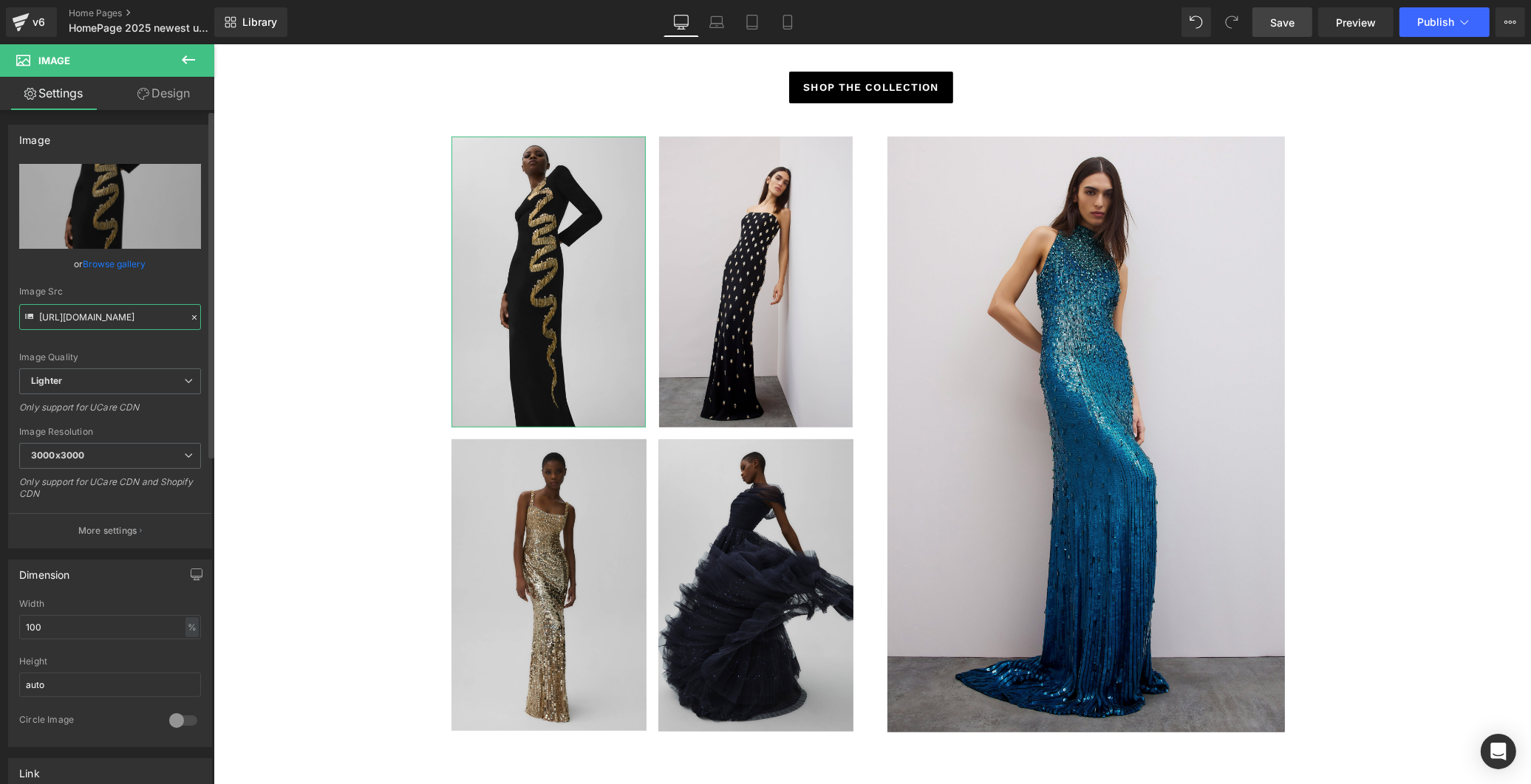
click at [104, 319] on input "[URL][DOMAIN_NAME]" at bounding box center [109, 317] width 182 height 26
click at [112, 319] on input "[URL][DOMAIN_NAME]" at bounding box center [109, 317] width 182 height 26
paste input "[DOMAIN_NAME][URL]"
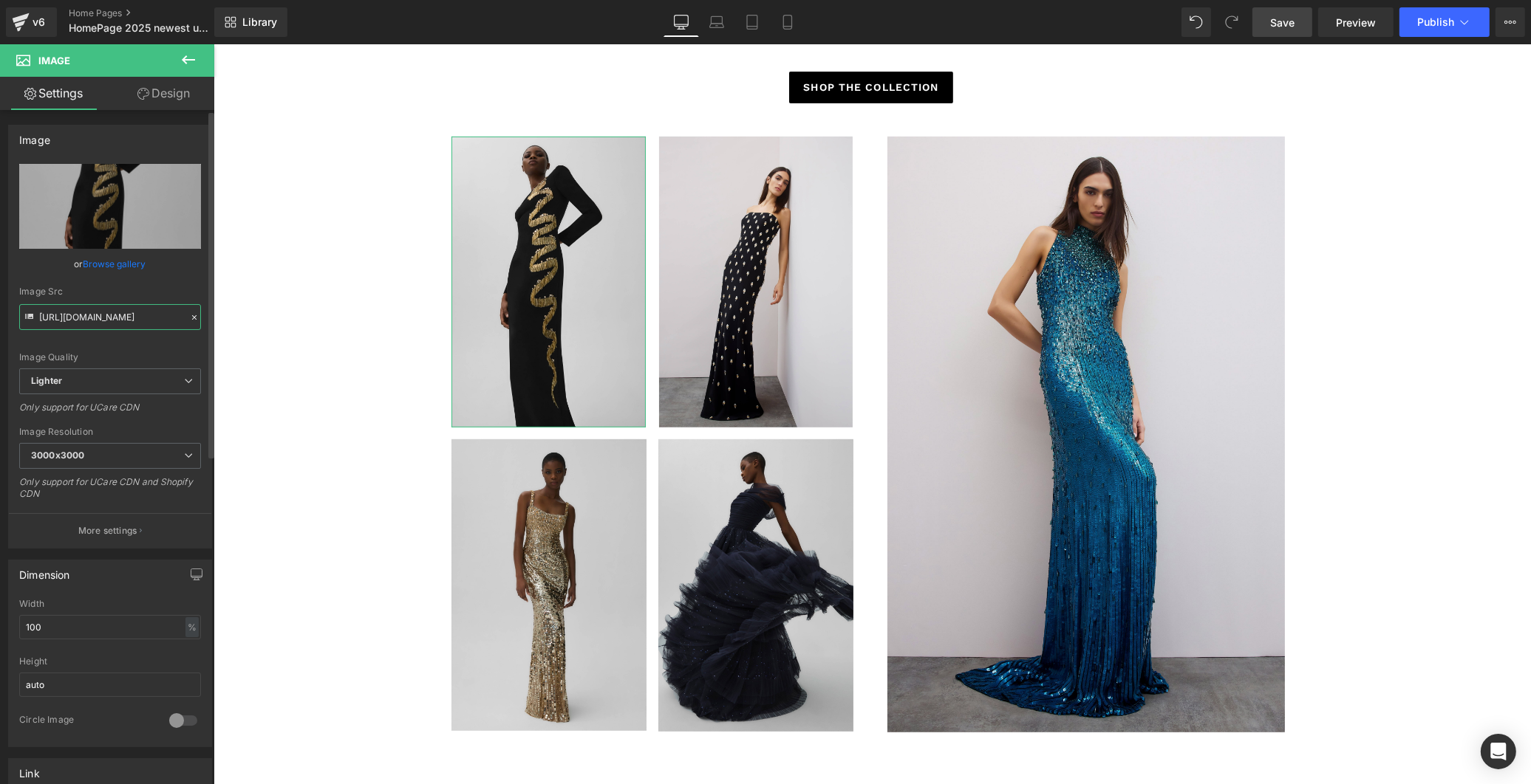
type input "[URL][DOMAIN_NAME]"
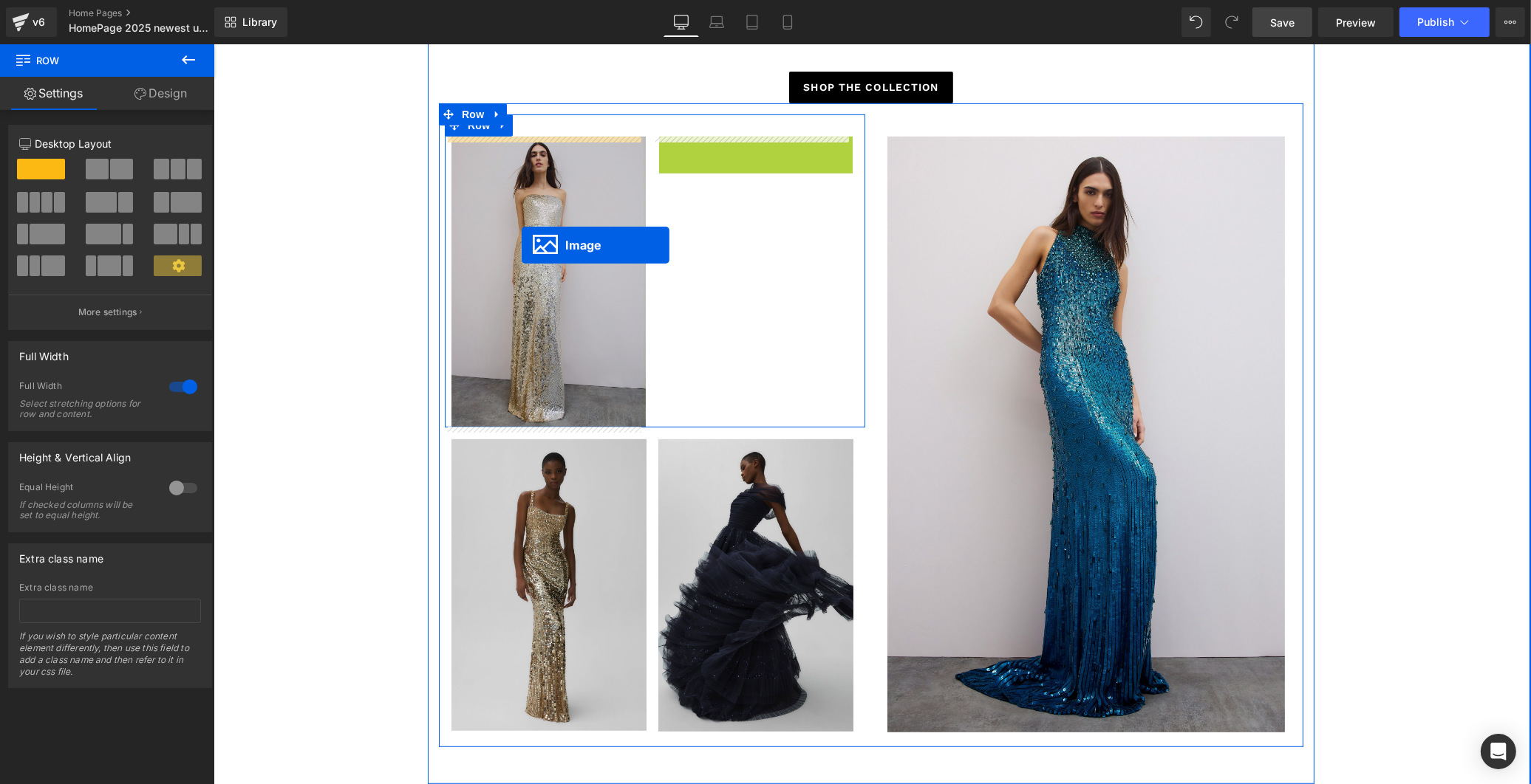
drag, startPoint x: 723, startPoint y: 279, endPoint x: 521, endPoint y: 245, distance: 204.8
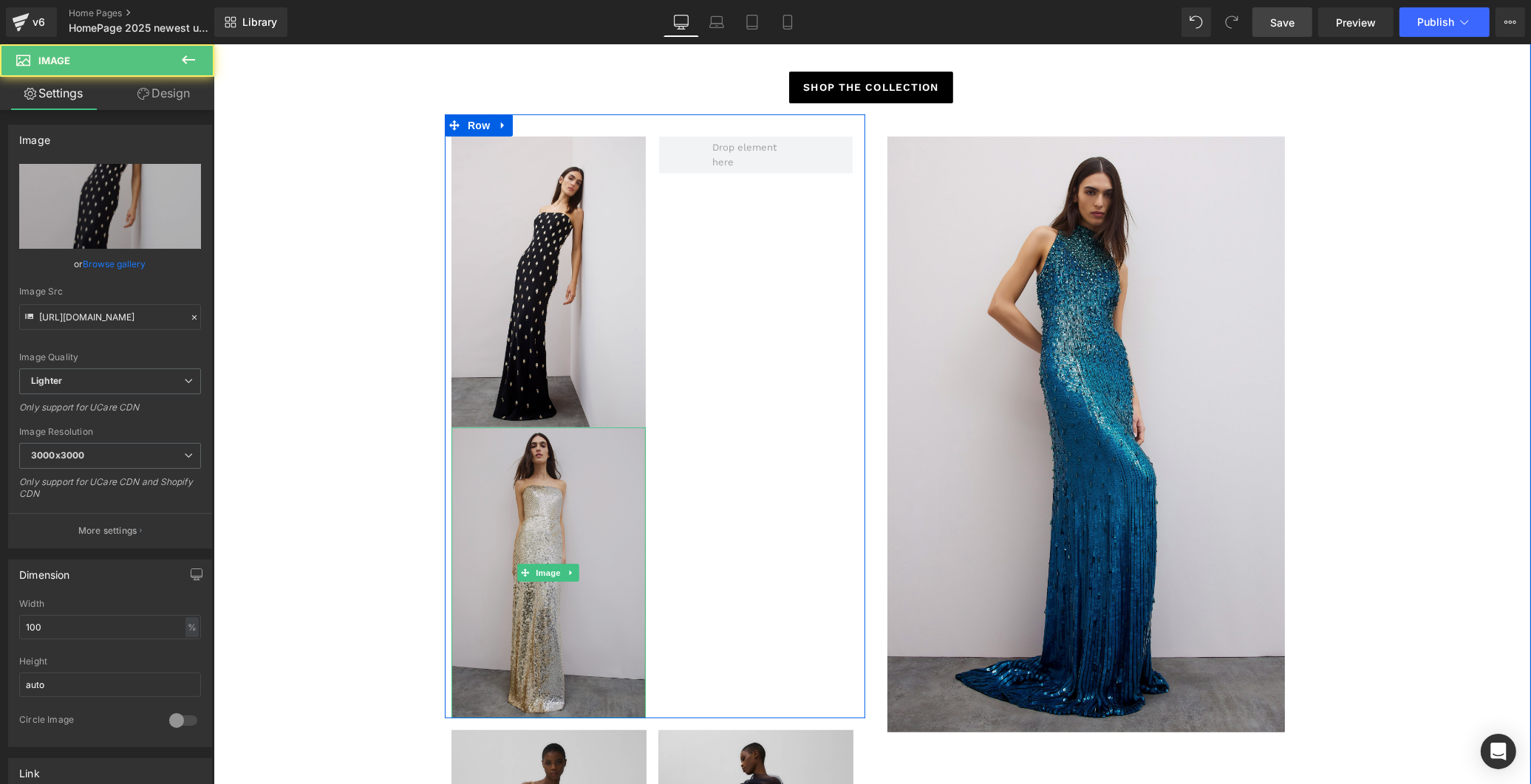
click at [538, 490] on img at bounding box center [547, 573] width 194 height 291
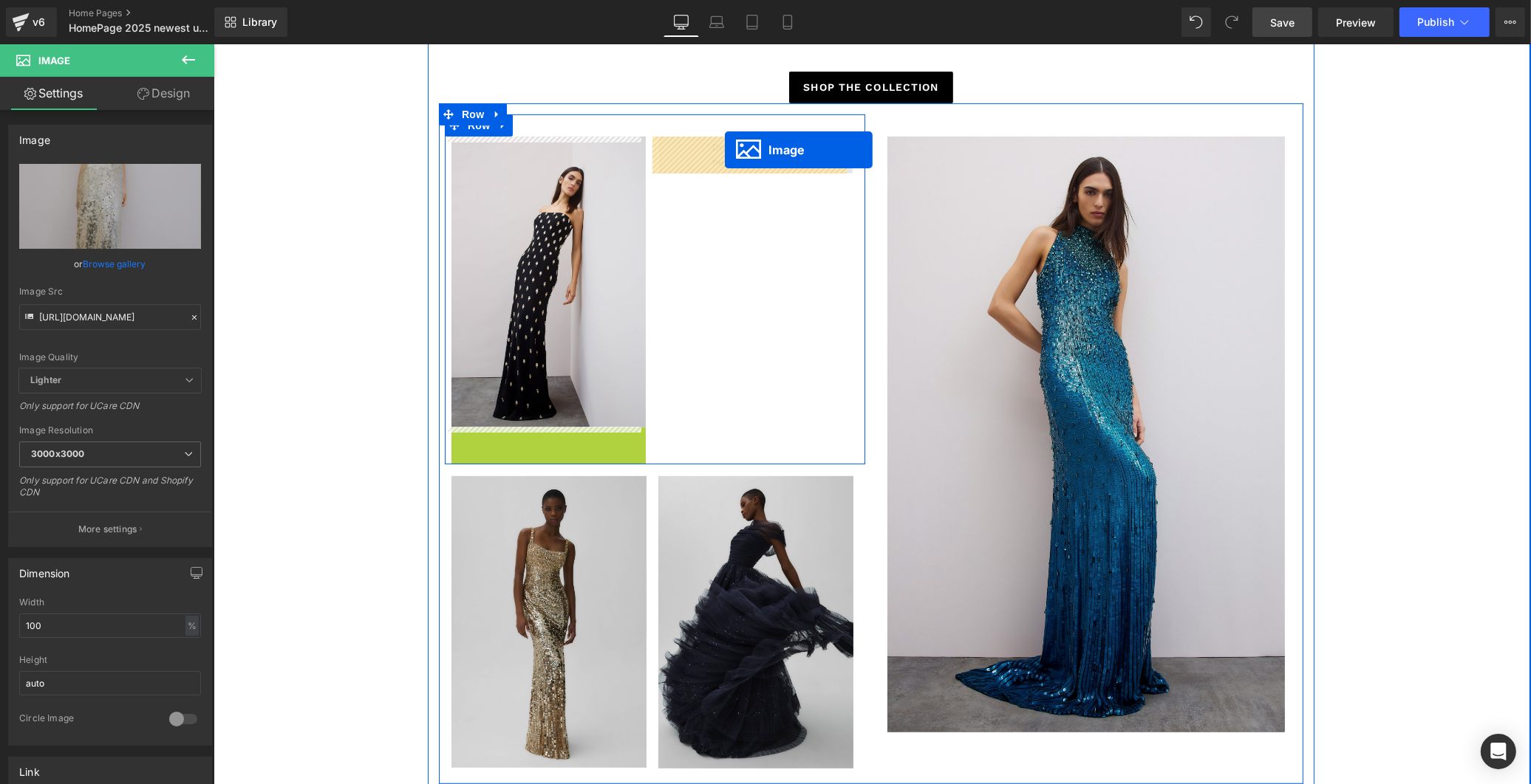
drag, startPoint x: 517, startPoint y: 573, endPoint x: 724, endPoint y: 150, distance: 470.9
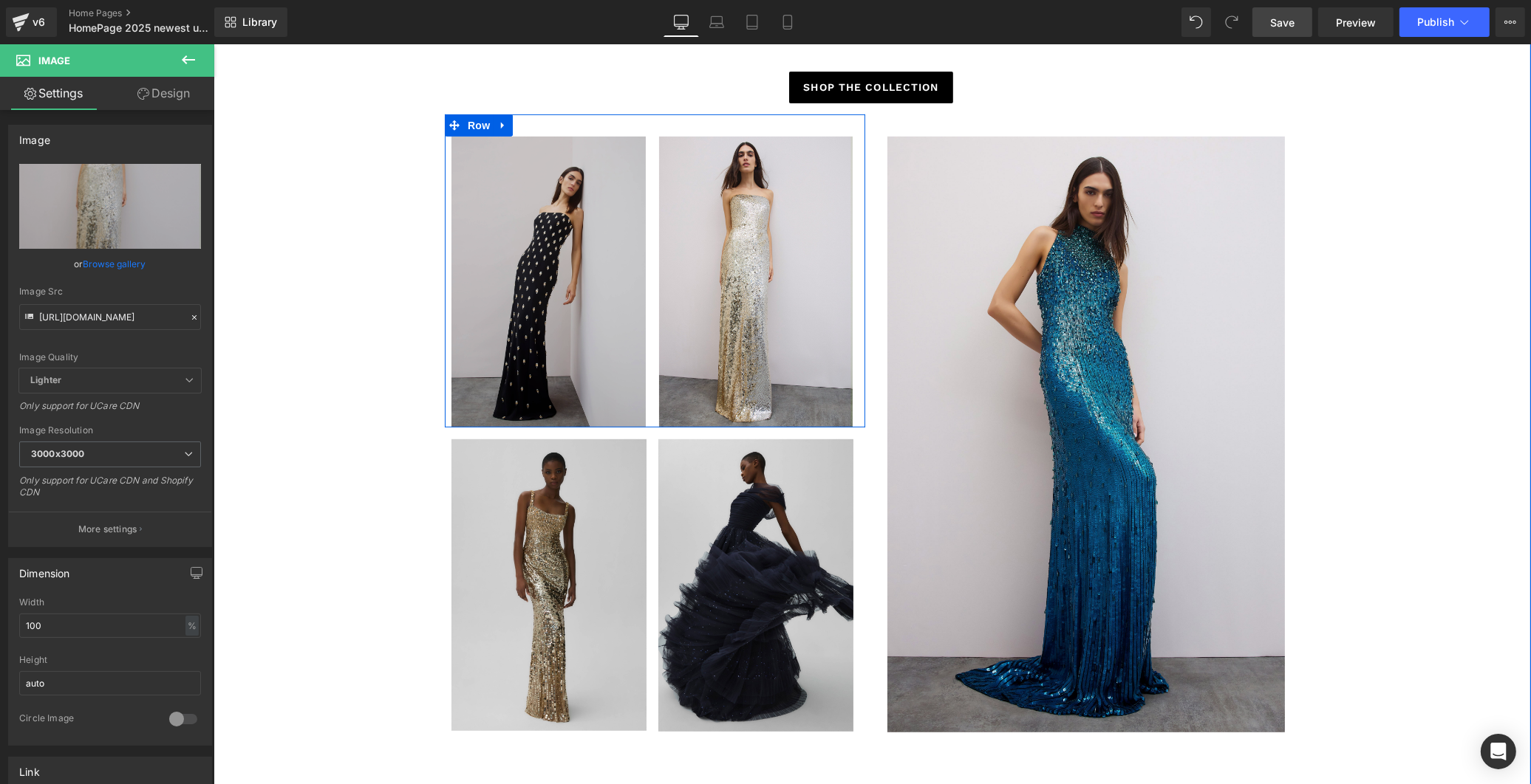
click at [535, 268] on img at bounding box center [547, 282] width 194 height 291
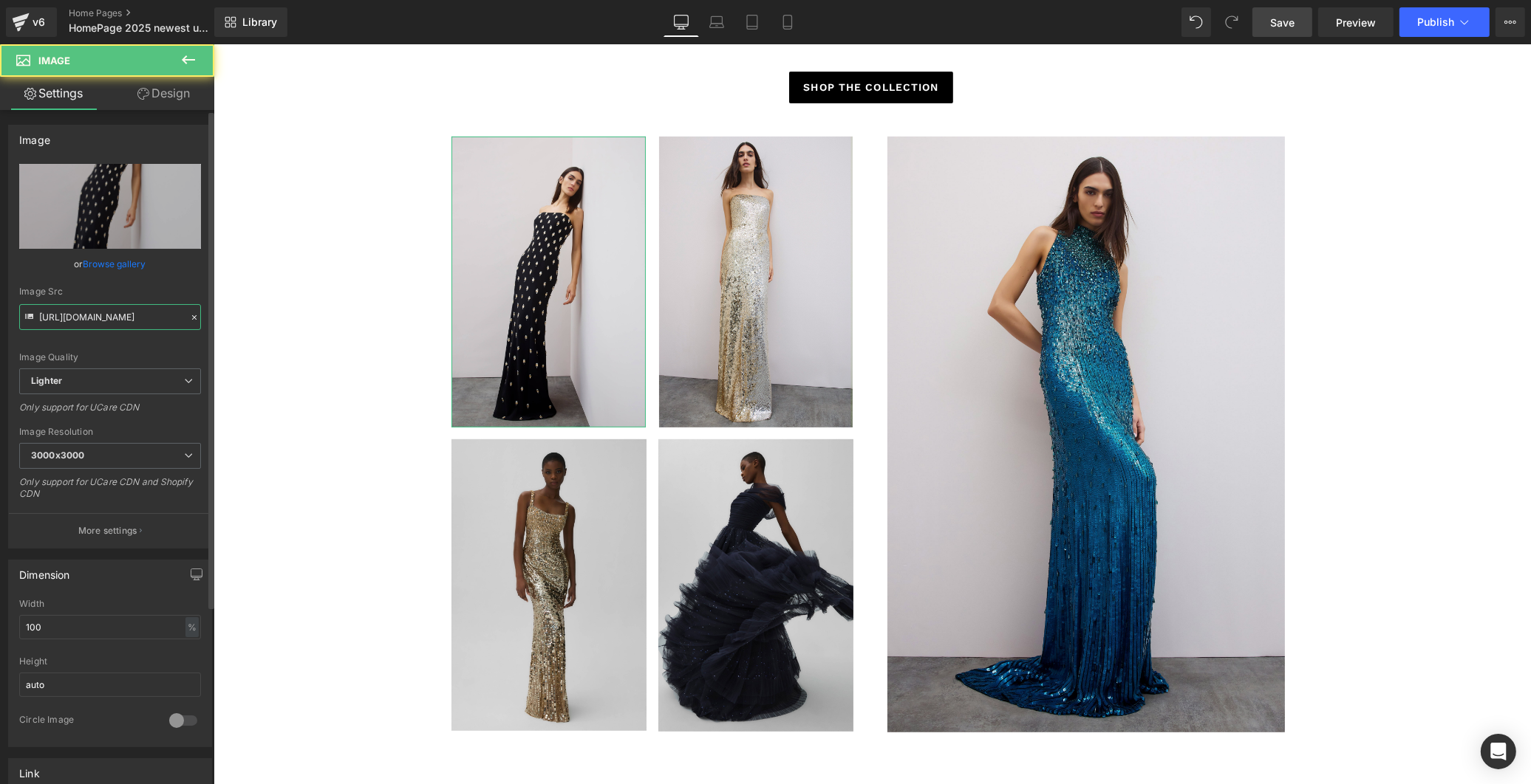
click at [121, 313] on input "[URL][DOMAIN_NAME]" at bounding box center [109, 317] width 182 height 26
paste input "[DOMAIN_NAME][URL]"
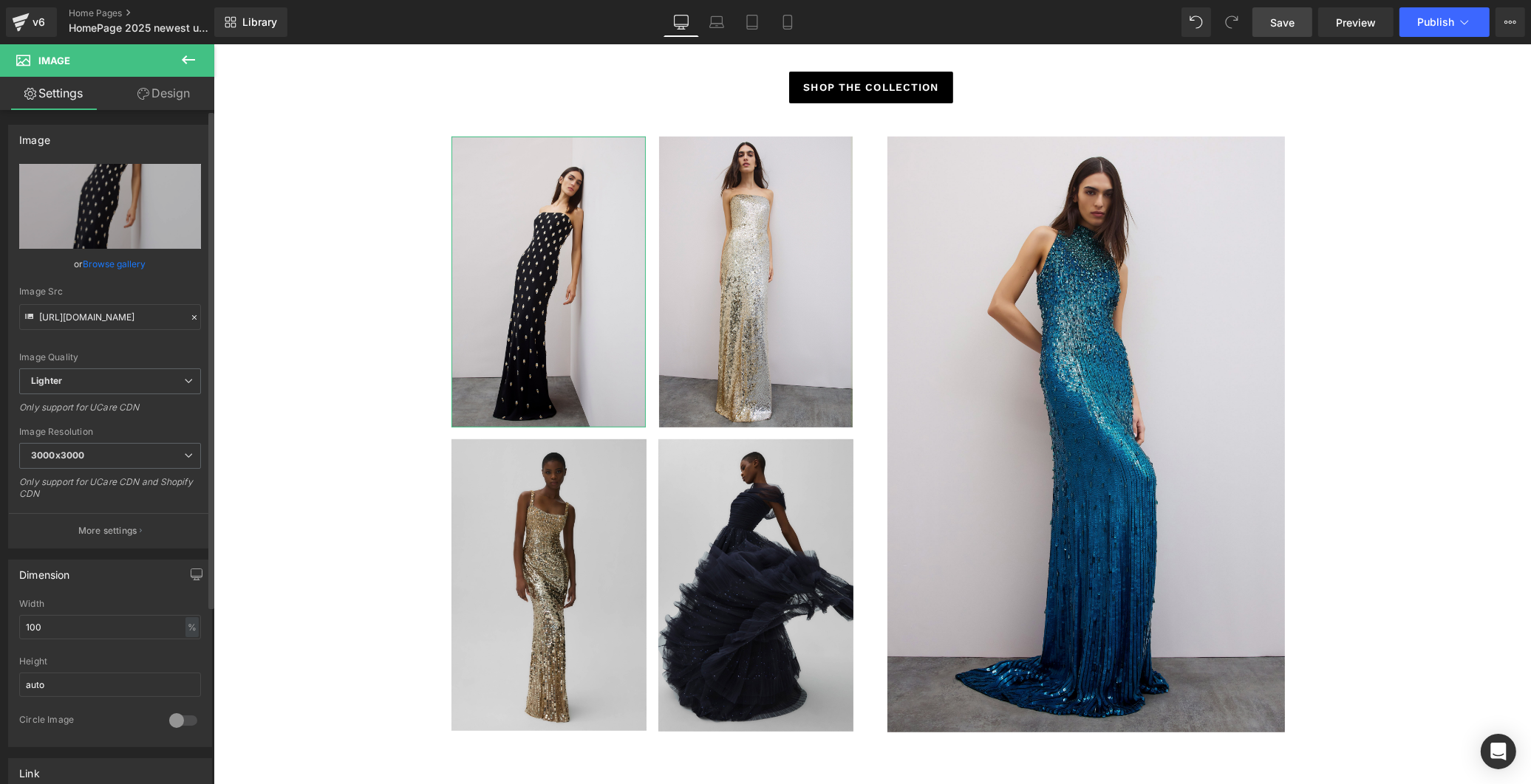
click at [148, 291] on div "Image Src" at bounding box center [109, 292] width 182 height 10
type input "[URL][DOMAIN_NAME]"
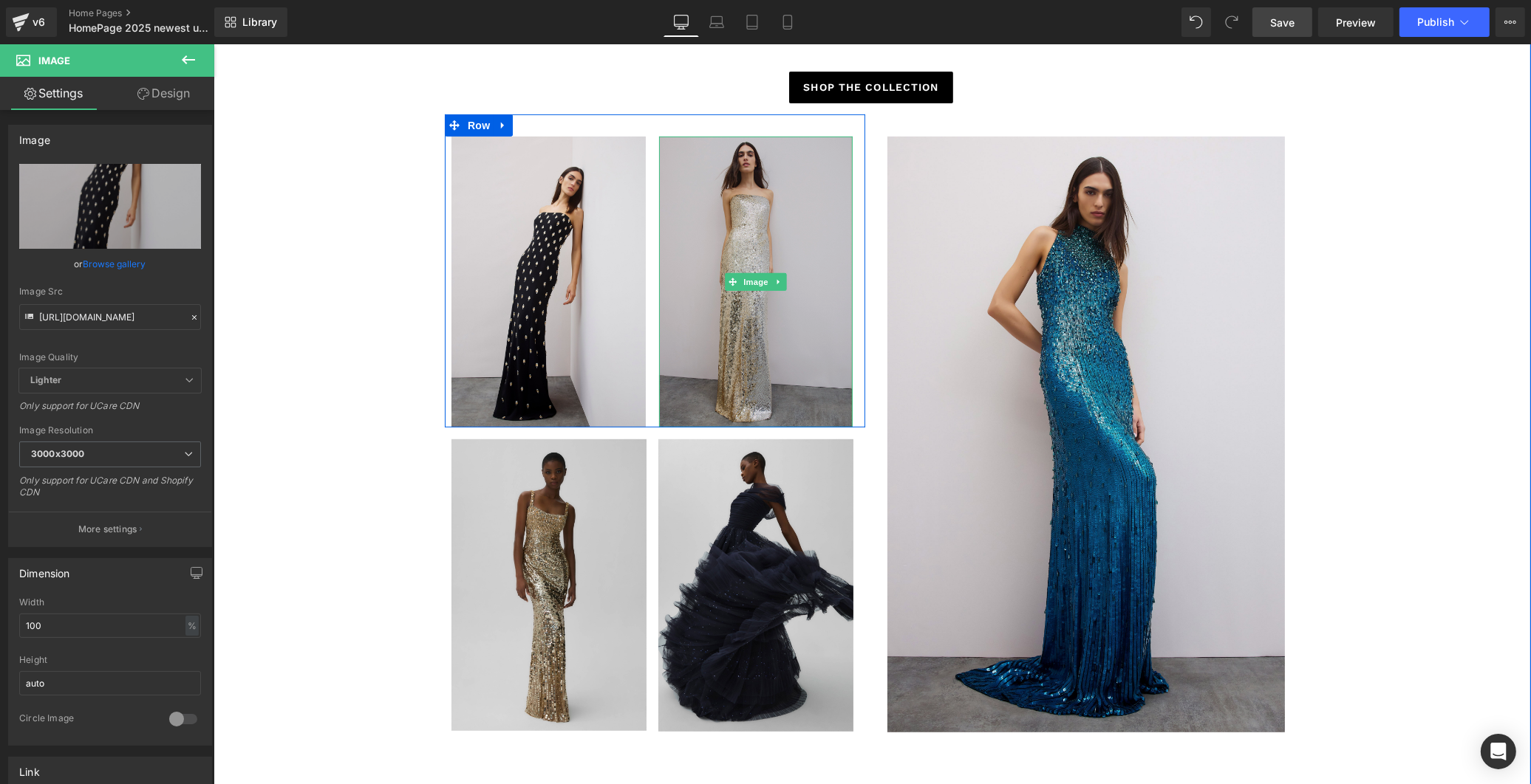
click at [714, 329] on img at bounding box center [755, 282] width 194 height 291
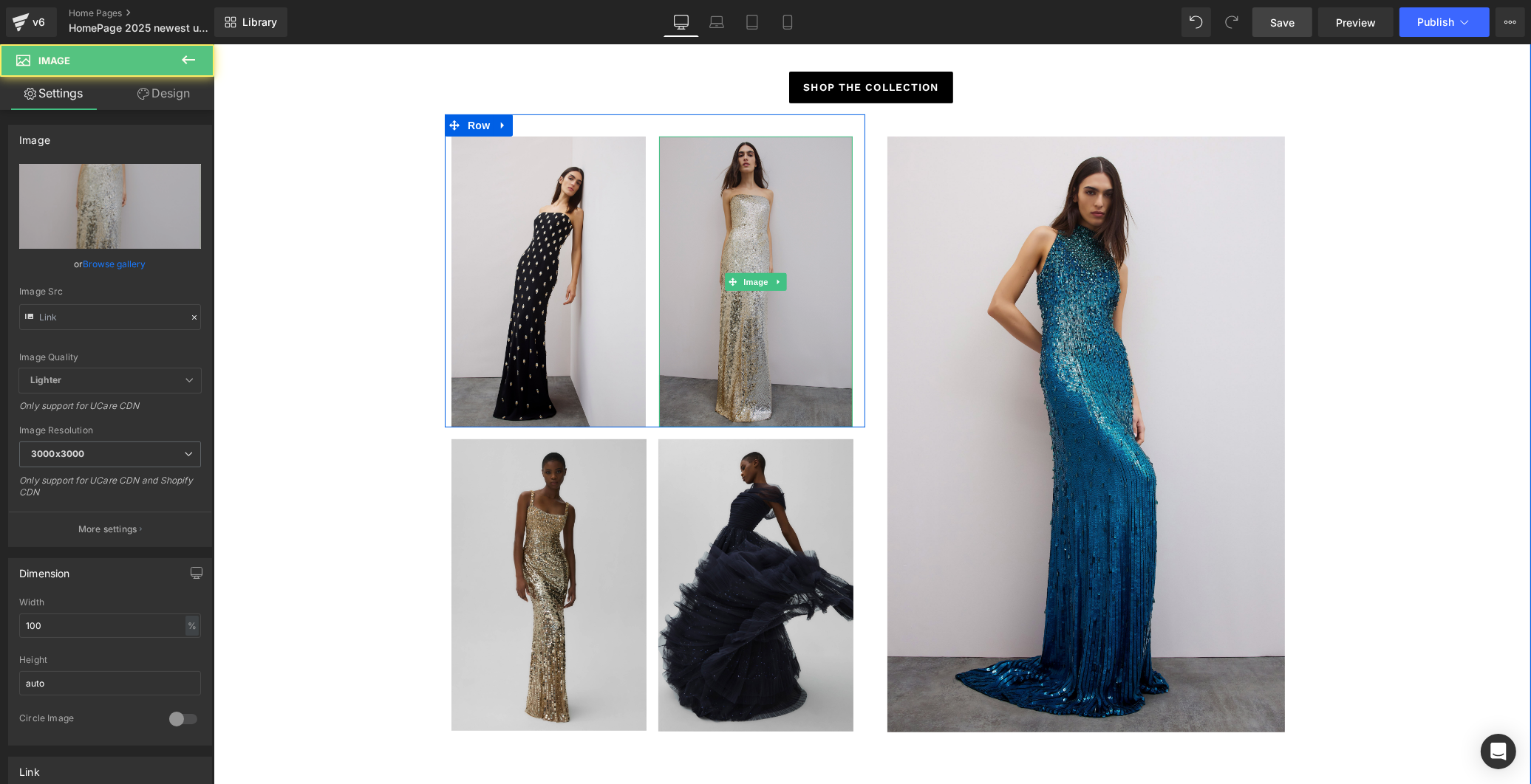
type input "[URL][DOMAIN_NAME]"
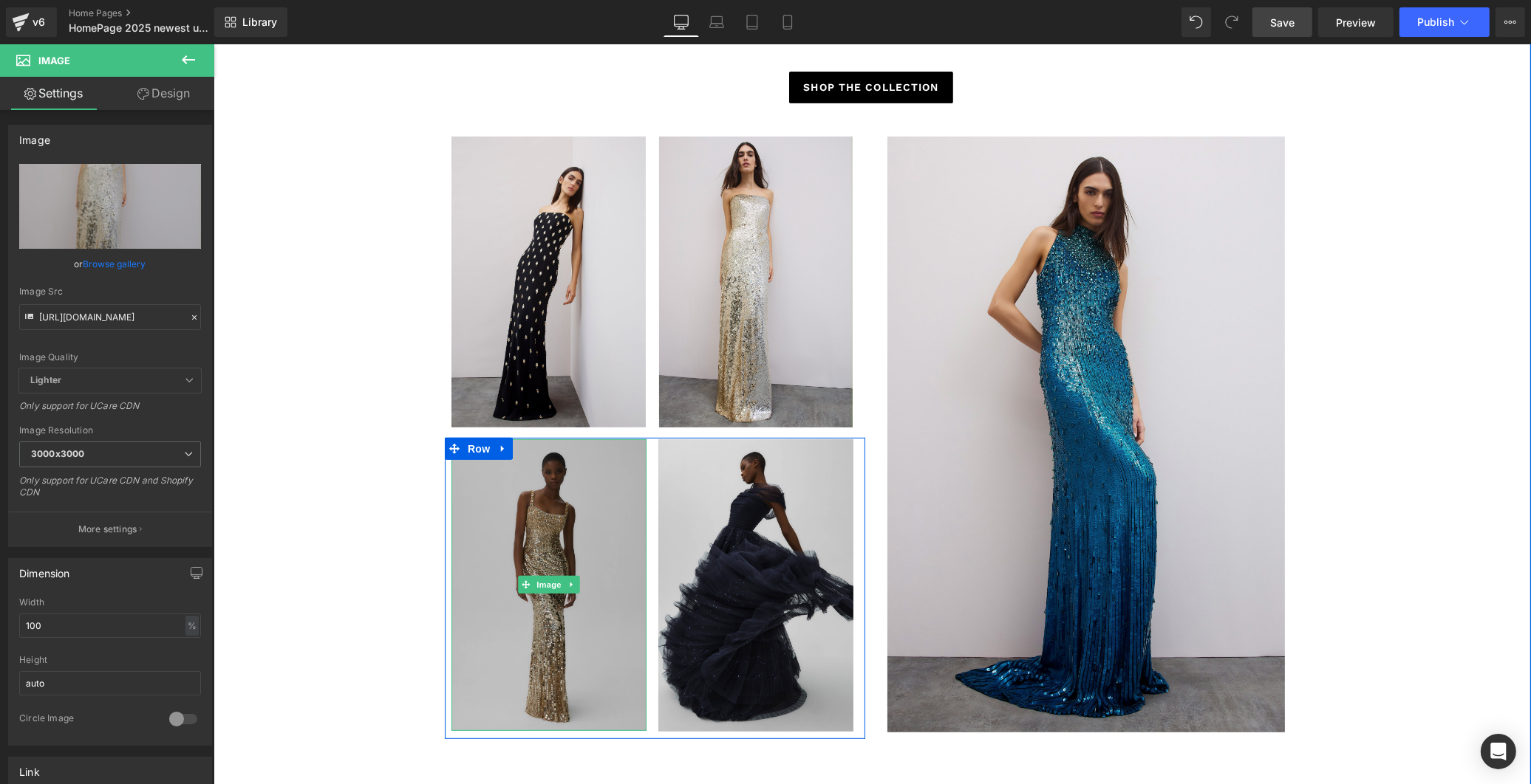
click at [551, 546] on img at bounding box center [548, 585] width 195 height 292
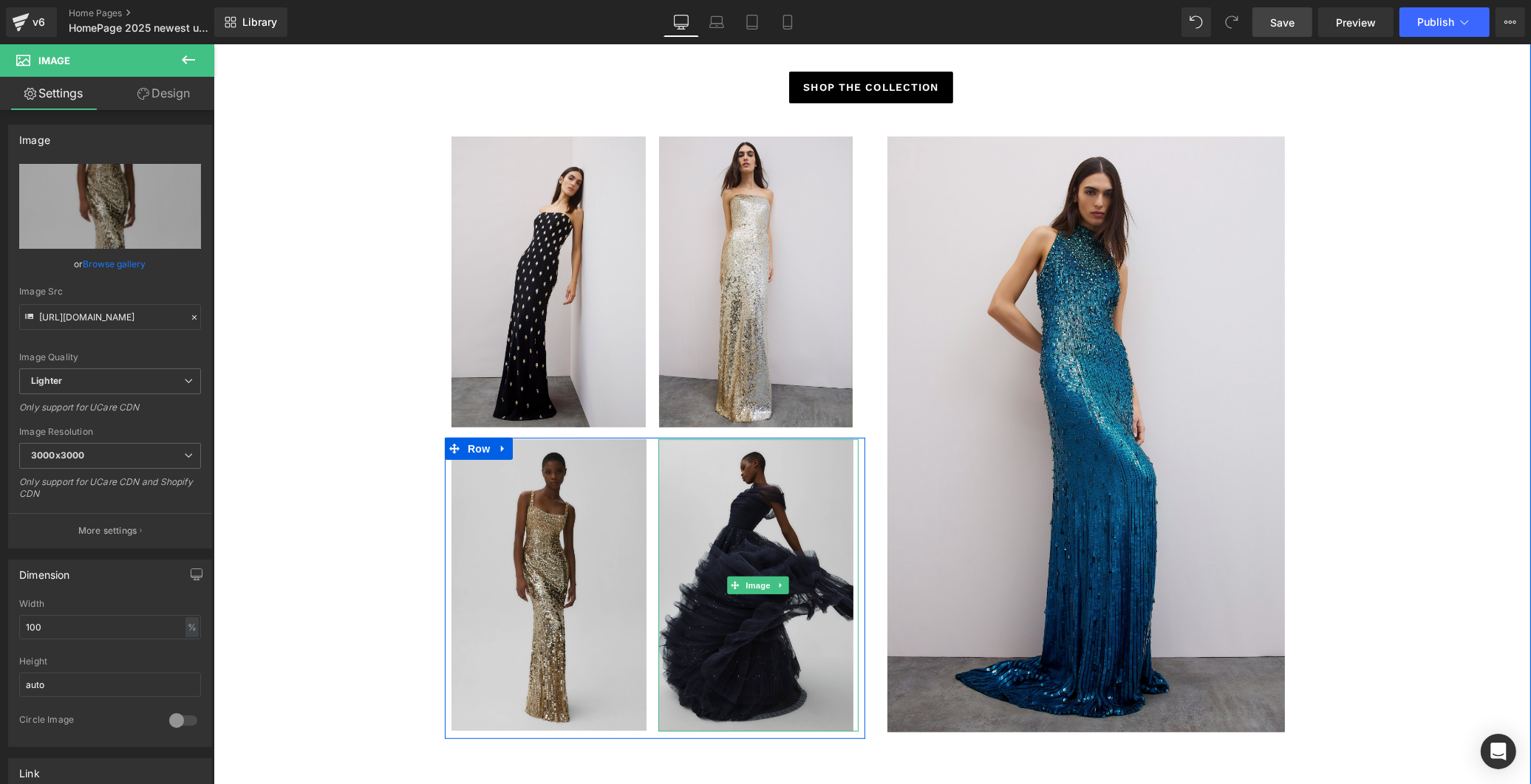
click at [753, 541] on img at bounding box center [759, 586] width 201 height 293
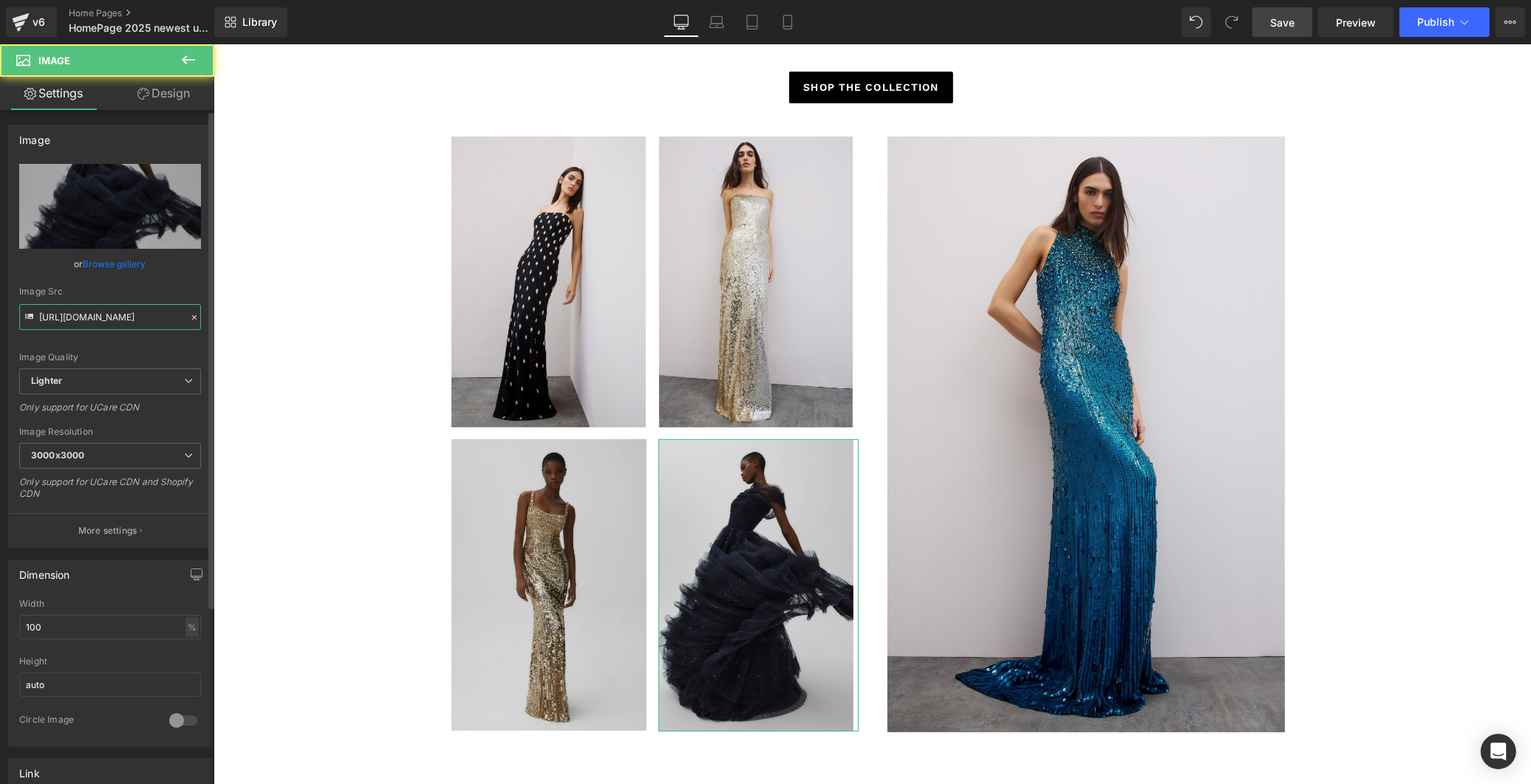
click at [64, 307] on input "[URL][DOMAIN_NAME]" at bounding box center [109, 317] width 182 height 26
paste input "[DOMAIN_NAME][URL]"
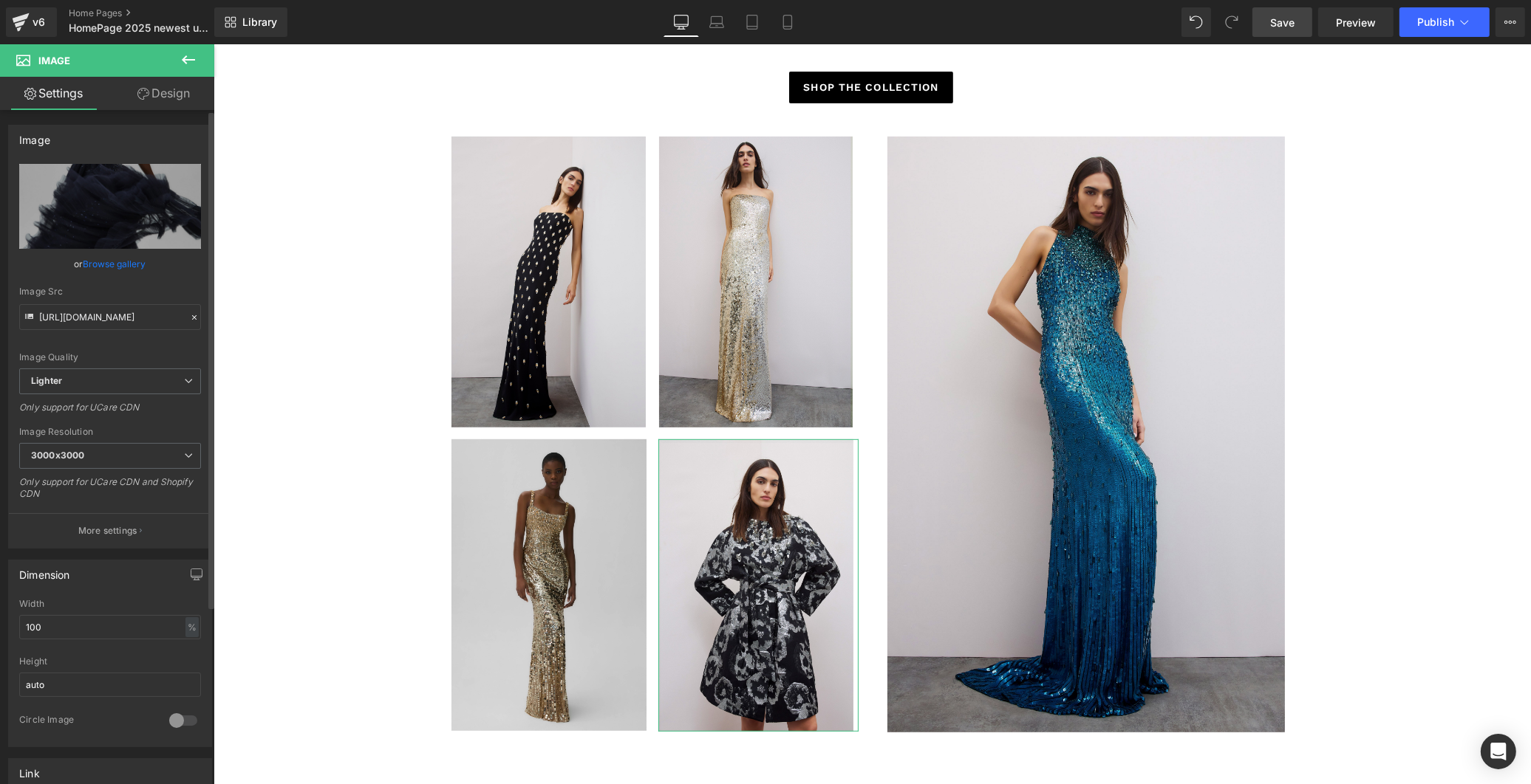
click at [150, 282] on div "Image Quality Lighter Lightest Lighter Lighter Lightest Only support for UCare …" at bounding box center [109, 267] width 182 height 205
type input "[URL][DOMAIN_NAME]"
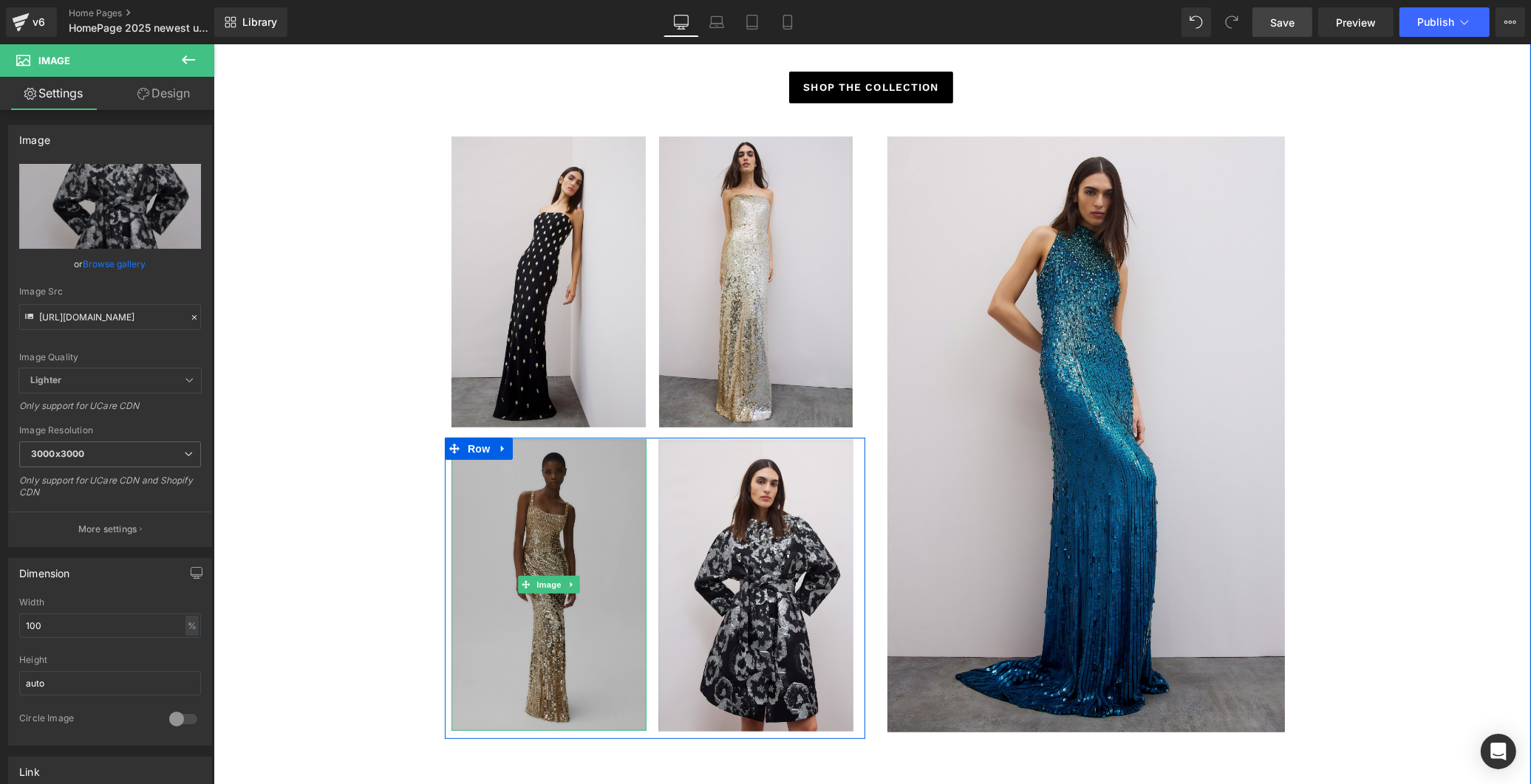
click at [557, 548] on img at bounding box center [548, 585] width 195 height 292
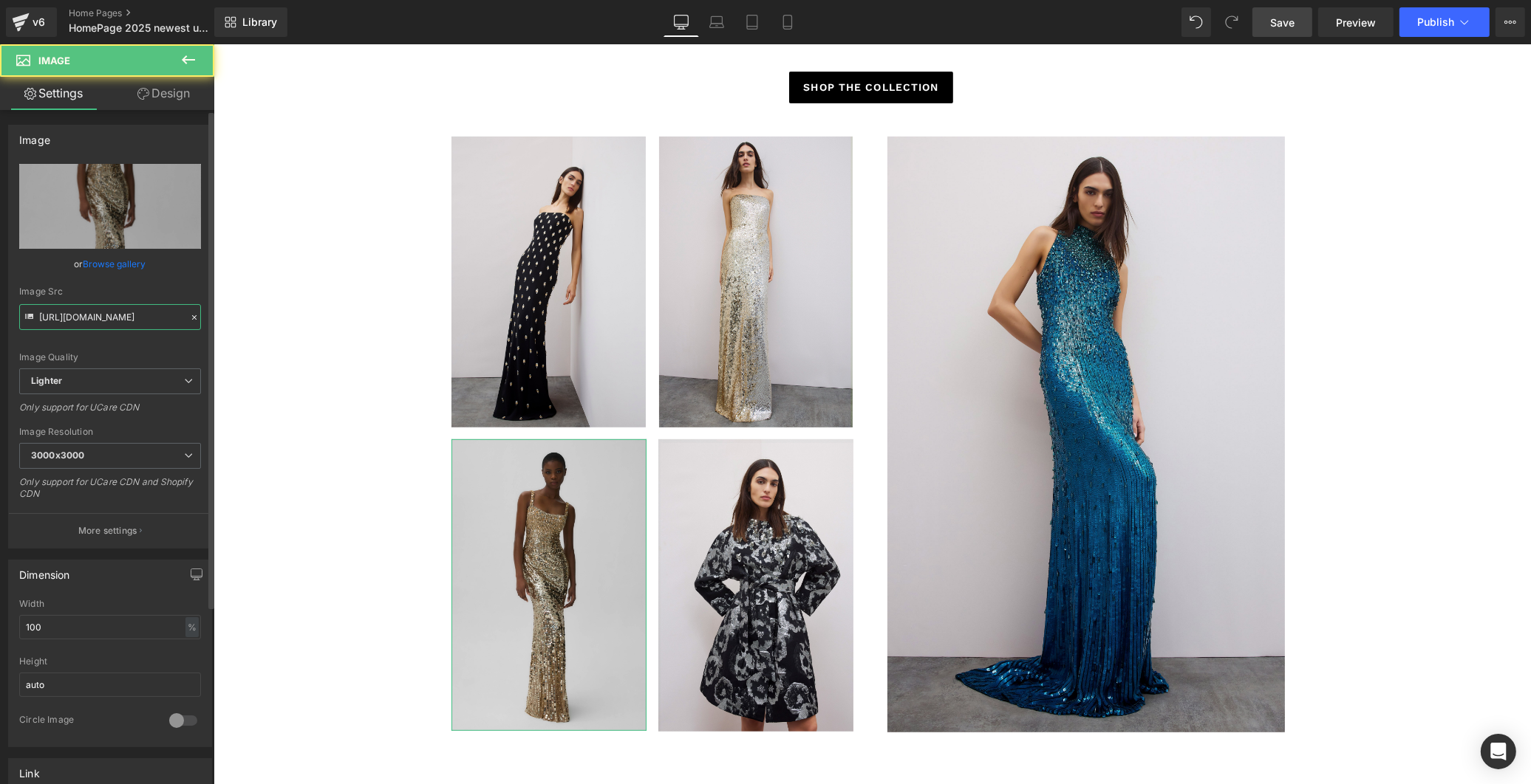
click at [89, 321] on input "[URL][DOMAIN_NAME]" at bounding box center [109, 317] width 182 height 26
click at [99, 315] on input "[URL][DOMAIN_NAME]" at bounding box center [109, 317] width 182 height 26
paste input "[DOMAIN_NAME][URL]"
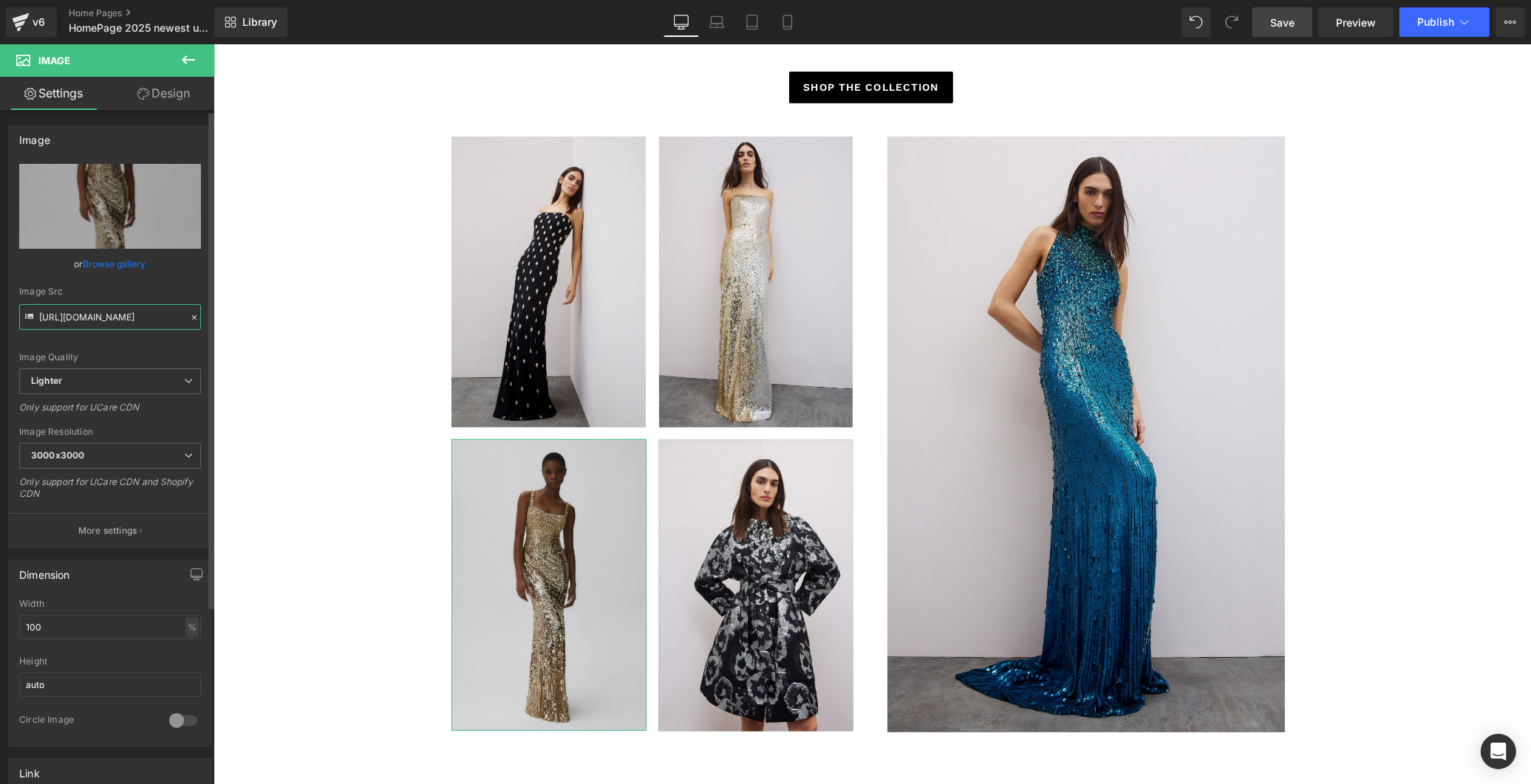
scroll to position [0, 307]
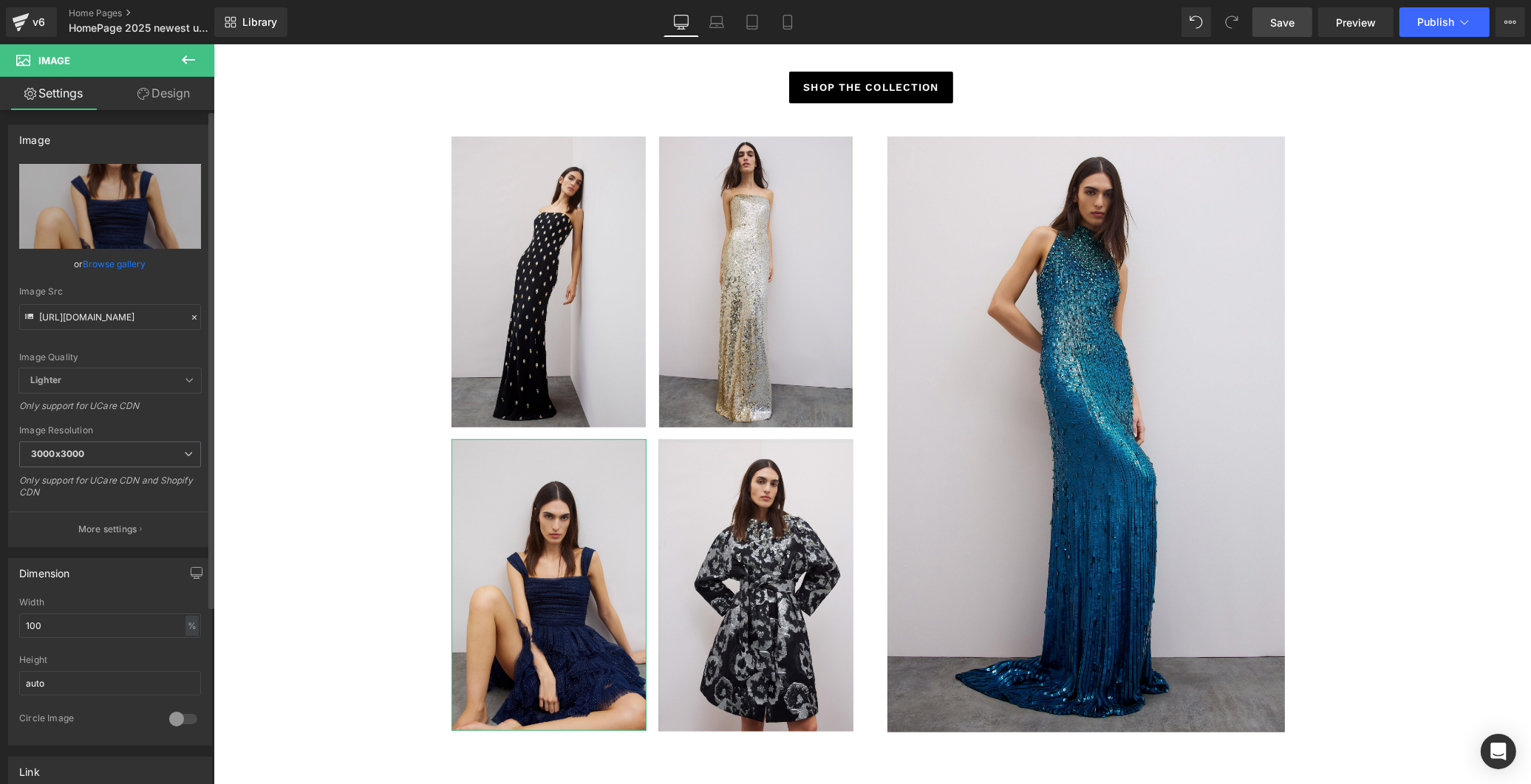
click at [153, 282] on div "Image Quality Lighter Lightest Lighter Lighter Lightest Only support for UCare …" at bounding box center [109, 267] width 182 height 205
type input "[URL][DOMAIN_NAME]"
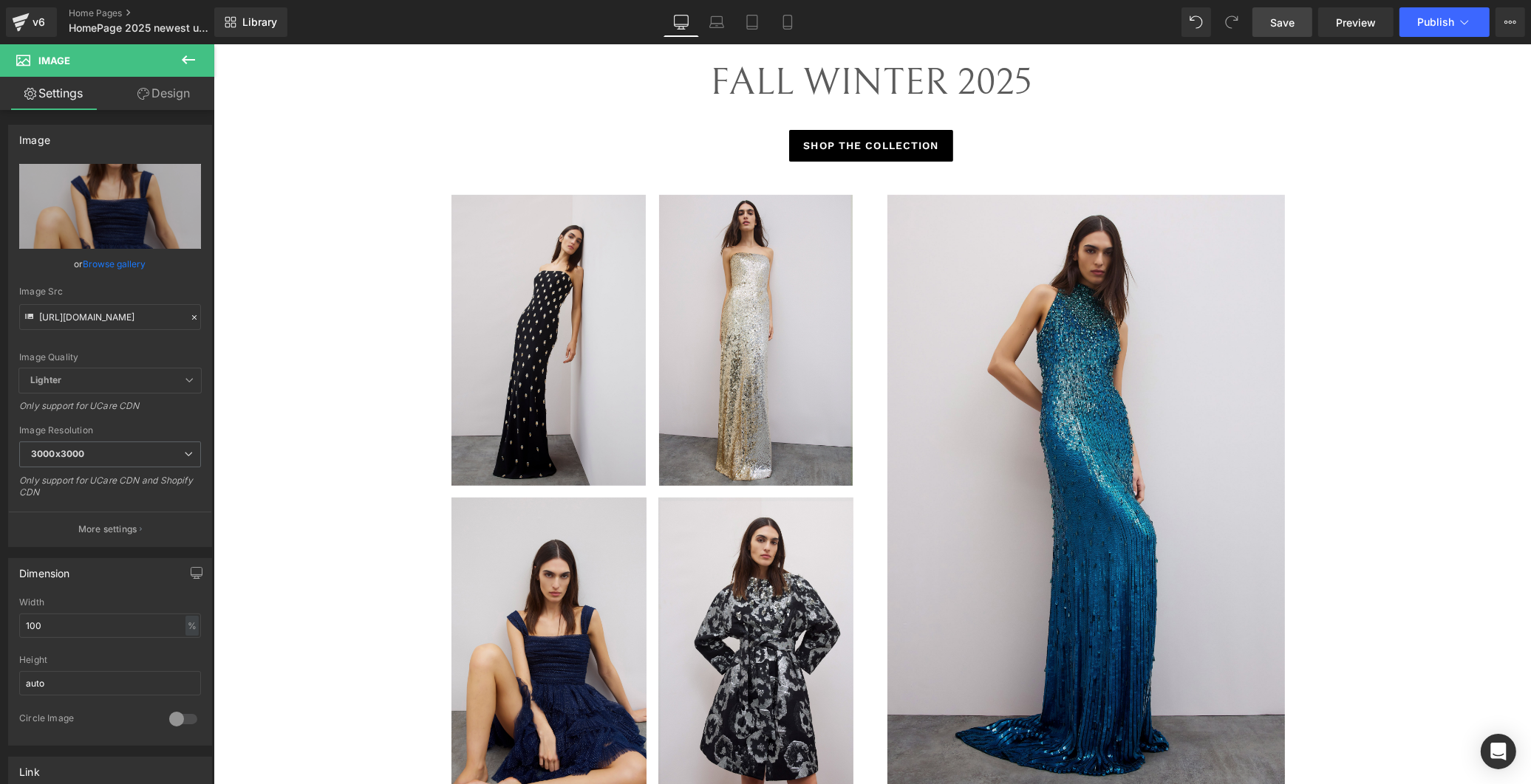
scroll to position [740, 0]
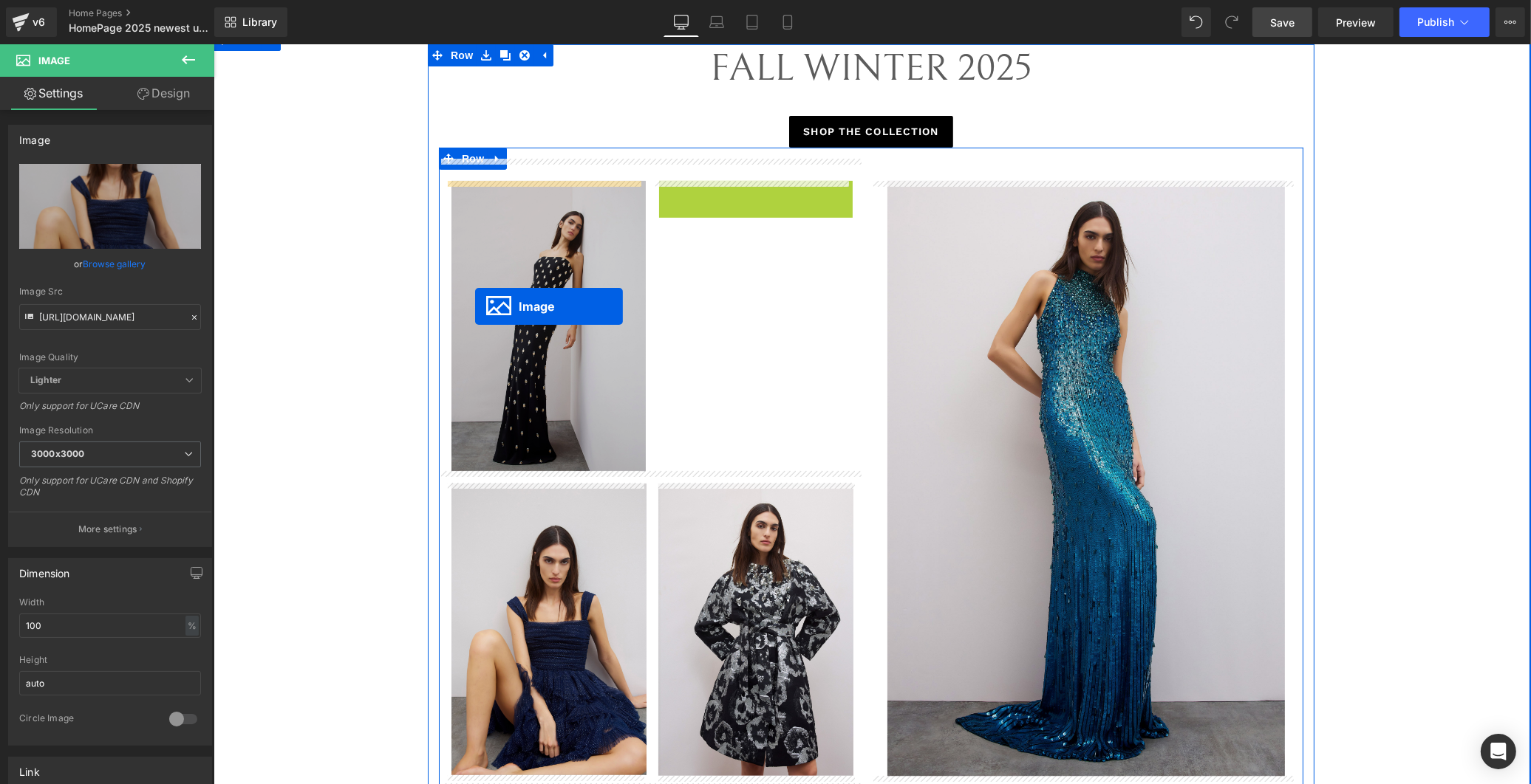
drag, startPoint x: 727, startPoint y: 328, endPoint x: 473, endPoint y: 303, distance: 255.2
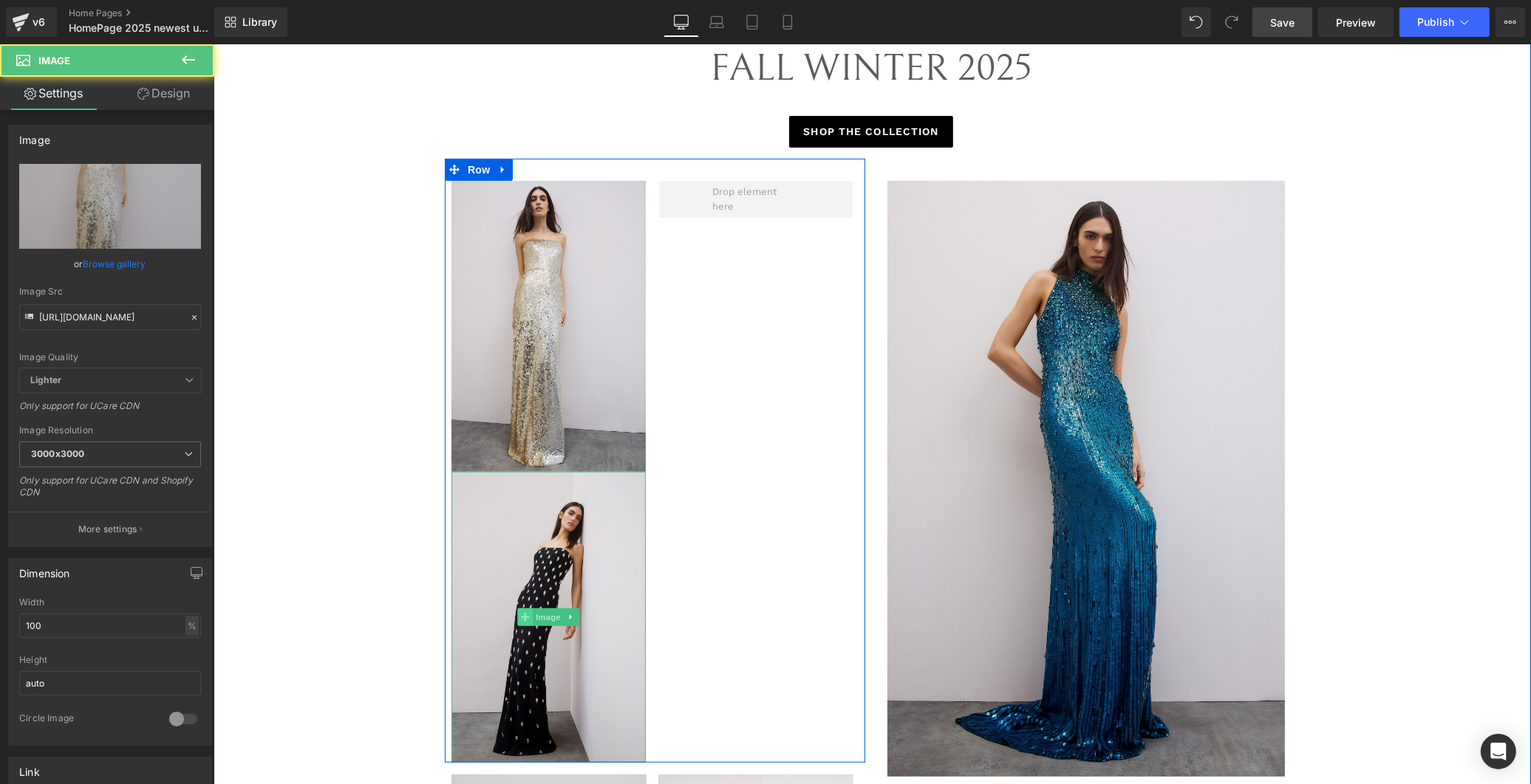
click at [544, 541] on img at bounding box center [547, 617] width 194 height 291
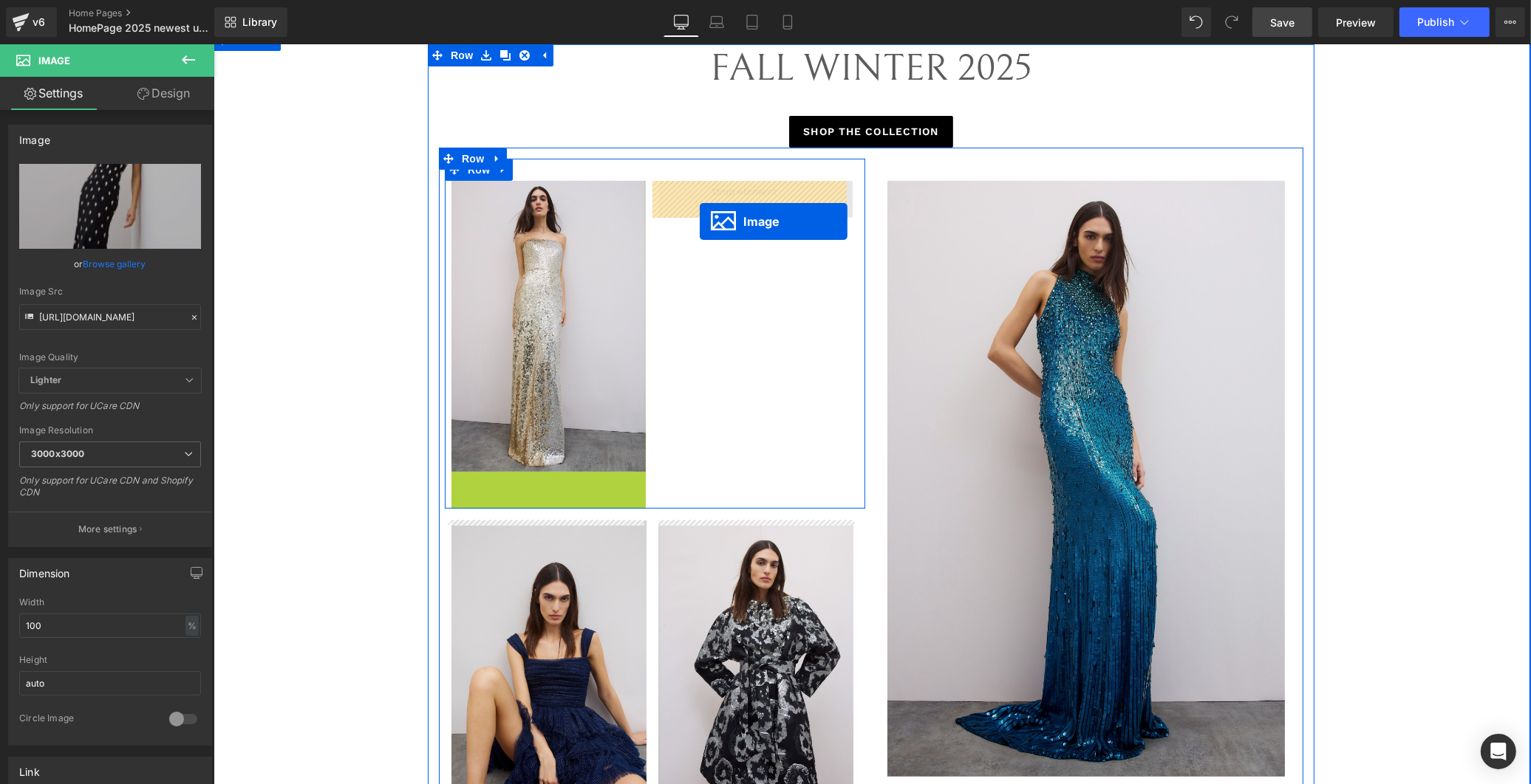
drag, startPoint x: 513, startPoint y: 621, endPoint x: 699, endPoint y: 214, distance: 447.5
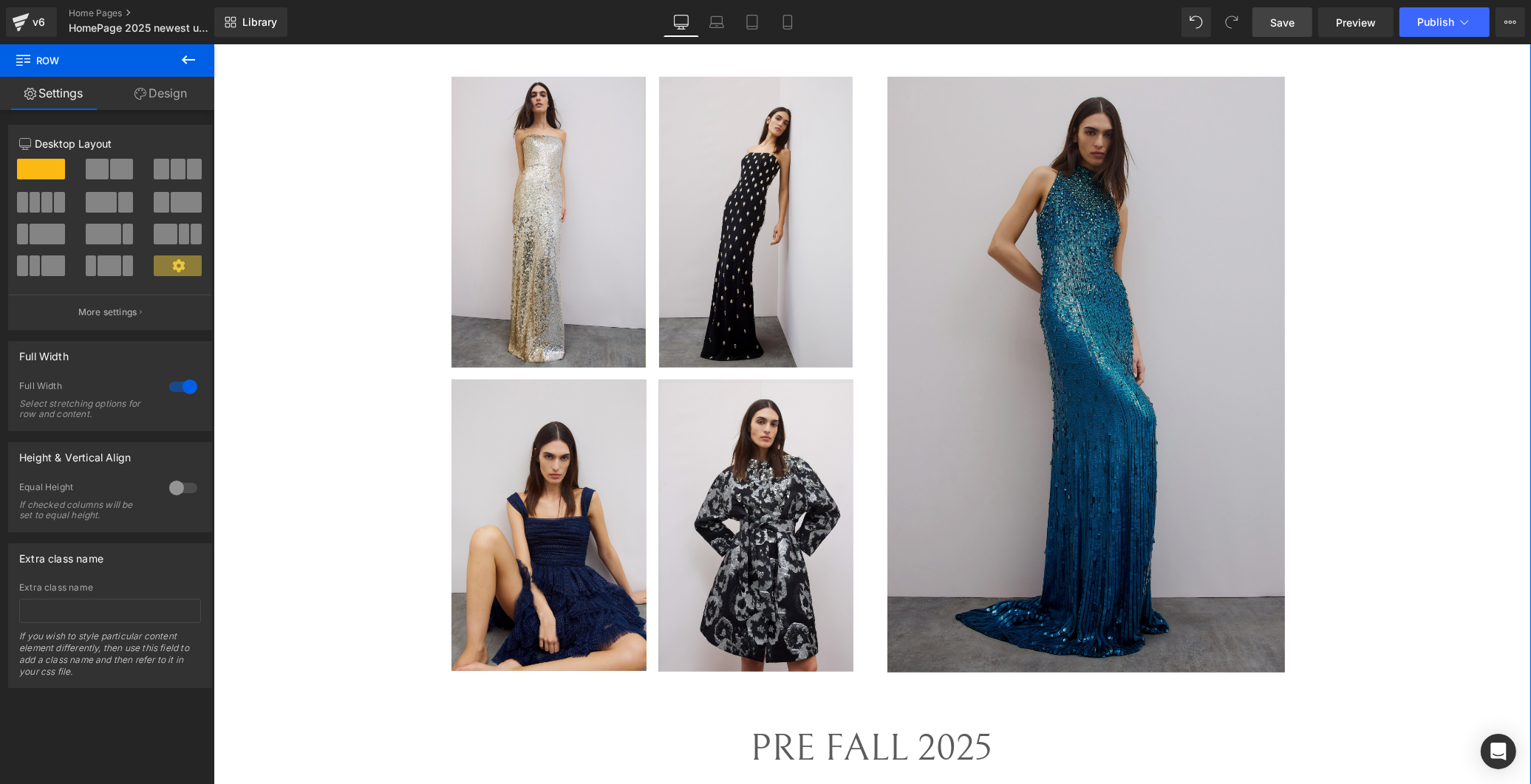
scroll to position [904, 0]
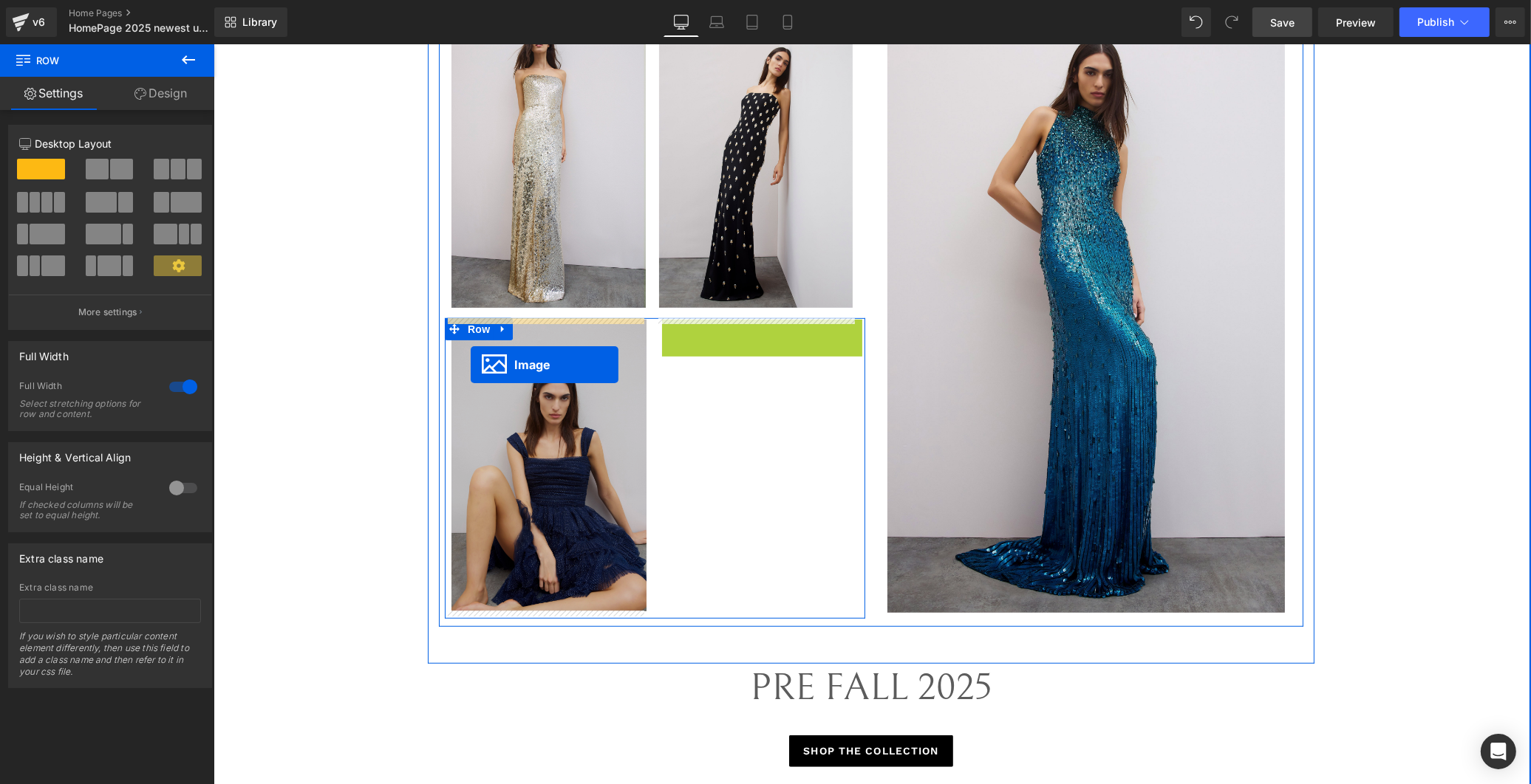
drag, startPoint x: 726, startPoint y: 464, endPoint x: 470, endPoint y: 365, distance: 274.5
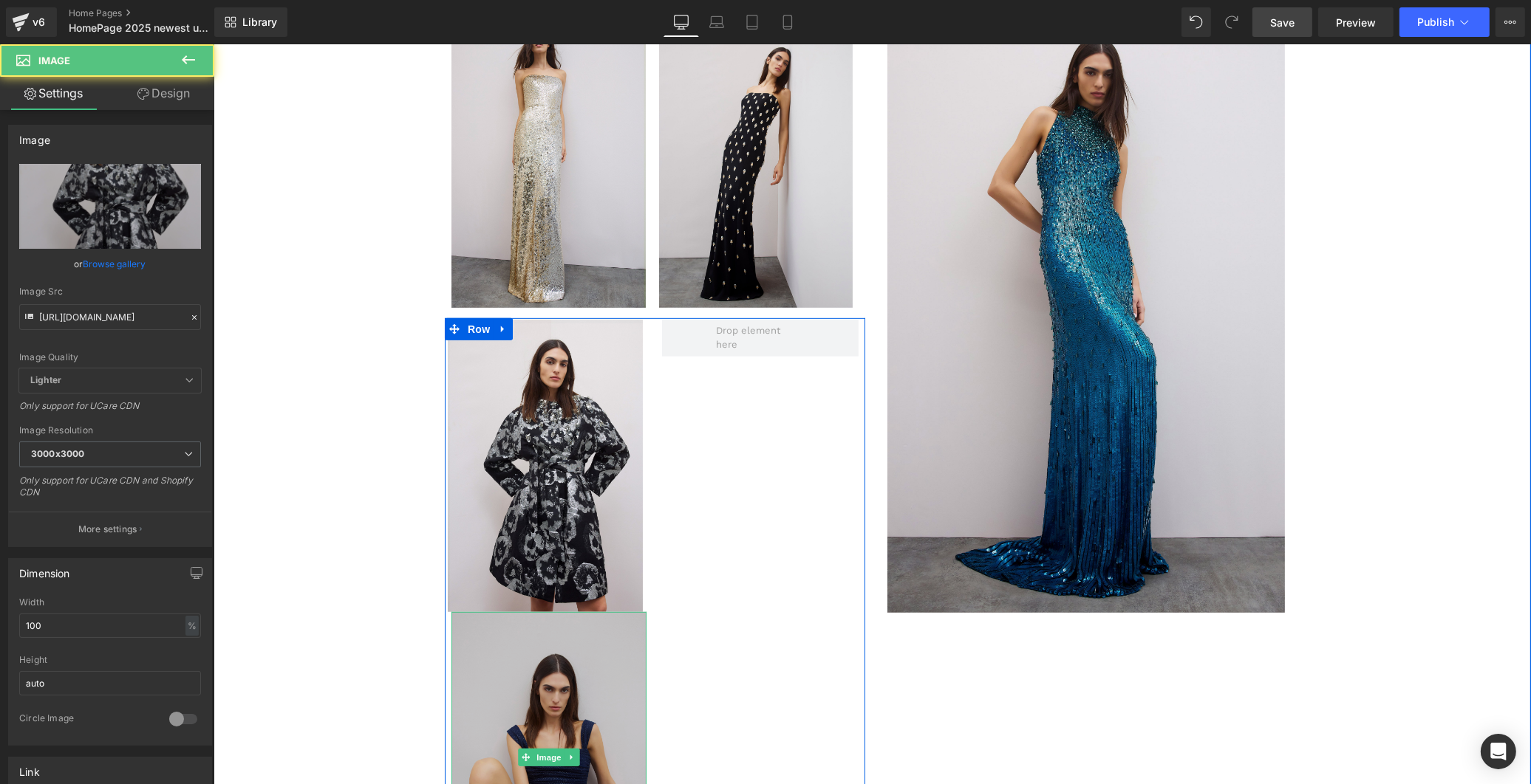
click at [555, 677] on img at bounding box center [548, 757] width 195 height 292
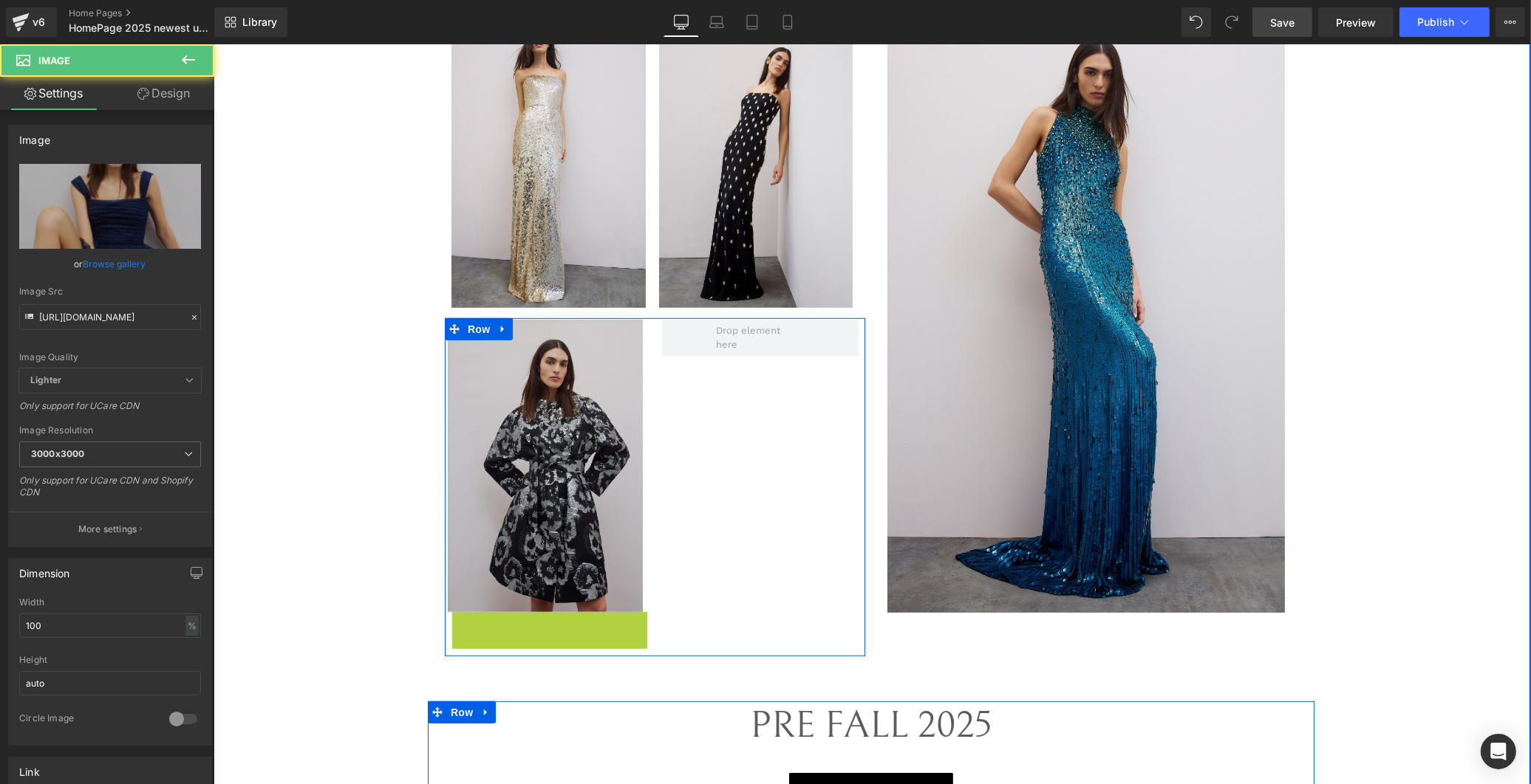
scroll to position [919, 0]
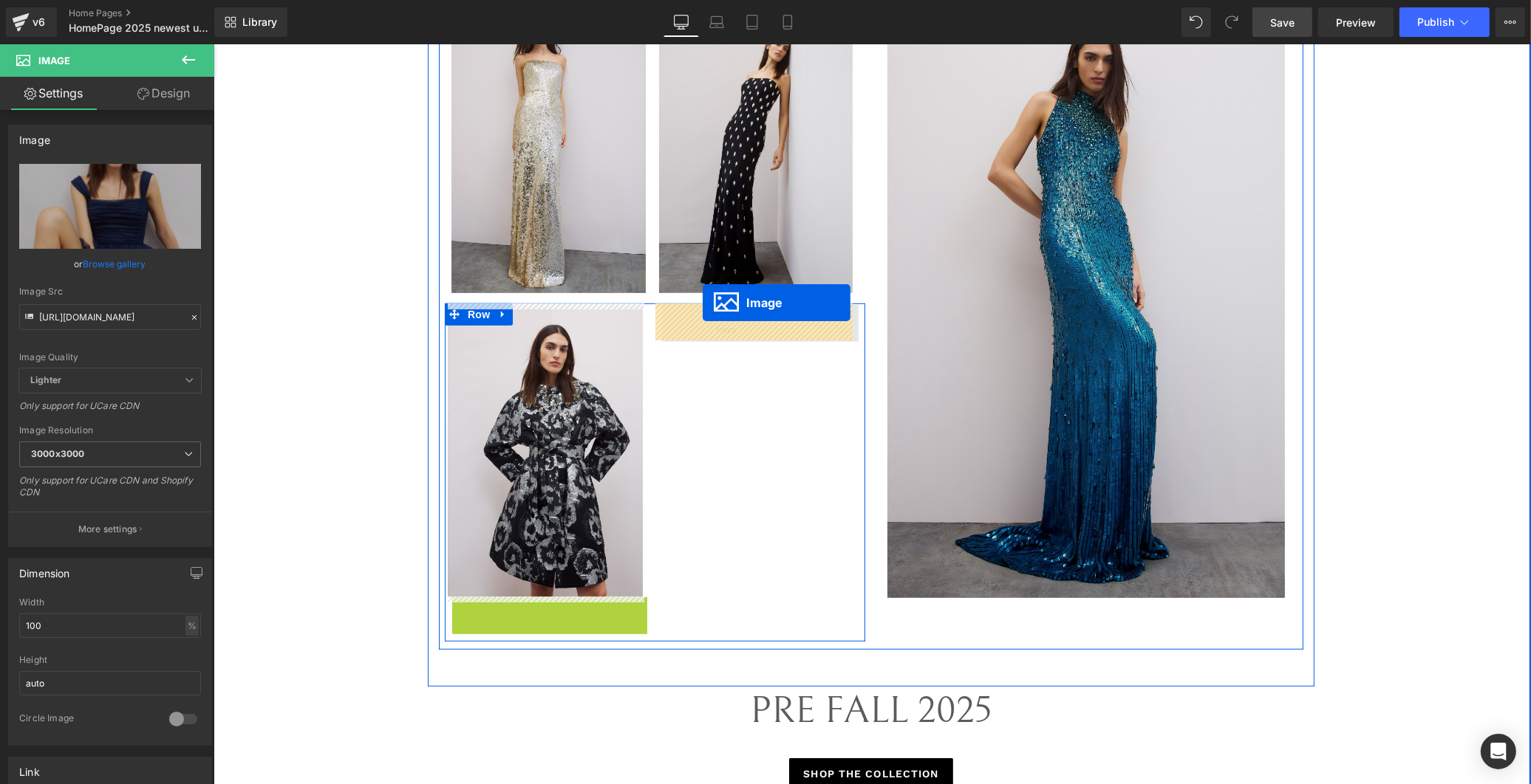
drag, startPoint x: 516, startPoint y: 753, endPoint x: 702, endPoint y: 313, distance: 477.7
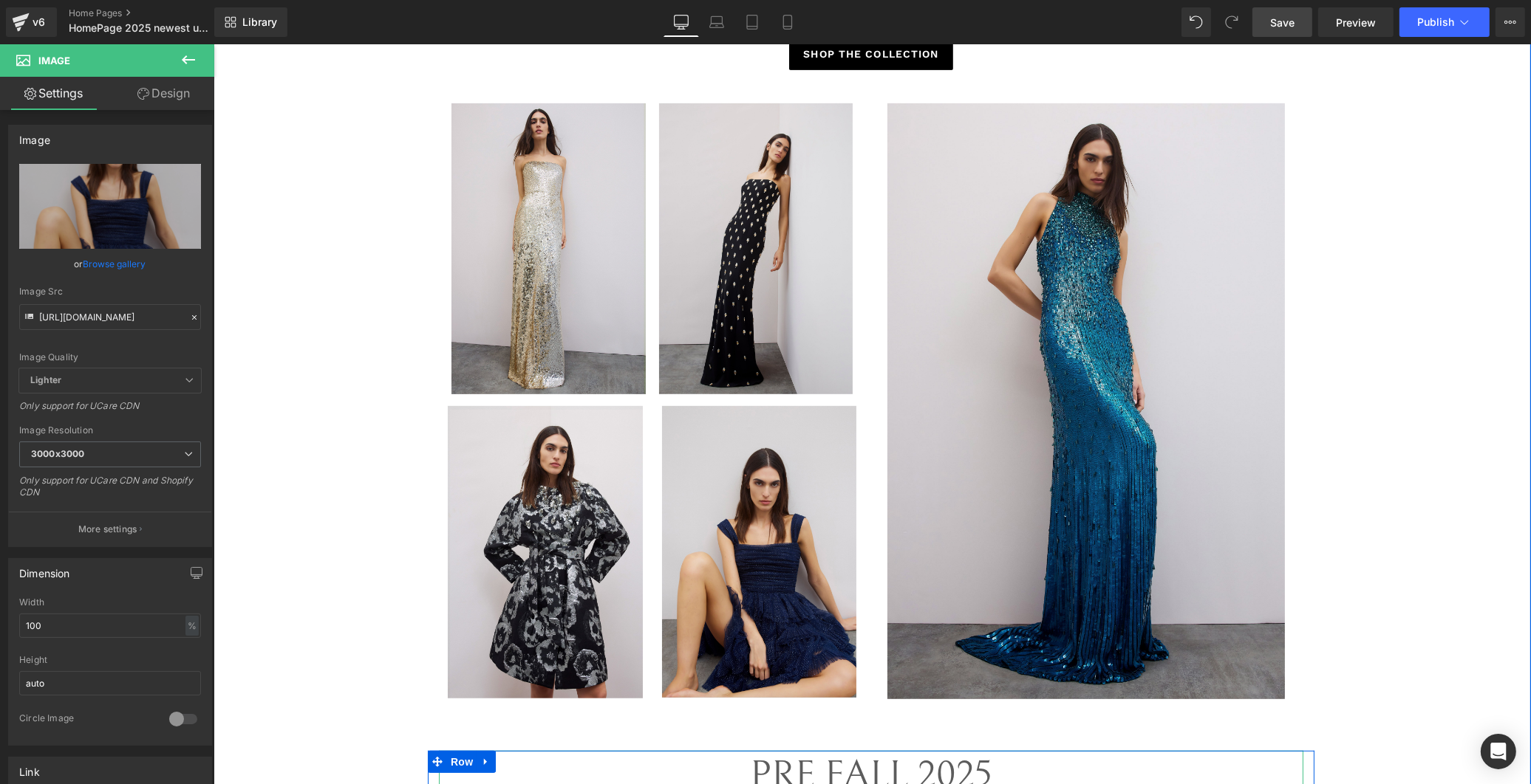
scroll to position [755, 0]
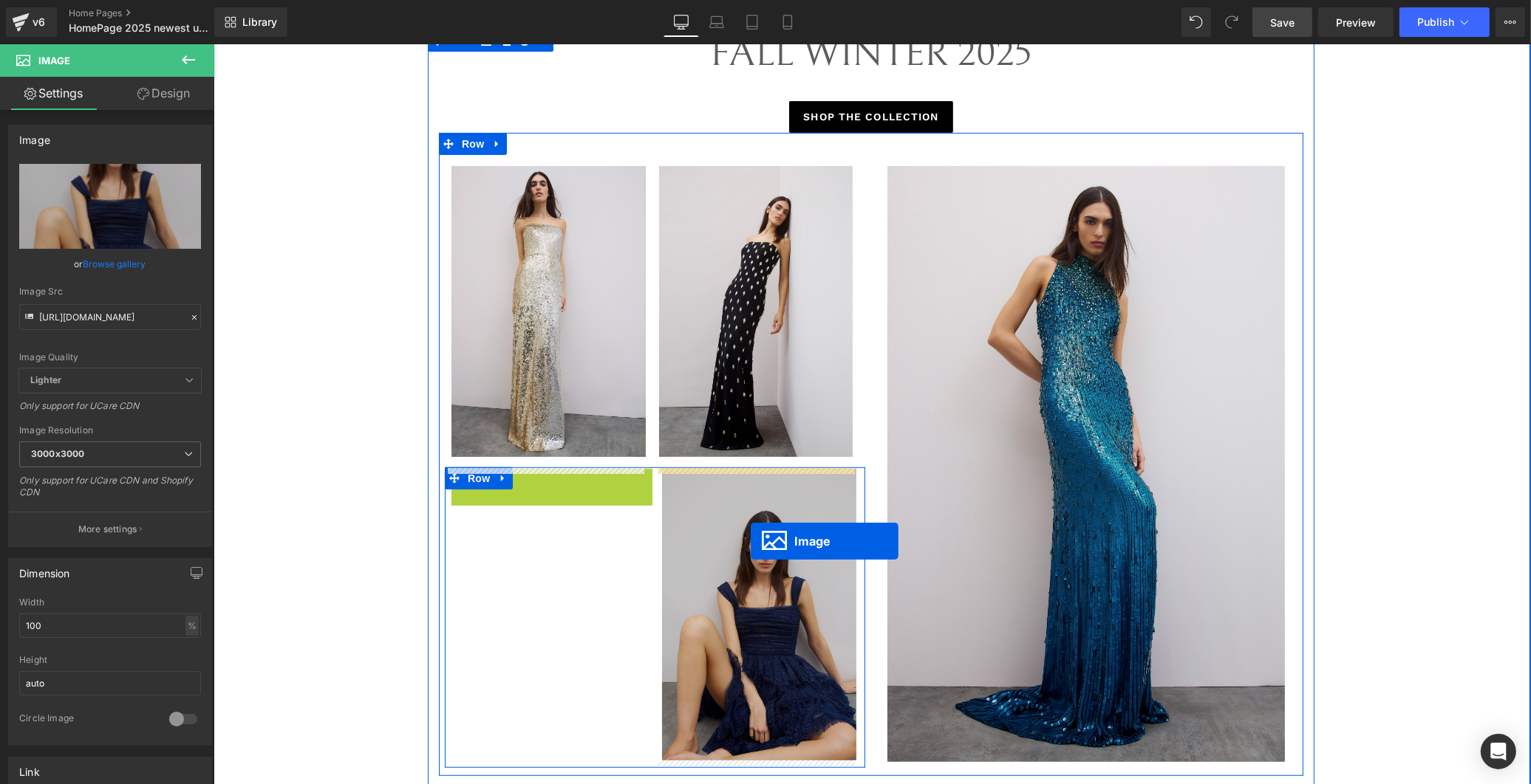
drag, startPoint x: 513, startPoint y: 614, endPoint x: 750, endPoint y: 540, distance: 248.3
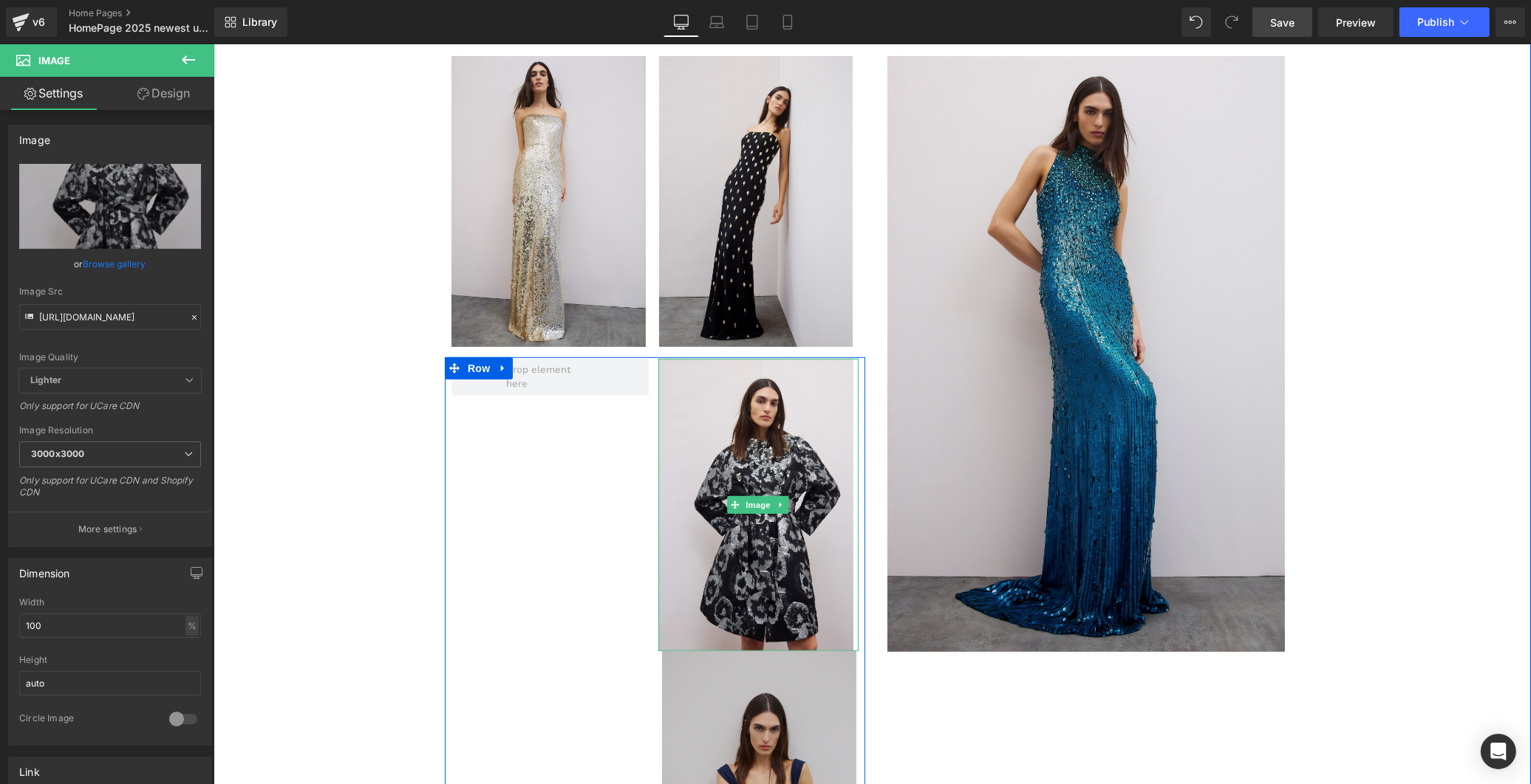
scroll to position [919, 0]
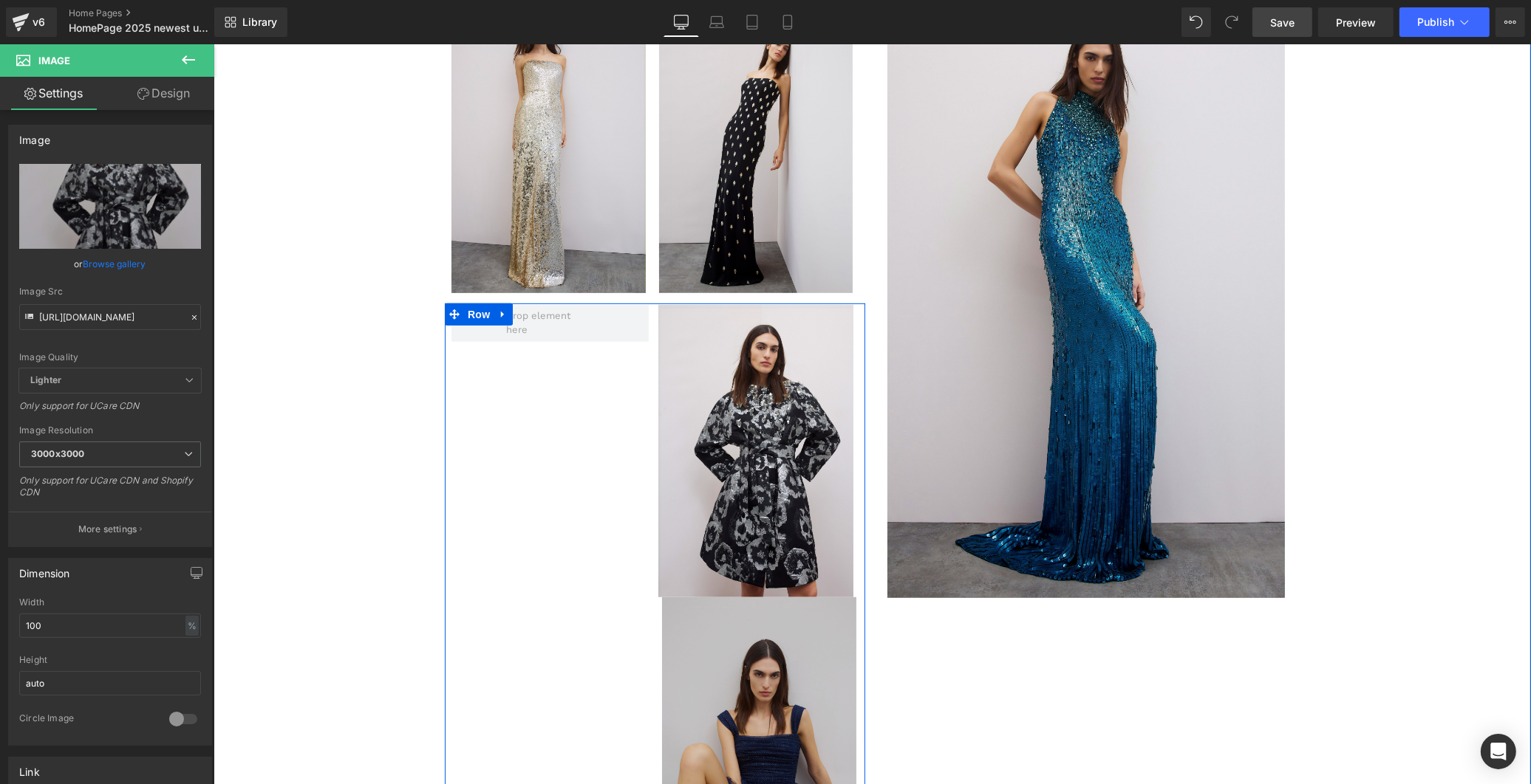
click at [750, 711] on img at bounding box center [759, 742] width 195 height 292
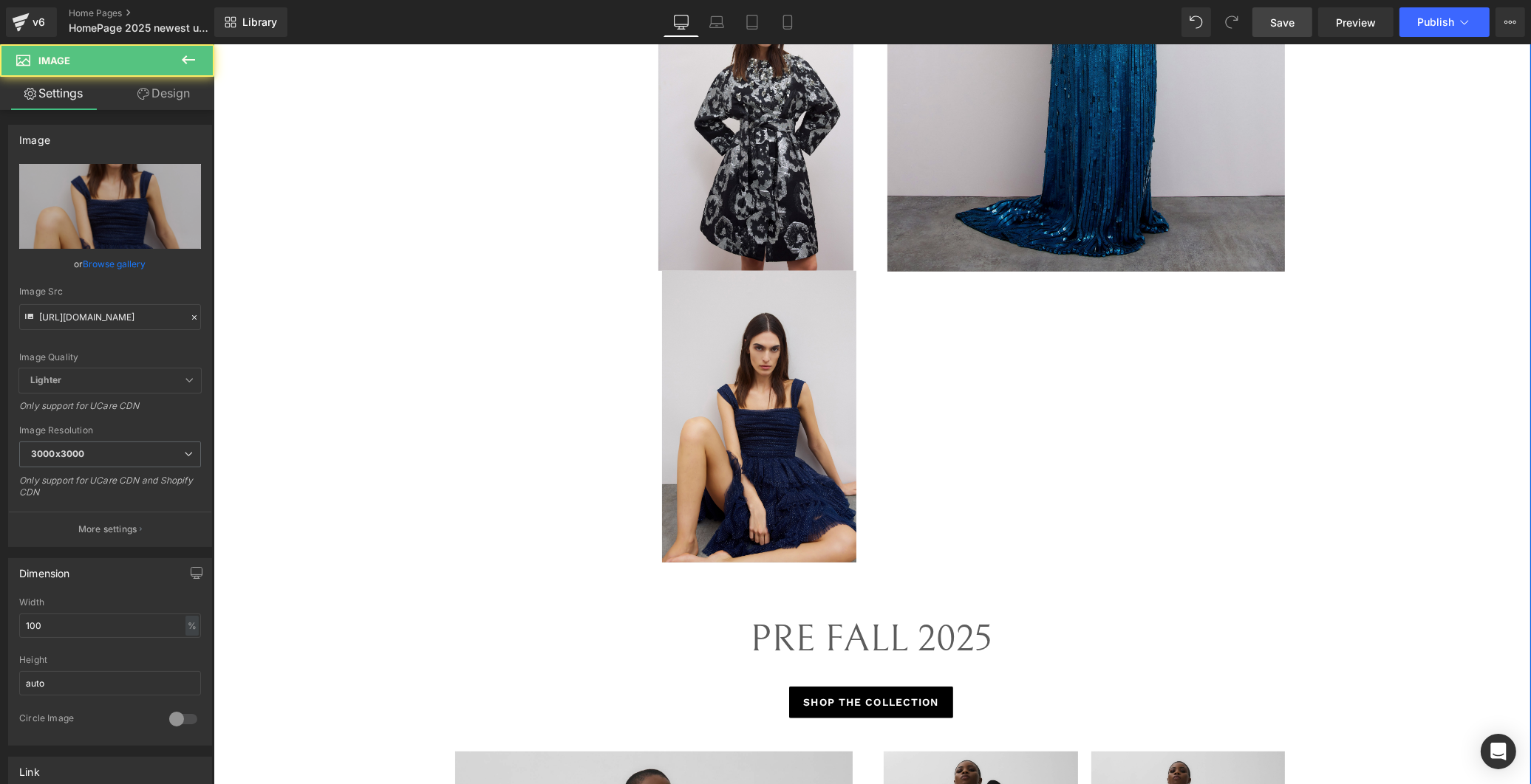
scroll to position [1248, 0]
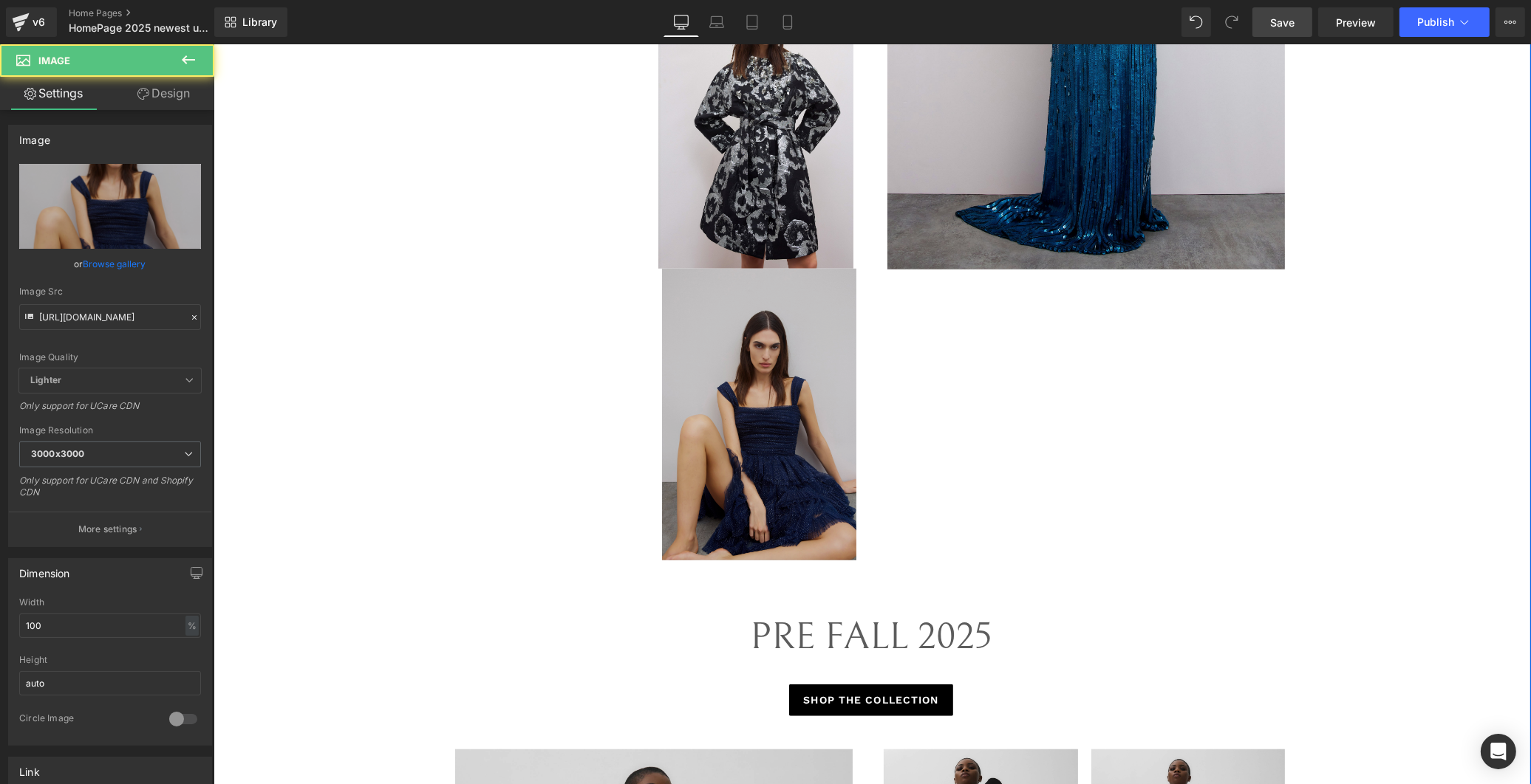
click at [750, 481] on img at bounding box center [759, 414] width 195 height 292
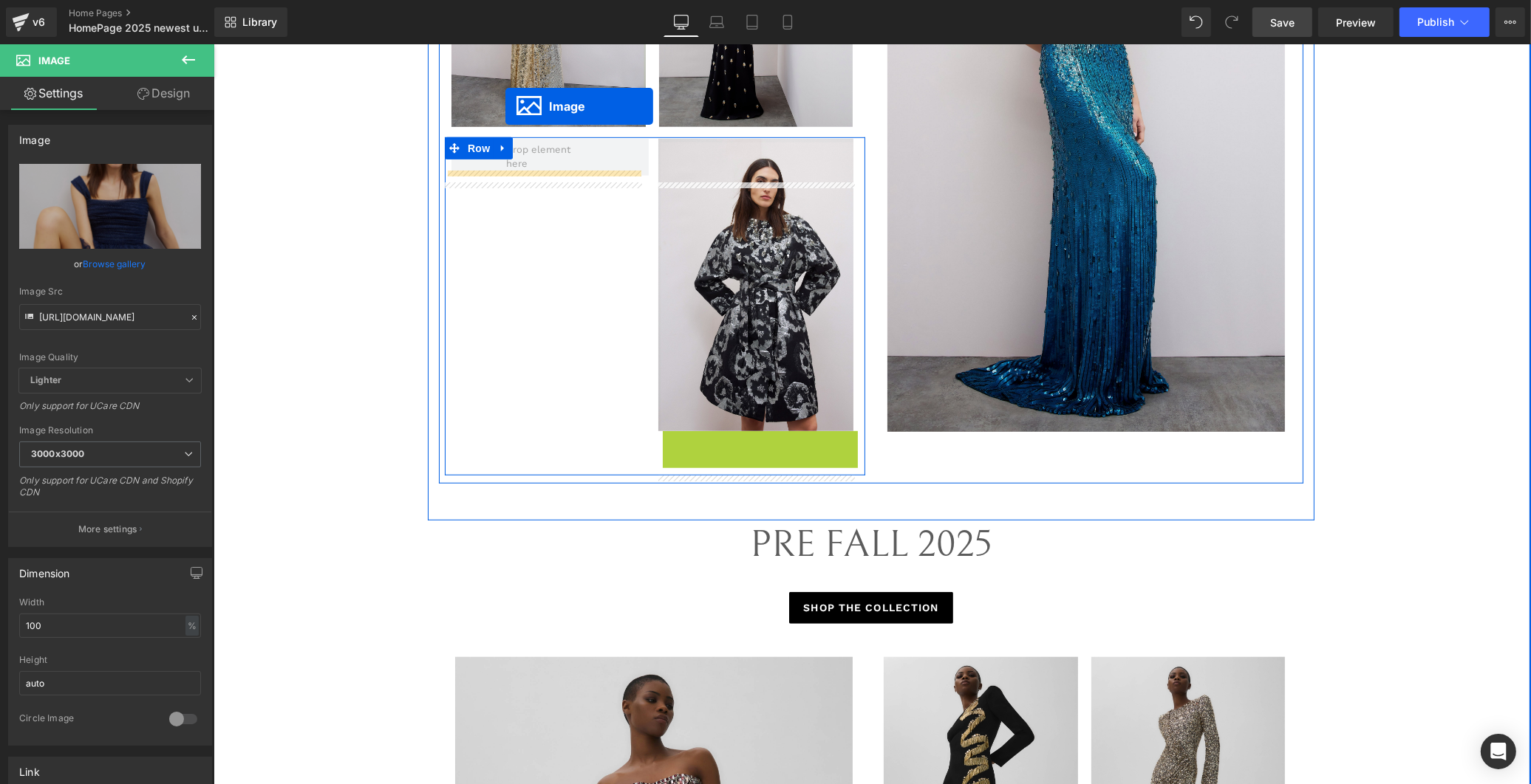
scroll to position [1041, 0]
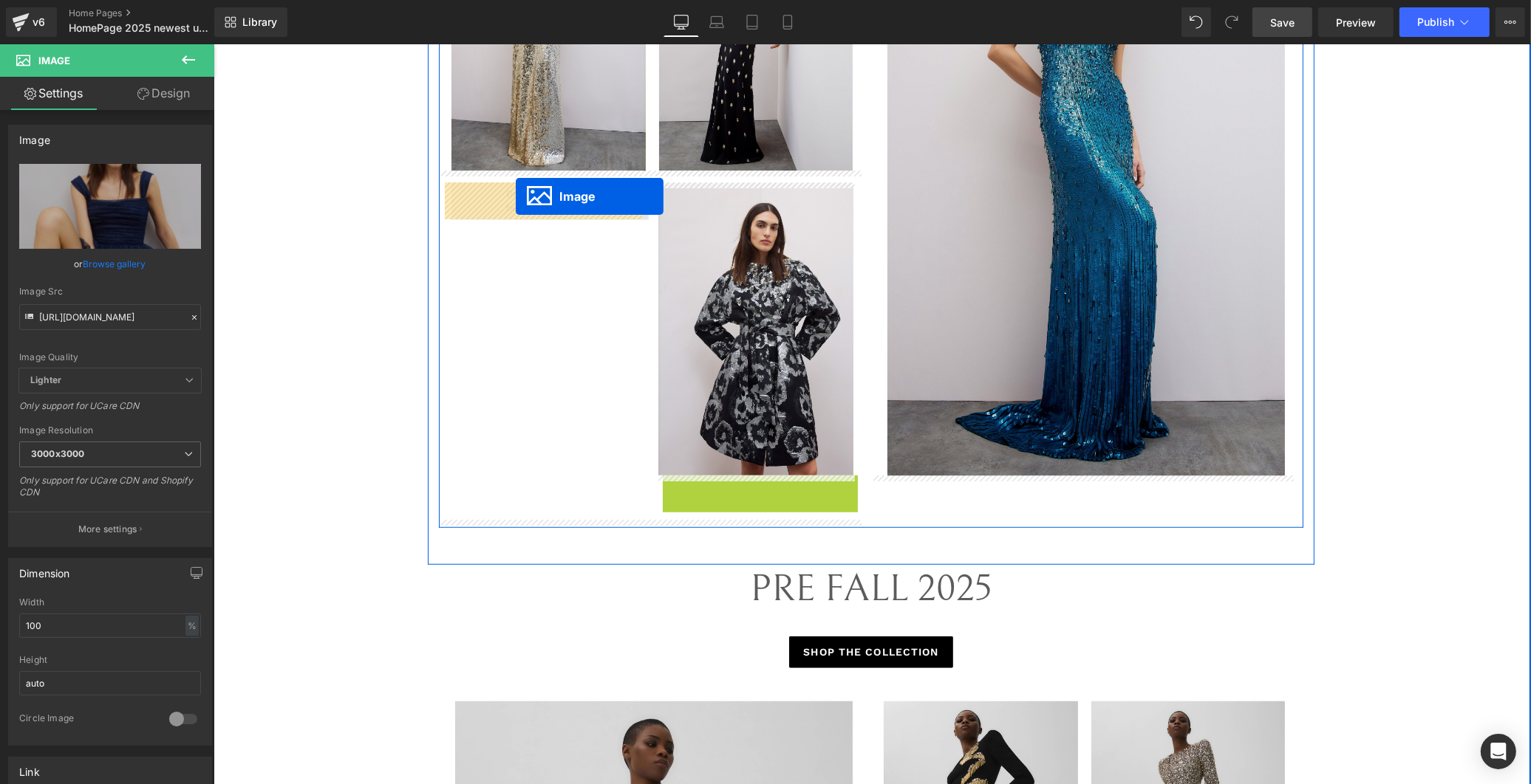
drag, startPoint x: 729, startPoint y: 415, endPoint x: 515, endPoint y: 196, distance: 306.2
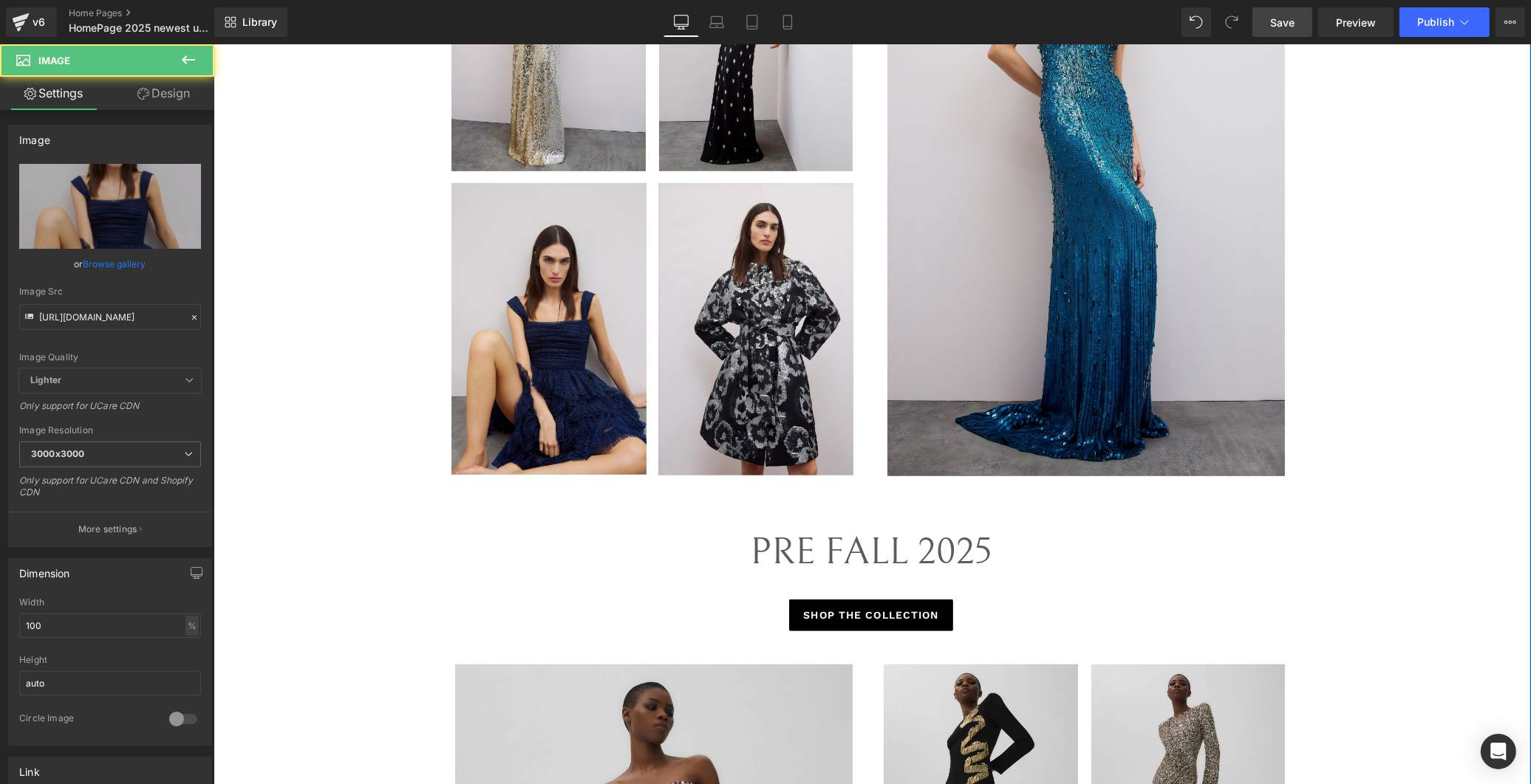
click at [982, 495] on div "FALL WINTER 2025 Text Block SHOP THE COLLECTION Button Image Image Row Image Im…" at bounding box center [870, 135] width 887 height 784
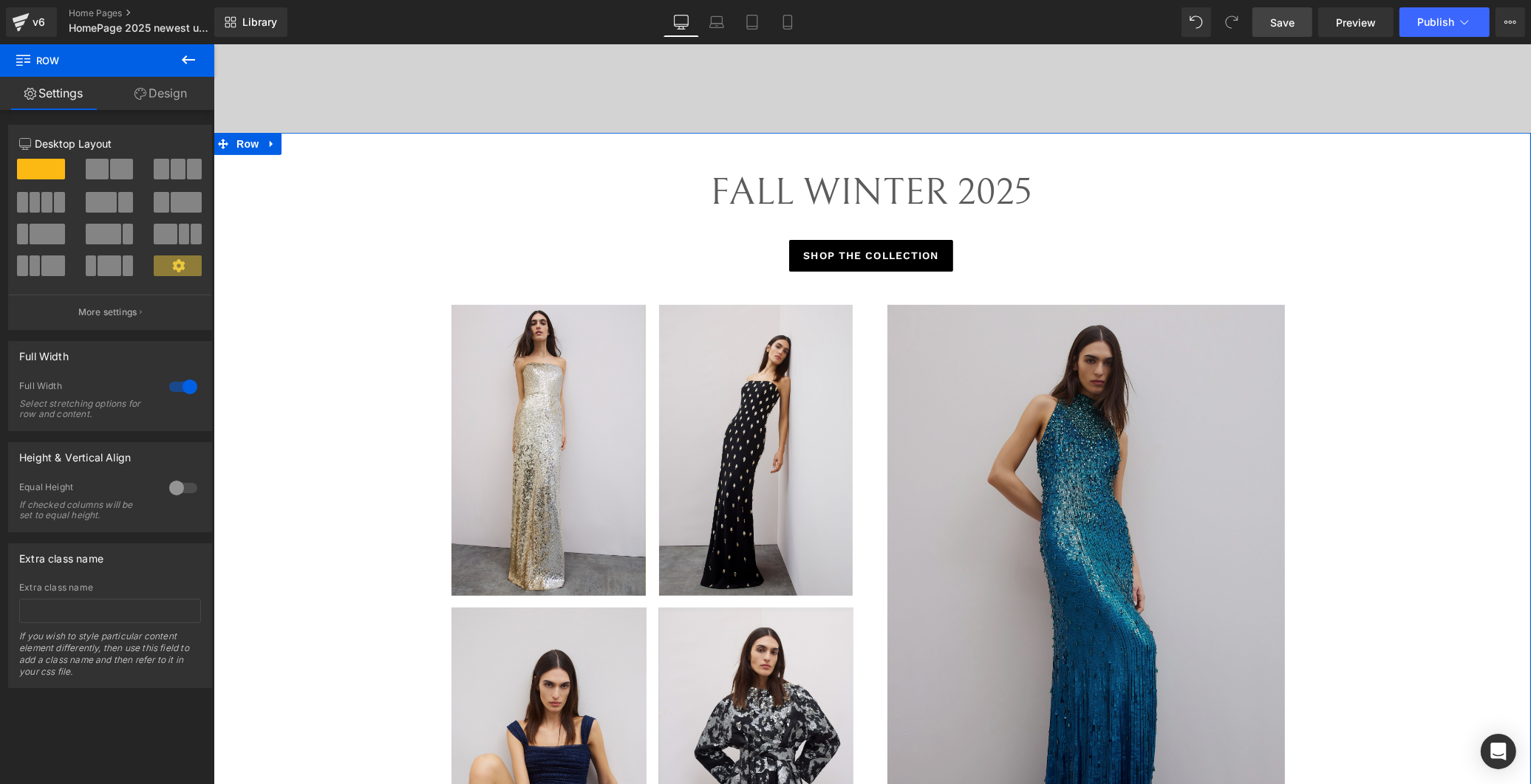
scroll to position [656, 0]
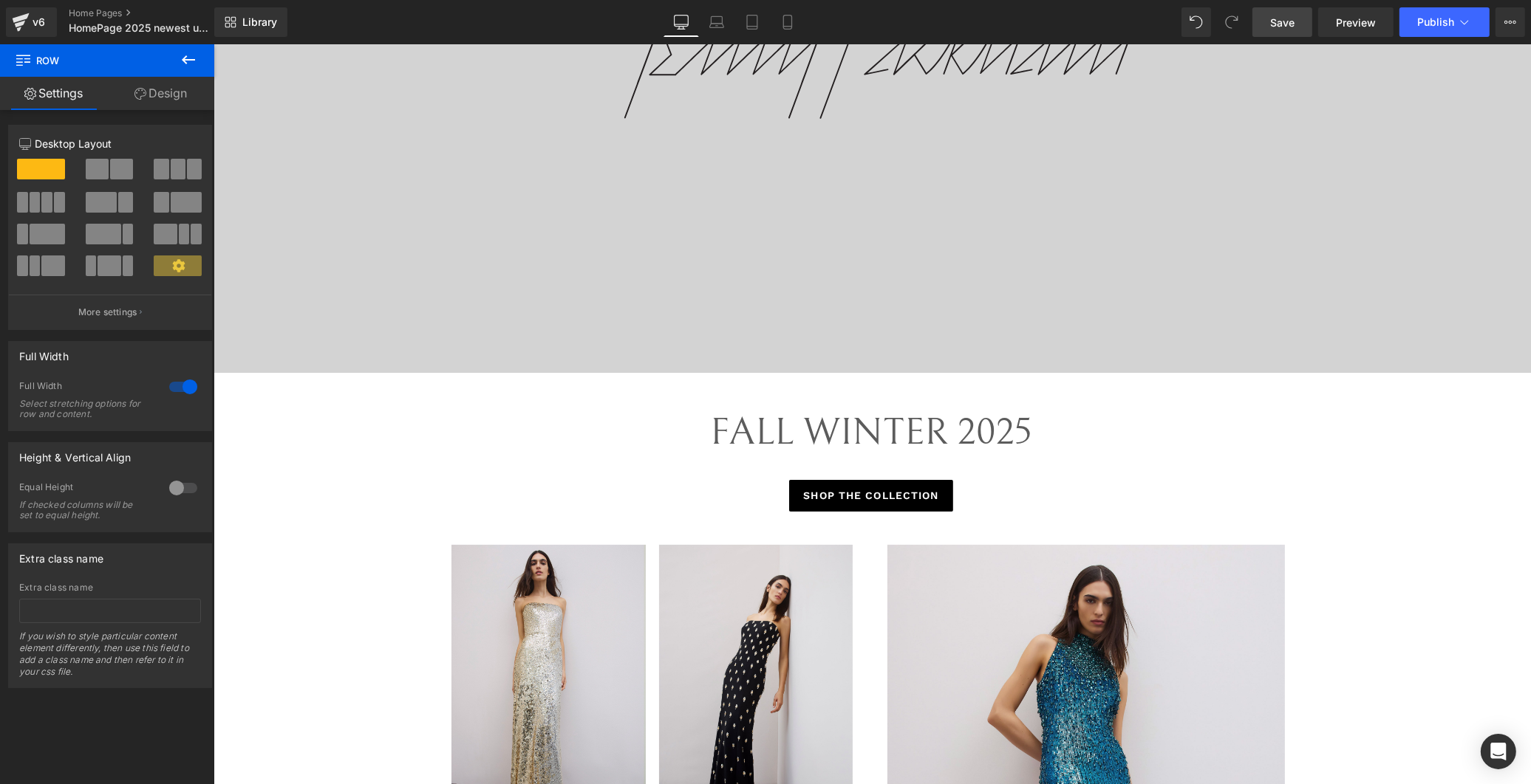
scroll to position [164, 0]
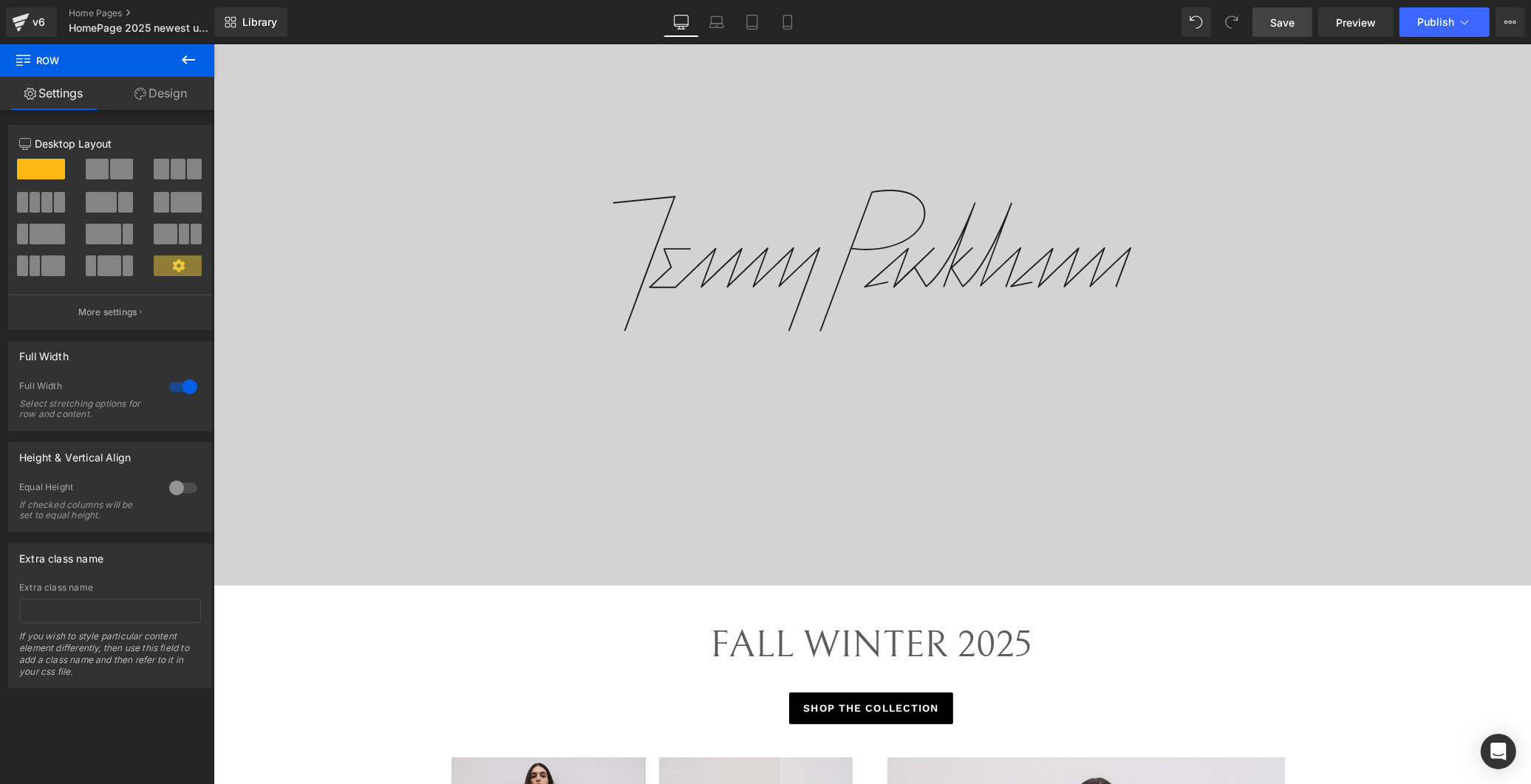
click at [986, 371] on div at bounding box center [871, 254] width 1317 height 665
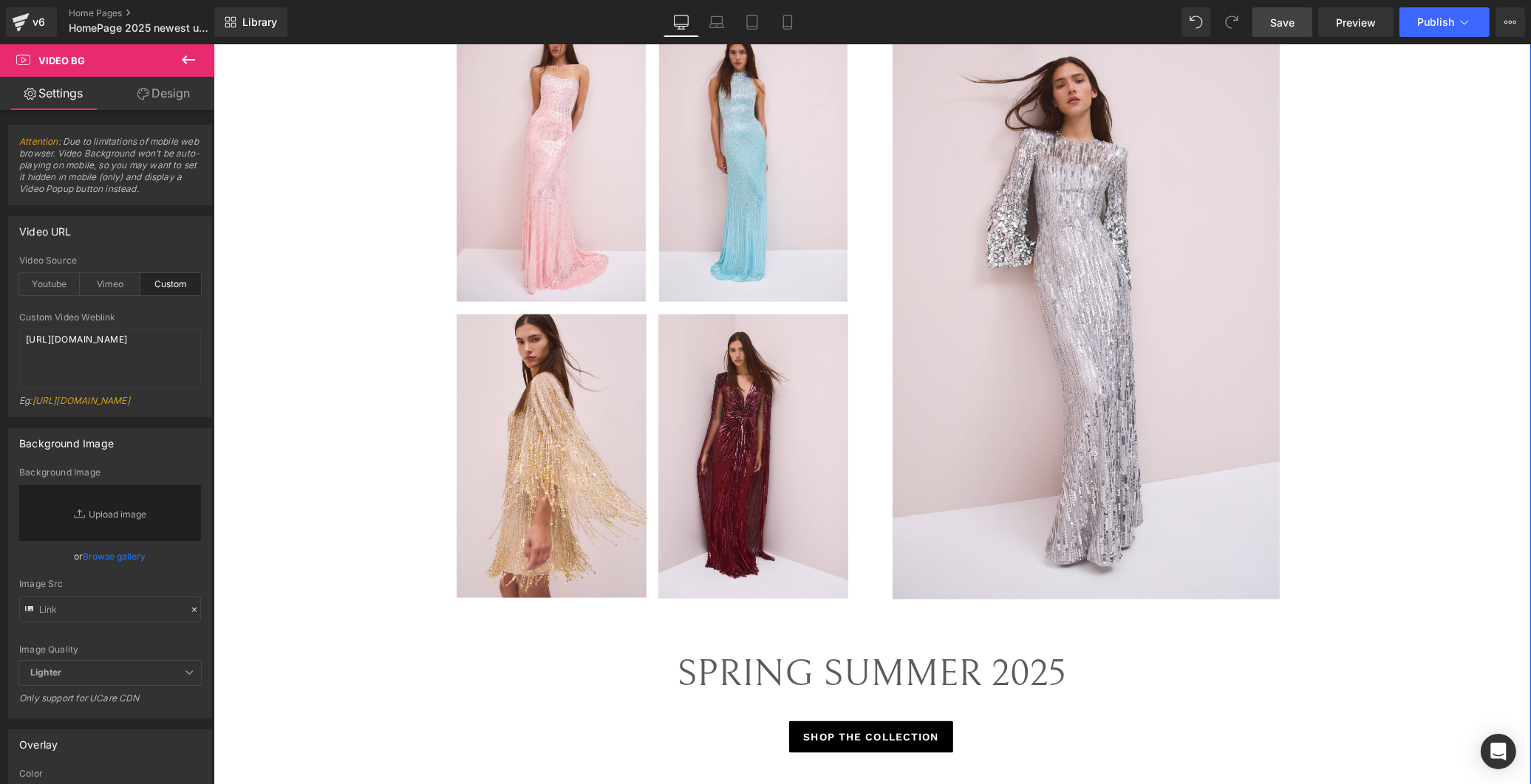
scroll to position [2297, 0]
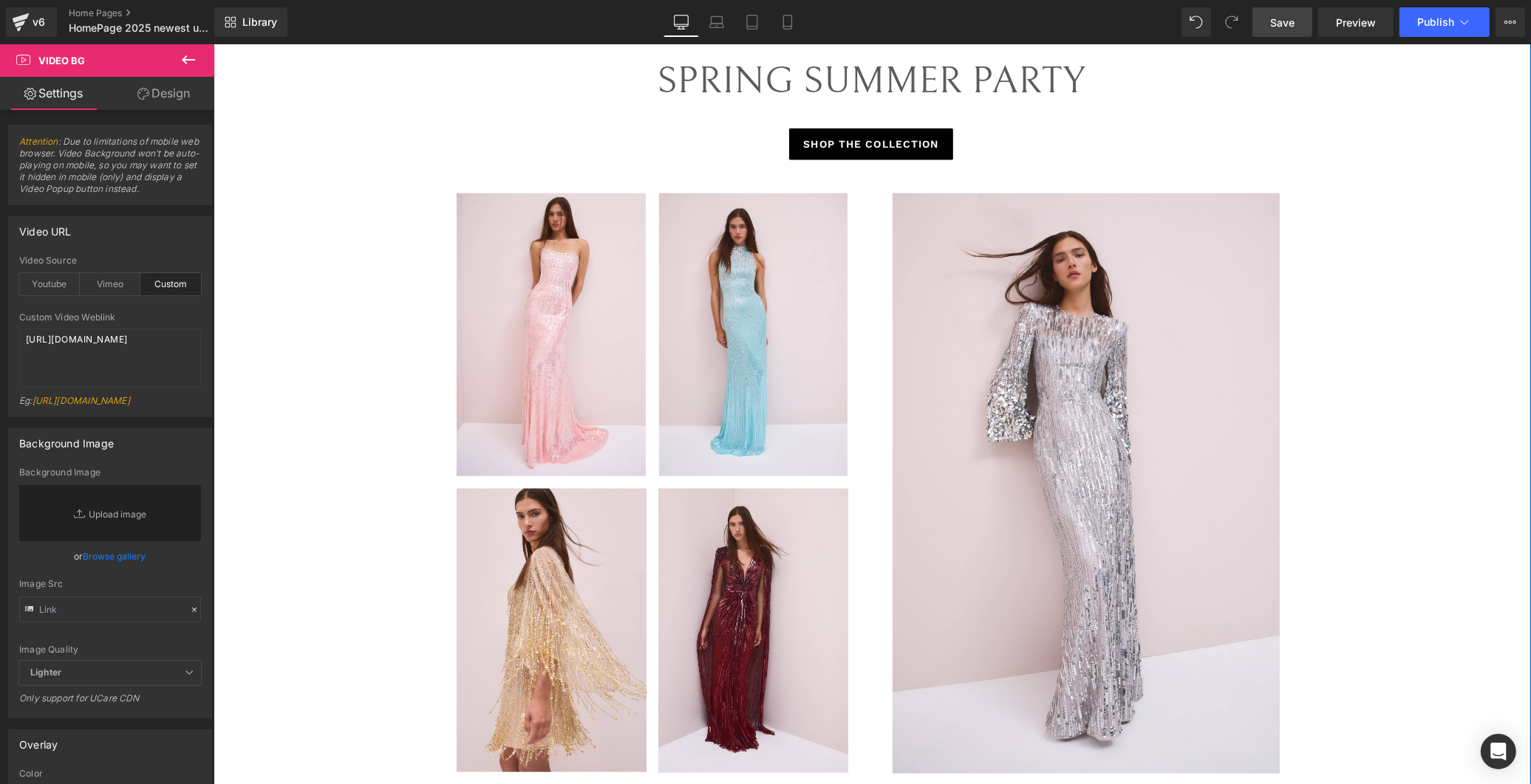
click at [1036, 348] on img at bounding box center [1086, 483] width 389 height 580
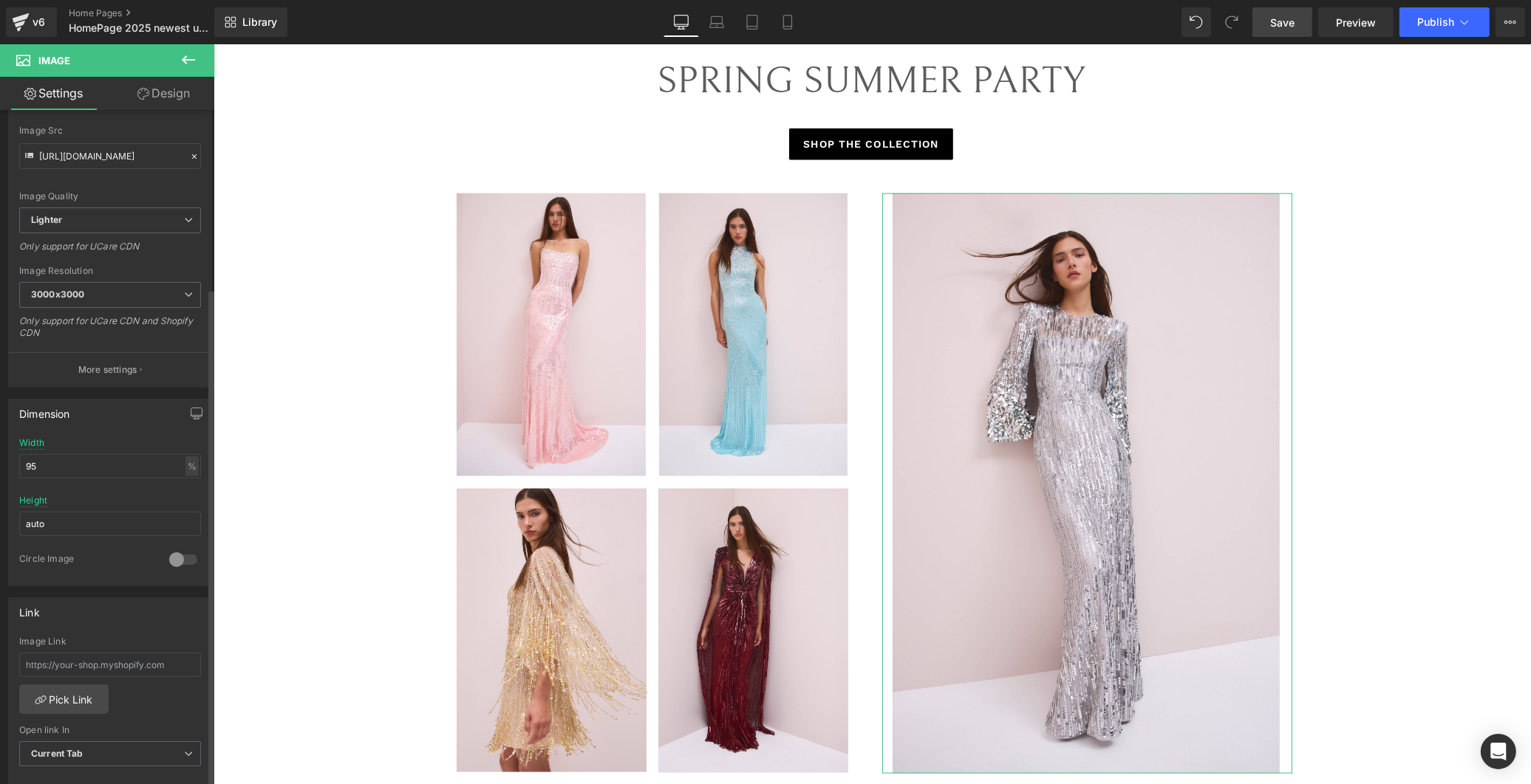
scroll to position [328, 0]
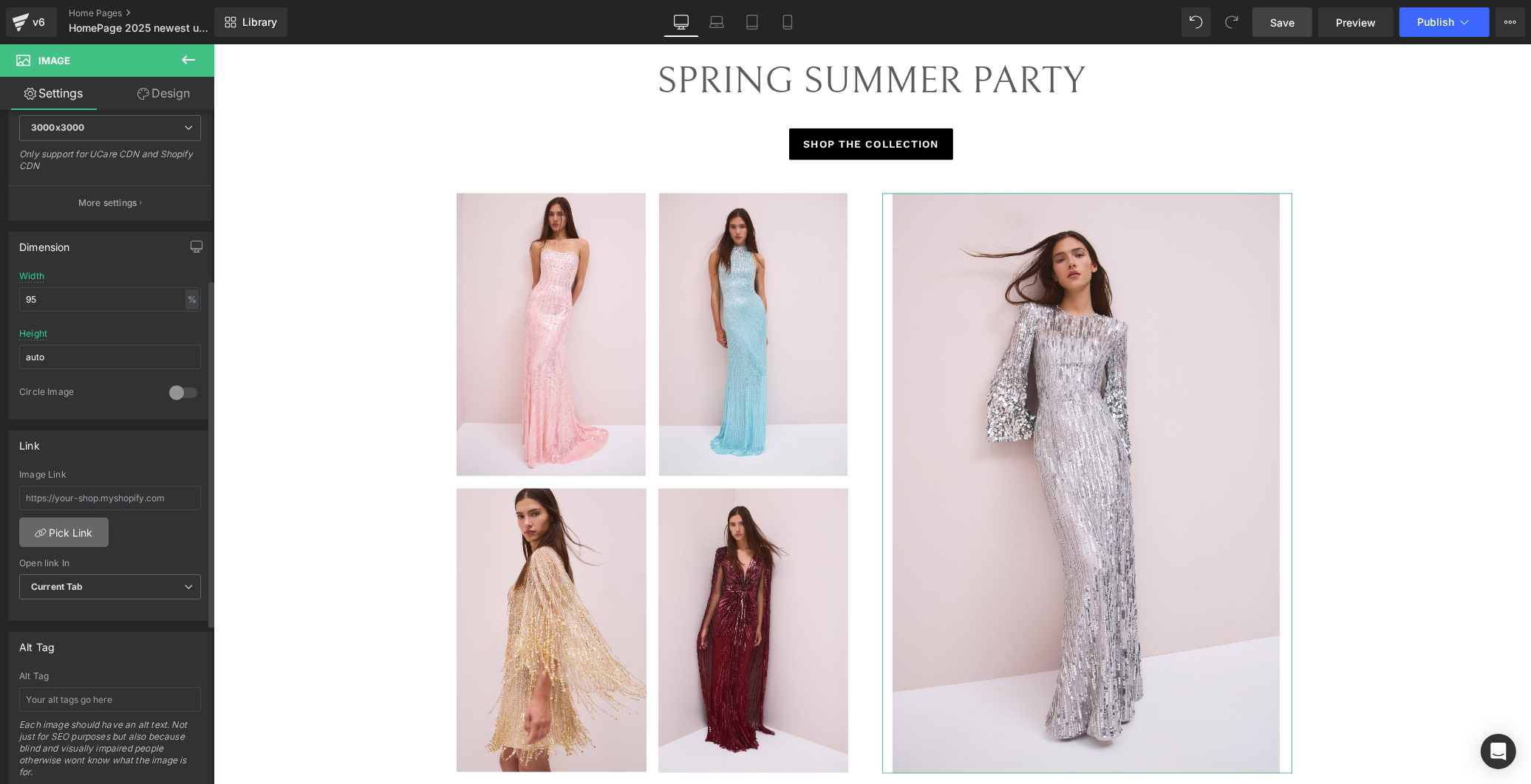
click at [85, 524] on link "Pick Link" at bounding box center [64, 532] width 90 height 30
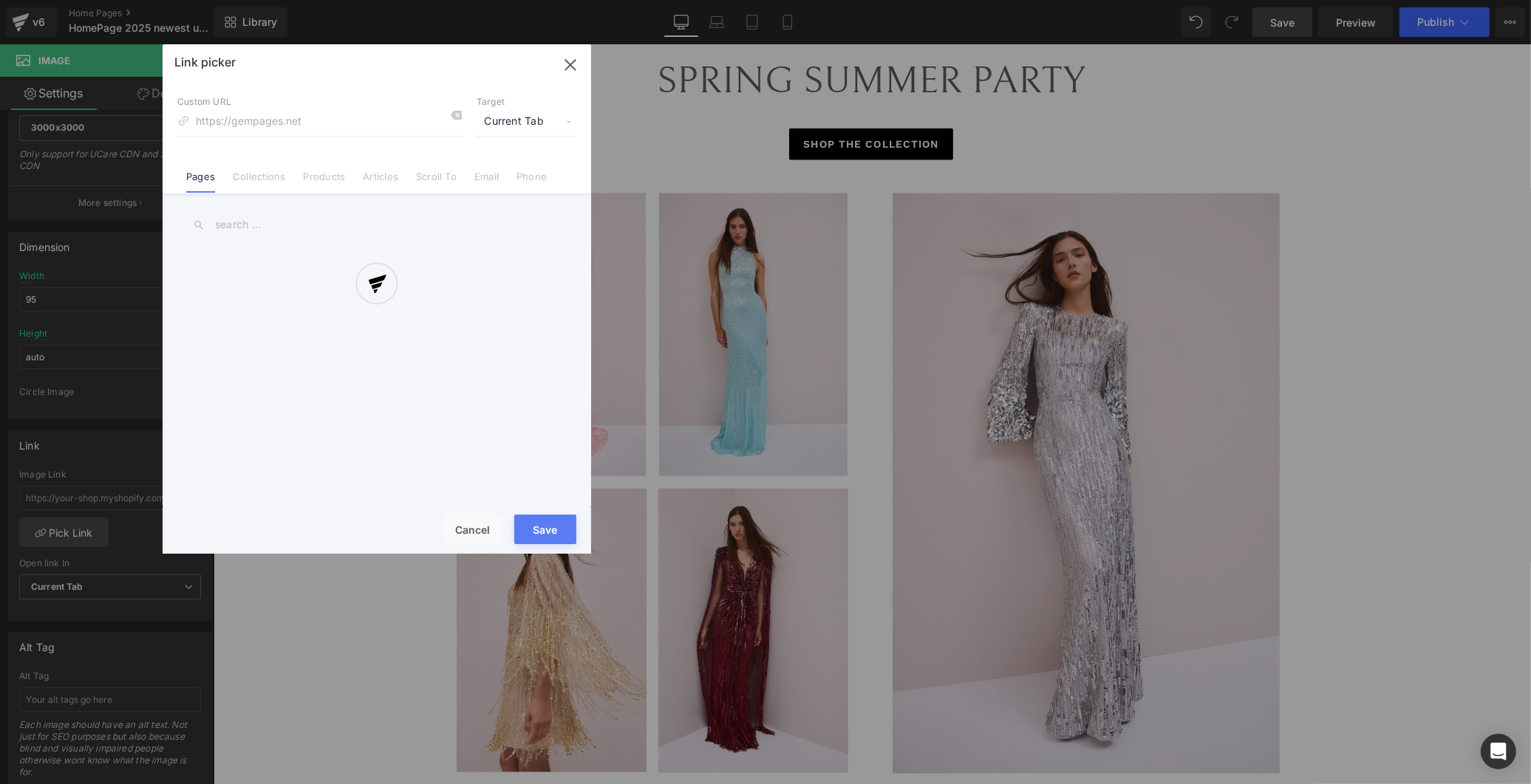
click at [334, 176] on div at bounding box center [376, 299] width 428 height 509
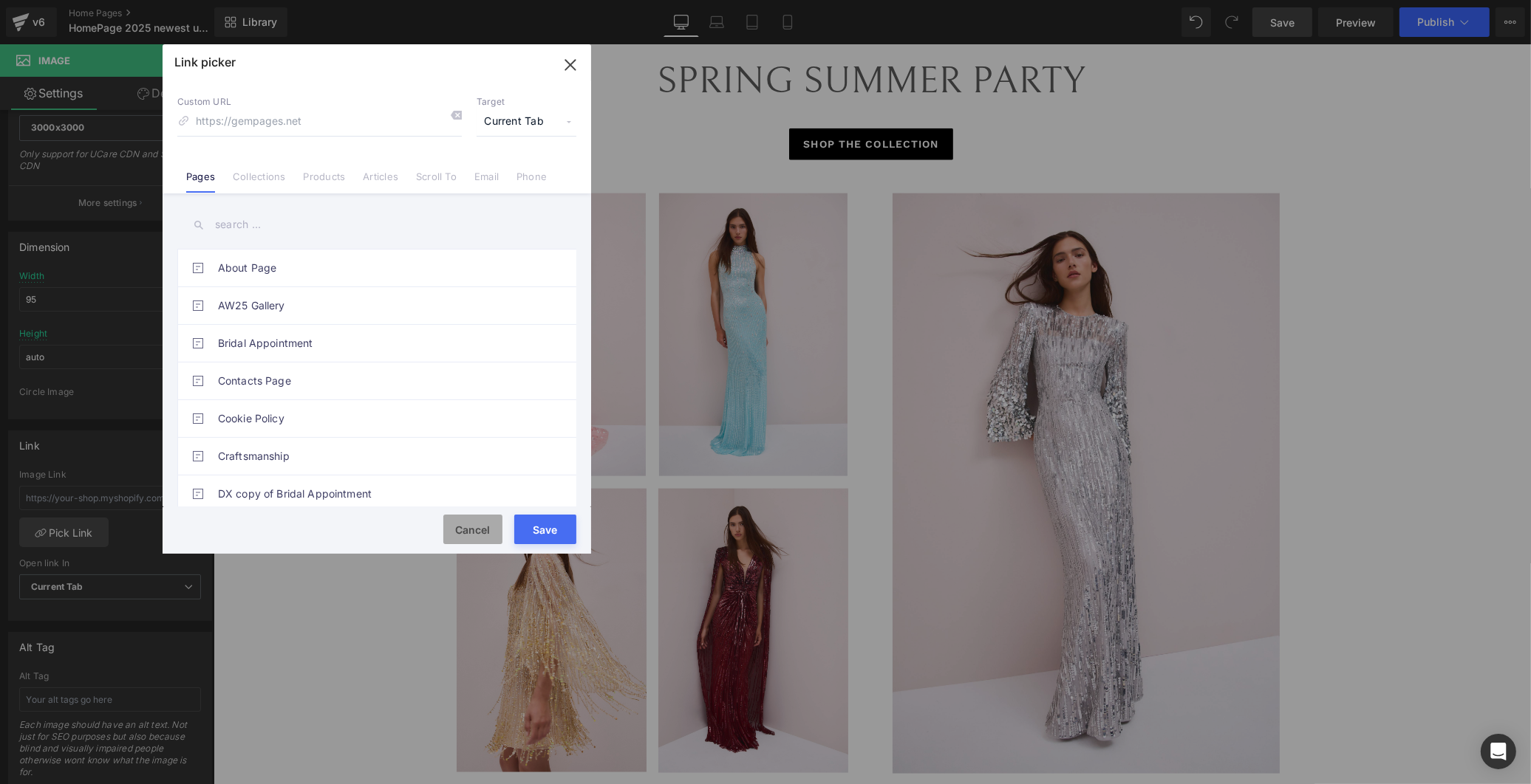
click at [459, 528] on button "Cancel" at bounding box center [472, 529] width 59 height 30
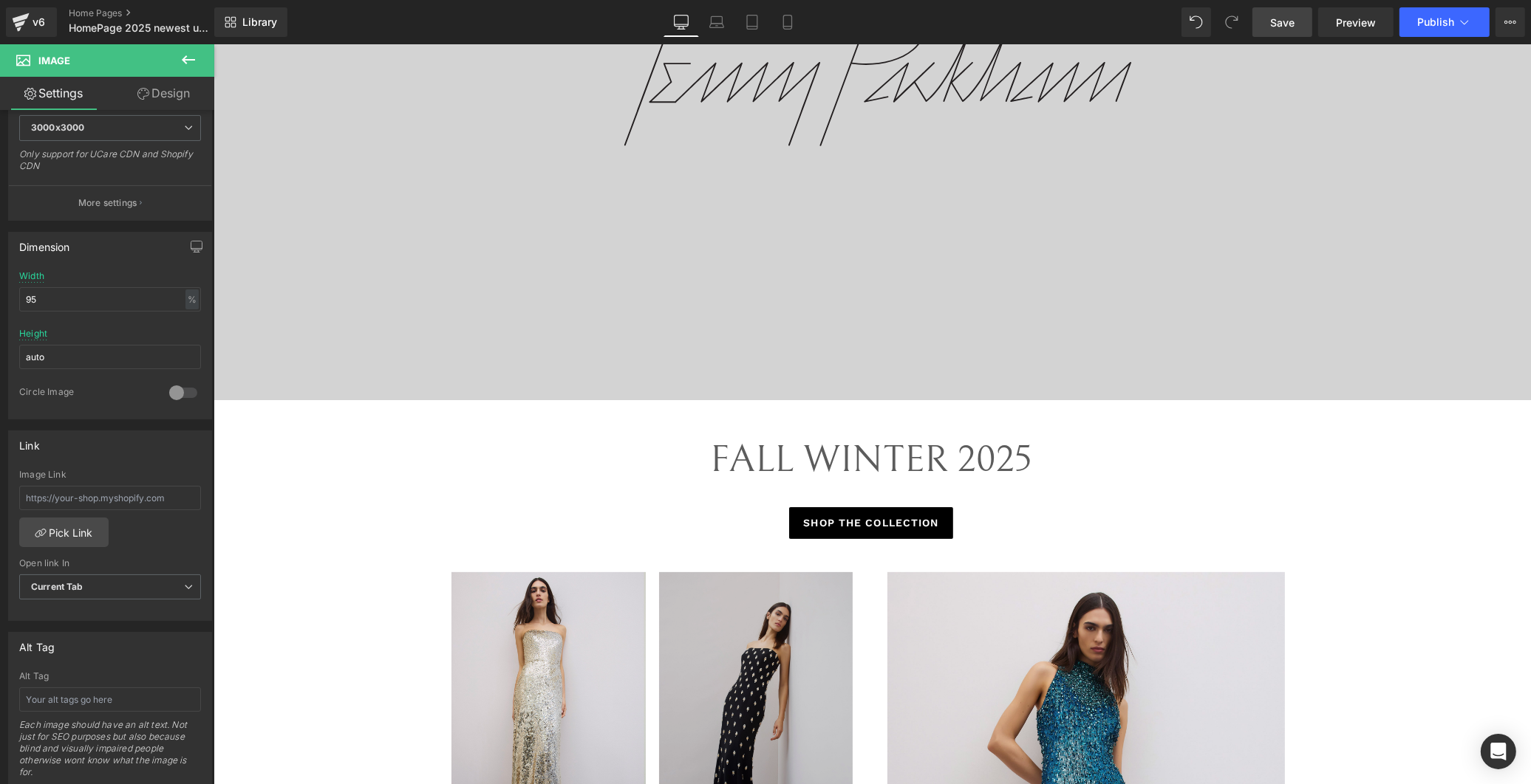
scroll to position [388, 0]
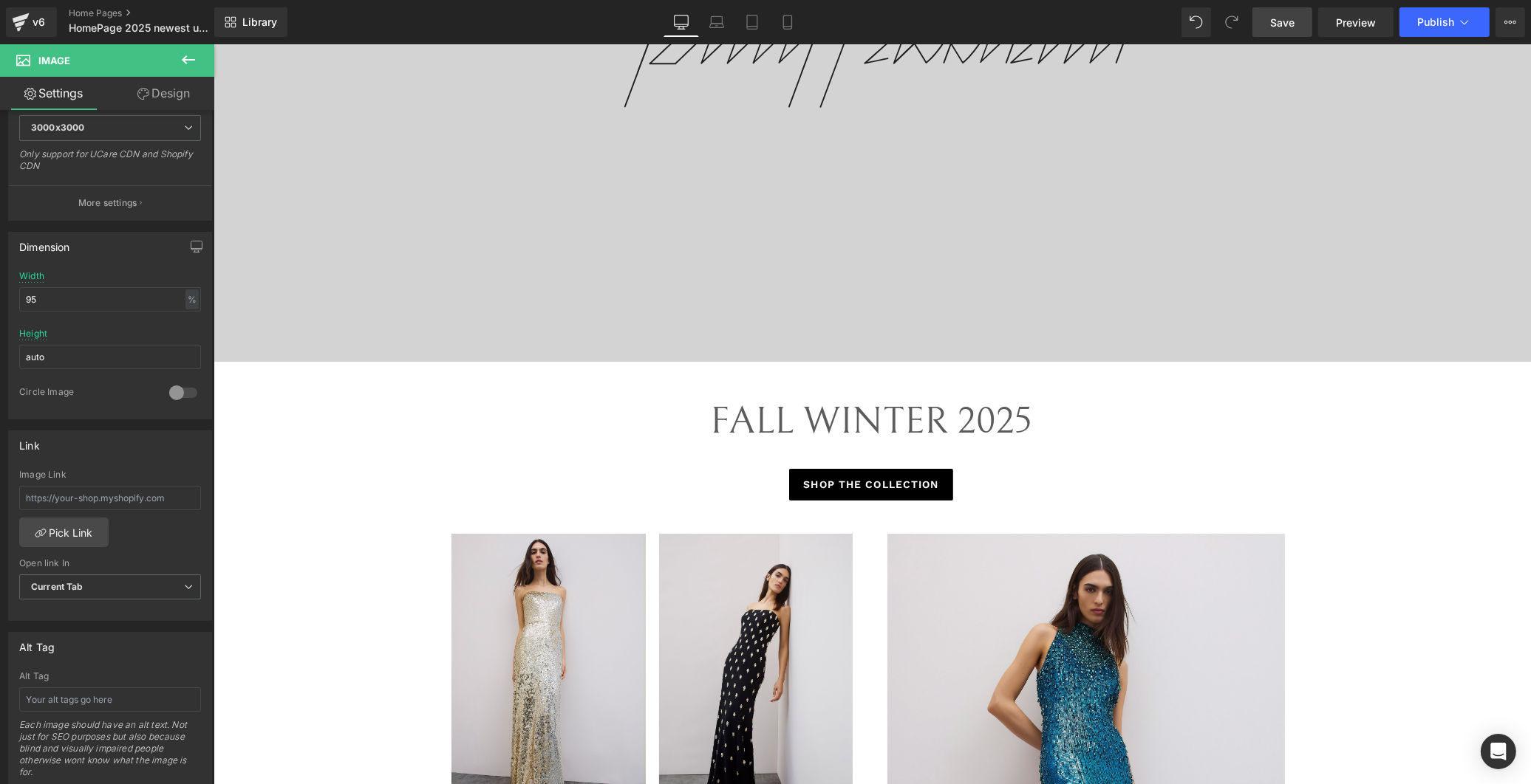
click at [891, 489] on link at bounding box center [895, 486] width 16 height 18
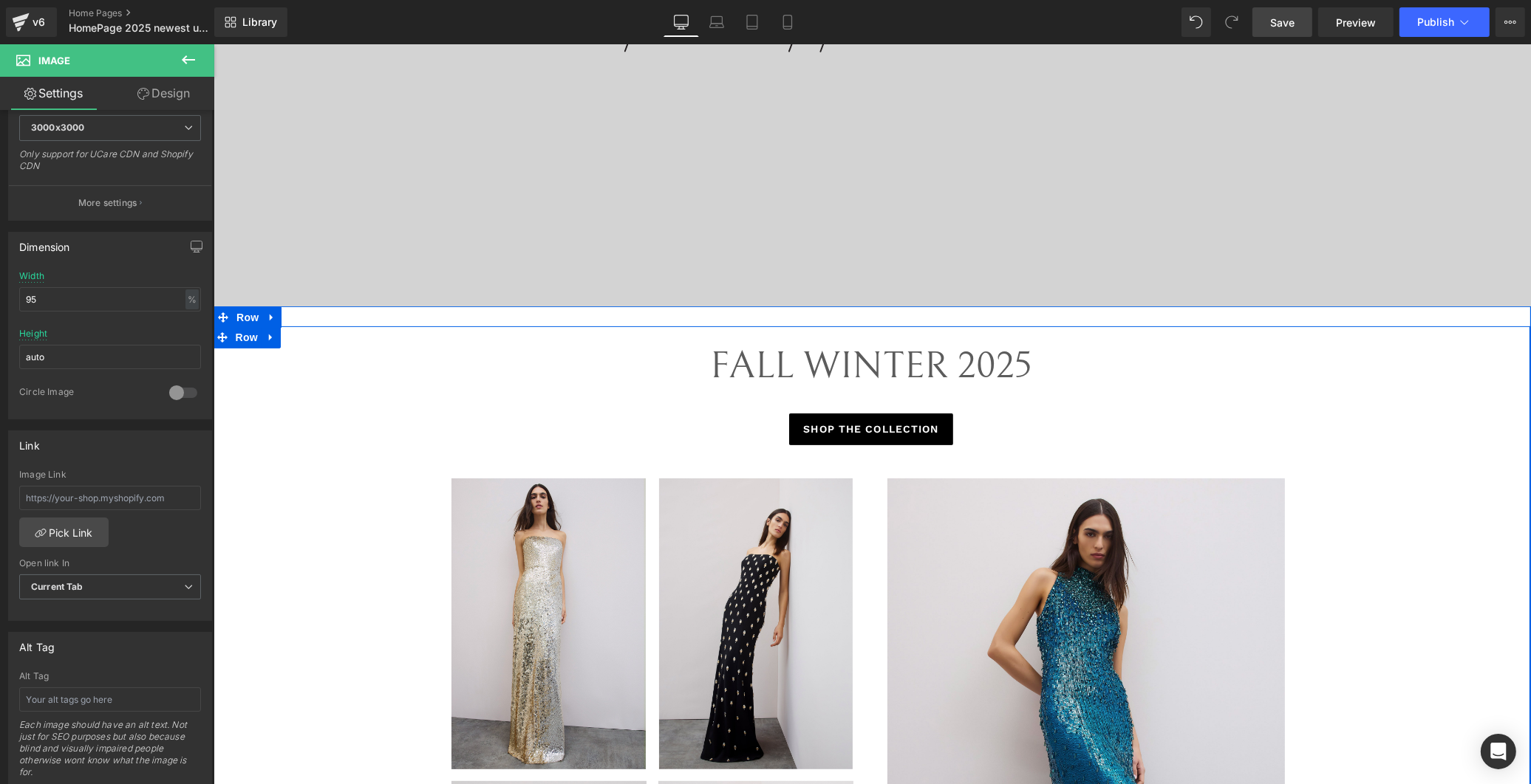
scroll to position [551, 0]
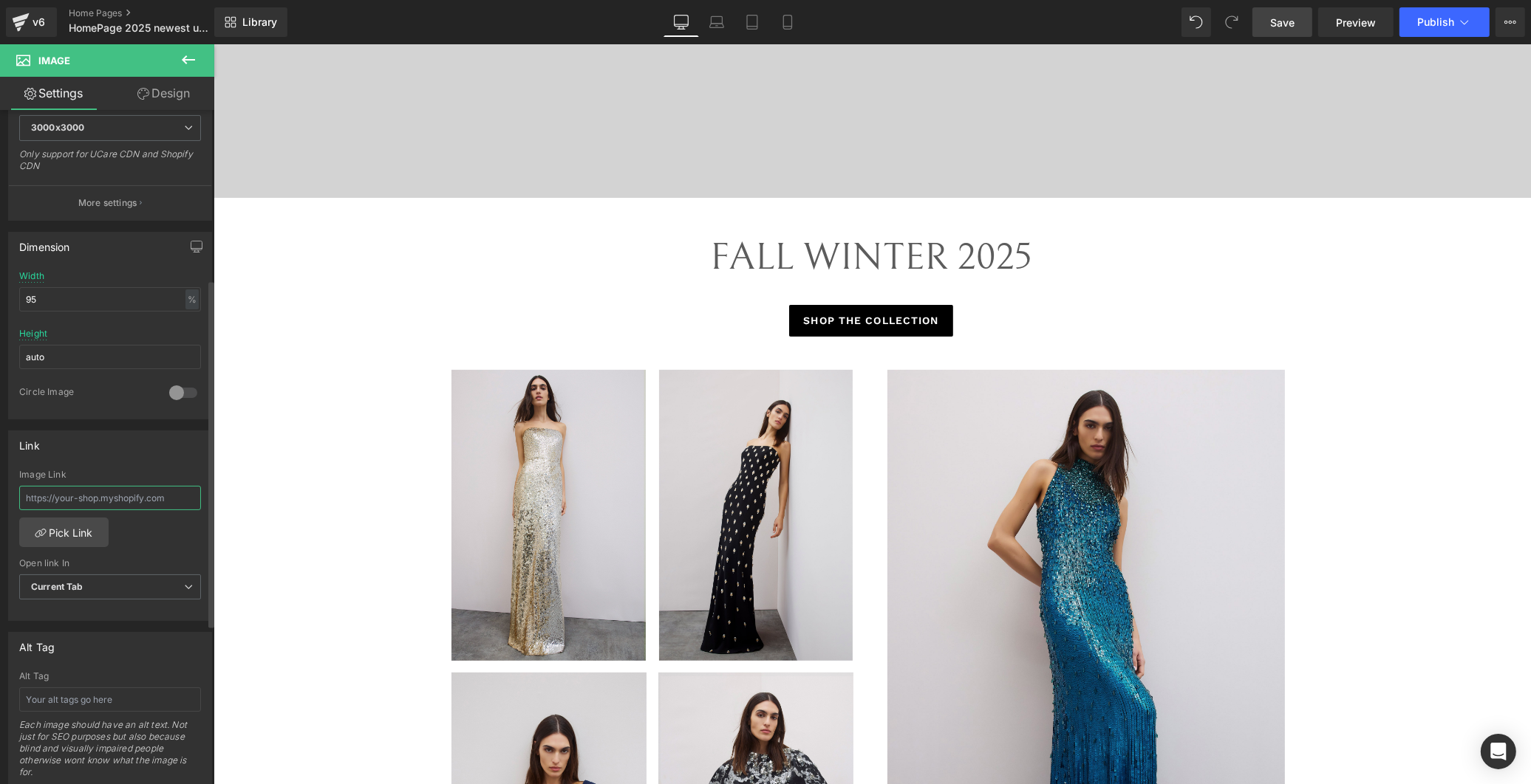
click at [141, 496] on input "text" at bounding box center [109, 497] width 182 height 24
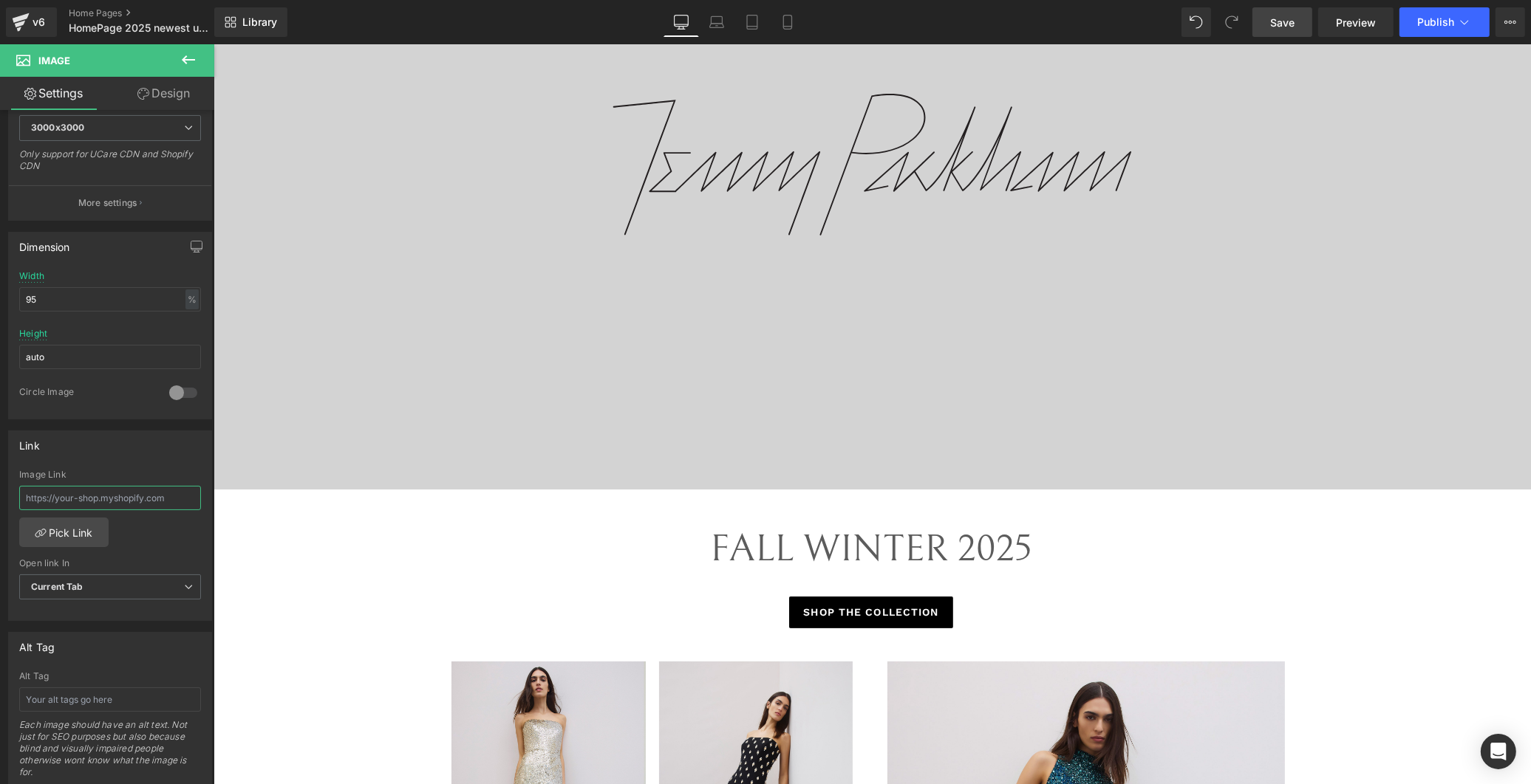
scroll to position [0, 0]
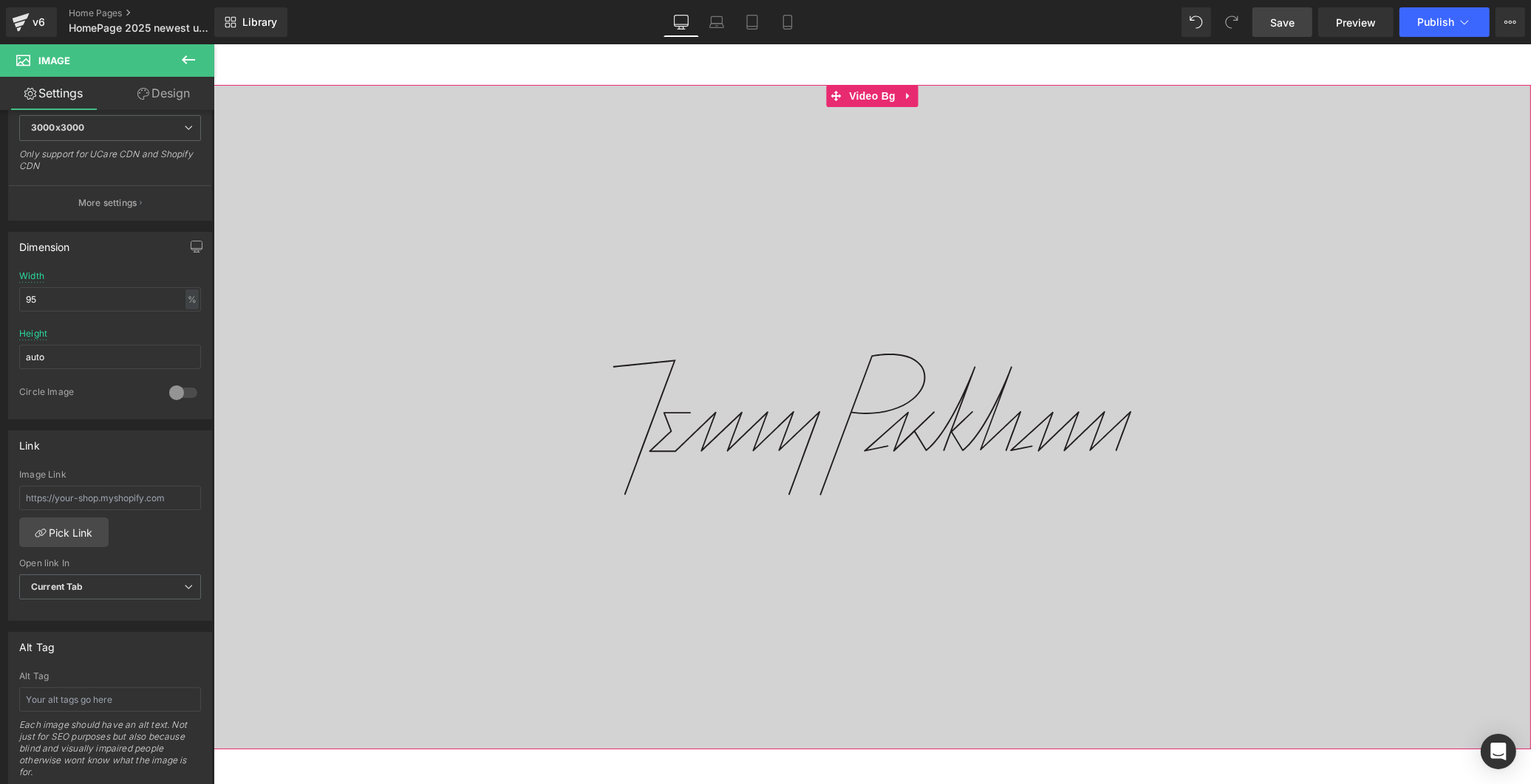
click at [1292, 249] on div at bounding box center [871, 417] width 1317 height 665
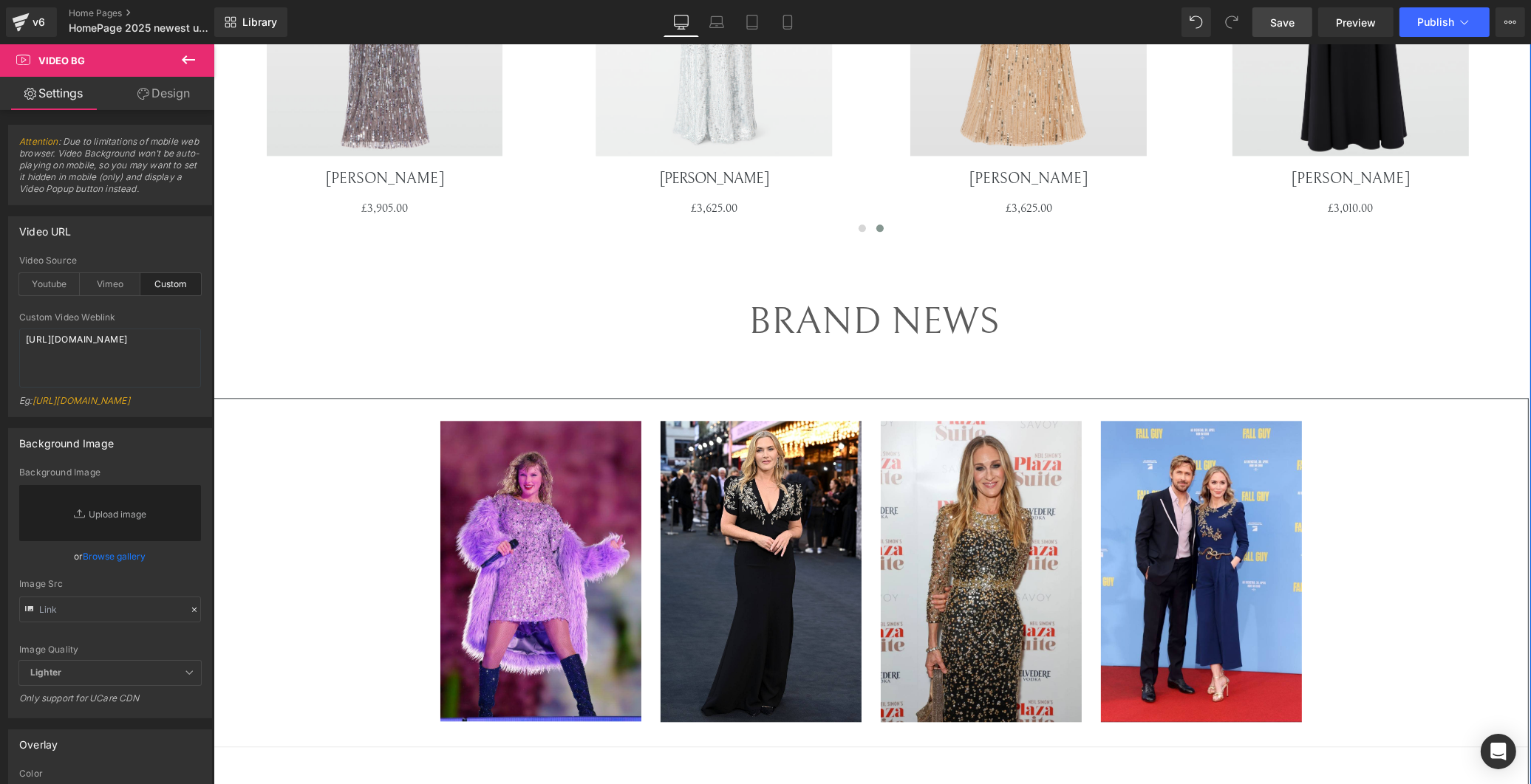
scroll to position [3938, 0]
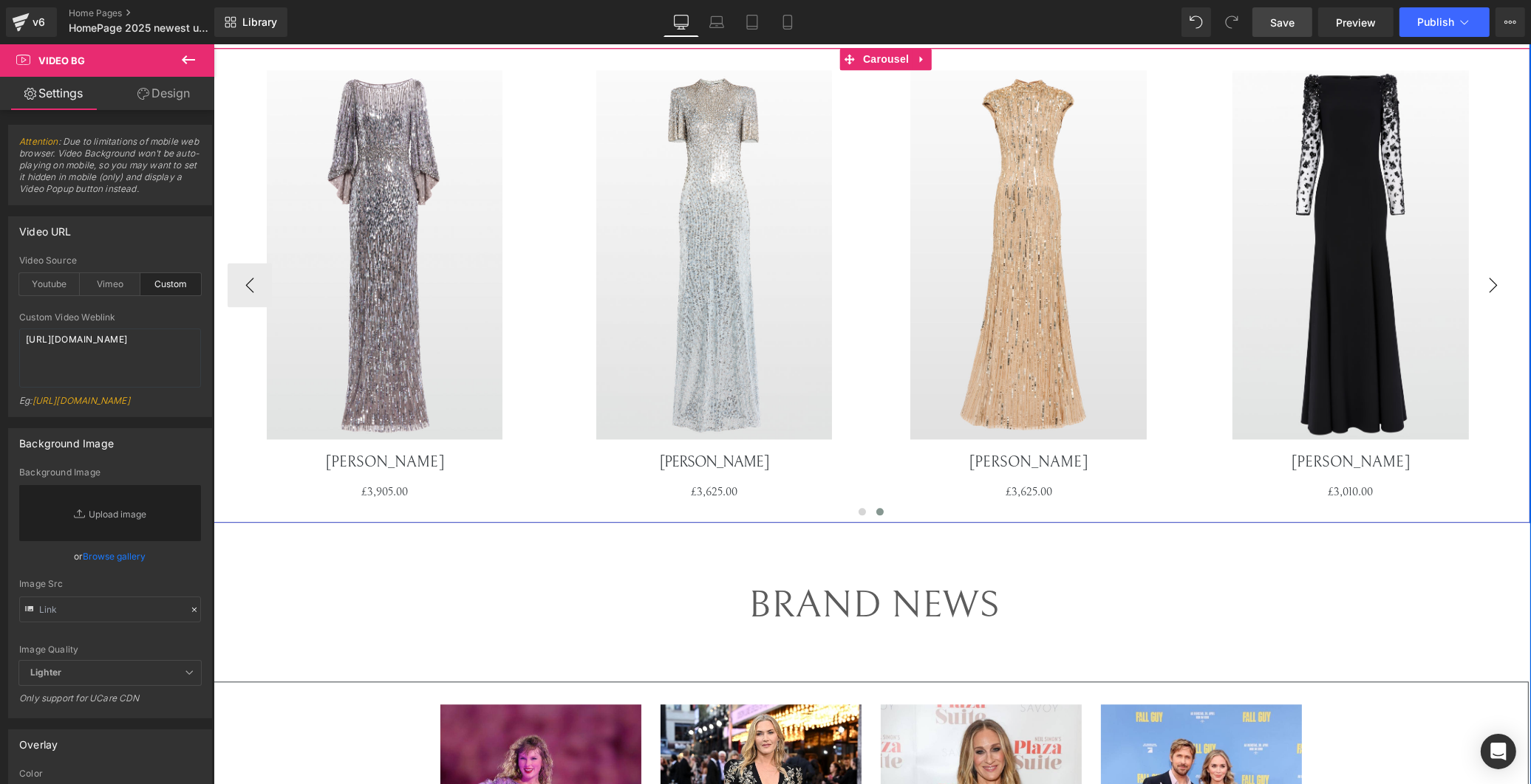
click at [1485, 287] on button "›" at bounding box center [1492, 285] width 45 height 45
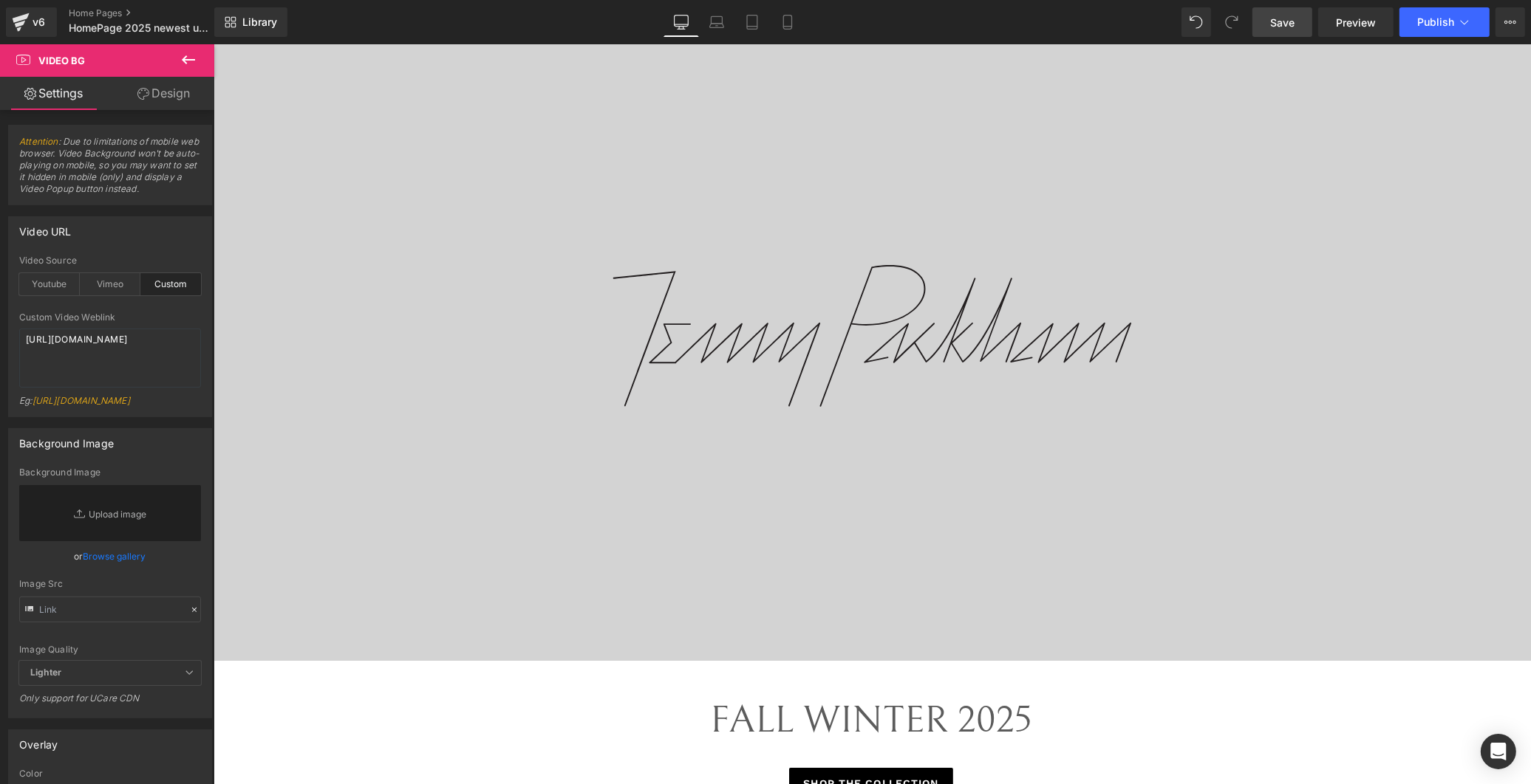
scroll to position [0, 0]
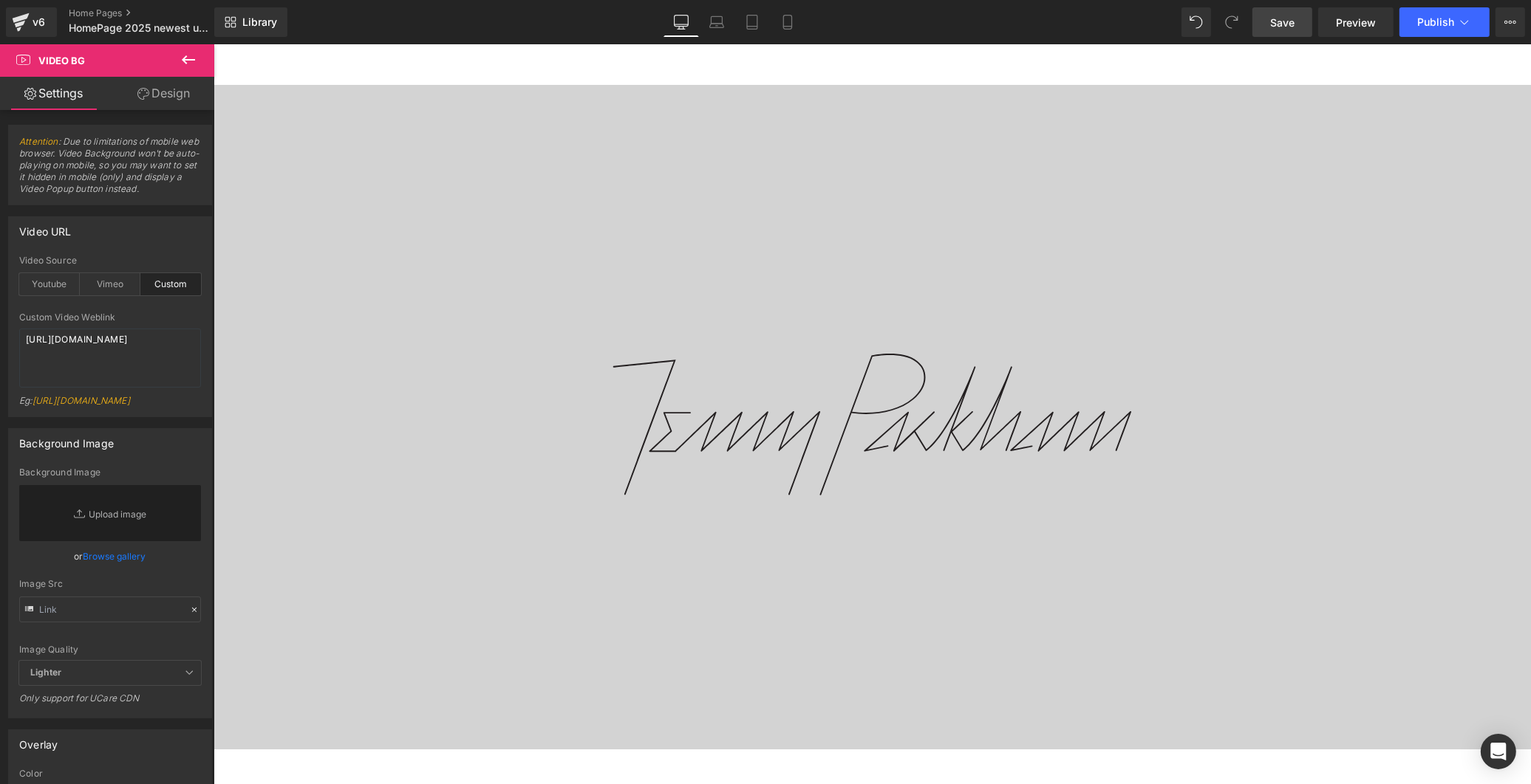
click at [1274, 21] on span "Save" at bounding box center [1282, 23] width 24 height 16
click at [913, 80] on link at bounding box center [918, 76] width 16 height 16
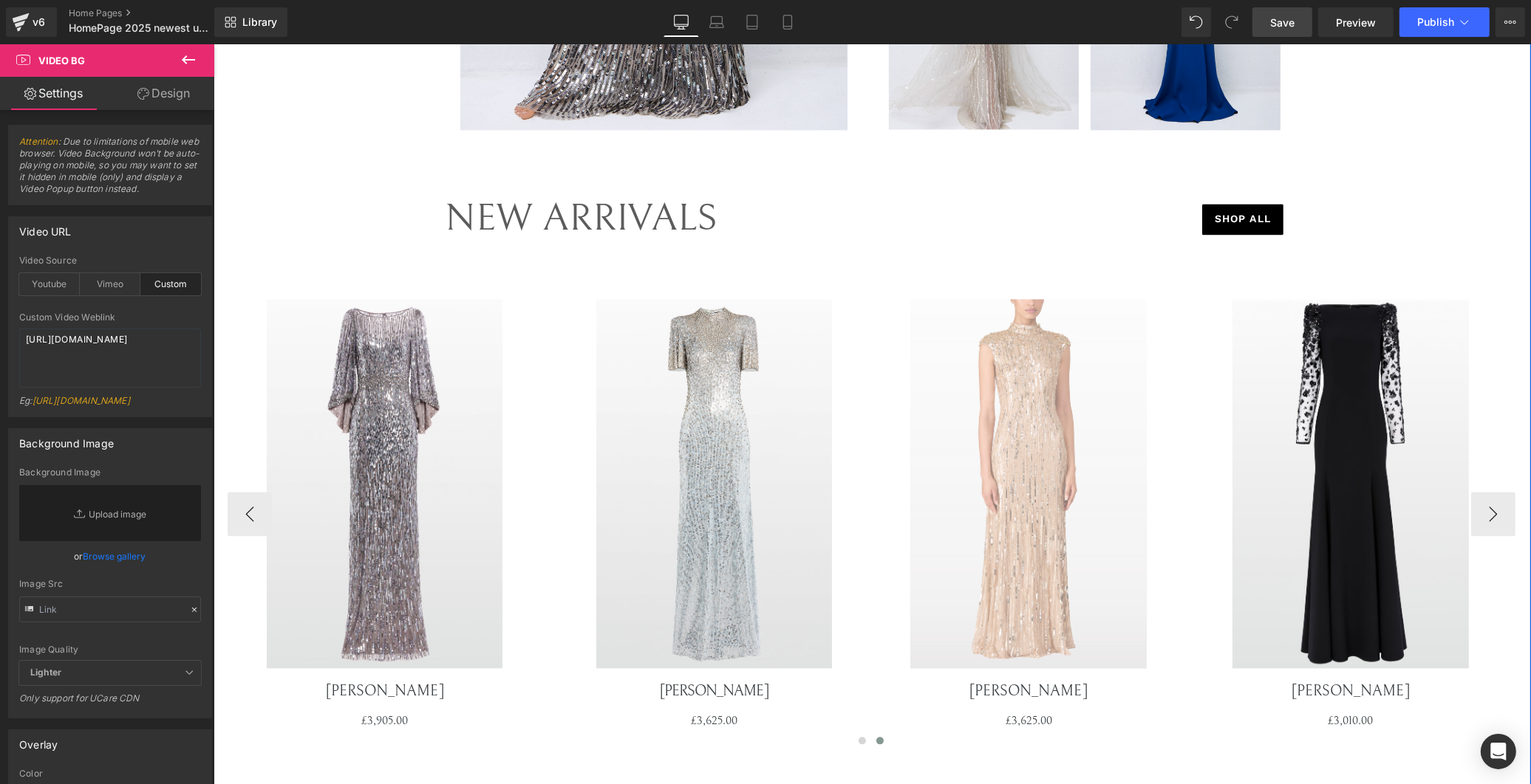
scroll to position [3774, 0]
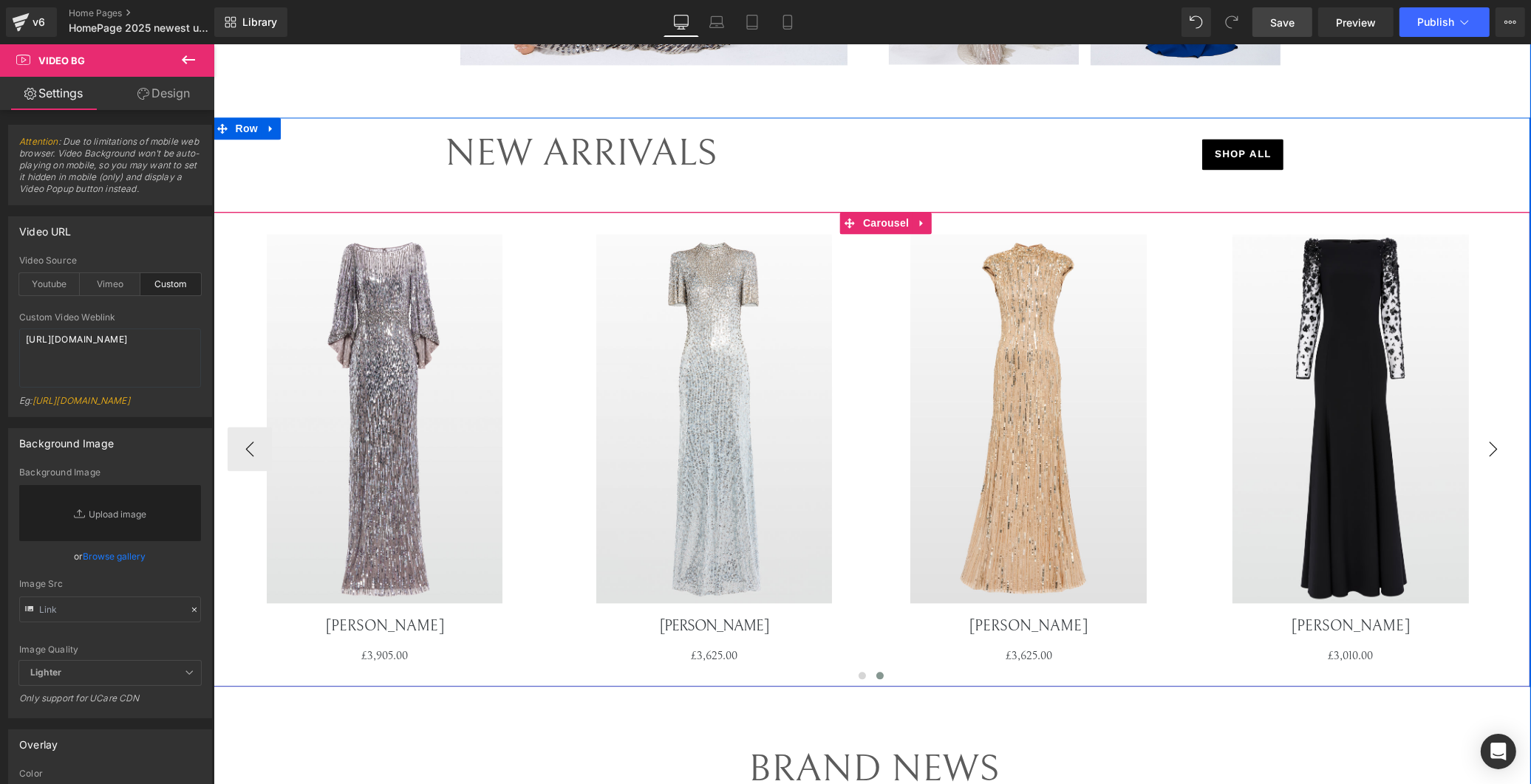
click at [1489, 451] on button "›" at bounding box center [1492, 449] width 45 height 45
click at [248, 446] on button "‹" at bounding box center [249, 449] width 45 height 45
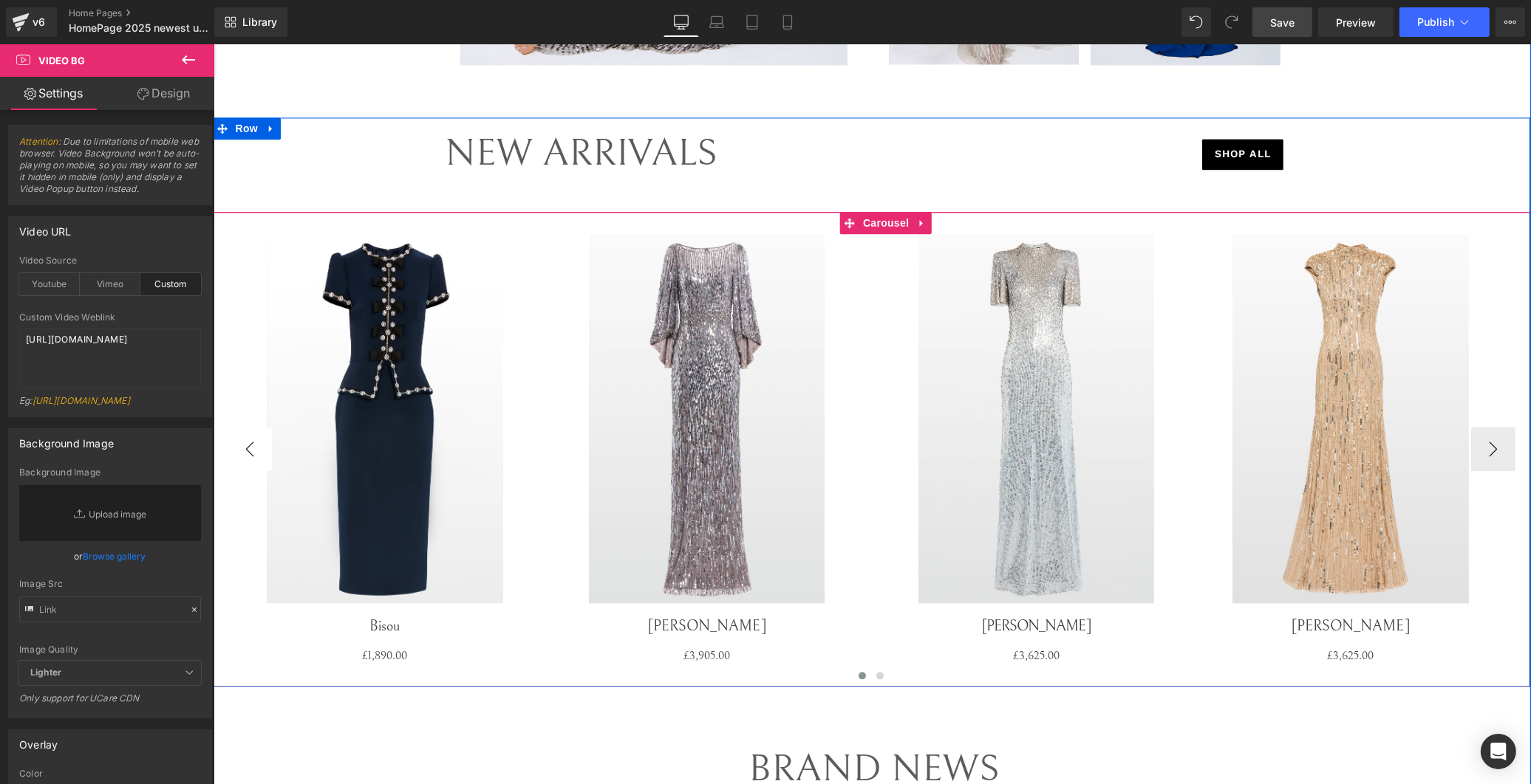
click at [248, 446] on button "‹" at bounding box center [249, 449] width 45 height 45
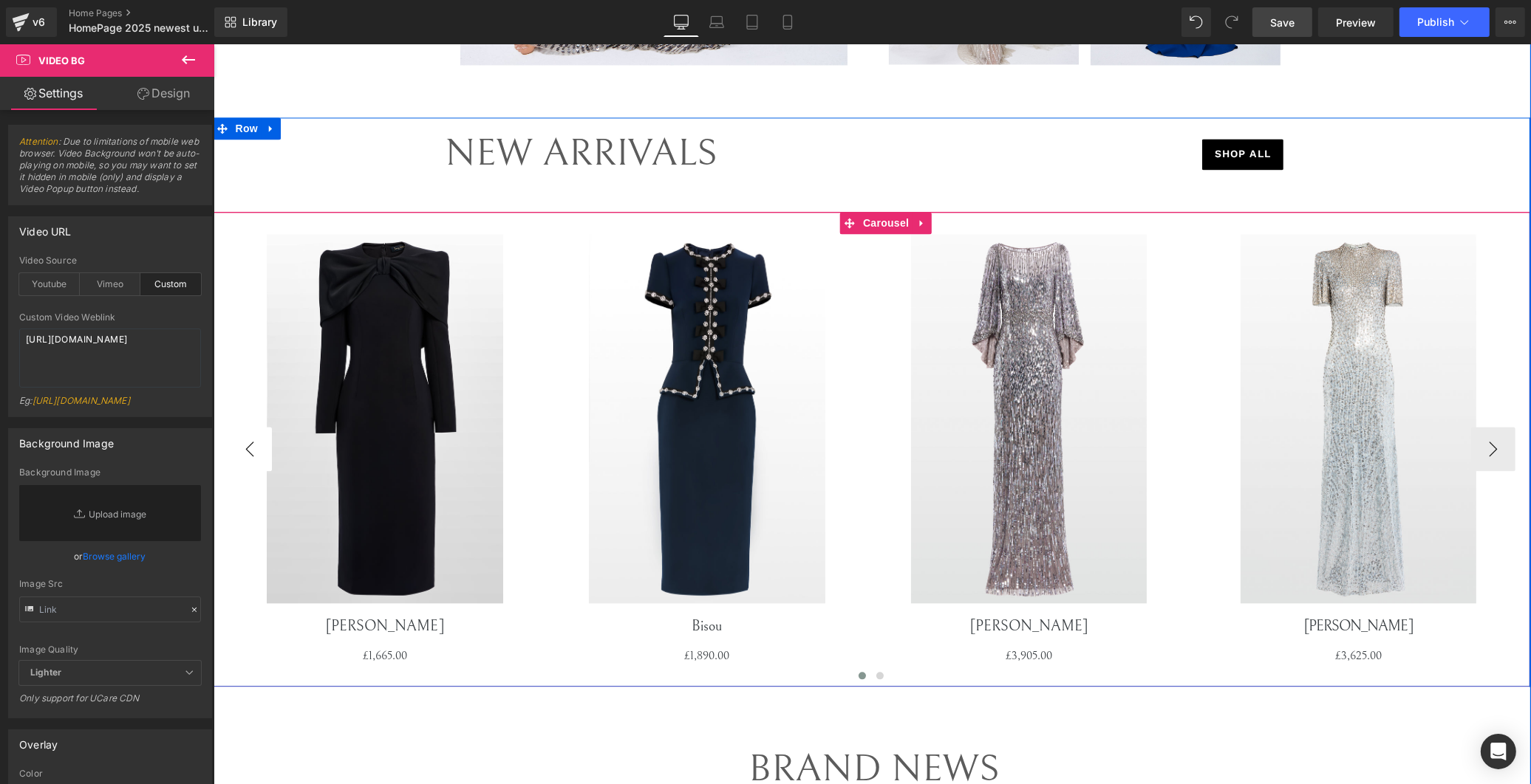
click at [248, 446] on button "‹" at bounding box center [249, 449] width 45 height 45
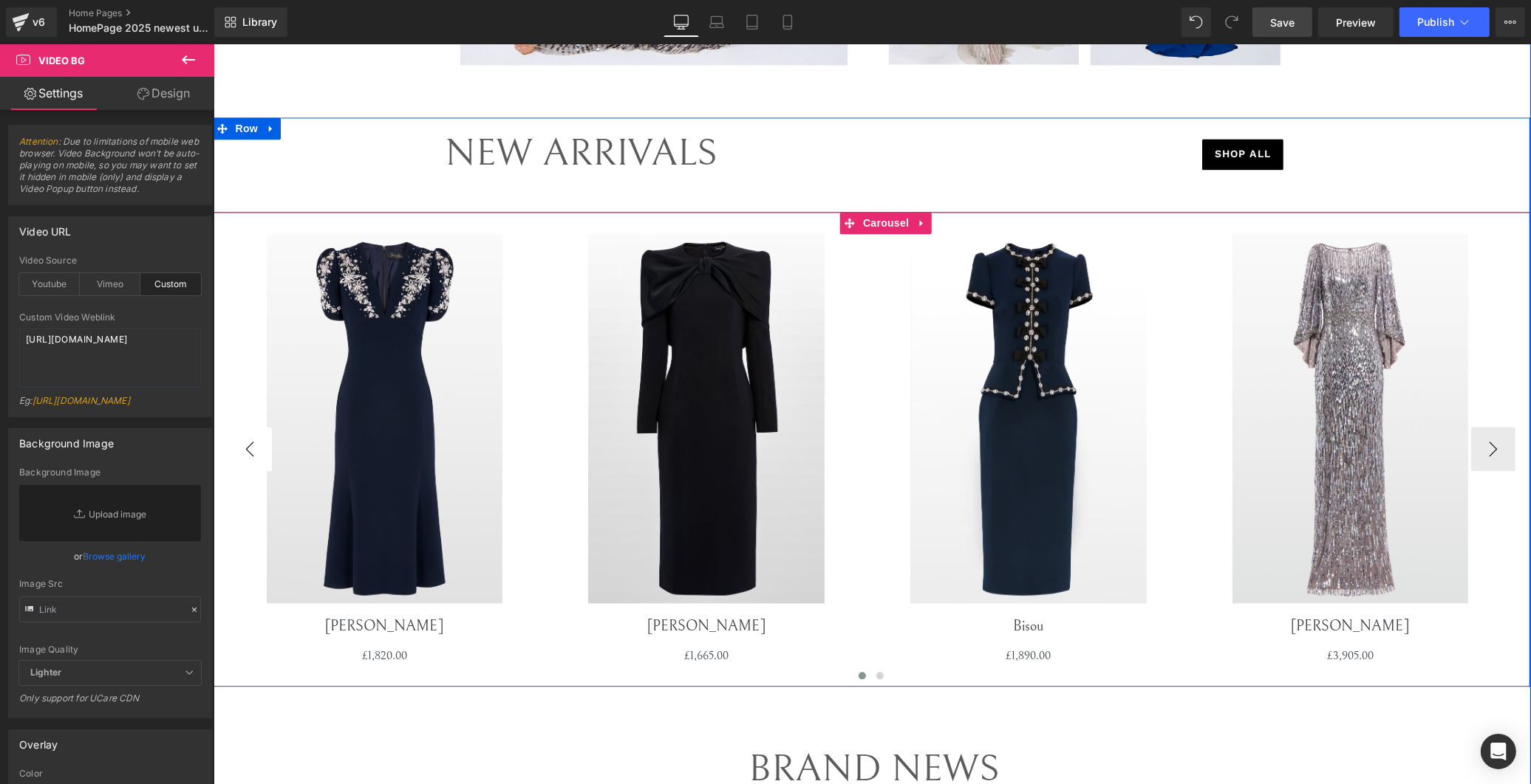
click at [248, 446] on button "‹" at bounding box center [249, 449] width 45 height 45
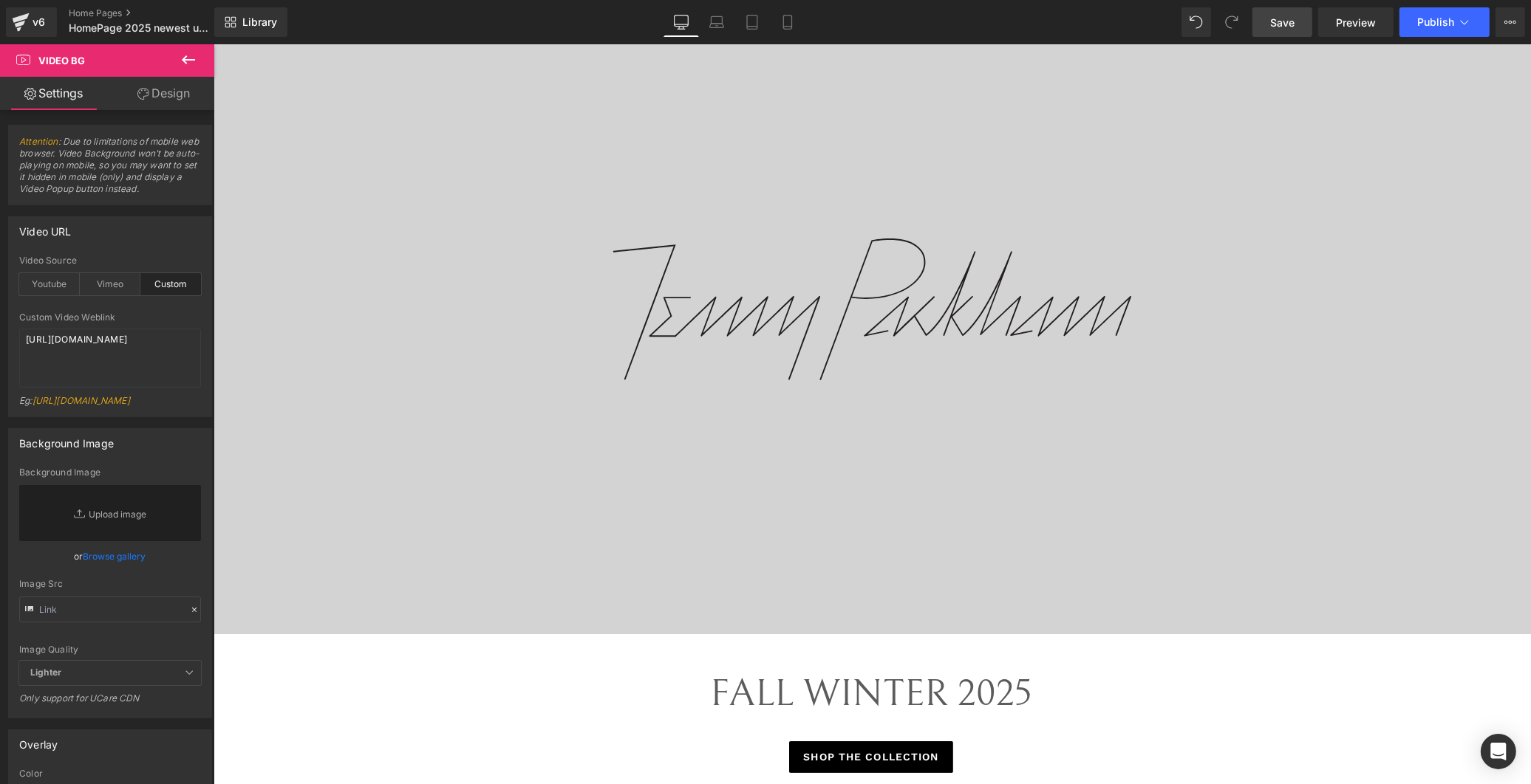
scroll to position [0, 0]
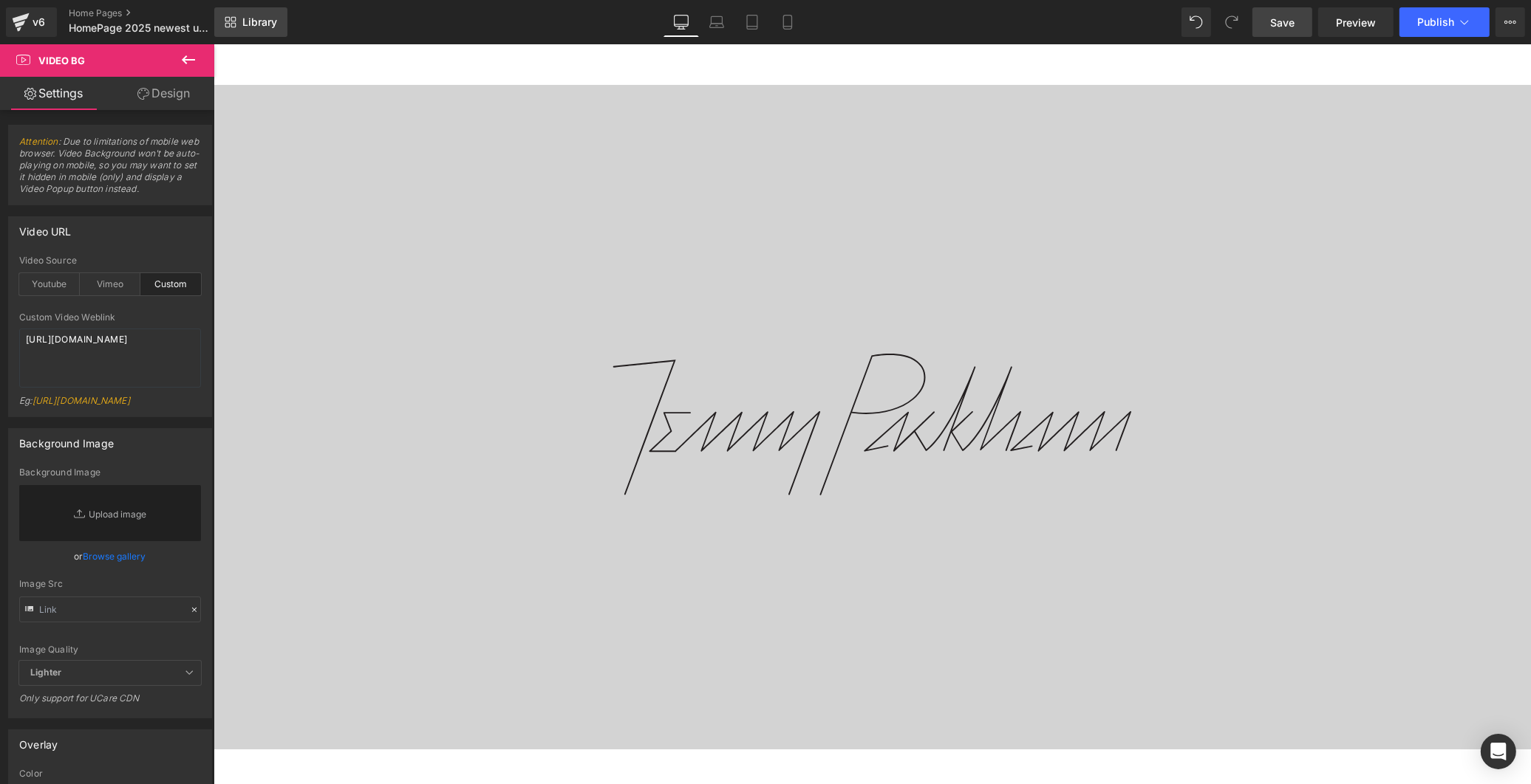
click at [255, 22] on span "Library" at bounding box center [259, 22] width 35 height 13
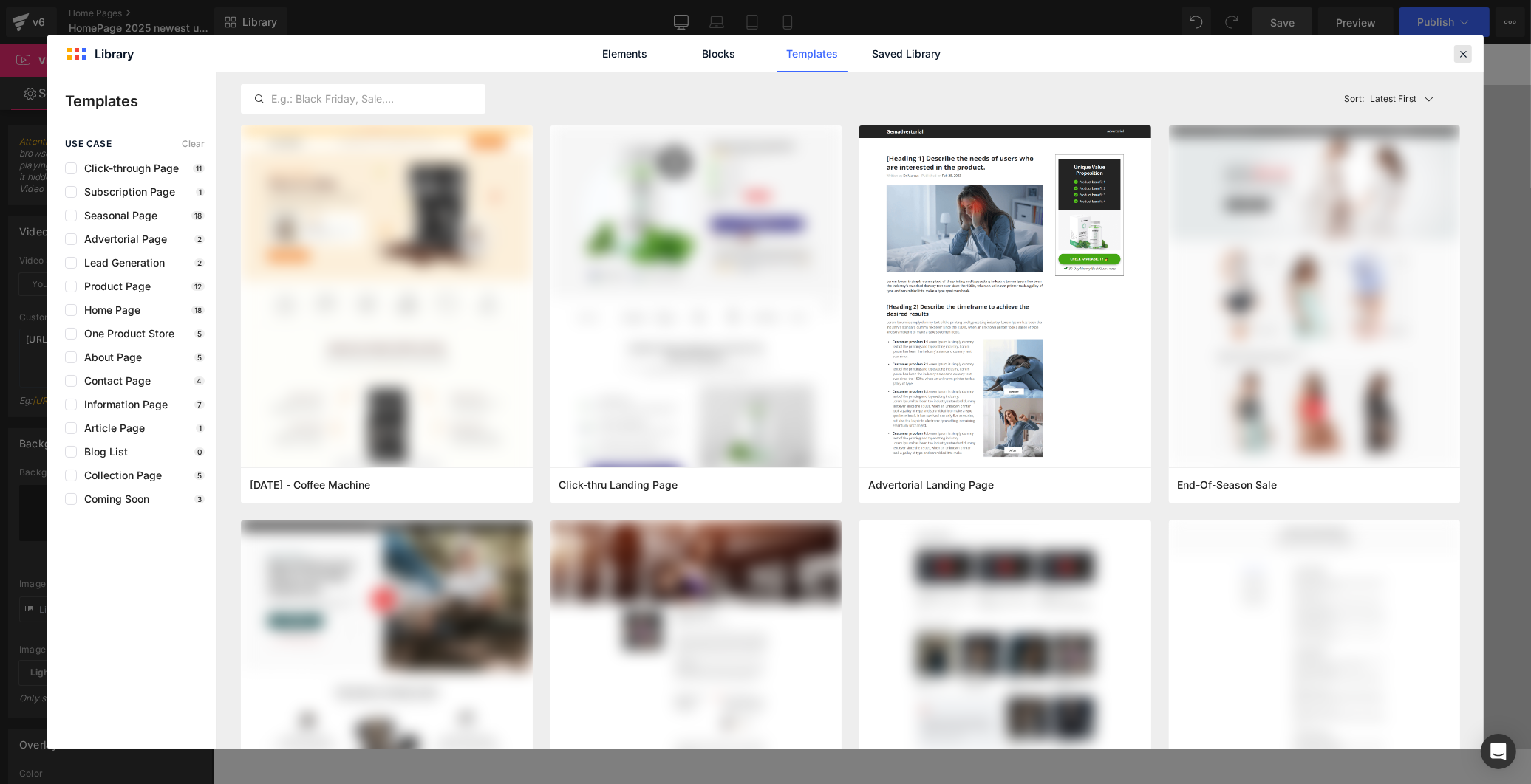
click at [1468, 50] on icon at bounding box center [1462, 54] width 13 height 13
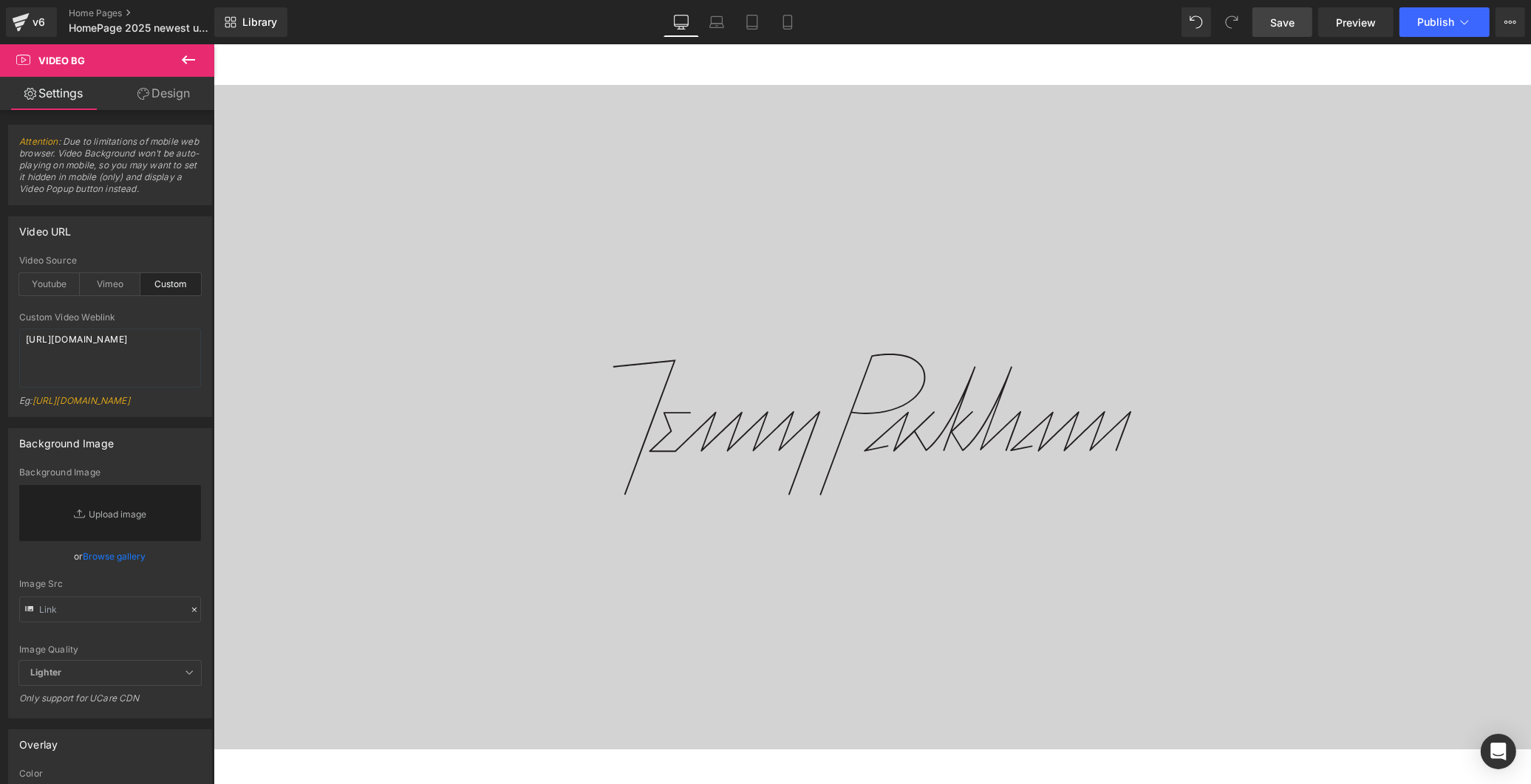
click at [1282, 19] on span "Save" at bounding box center [1282, 23] width 24 height 16
click at [98, 10] on link "Home Pages" at bounding box center [153, 13] width 170 height 12
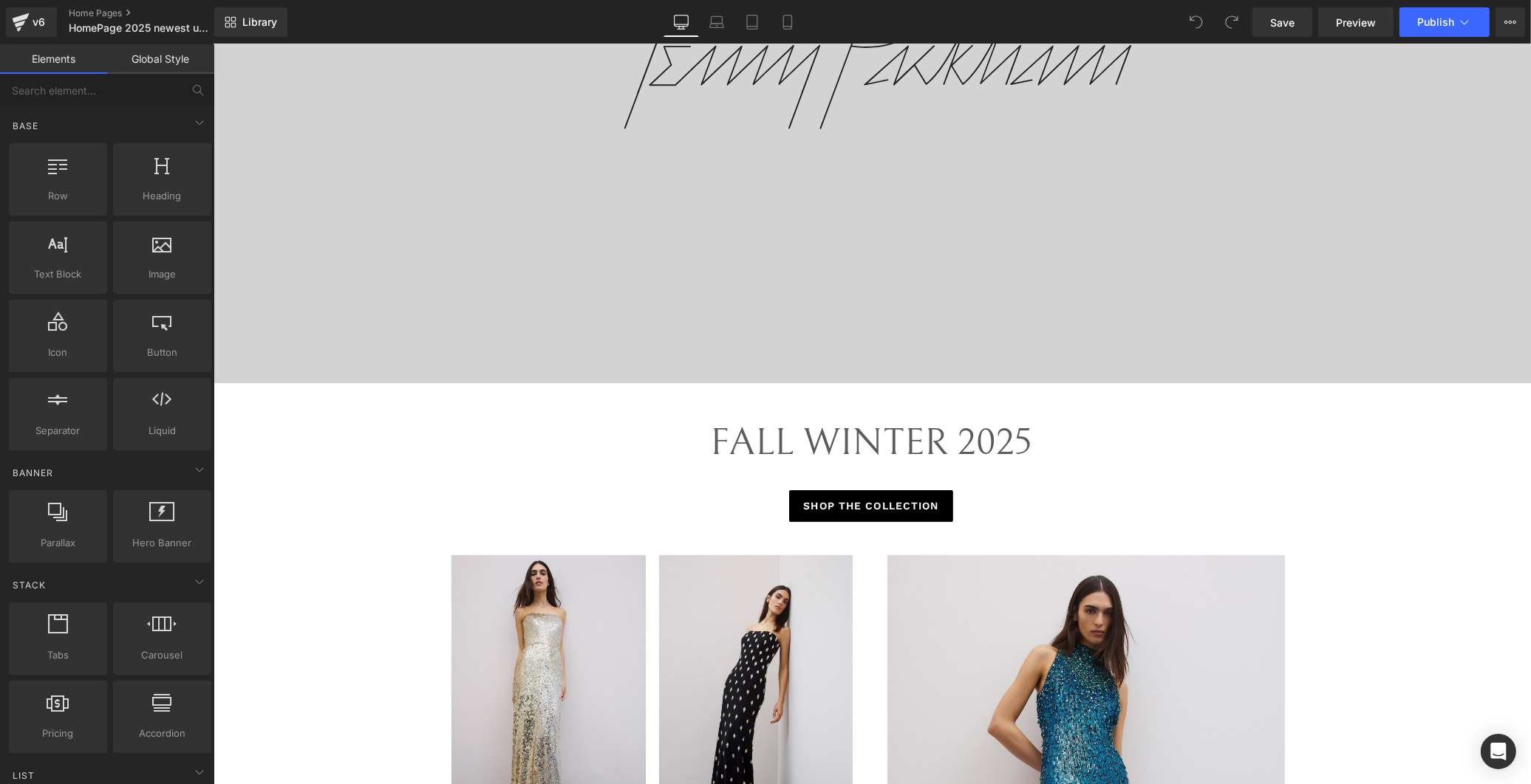
scroll to position [164, 0]
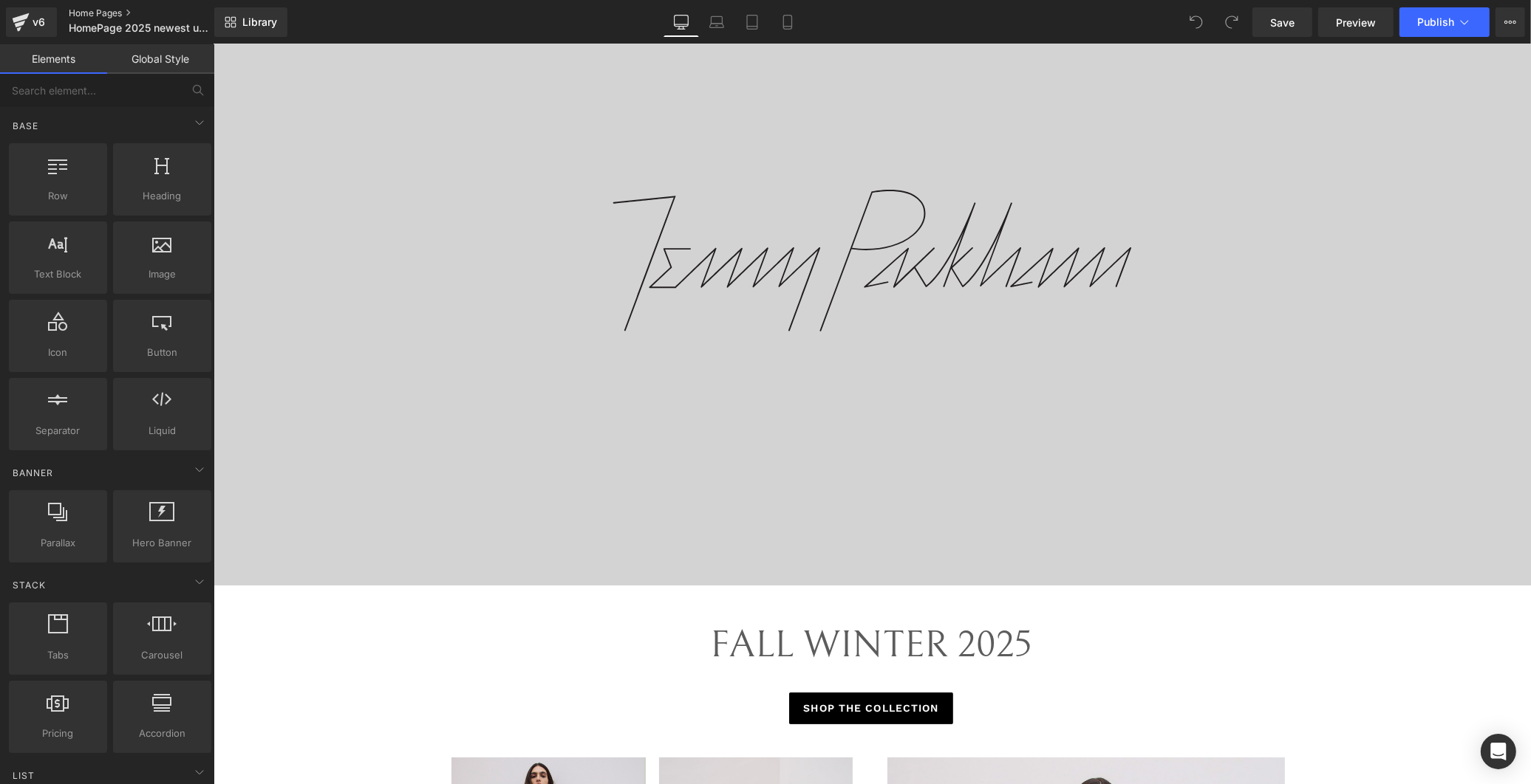
click at [105, 13] on link "Home Pages" at bounding box center [153, 13] width 170 height 12
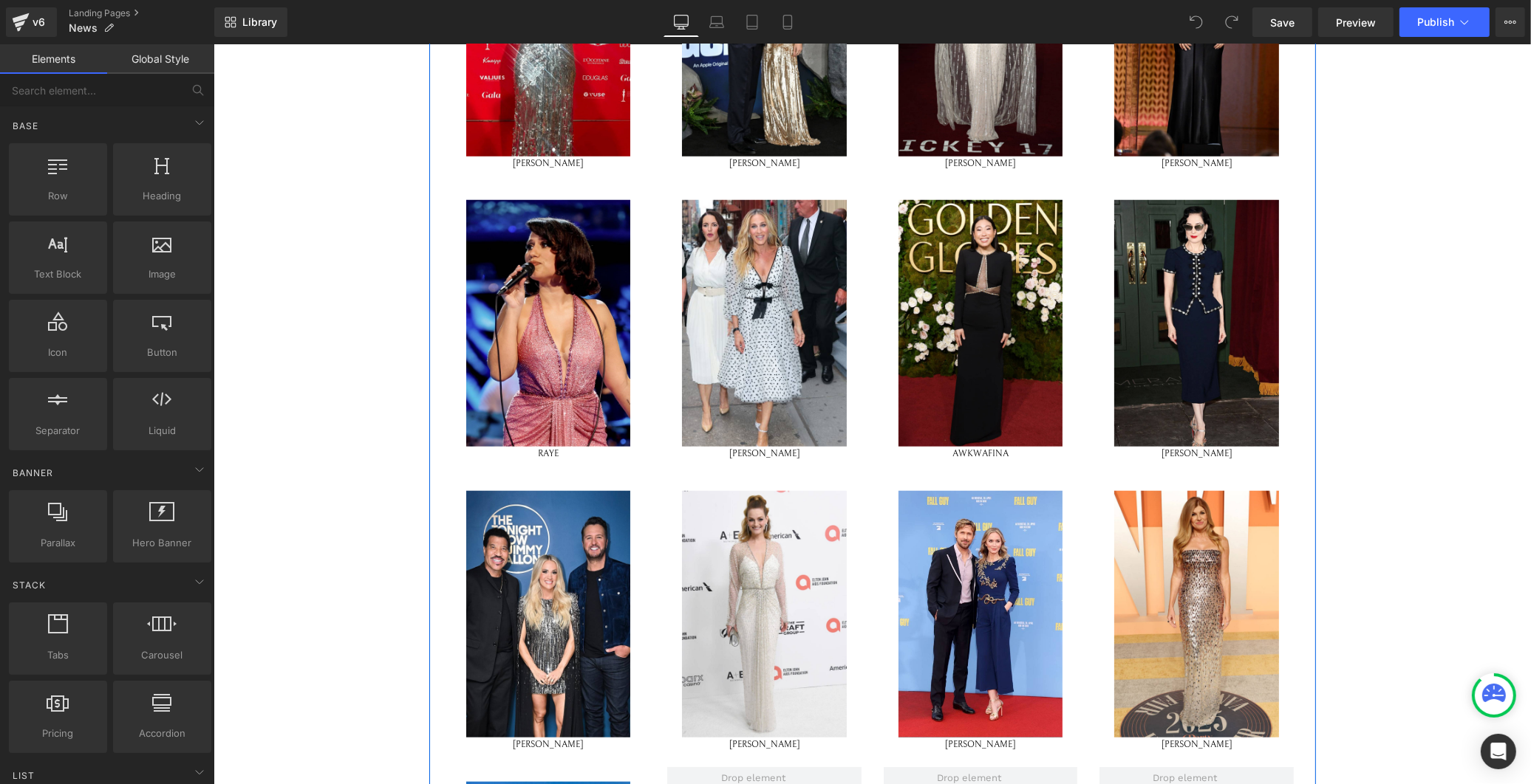
scroll to position [2132, 0]
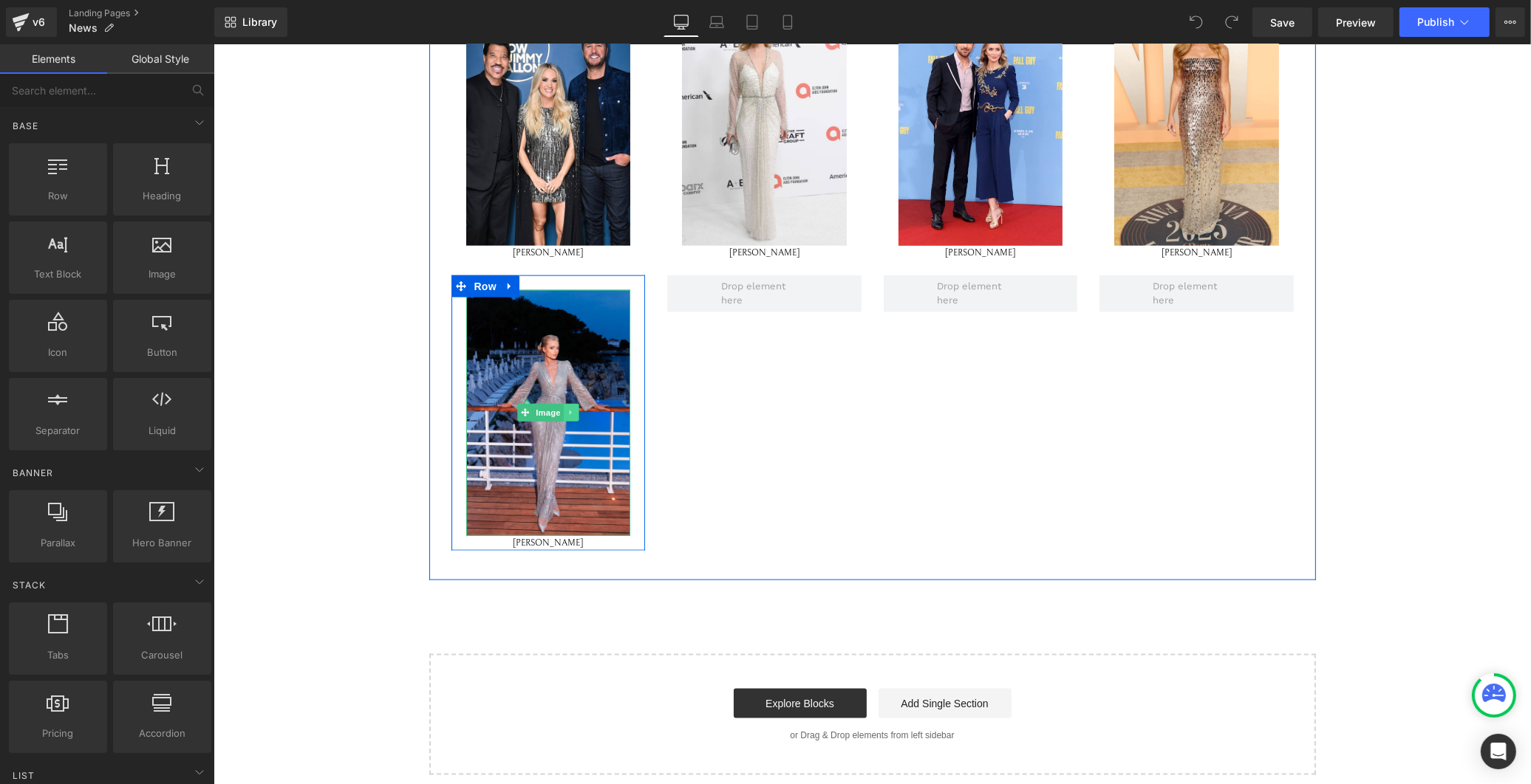
click at [568, 411] on icon at bounding box center [569, 413] width 2 height 5
click at [504, 281] on icon at bounding box center [509, 286] width 10 height 11
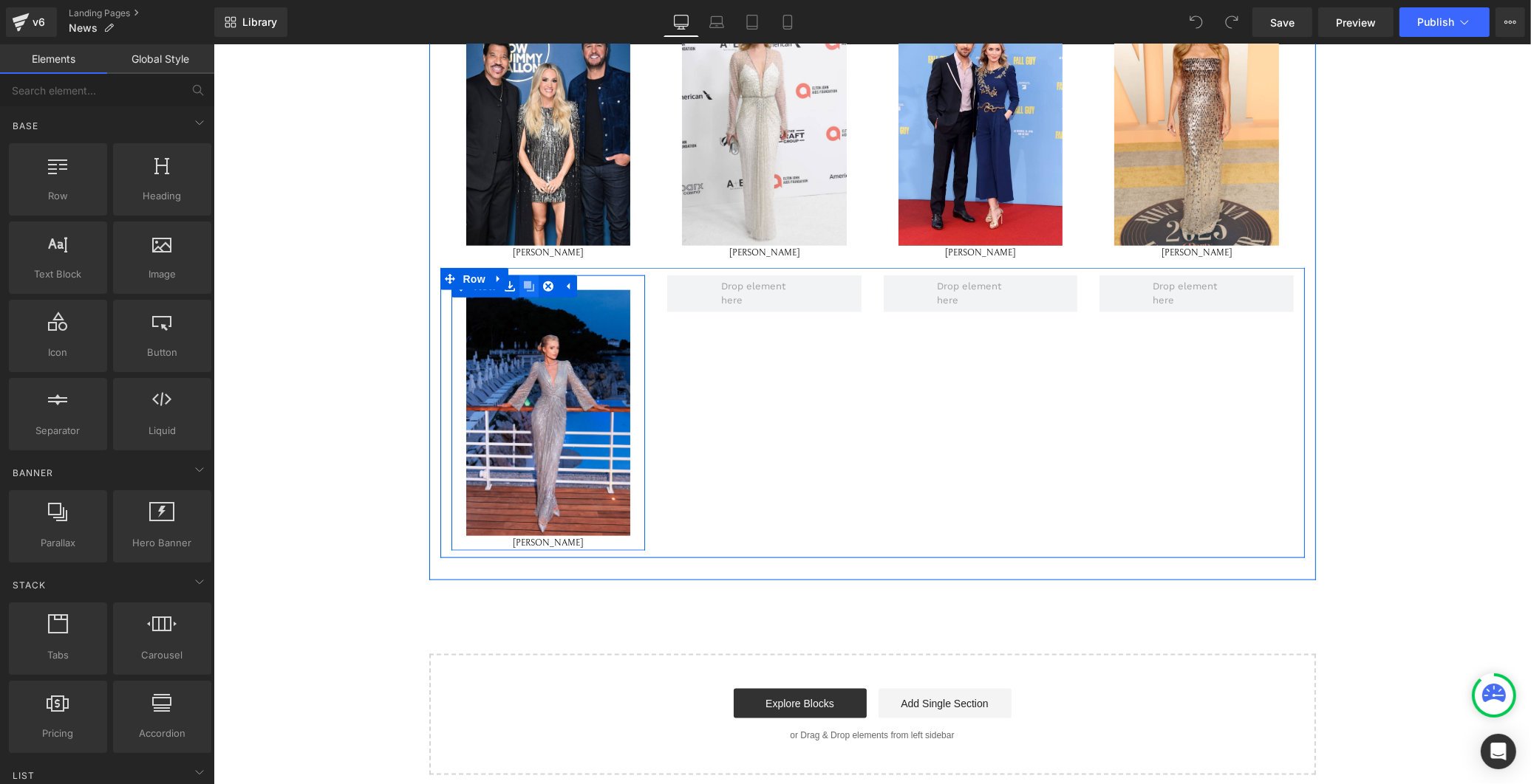
click at [523, 282] on icon at bounding box center [528, 286] width 10 height 11
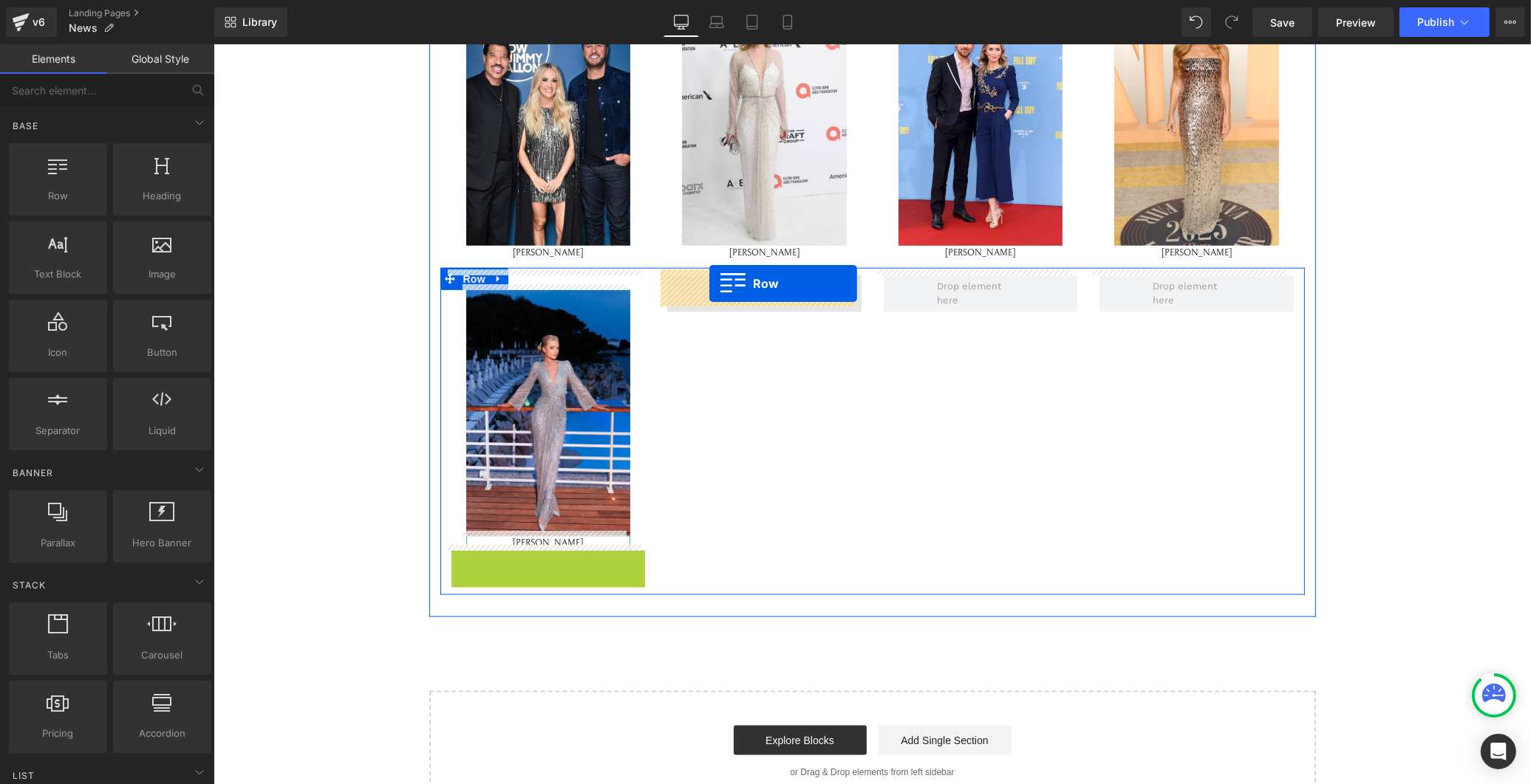
drag, startPoint x: 455, startPoint y: 557, endPoint x: 709, endPoint y: 285, distance: 372.2
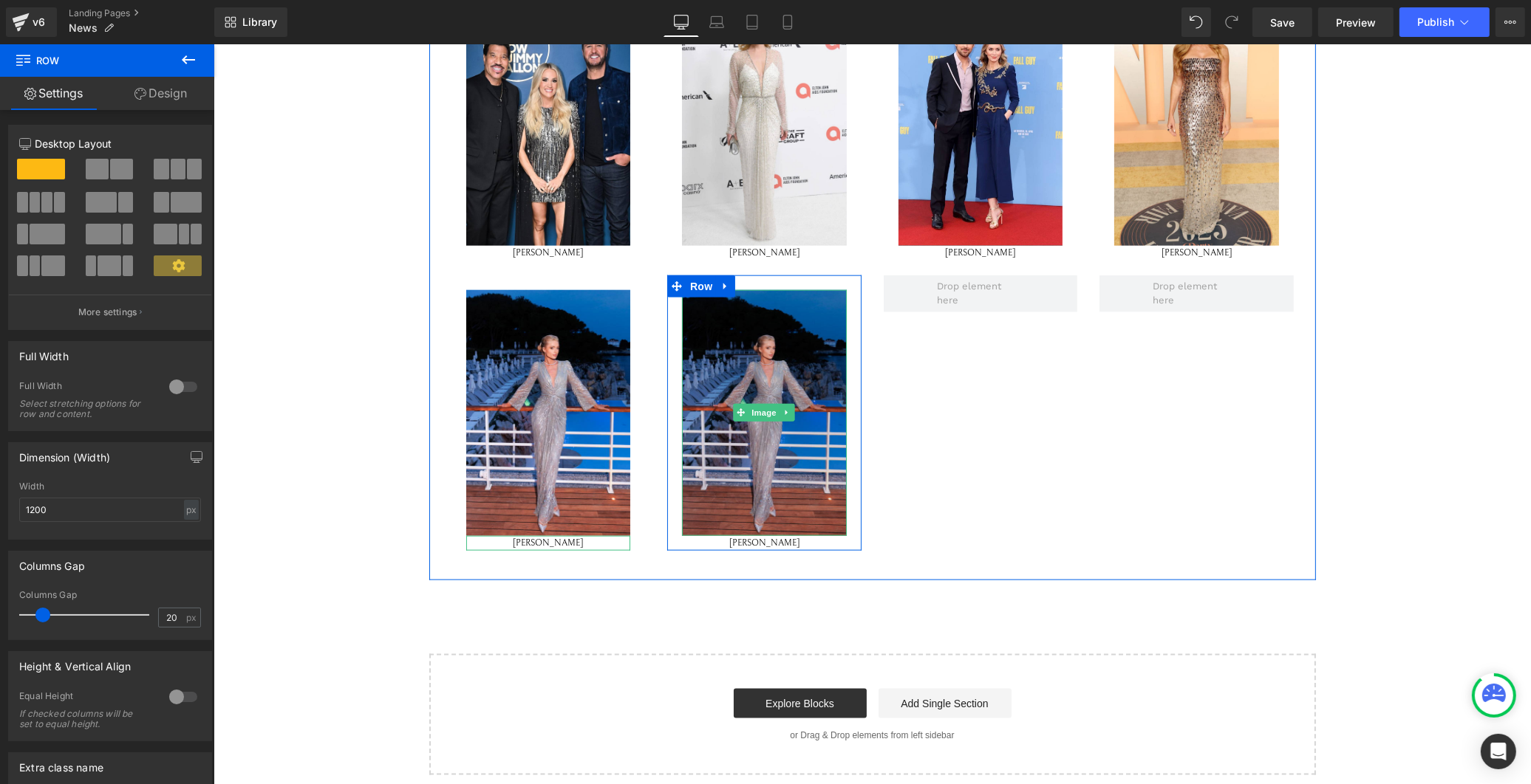
click at [766, 369] on img at bounding box center [764, 414] width 165 height 247
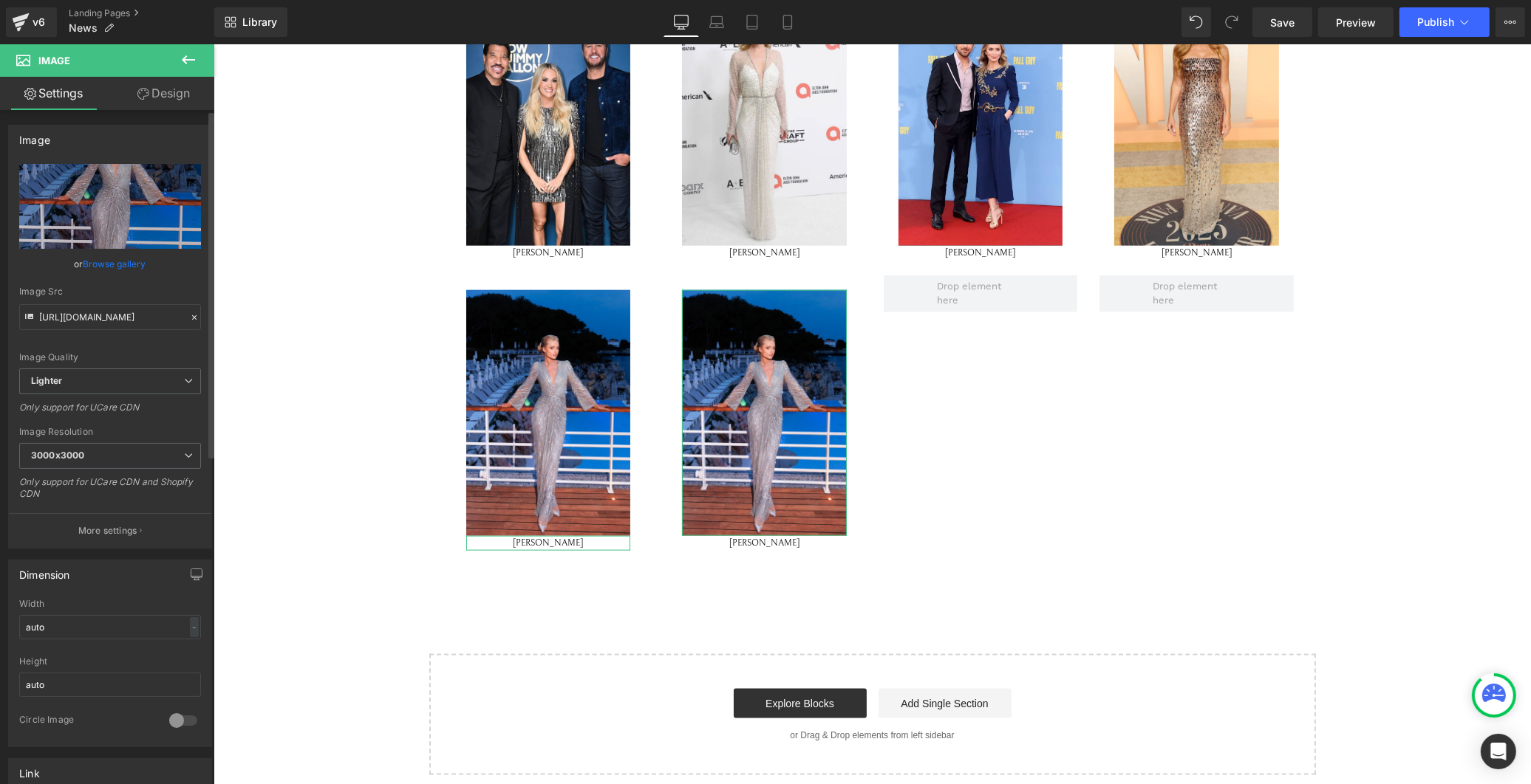
click at [120, 262] on link "Browse gallery" at bounding box center [114, 264] width 63 height 26
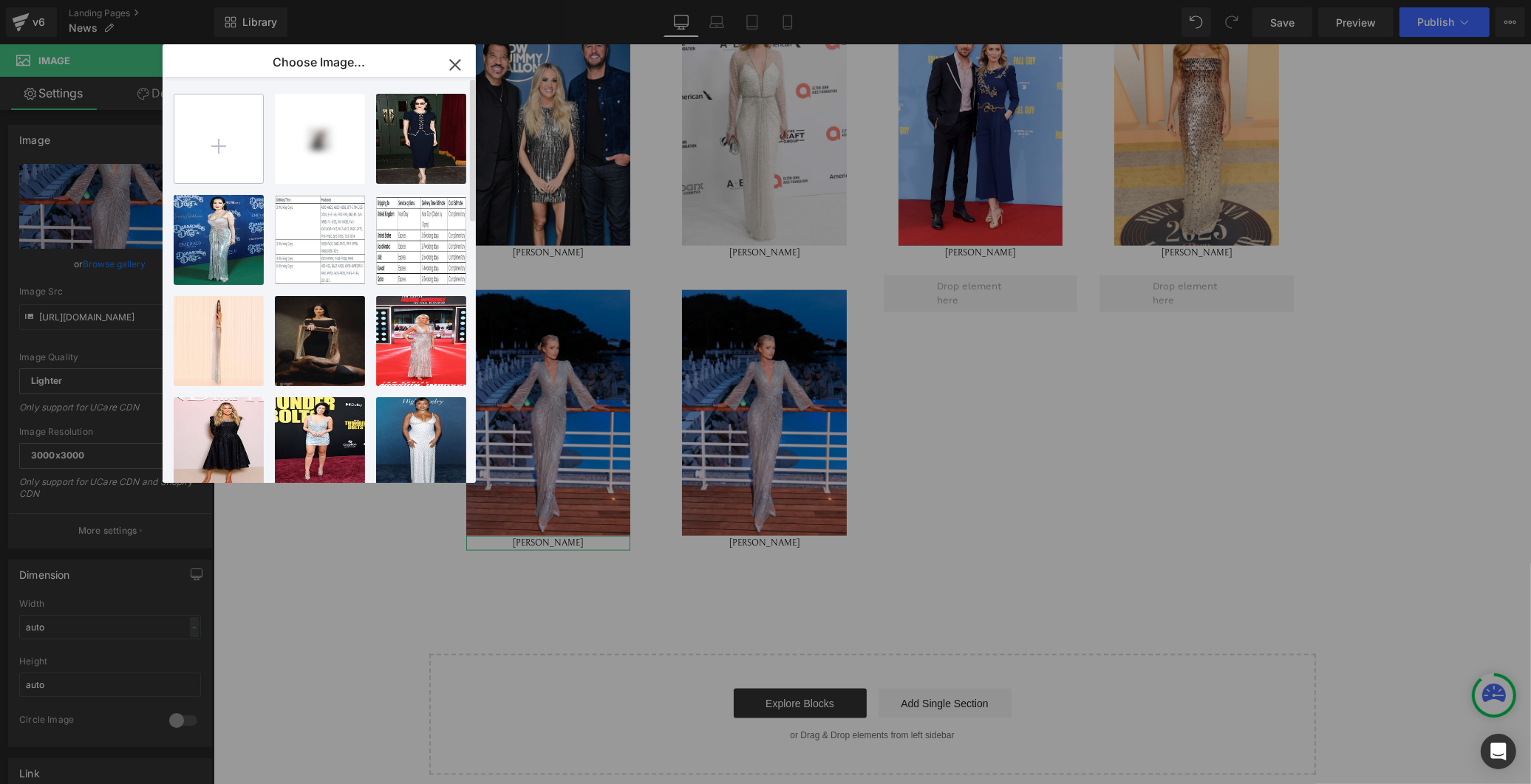
click at [230, 147] on input "file" at bounding box center [218, 138] width 89 height 89
type input "C:\fakepath\paris hilton.jpg"
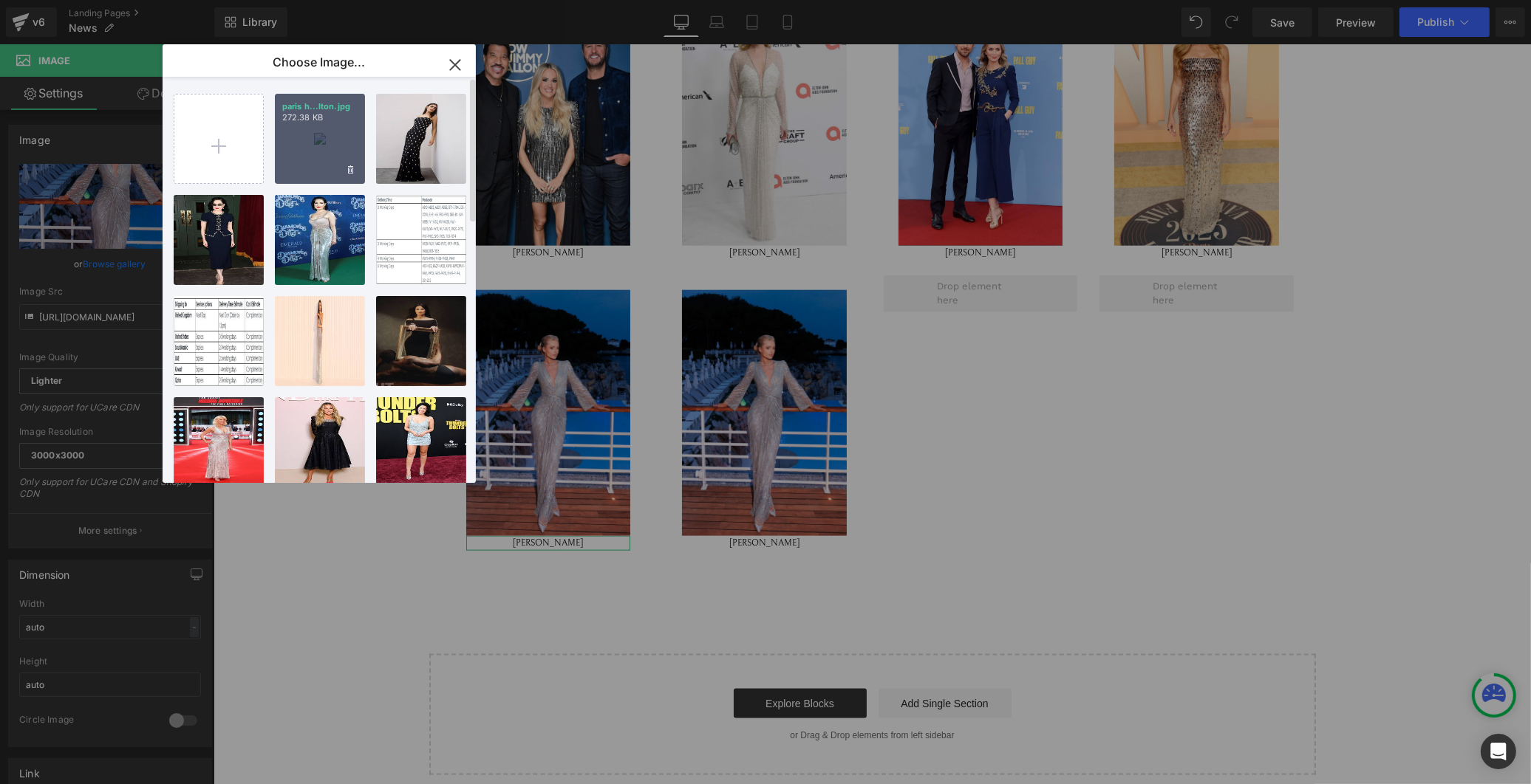
click at [336, 149] on div "paris h...lton.jpg 272.38 KB" at bounding box center [320, 138] width 91 height 91
type input "https://ucarecdn.com/c4b4109b-b27c-4b5b-b0cc-2df9d498977a/-/format/auto/-/previ…"
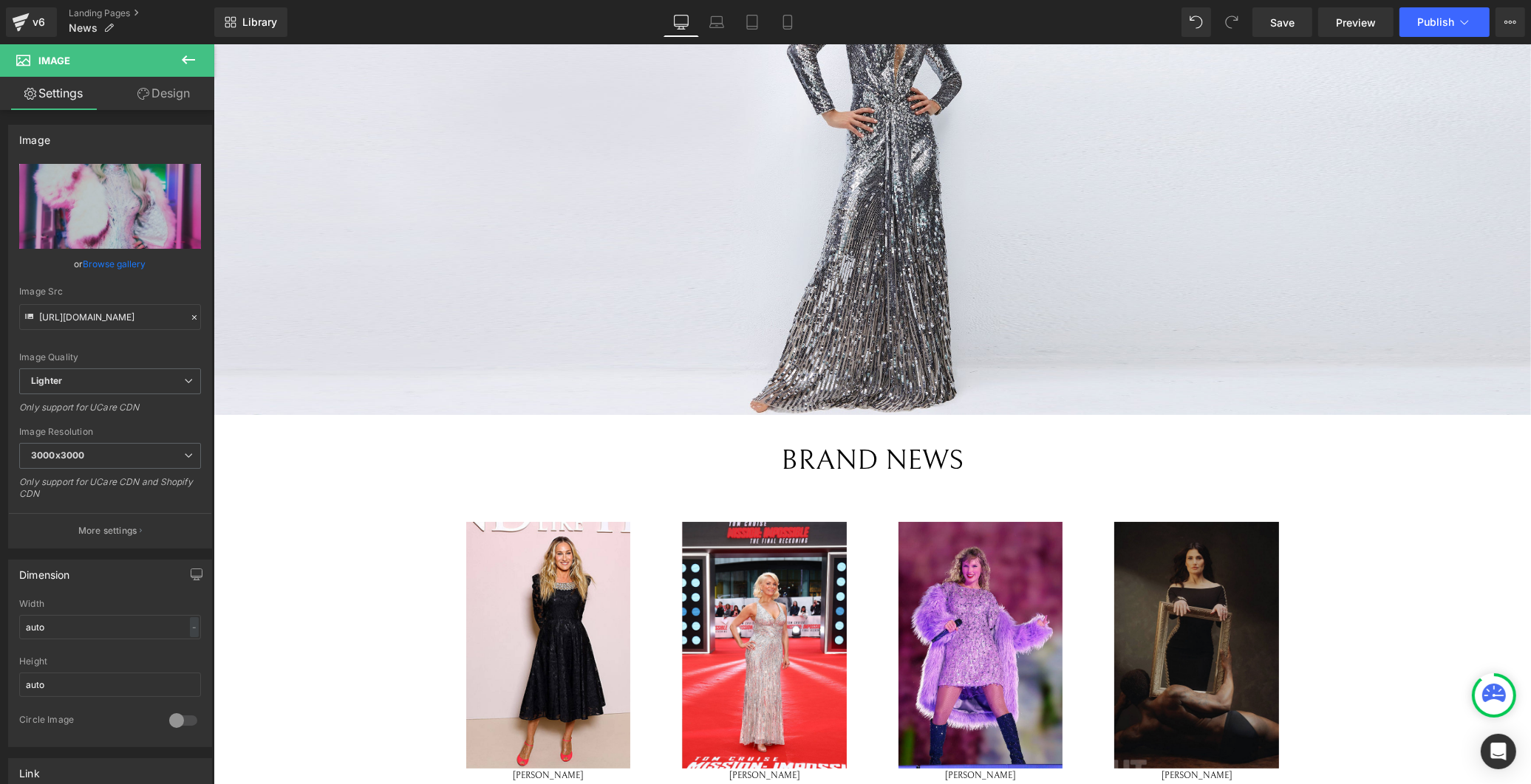
scroll to position [328, 0]
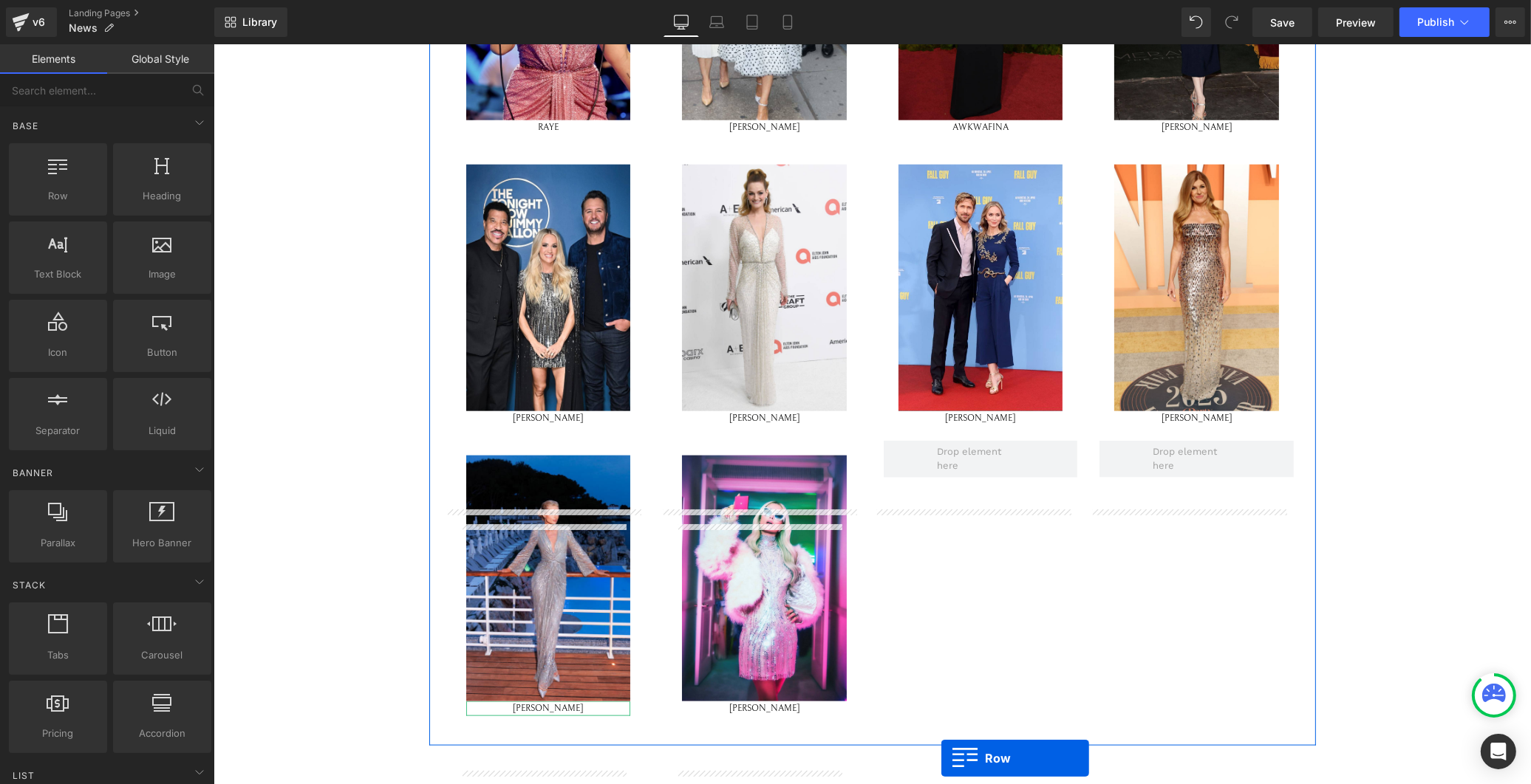
scroll to position [2056, 0]
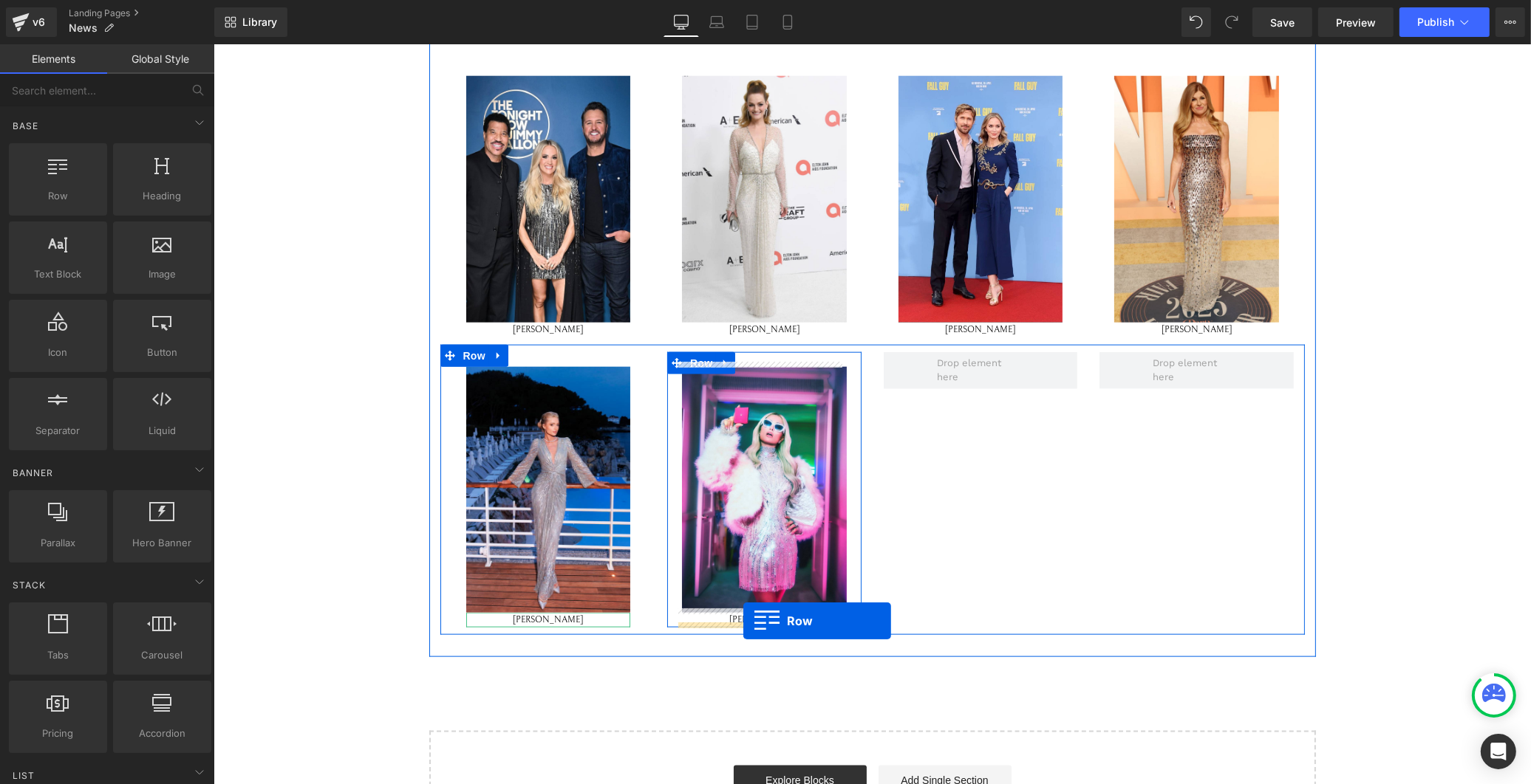
drag, startPoint x: 1100, startPoint y: 347, endPoint x: 742, endPoint y: 621, distance: 450.8
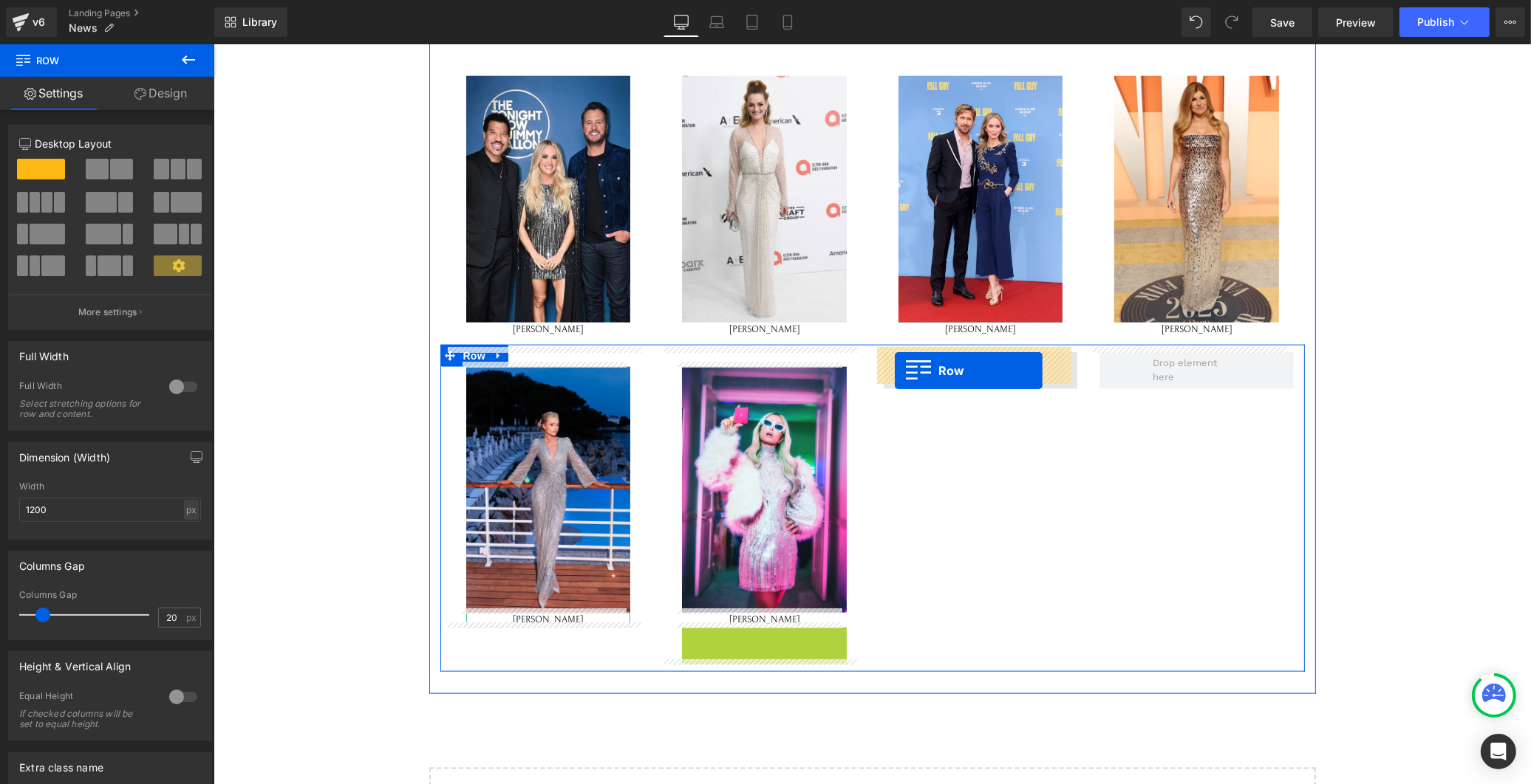
drag, startPoint x: 680, startPoint y: 632, endPoint x: 897, endPoint y: 366, distance: 343.3
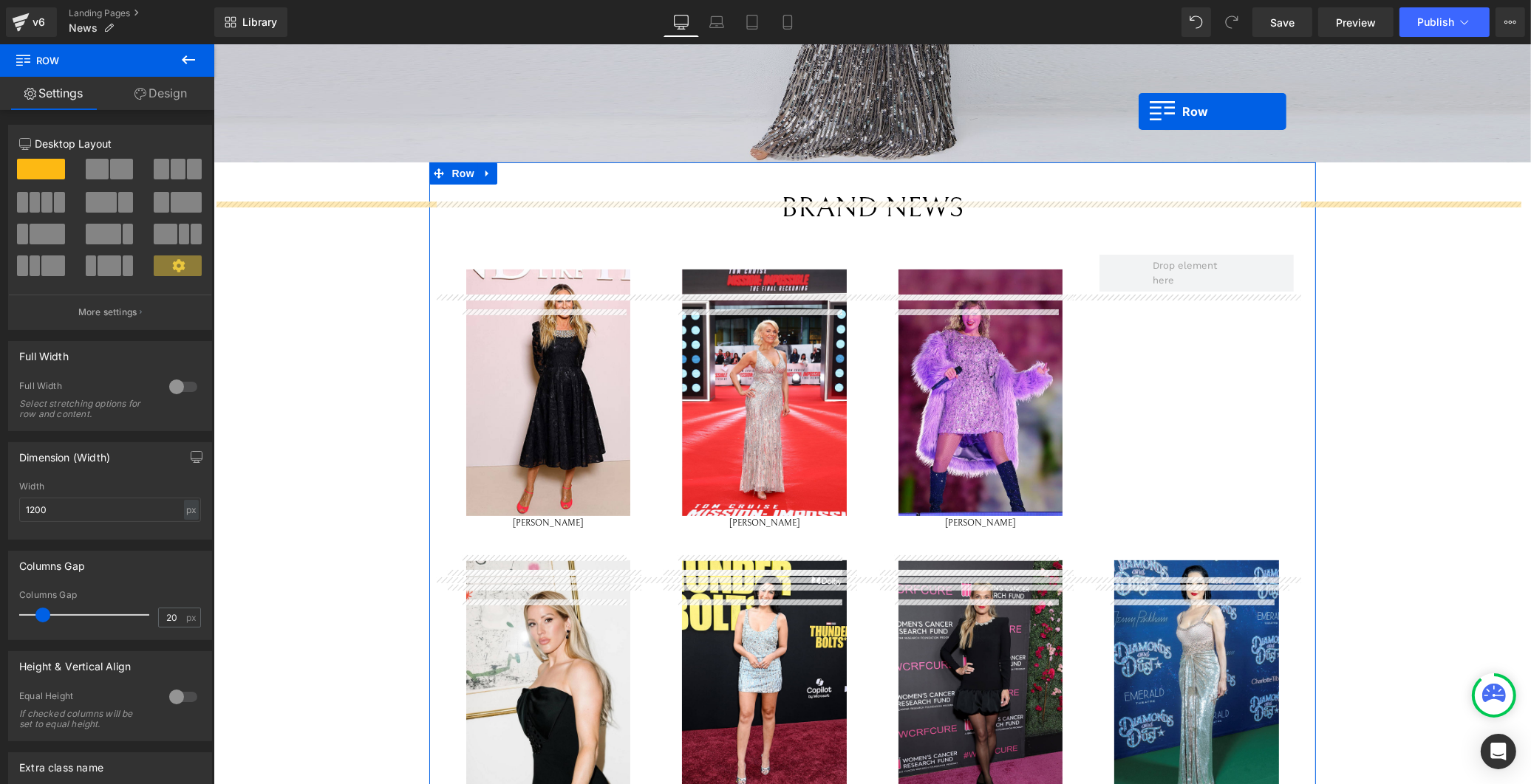
scroll to position [372, 0]
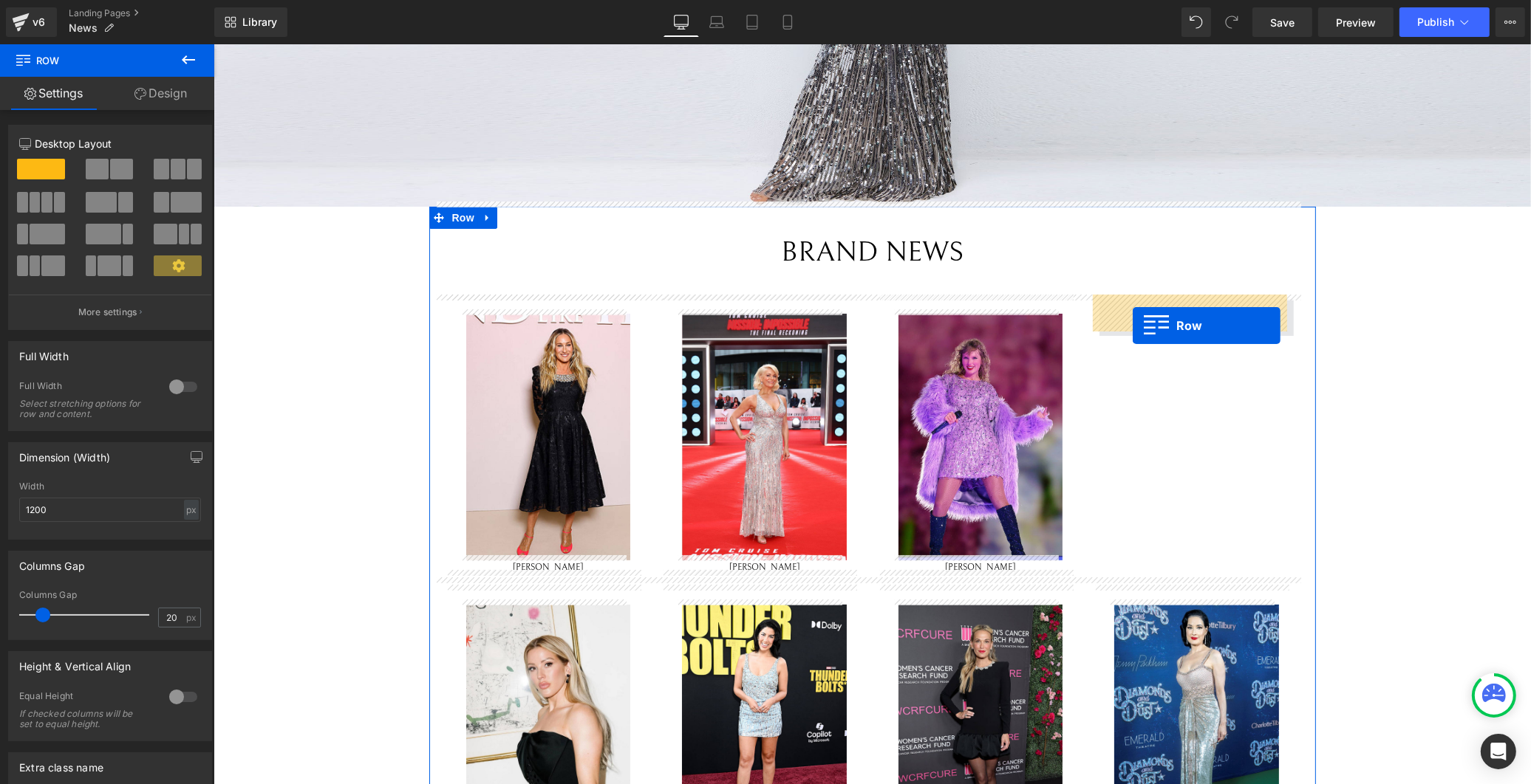
drag, startPoint x: 669, startPoint y: 356, endPoint x: 1132, endPoint y: 325, distance: 464.0
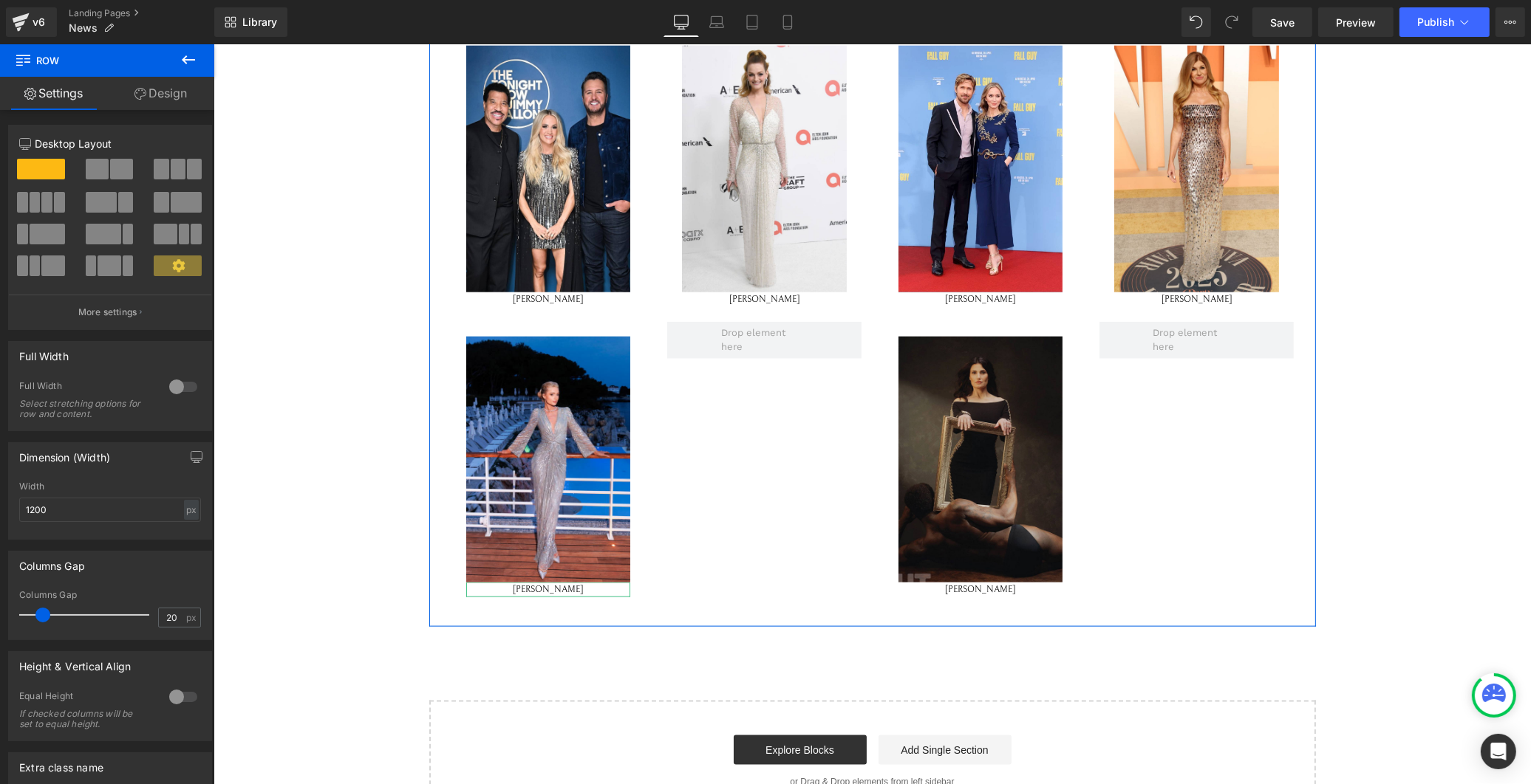
scroll to position [2139, 0]
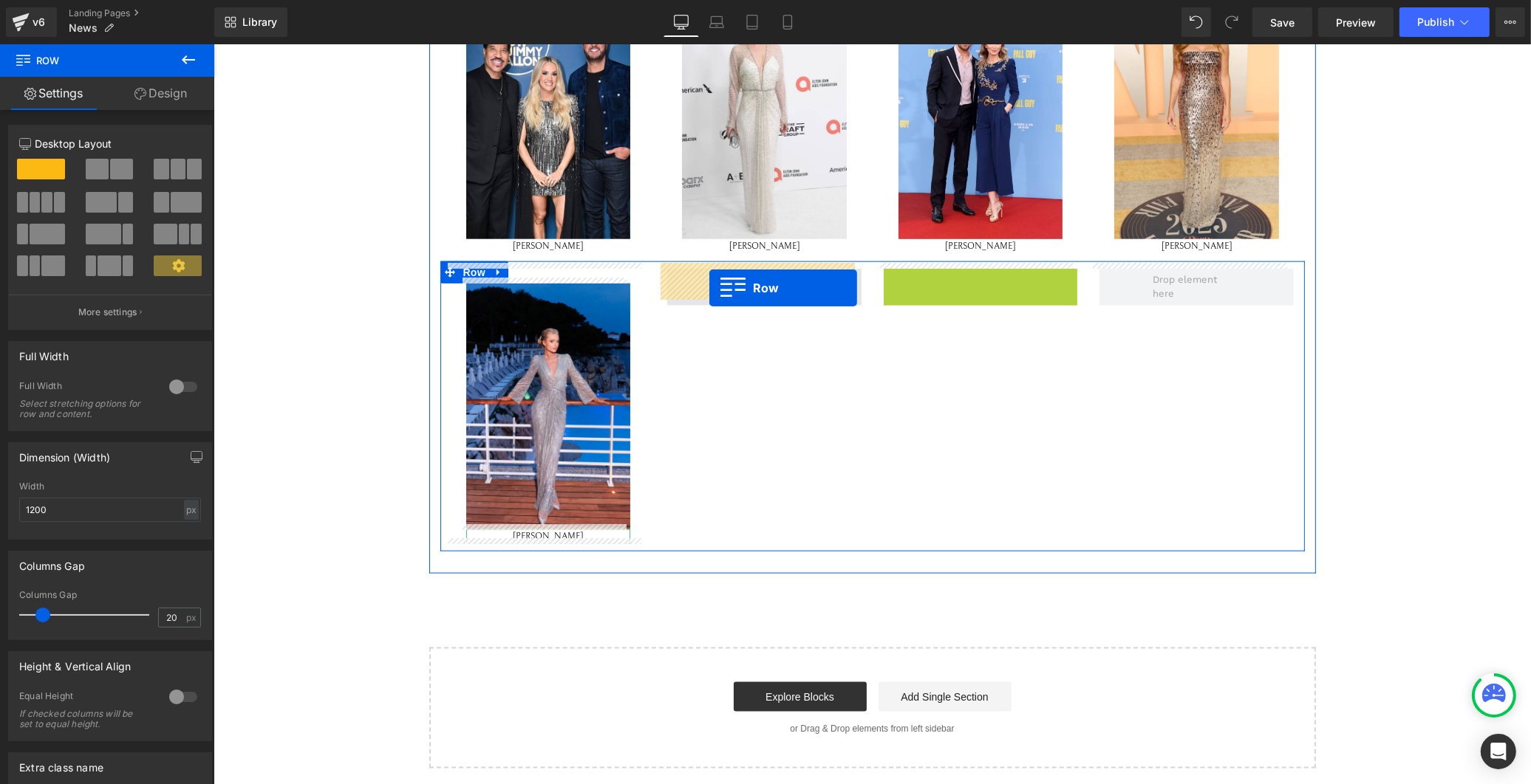
drag, startPoint x: 888, startPoint y: 275, endPoint x: 705, endPoint y: 294, distance: 184.0
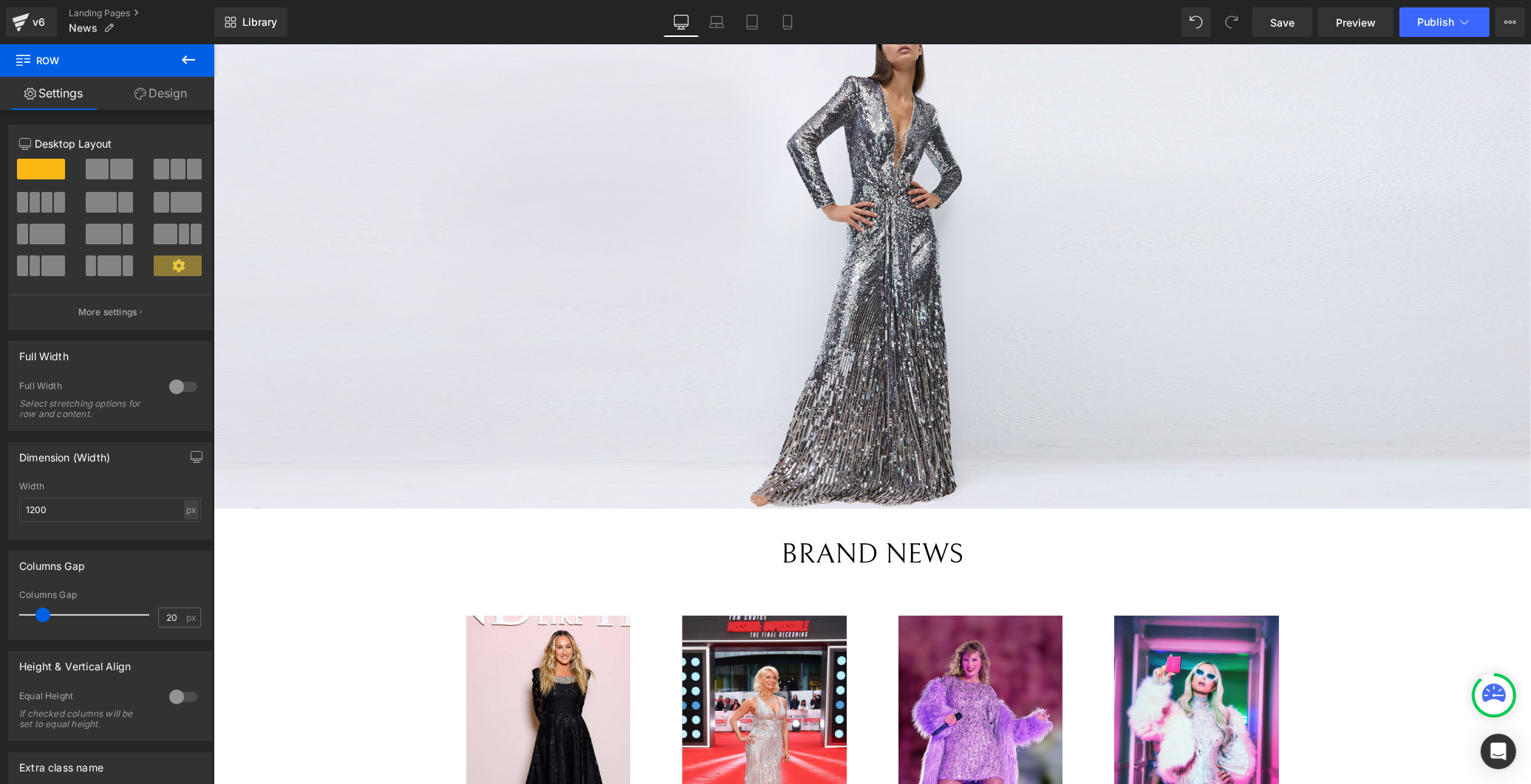
scroll to position [0, 0]
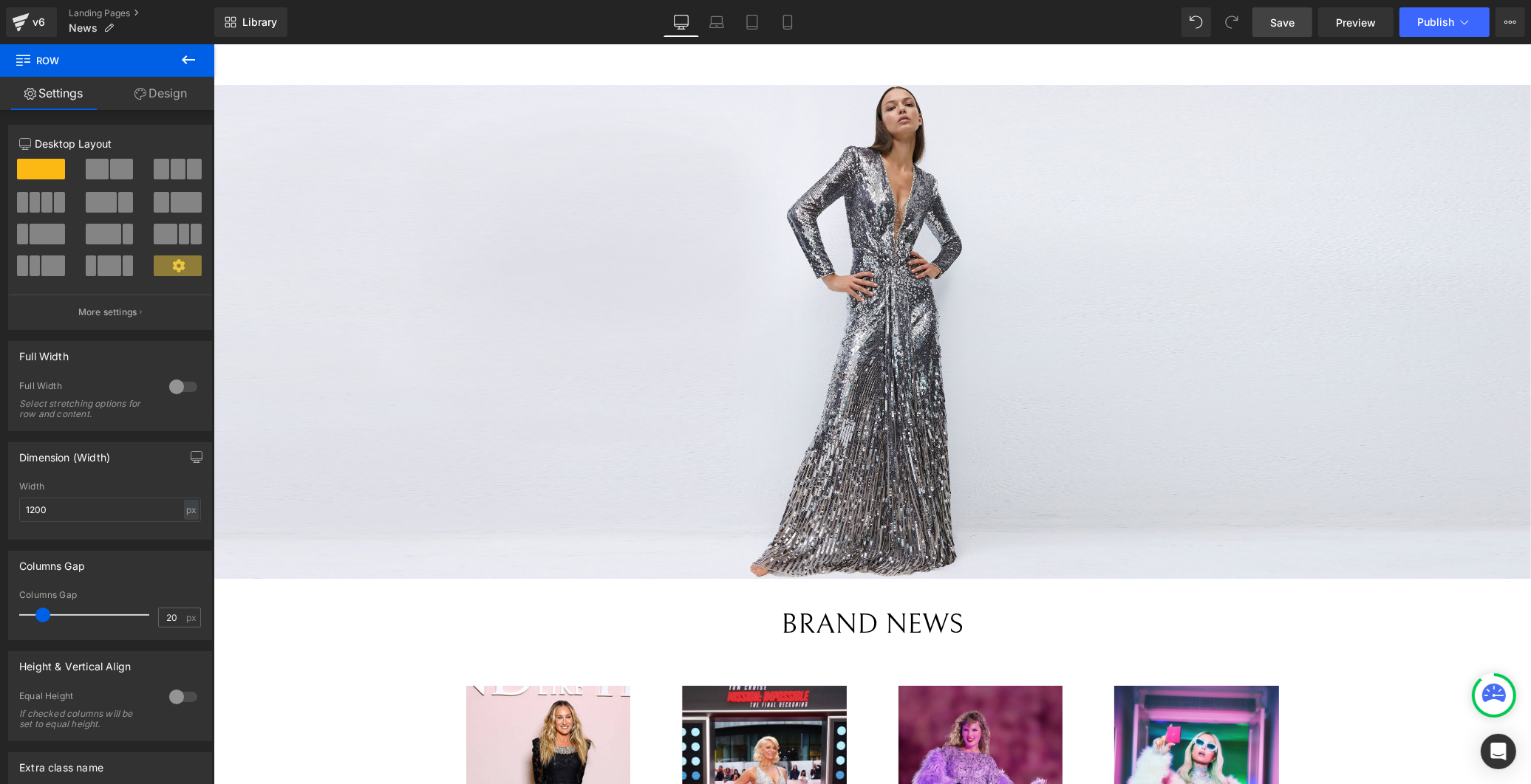
click at [1288, 8] on link "Save" at bounding box center [1282, 22] width 60 height 30
click at [1448, 13] on button "Publish" at bounding box center [1444, 22] width 91 height 30
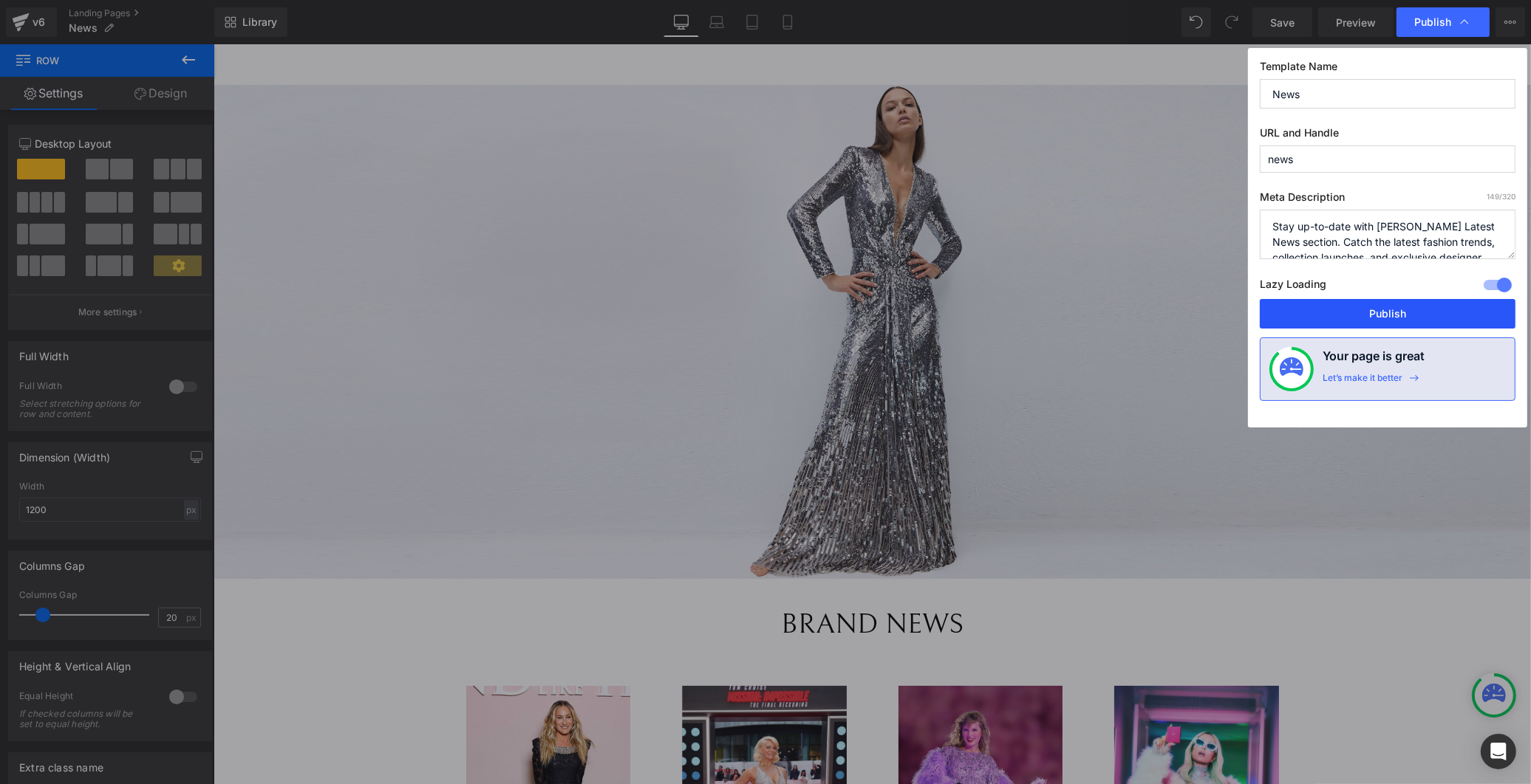
click at [1337, 314] on button "Publish" at bounding box center [1387, 314] width 256 height 30
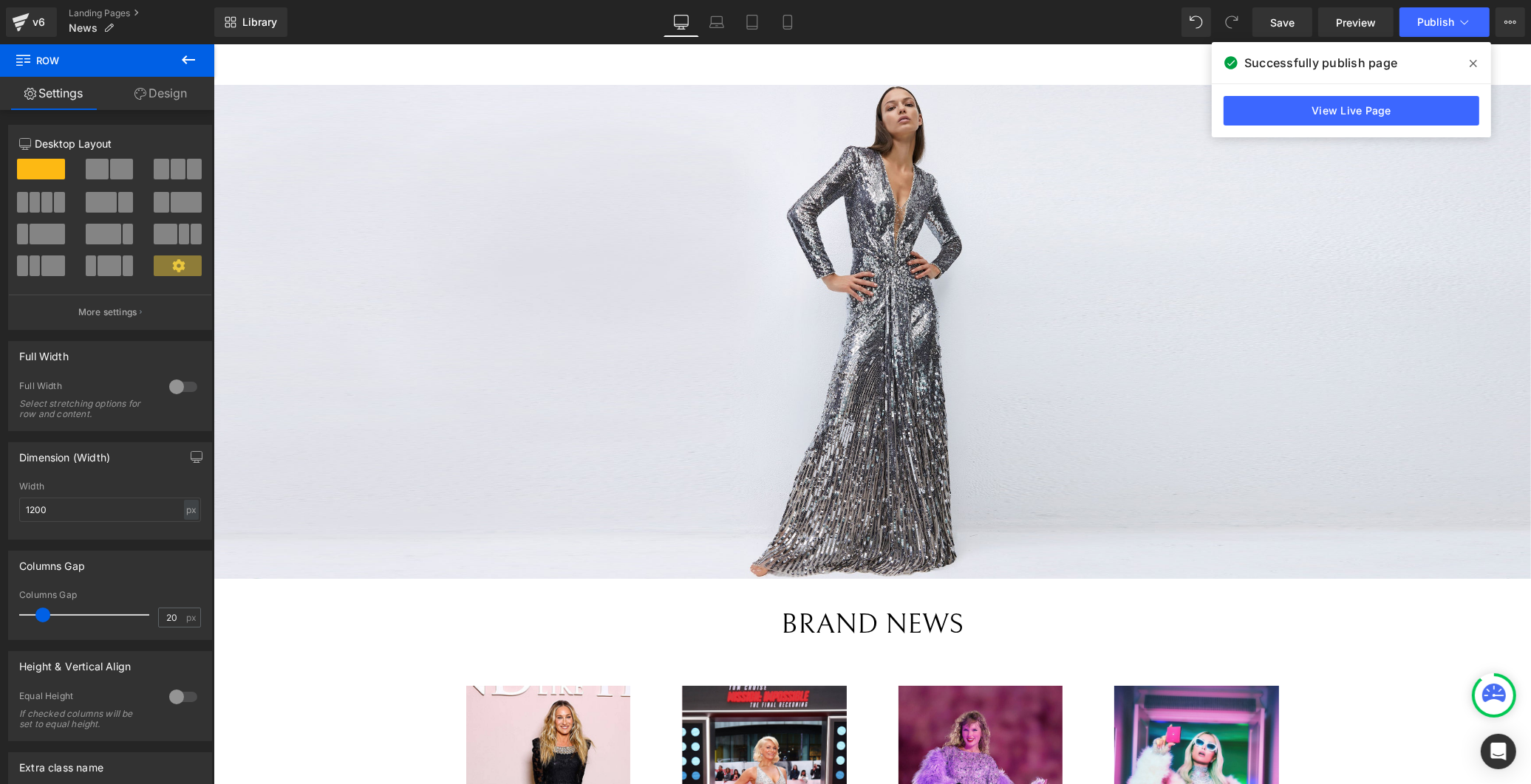
click at [1467, 62] on span at bounding box center [1473, 64] width 24 height 24
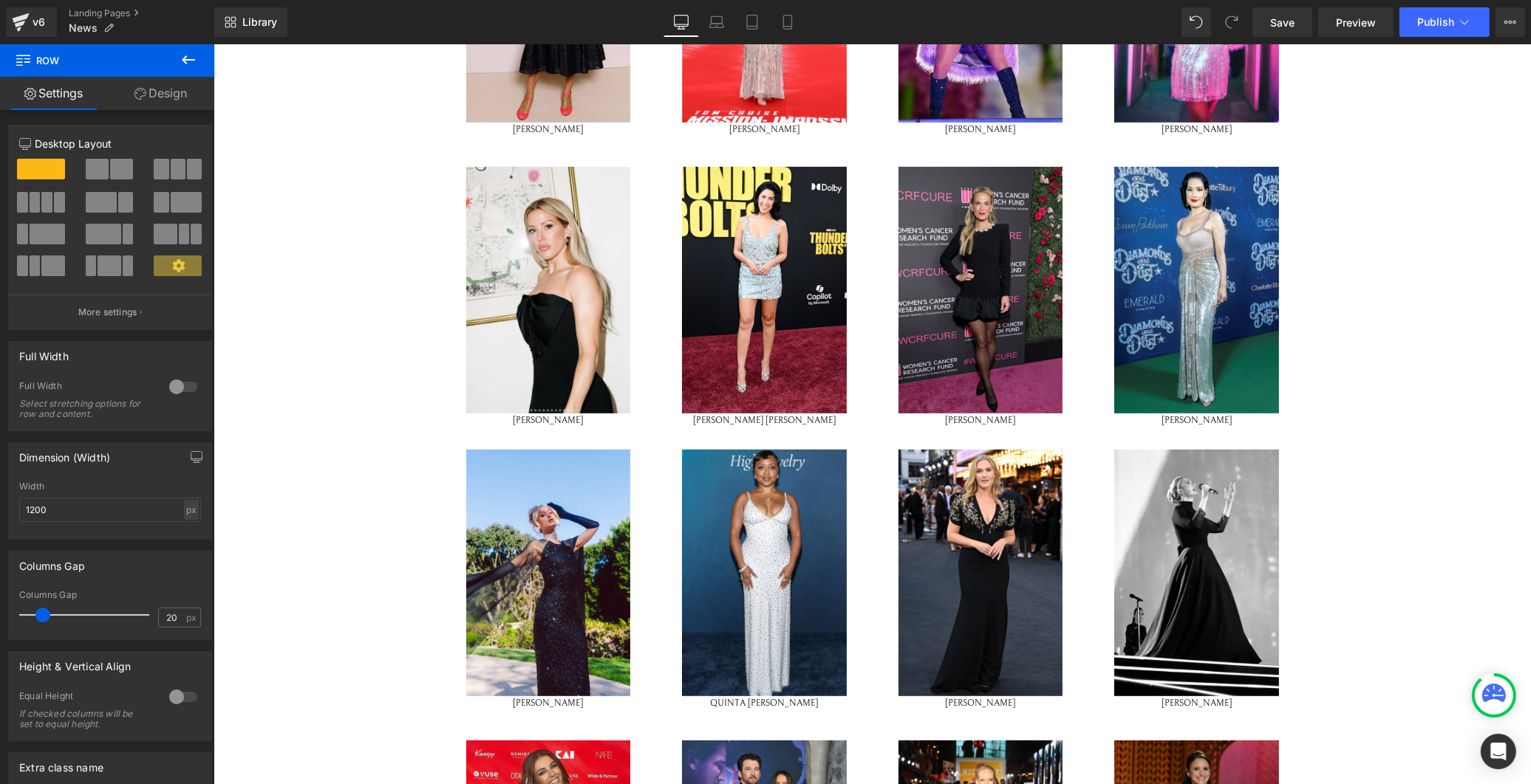
scroll to position [663, 0]
